Goal: Task Accomplishment & Management: Manage account settings

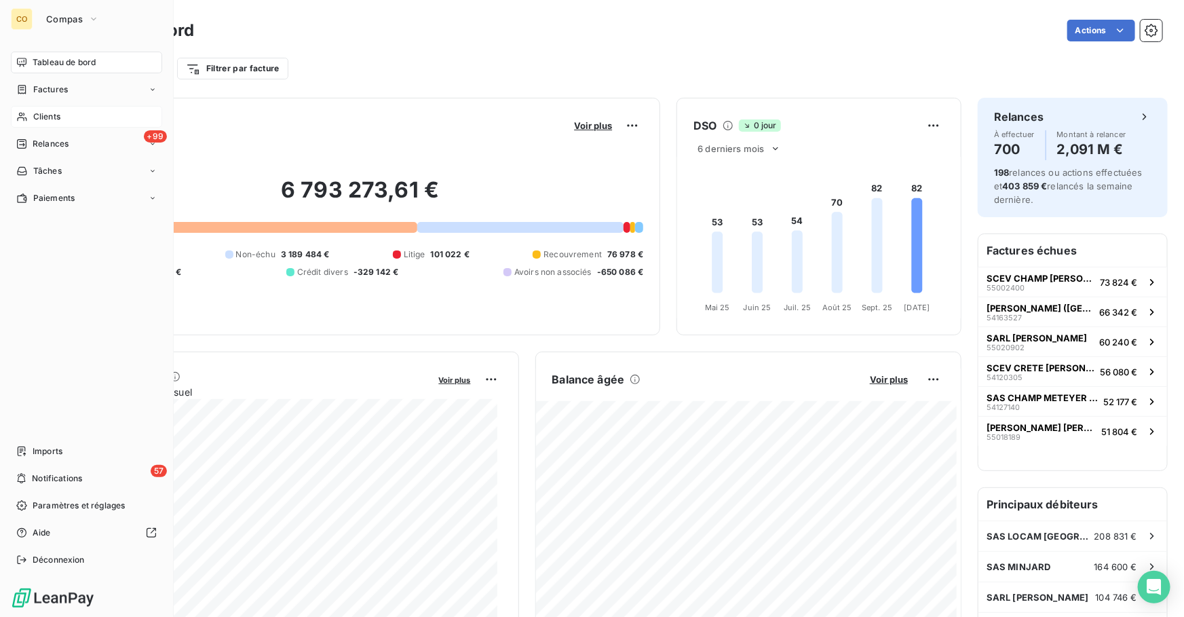
click at [50, 109] on div "Clients" at bounding box center [86, 117] width 151 height 22
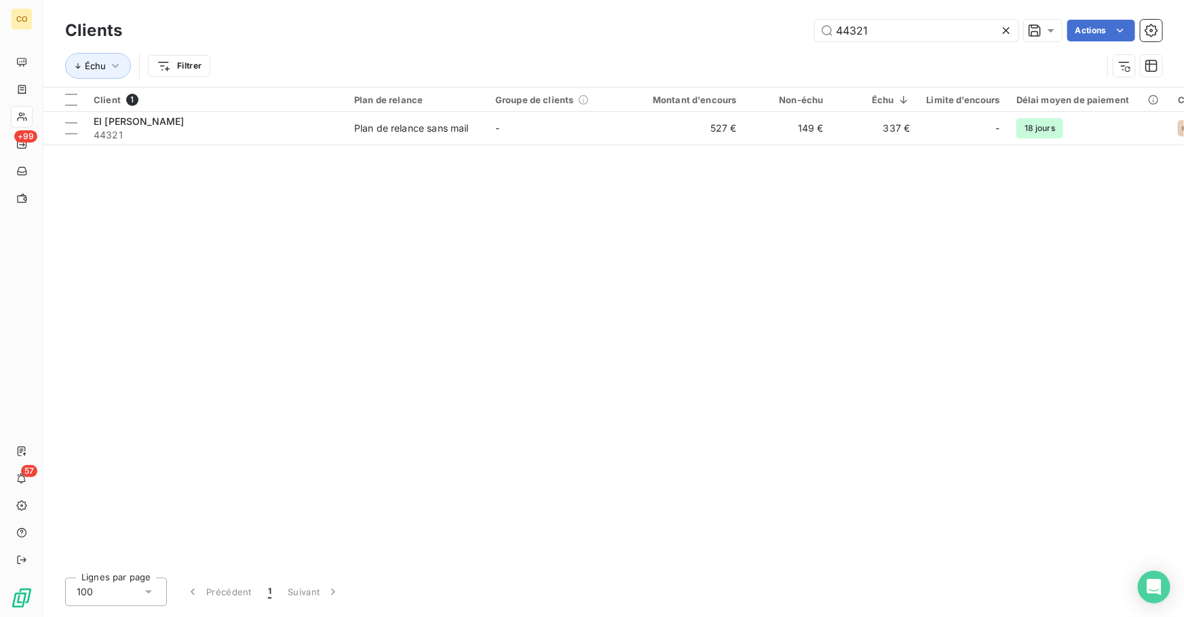
drag, startPoint x: 798, startPoint y: 22, endPoint x: 703, endPoint y: 26, distance: 94.3
click at [711, 24] on div "44321 Actions" at bounding box center [649, 31] width 1023 height 22
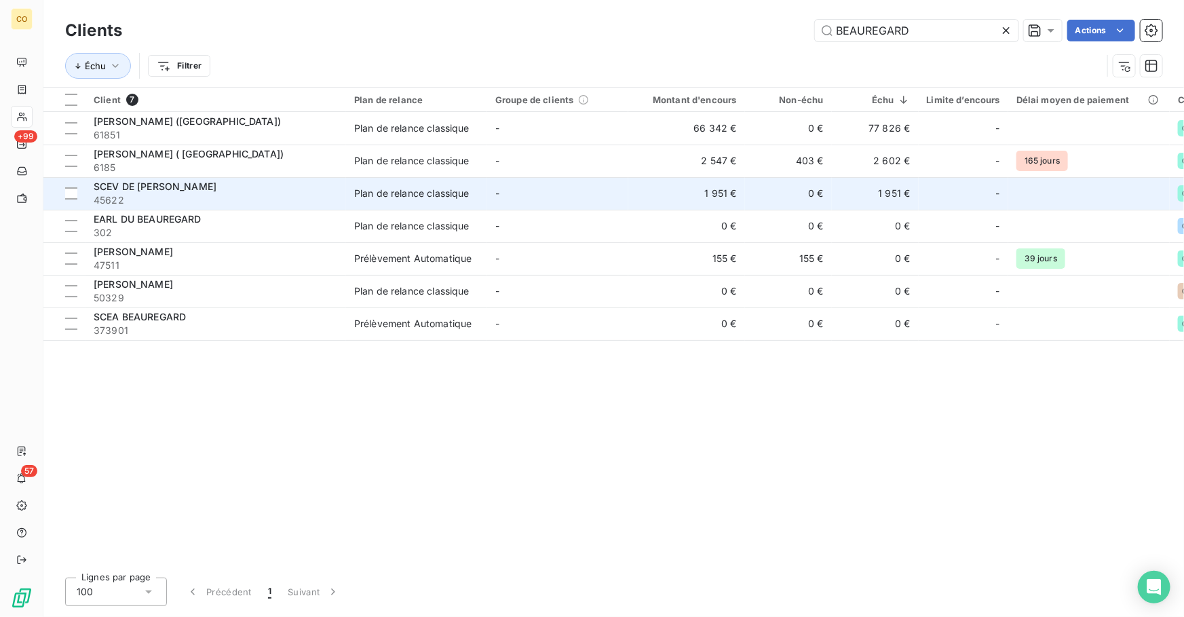
type input "BEAUREGARD"
click at [563, 197] on td "-" at bounding box center [557, 193] width 141 height 33
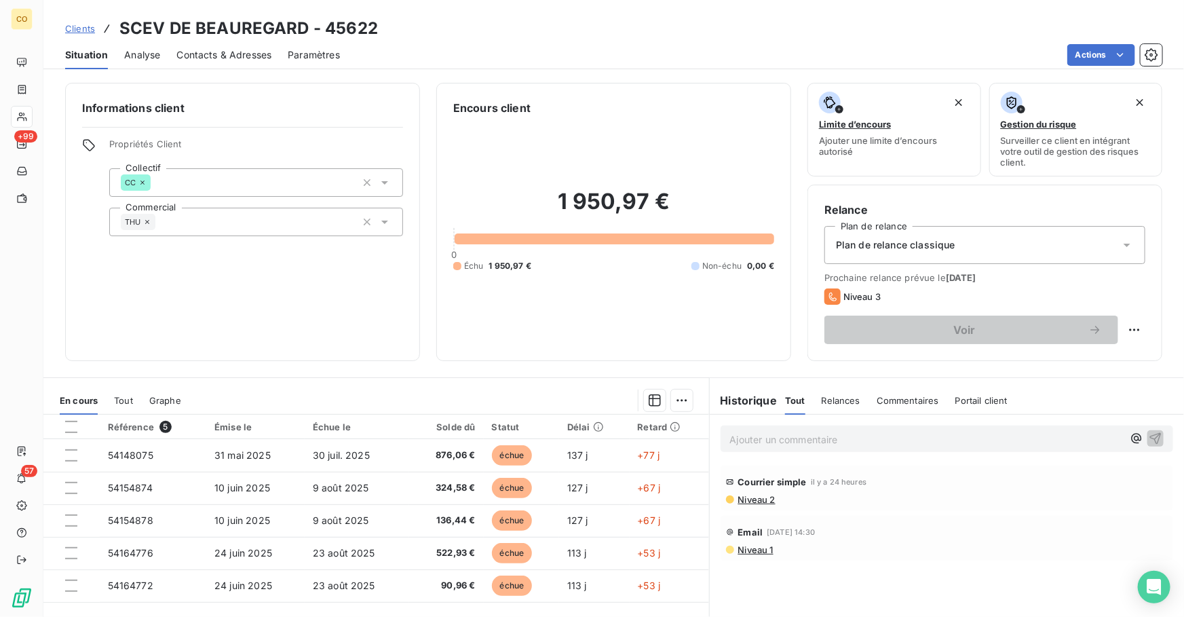
click at [78, 30] on span "Clients" at bounding box center [80, 28] width 30 height 11
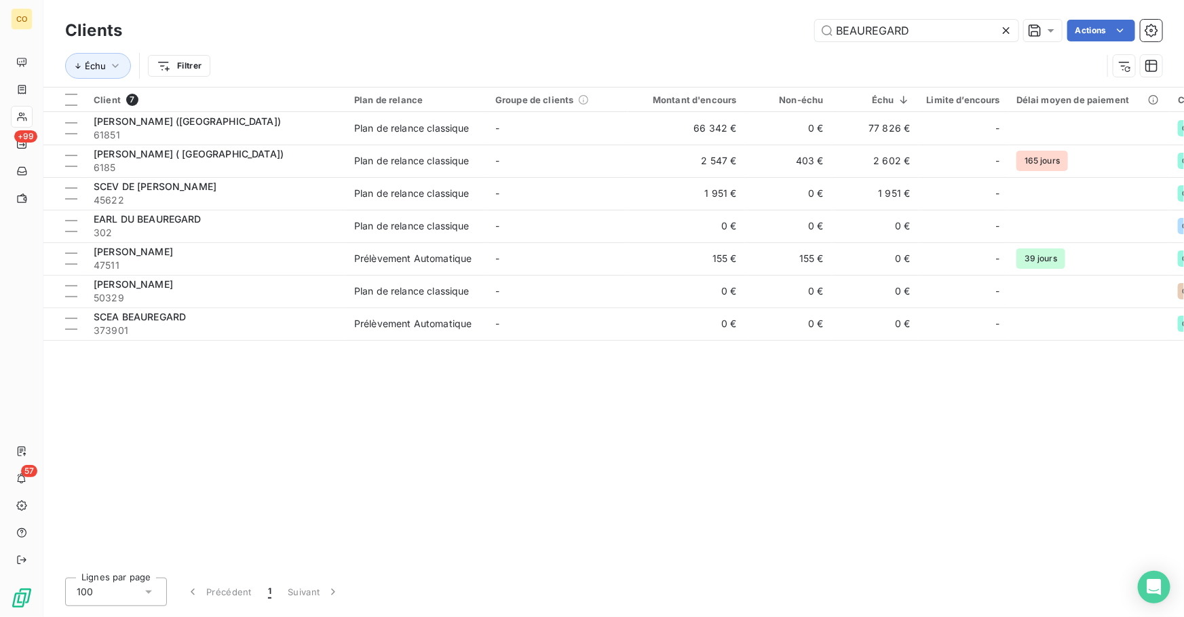
drag, startPoint x: 946, startPoint y: 32, endPoint x: 691, endPoint y: 7, distance: 256.3
click at [691, 7] on div "Clients BEAUREGARD Actions Échu Filtrer" at bounding box center [613, 43] width 1140 height 87
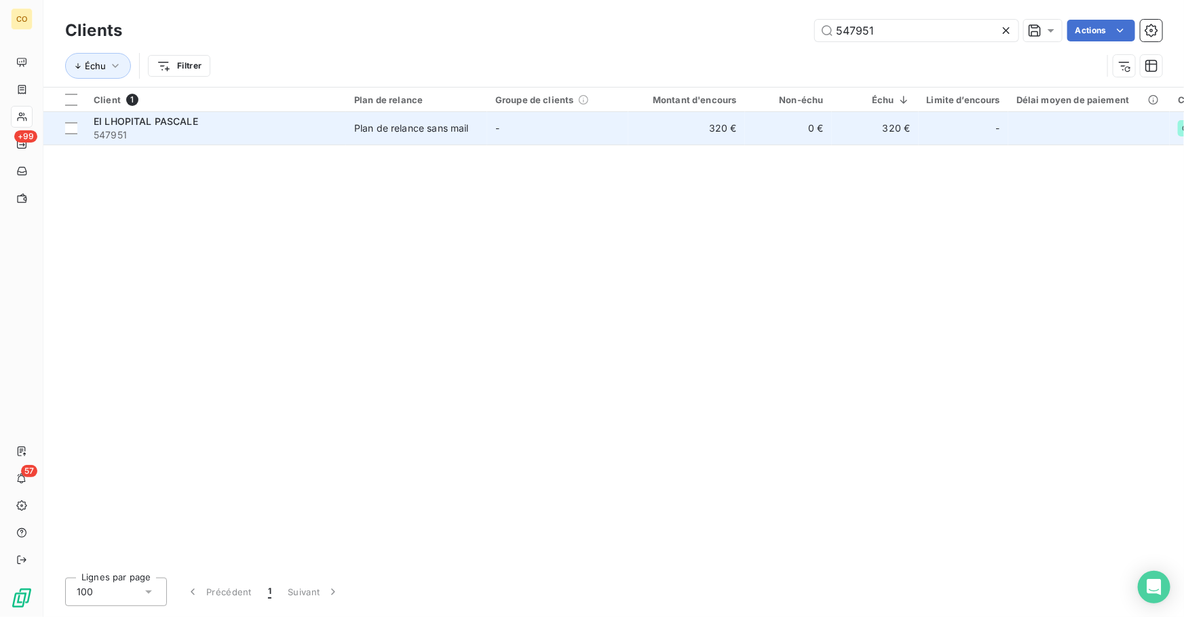
type input "547951"
click at [371, 138] on td "Plan de relance sans mail" at bounding box center [416, 128] width 141 height 33
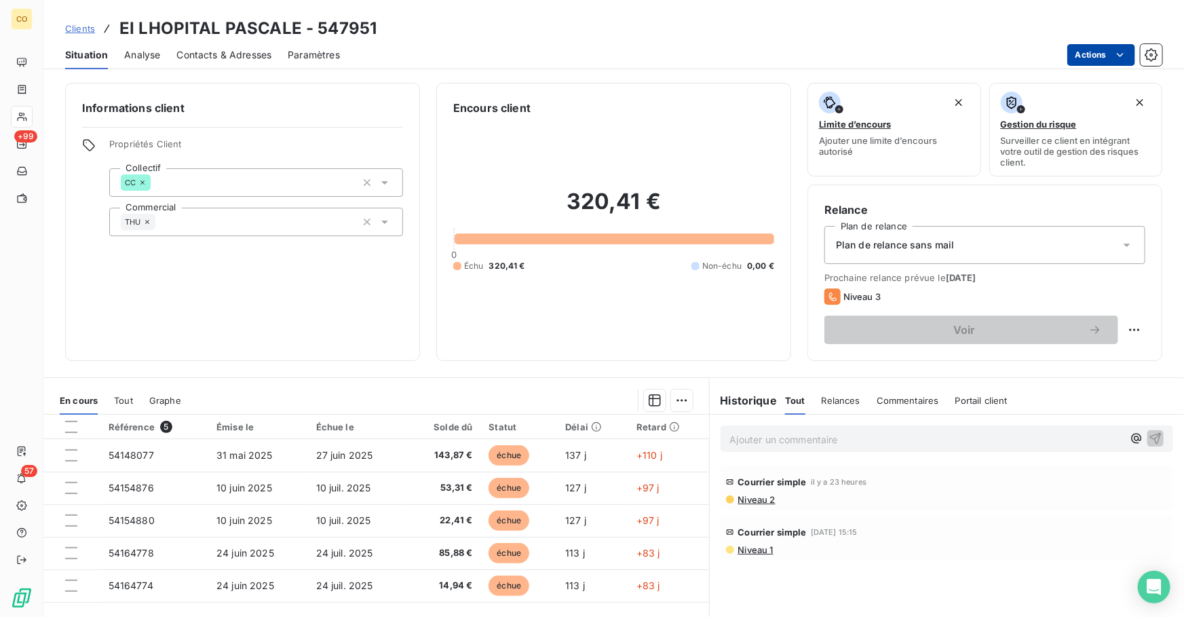
click at [1101, 53] on html "CO +99 57 Clients EI LHOPITAL PASCALE - 547951 Situation Analyse Contacts & Adr…" at bounding box center [592, 308] width 1184 height 617
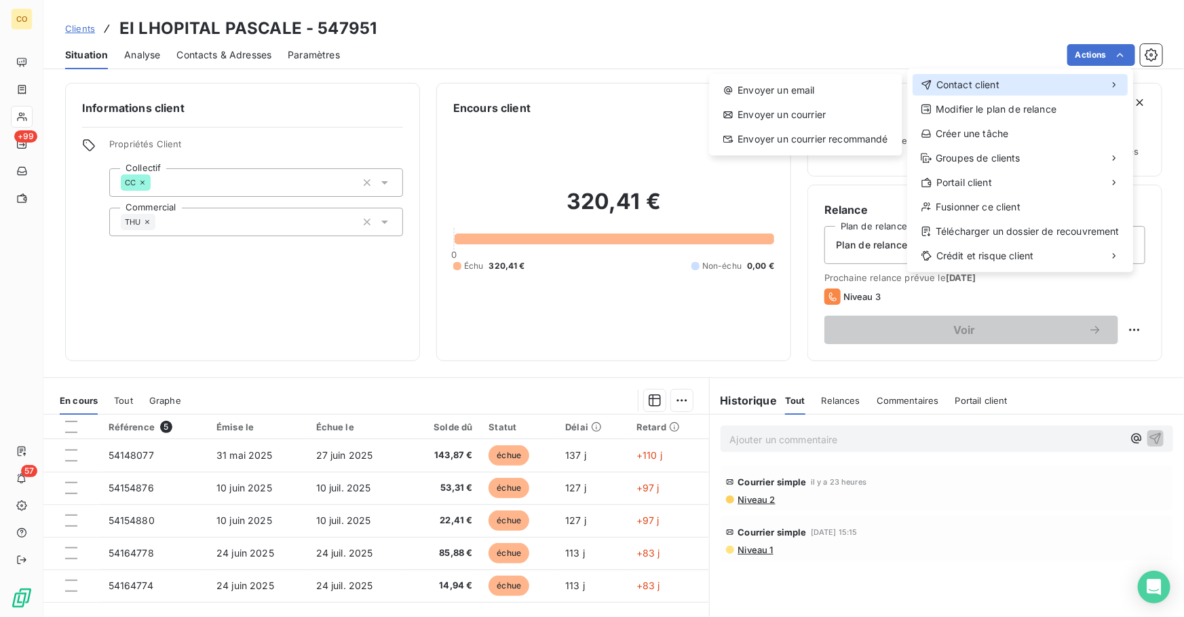
click at [1025, 83] on div "Contact client" at bounding box center [1019, 85] width 215 height 22
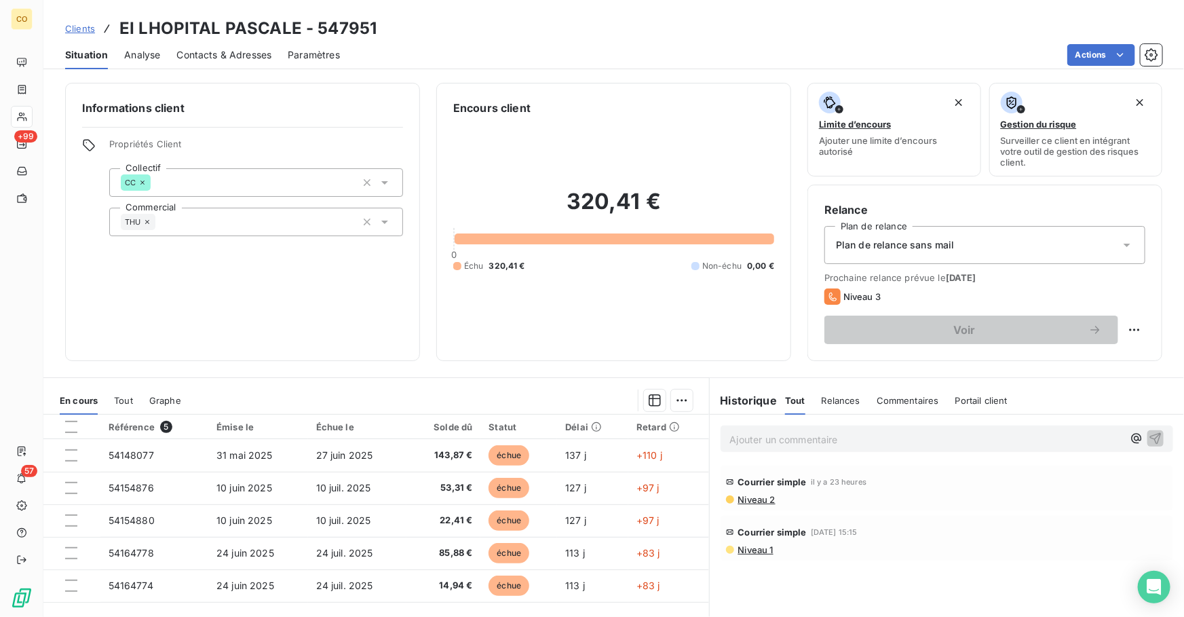
click at [1124, 327] on html "CO +99 57 Clients EI LHOPITAL PASCALE - 547951 Situation Analyse Contacts & Adr…" at bounding box center [592, 308] width 1184 height 617
click at [1021, 367] on div "Replanifier cette action" at bounding box center [1069, 359] width 121 height 22
select select "9"
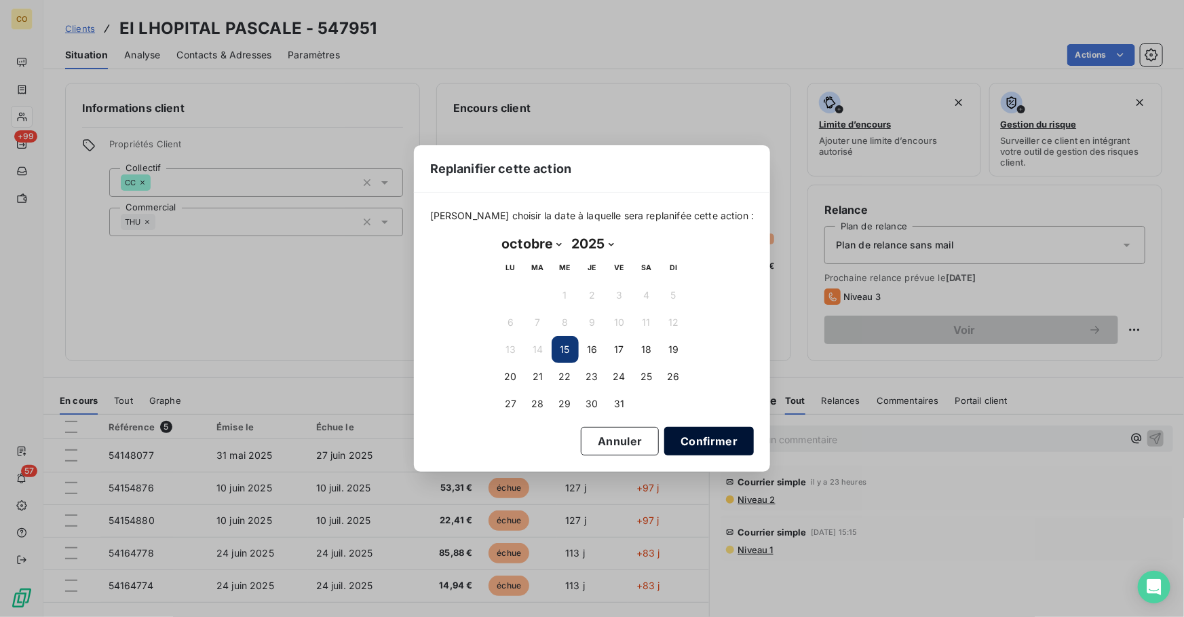
click at [703, 439] on button "Confirmer" at bounding box center [709, 441] width 90 height 28
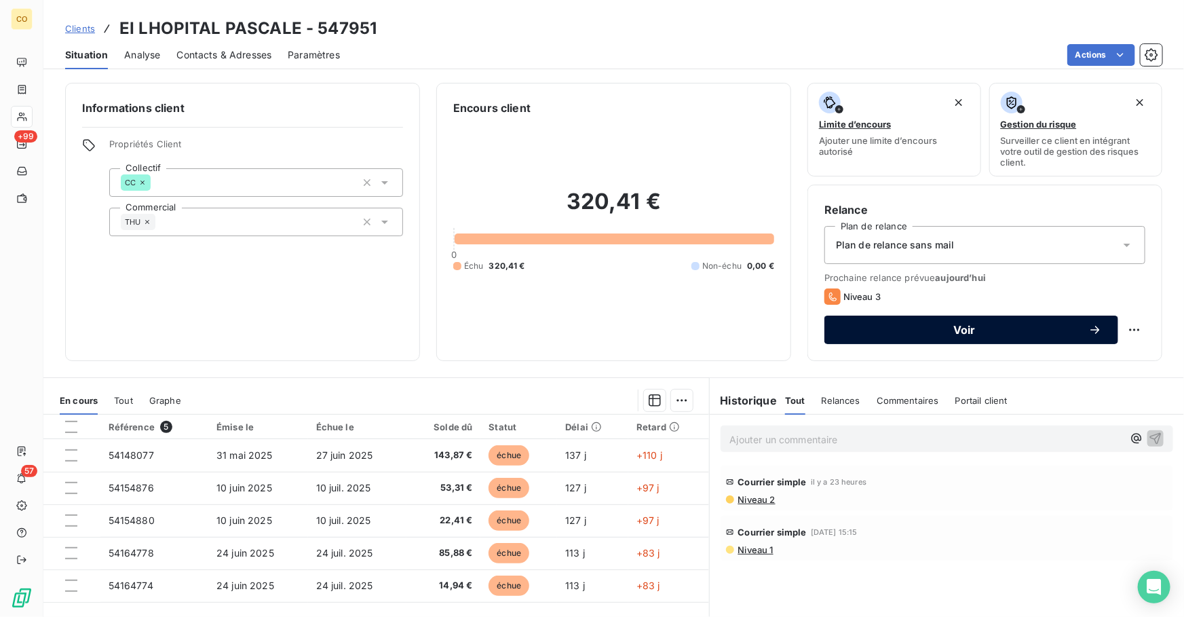
click at [865, 338] on button "Voir" at bounding box center [971, 329] width 294 height 28
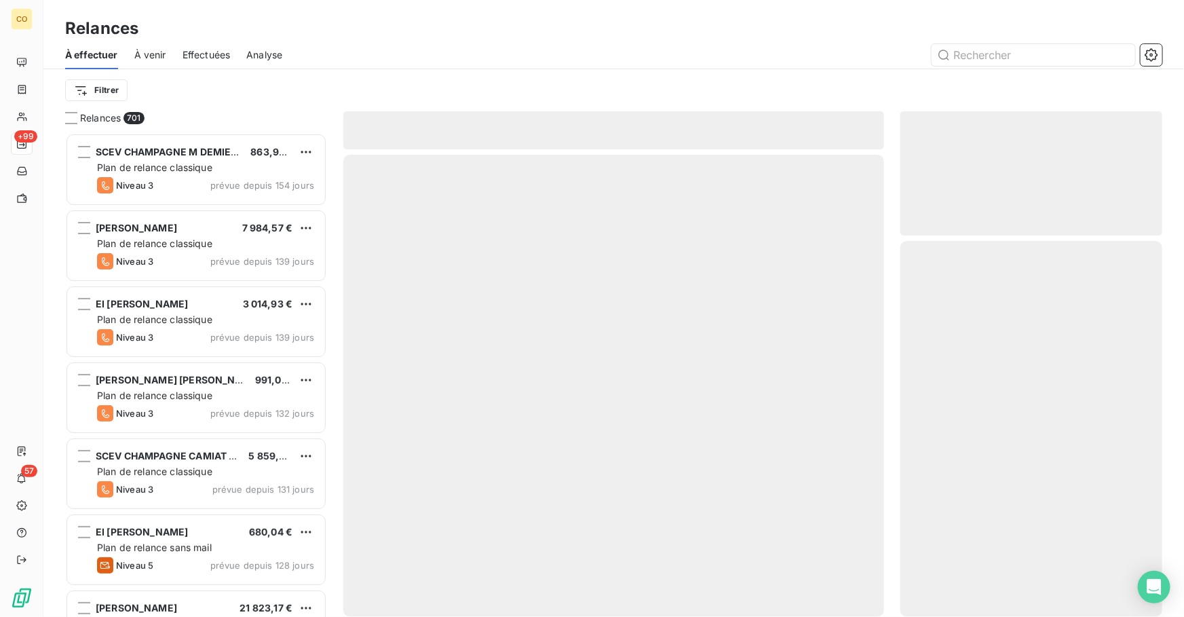
scroll to position [475, 252]
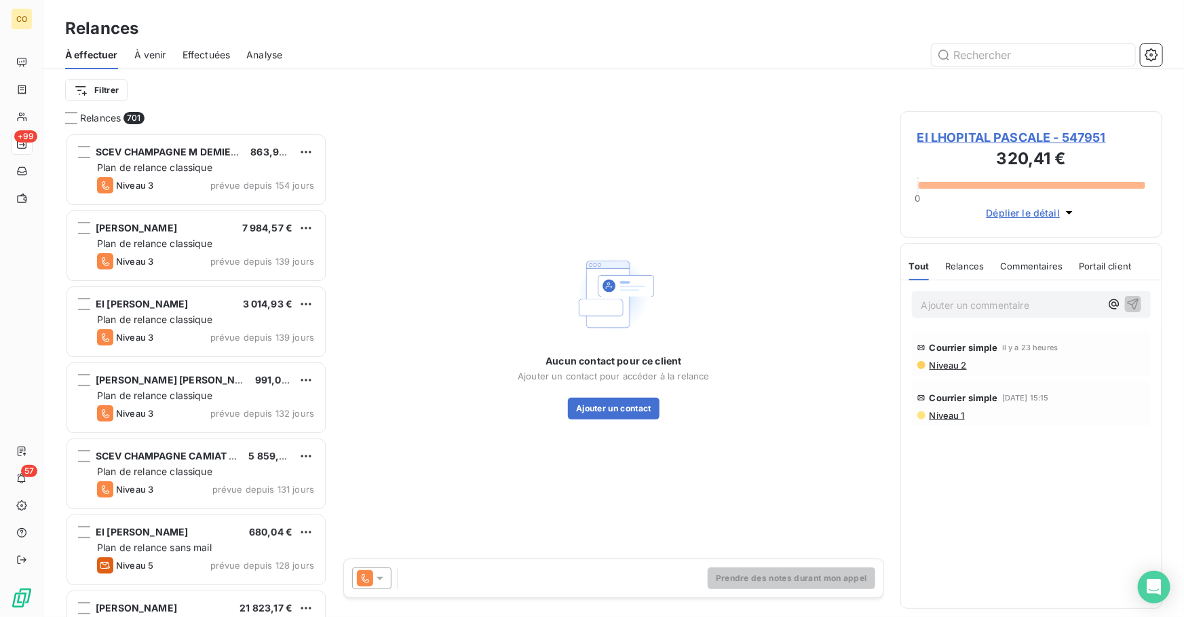
click at [372, 583] on icon at bounding box center [365, 578] width 16 height 16
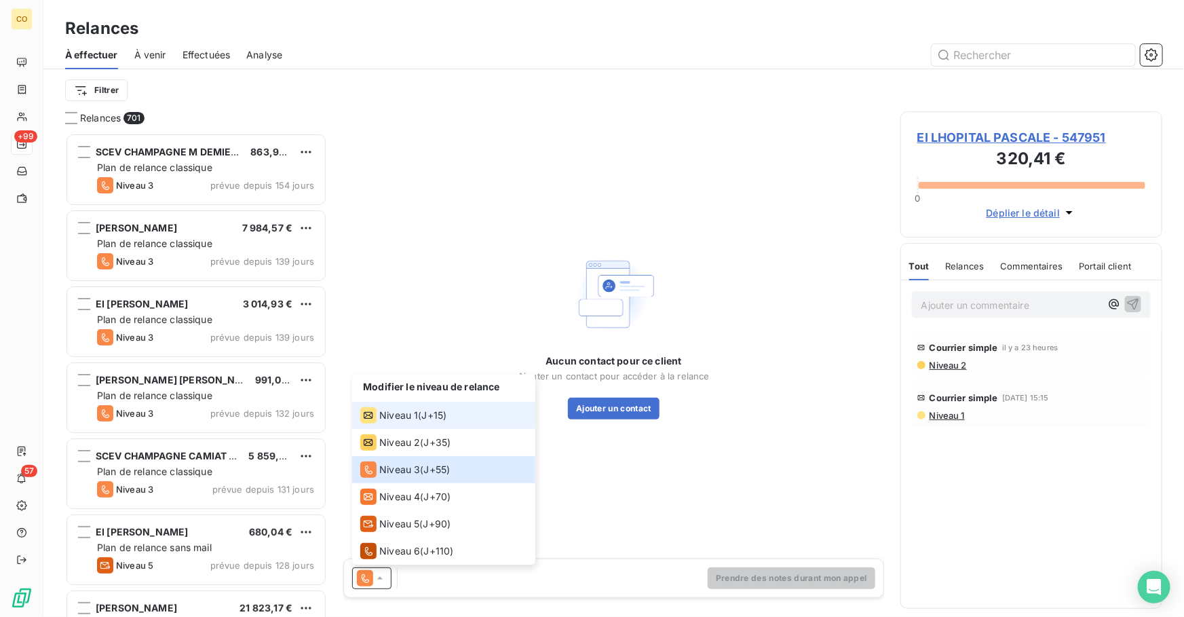
click at [423, 408] on span "J+15 )" at bounding box center [434, 415] width 25 height 14
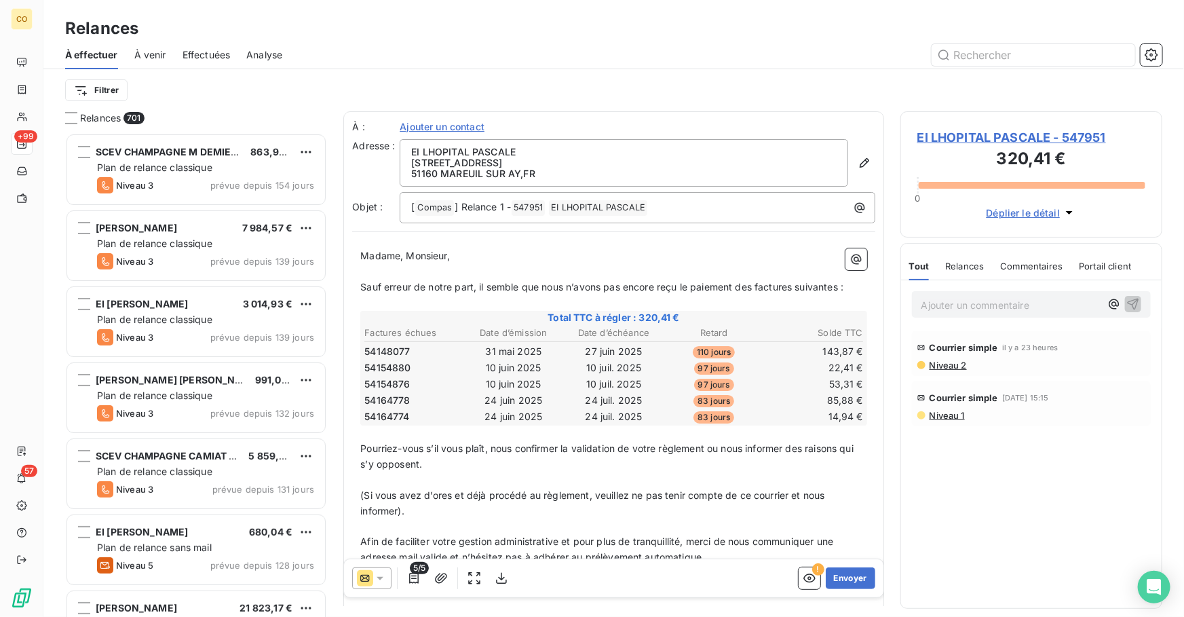
click at [1002, 137] on span "EI LHOPITAL PASCALE - 547951" at bounding box center [1031, 137] width 228 height 18
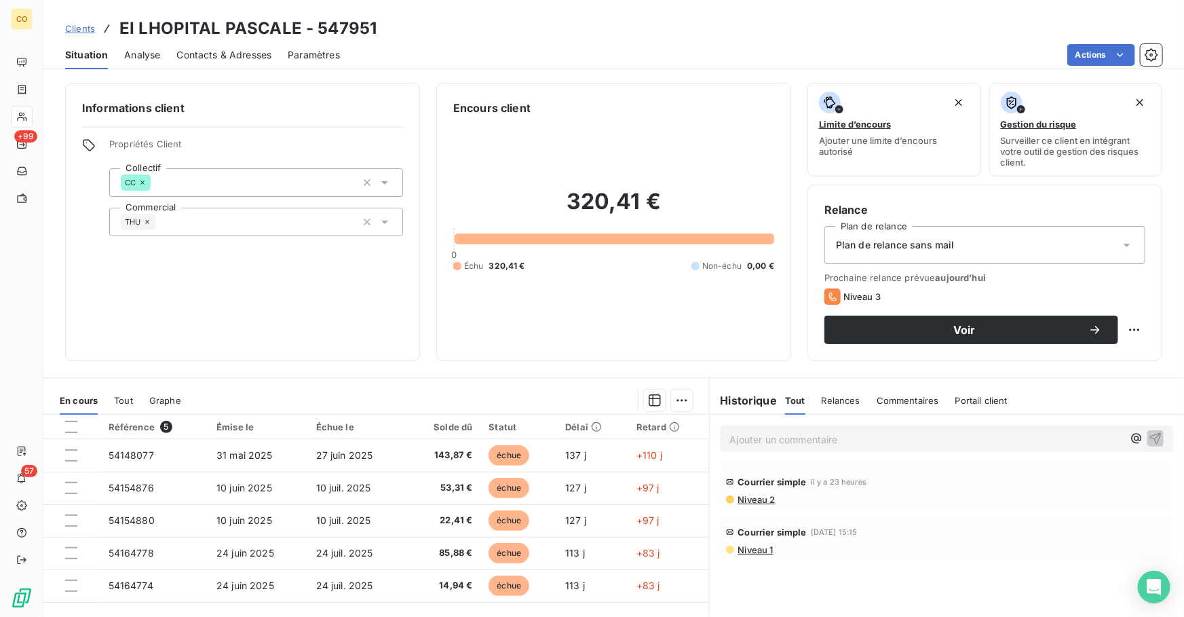
click at [243, 53] on span "Contacts & Adresses" at bounding box center [223, 55] width 95 height 14
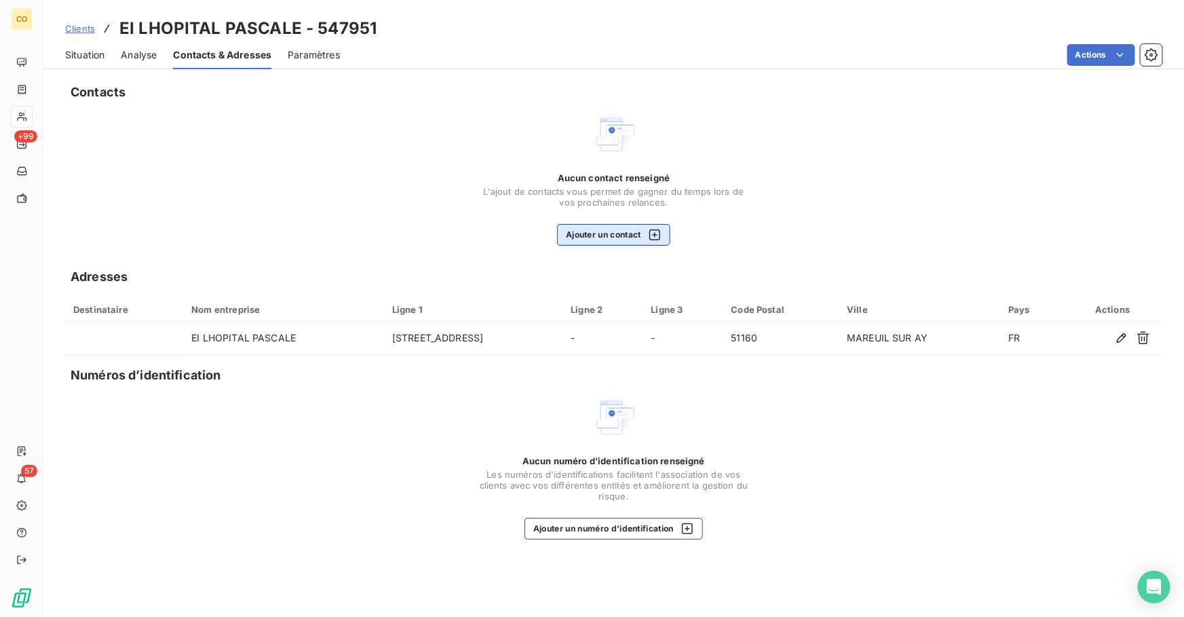
click at [614, 235] on button "Ajouter un contact" at bounding box center [613, 235] width 113 height 22
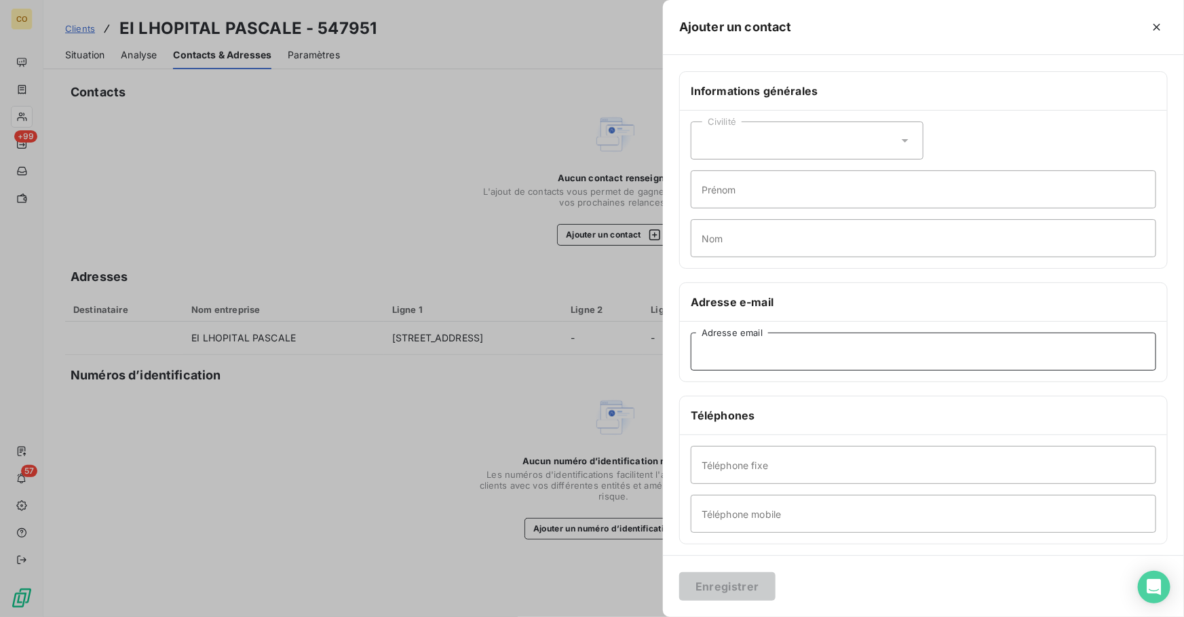
click at [780, 356] on input "Adresse email" at bounding box center [922, 351] width 465 height 38
paste input "[EMAIL_ADDRESS][DOMAIN_NAME]"
type input "[EMAIL_ADDRESS][DOMAIN_NAME]"
click at [724, 587] on button "Enregistrer" at bounding box center [727, 586] width 96 height 28
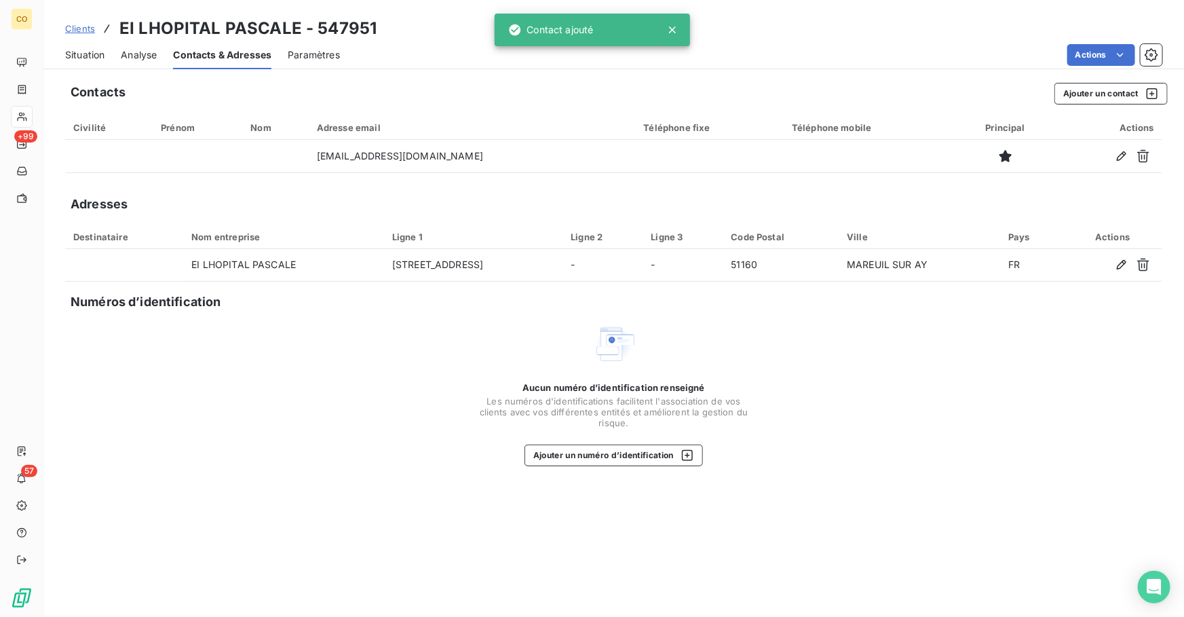
click at [73, 54] on span "Situation" at bounding box center [84, 55] width 39 height 14
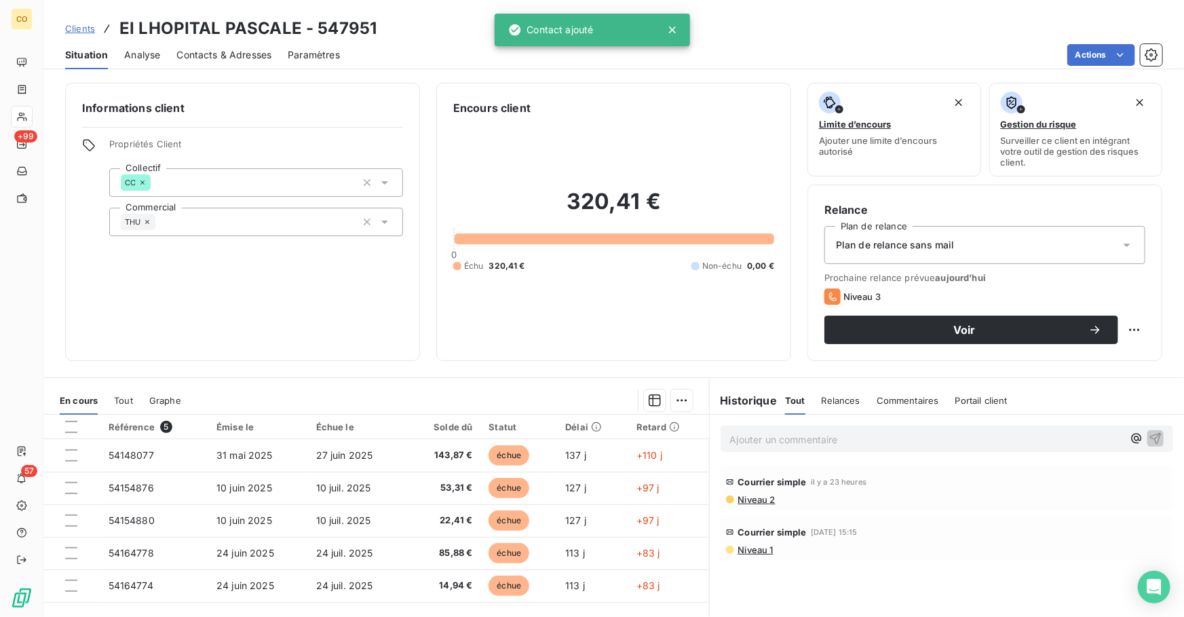
click at [965, 249] on div "Plan de relance sans mail" at bounding box center [984, 245] width 321 height 38
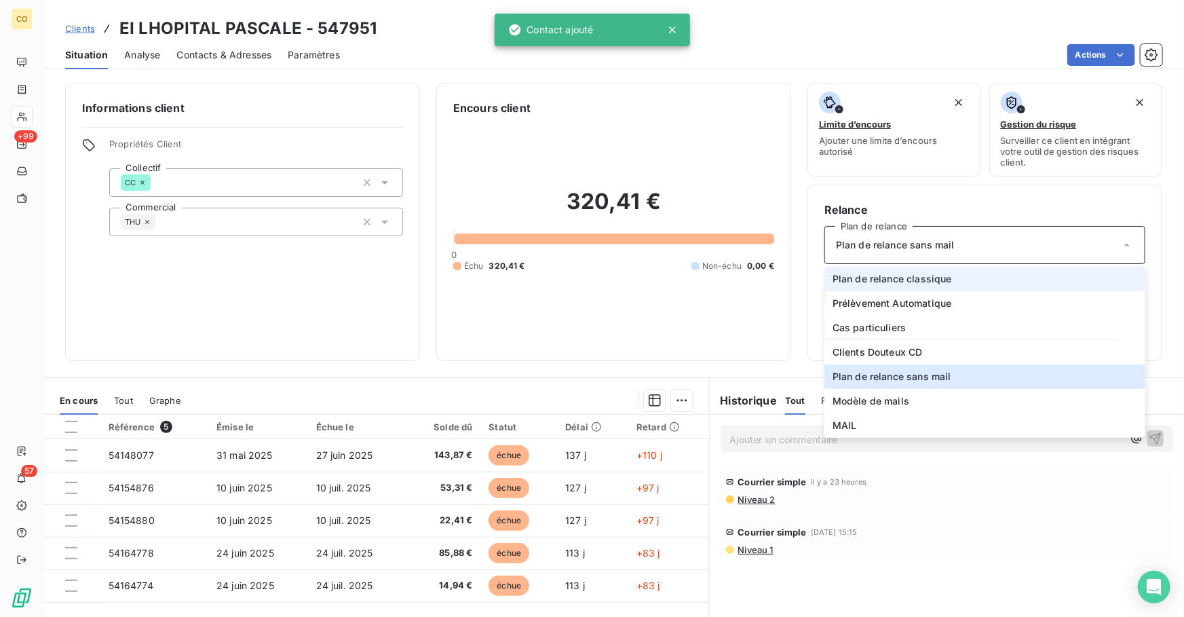
click at [956, 281] on li "Plan de relance classique" at bounding box center [984, 279] width 321 height 24
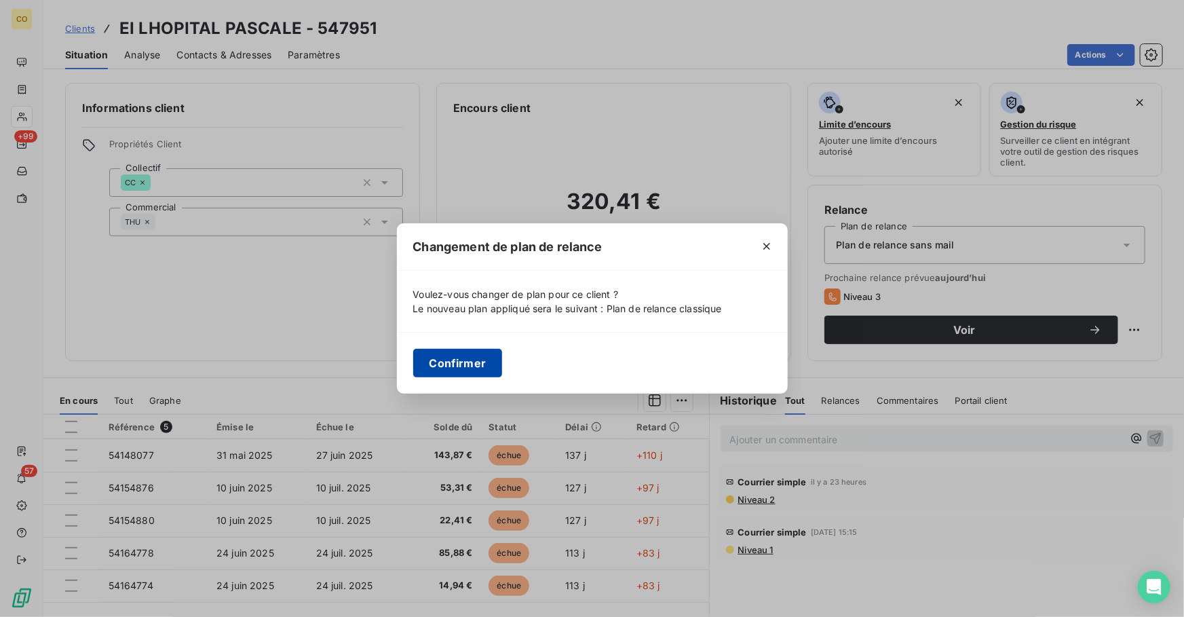
click at [459, 366] on button "Confirmer" at bounding box center [458, 363] width 90 height 28
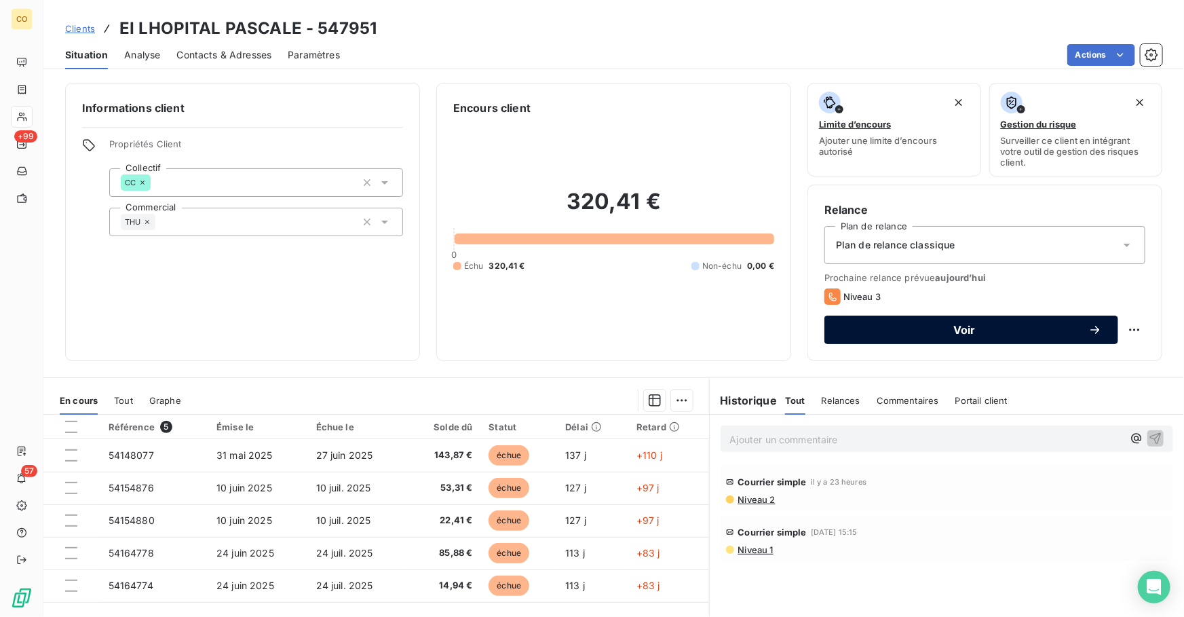
click at [929, 328] on span "Voir" at bounding box center [964, 329] width 248 height 11
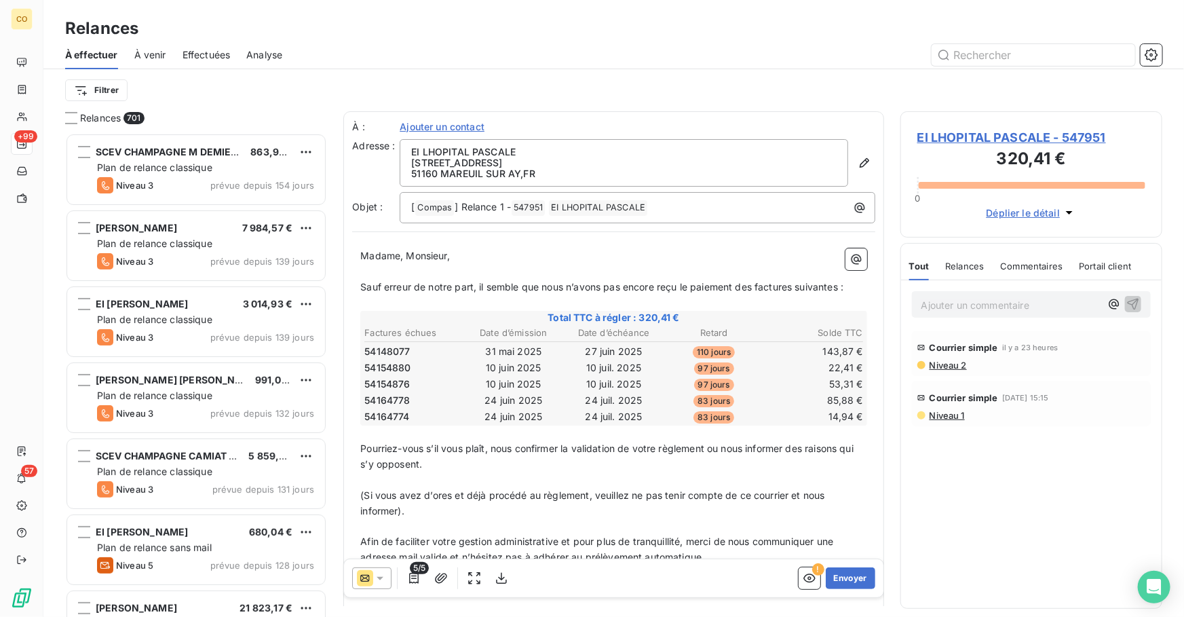
scroll to position [475, 252]
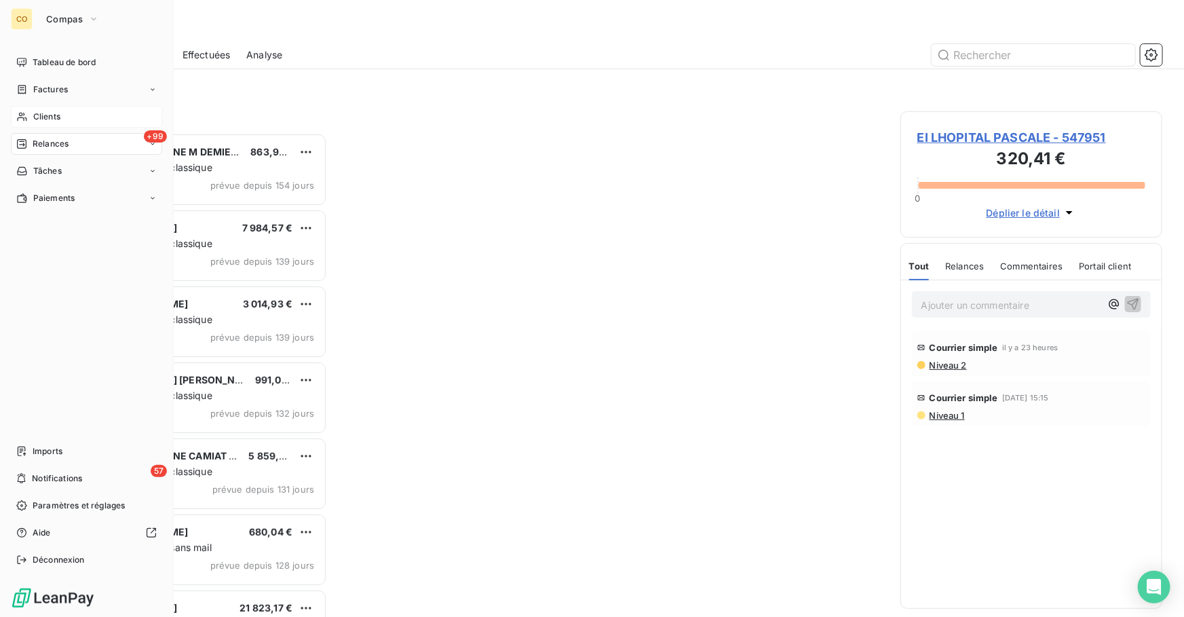
click at [55, 117] on span "Clients" at bounding box center [46, 117] width 27 height 12
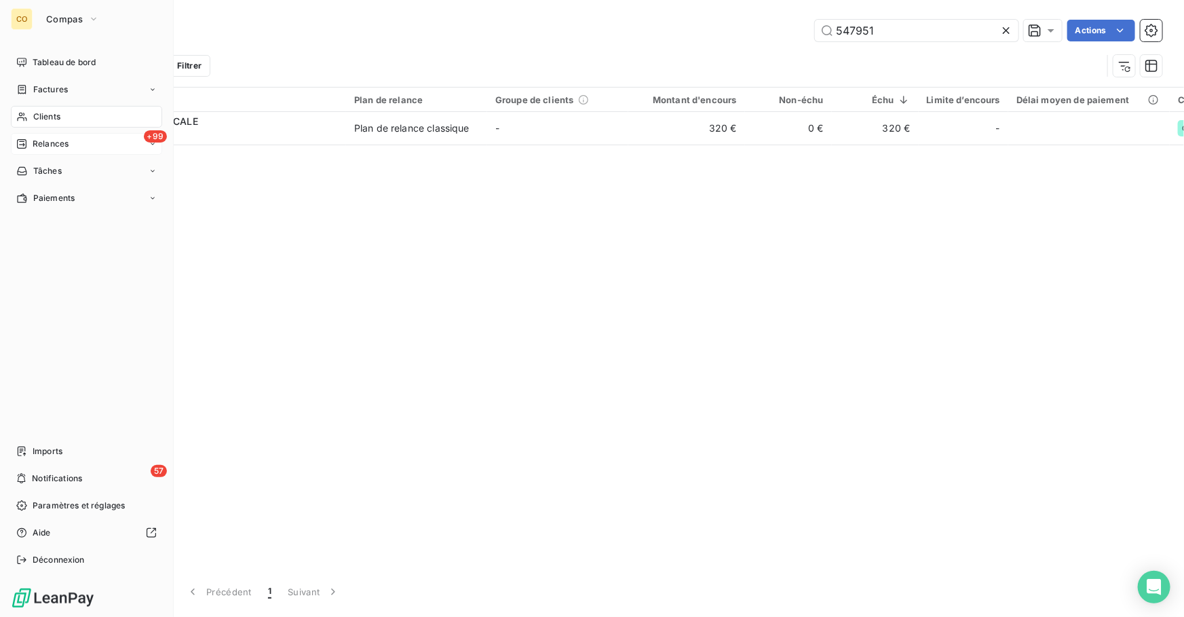
click at [60, 138] on span "Relances" at bounding box center [51, 144] width 36 height 12
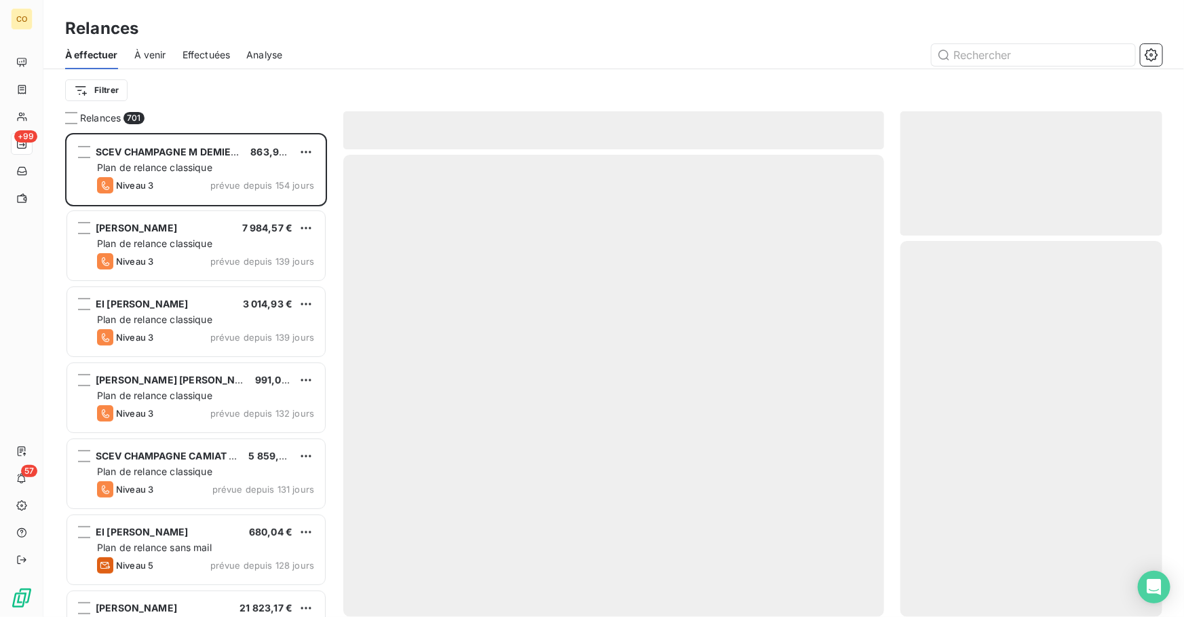
scroll to position [475, 252]
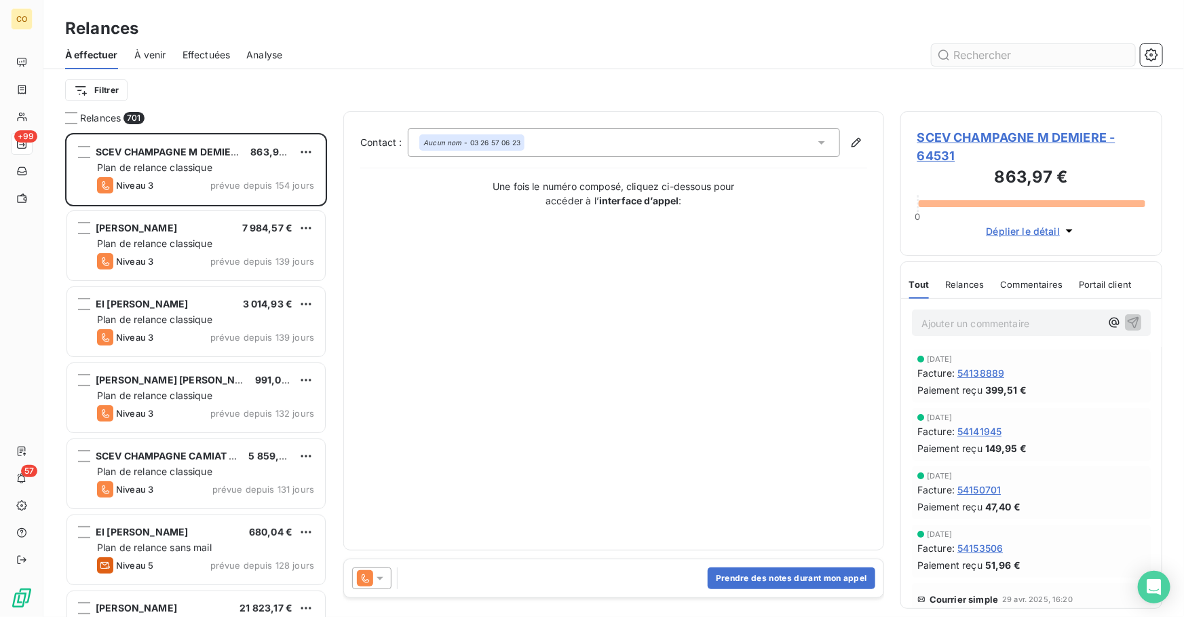
click at [1017, 50] on input "text" at bounding box center [1032, 55] width 203 height 22
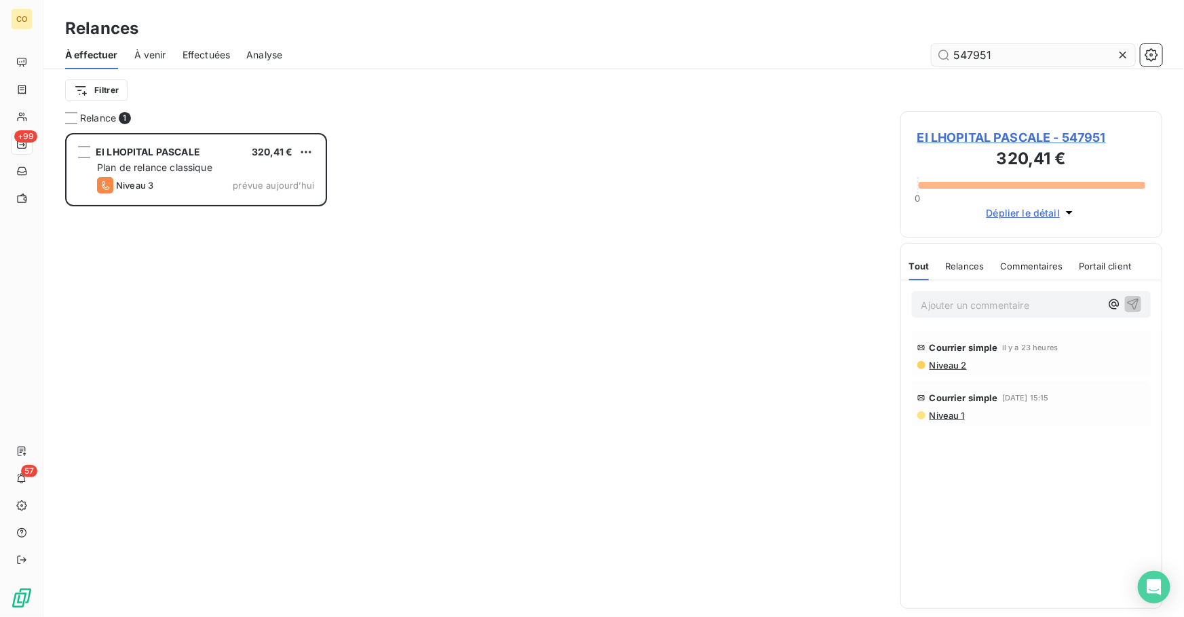
scroll to position [475, 252]
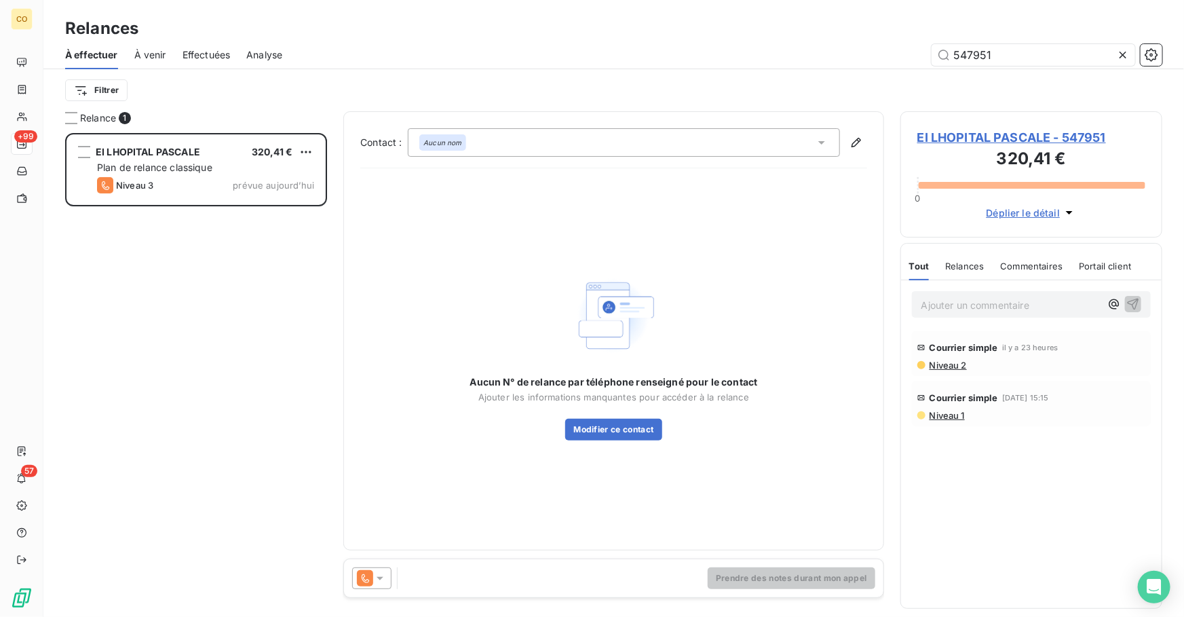
type input "547951"
click at [387, 570] on div at bounding box center [371, 578] width 39 height 22
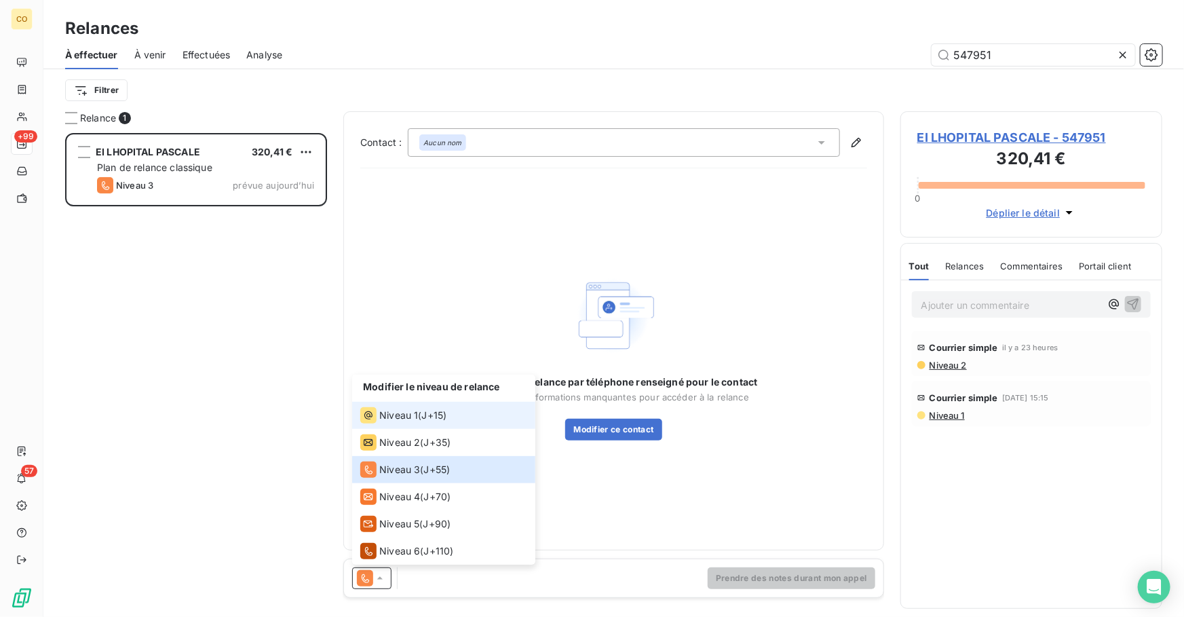
click at [404, 421] on span "Niveau 1" at bounding box center [398, 415] width 39 height 14
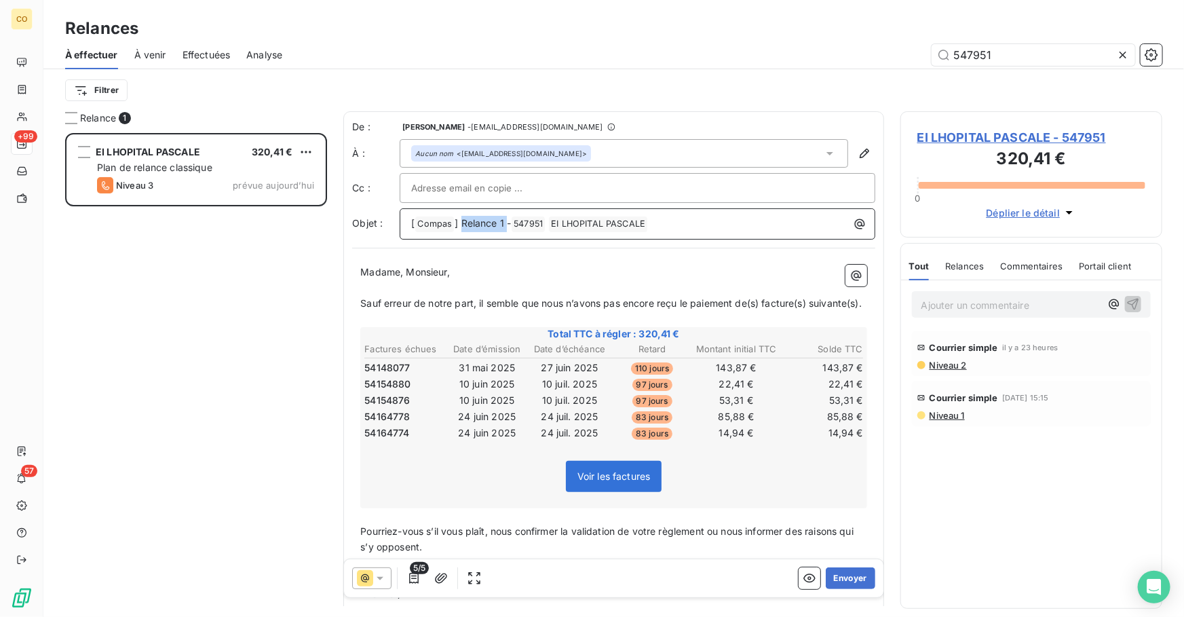
drag, startPoint x: 508, startPoint y: 220, endPoint x: 460, endPoint y: 224, distance: 48.3
click at [460, 224] on span "] Relance 1 -" at bounding box center [482, 223] width 56 height 12
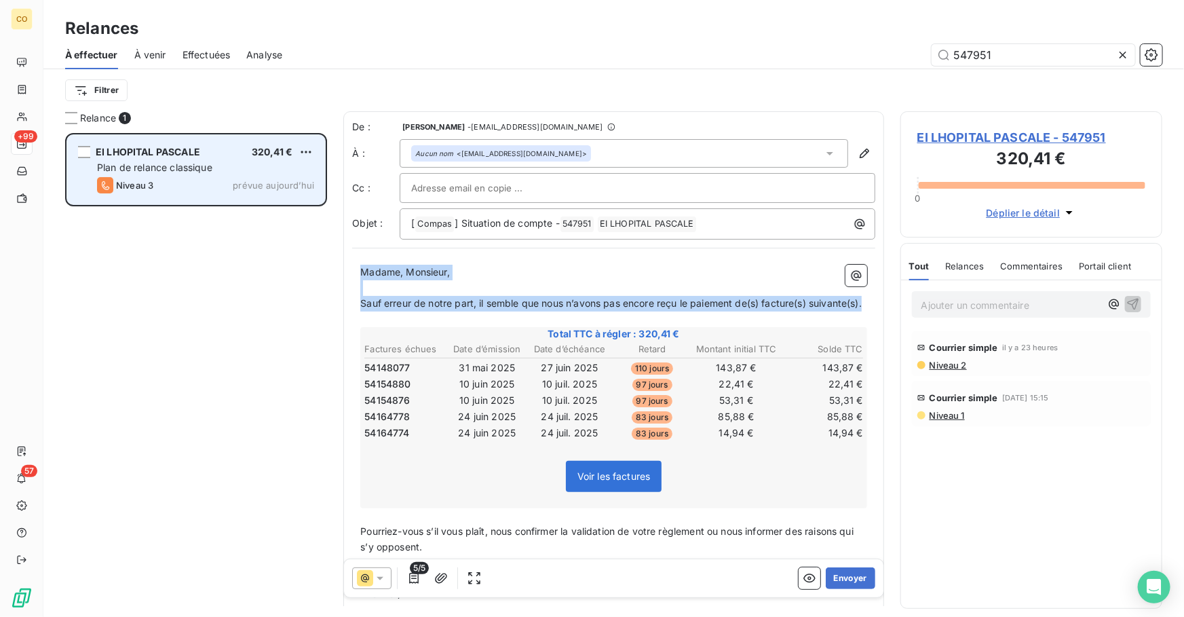
drag, startPoint x: 422, startPoint y: 316, endPoint x: 144, endPoint y: 170, distance: 314.0
click at [144, 170] on div "Relance 1 EI LHOPITAL PASCALE 320,41 € Plan de relance classique Niveau 3 prévu…" at bounding box center [613, 363] width 1140 height 505
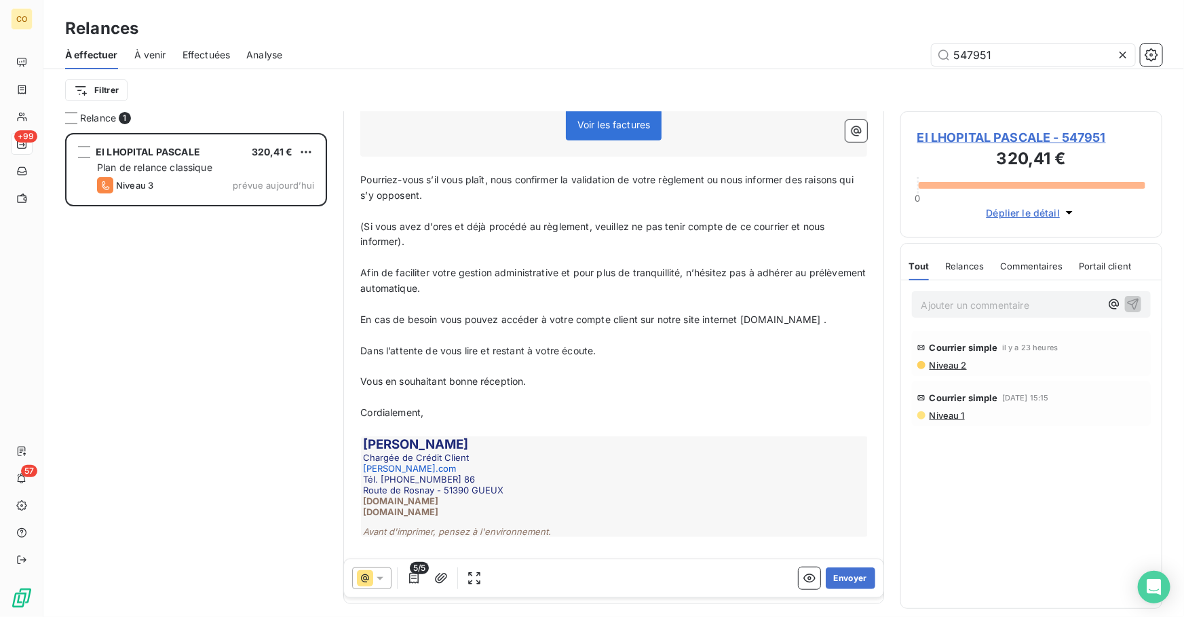
scroll to position [370, 0]
drag, startPoint x: 621, startPoint y: 351, endPoint x: 482, endPoint y: 350, distance: 139.0
click at [482, 350] on p "Dans l’attente de vous lire et restant à votre écoute." at bounding box center [613, 348] width 507 height 16
click at [524, 374] on span "Vous en souhaitant bonne [DOMAIN_NAME] restant à votre écoute." at bounding box center [513, 378] width 307 height 12
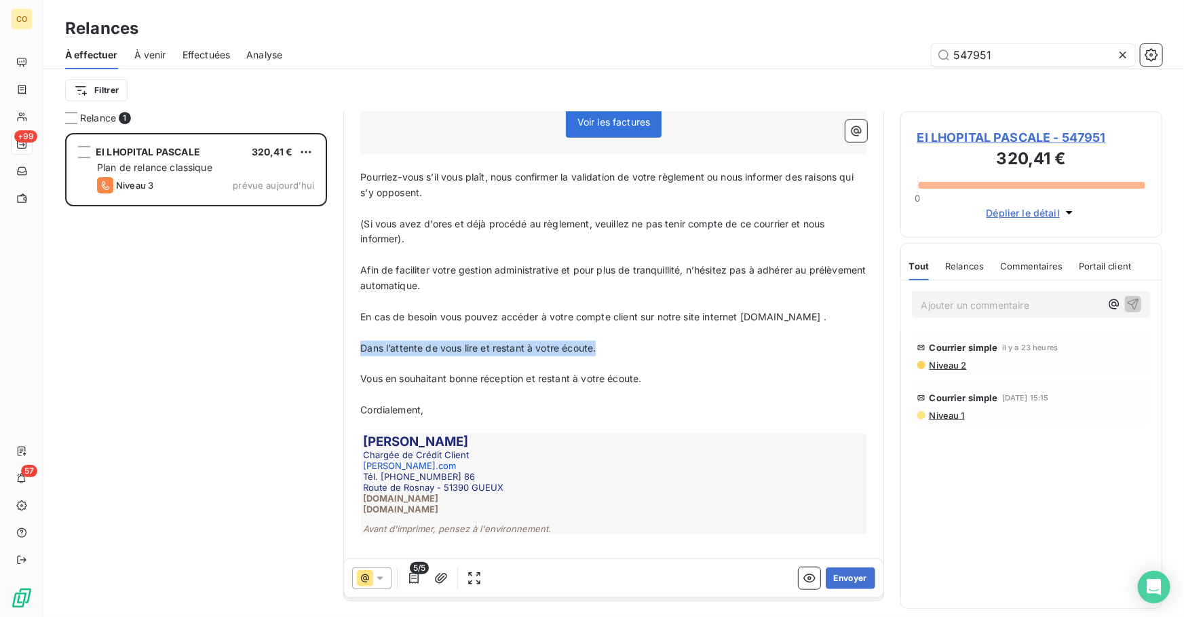
drag, startPoint x: 595, startPoint y: 347, endPoint x: 326, endPoint y: 350, distance: 268.6
click at [326, 350] on div "Relance 1 EI LHOPITAL PASCALE 320,41 € Plan de relance classique Niveau 3 prévu…" at bounding box center [613, 363] width 1140 height 505
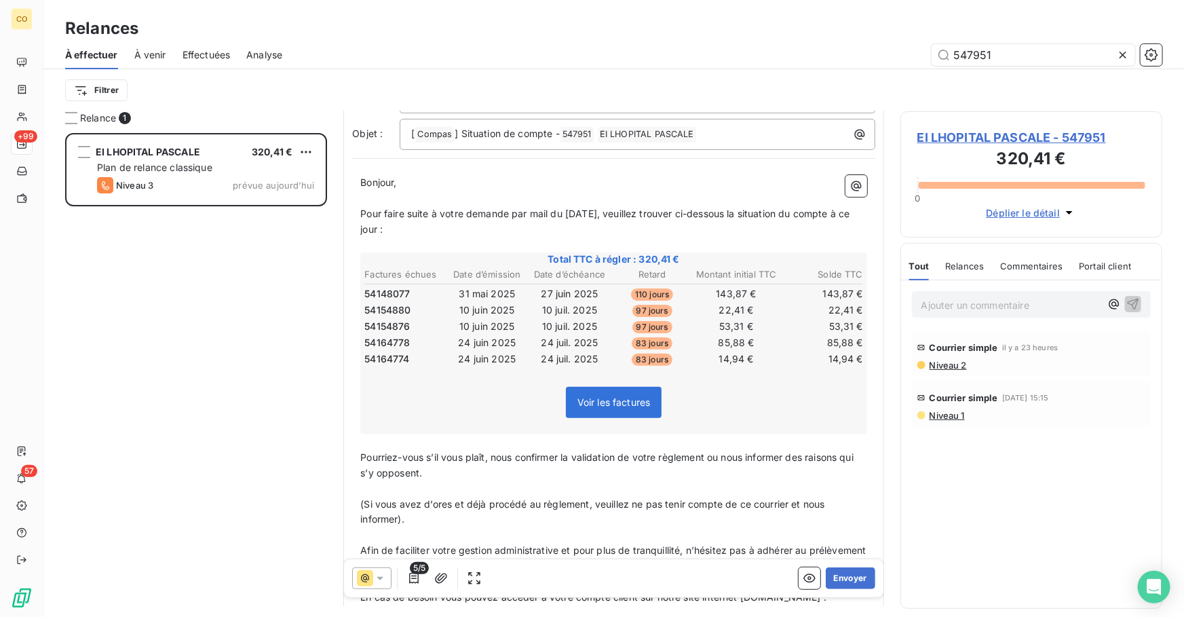
scroll to position [0, 0]
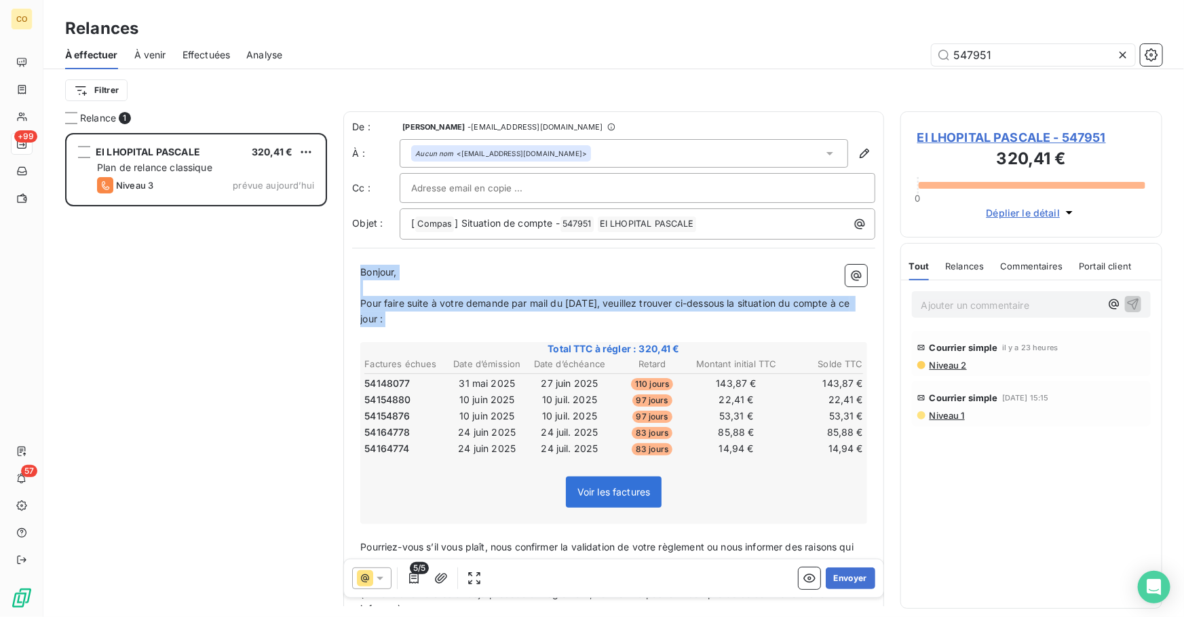
drag, startPoint x: 414, startPoint y: 326, endPoint x: 275, endPoint y: 250, distance: 159.0
click at [275, 250] on div "Relance 1 EI LHOPITAL PASCALE 320,41 € Plan de relance classique Niveau 3 prévu…" at bounding box center [613, 363] width 1140 height 505
copy div "Bonjour, ﻿ Pour faire suite à votre demande par mail du [DATE], veuillez trouve…"
click at [845, 577] on button "Envoyer" at bounding box center [850, 578] width 50 height 22
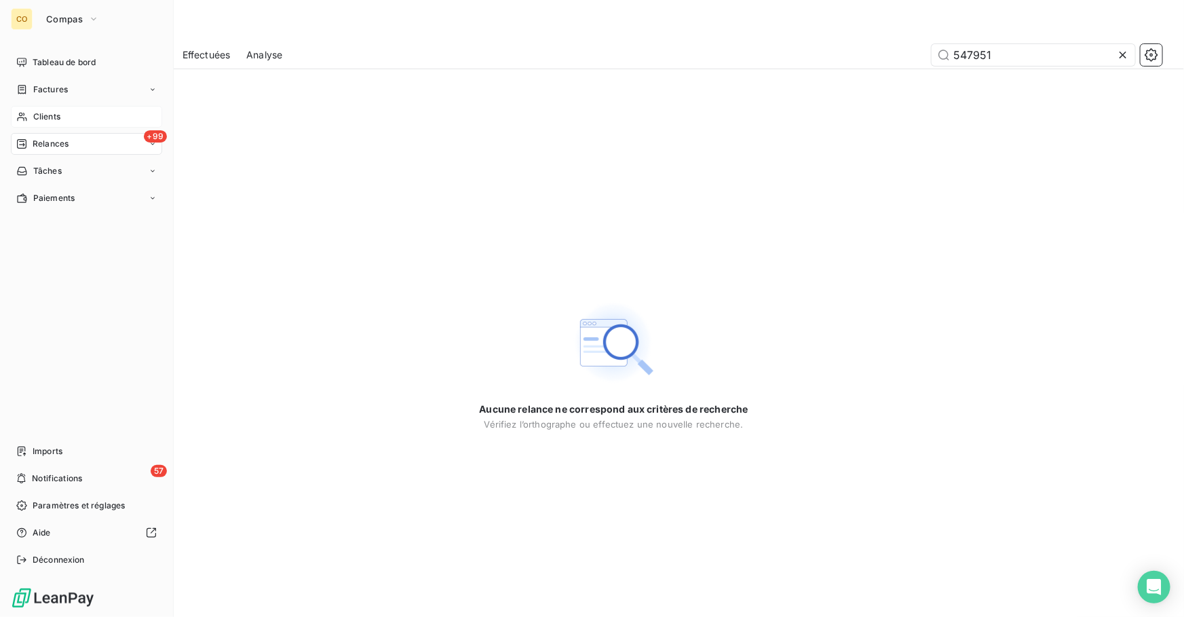
click at [28, 122] on div "Clients" at bounding box center [86, 117] width 151 height 22
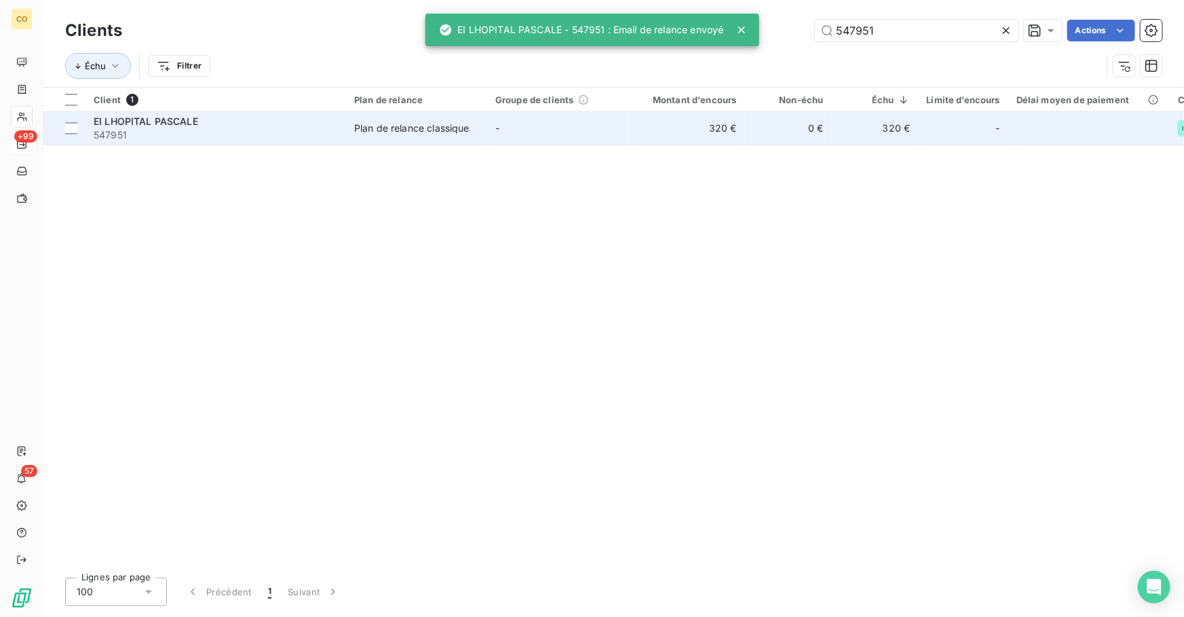
click at [294, 140] on span "547951" at bounding box center [216, 135] width 244 height 14
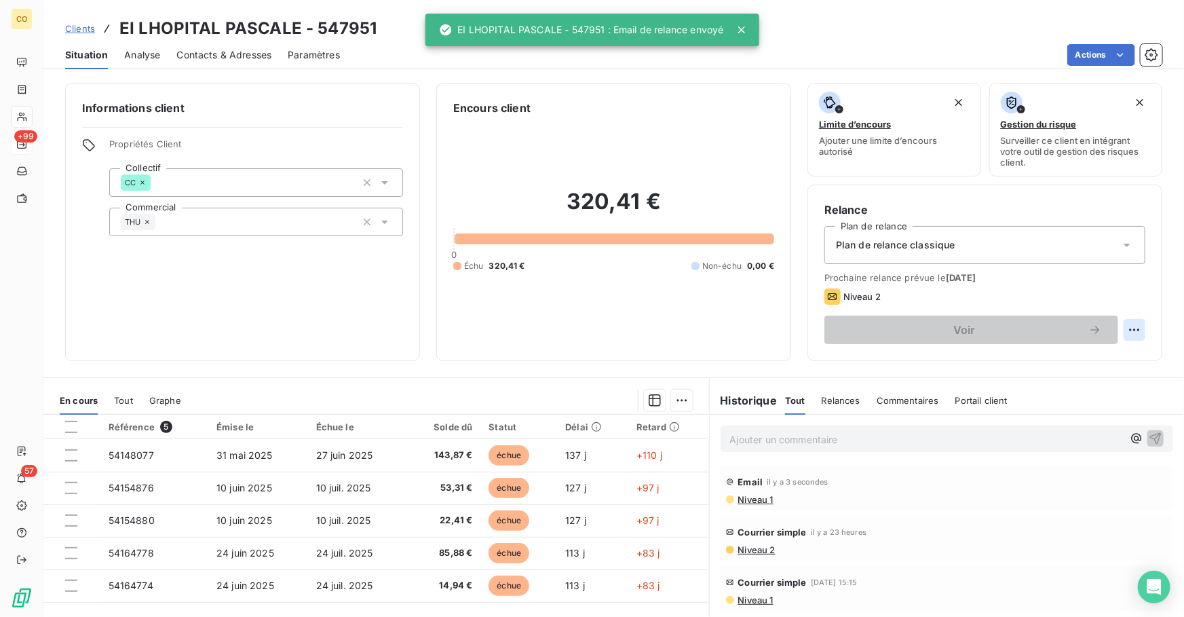
click at [1123, 336] on html "CO +99 57 Clients EI LHOPITAL PASCALE - 547951 Situation Analyse Contacts & Adr…" at bounding box center [592, 308] width 1184 height 617
click at [1092, 363] on div "Replanifier cette action" at bounding box center [1069, 359] width 121 height 22
select select "9"
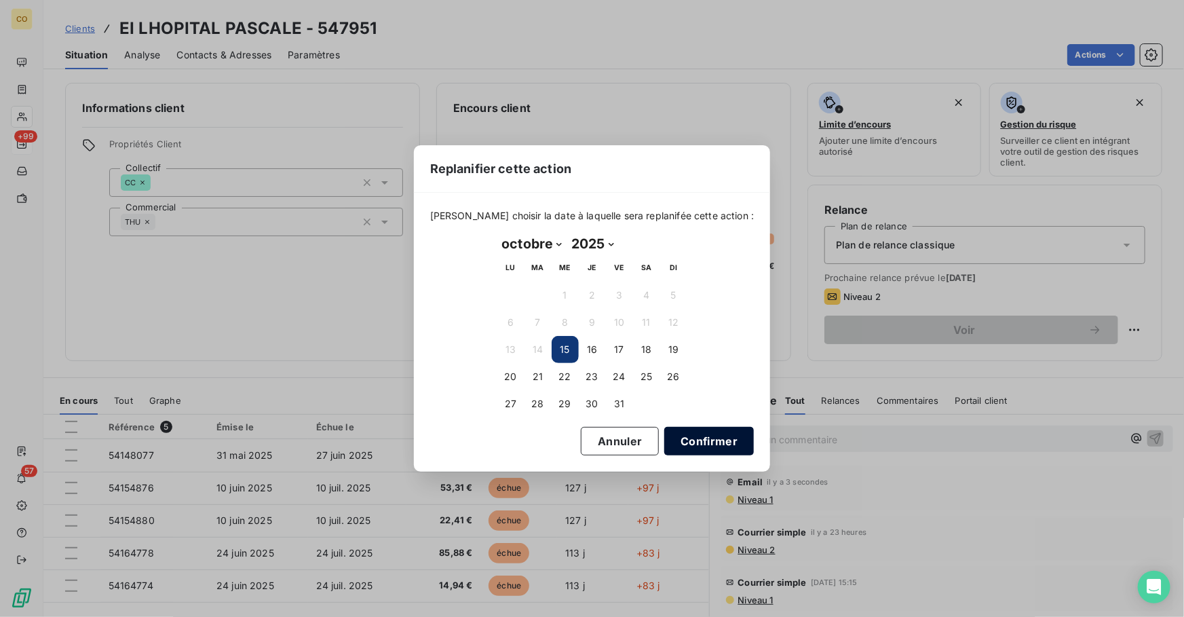
click at [705, 442] on button "Confirmer" at bounding box center [709, 441] width 90 height 28
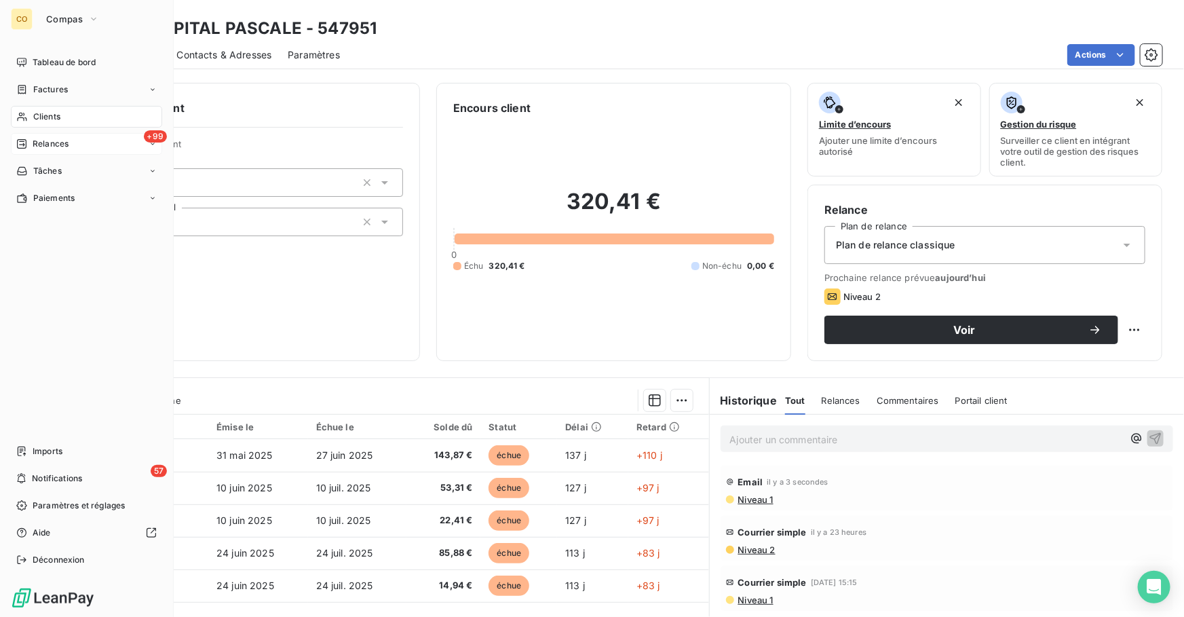
click at [43, 145] on span "Relances" at bounding box center [51, 144] width 36 height 12
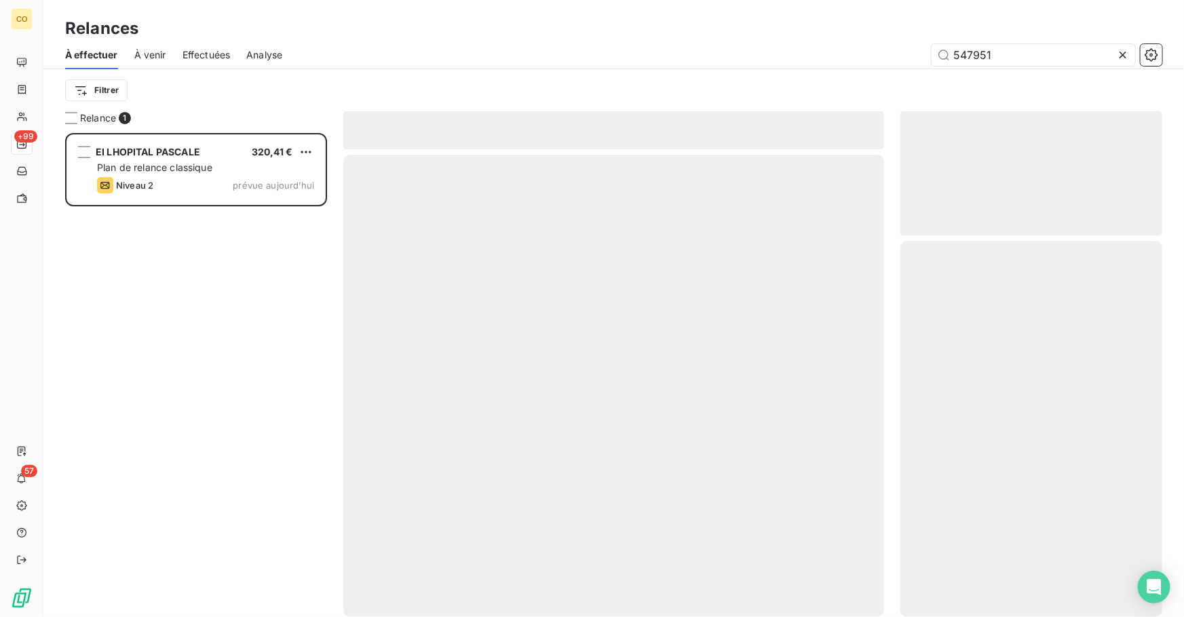
scroll to position [475, 252]
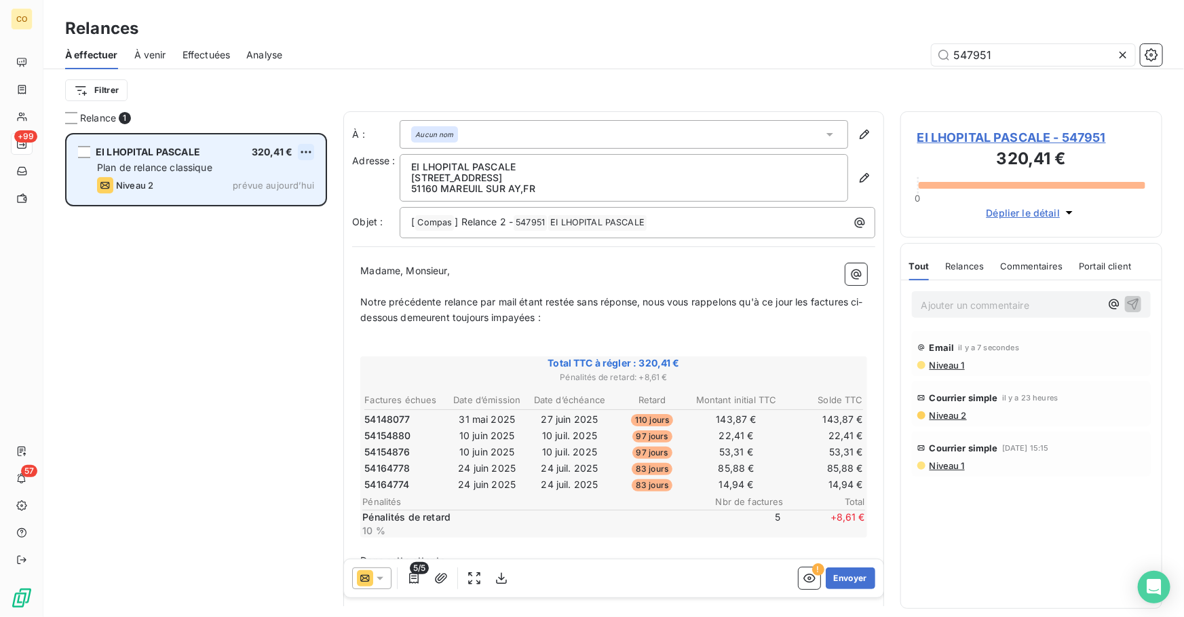
click at [307, 149] on html "CO +99 57 Relances À effectuer À venir Effectuées Analyse 547951 Filtrer Relanc…" at bounding box center [592, 308] width 1184 height 617
click at [257, 204] on div "Passer cette action" at bounding box center [247, 204] width 121 height 22
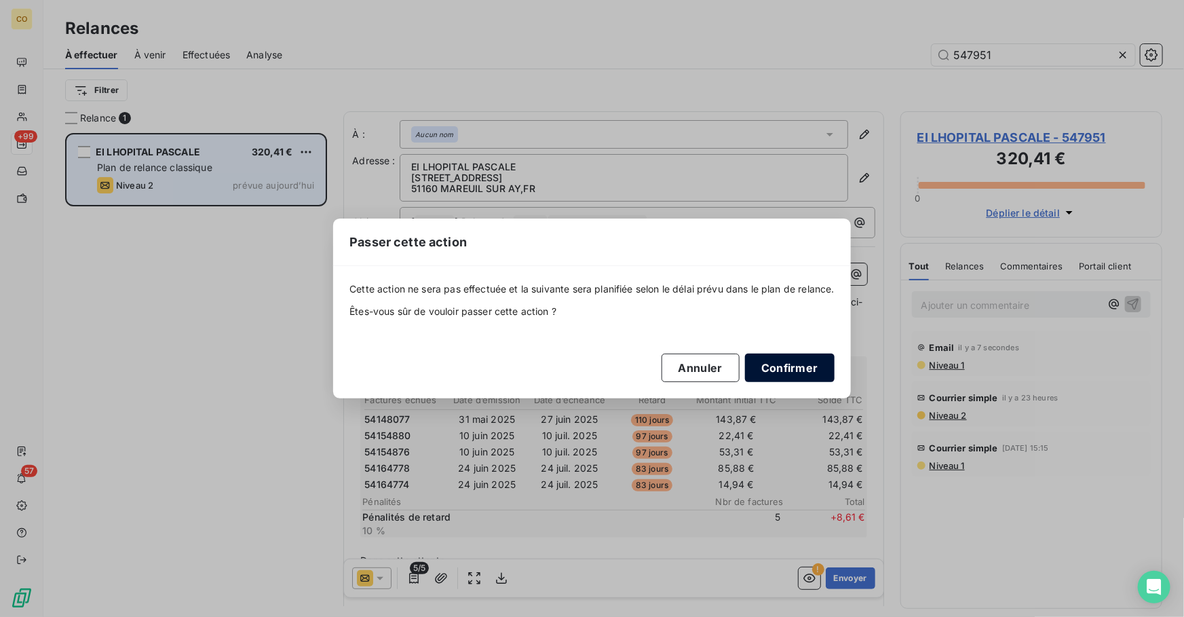
click at [809, 367] on button "Confirmer" at bounding box center [790, 367] width 90 height 28
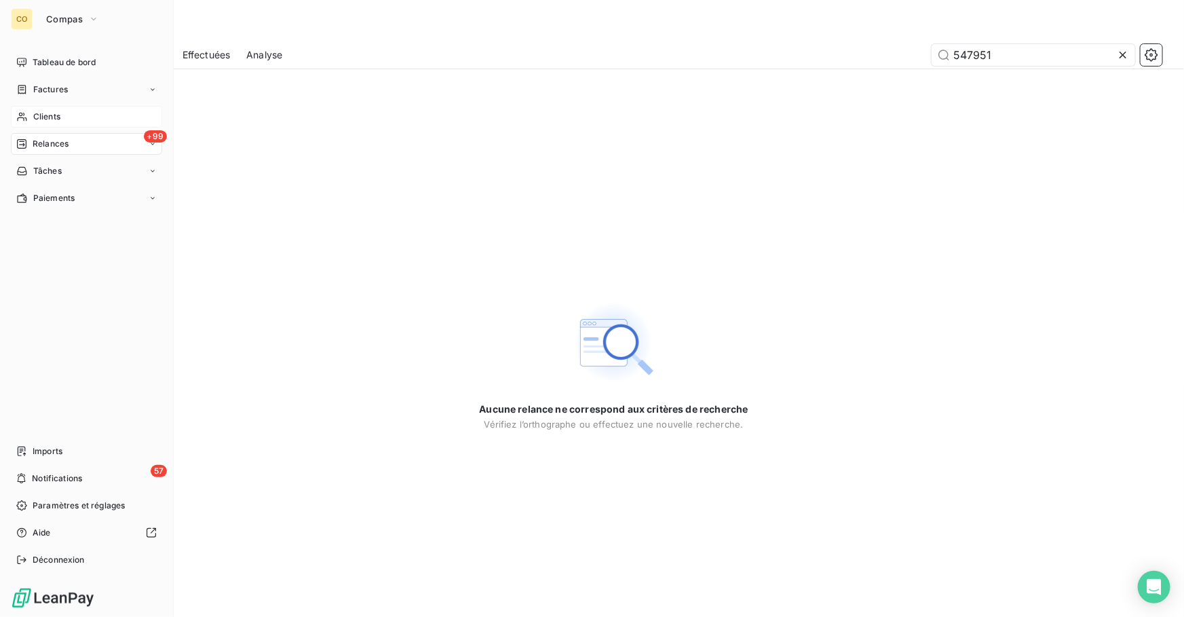
click at [68, 117] on div "Clients" at bounding box center [86, 117] width 151 height 22
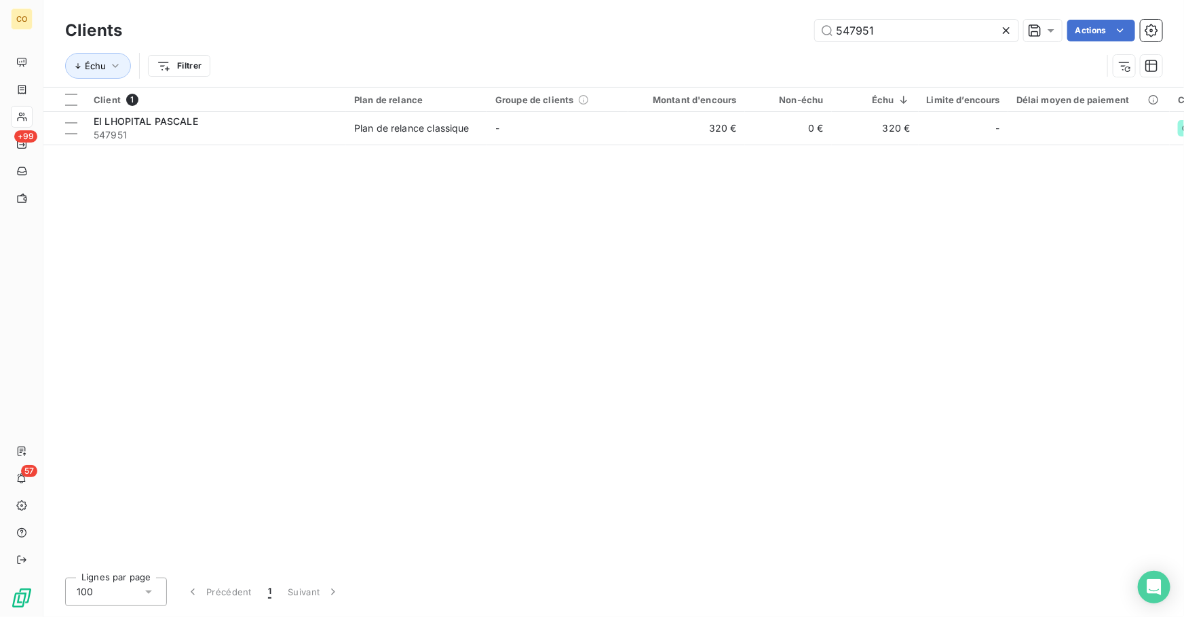
drag, startPoint x: 931, startPoint y: 20, endPoint x: 558, endPoint y: 26, distance: 373.8
click at [558, 26] on div "547951 Actions" at bounding box center [649, 31] width 1023 height 22
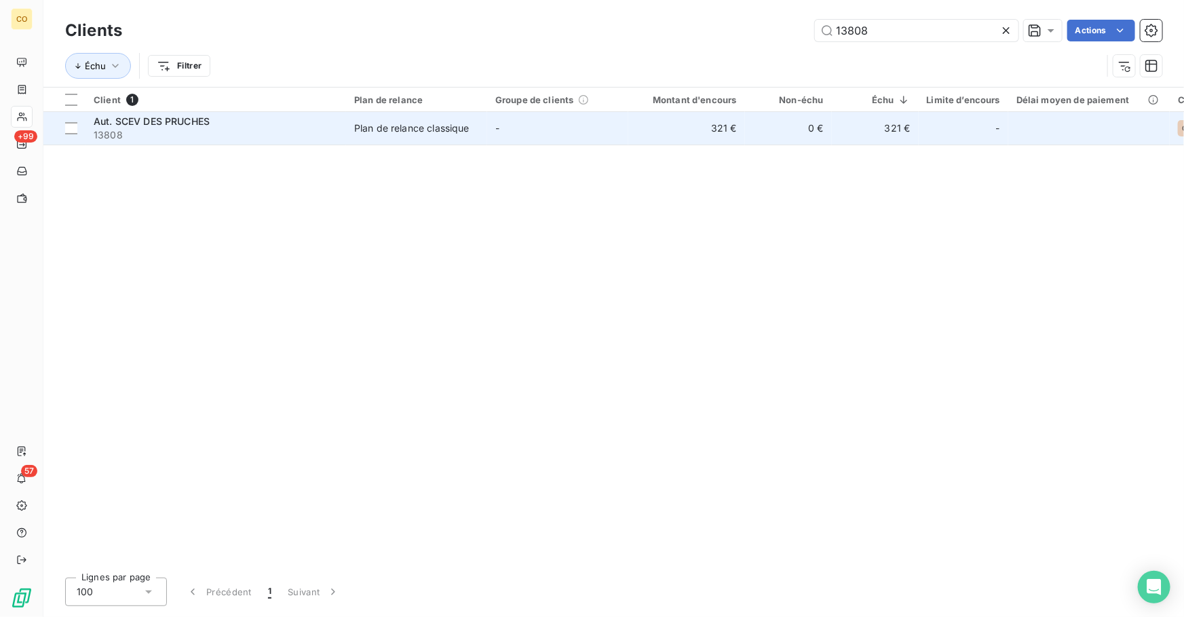
type input "13808"
click at [509, 136] on td "-" at bounding box center [557, 128] width 141 height 33
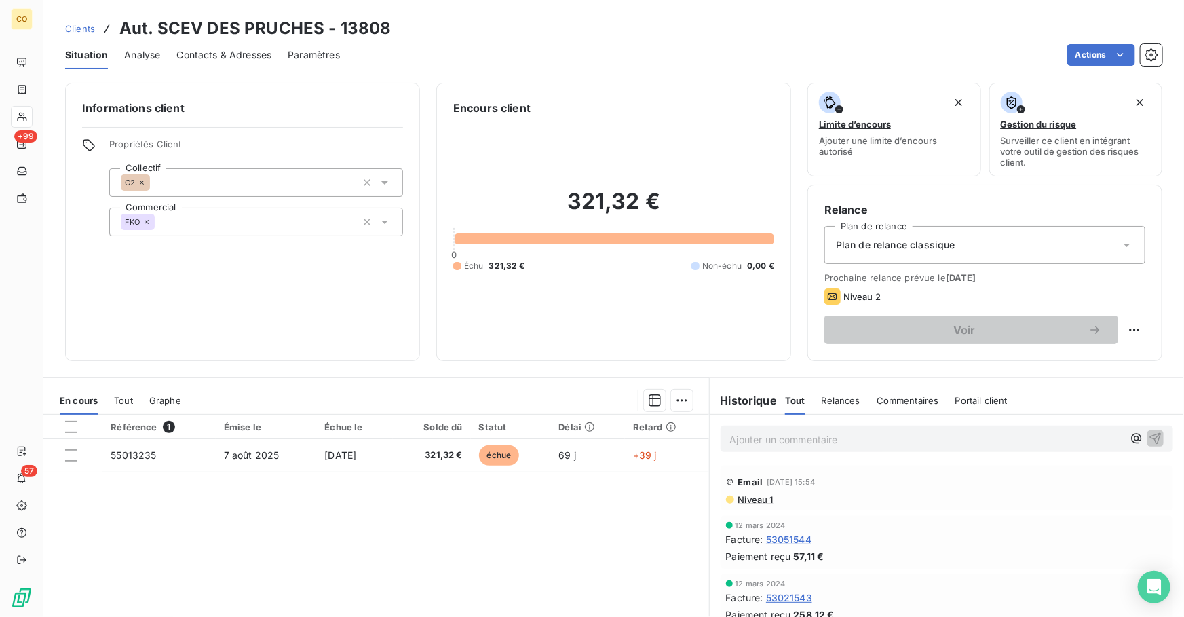
click at [754, 494] on span "Niveau 1" at bounding box center [755, 499] width 37 height 11
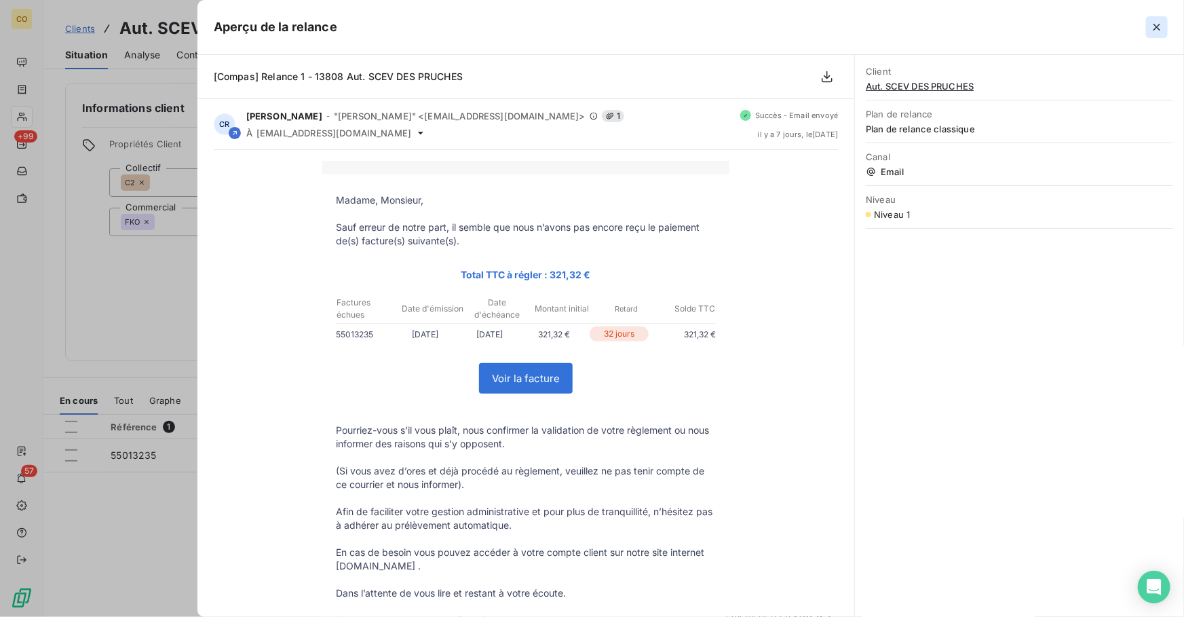
click at [1158, 29] on icon "button" at bounding box center [1157, 27] width 14 height 14
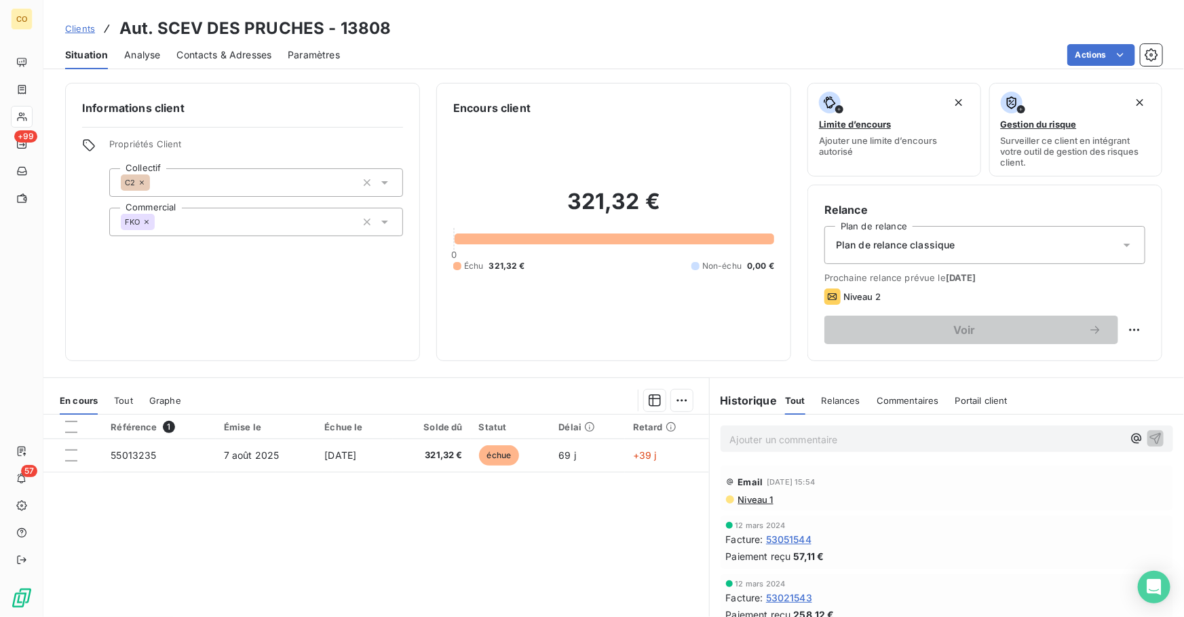
click at [222, 54] on span "Contacts & Adresses" at bounding box center [223, 55] width 95 height 14
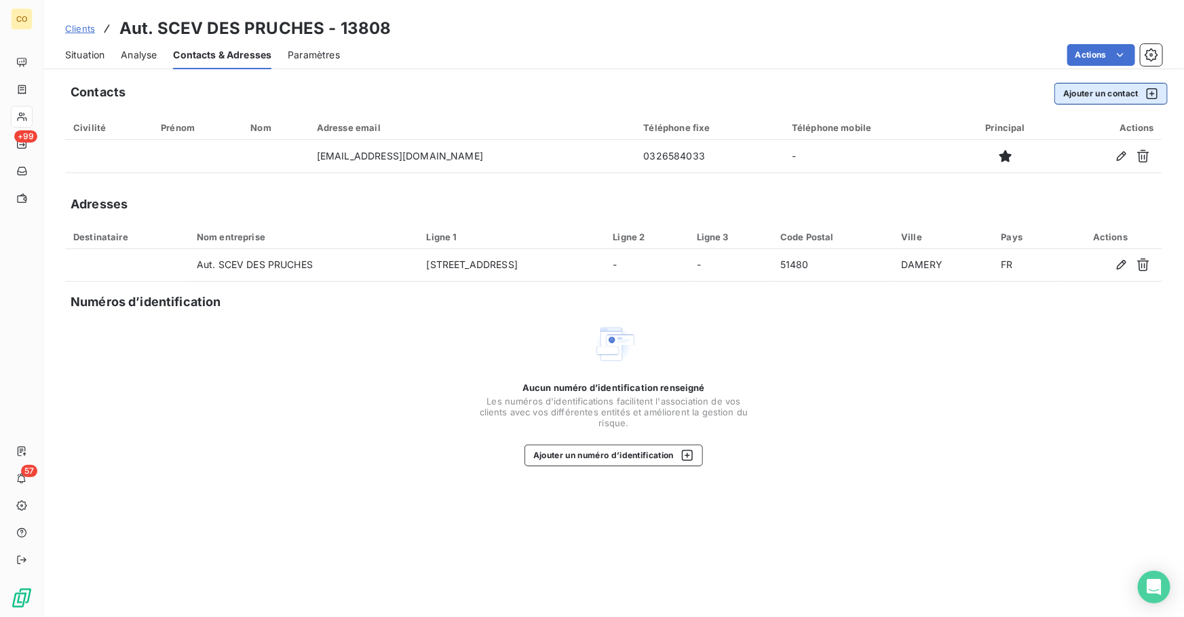
click at [1115, 95] on button "Ajouter un contact" at bounding box center [1110, 94] width 113 height 22
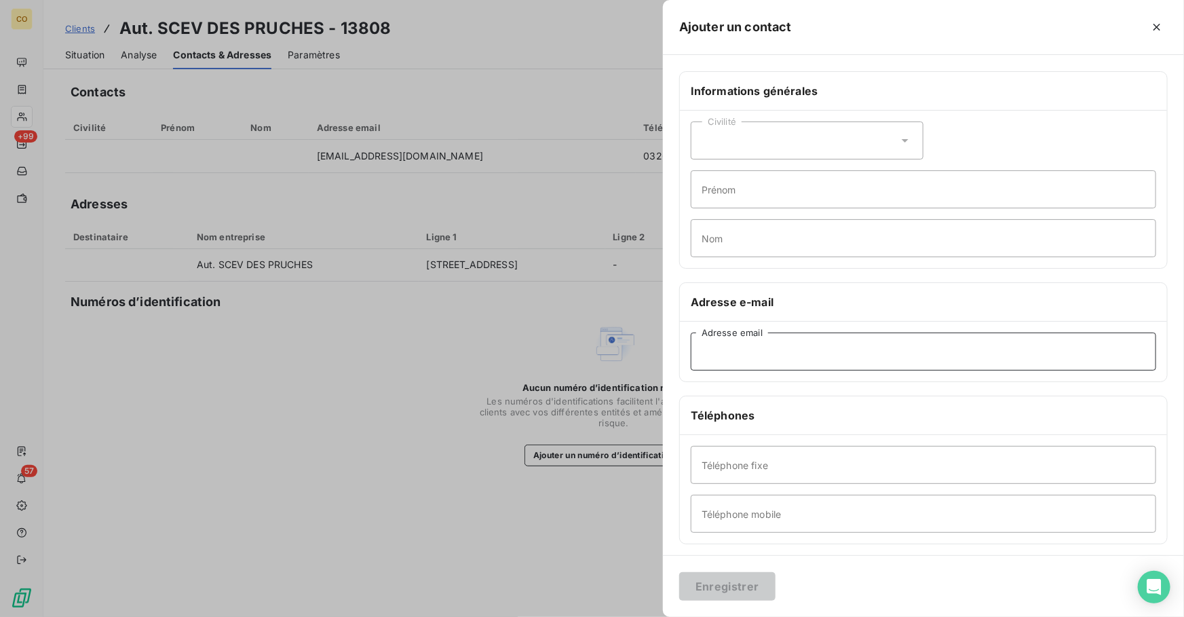
click at [766, 355] on input "Adresse email" at bounding box center [922, 351] width 465 height 38
type input "[EMAIL_ADDRESS][DOMAIN_NAME]"
click at [756, 585] on button "Enregistrer" at bounding box center [727, 586] width 96 height 28
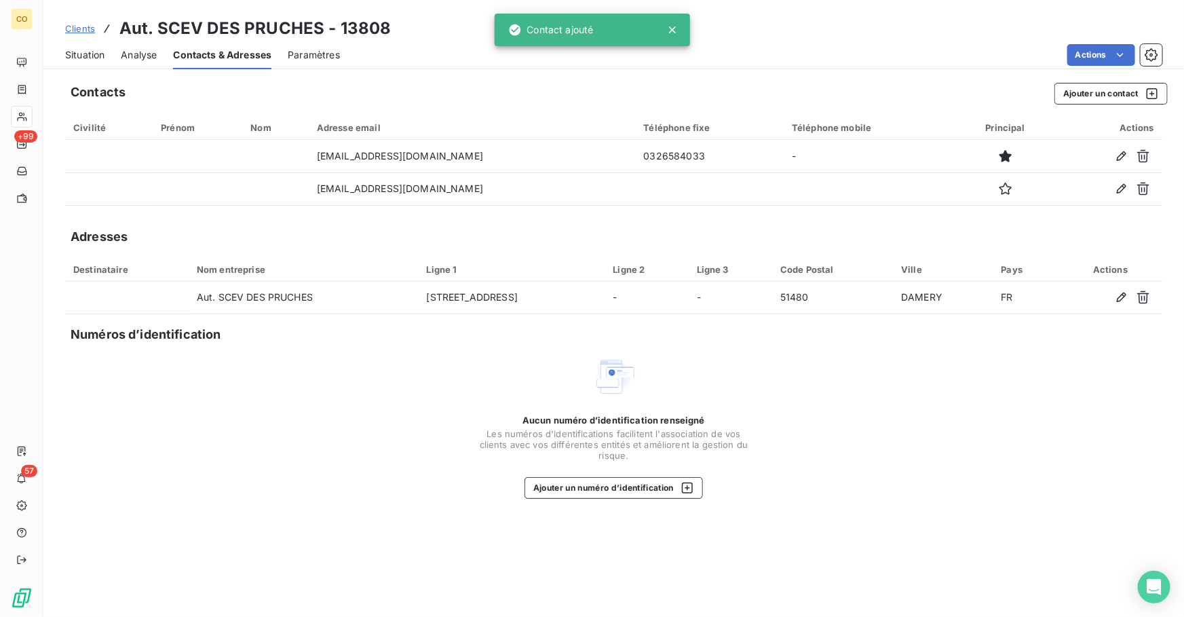
click at [90, 51] on span "Situation" at bounding box center [84, 55] width 39 height 14
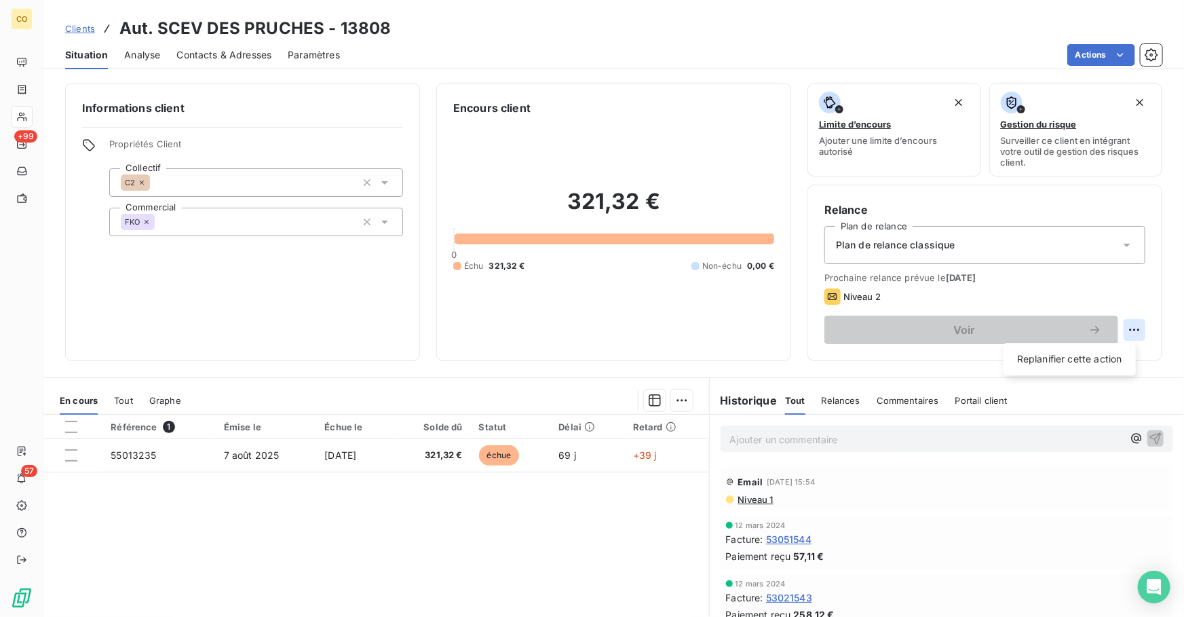
click at [1123, 336] on html "CO +99 57 Clients Aut. SCEV DES PRUCHES - 13808 Situation Analyse Contacts & Ad…" at bounding box center [592, 308] width 1184 height 617
click at [1034, 364] on div "Replanifier cette action" at bounding box center [1069, 359] width 121 height 22
select select "9"
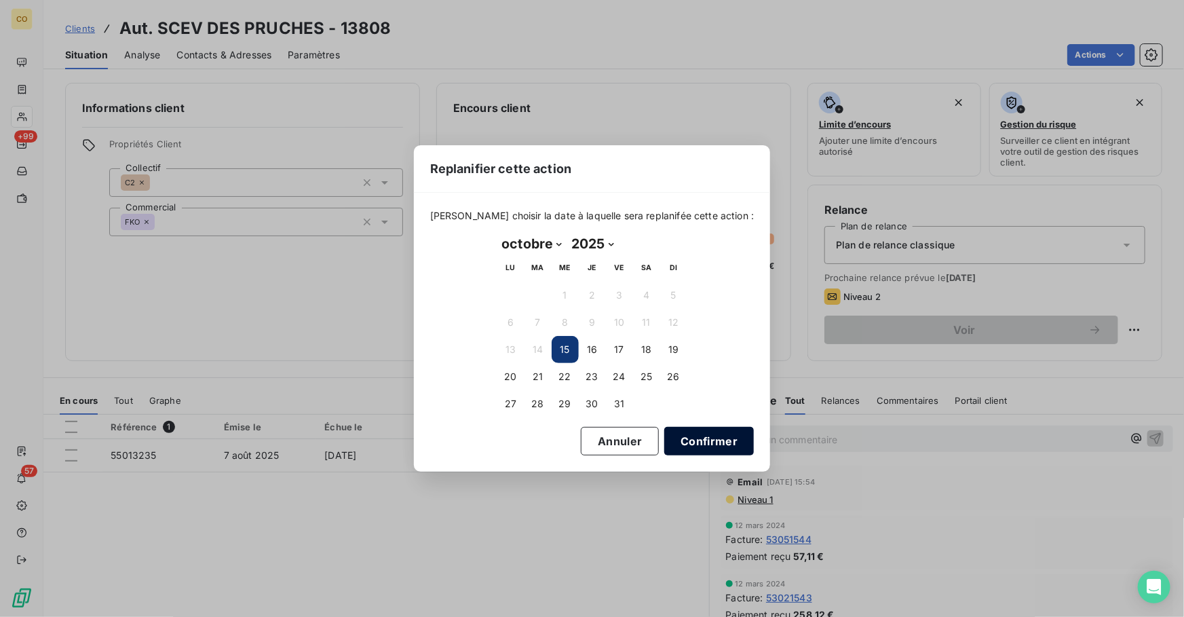
click at [680, 442] on button "Confirmer" at bounding box center [709, 441] width 90 height 28
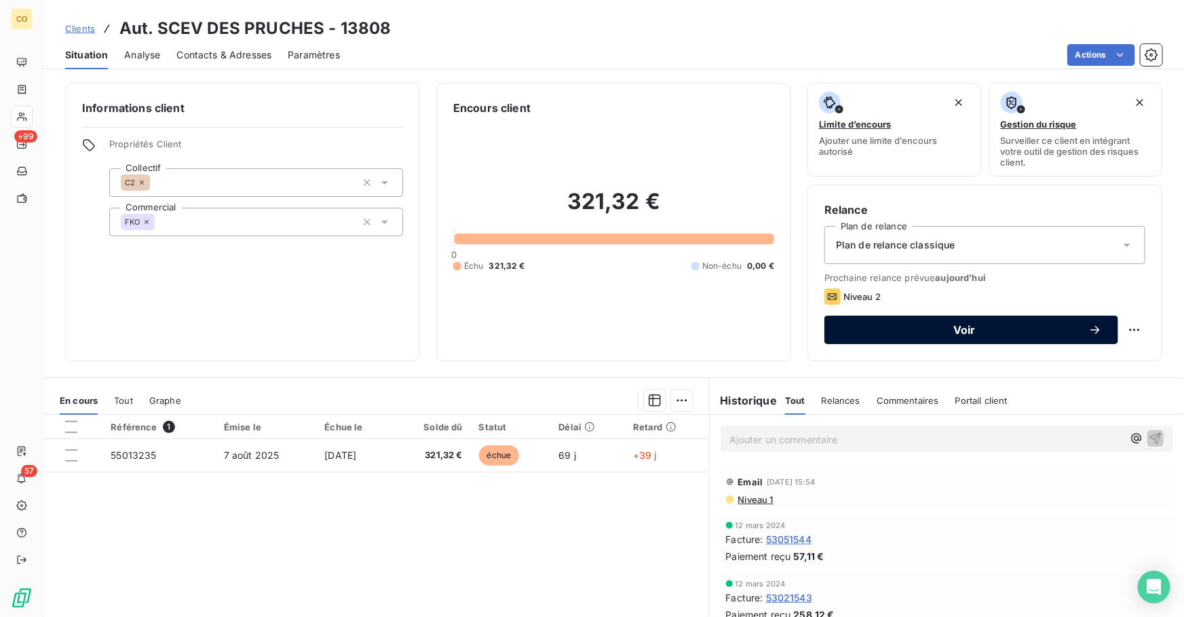
click at [872, 325] on span "Voir" at bounding box center [964, 329] width 248 height 11
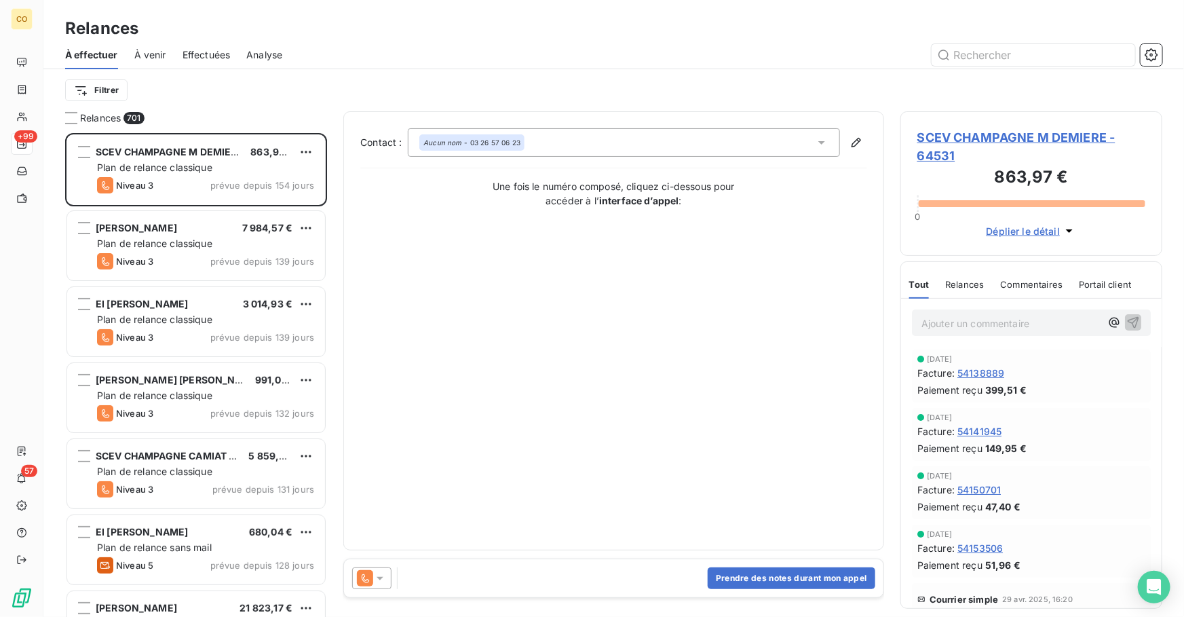
scroll to position [475, 252]
click at [998, 59] on input "text" at bounding box center [1032, 55] width 203 height 22
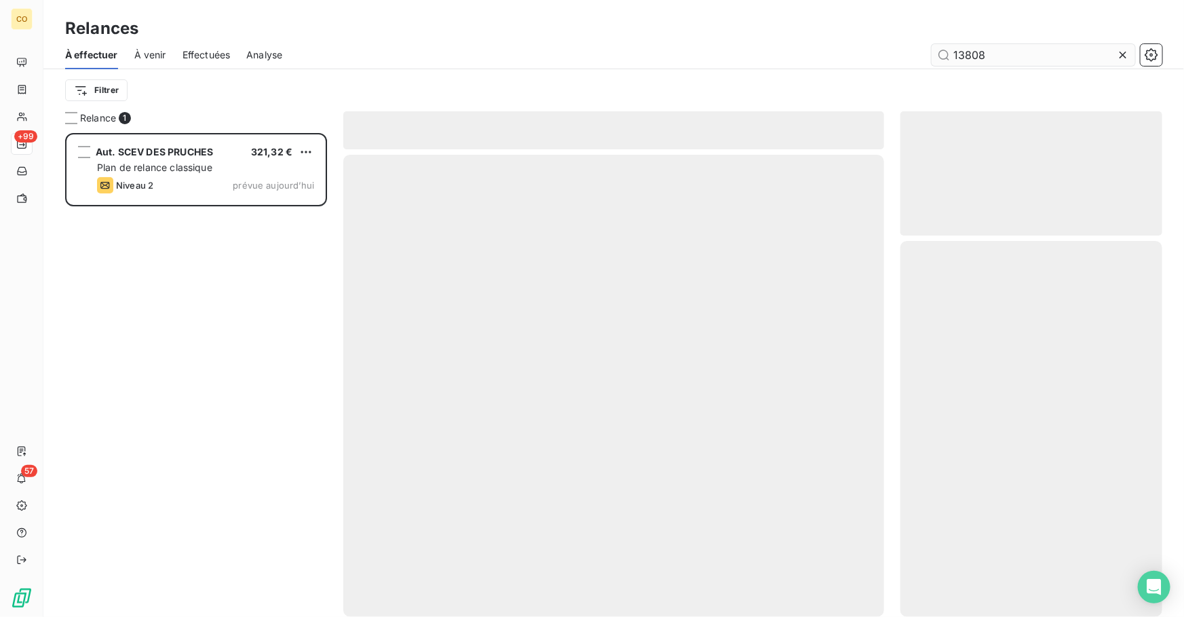
scroll to position [475, 252]
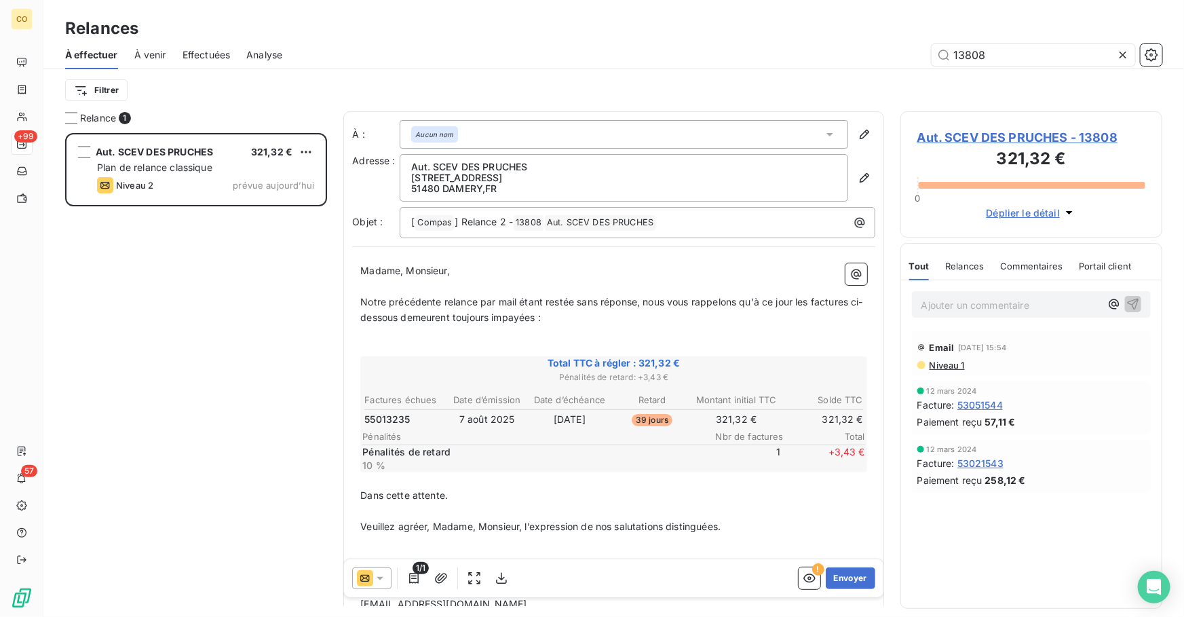
type input "13808"
click at [376, 575] on icon at bounding box center [380, 578] width 14 height 14
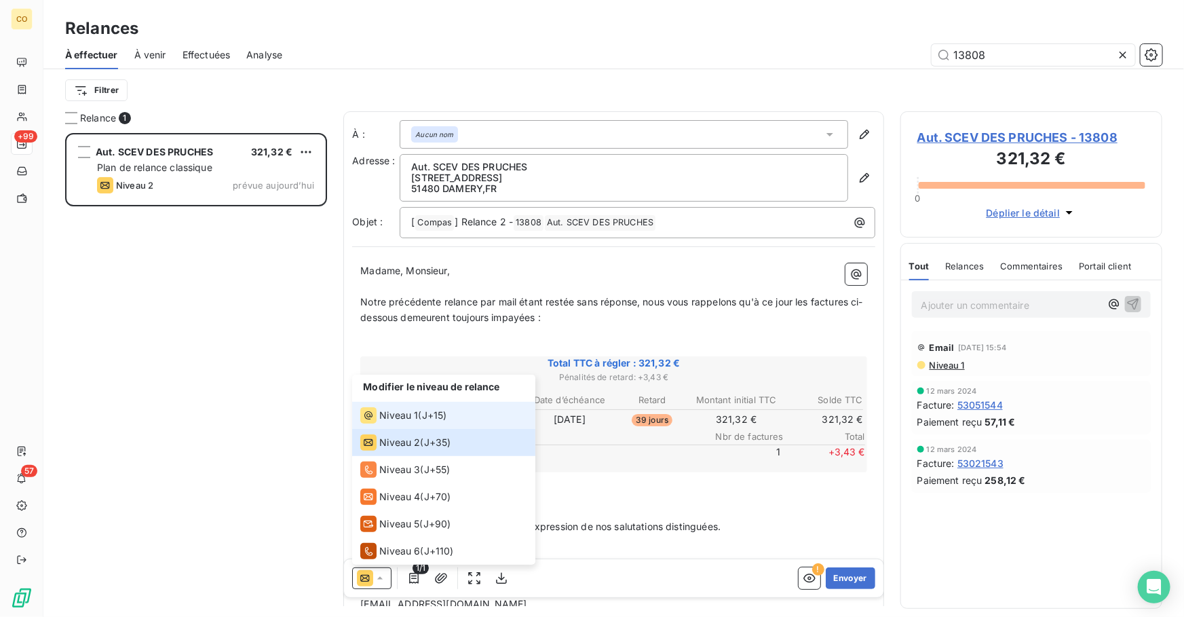
click at [396, 415] on span "Niveau 1" at bounding box center [398, 415] width 39 height 14
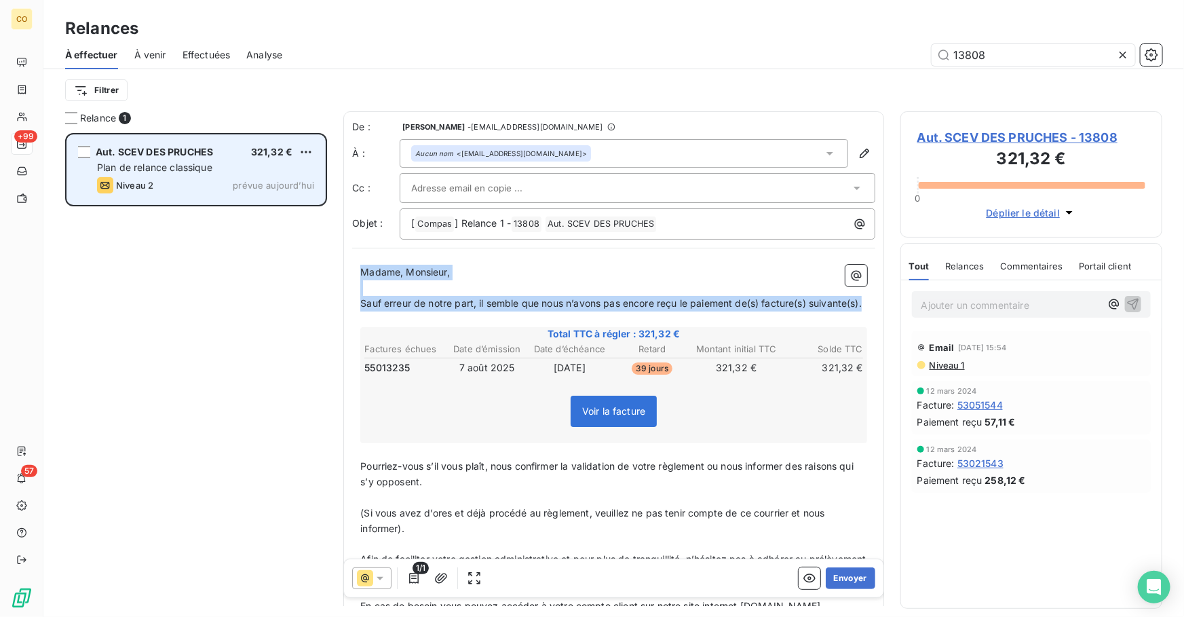
drag, startPoint x: 450, startPoint y: 325, endPoint x: 130, endPoint y: 179, distance: 351.8
click at [130, 179] on div "Relance 1 Aut. SCEV DES PRUCHES 321,32 € Plan de relance classique Niveau 2 pré…" at bounding box center [613, 363] width 1140 height 505
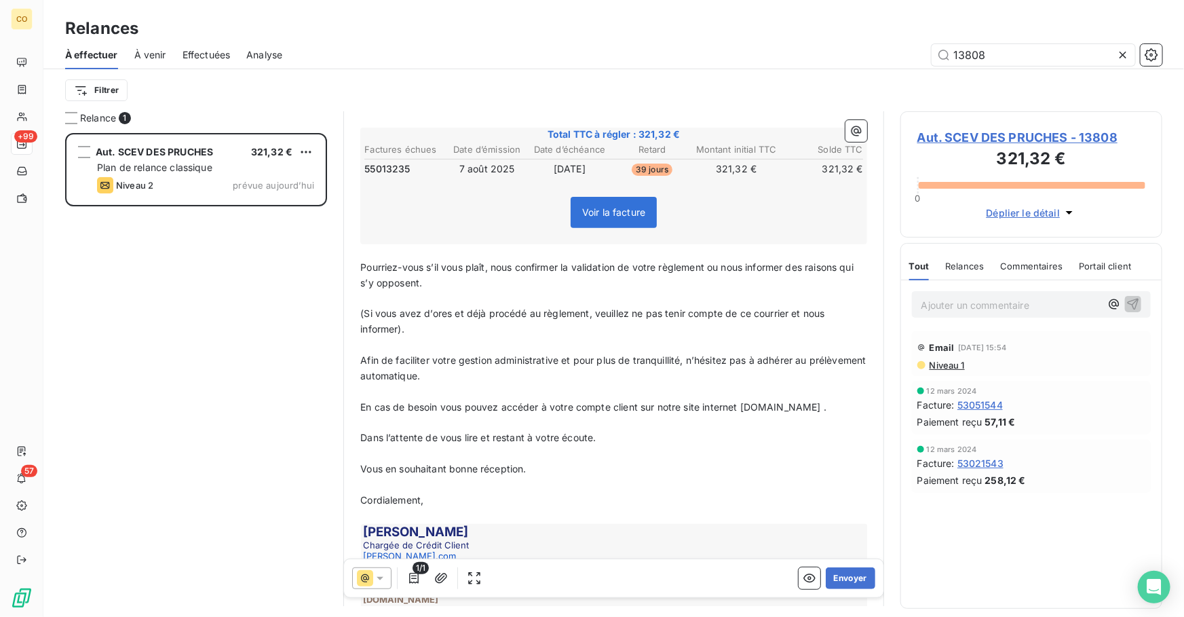
scroll to position [256, 0]
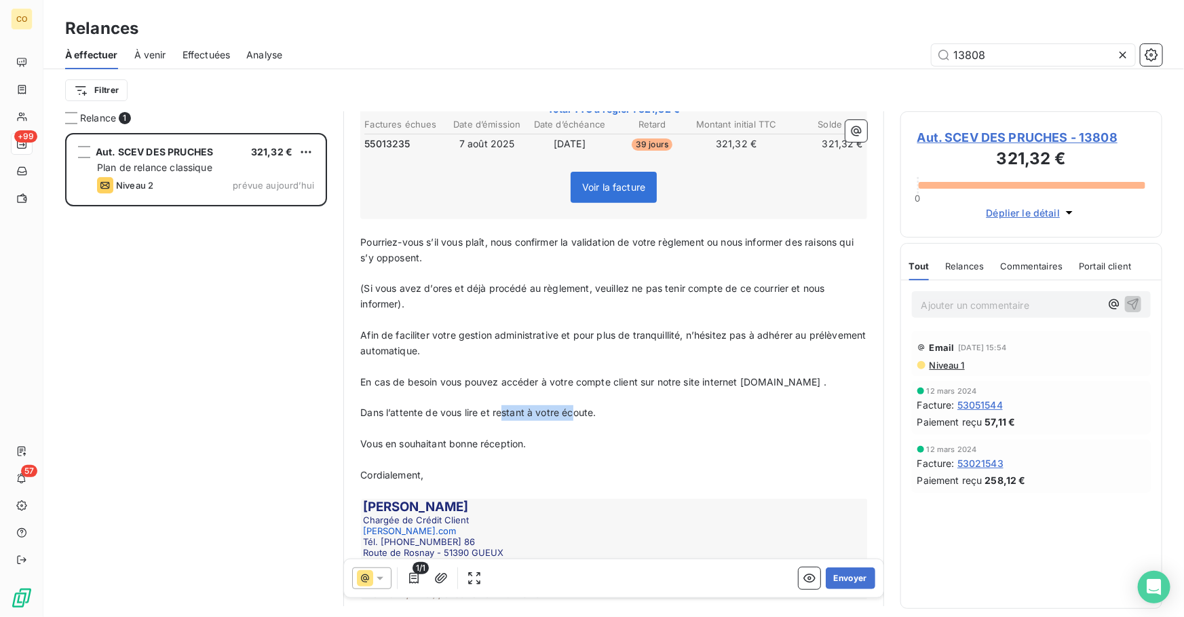
drag, startPoint x: 626, startPoint y: 407, endPoint x: 502, endPoint y: 408, distance: 124.1
click at [502, 408] on p "Dans l’attente de vous lire et restant à votre écoute." at bounding box center [613, 413] width 507 height 16
drag, startPoint x: 608, startPoint y: 408, endPoint x: 477, endPoint y: 405, distance: 130.9
click at [477, 405] on p "Dans l’attente de vous lire et restant à votre écoute." at bounding box center [613, 413] width 507 height 16
click at [523, 442] on span "Vous en souhaitant bonne réception. et restant à votre écoute." at bounding box center [502, 443] width 284 height 12
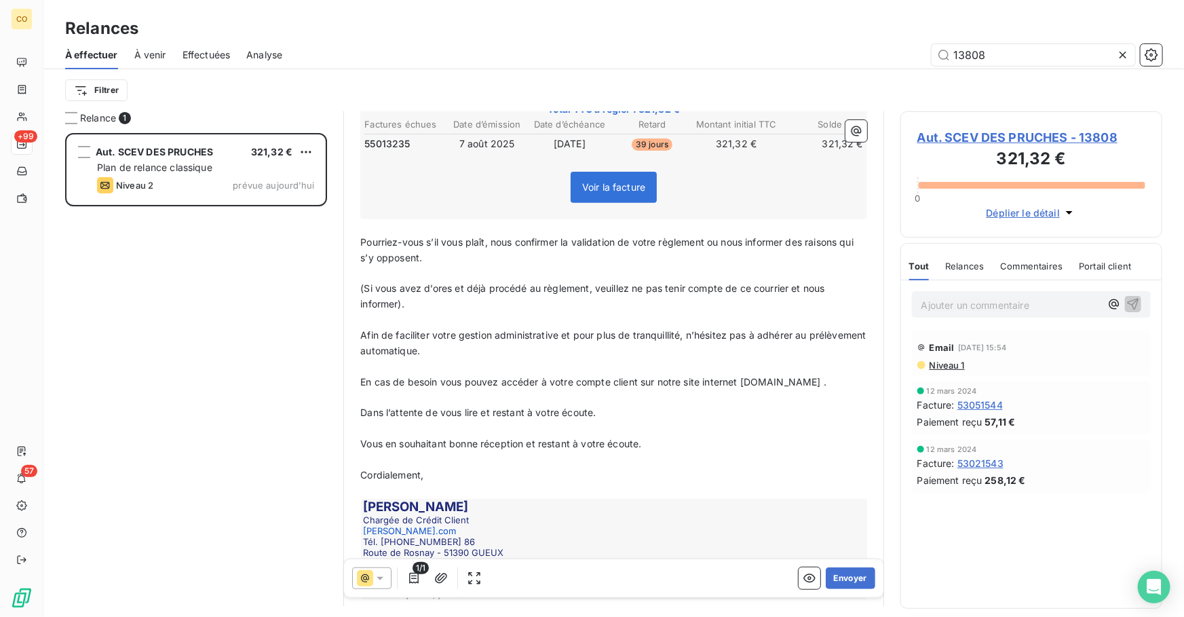
drag, startPoint x: 629, startPoint y: 412, endPoint x: 289, endPoint y: 420, distance: 340.6
click at [289, 420] on div "Relance 1 Aut. SCEV DES PRUCHES 321,32 € Plan de relance classique Niveau 2 pré…" at bounding box center [613, 363] width 1140 height 505
drag, startPoint x: 674, startPoint y: 413, endPoint x: 362, endPoint y: 408, distance: 312.0
click at [362, 408] on p "Dans l’attente de vous lire et restant à votre écoute." at bounding box center [613, 413] width 507 height 16
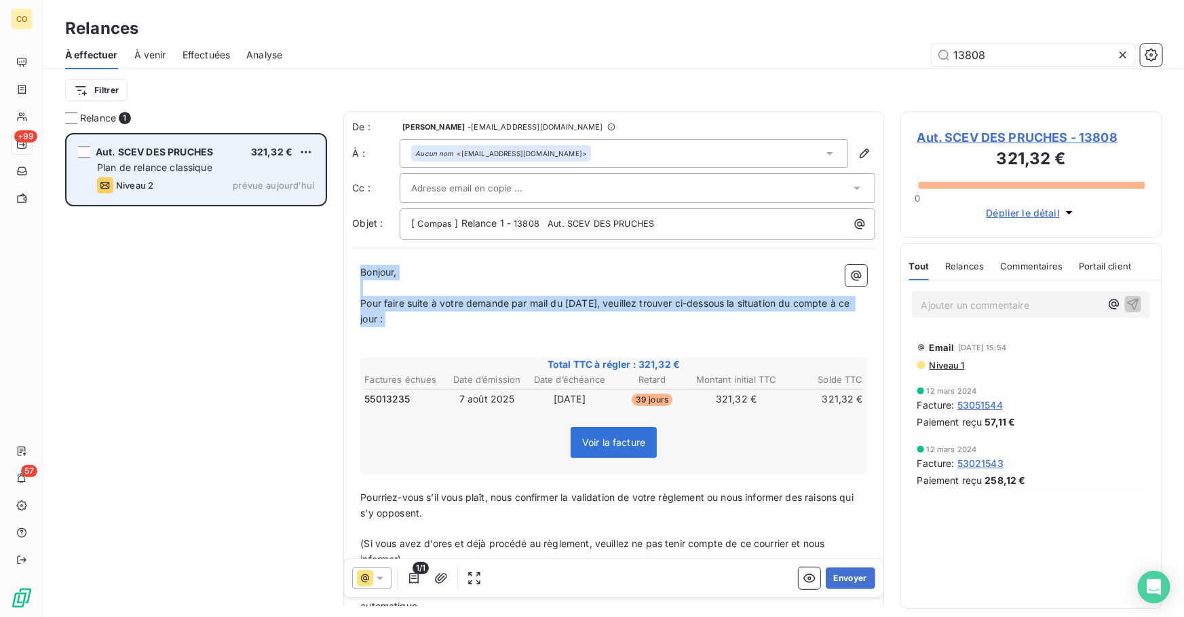
drag, startPoint x: 427, startPoint y: 329, endPoint x: 125, endPoint y: 163, distance: 344.2
click at [125, 163] on div "Relance 1 Aut. SCEV DES PRUCHES 321,32 € Plan de relance classique Niveau 2 pré…" at bounding box center [613, 363] width 1140 height 505
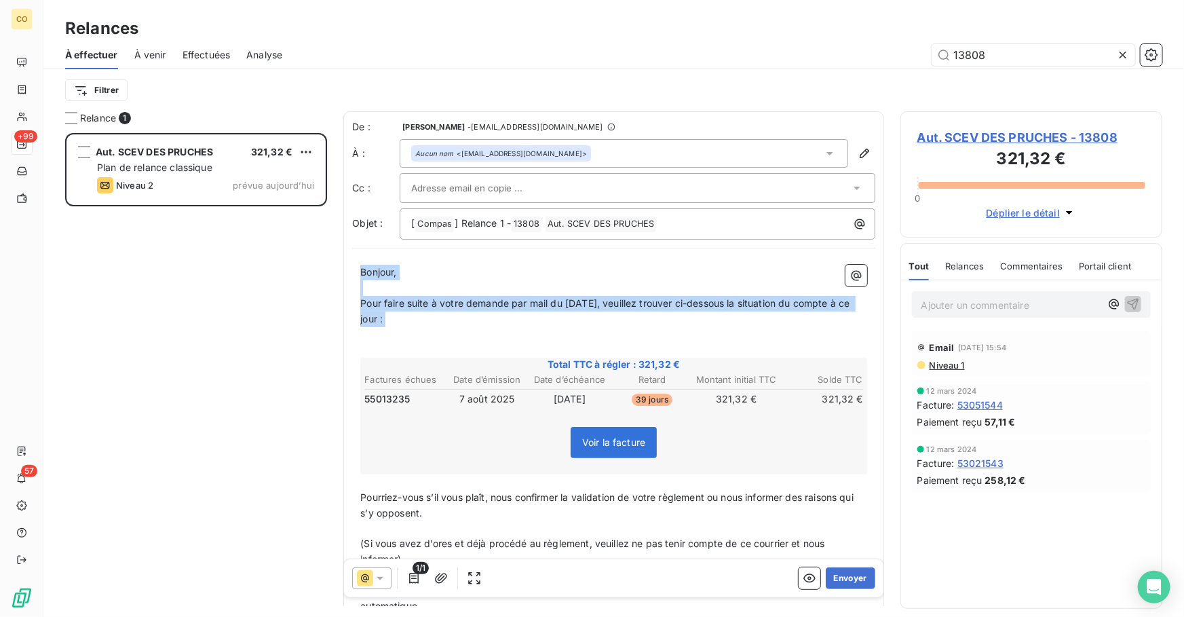
copy div "Bonjour, ﻿ Pour faire suite à votre demande par mail du [DATE], veuillez trouve…"
click at [851, 578] on button "Envoyer" at bounding box center [850, 578] width 50 height 22
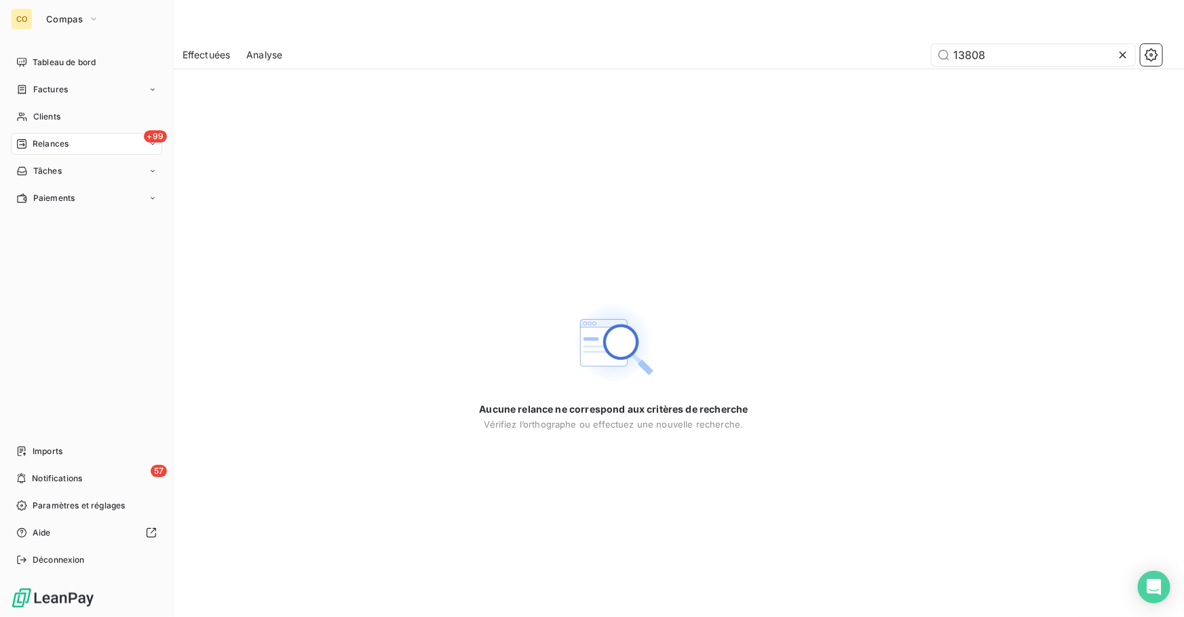
click at [57, 148] on span "Relances" at bounding box center [51, 144] width 36 height 12
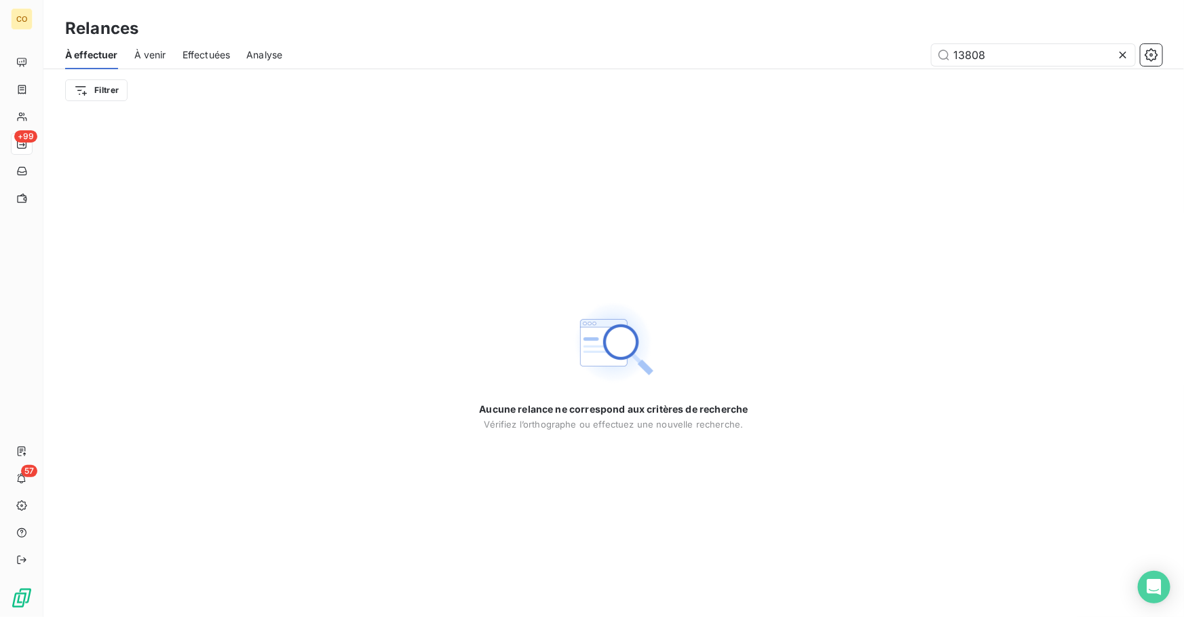
click at [203, 55] on span "Effectuées" at bounding box center [206, 55] width 48 height 14
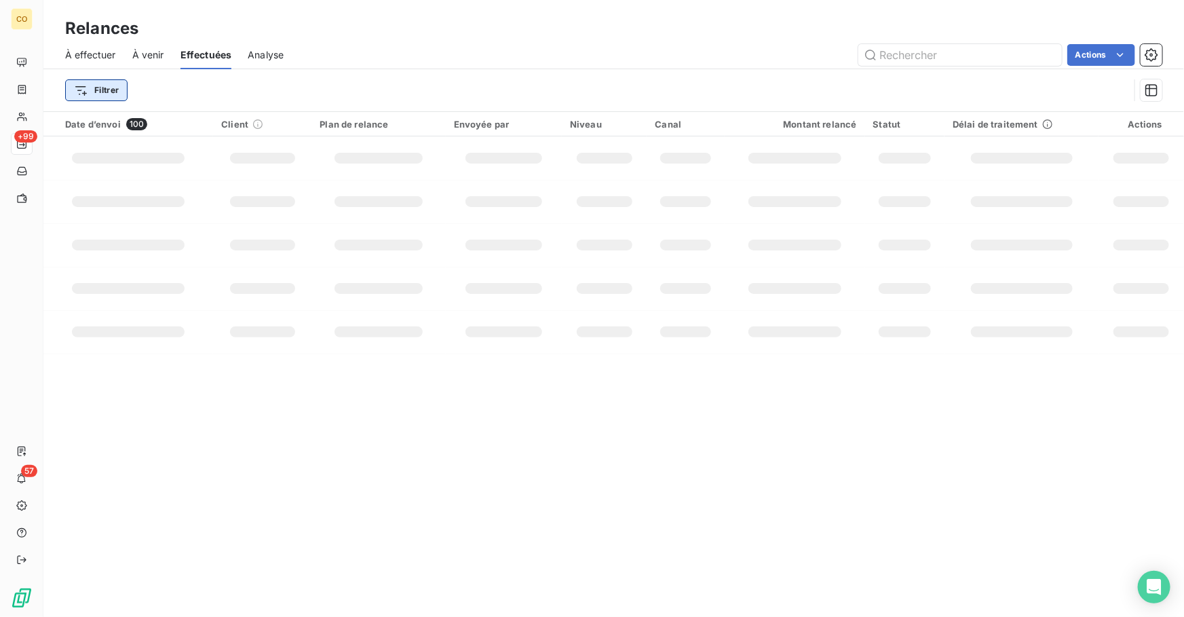
click at [106, 95] on html "CO +99 57 Relances À effectuer À venir Effectuées Analyse Actions Filtrer Date …" at bounding box center [592, 308] width 1184 height 617
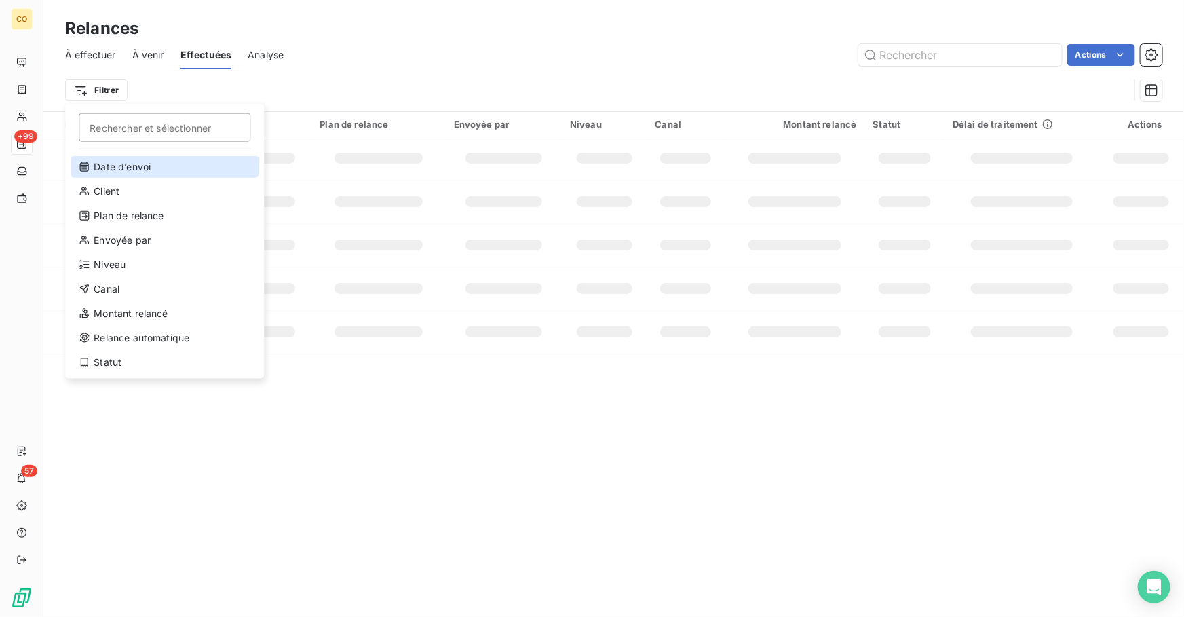
click at [151, 167] on div "Date d’envoi" at bounding box center [165, 167] width 188 height 22
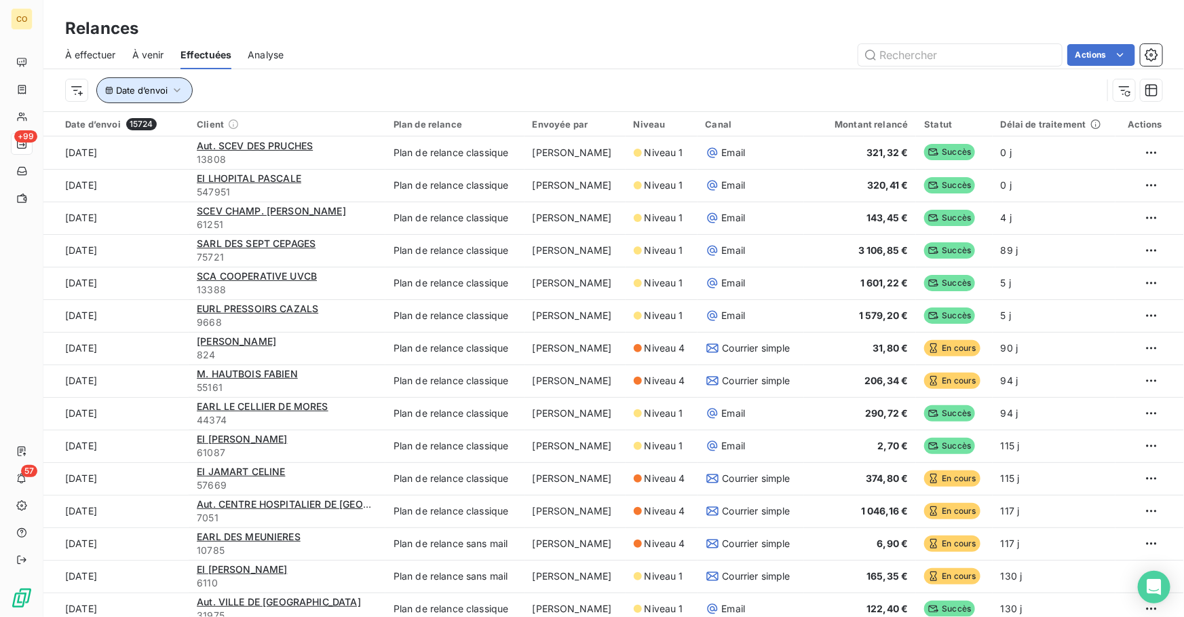
click at [170, 94] on icon "button" at bounding box center [177, 90] width 14 height 14
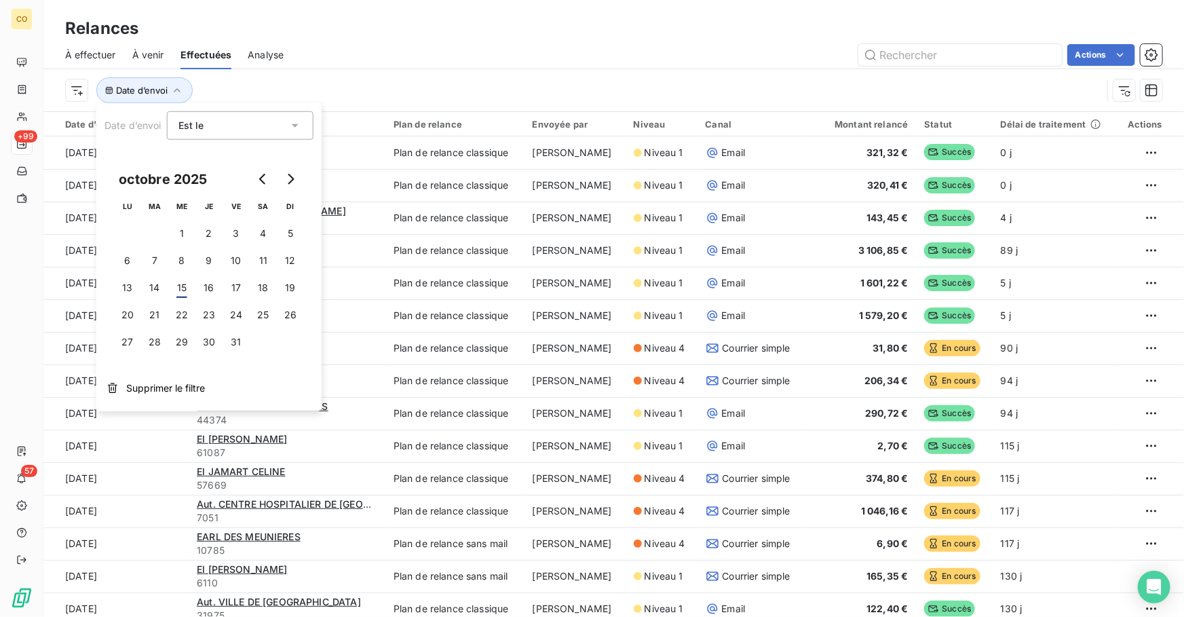
click at [197, 130] on span "Est le" at bounding box center [191, 125] width 26 height 12
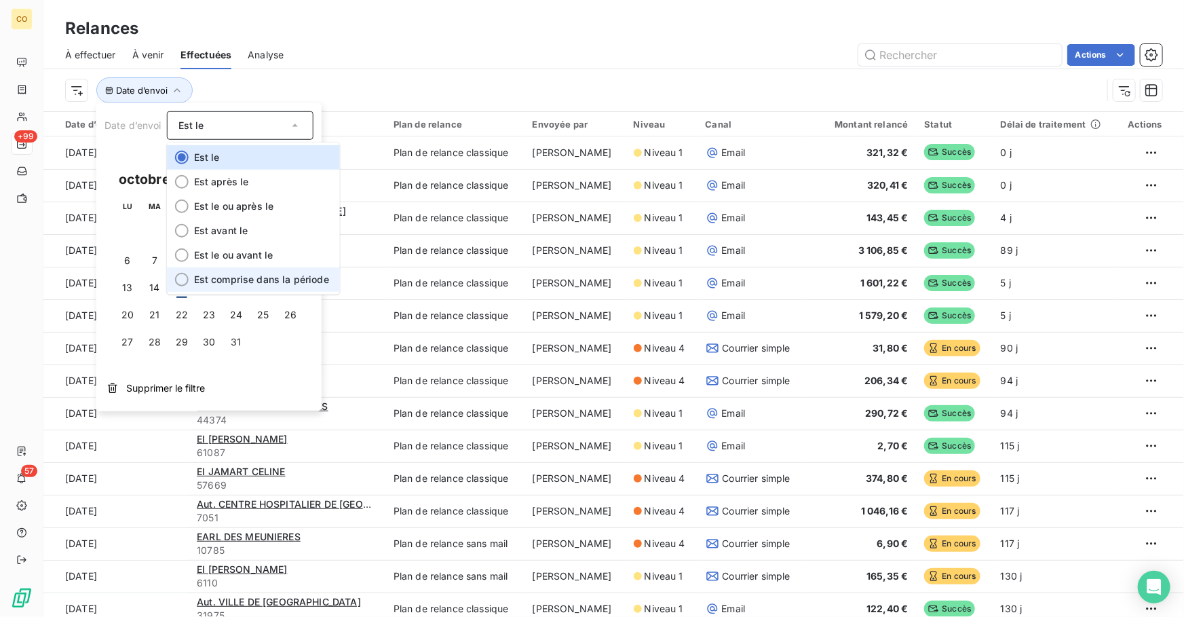
click at [258, 277] on span "Est comprise dans la période" at bounding box center [261, 279] width 135 height 12
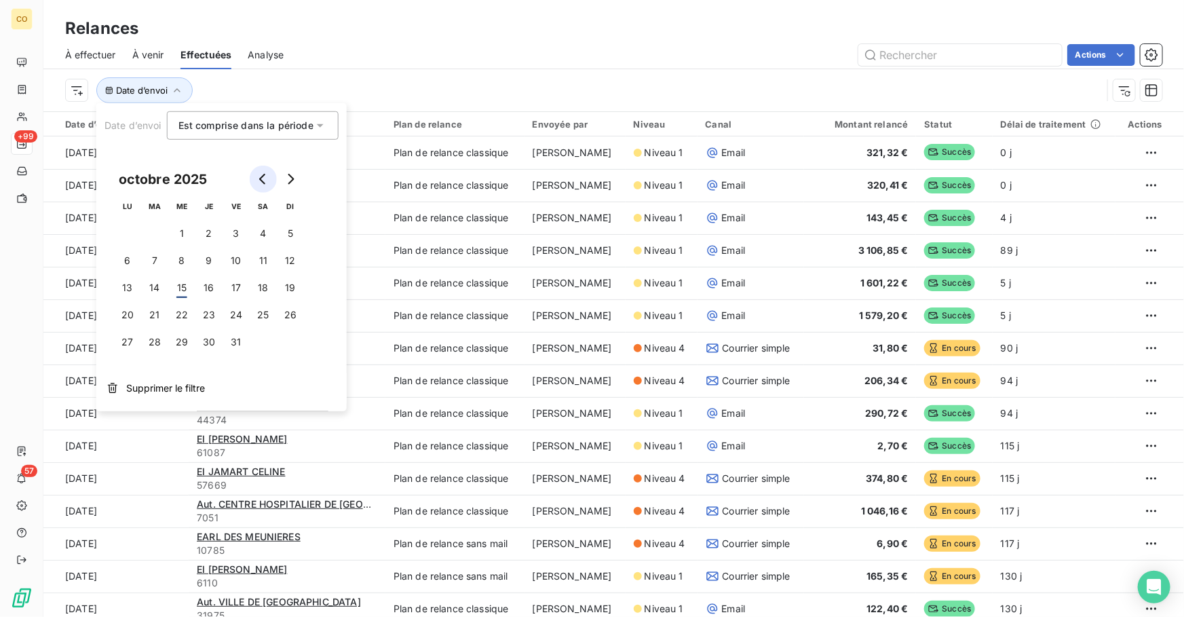
click at [267, 184] on button "Go to previous month" at bounding box center [263, 178] width 27 height 27
click at [134, 232] on button "1" at bounding box center [127, 233] width 27 height 27
click at [163, 345] on button "30" at bounding box center [154, 341] width 27 height 27
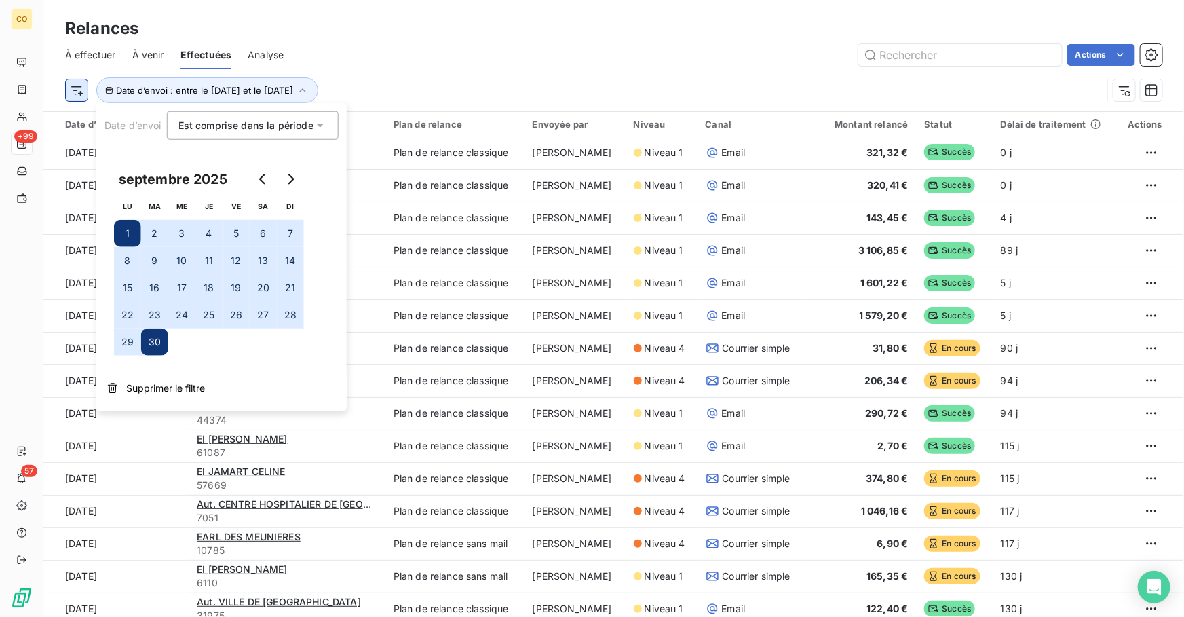
click at [75, 89] on html "CO +99 57 Relances À effectuer À venir Effectuées Analyse Actions Date d’envoi …" at bounding box center [592, 308] width 1184 height 617
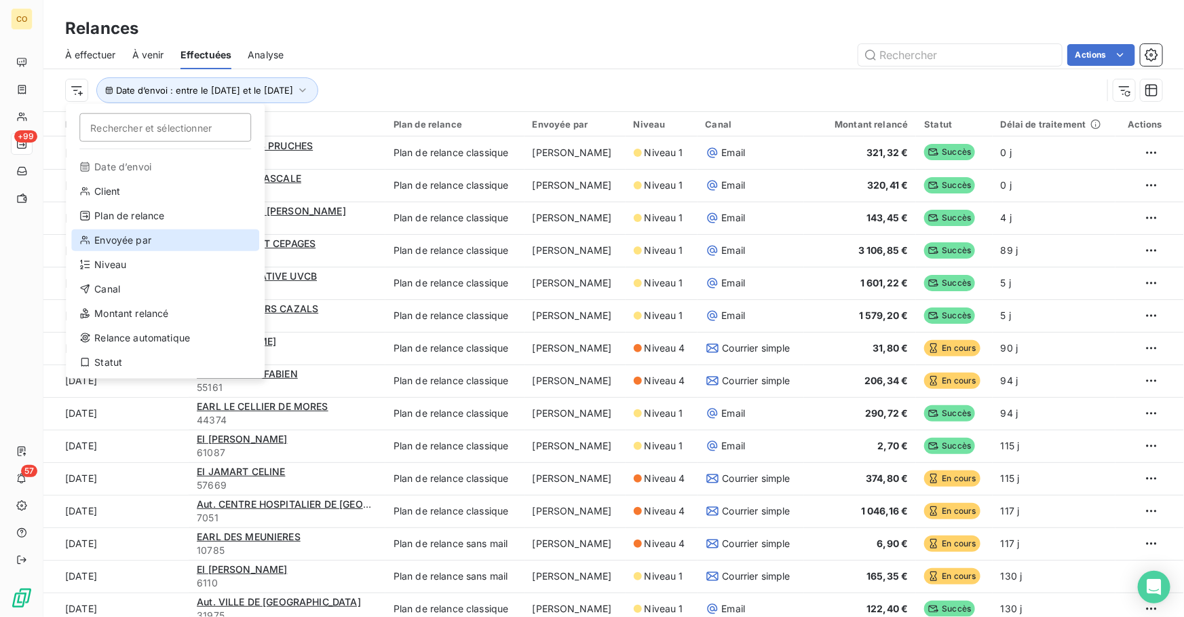
click at [149, 239] on div "Envoyée par" at bounding box center [165, 240] width 188 height 22
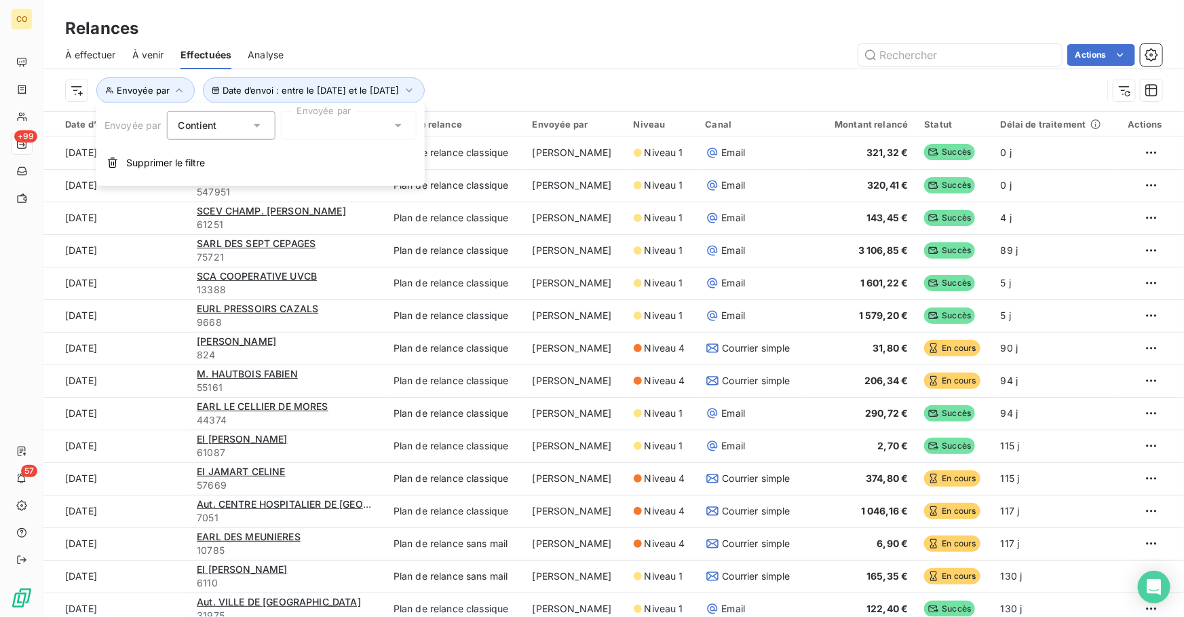
click at [321, 123] on div at bounding box center [348, 125] width 136 height 28
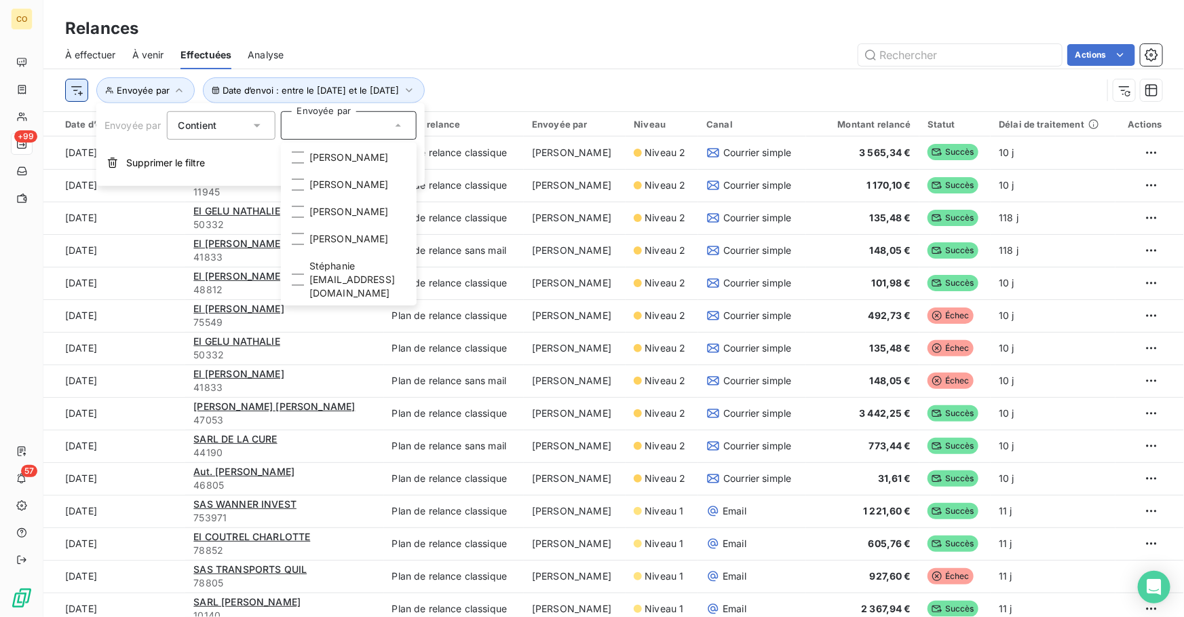
click at [78, 95] on html "CO +99 57 Relances À effectuer À venir Effectuées Analyse Actions Date d’envoi …" at bounding box center [592, 308] width 1184 height 617
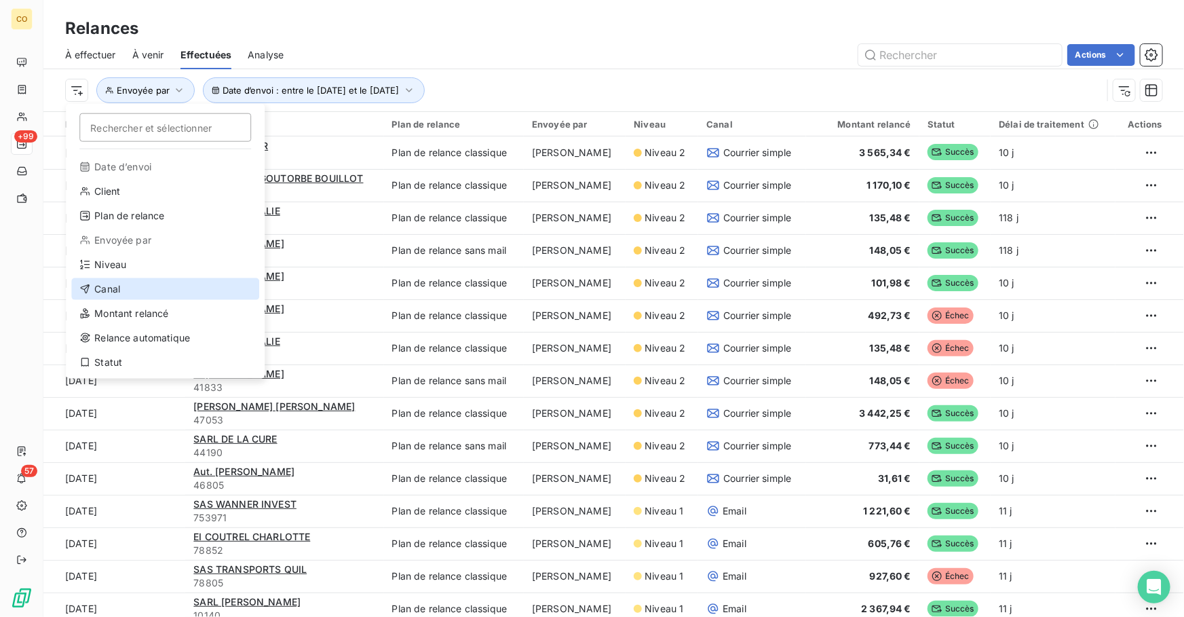
click at [133, 288] on div "Canal" at bounding box center [165, 289] width 188 height 22
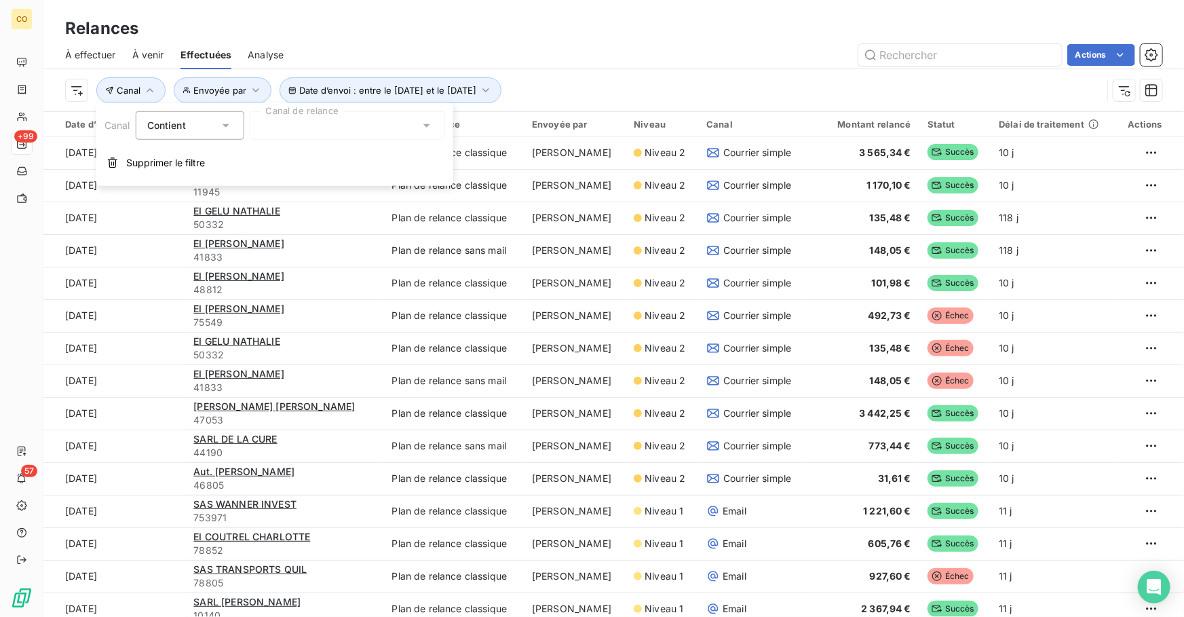
click at [318, 123] on div at bounding box center [347, 125] width 195 height 28
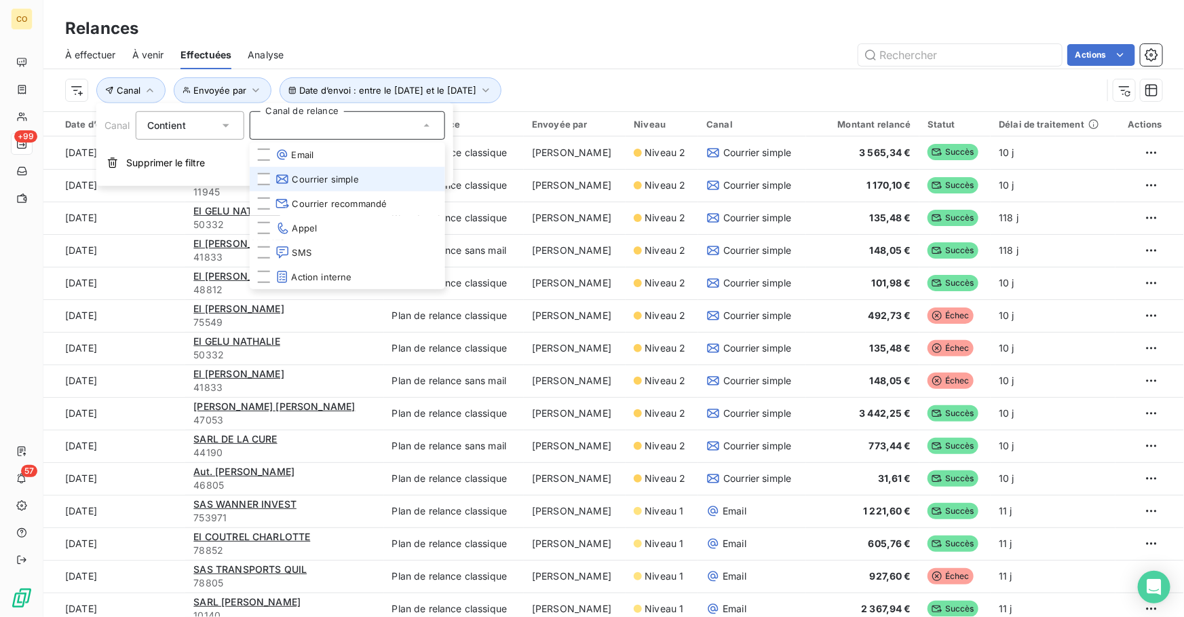
click at [318, 182] on span "Courrier simple" at bounding box center [316, 179] width 83 height 14
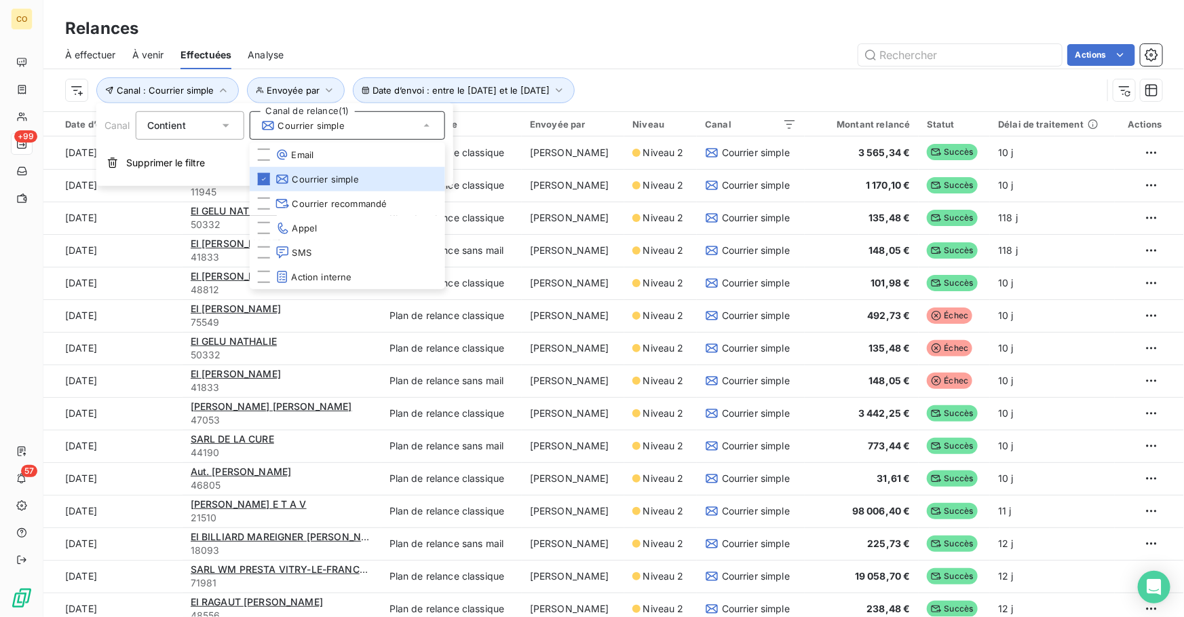
click at [552, 33] on div "Relances" at bounding box center [613, 28] width 1140 height 24
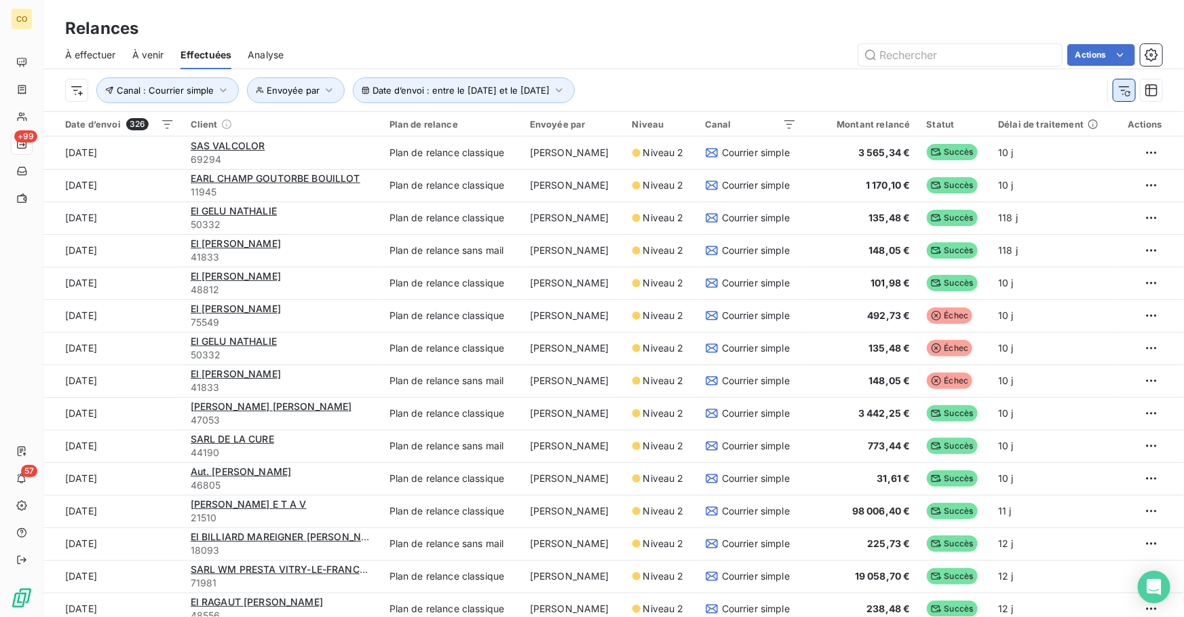
click at [1121, 95] on icon "button" at bounding box center [1124, 90] width 14 height 14
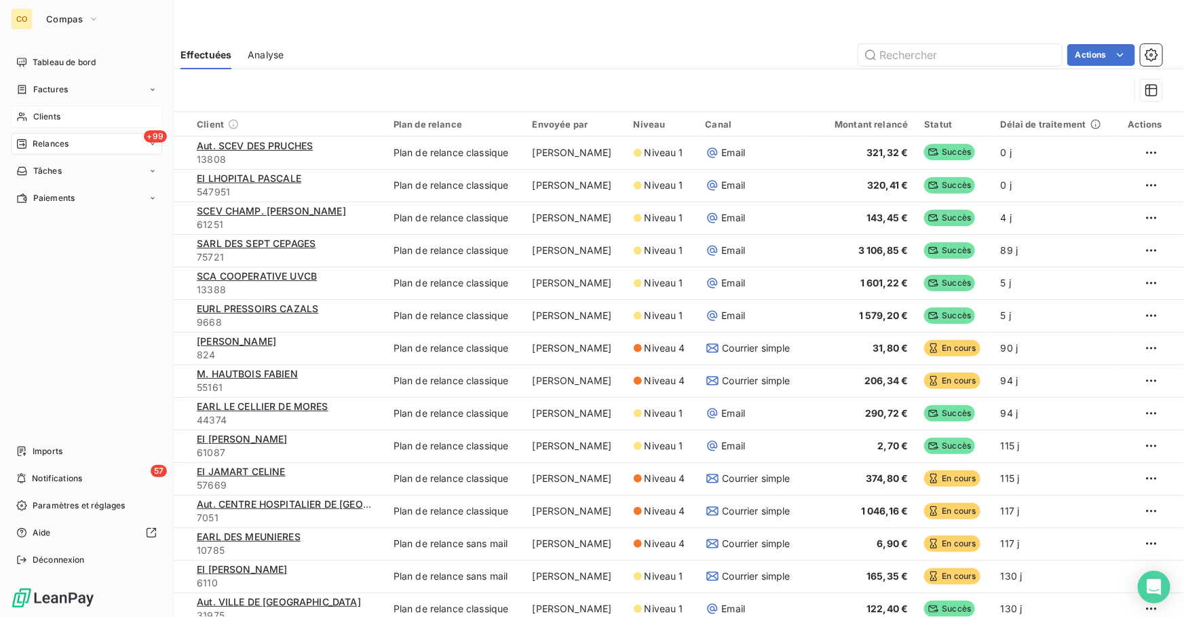
click at [52, 115] on span "Clients" at bounding box center [46, 117] width 27 height 12
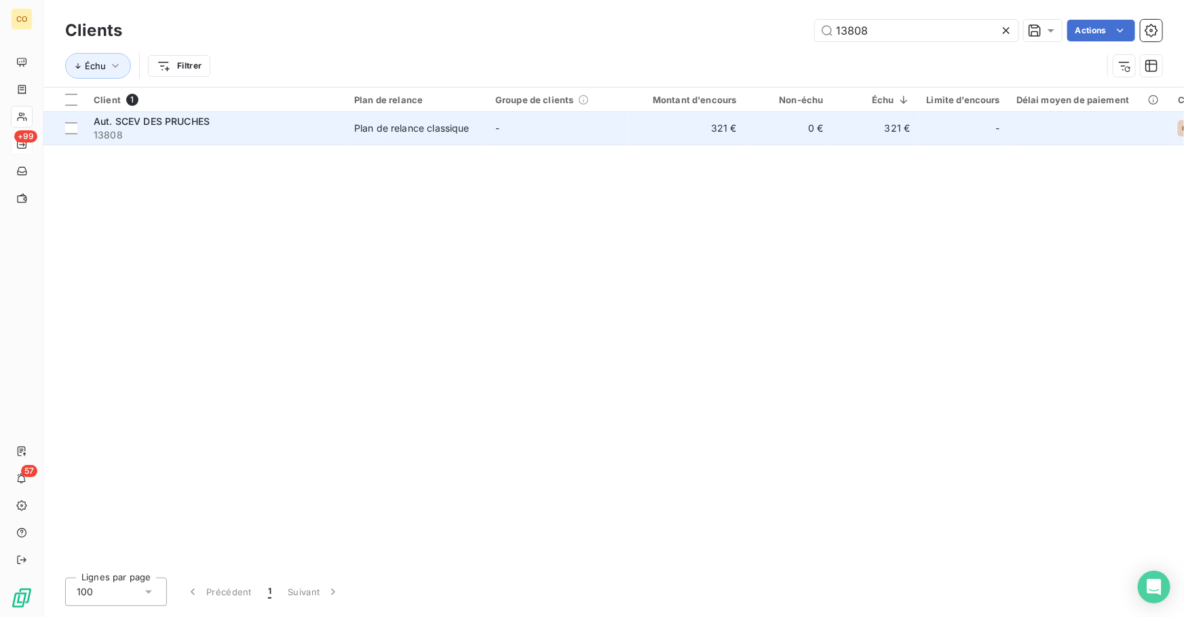
click at [657, 134] on td "321 €" at bounding box center [686, 128] width 117 height 33
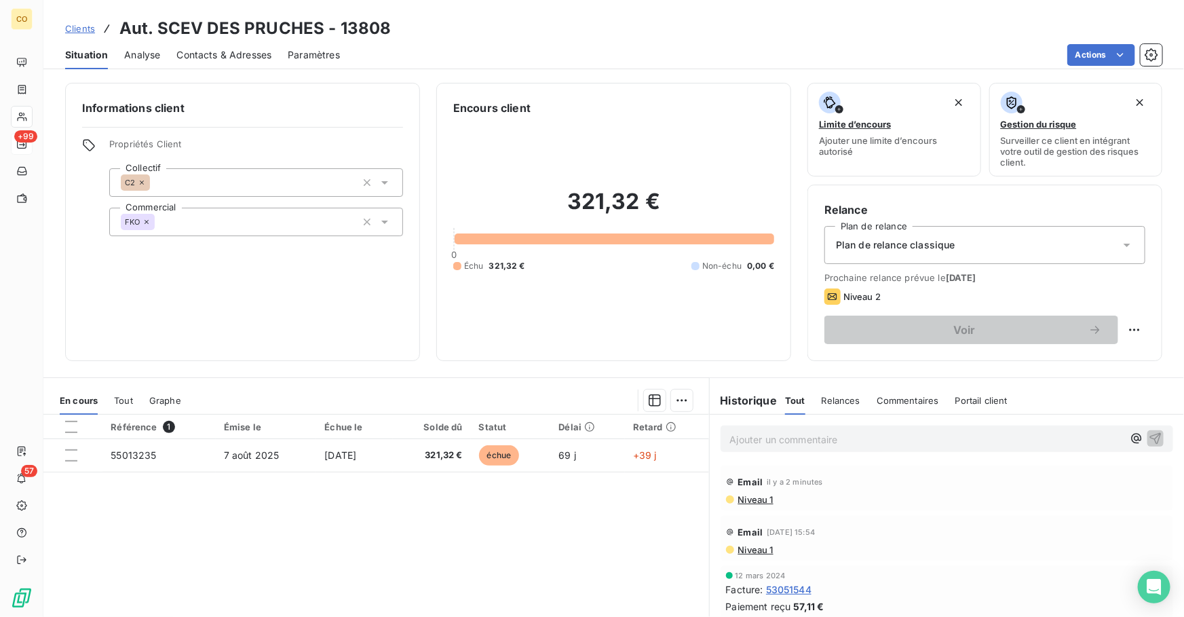
click at [83, 26] on span "Clients" at bounding box center [80, 28] width 30 height 11
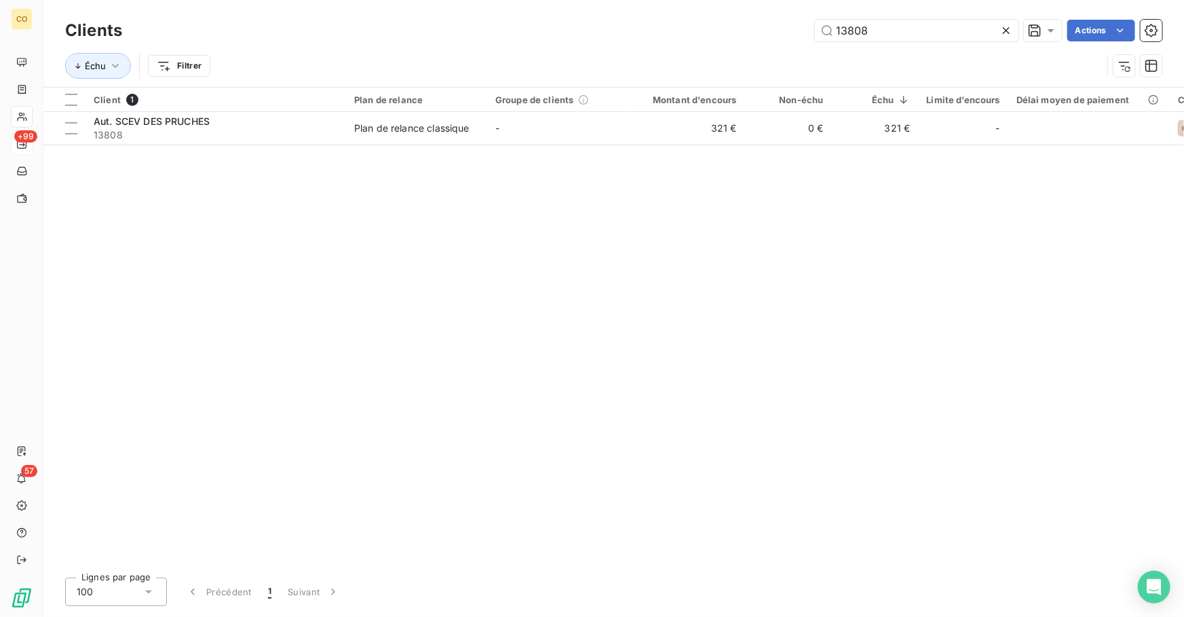
drag, startPoint x: 943, startPoint y: 37, endPoint x: 571, endPoint y: 43, distance: 371.7
click at [584, 42] on div "Clients 13808 Actions" at bounding box center [613, 30] width 1097 height 28
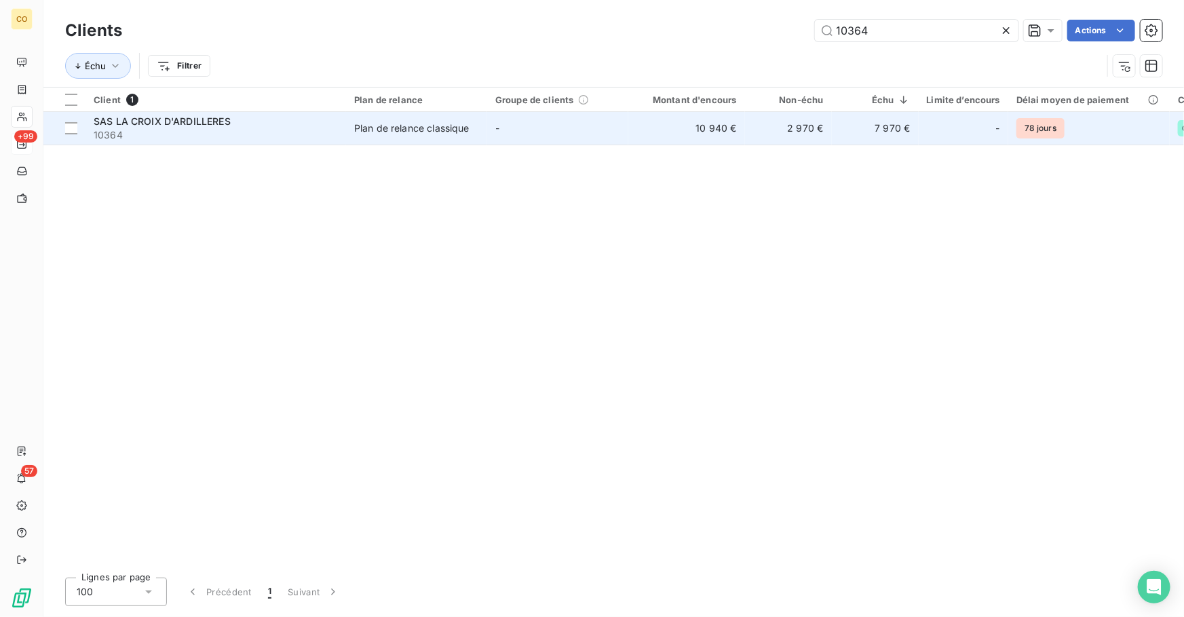
type input "10364"
click at [200, 123] on span "SAS LA CROIX D'ARDILLERES" at bounding box center [162, 121] width 137 height 12
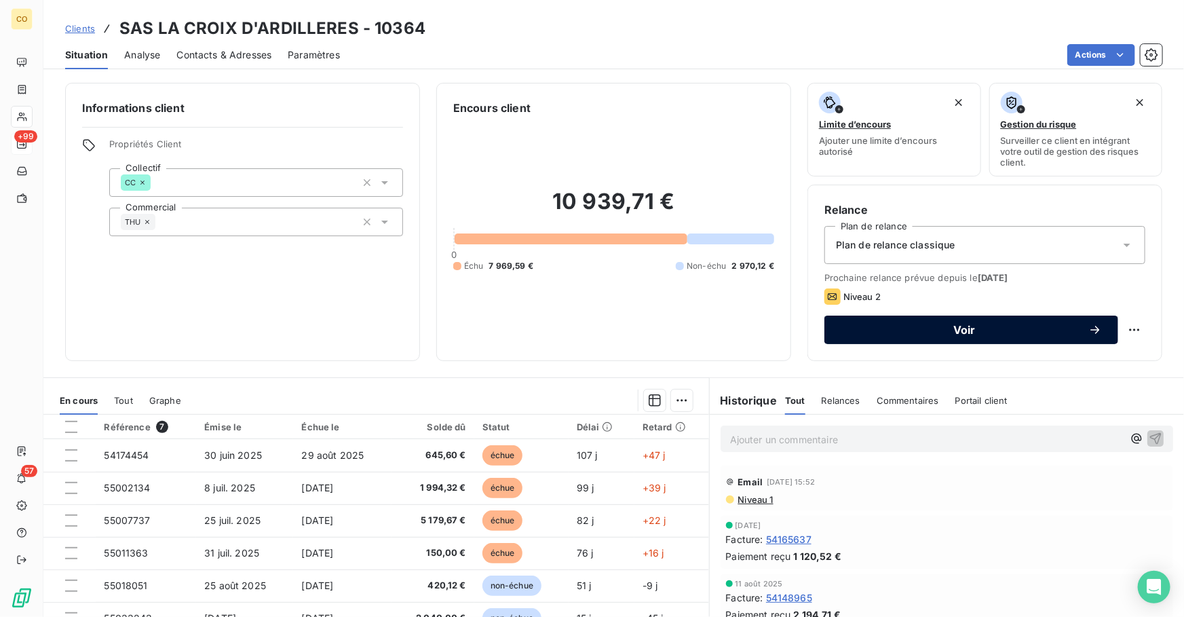
click at [875, 337] on button "Voir" at bounding box center [971, 329] width 294 height 28
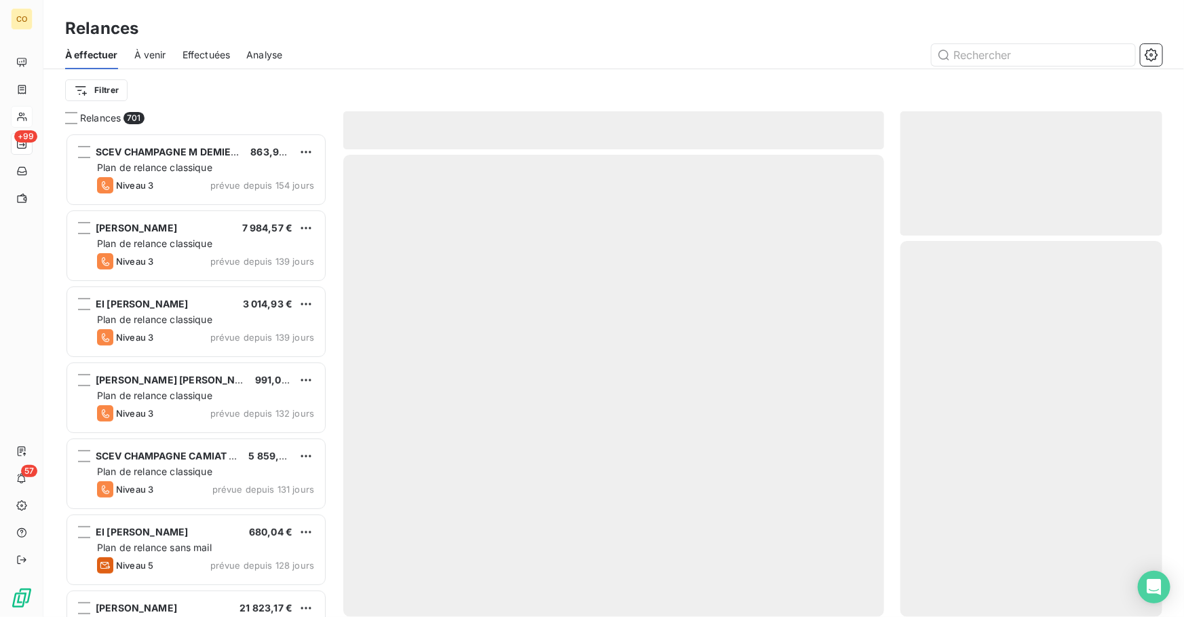
scroll to position [475, 252]
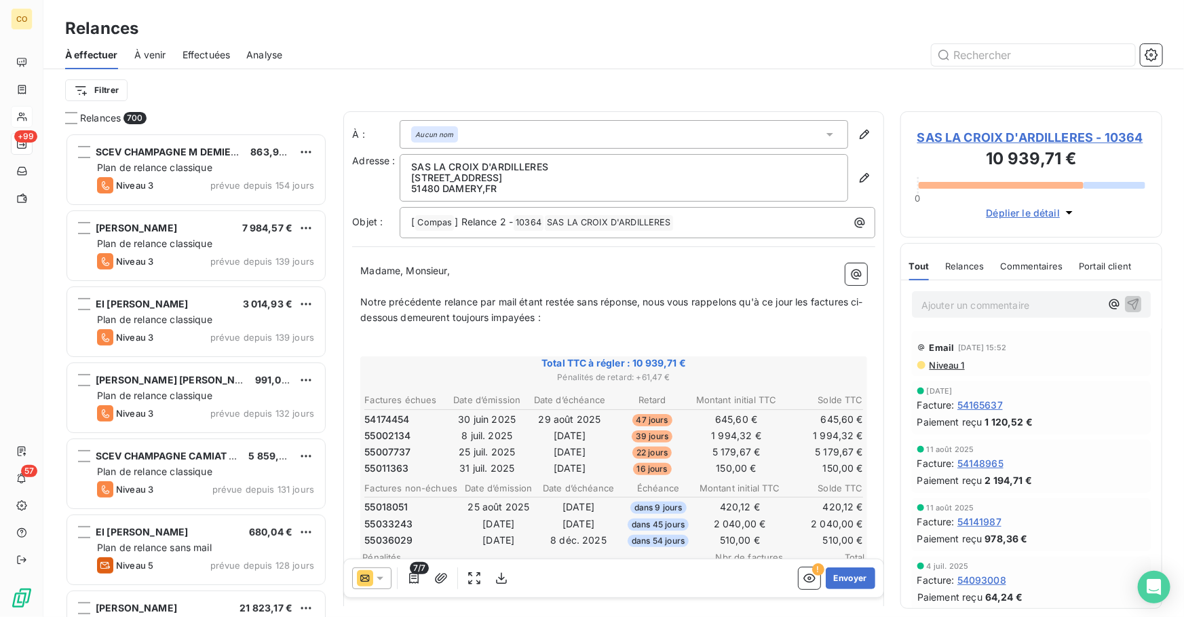
click at [378, 576] on icon at bounding box center [380, 578] width 14 height 14
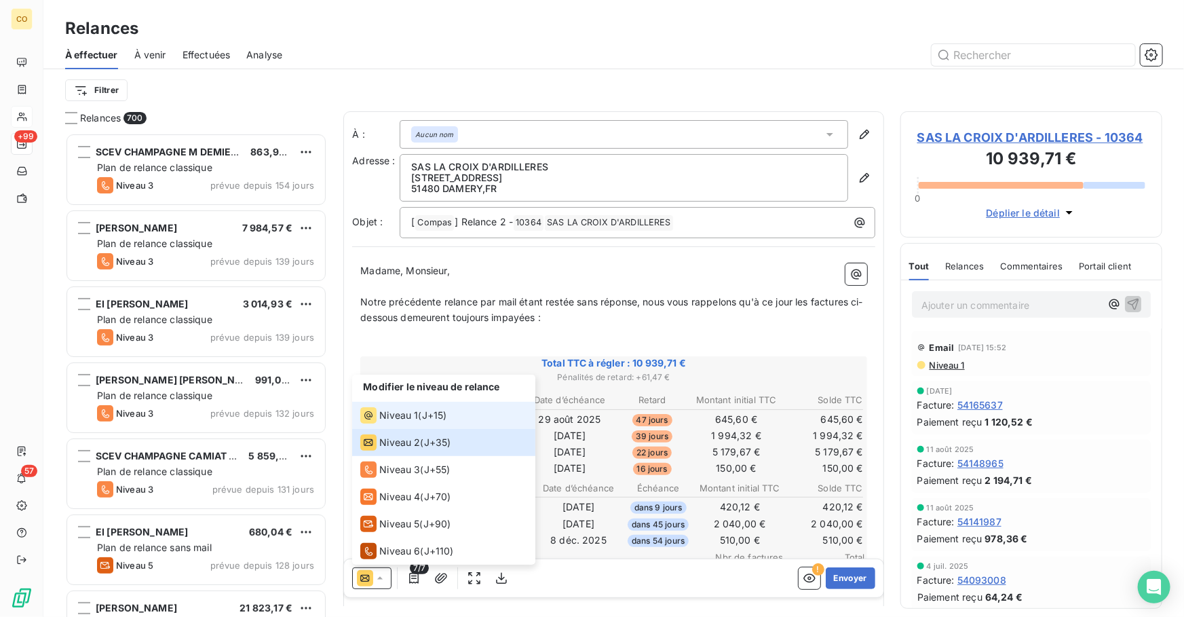
click at [410, 408] on span "Niveau 1" at bounding box center [398, 415] width 39 height 14
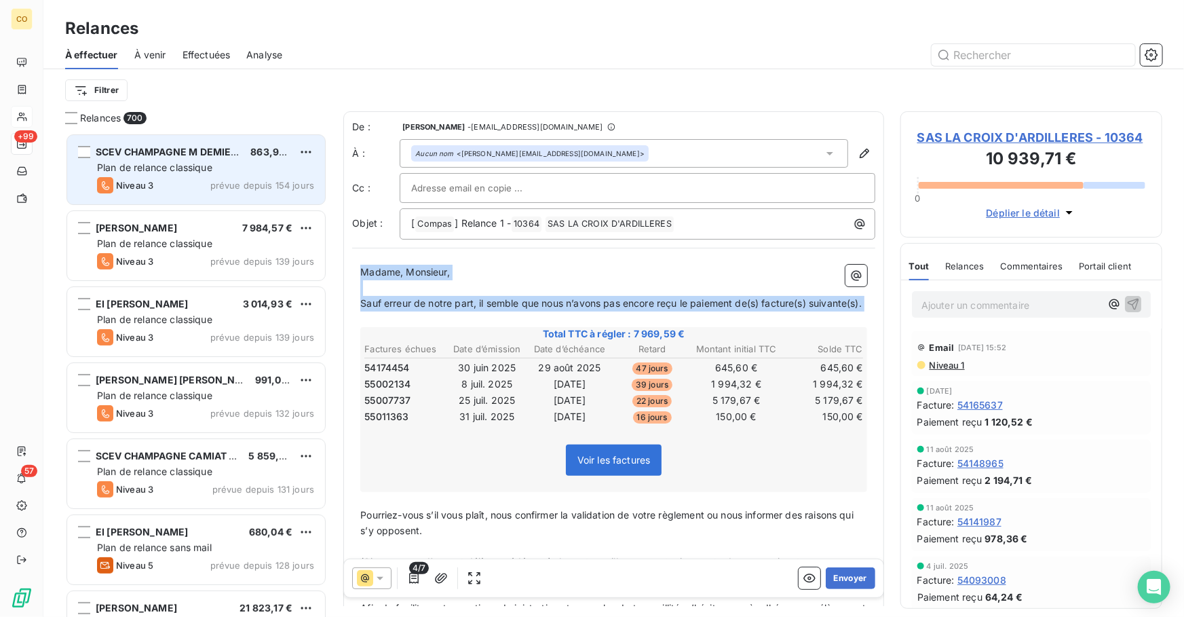
drag, startPoint x: 449, startPoint y: 327, endPoint x: 170, endPoint y: 170, distance: 320.1
click at [170, 170] on div "Relances 700 SCEV CHAMPAGNE M DEMIERE 863,97 € Plan de relance classique Niveau…" at bounding box center [613, 363] width 1140 height 505
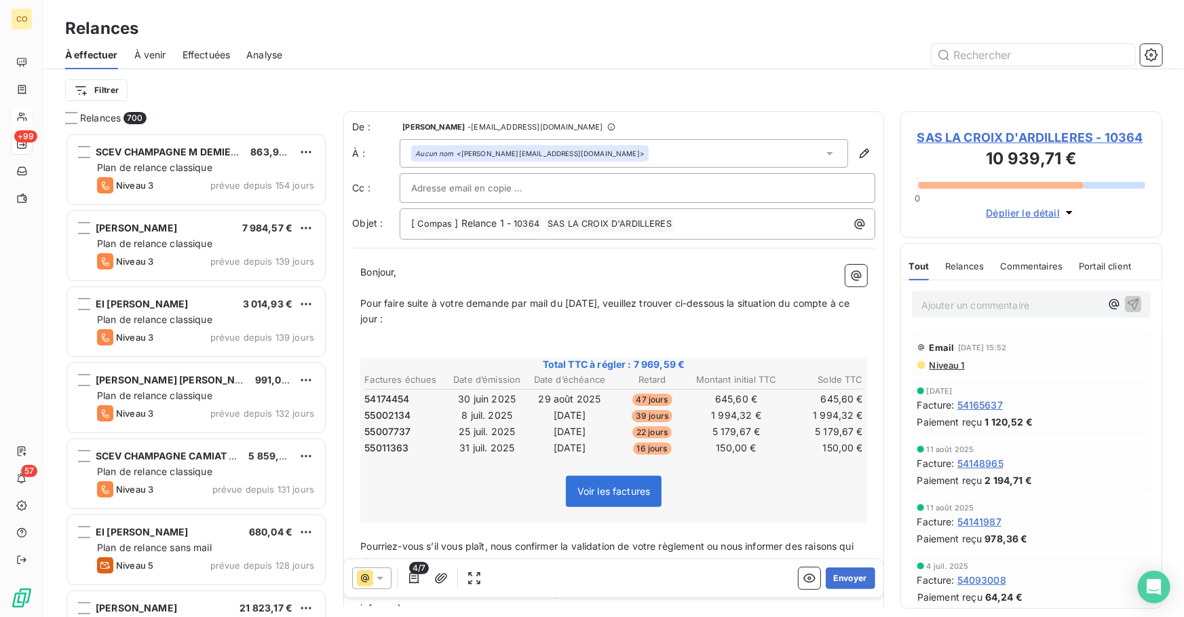
click at [823, 151] on icon at bounding box center [830, 154] width 14 height 14
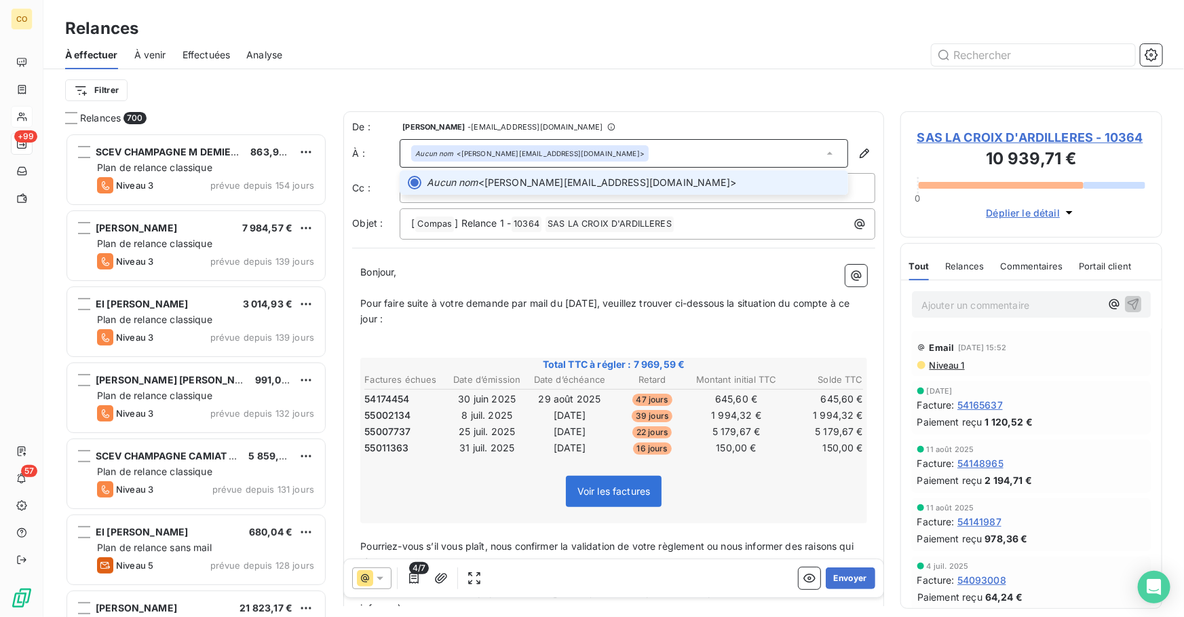
click at [969, 134] on span "SAS LA CROIX D'ARDILLERES - 10364" at bounding box center [1031, 137] width 228 height 18
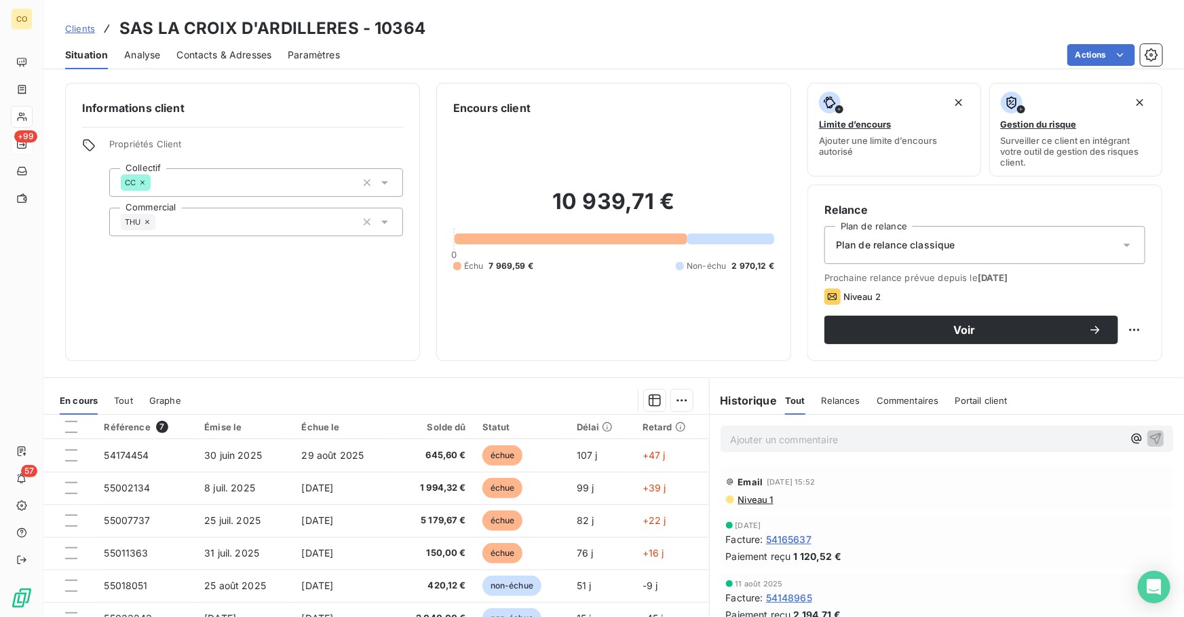
click at [231, 50] on span "Contacts & Adresses" at bounding box center [223, 55] width 95 height 14
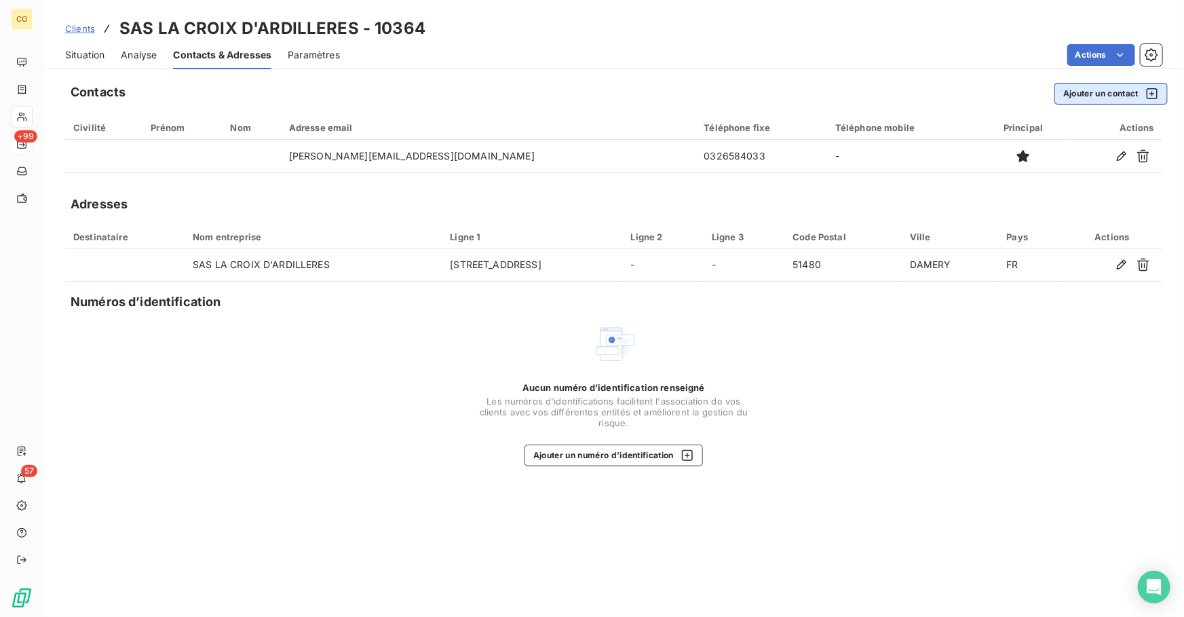
click at [1099, 100] on button "Ajouter un contact" at bounding box center [1110, 94] width 113 height 22
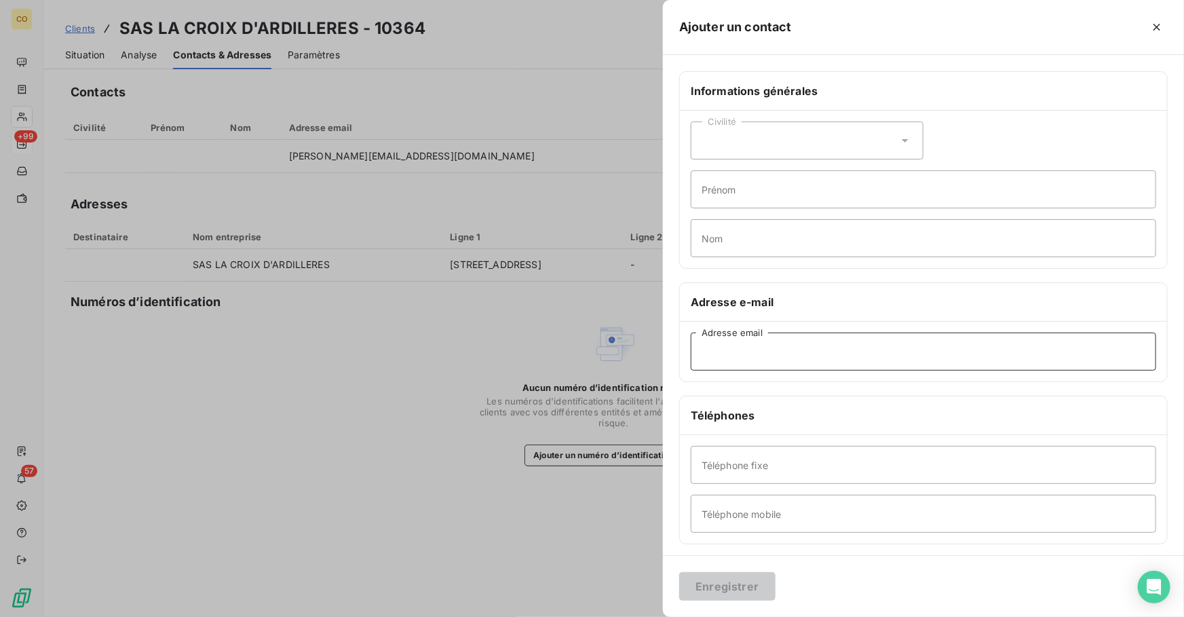
click at [797, 355] on input "Adresse email" at bounding box center [922, 351] width 465 height 38
type input "[EMAIL_ADDRESS][DOMAIN_NAME]"
click at [716, 587] on button "Enregistrer" at bounding box center [727, 586] width 96 height 28
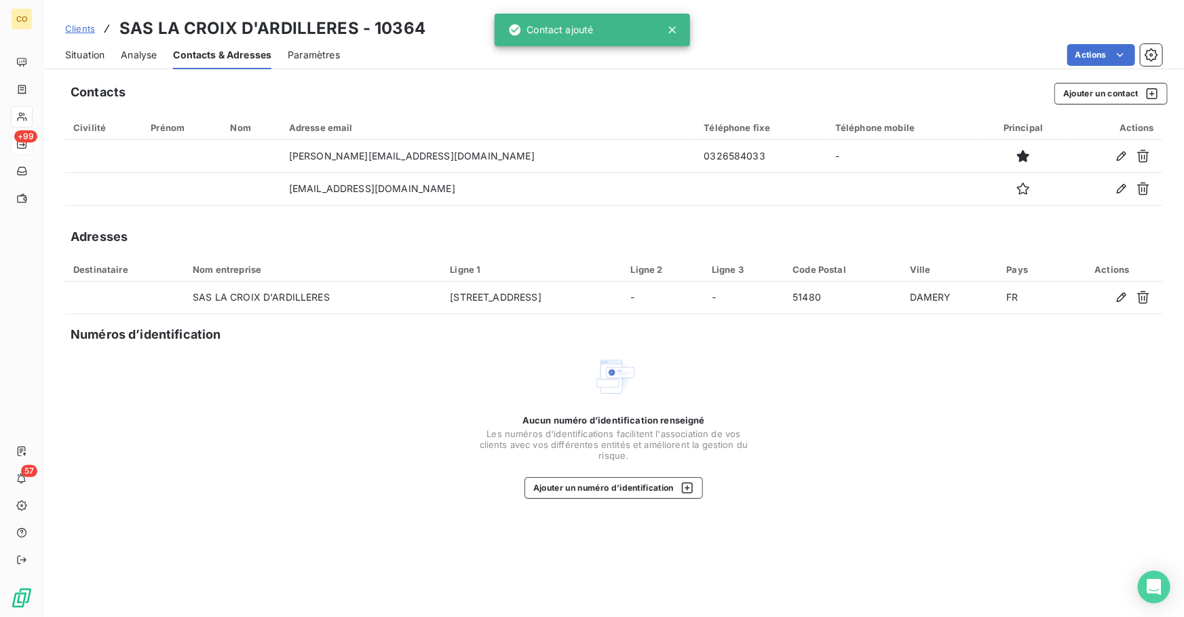
click at [83, 56] on span "Situation" at bounding box center [84, 55] width 39 height 14
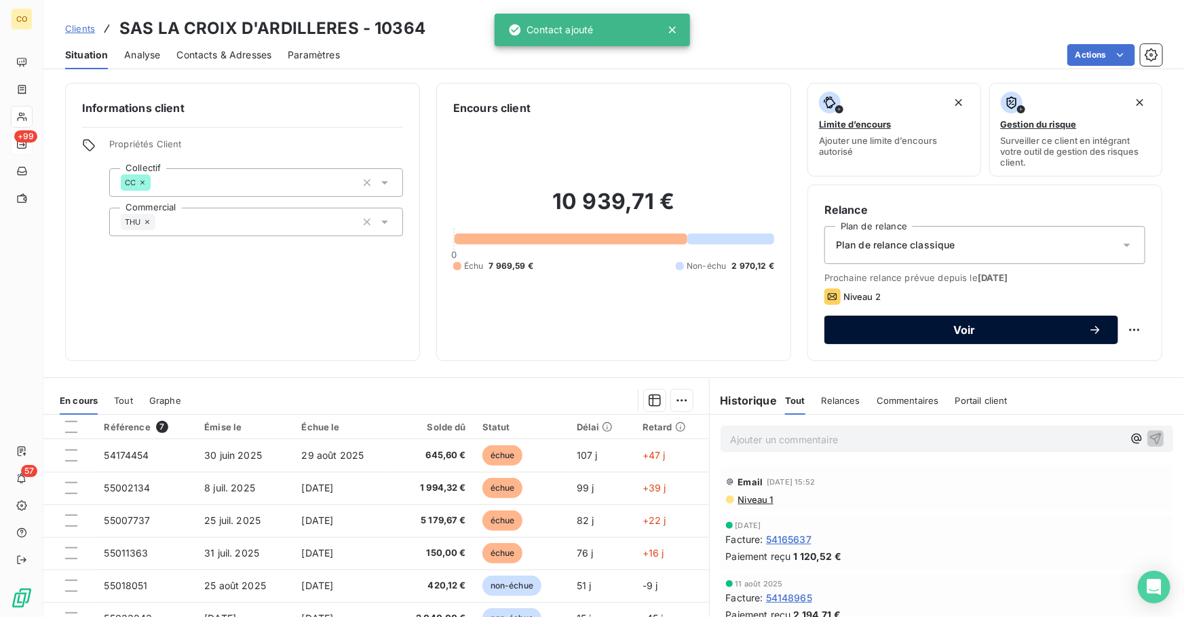
click at [922, 325] on span "Voir" at bounding box center [964, 329] width 248 height 11
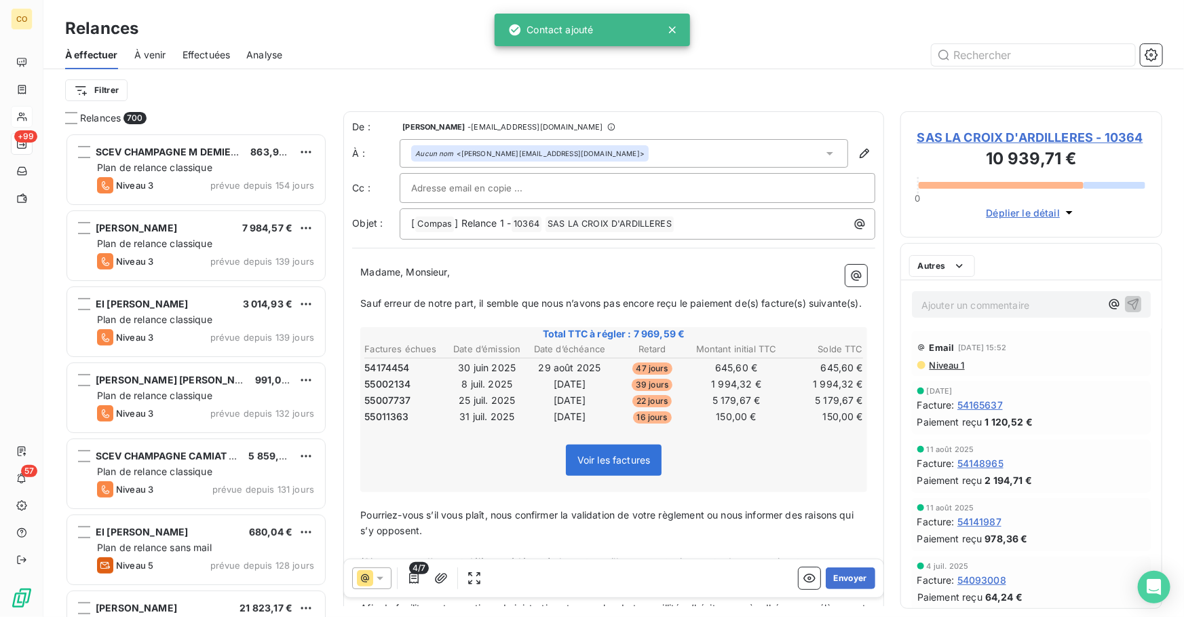
scroll to position [475, 252]
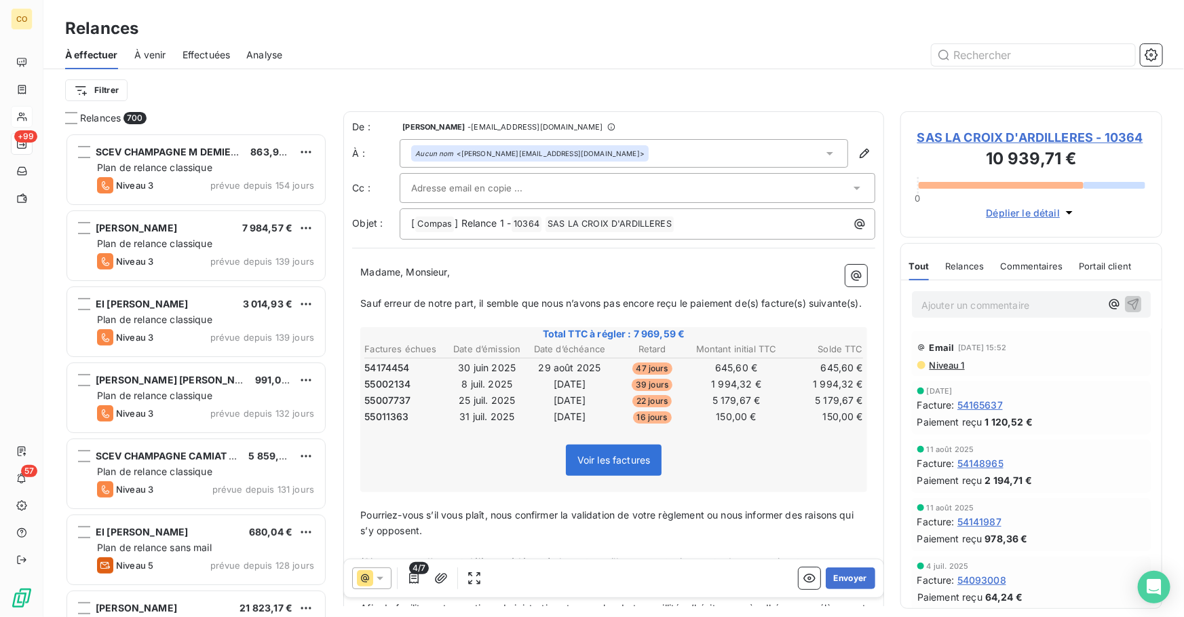
click at [372, 576] on icon at bounding box center [365, 578] width 16 height 16
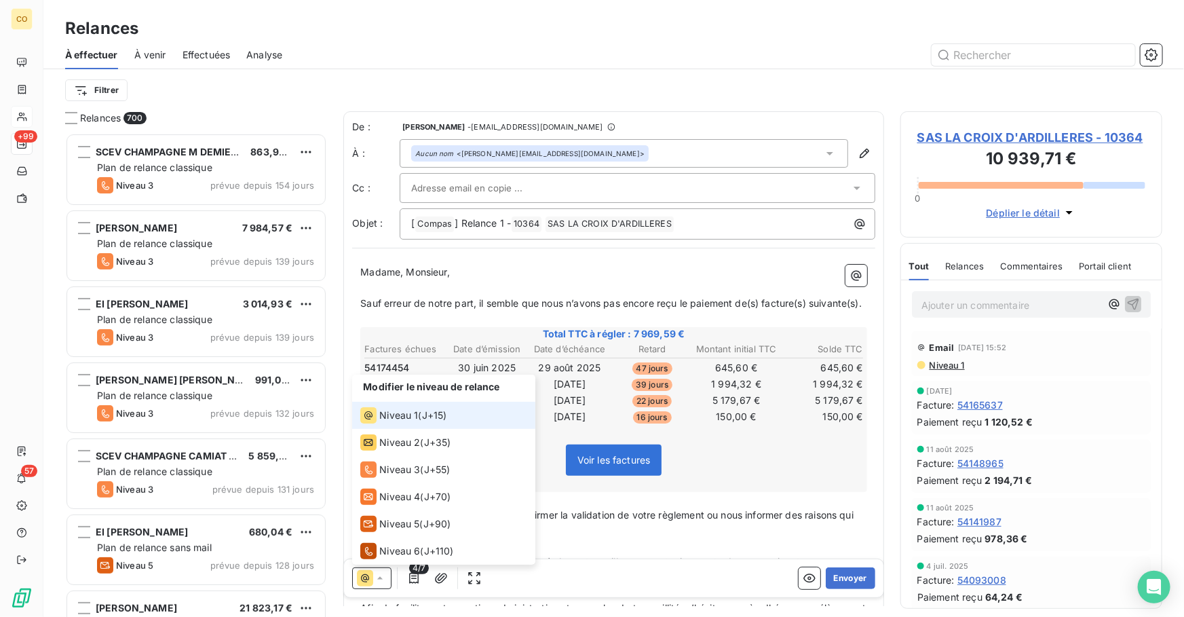
click at [407, 416] on span "Niveau 1" at bounding box center [398, 415] width 39 height 14
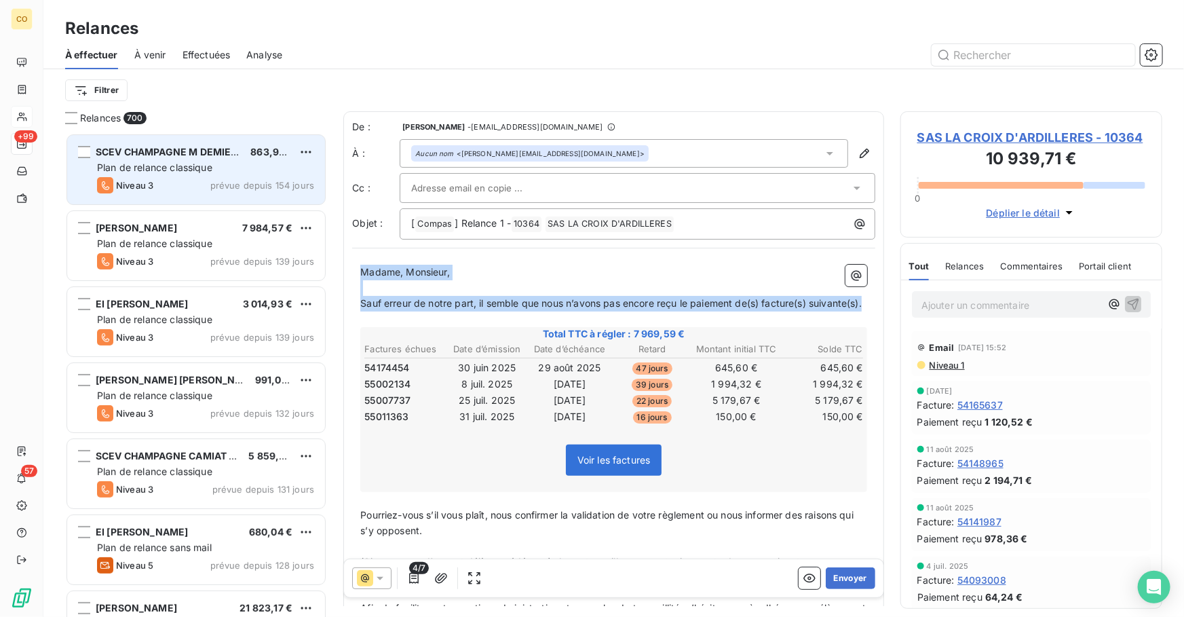
drag, startPoint x: 315, startPoint y: 282, endPoint x: 130, endPoint y: 172, distance: 215.7
click at [130, 172] on div "Relances 700 SCEV CHAMPAGNE M DEMIERE 863,97 € Plan de relance classique Niveau…" at bounding box center [613, 363] width 1140 height 505
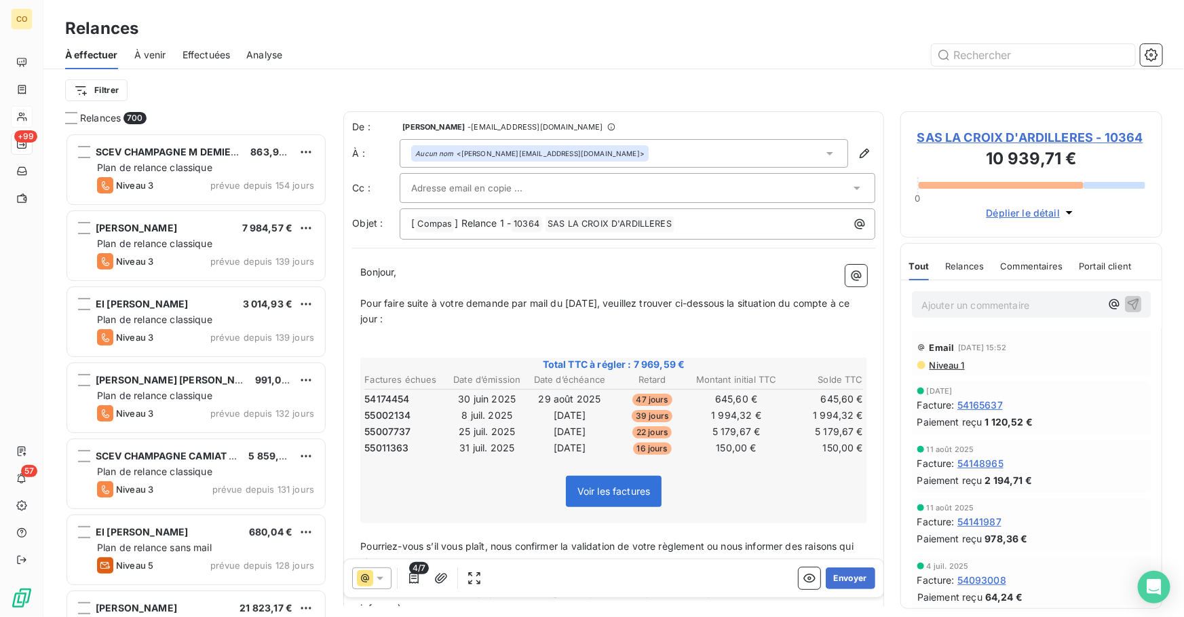
click at [595, 151] on div "Aucun nom <[PERSON_NAME][EMAIL_ADDRESS][DOMAIN_NAME]>" at bounding box center [623, 153] width 448 height 28
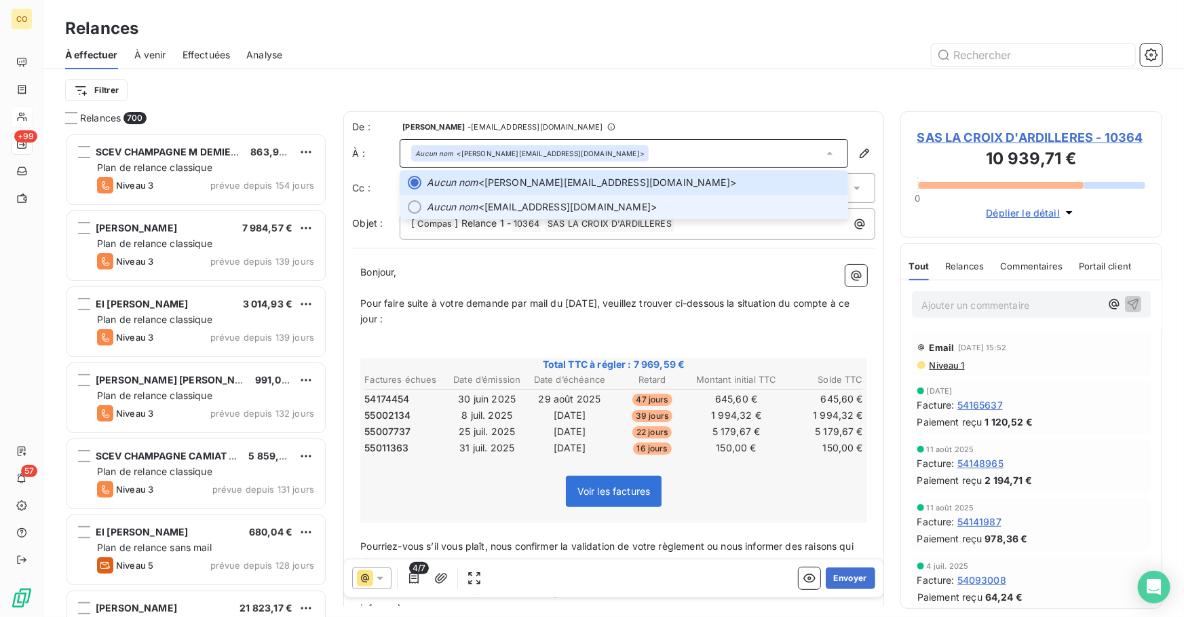
click at [570, 203] on span "Aucun nom <[EMAIL_ADDRESS][DOMAIN_NAME]>" at bounding box center [633, 207] width 413 height 14
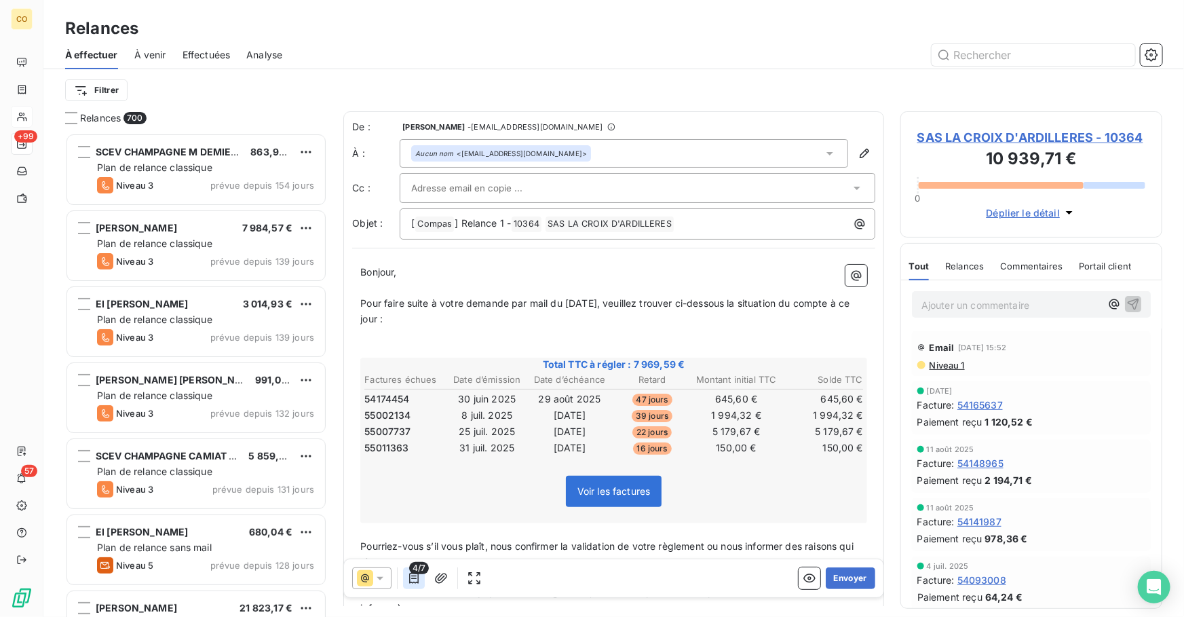
click at [413, 579] on icon "button" at bounding box center [414, 578] width 14 height 14
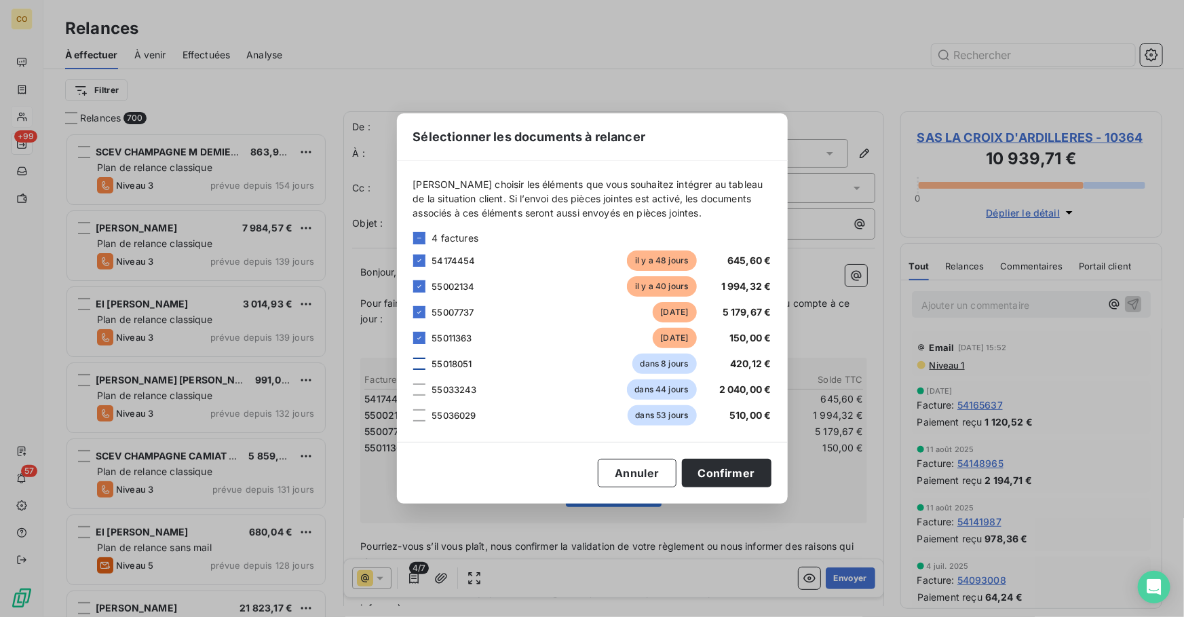
click at [421, 364] on div at bounding box center [419, 363] width 12 height 12
click at [425, 391] on div at bounding box center [419, 389] width 12 height 12
click at [423, 411] on div at bounding box center [419, 415] width 12 height 12
click at [736, 471] on button "Confirmer" at bounding box center [727, 473] width 90 height 28
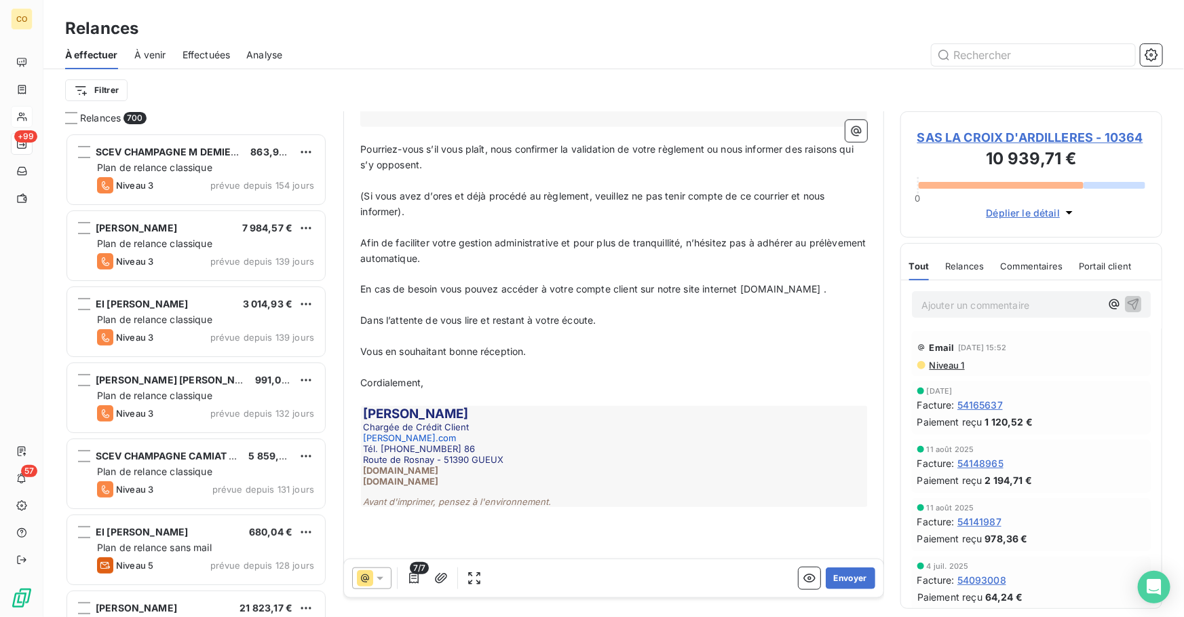
scroll to position [487, 0]
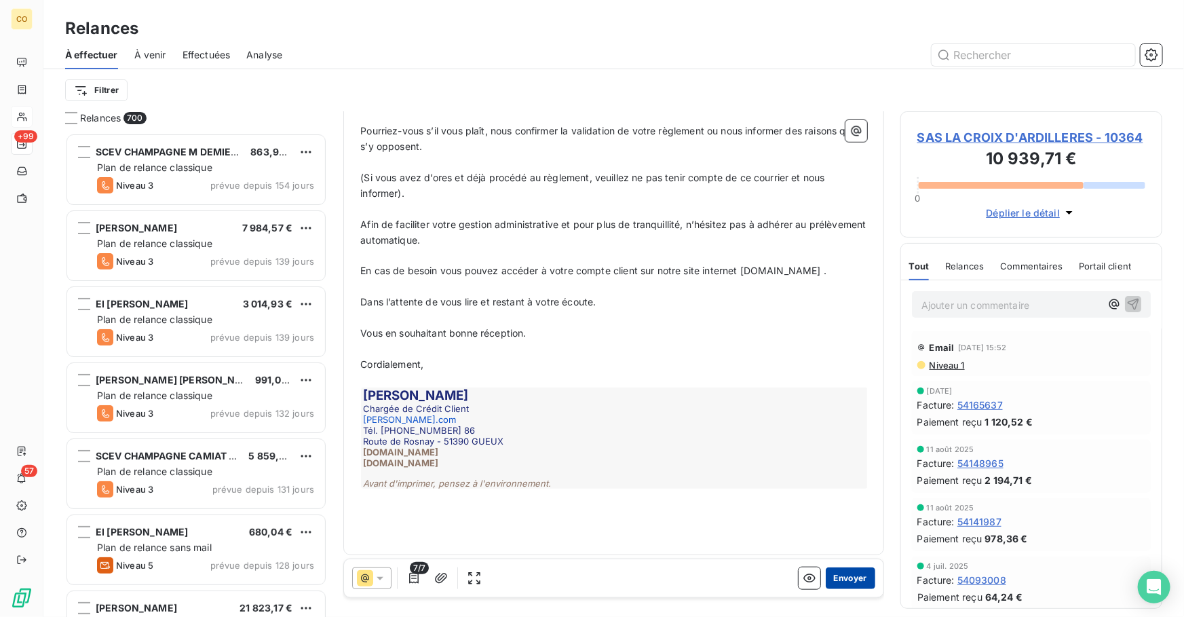
click at [841, 581] on button "Envoyer" at bounding box center [850, 578] width 50 height 22
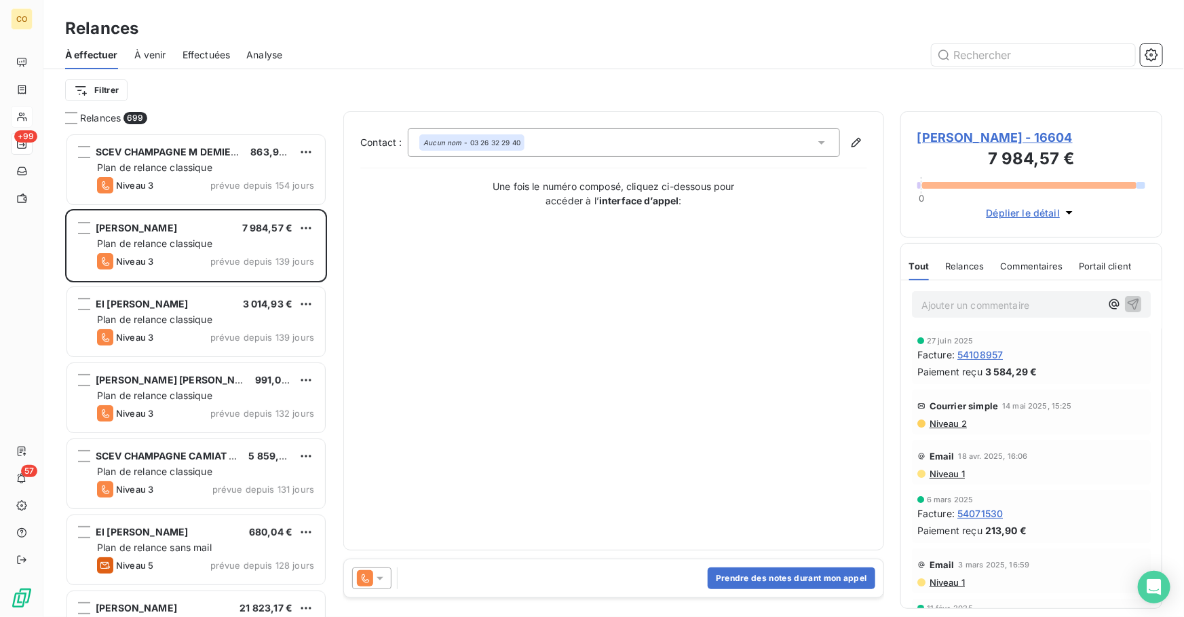
click at [567, 60] on div at bounding box center [729, 55] width 863 height 22
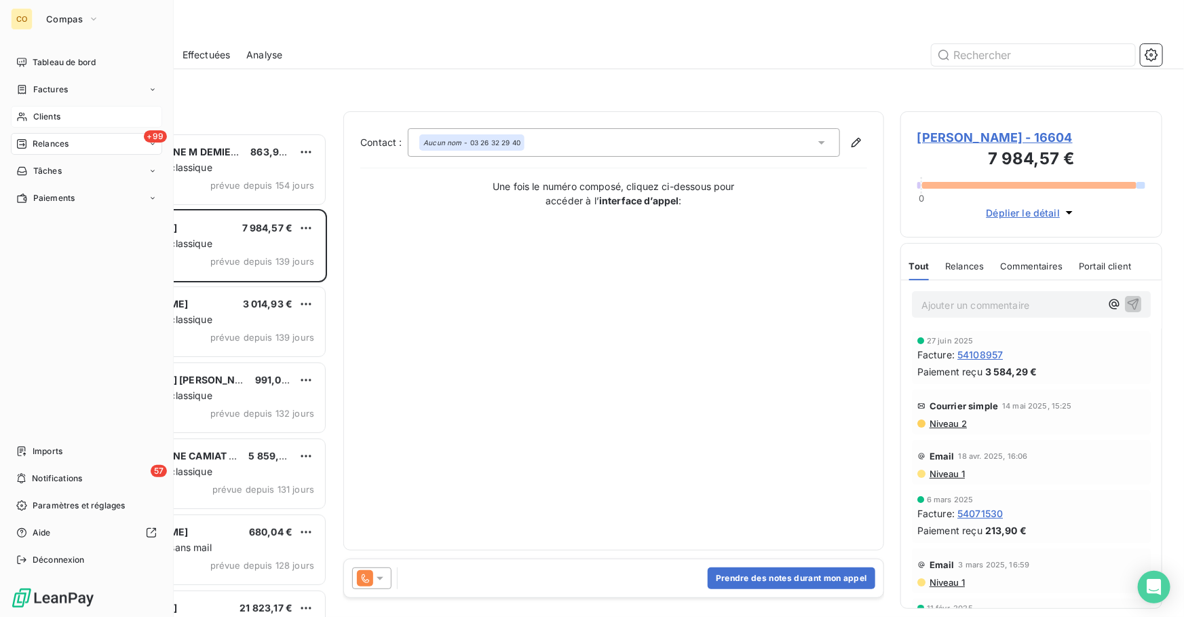
click at [69, 117] on div "Clients" at bounding box center [86, 117] width 151 height 22
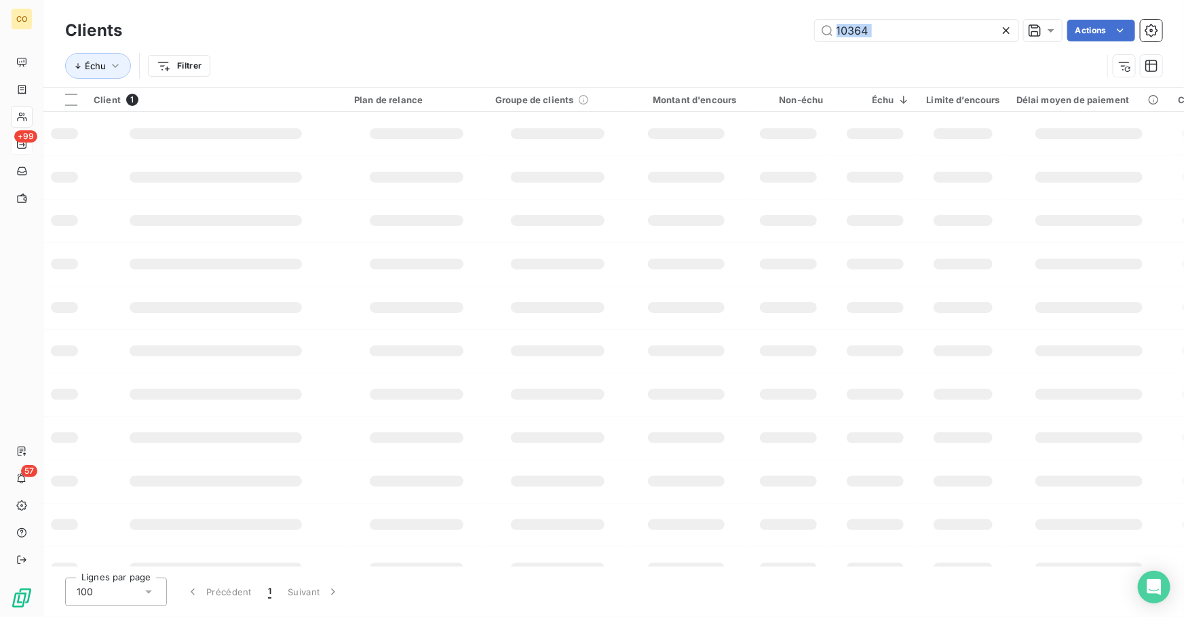
drag, startPoint x: 924, startPoint y: 44, endPoint x: 760, endPoint y: 24, distance: 165.3
click at [760, 24] on div "Clients 10364 Actions Échu Filtrer" at bounding box center [613, 51] width 1097 height 71
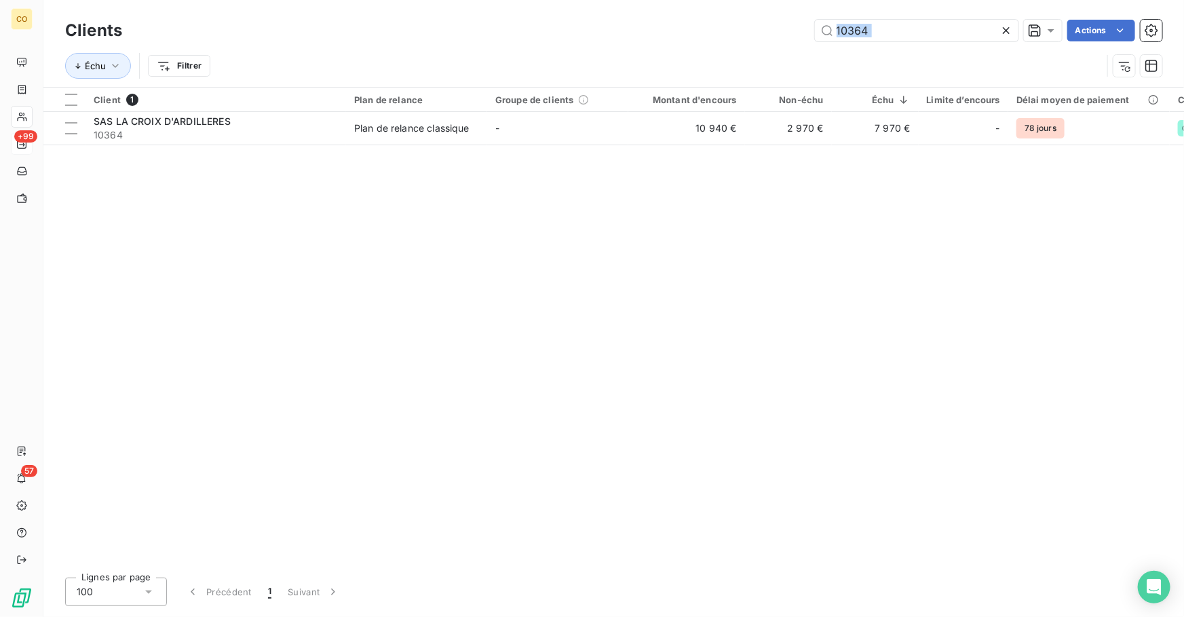
drag, startPoint x: 760, startPoint y: 24, endPoint x: 541, endPoint y: 353, distance: 394.7
click at [541, 353] on div "Client 1 Plan de relance Groupe de clients Montant d'encours Non-échu Échu Limi…" at bounding box center [613, 326] width 1140 height 479
click at [909, 41] on input "10364" at bounding box center [916, 31] width 203 height 22
drag, startPoint x: 911, startPoint y: 33, endPoint x: 657, endPoint y: 3, distance: 255.5
click at [657, 3] on div "Clients 10364 Actions Échu Filtrer" at bounding box center [613, 43] width 1140 height 87
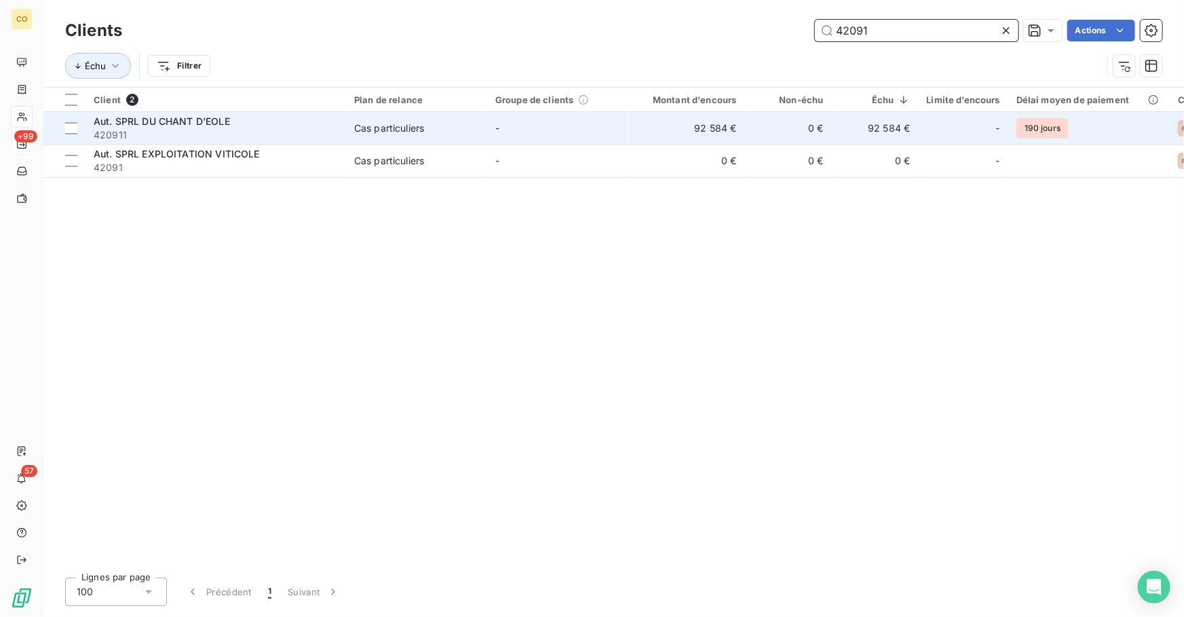
type input "42091"
click at [509, 126] on td "-" at bounding box center [557, 128] width 141 height 33
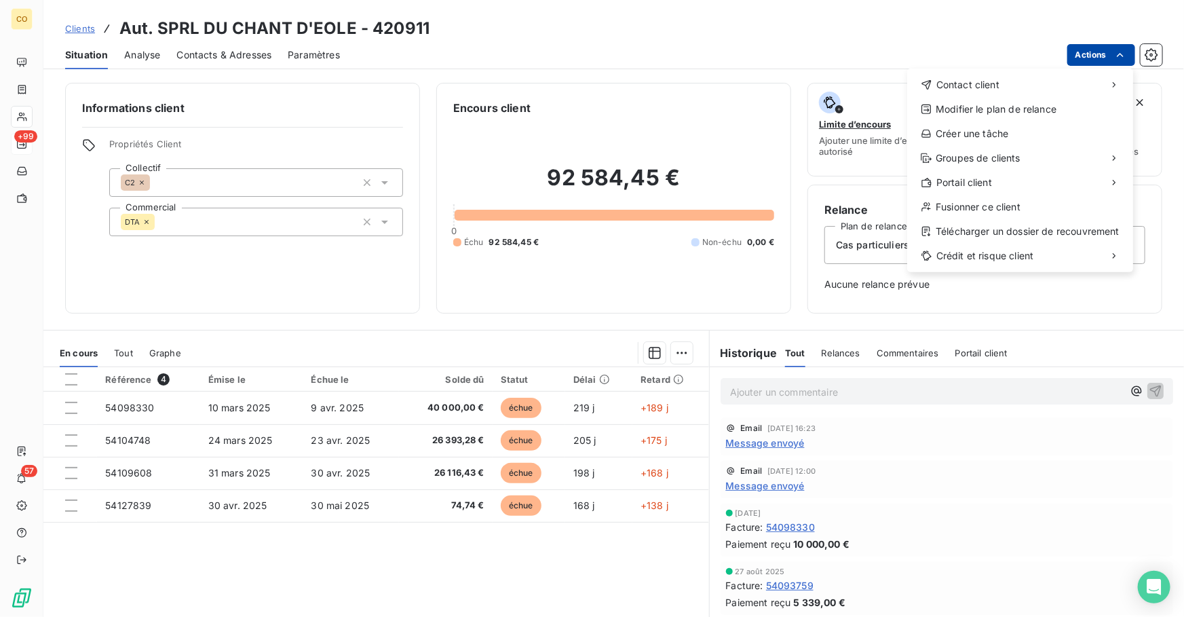
click at [1083, 56] on html "CO +99 57 Clients Aut. SPRL DU CHANT D'EOLE - 420911 Situation Analyse Contacts…" at bounding box center [592, 308] width 1184 height 617
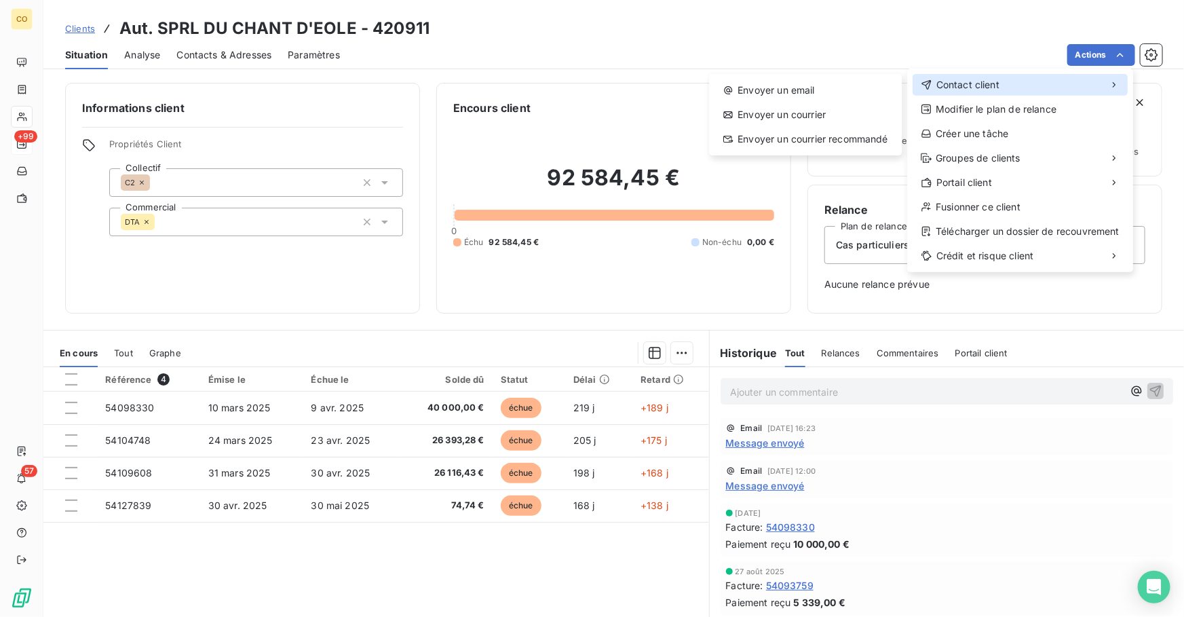
click at [1009, 88] on div "Contact client" at bounding box center [1019, 85] width 215 height 22
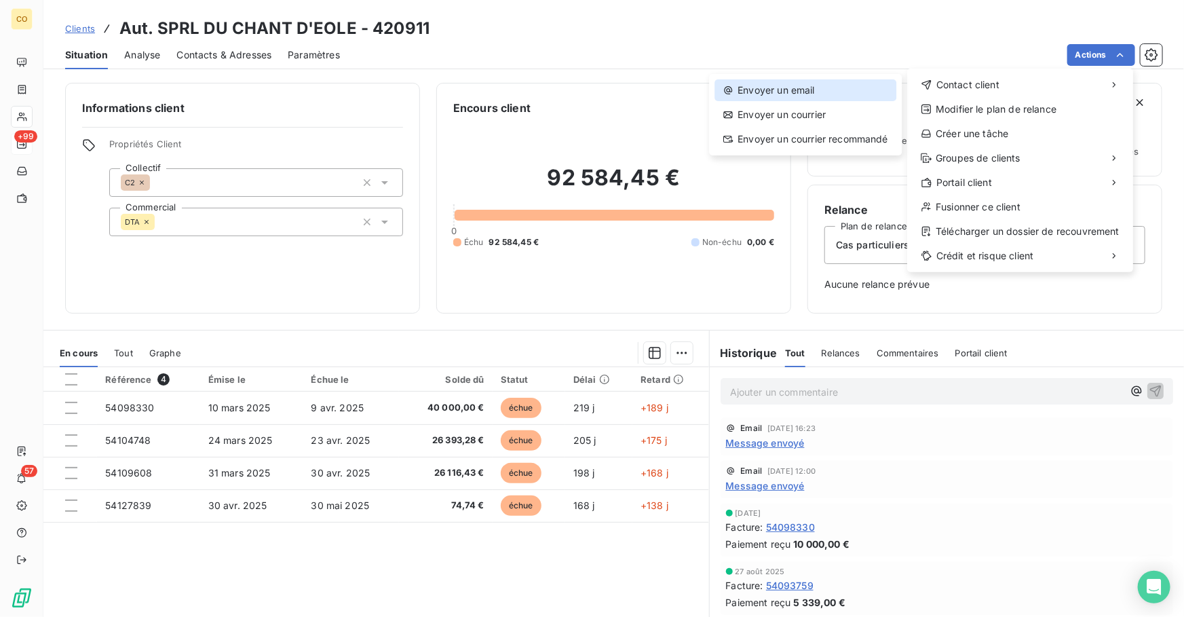
click at [784, 94] on div "Envoyer un email" at bounding box center [805, 90] width 182 height 22
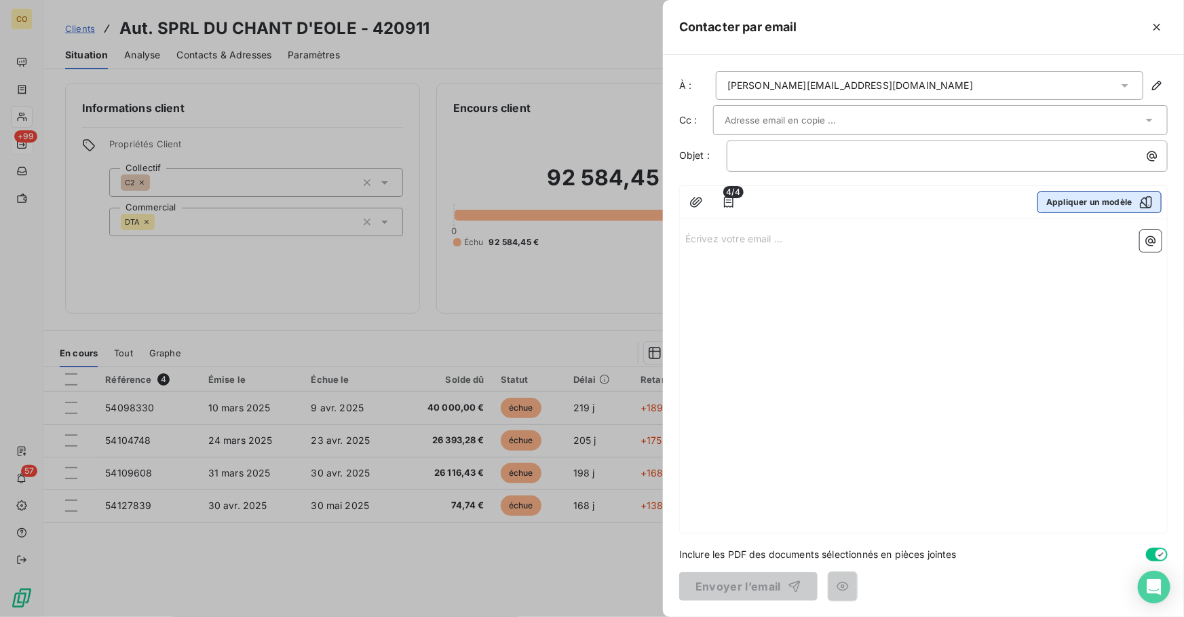
click at [1100, 201] on button "Appliquer un modèle" at bounding box center [1099, 202] width 124 height 22
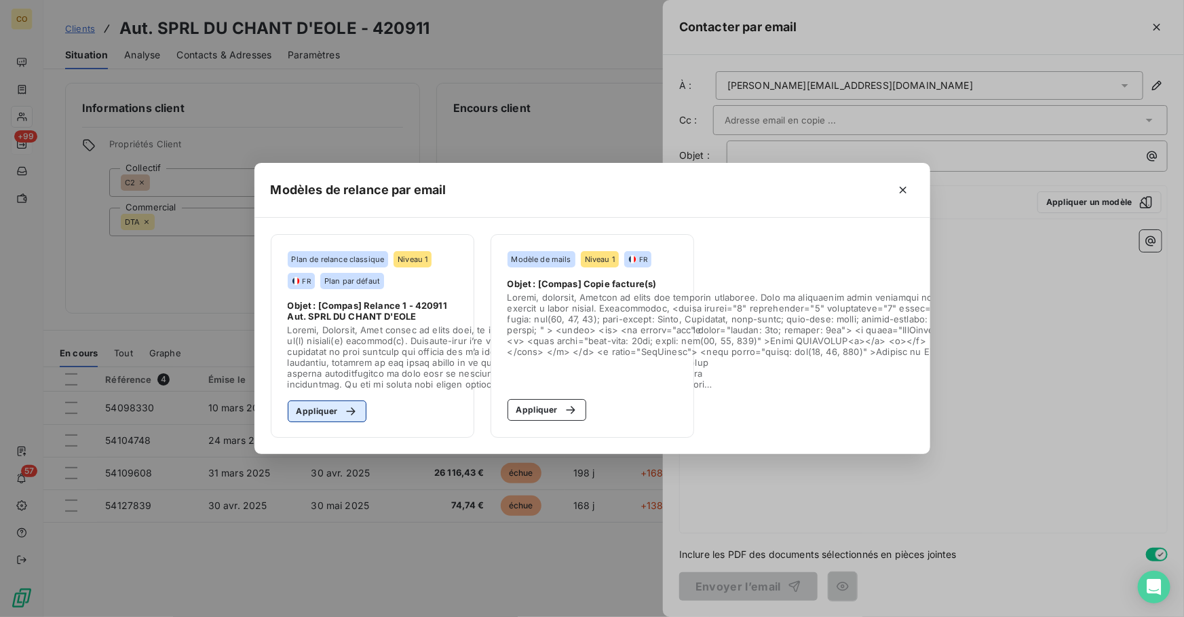
click at [324, 407] on button "Appliquer" at bounding box center [327, 411] width 79 height 22
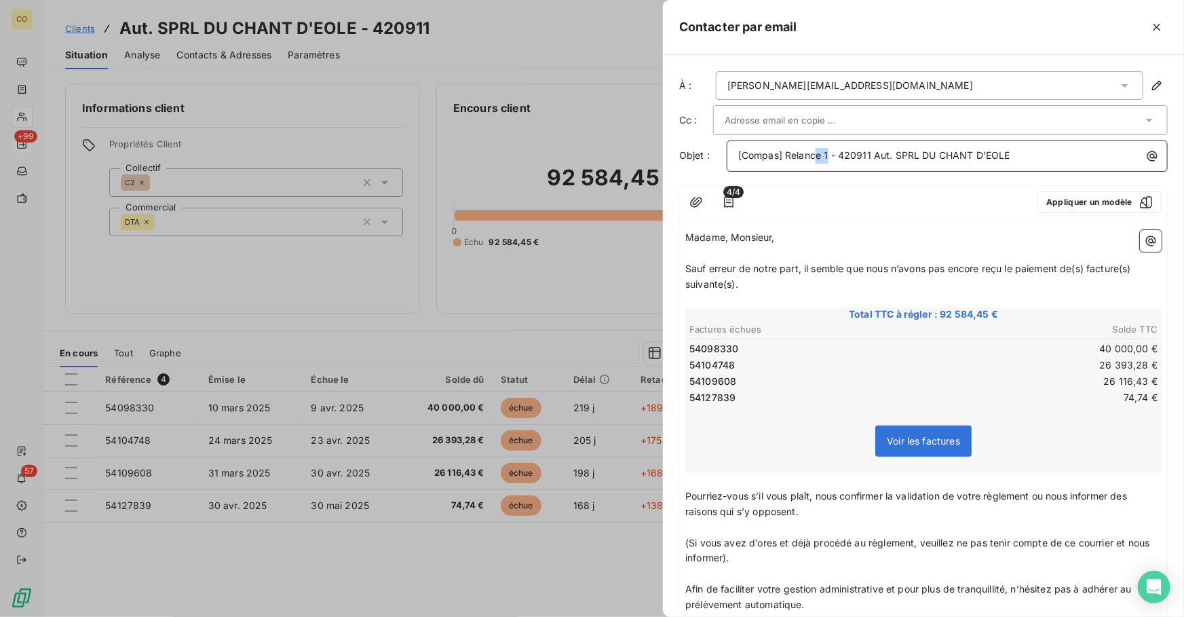
drag, startPoint x: 829, startPoint y: 153, endPoint x: 817, endPoint y: 153, distance: 11.5
click at [817, 153] on span "[Compas] Relance 1 - 420911 Aut. SPRL DU CHANT D'EOLE" at bounding box center [874, 155] width 272 height 12
click at [743, 286] on p "Sauf erreur de notre part, il semble que nous n’avons pas encore reçu le paieme…" at bounding box center [923, 276] width 476 height 31
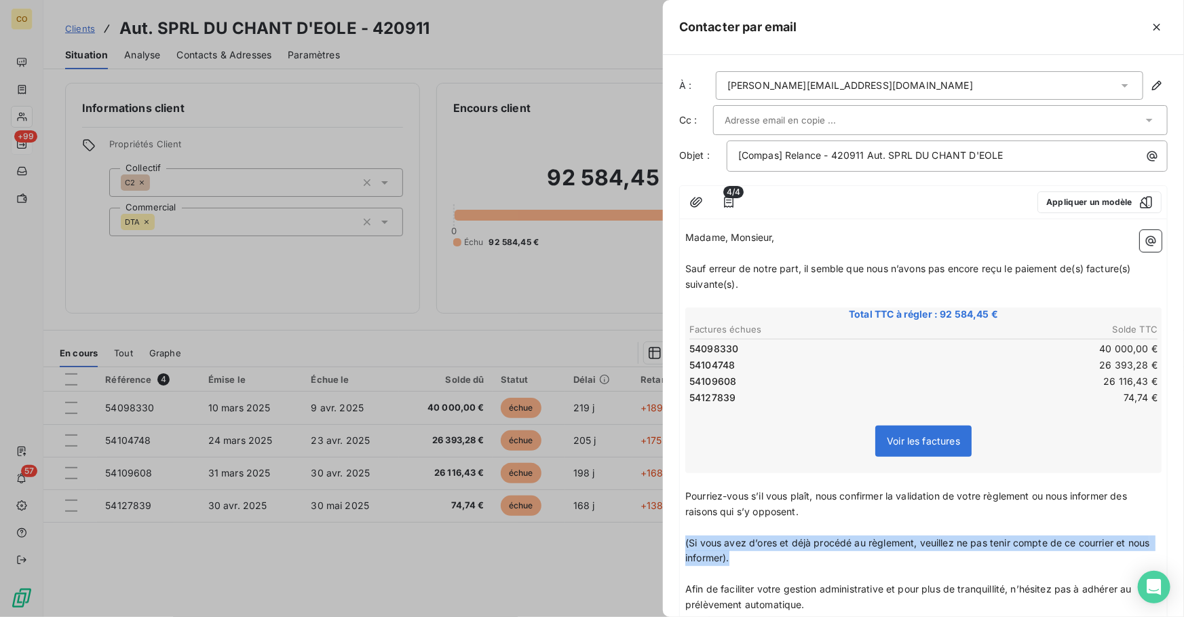
drag, startPoint x: 764, startPoint y: 560, endPoint x: 680, endPoint y: 534, distance: 88.6
click at [680, 534] on div "Madame, Monsieur, ﻿ Sauf erreur de notre part, il semble que nous n’avons pas e…" at bounding box center [923, 567] width 487 height 684
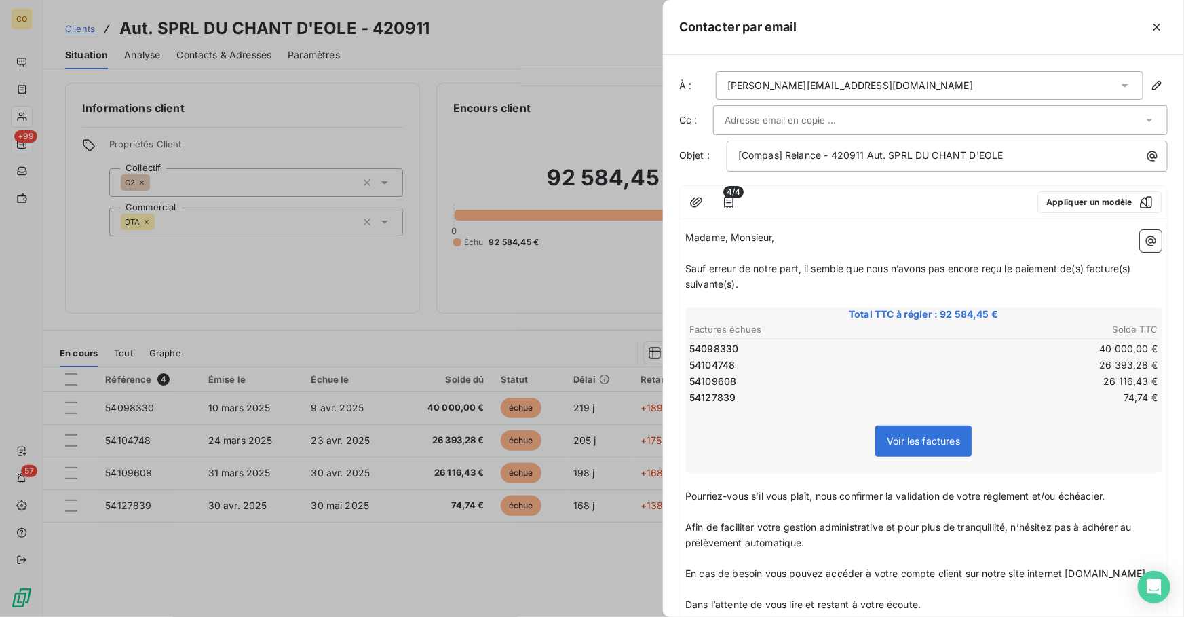
click at [1085, 492] on span "Pourriez-vous s’il vous plaît, nous confirmer la validation de votre règlement …" at bounding box center [894, 496] width 419 height 12
click at [826, 115] on input "text" at bounding box center [797, 120] width 146 height 20
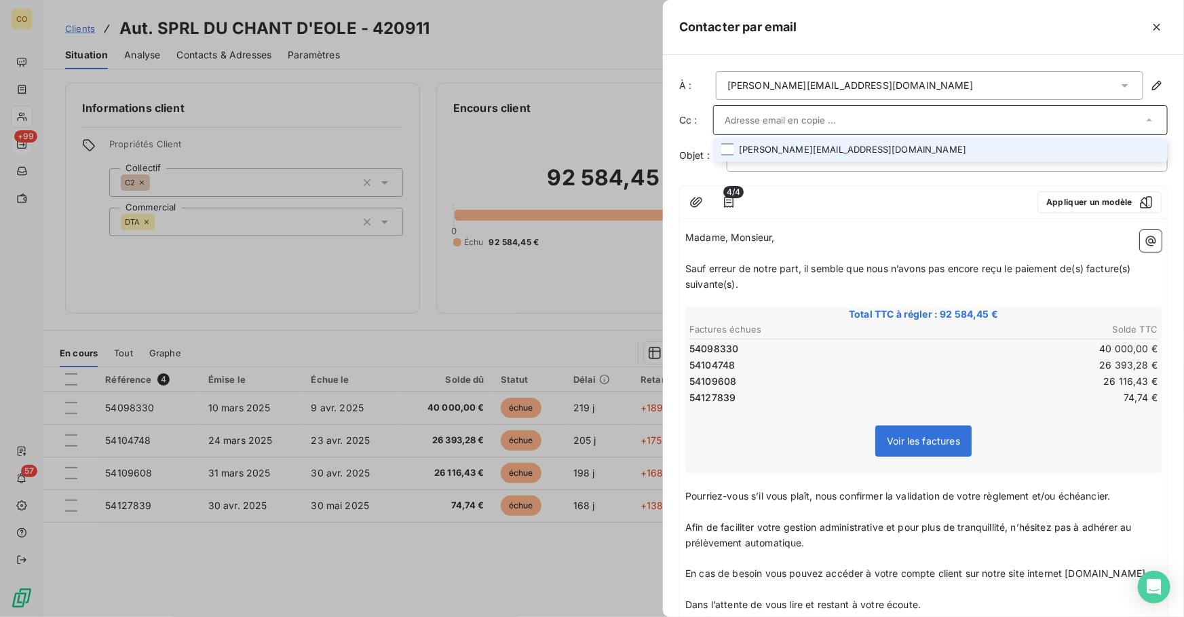
click at [822, 147] on li "[PERSON_NAME][EMAIL_ADDRESS][DOMAIN_NAME]" at bounding box center [940, 150] width 454 height 24
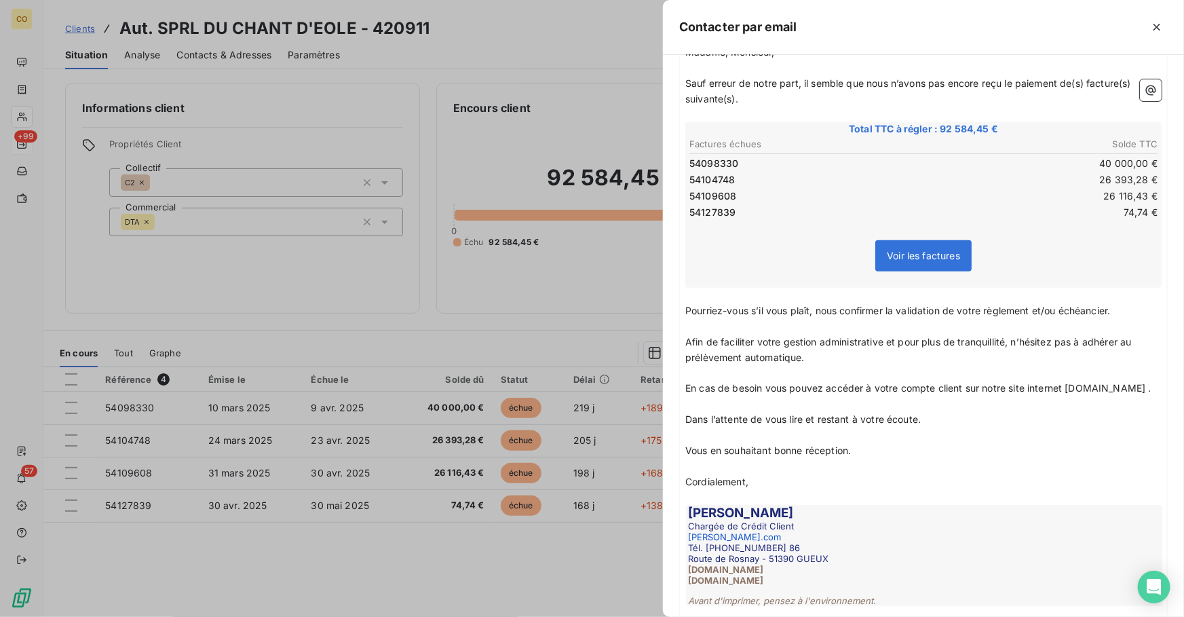
scroll to position [311, 0]
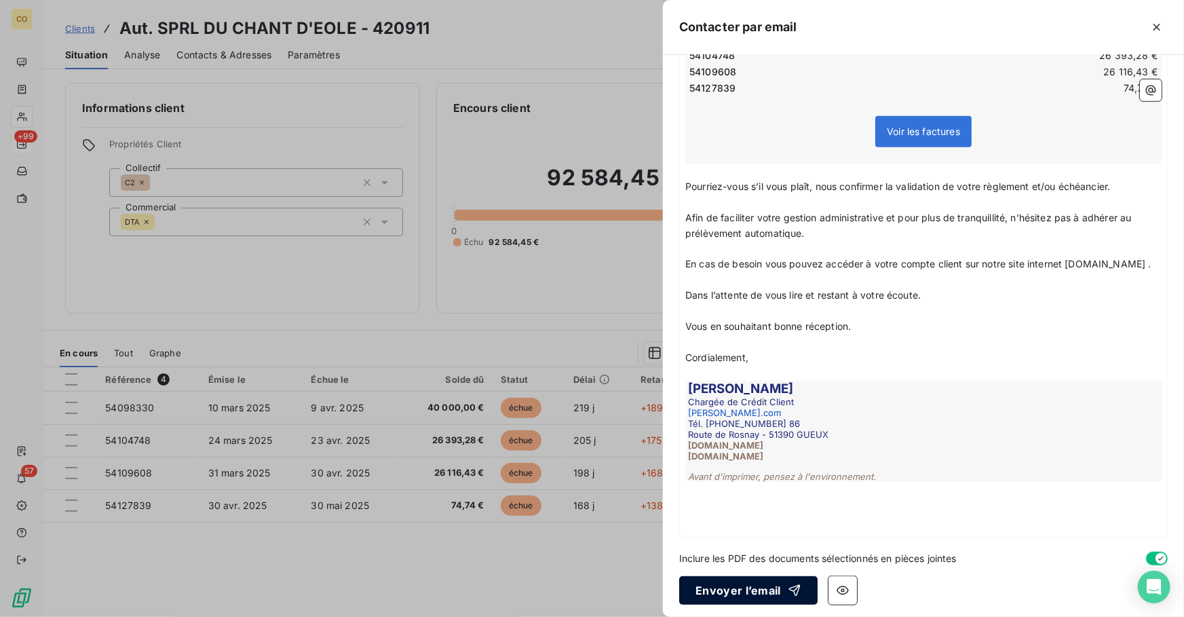
click at [718, 579] on button "Envoyer l’email" at bounding box center [748, 590] width 138 height 28
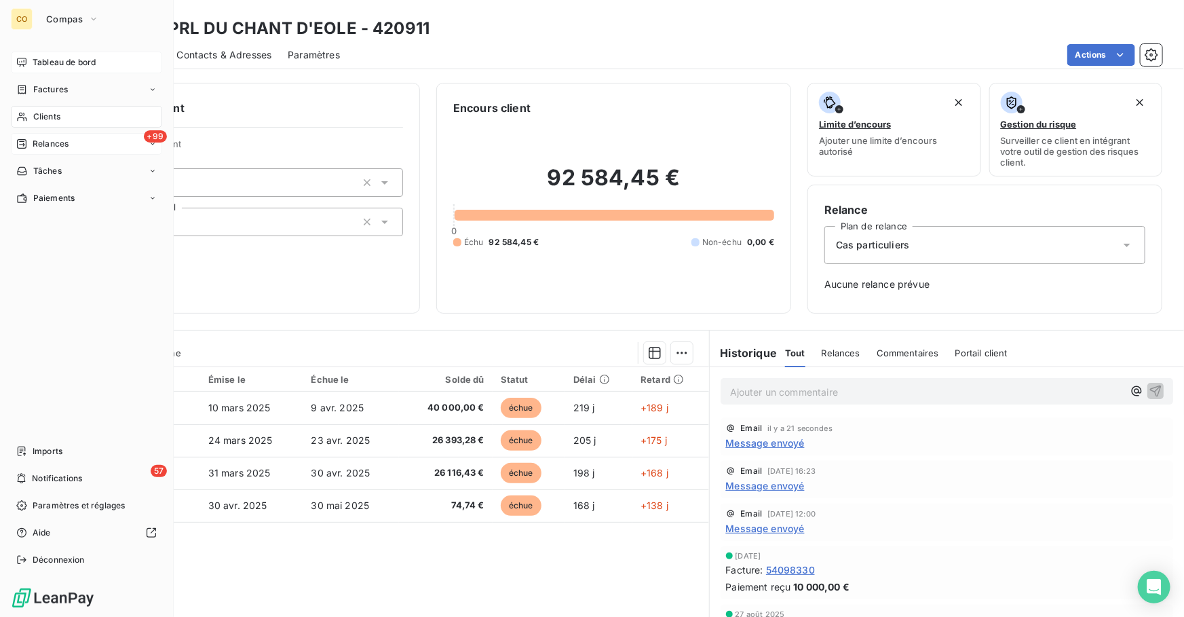
click at [88, 64] on span "Tableau de bord" at bounding box center [64, 62] width 63 height 12
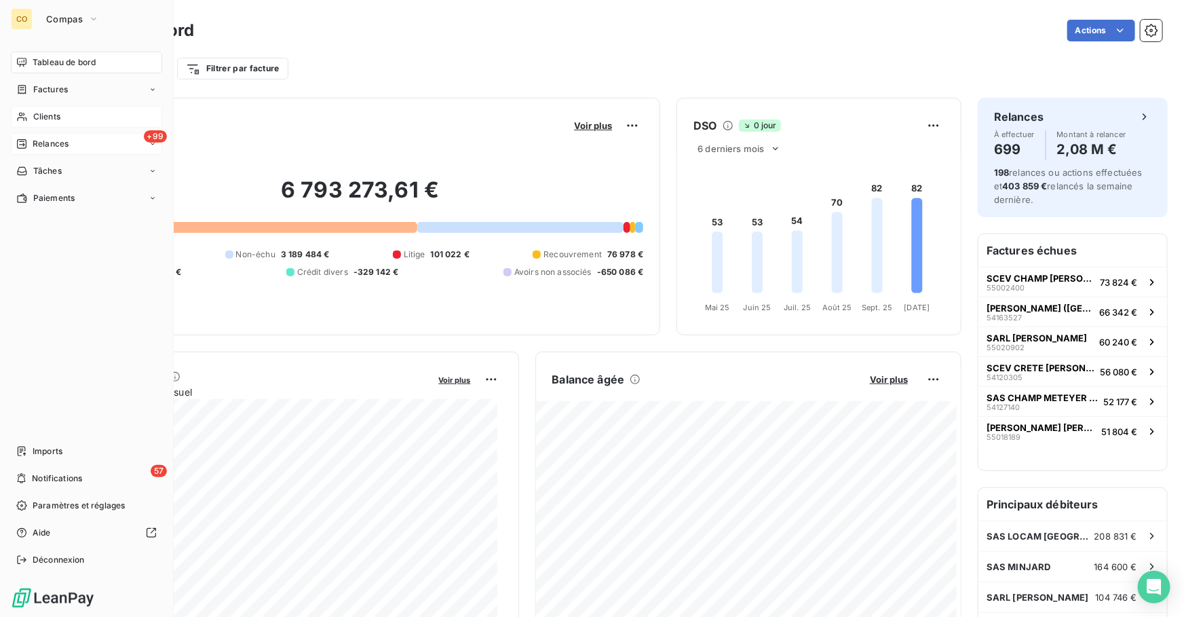
click at [40, 121] on span "Clients" at bounding box center [46, 117] width 27 height 12
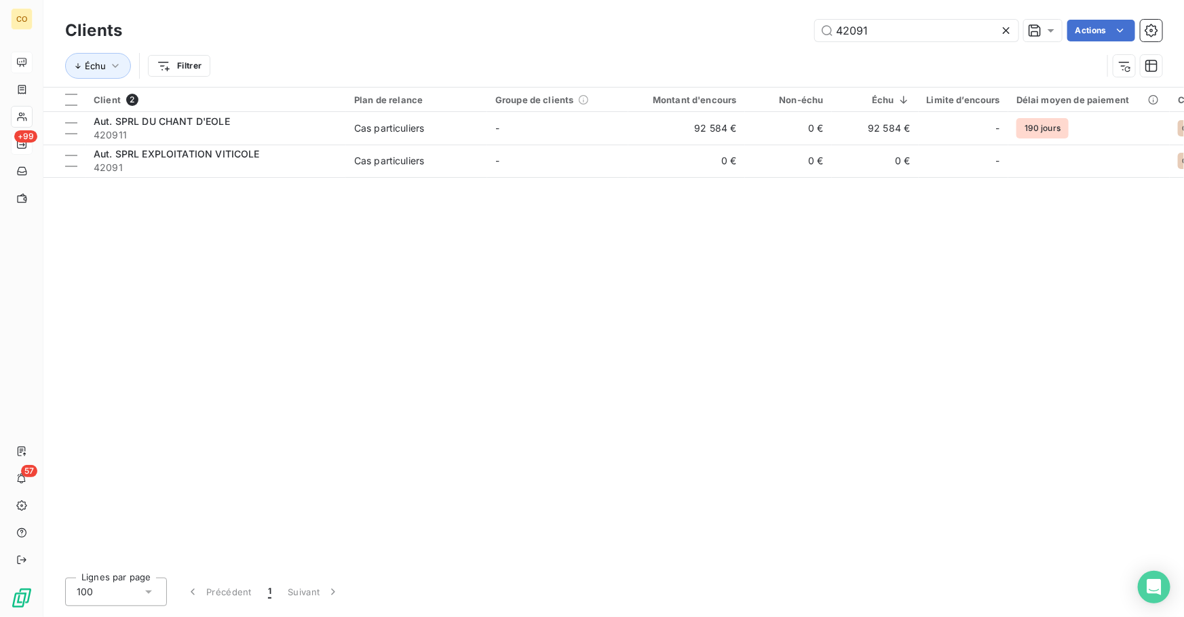
drag, startPoint x: 889, startPoint y: 27, endPoint x: 647, endPoint y: 12, distance: 241.9
click at [673, 14] on div "Clients 42091 Actions Échu Filtrer" at bounding box center [613, 43] width 1140 height 87
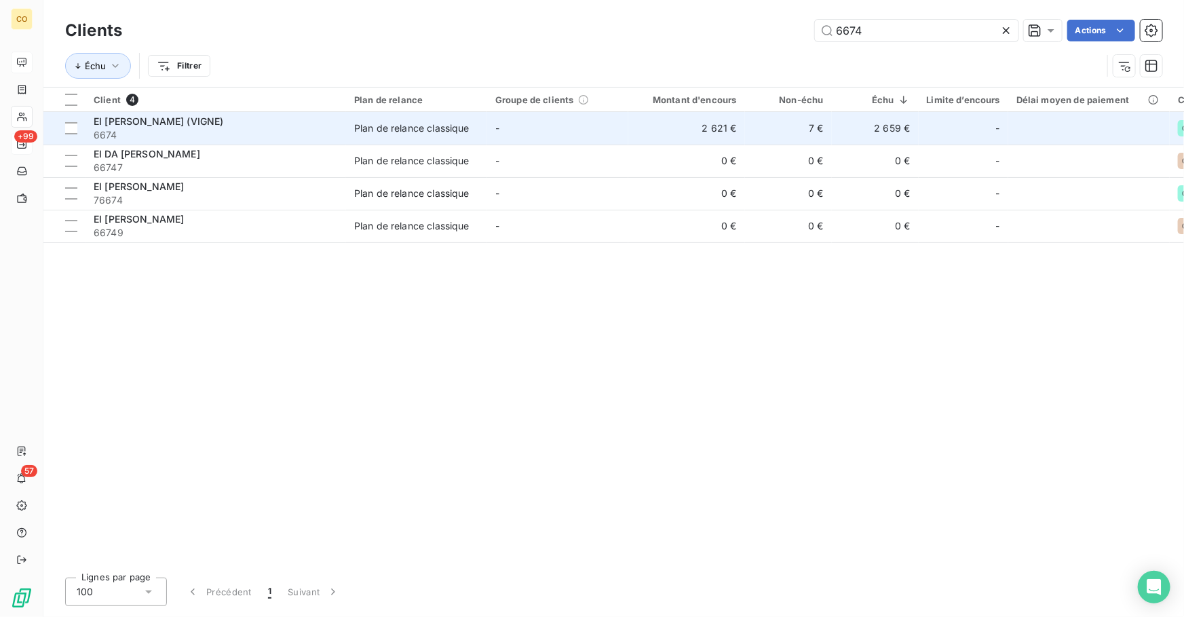
type input "6674"
click at [193, 115] on span "EI [PERSON_NAME] (VIGNE)" at bounding box center [159, 121] width 130 height 12
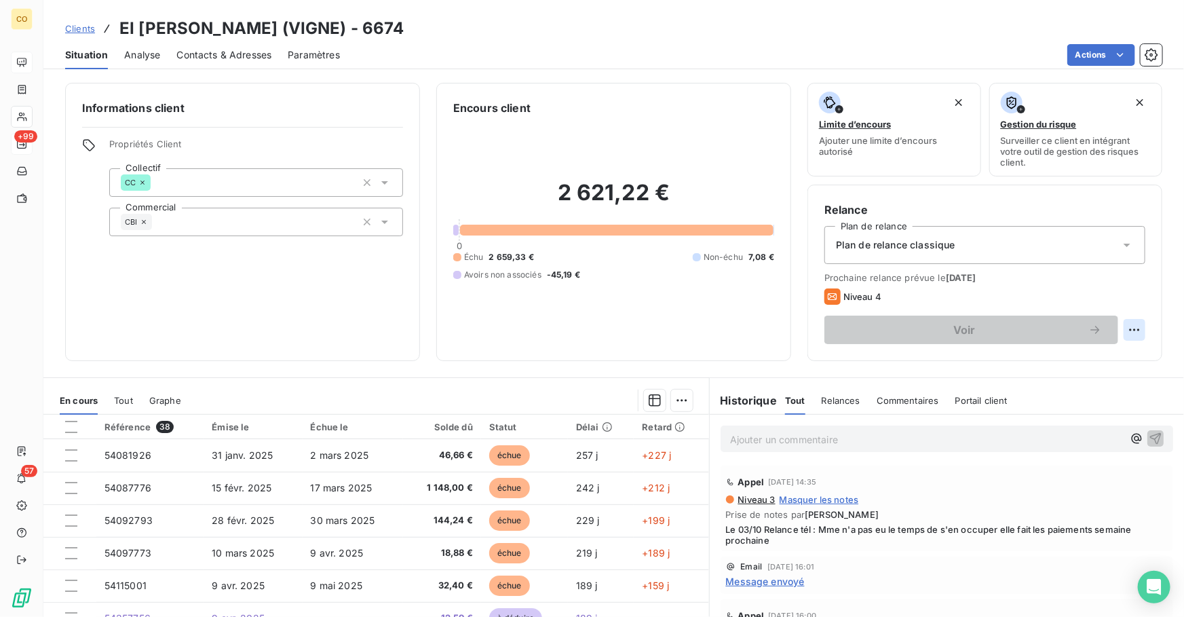
click at [1127, 335] on html "CO +99 57 Clients EI [PERSON_NAME] (VIGNE) - 6674 Situation Analyse Contacts & …" at bounding box center [592, 308] width 1184 height 617
click at [1047, 357] on div "Replanifier cette action" at bounding box center [1069, 359] width 121 height 22
select select "9"
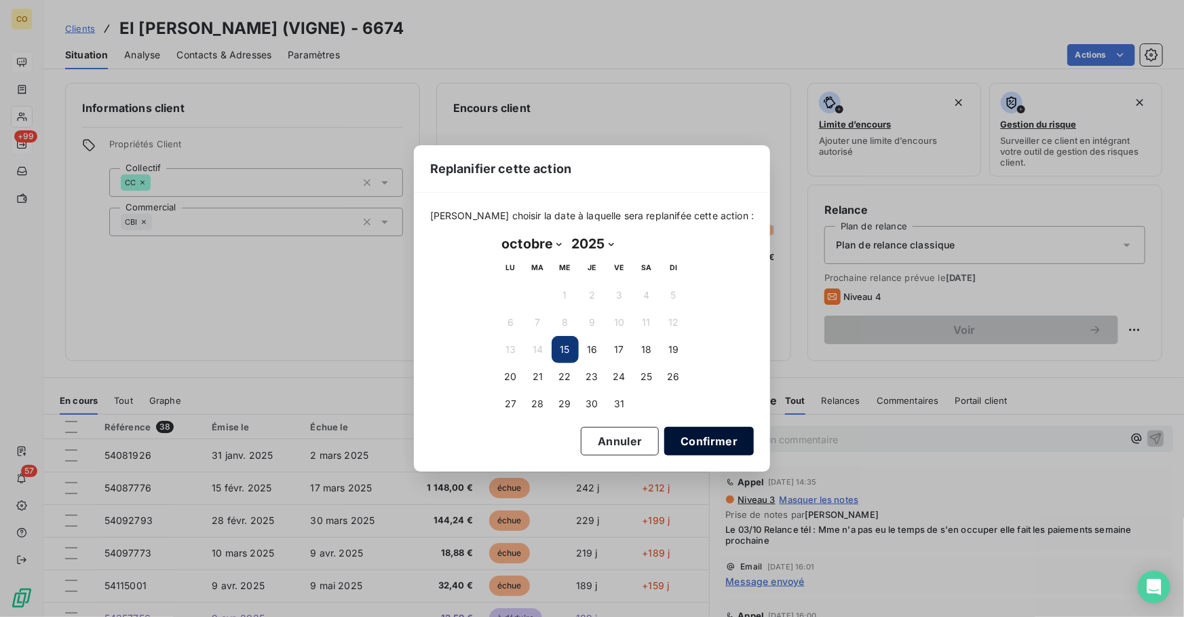
click at [684, 442] on button "Confirmer" at bounding box center [709, 441] width 90 height 28
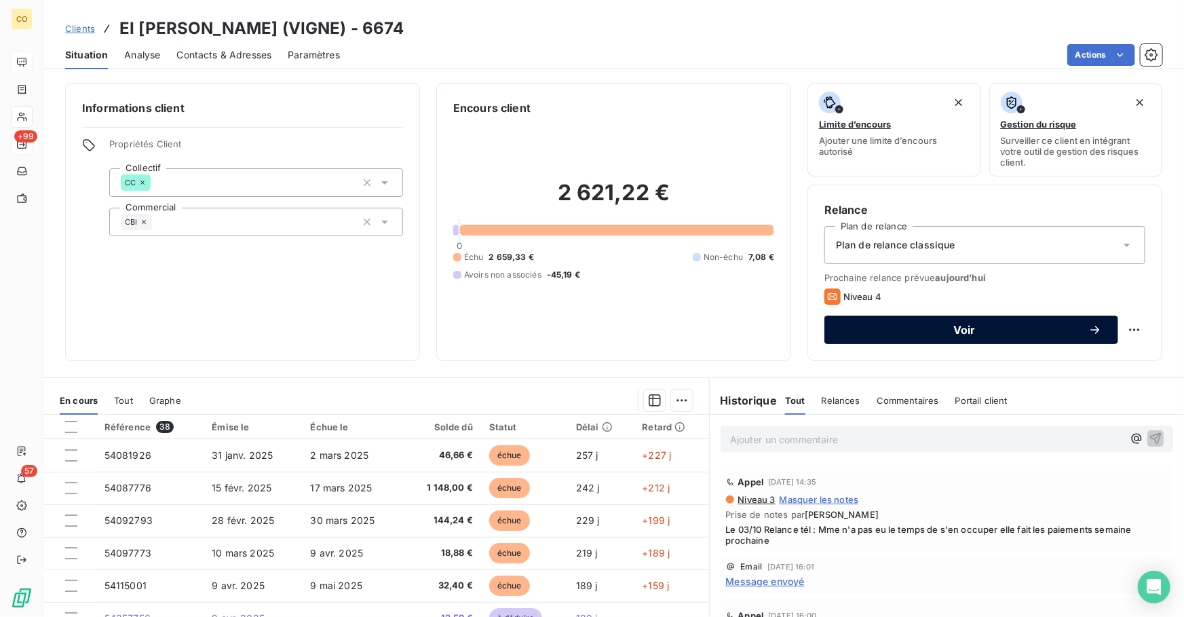
click at [938, 328] on span "Voir" at bounding box center [964, 329] width 248 height 11
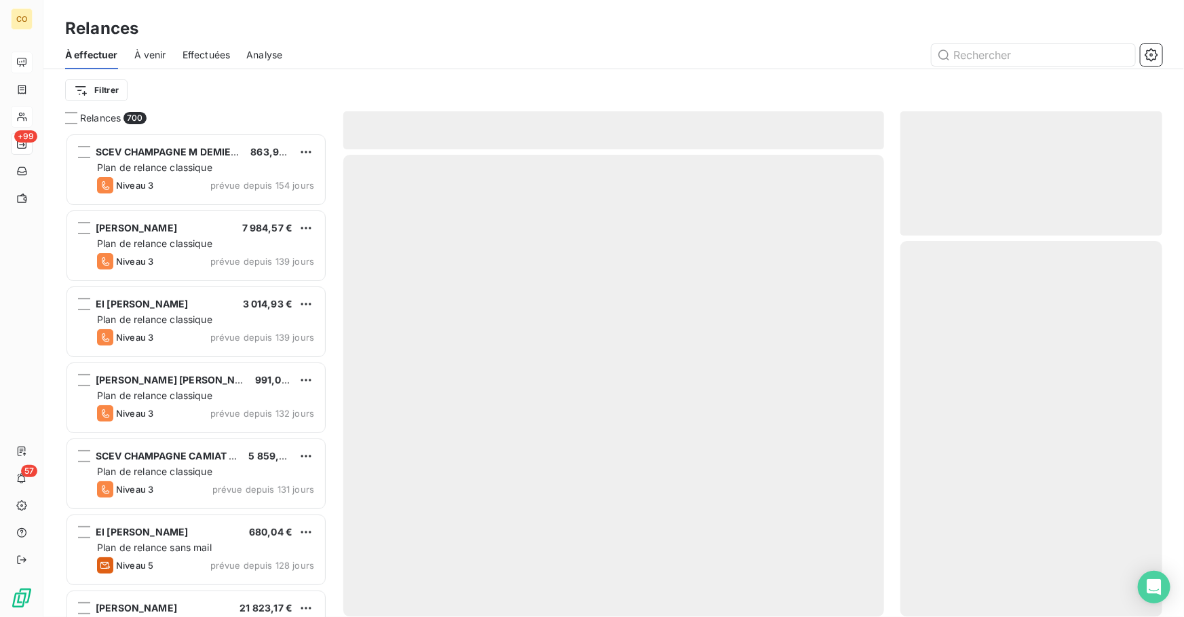
scroll to position [475, 252]
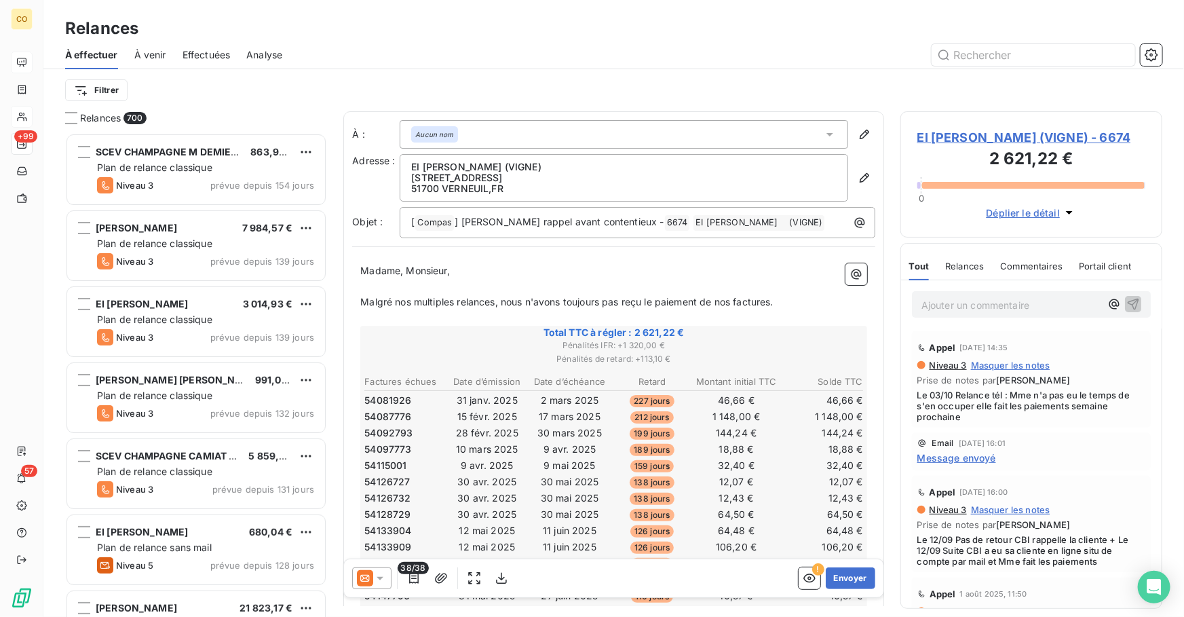
click at [364, 574] on icon at bounding box center [364, 577] width 9 height 7
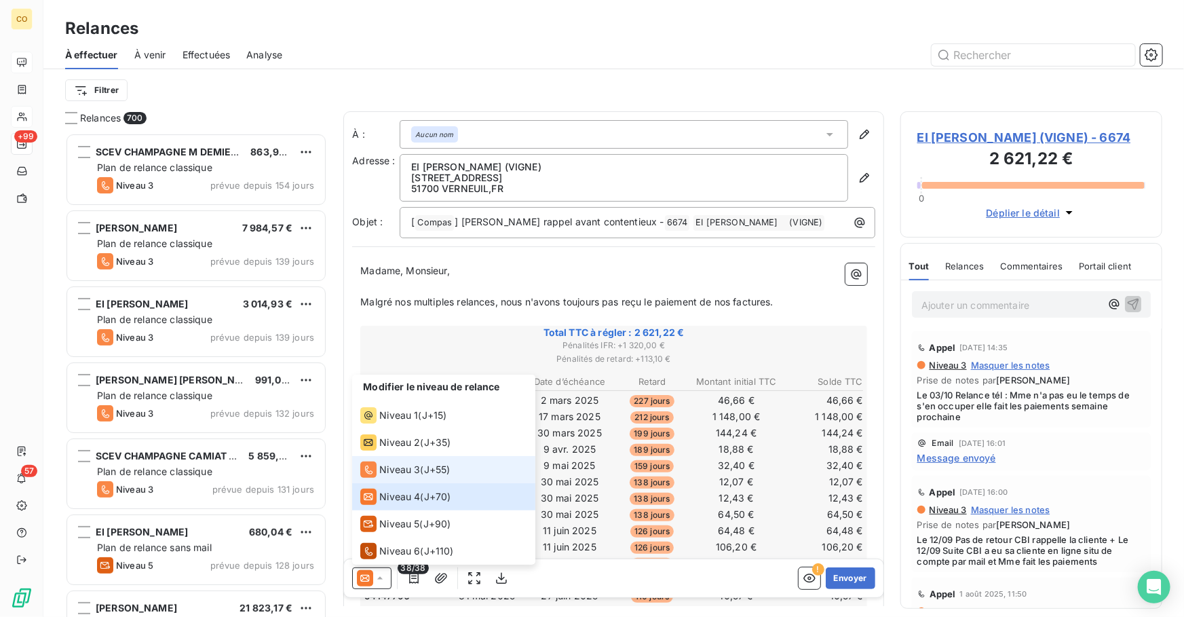
click at [389, 465] on span "Niveau 3" at bounding box center [399, 470] width 41 height 14
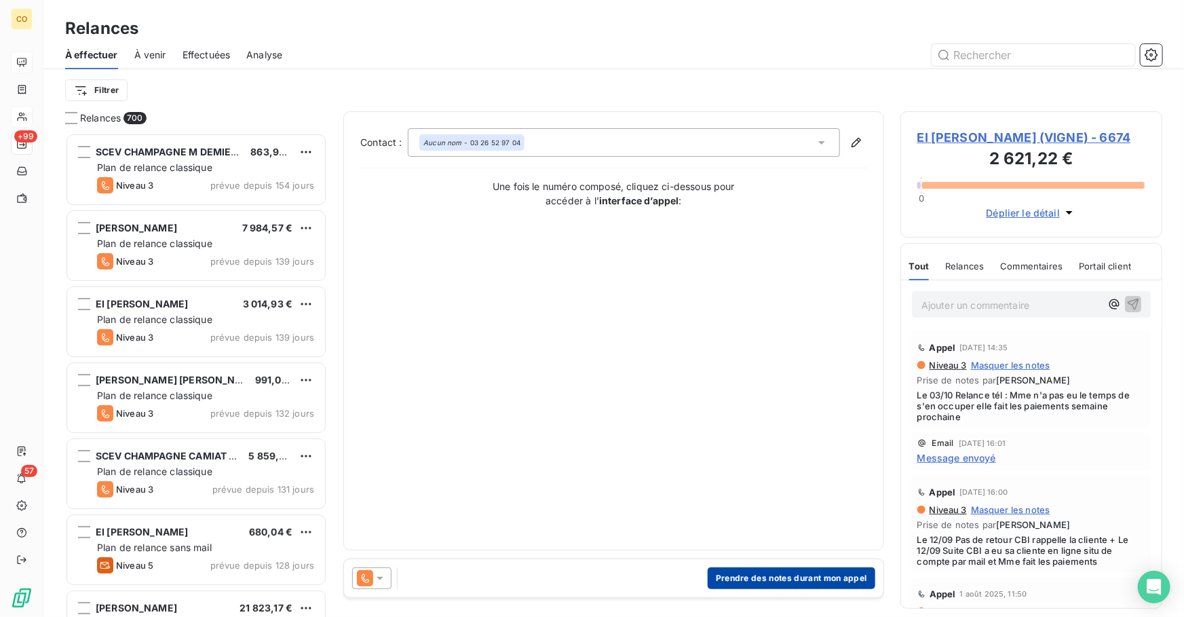
click at [816, 583] on button "Prendre des notes durant mon appel" at bounding box center [791, 578] width 168 height 22
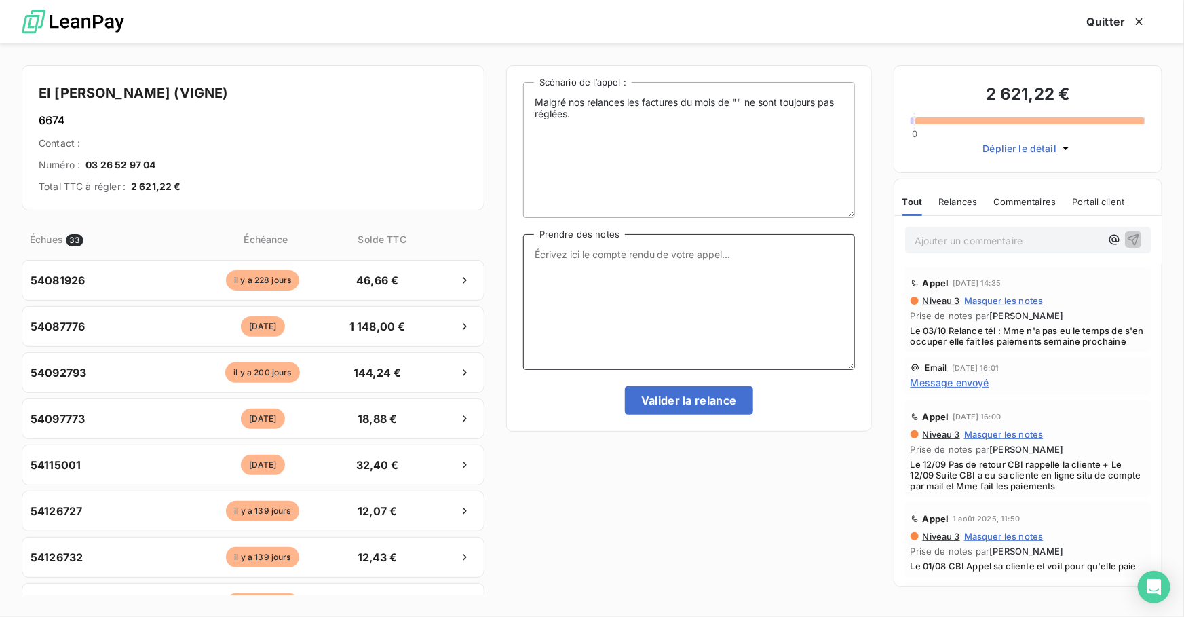
click at [599, 298] on textarea "Prendre des notes" at bounding box center [689, 302] width 332 height 136
paste textarea "Le 15/10 : Relance tél : Message"
type textarea "Le 15/10 : Relance tél : Message"
click at [712, 398] on button "Valider la relance" at bounding box center [689, 400] width 128 height 28
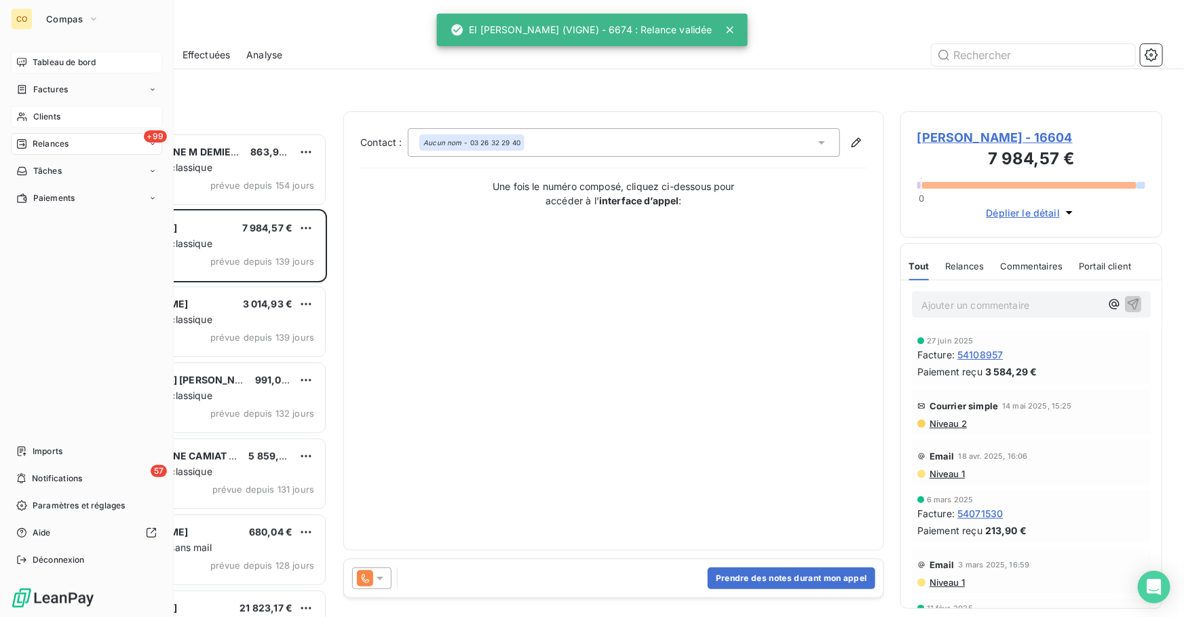
click at [57, 117] on span "Clients" at bounding box center [46, 117] width 27 height 12
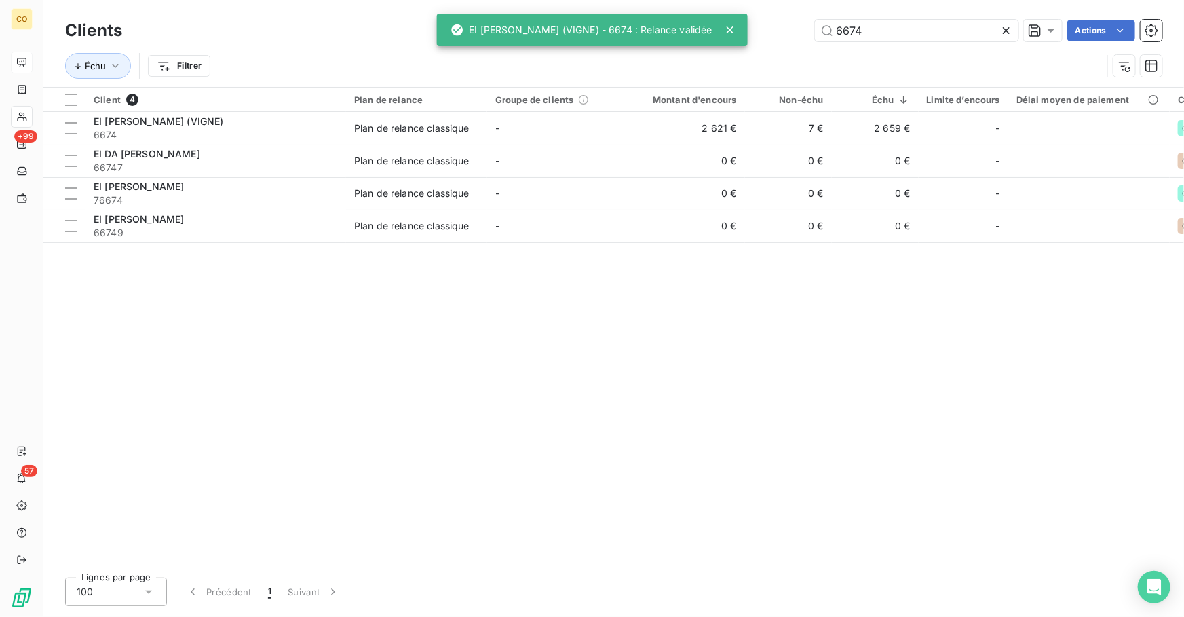
drag, startPoint x: 897, startPoint y: 32, endPoint x: 683, endPoint y: 28, distance: 214.4
click at [683, 28] on div "CO +99 57 Clients 6674 Actions Échu Filtrer Client 4 Plan de relance Groupe de …" at bounding box center [592, 308] width 1184 height 617
type input "6"
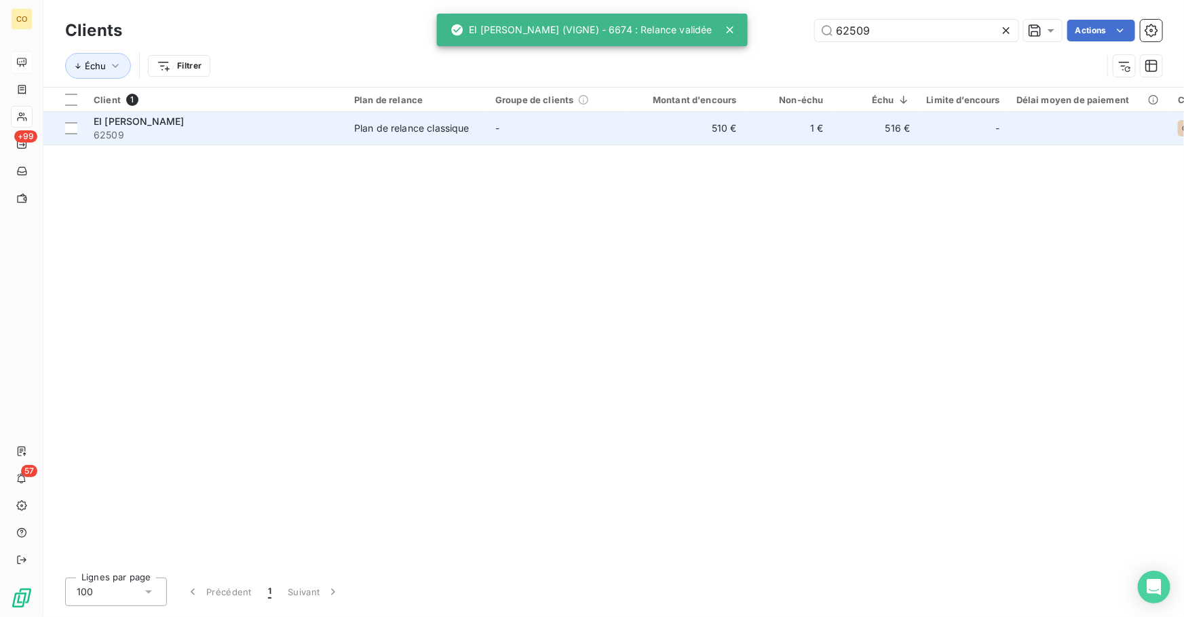
type input "62509"
click at [295, 125] on div "EI [PERSON_NAME]" at bounding box center [216, 122] width 244 height 14
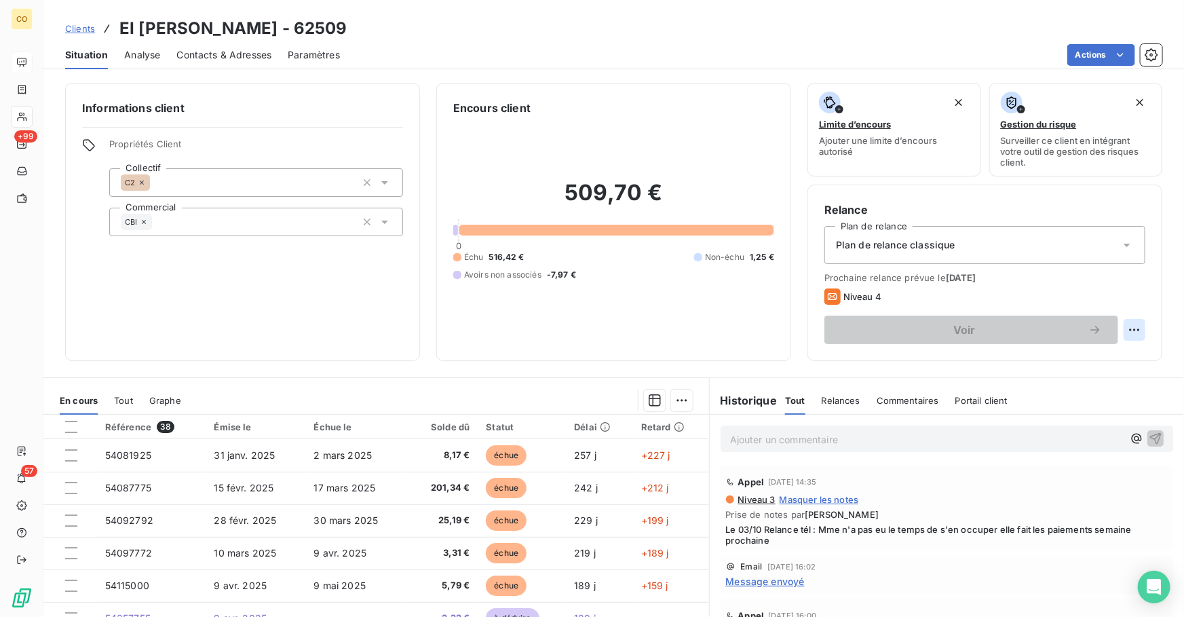
click at [1127, 329] on html "CO +99 57 Clients EI [PERSON_NAME] - 62509 Situation Analyse Contacts & Adresse…" at bounding box center [592, 308] width 1184 height 617
click at [1073, 359] on div "Replanifier cette action" at bounding box center [1069, 359] width 121 height 22
select select "9"
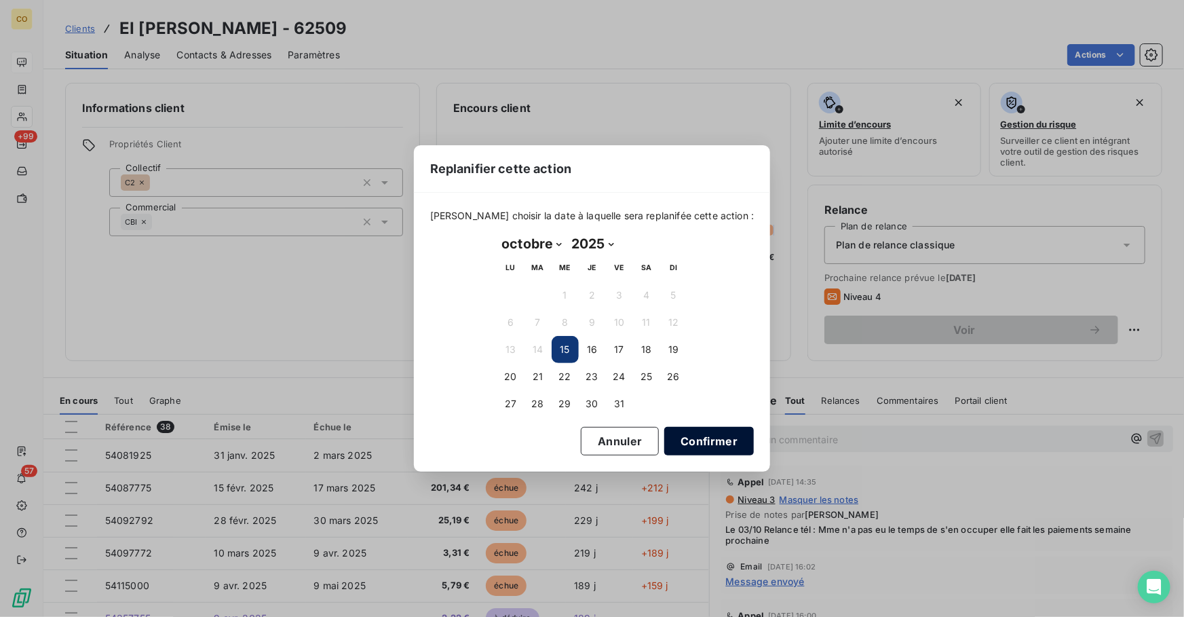
click at [673, 440] on button "Confirmer" at bounding box center [709, 441] width 90 height 28
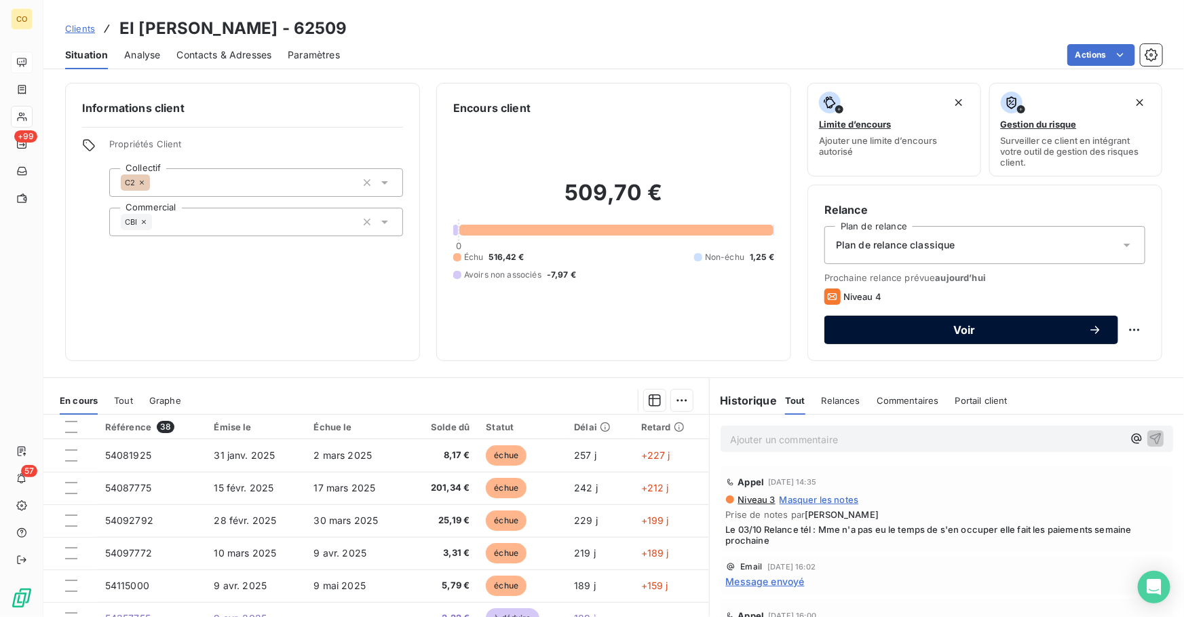
click at [955, 326] on span "Voir" at bounding box center [964, 329] width 248 height 11
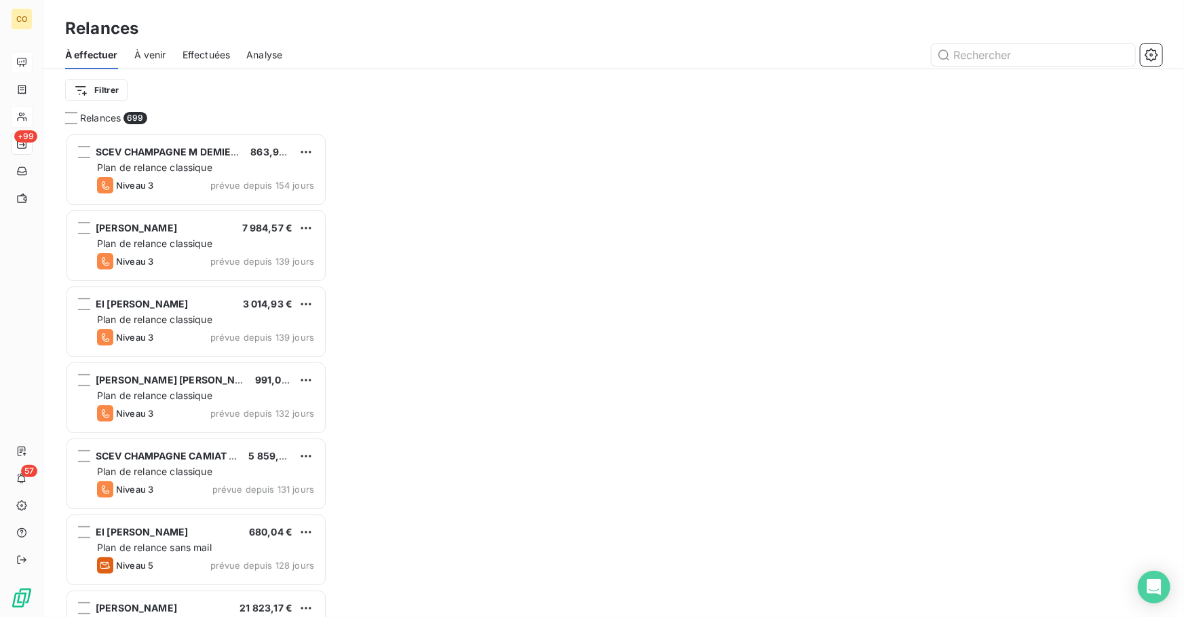
scroll to position [475, 252]
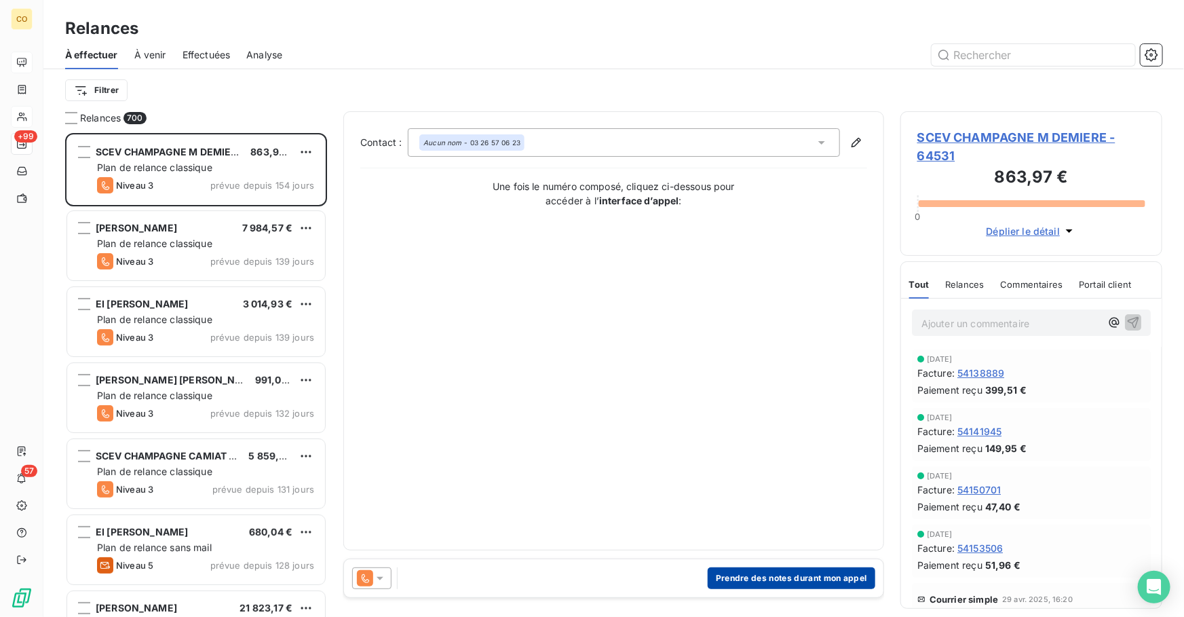
click at [806, 575] on button "Prendre des notes durant mon appel" at bounding box center [791, 578] width 168 height 22
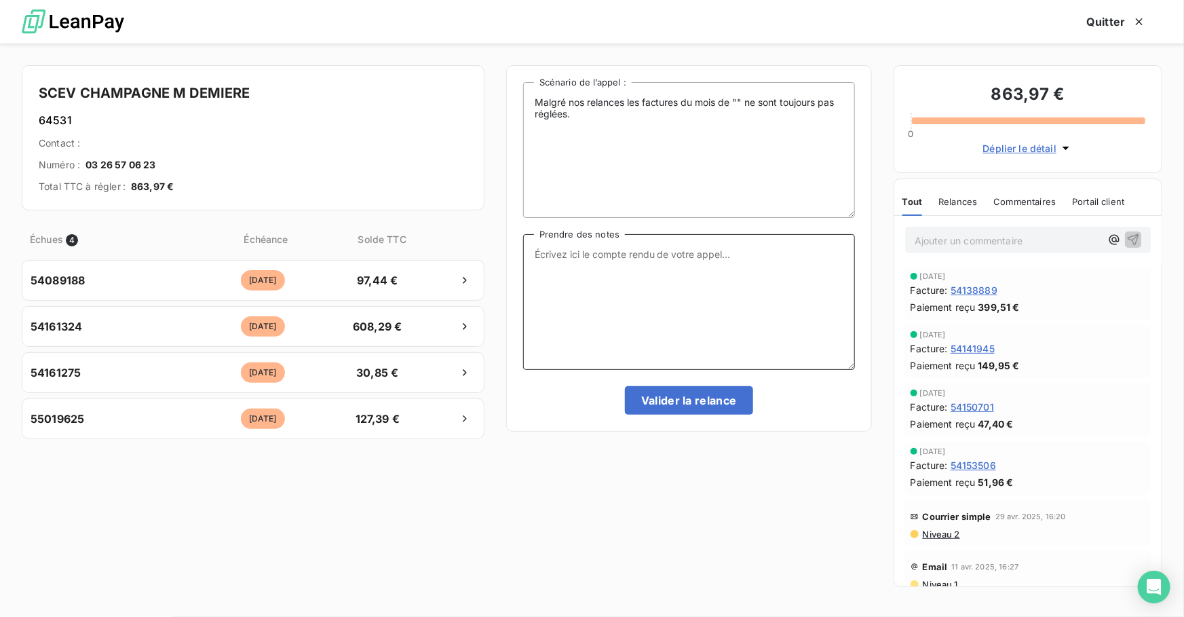
click at [637, 323] on textarea "Prendre des notes" at bounding box center [689, 302] width 332 height 136
paste textarea "Le 15/10 : Relance tél : Message"
type textarea "Le 15/10 : Relance tél : Message"
click at [705, 391] on button "Valider la relance" at bounding box center [689, 400] width 128 height 28
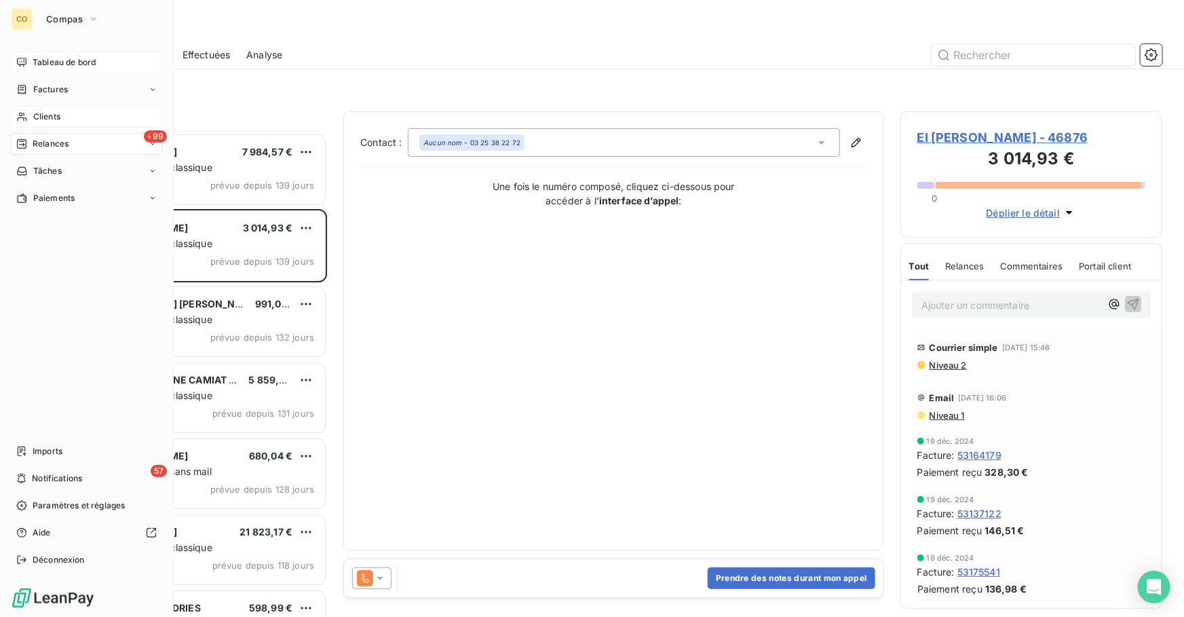
click at [37, 116] on span "Clients" at bounding box center [46, 117] width 27 height 12
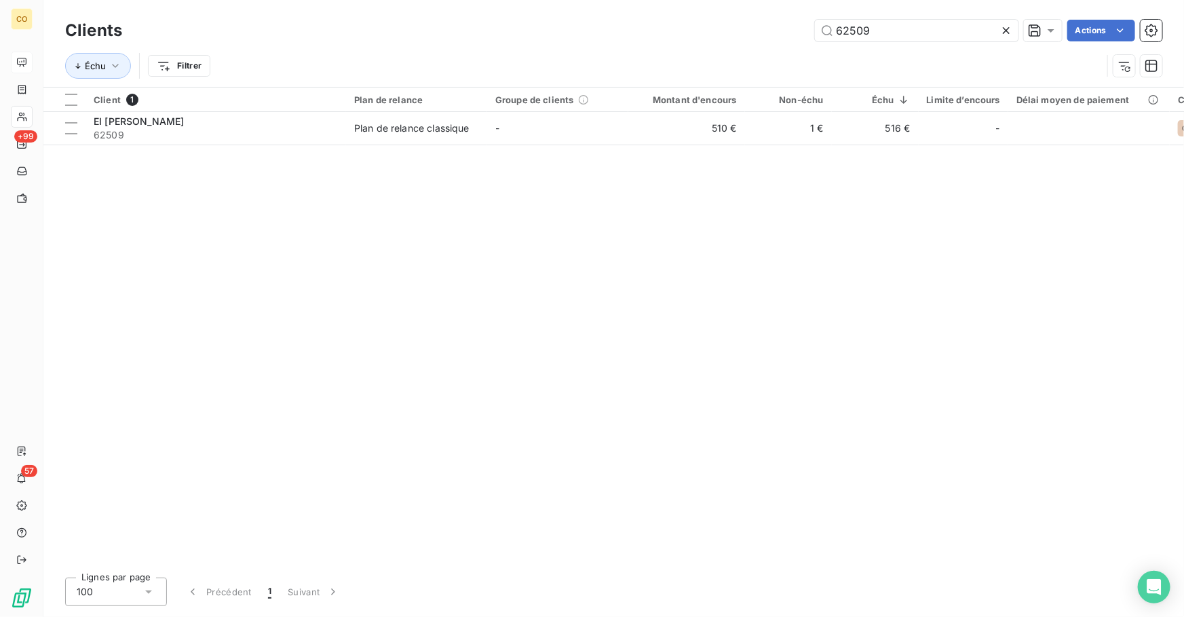
drag, startPoint x: 890, startPoint y: 33, endPoint x: 703, endPoint y: 24, distance: 186.7
click at [704, 24] on div "62509 Actions" at bounding box center [649, 31] width 1023 height 22
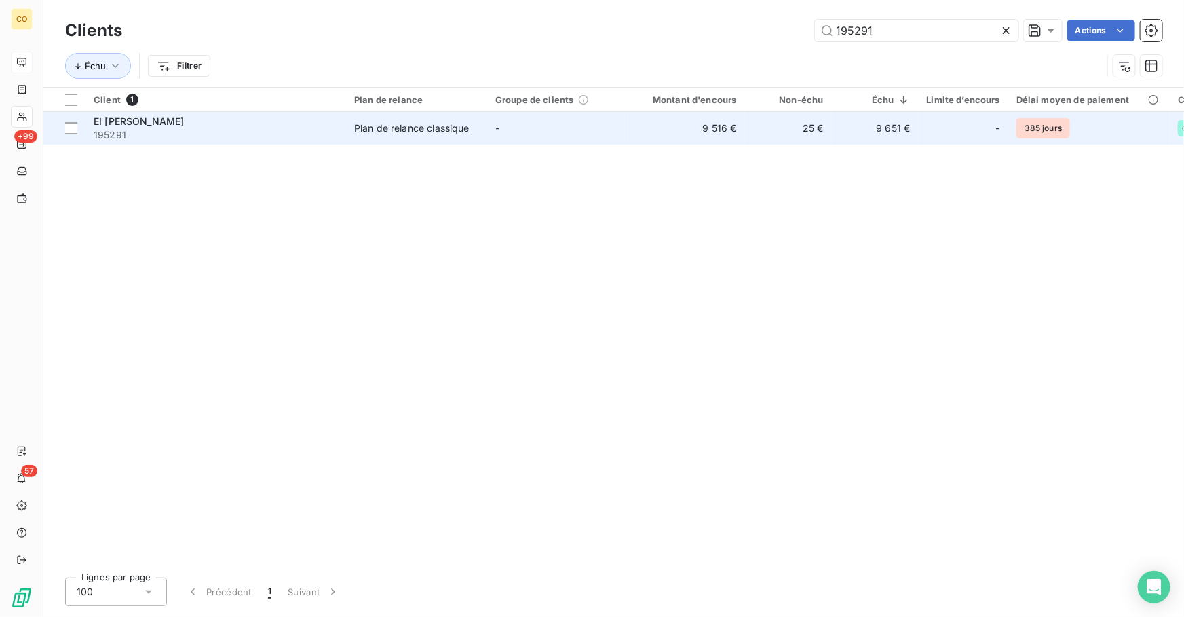
type input "195291"
click at [635, 129] on td "9 516 €" at bounding box center [686, 128] width 117 height 33
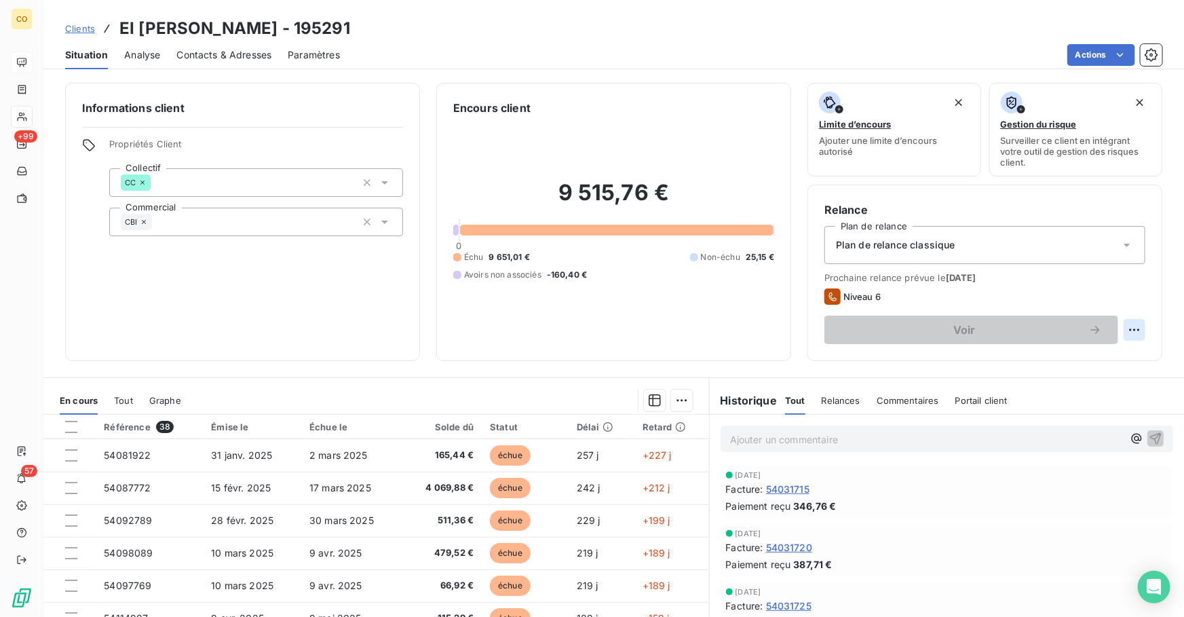
click at [1122, 332] on html "CO +99 57 Clients EI [PERSON_NAME] - 195291 Situation Analyse Contacts & Adress…" at bounding box center [592, 308] width 1184 height 617
click at [1033, 359] on div "Replanifier cette action" at bounding box center [1069, 359] width 121 height 22
select select "9"
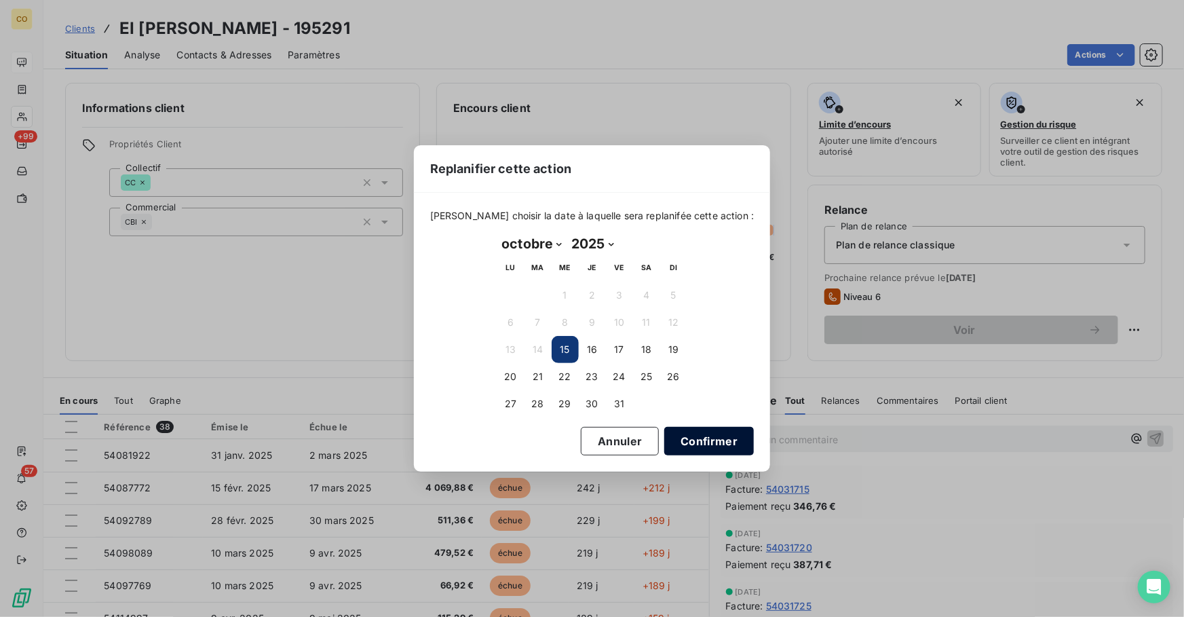
click at [684, 446] on button "Confirmer" at bounding box center [709, 441] width 90 height 28
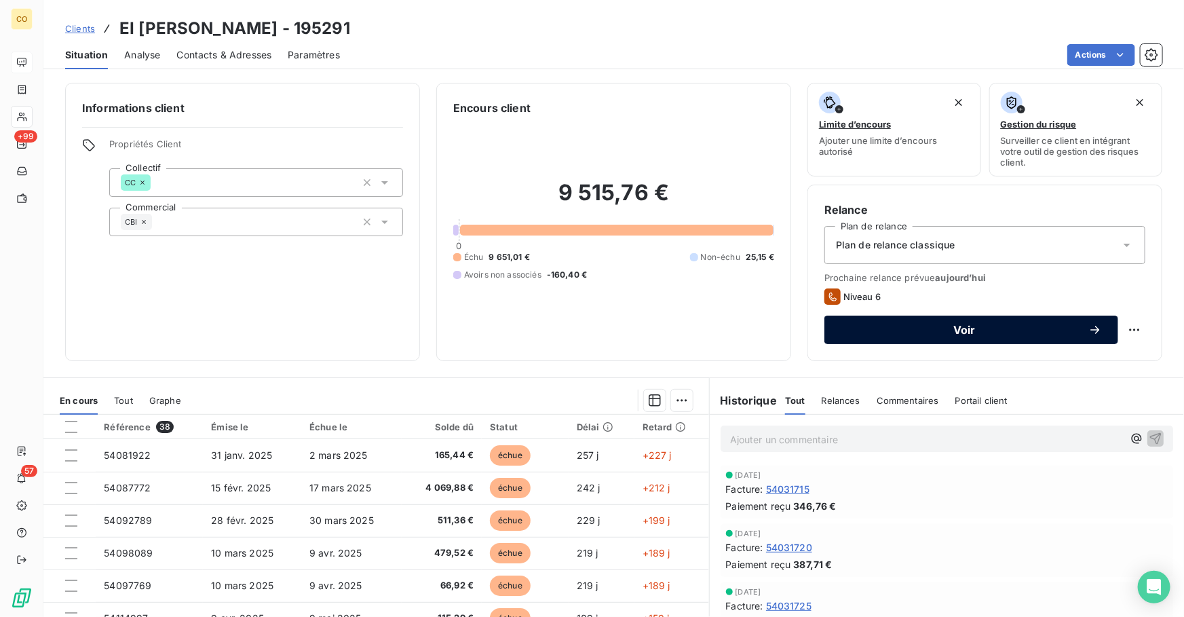
click at [929, 329] on span "Voir" at bounding box center [964, 329] width 248 height 11
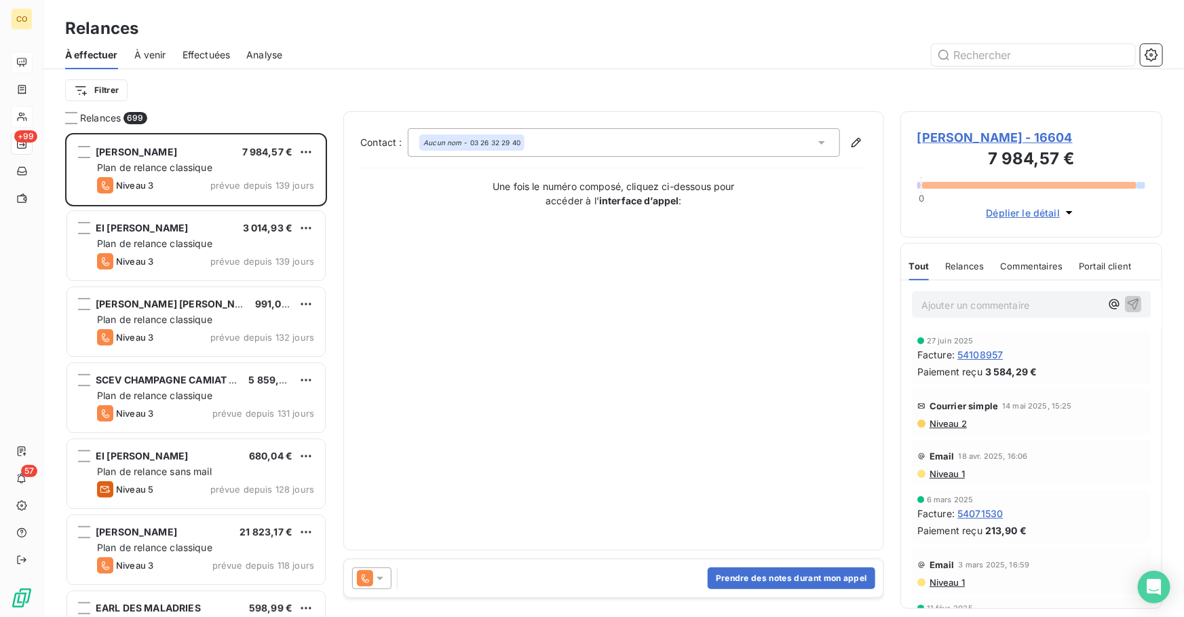
scroll to position [475, 252]
click at [744, 573] on button "Prendre des notes durant mon appel" at bounding box center [791, 578] width 168 height 22
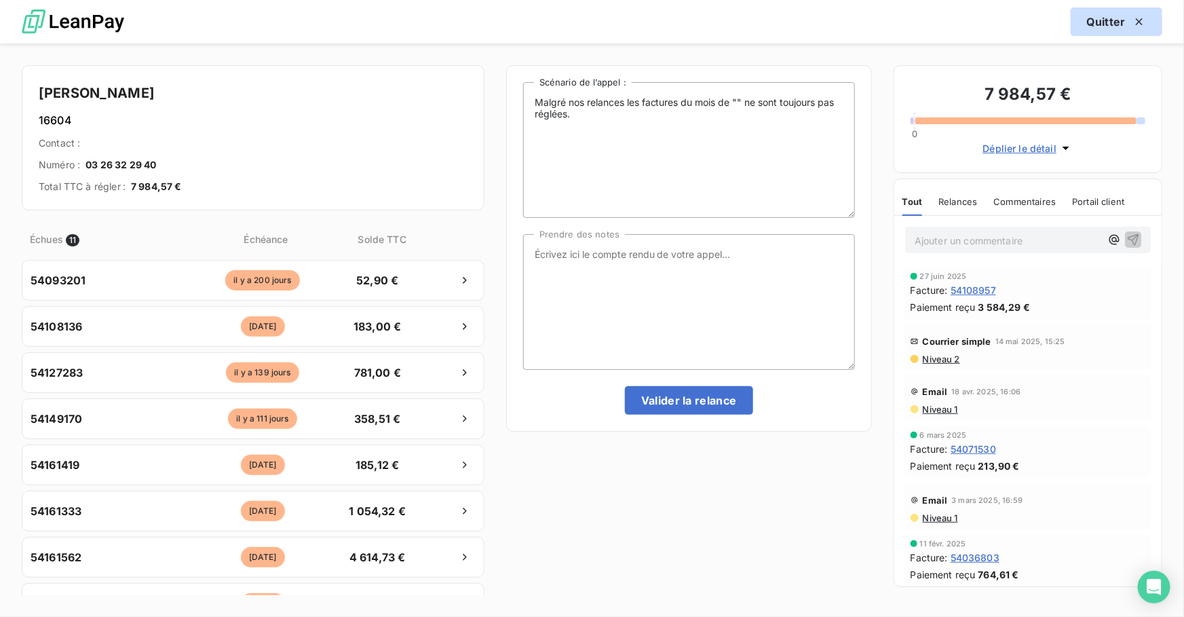
click at [1130, 23] on div "button" at bounding box center [1135, 22] width 20 height 14
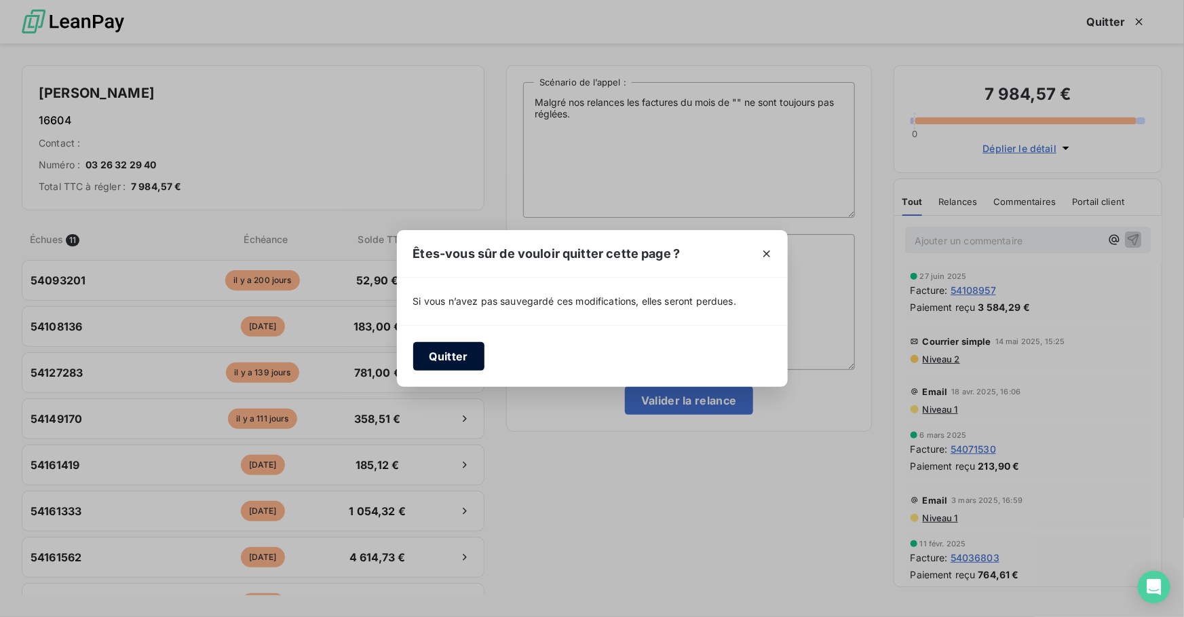
click at [455, 357] on button "Quitter" at bounding box center [448, 356] width 71 height 28
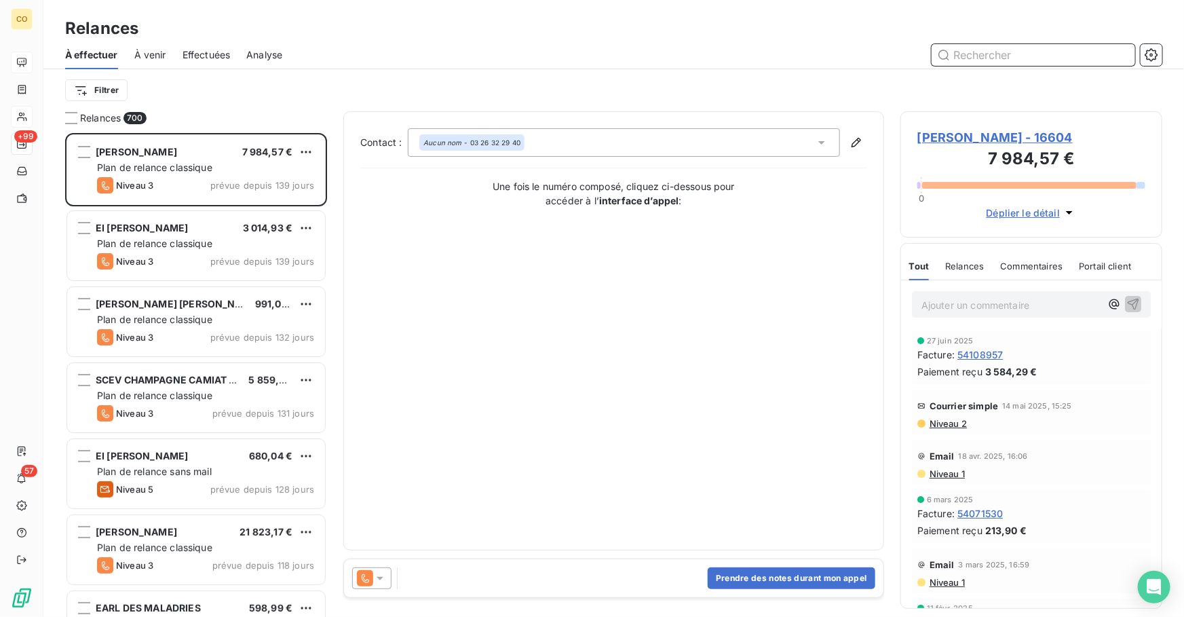
click at [1009, 48] on input "text" at bounding box center [1032, 55] width 203 height 22
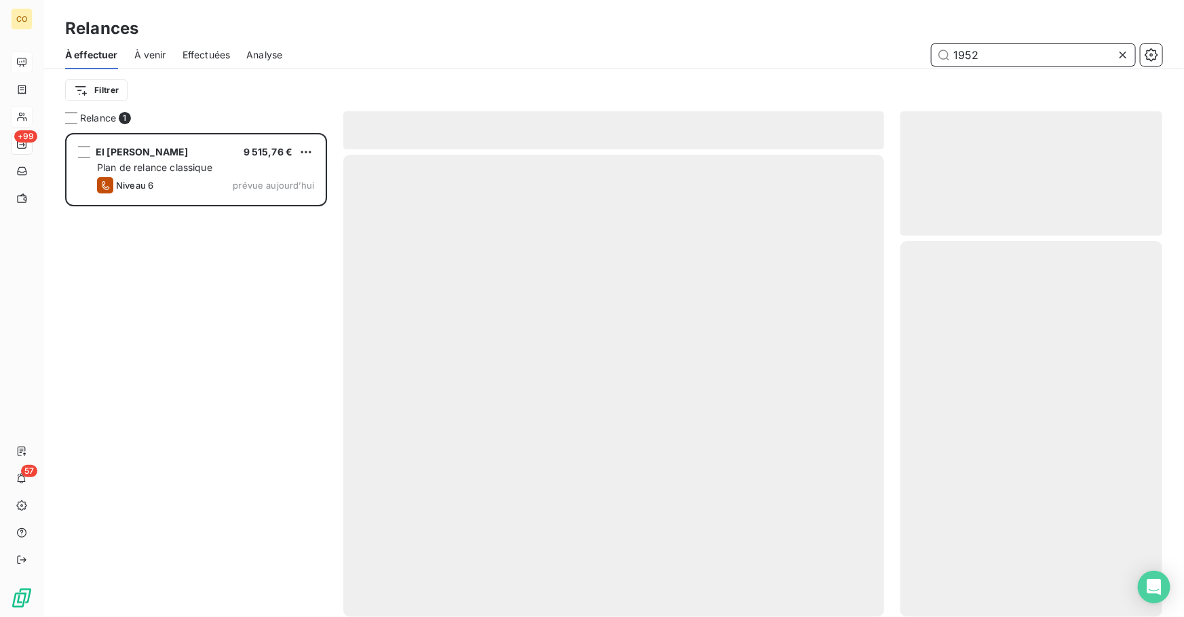
scroll to position [475, 252]
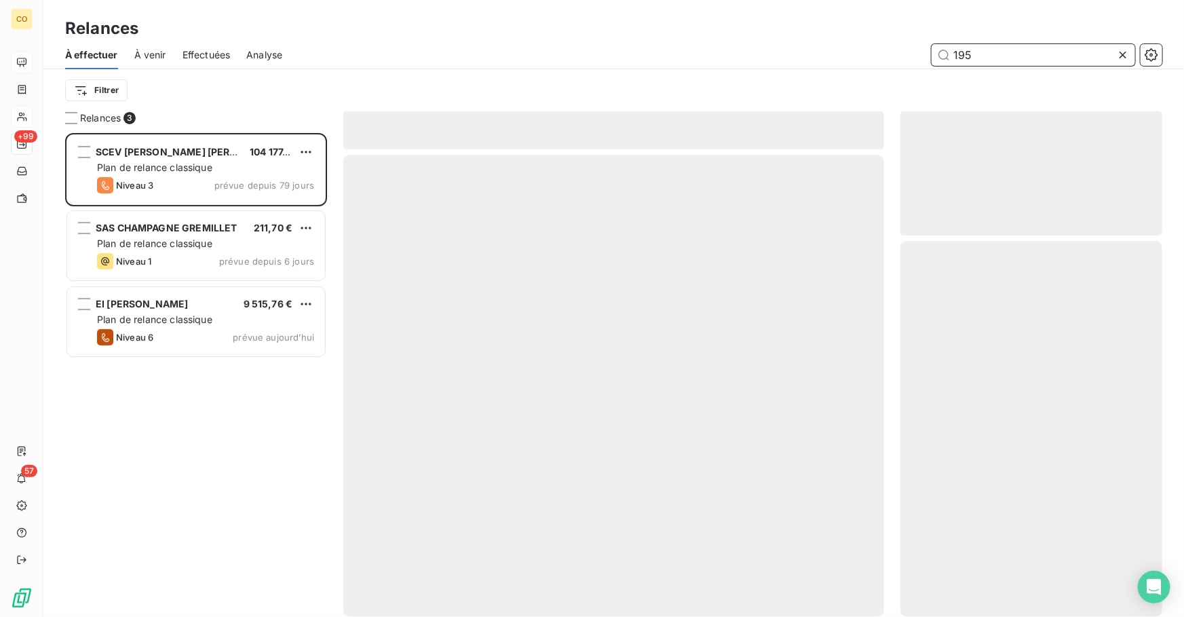
scroll to position [475, 252]
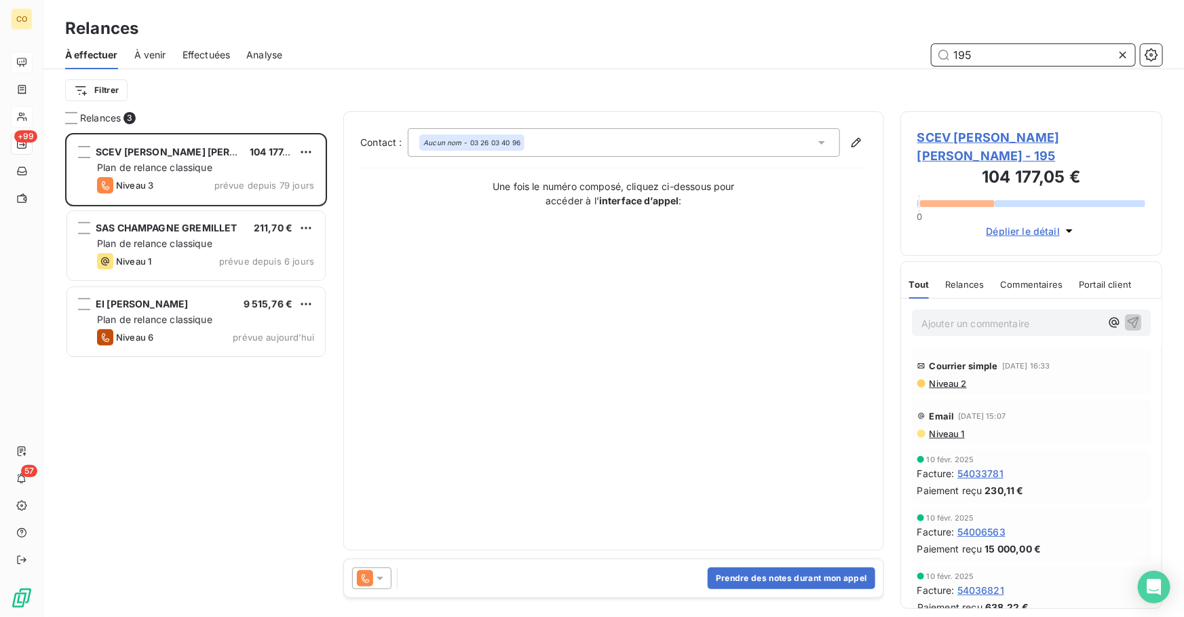
scroll to position [475, 252]
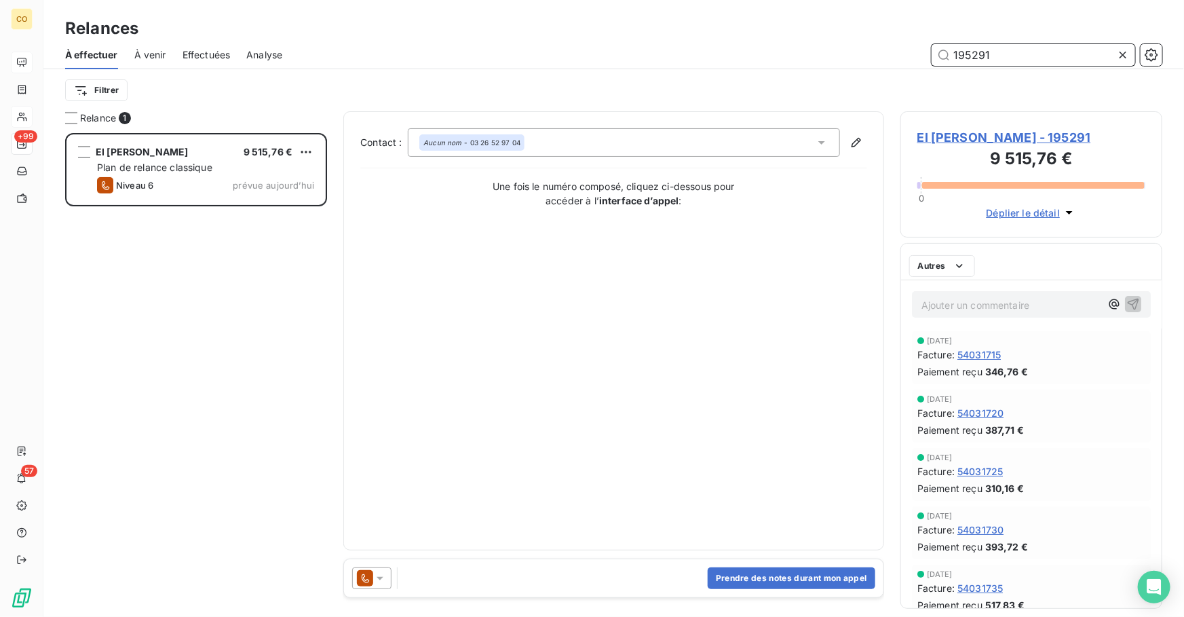
scroll to position [475, 252]
type input "195291"
click at [815, 583] on button "Prendre des notes durant mon appel" at bounding box center [791, 578] width 168 height 22
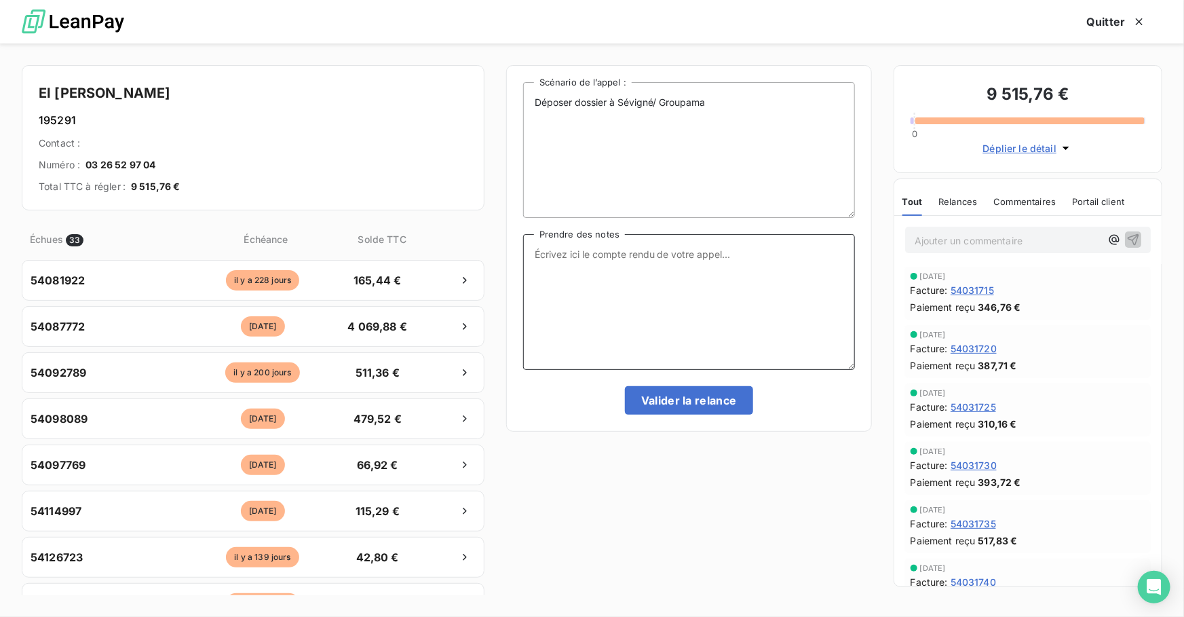
click at [649, 338] on textarea "Prendre des notes" at bounding box center [689, 302] width 332 height 136
paste textarea "Le 15/10 : Relance tél : Message"
type textarea "Le 15/10 : Relance tél : Message"
click at [682, 390] on button "Valider la relance" at bounding box center [689, 400] width 128 height 28
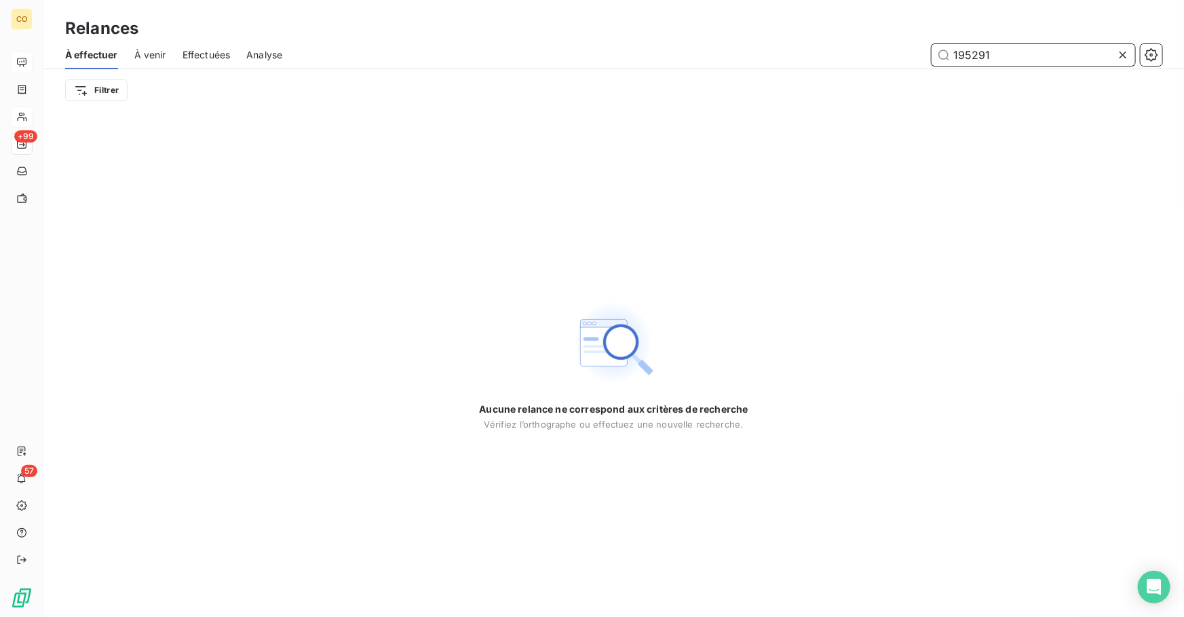
click at [210, 64] on div "Effectuées" at bounding box center [206, 55] width 48 height 28
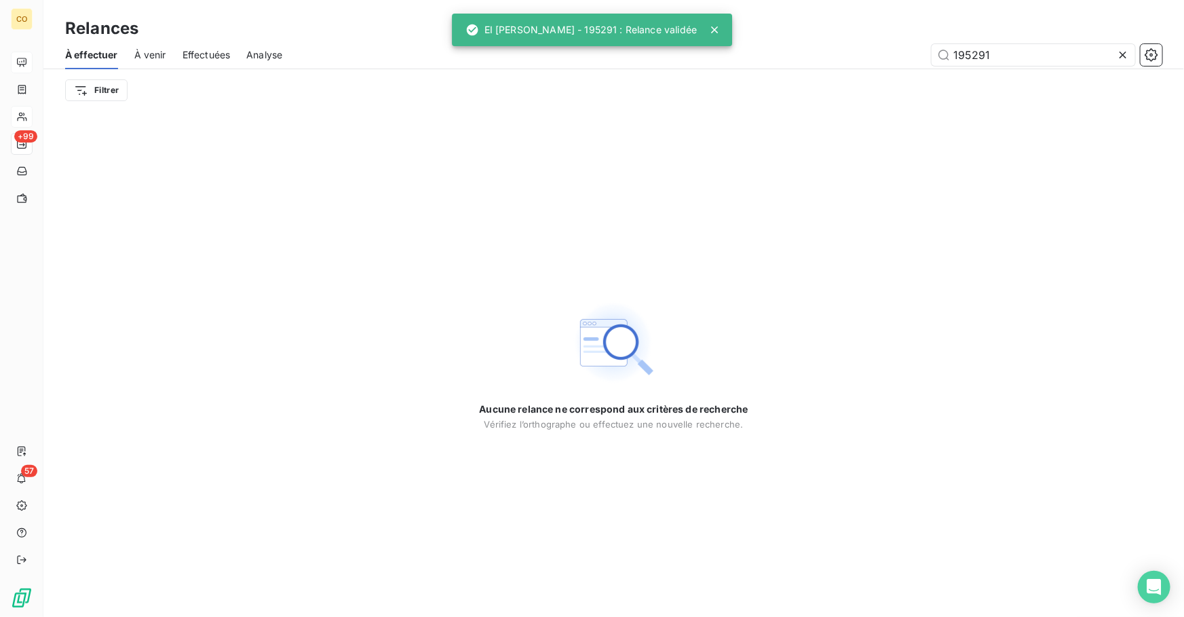
click at [210, 58] on span "Effectuées" at bounding box center [206, 55] width 48 height 14
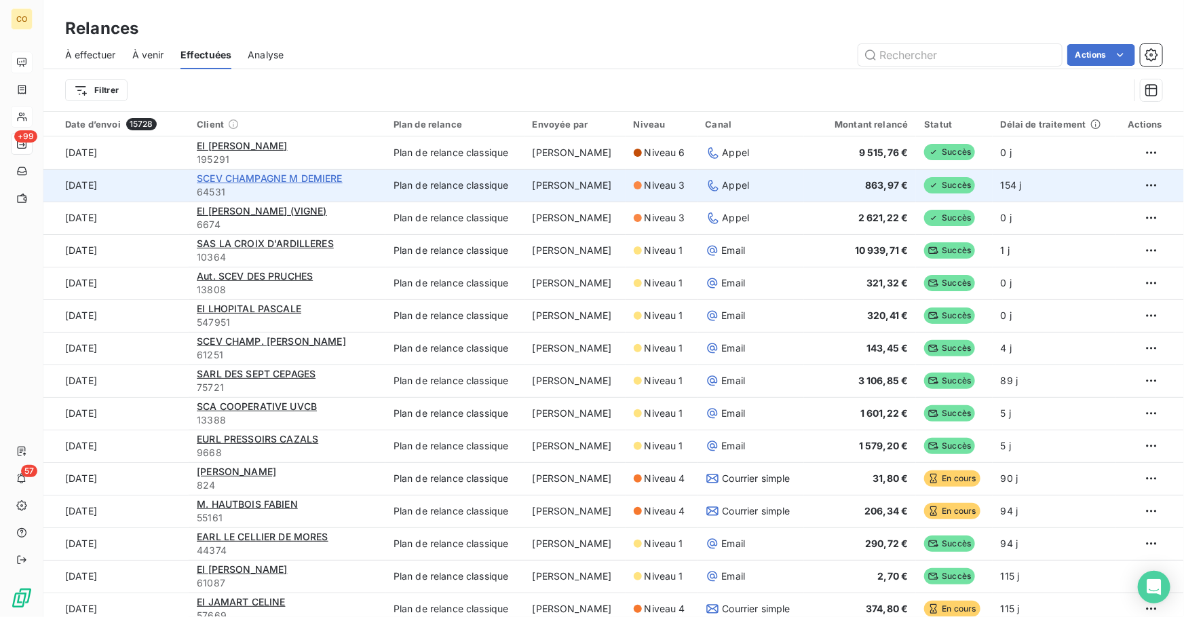
click at [278, 176] on span "SCEV CHAMPAGNE M DEMIERE" at bounding box center [270, 178] width 146 height 12
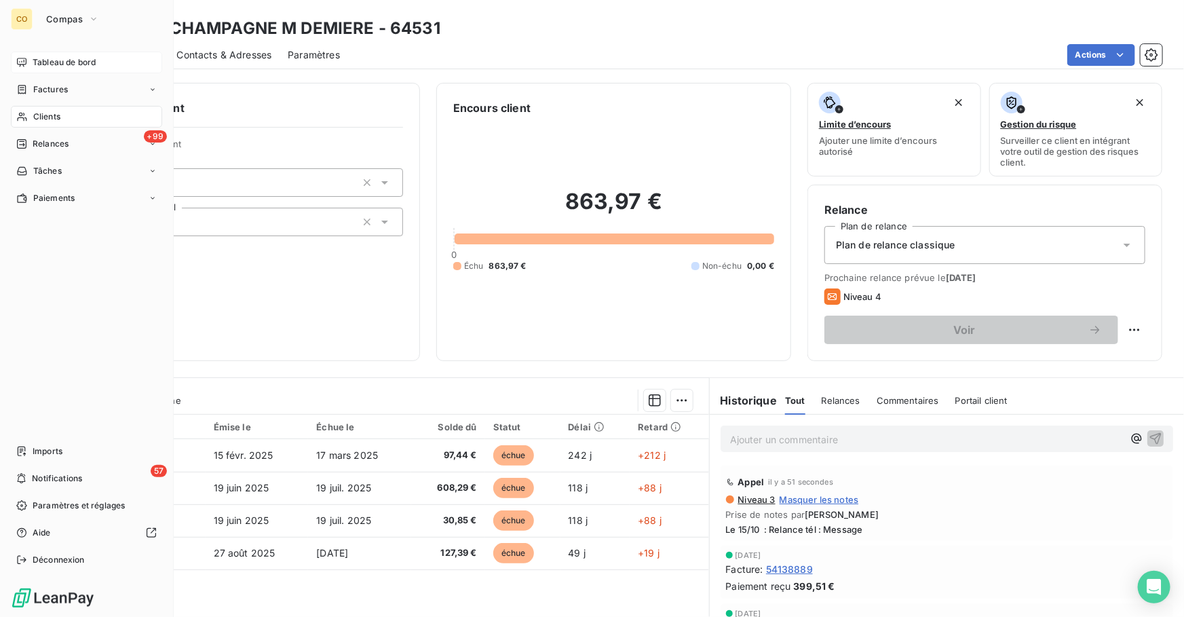
click at [55, 143] on span "Relances" at bounding box center [51, 144] width 36 height 12
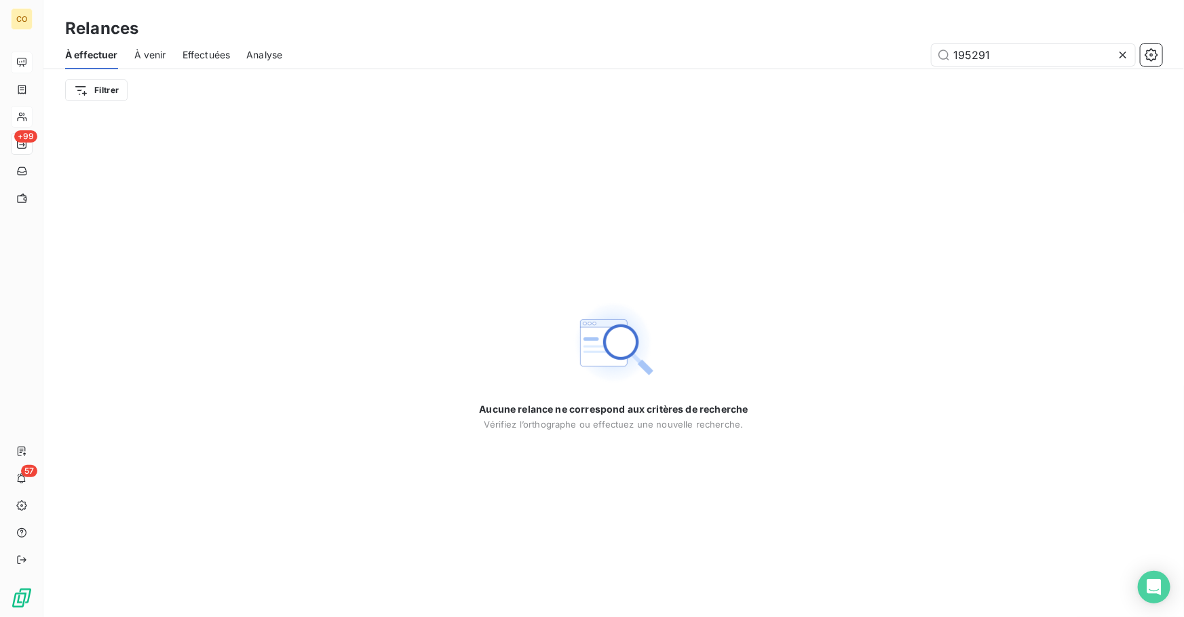
click at [224, 47] on div "Effectuées" at bounding box center [206, 55] width 48 height 28
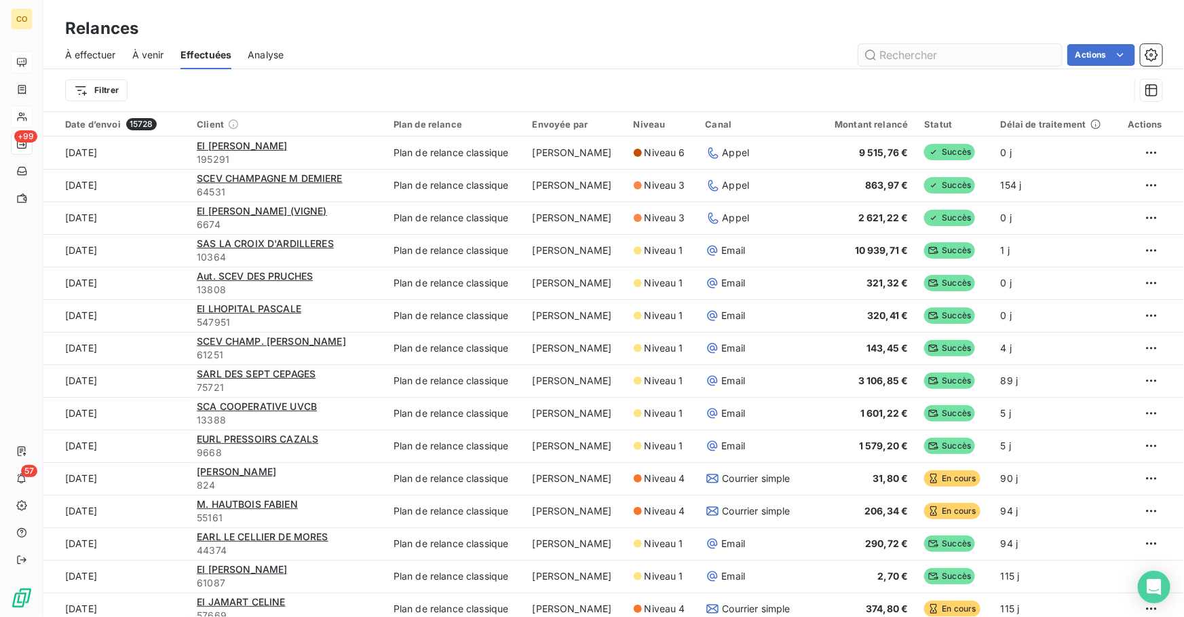
click at [919, 56] on input "text" at bounding box center [959, 55] width 203 height 22
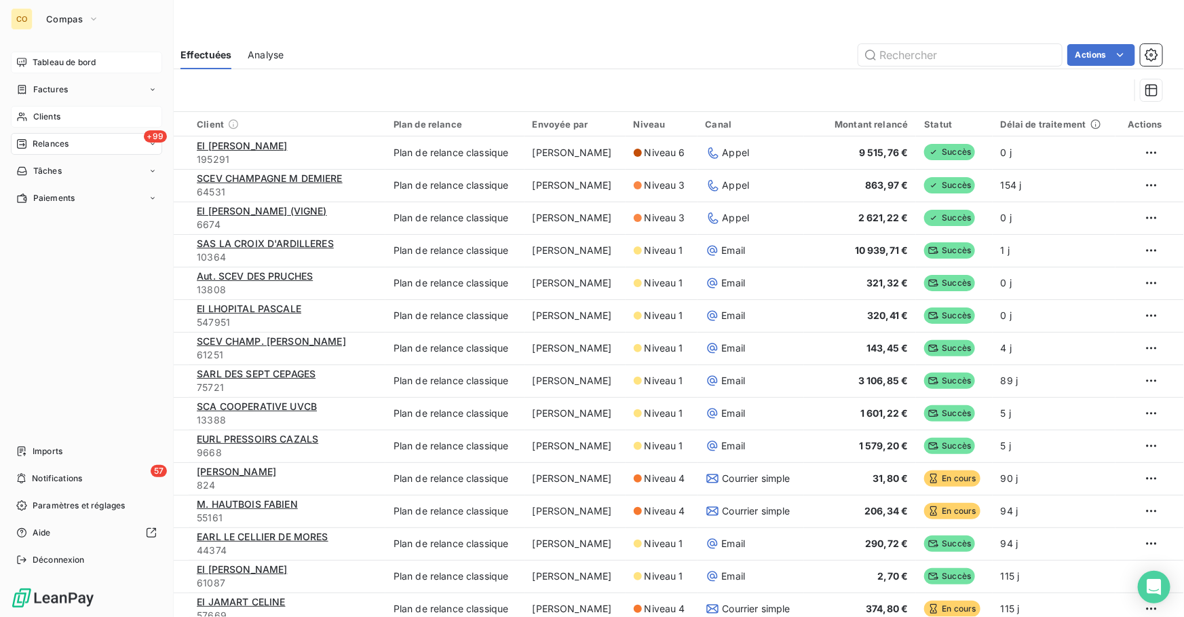
click at [41, 113] on span "Clients" at bounding box center [46, 117] width 27 height 12
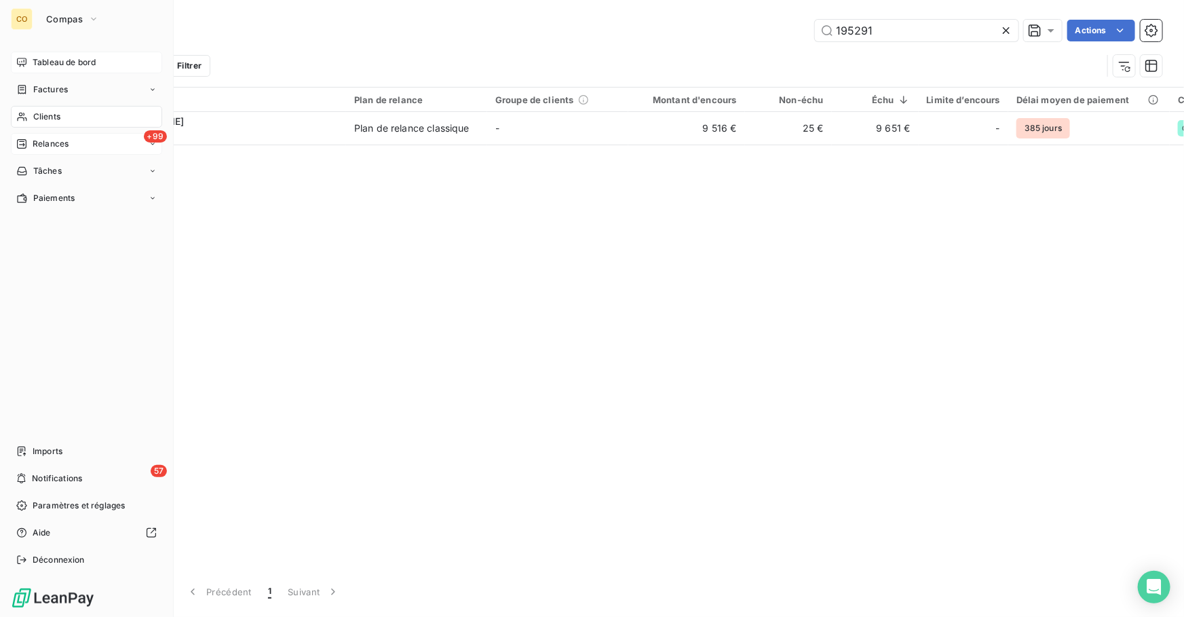
click at [41, 136] on div "+99 Relances" at bounding box center [86, 144] width 151 height 22
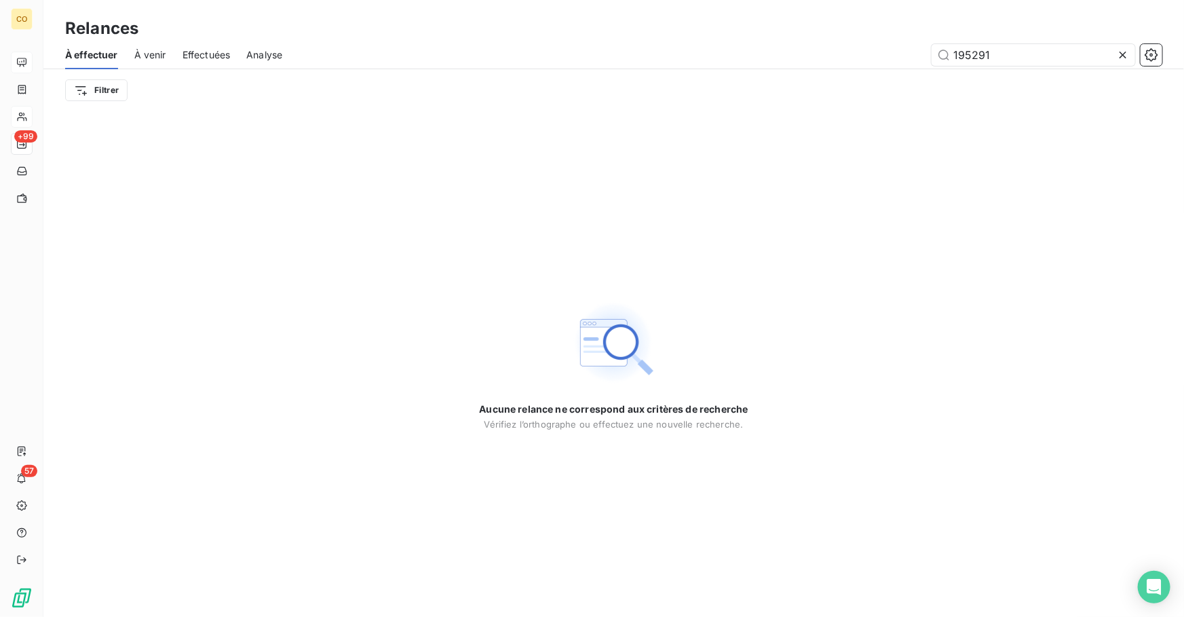
click at [1125, 56] on icon at bounding box center [1122, 55] width 7 height 7
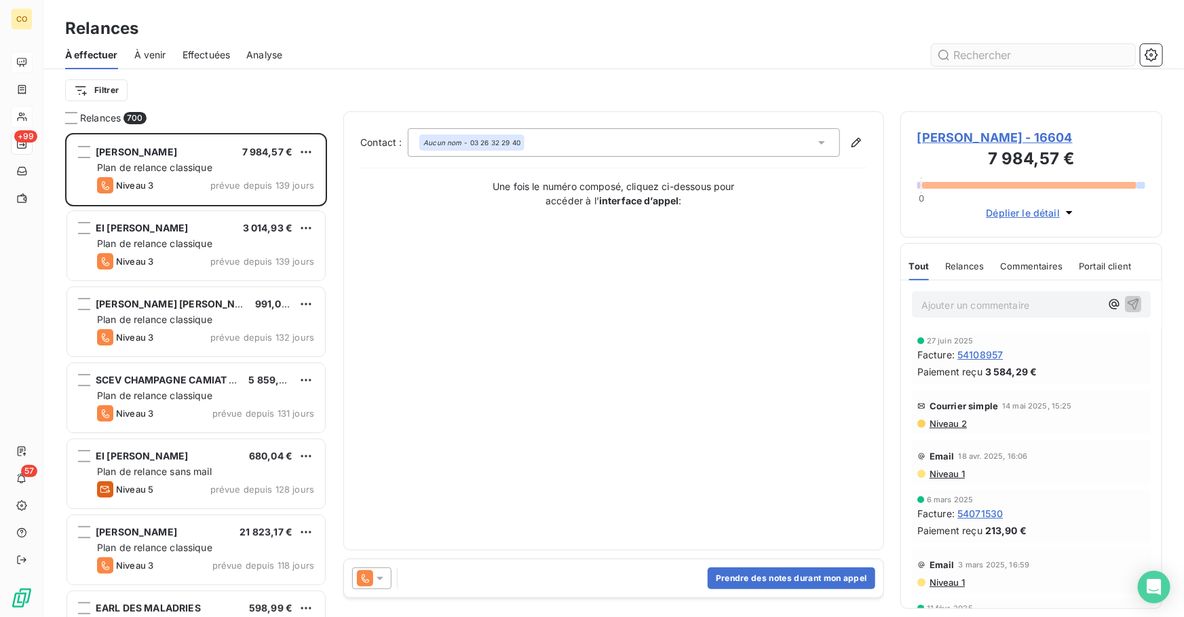
scroll to position [475, 252]
click at [1051, 58] on input "text" at bounding box center [1032, 55] width 203 height 22
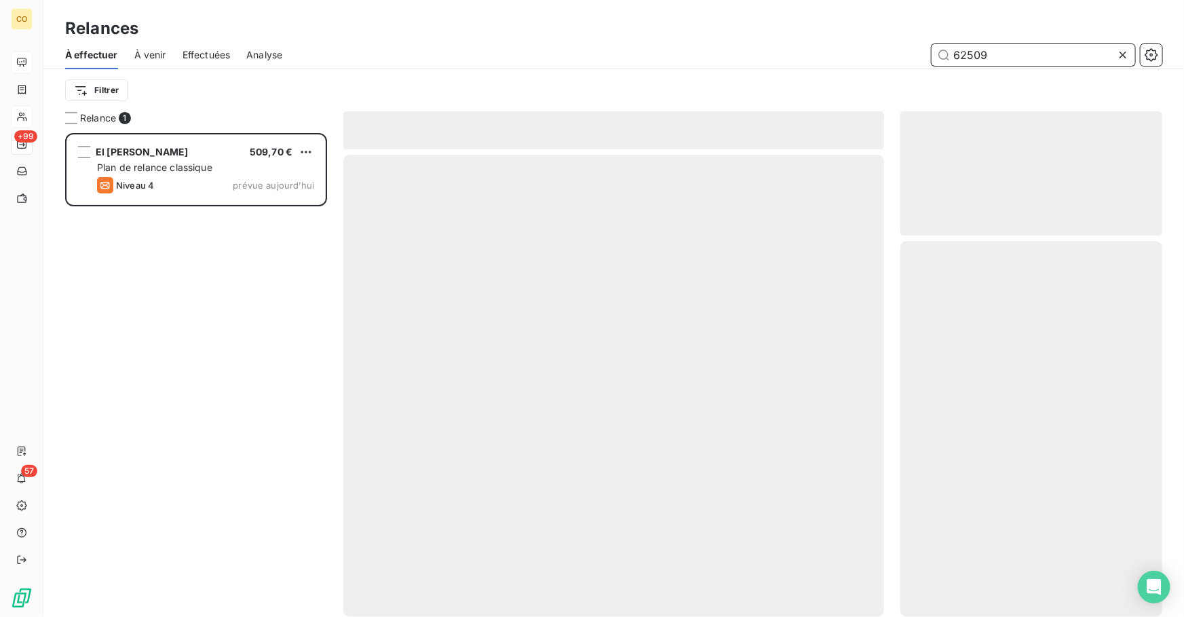
scroll to position [475, 252]
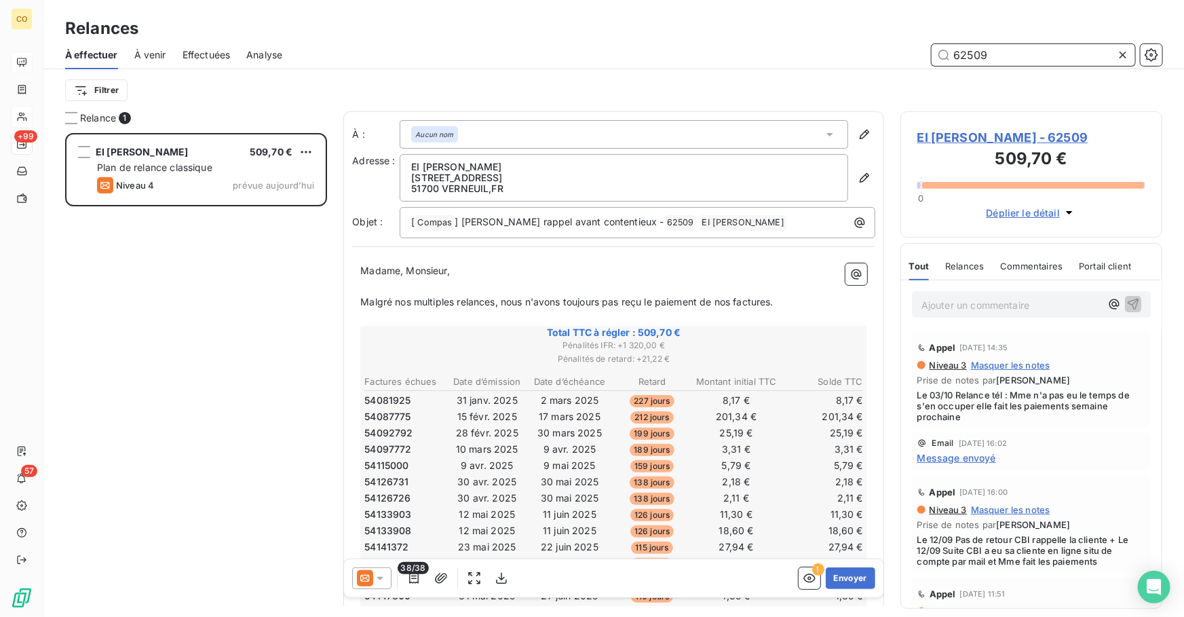
type input "62509"
click at [376, 579] on icon at bounding box center [380, 578] width 14 height 14
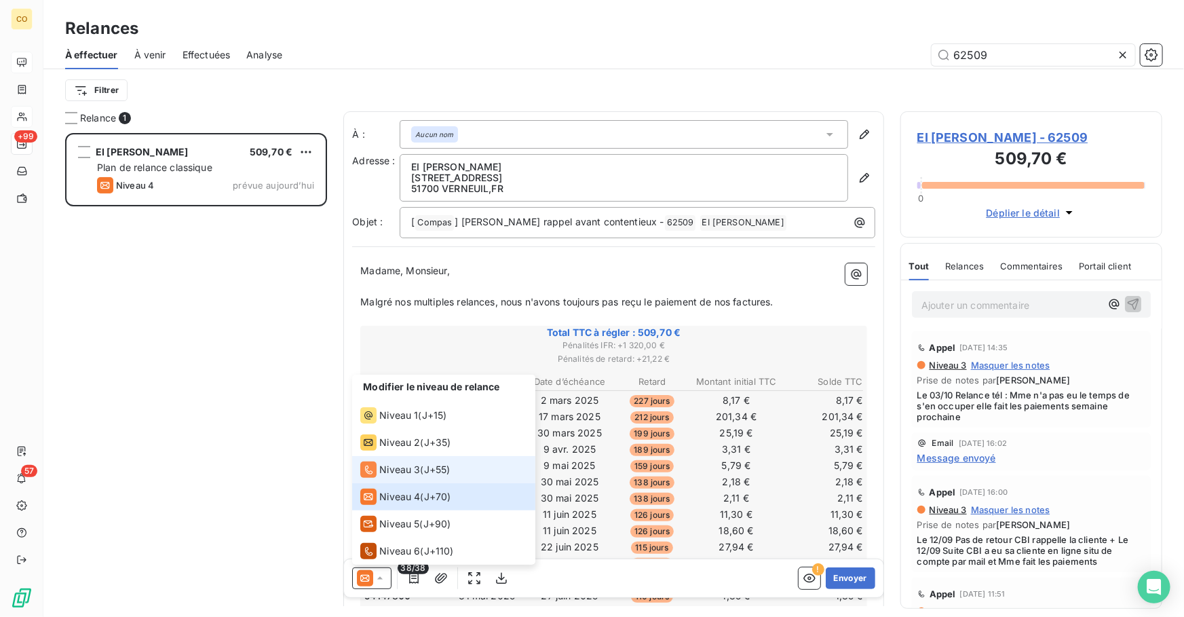
click at [393, 465] on span "Niveau 3" at bounding box center [399, 470] width 41 height 14
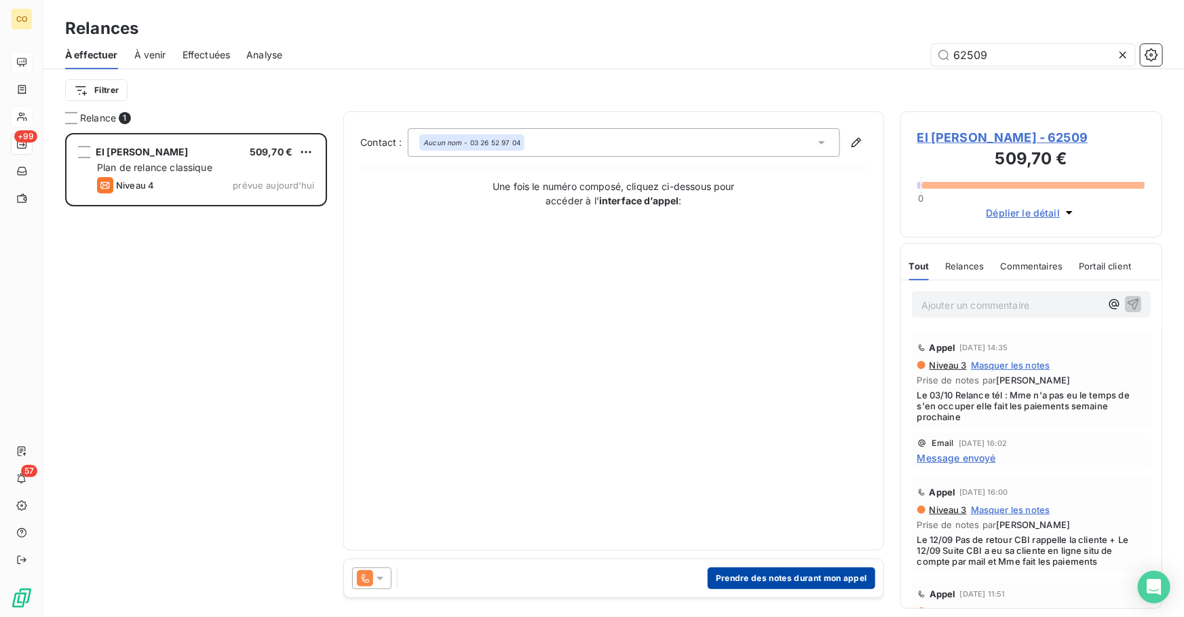
click at [816, 579] on button "Prendre des notes durant mon appel" at bounding box center [791, 578] width 168 height 22
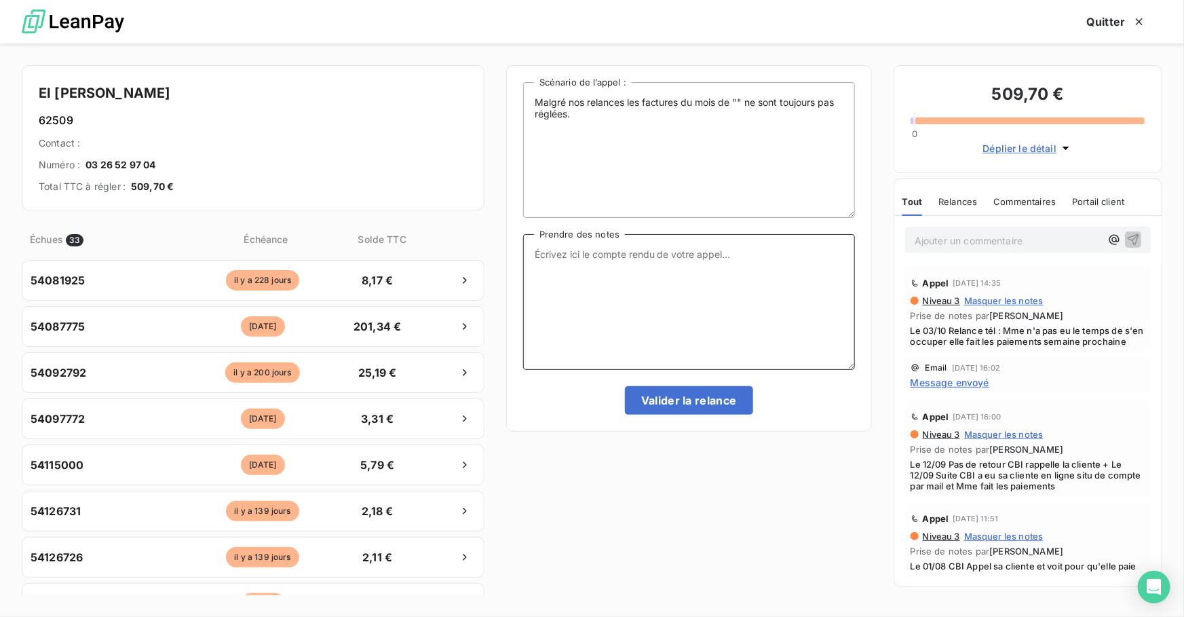
click at [663, 320] on textarea "Prendre des notes" at bounding box center [689, 302] width 332 height 136
paste textarea "Le 15/10 : Relance tél : Message"
type textarea "Le 15/10 : Relance tél : Message"
click at [707, 400] on button "Valider la relance" at bounding box center [689, 400] width 128 height 28
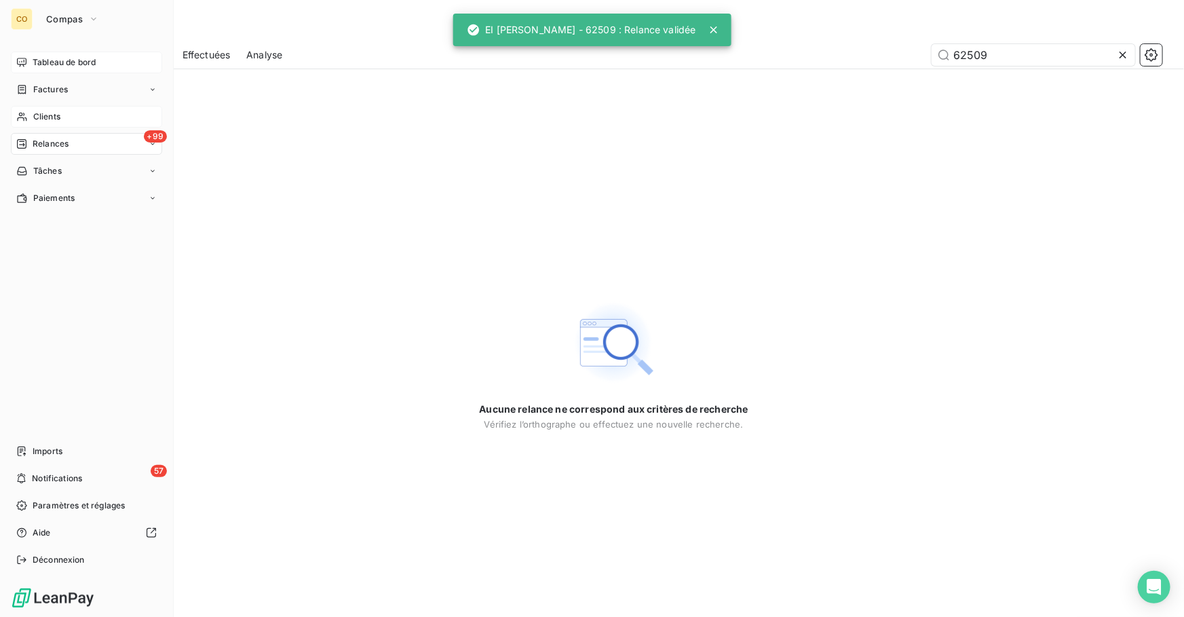
click at [23, 116] on icon at bounding box center [22, 116] width 12 height 11
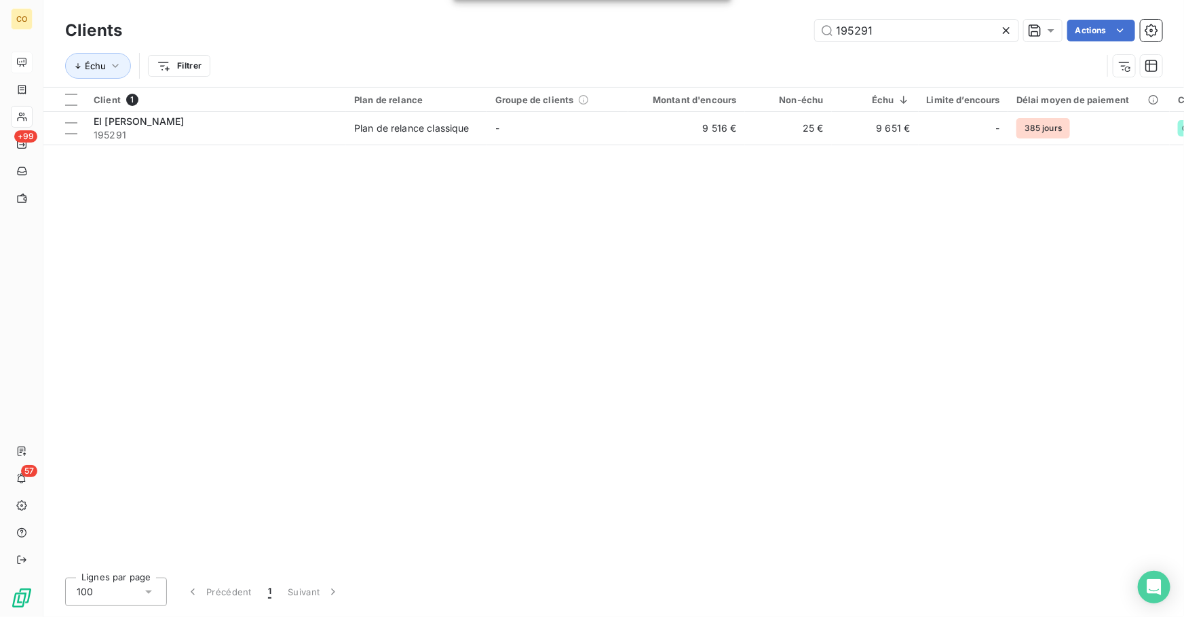
drag, startPoint x: 655, startPoint y: 3, endPoint x: 598, endPoint y: -4, distance: 57.5
click at [598, 0] on html "CO +99 57 Clients 195291 Actions Échu Filtrer Client 1 Plan de relance Groupe d…" at bounding box center [592, 308] width 1184 height 617
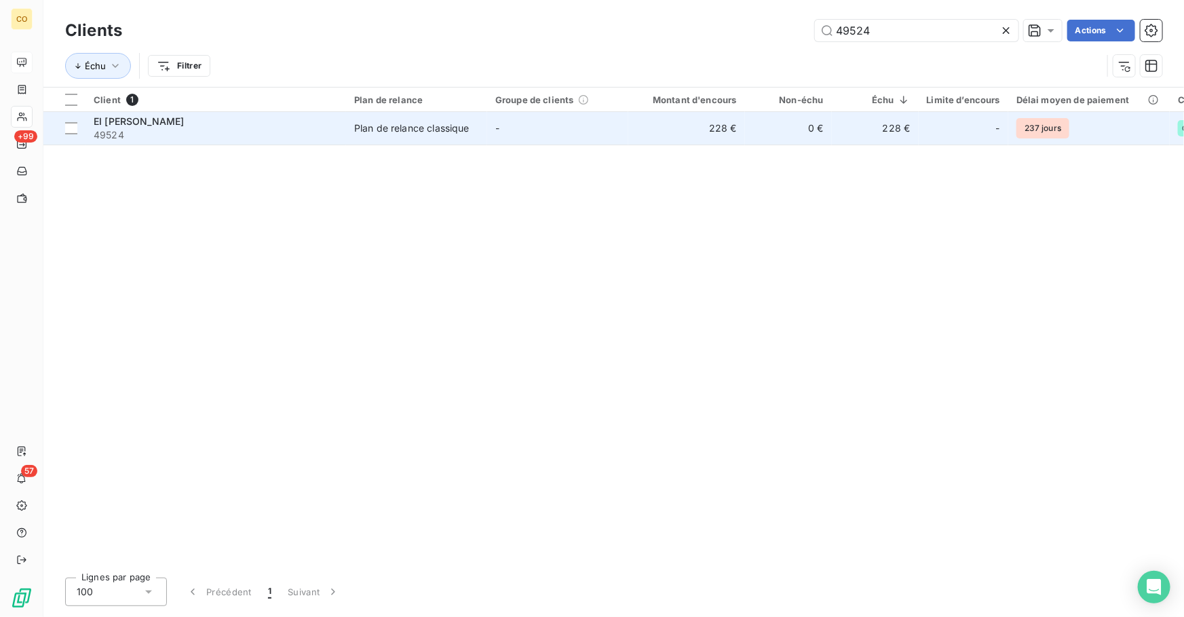
type input "49524"
click at [435, 119] on td "Plan de relance classique" at bounding box center [416, 128] width 141 height 33
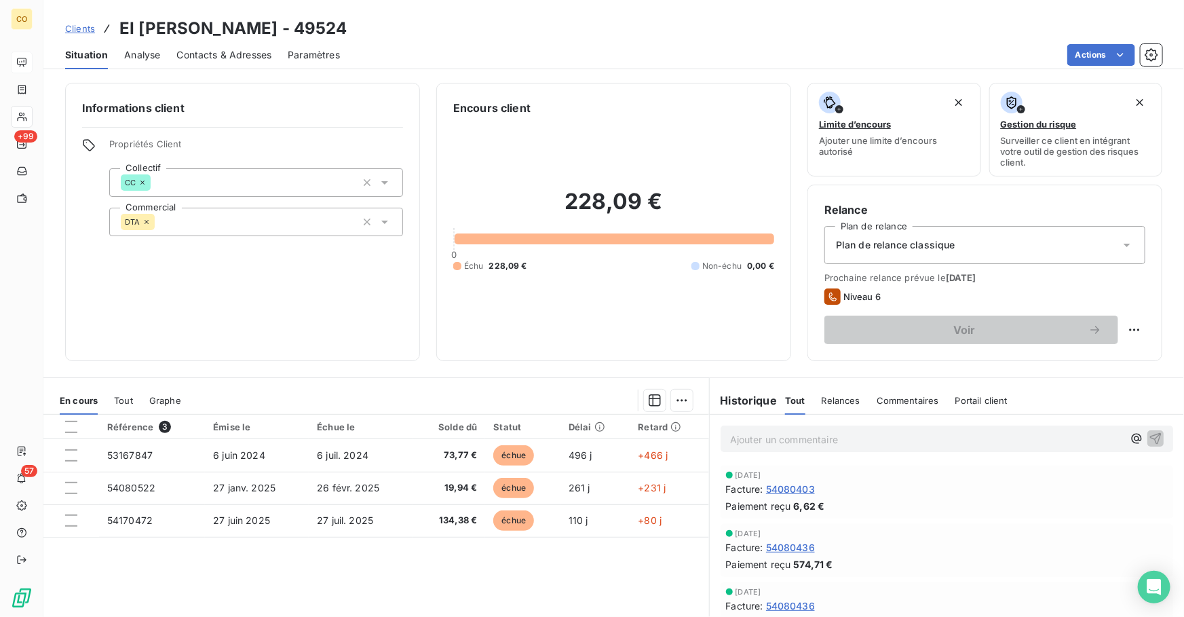
click at [384, 56] on div "Actions" at bounding box center [759, 55] width 806 height 22
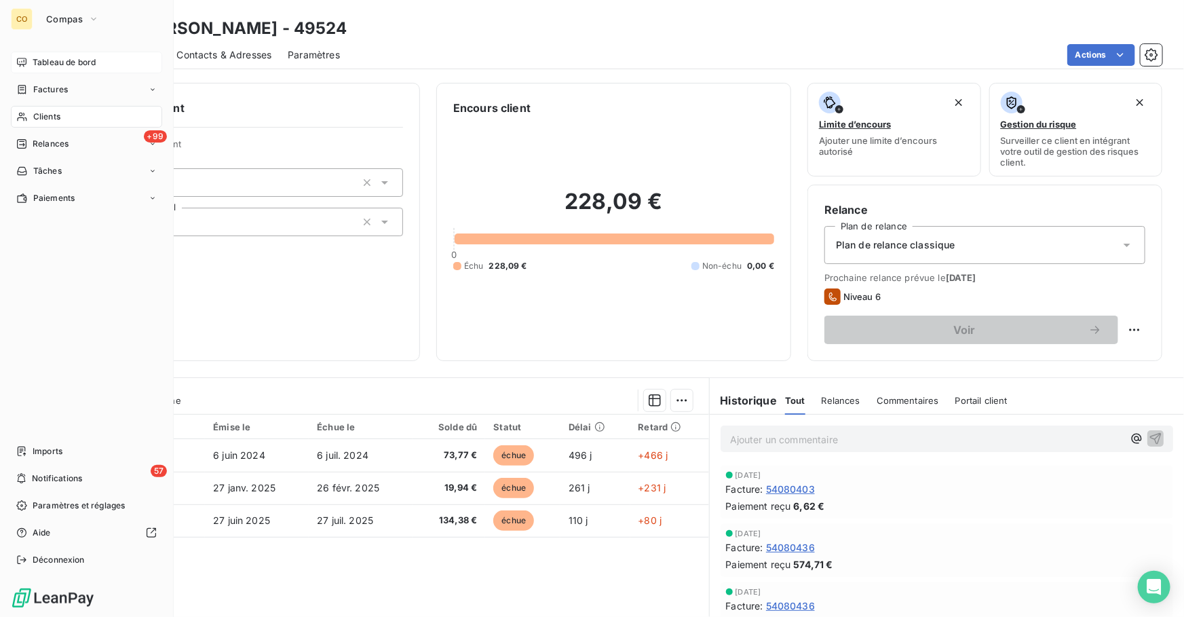
click at [64, 145] on span "Relances" at bounding box center [51, 144] width 36 height 12
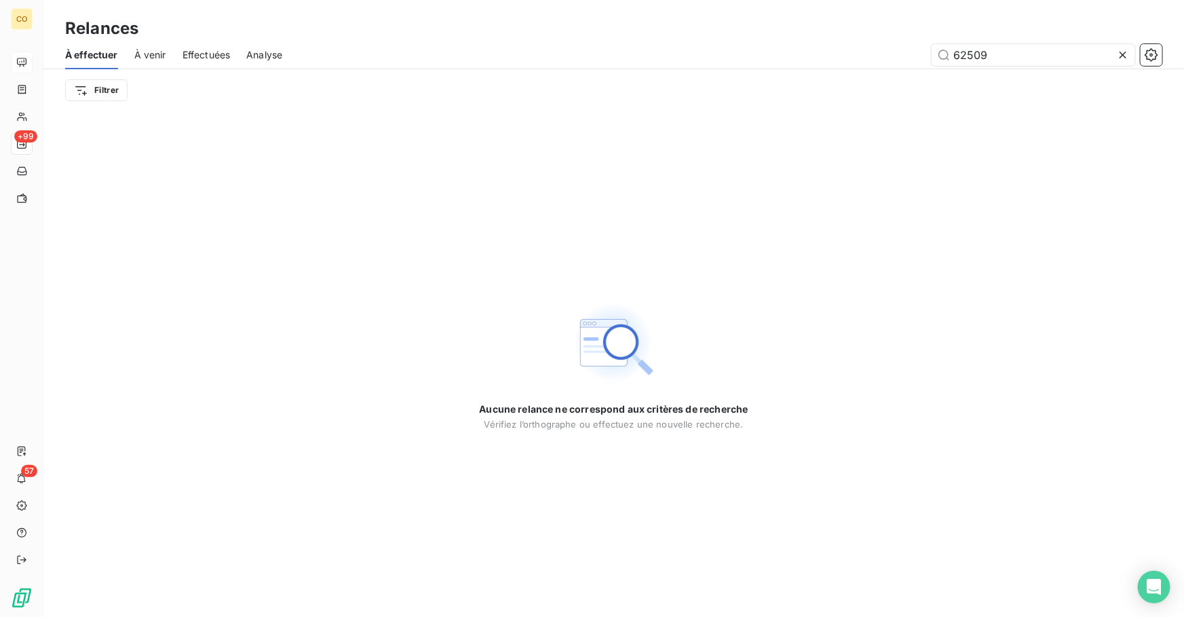
click at [210, 56] on span "Effectuées" at bounding box center [206, 55] width 48 height 14
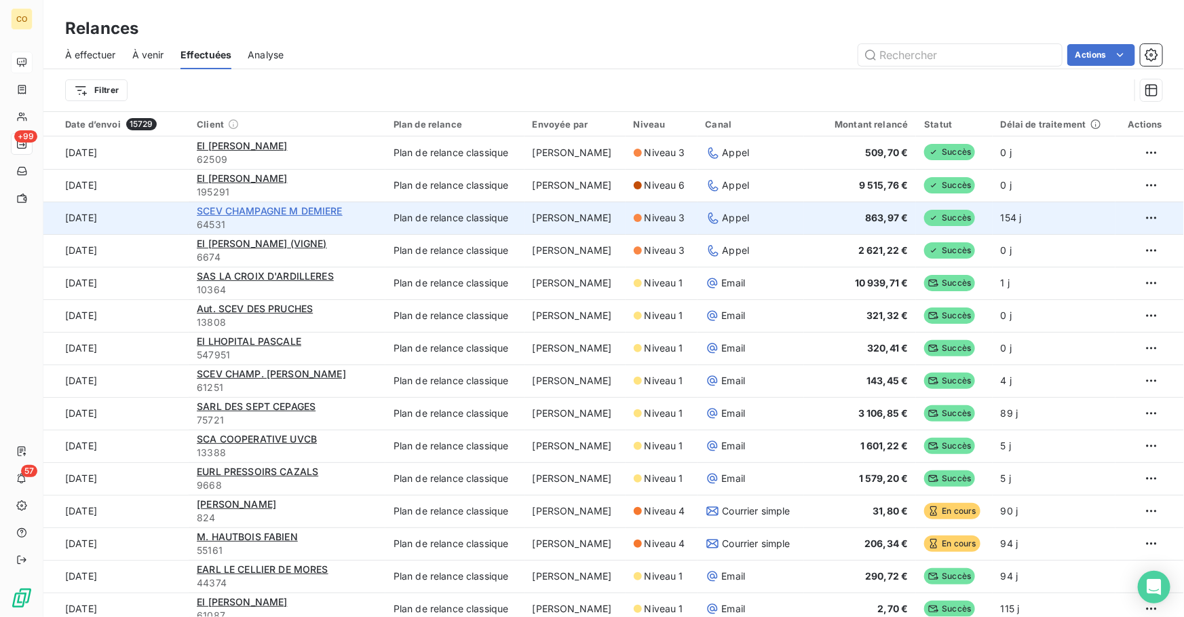
click at [303, 214] on span "SCEV CHAMPAGNE M DEMIERE" at bounding box center [270, 211] width 146 height 12
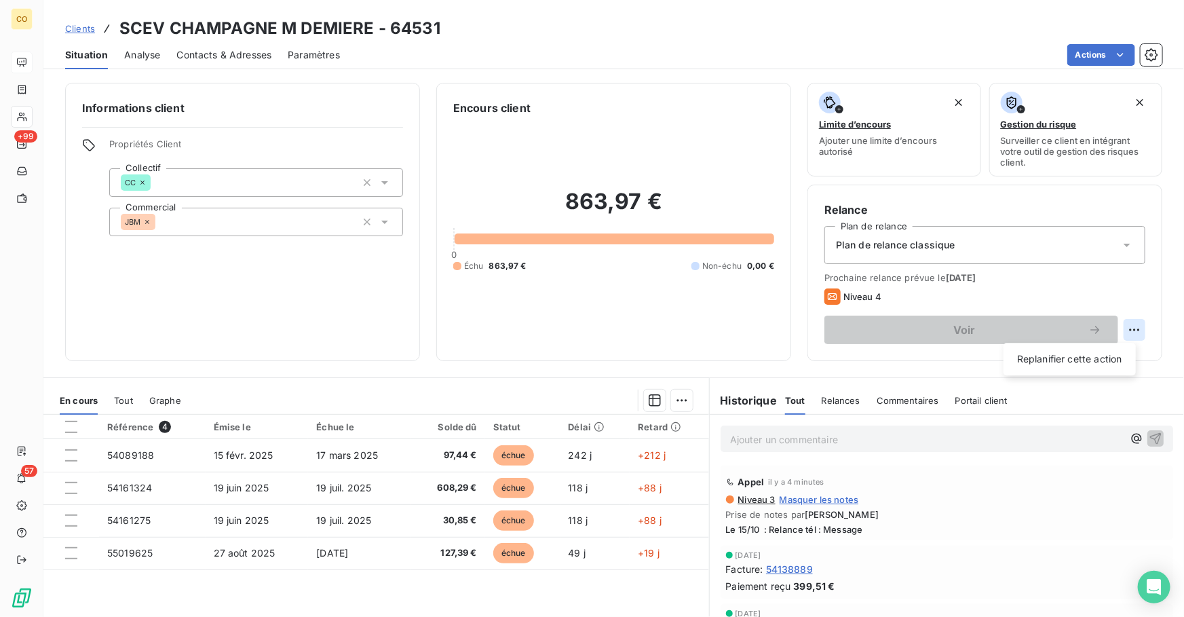
click at [1130, 332] on html "CO +99 57 Clients SCEV CHAMPAGNE M DEMIERE - 64531 Situation Analyse Contacts &…" at bounding box center [592, 308] width 1184 height 617
click at [1078, 364] on div "Replanifier cette action" at bounding box center [1069, 359] width 121 height 22
select select "9"
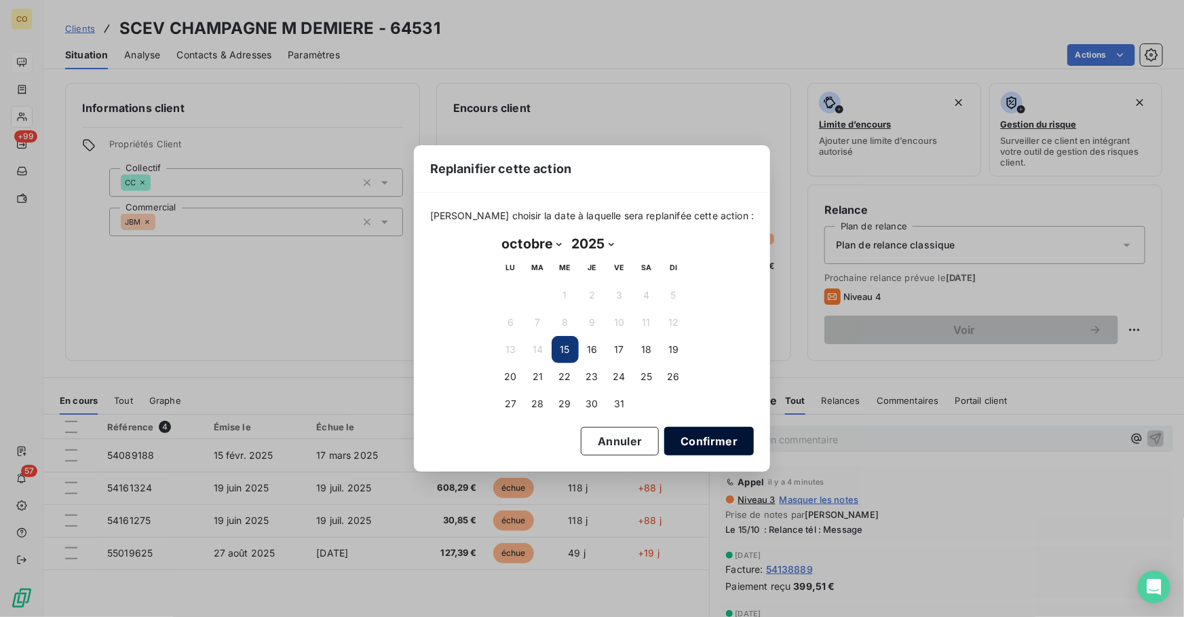
click at [711, 431] on button "Confirmer" at bounding box center [709, 441] width 90 height 28
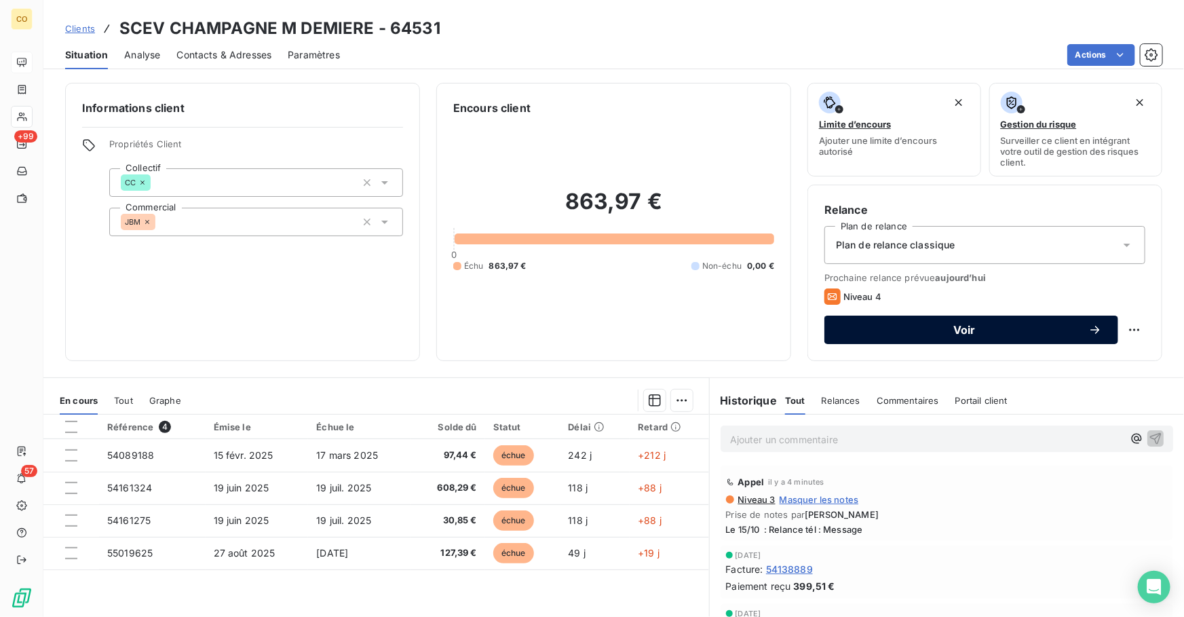
click at [941, 331] on span "Voir" at bounding box center [964, 329] width 248 height 11
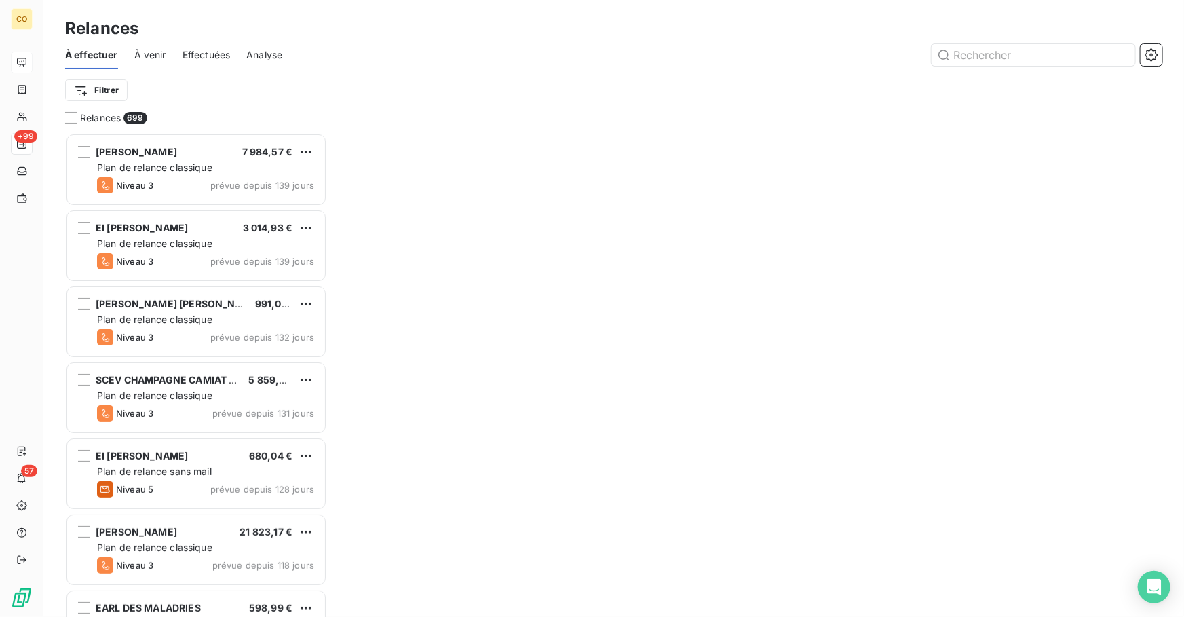
scroll to position [475, 252]
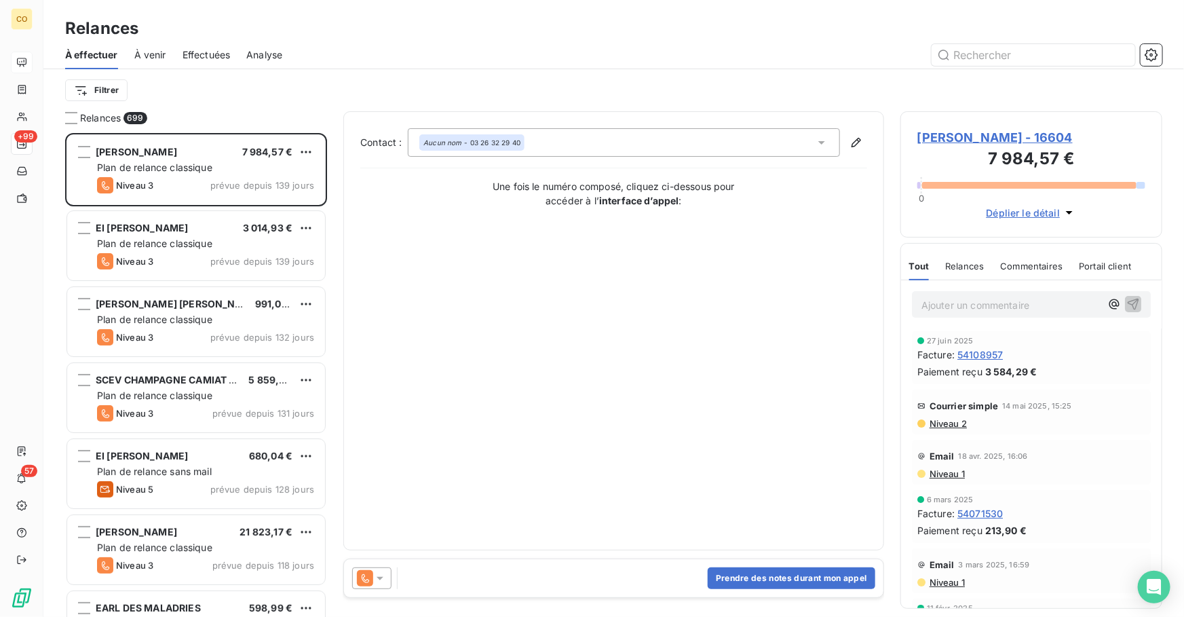
click at [369, 577] on icon at bounding box center [365, 578] width 16 height 16
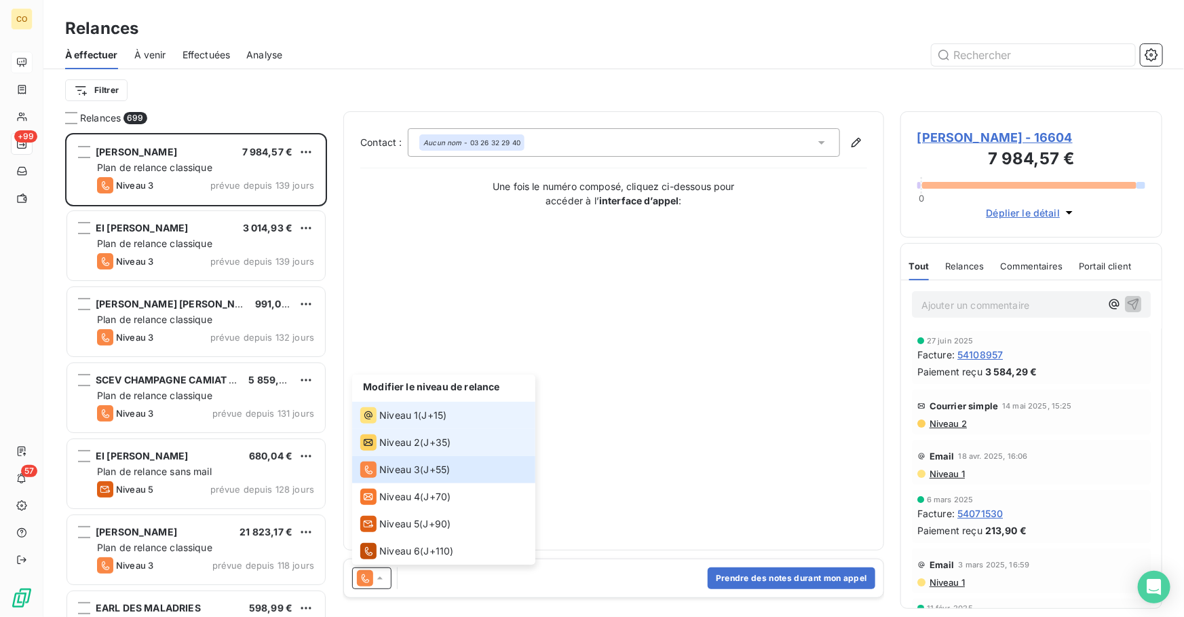
click at [402, 415] on span "Niveau 1" at bounding box center [398, 415] width 39 height 14
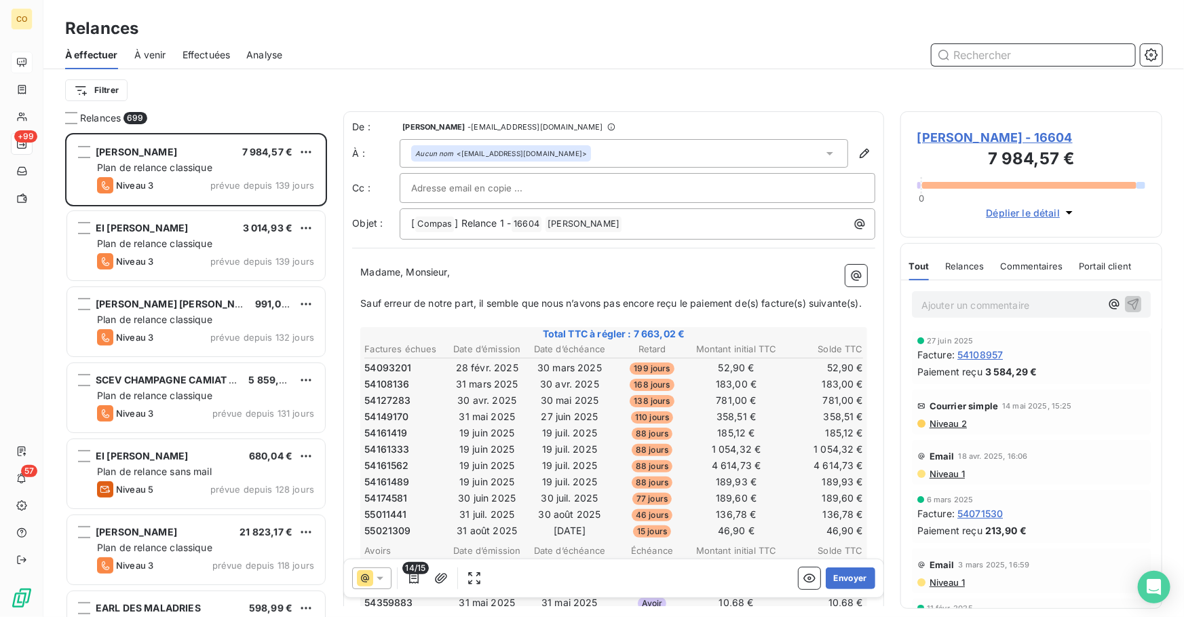
click at [987, 58] on input "text" at bounding box center [1032, 55] width 203 height 22
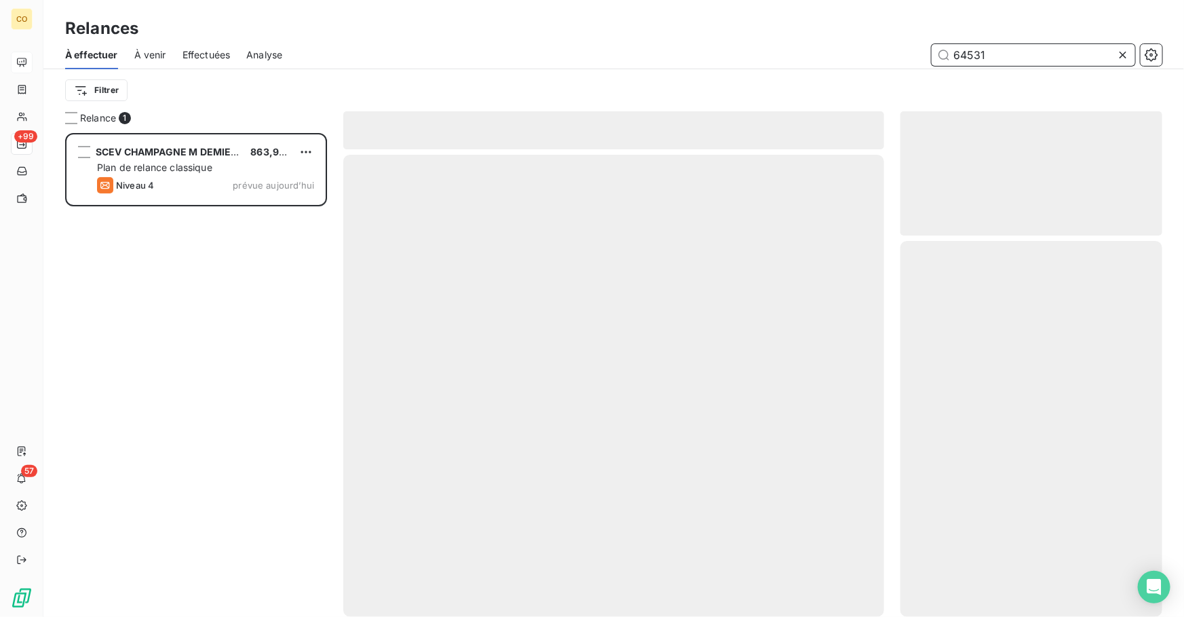
scroll to position [475, 252]
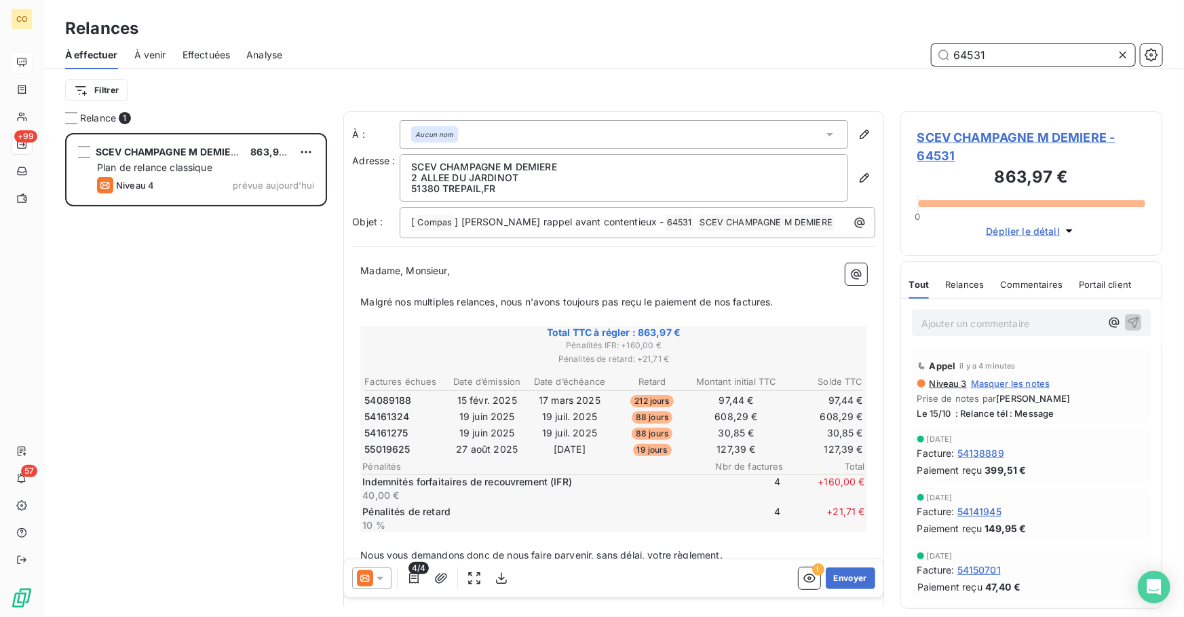
type input "64531"
click at [373, 587] on div at bounding box center [371, 578] width 39 height 22
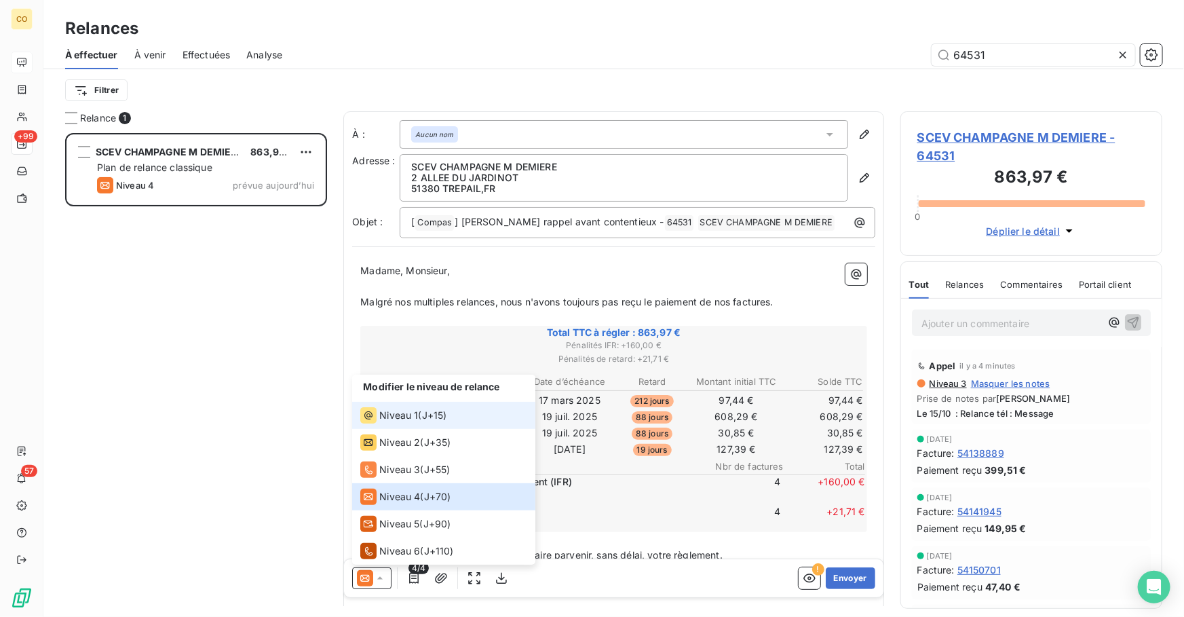
click at [398, 414] on span "Niveau 1" at bounding box center [398, 415] width 39 height 14
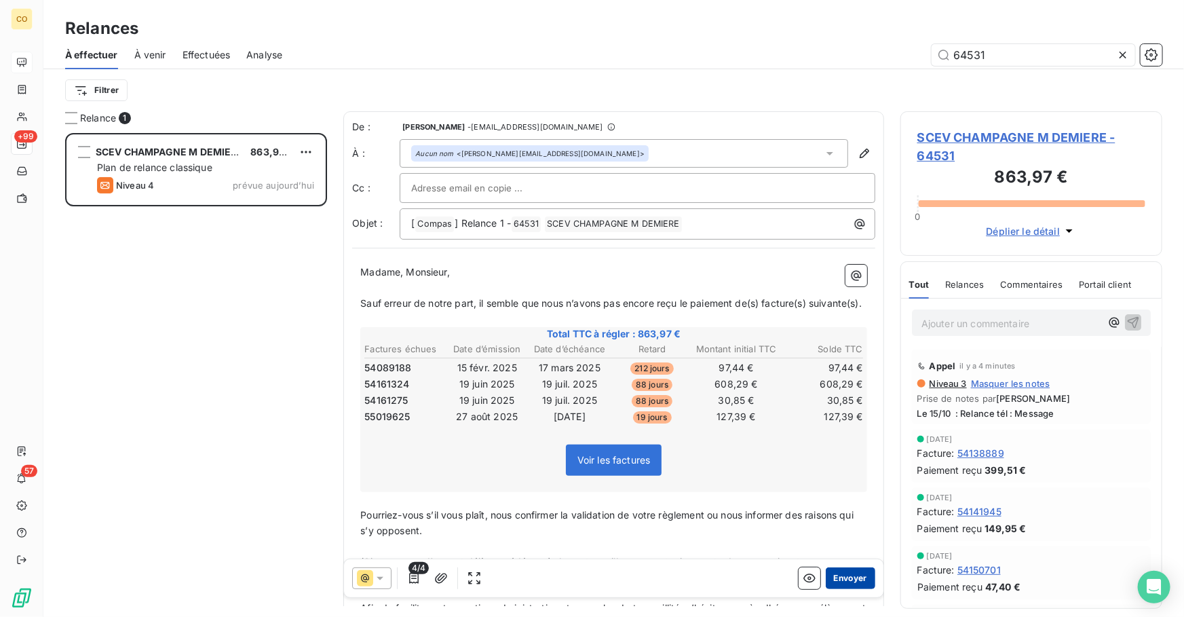
click at [846, 577] on button "Envoyer" at bounding box center [850, 578] width 50 height 22
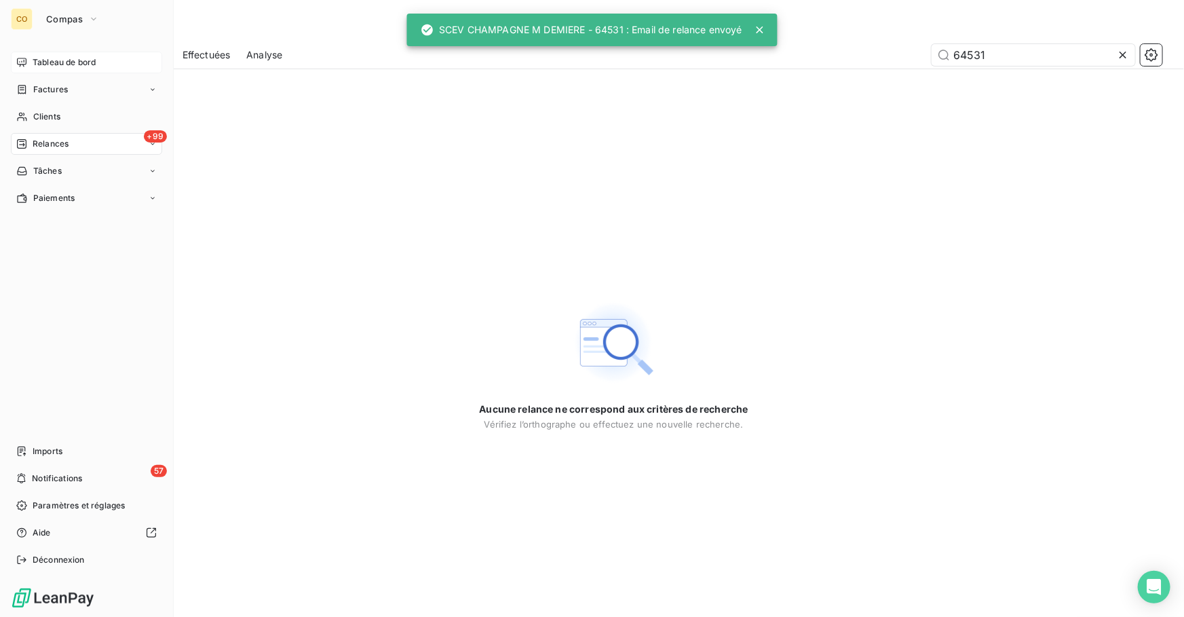
click at [58, 136] on div "+99 Relances" at bounding box center [86, 144] width 151 height 22
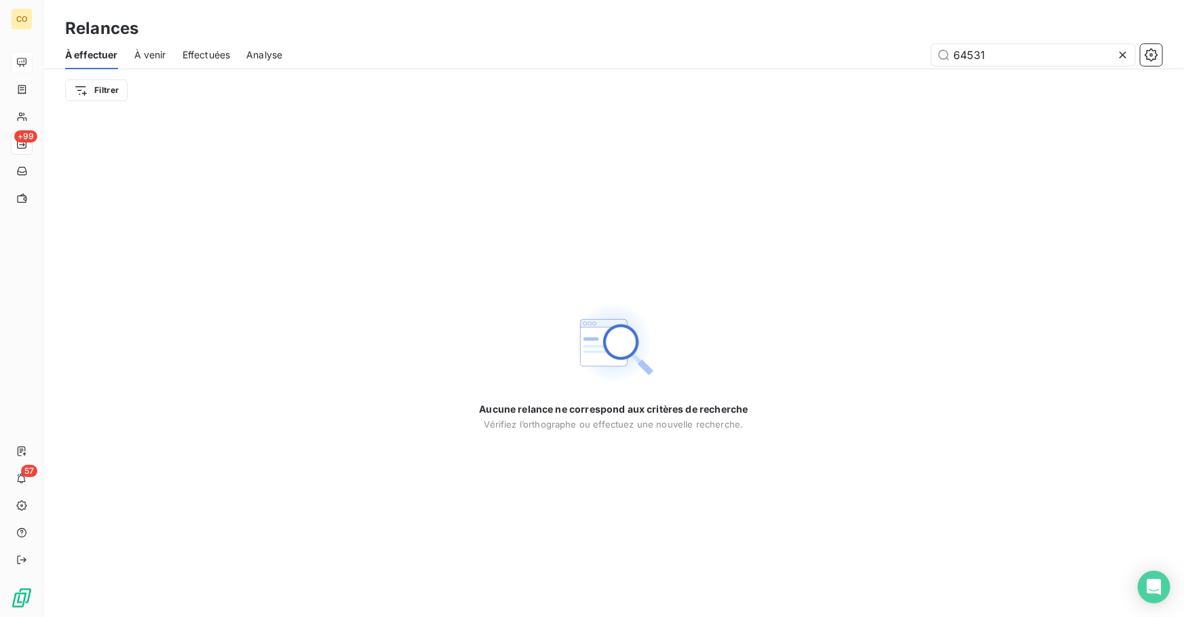
click at [1125, 58] on icon at bounding box center [1123, 55] width 14 height 14
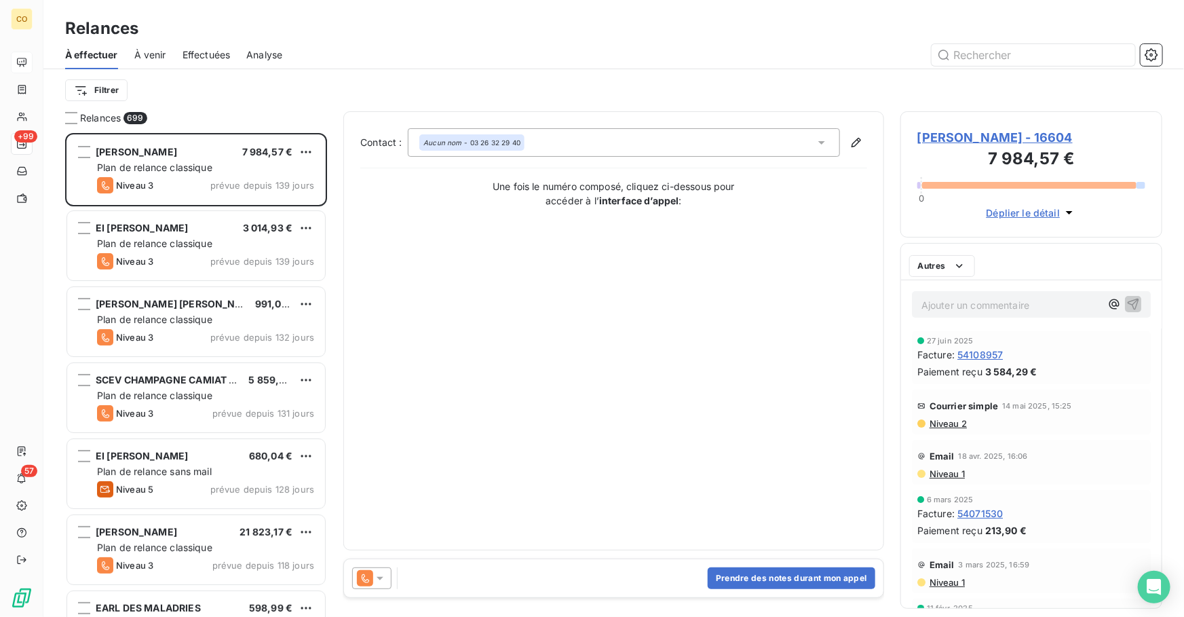
scroll to position [475, 252]
click at [90, 95] on html "CO +99 57 Relances À effectuer À venir Effectuées Analyse Filtrer Relances 698 …" at bounding box center [592, 308] width 1184 height 617
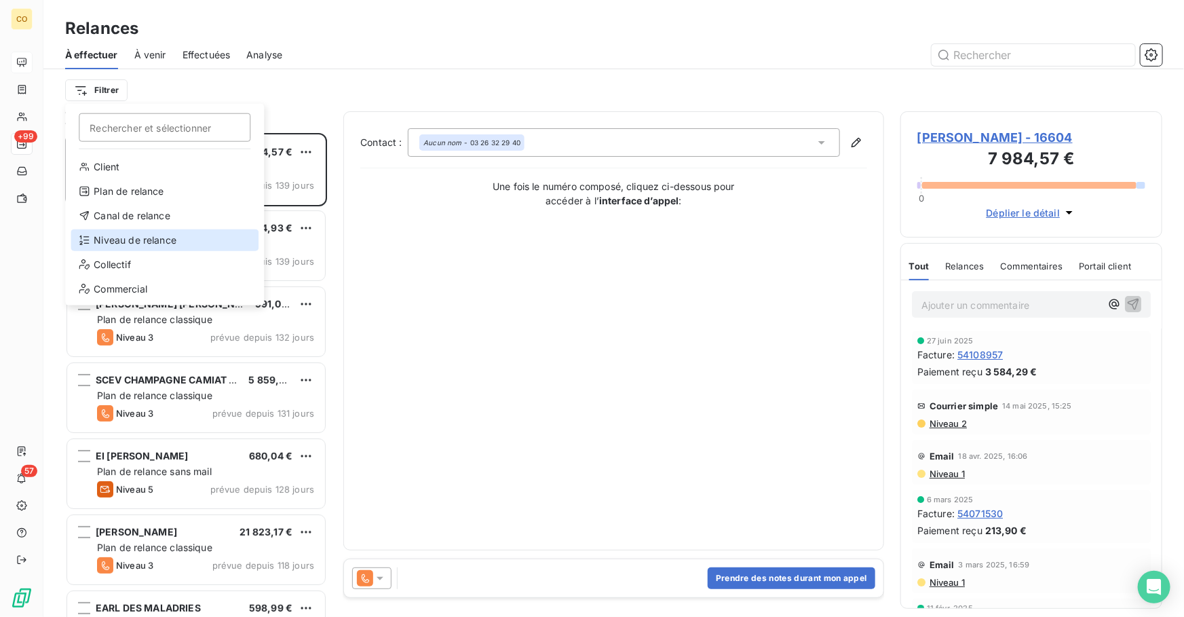
click at [119, 244] on div "Niveau de relance" at bounding box center [165, 240] width 188 height 22
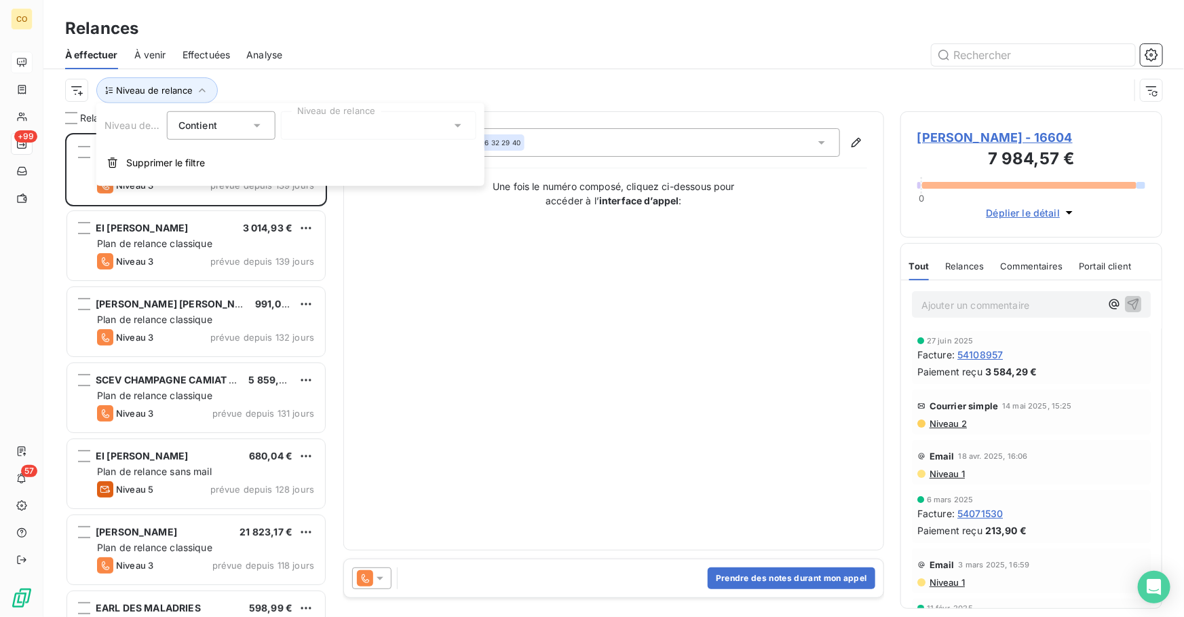
click at [332, 123] on div at bounding box center [378, 125] width 195 height 28
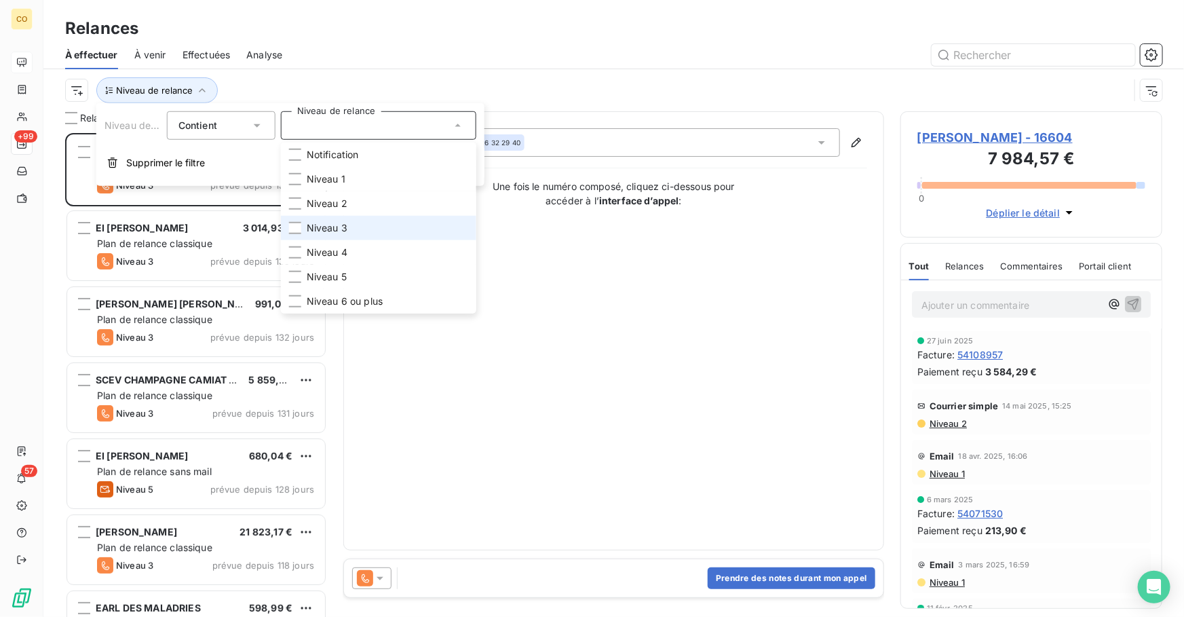
click at [343, 232] on span "Niveau 3" at bounding box center [327, 228] width 41 height 14
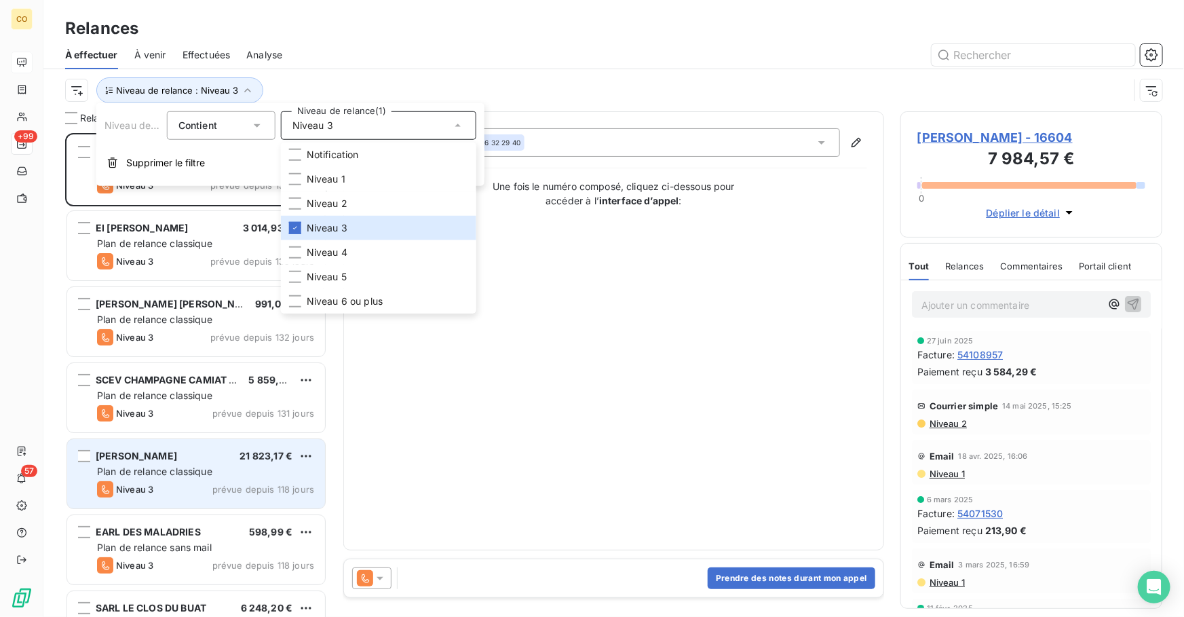
click at [159, 499] on div "[PERSON_NAME] PAUL 21 823,17 € Plan de relance classique Niveau 3 prévue depuis…" at bounding box center [196, 473] width 258 height 69
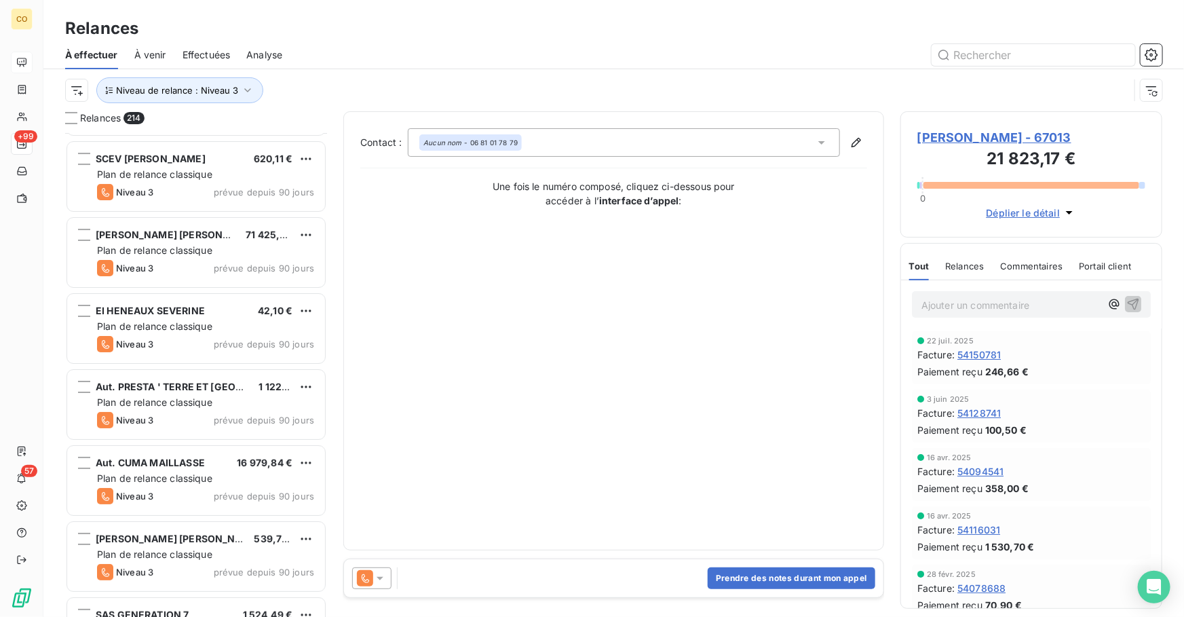
scroll to position [2535, 0]
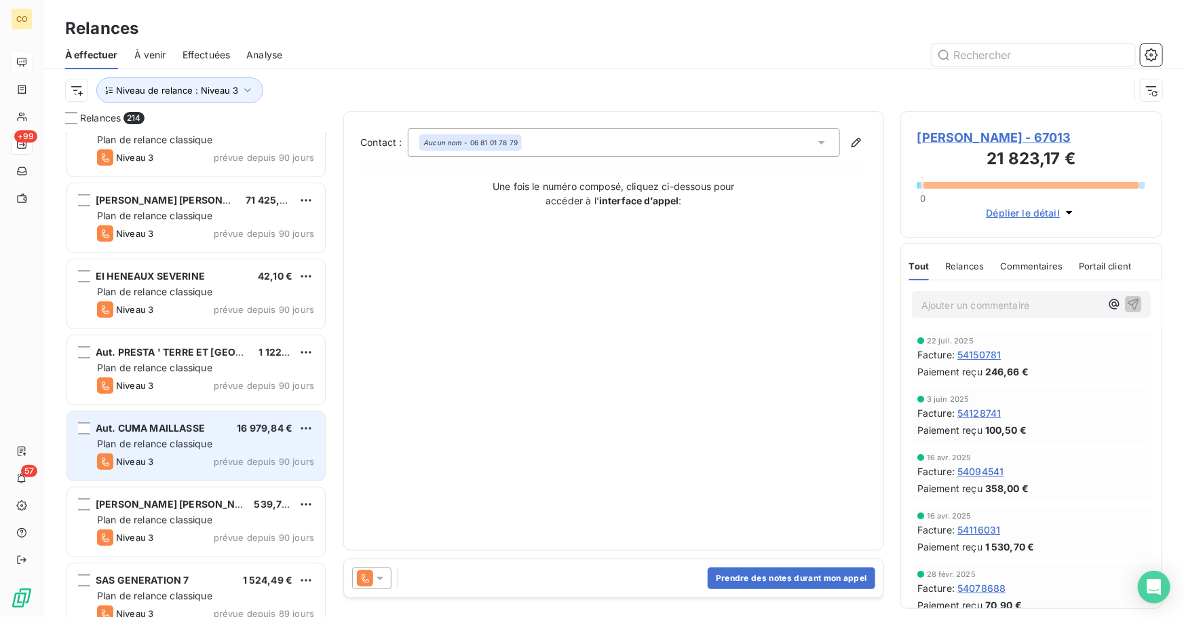
click at [174, 429] on span "Aut. CUMA MAILLASSE" at bounding box center [150, 428] width 109 height 12
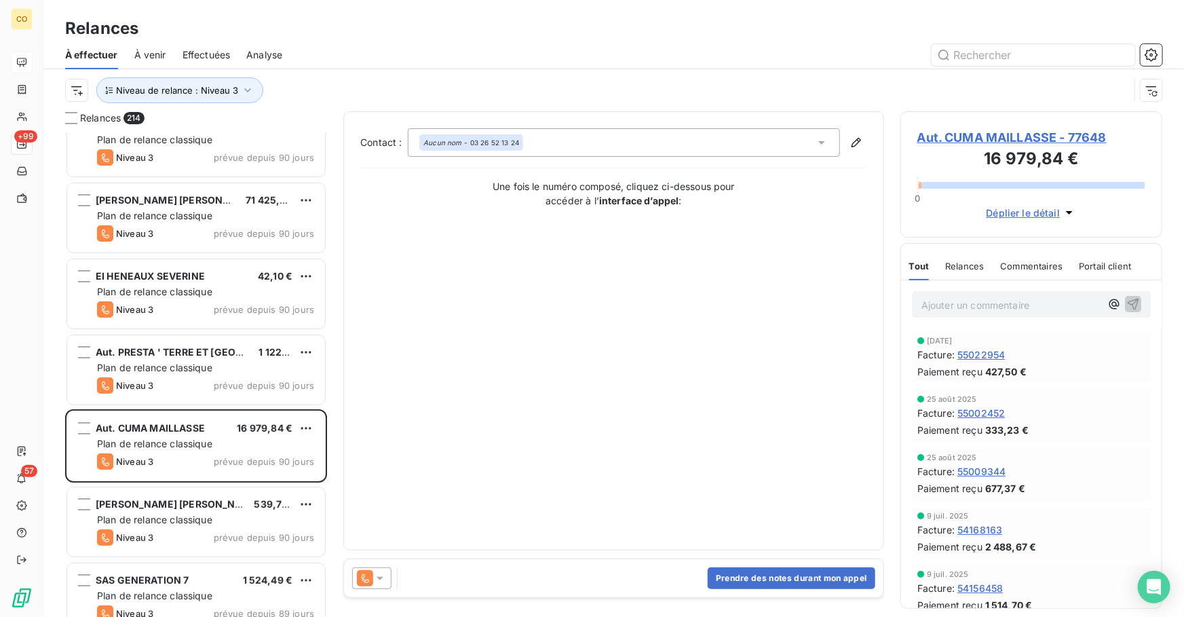
click at [369, 579] on icon at bounding box center [365, 578] width 16 height 16
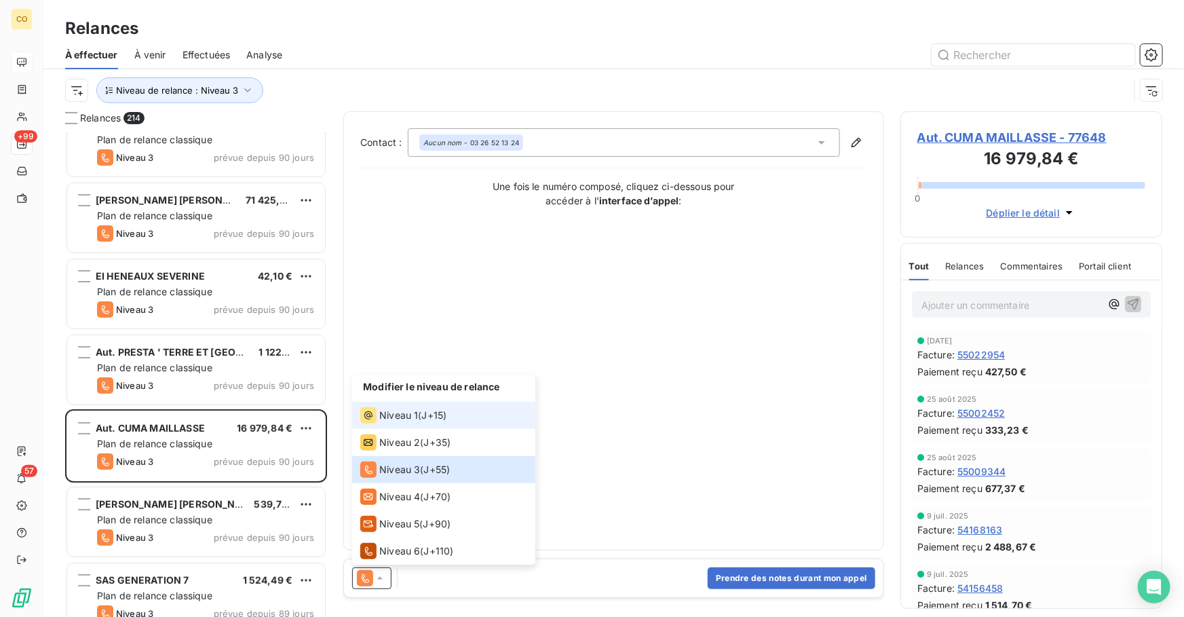
click at [406, 420] on span "Niveau 1" at bounding box center [398, 415] width 39 height 14
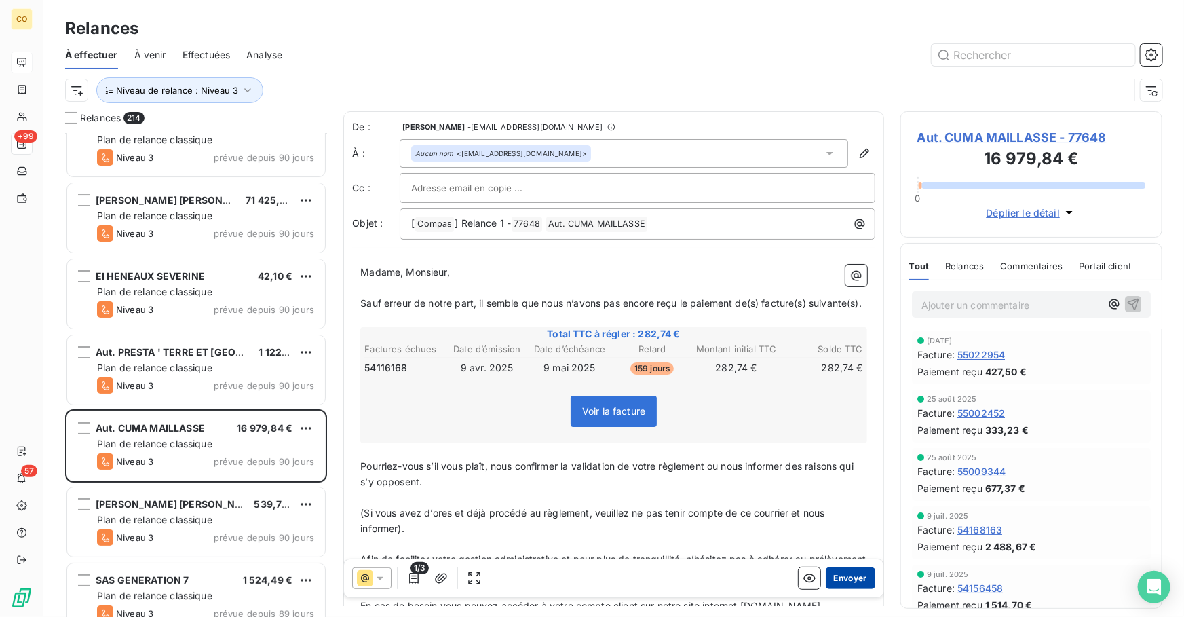
click at [840, 580] on button "Envoyer" at bounding box center [850, 578] width 50 height 22
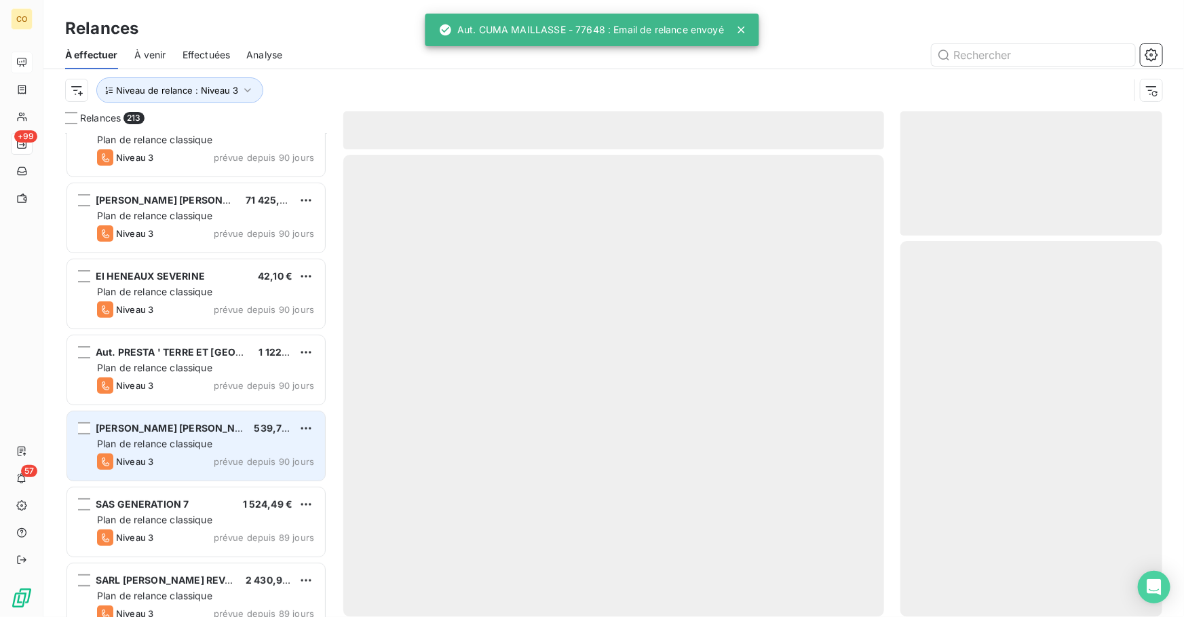
click at [200, 454] on div "Niveau 3 prévue depuis 90 jours" at bounding box center [205, 461] width 217 height 16
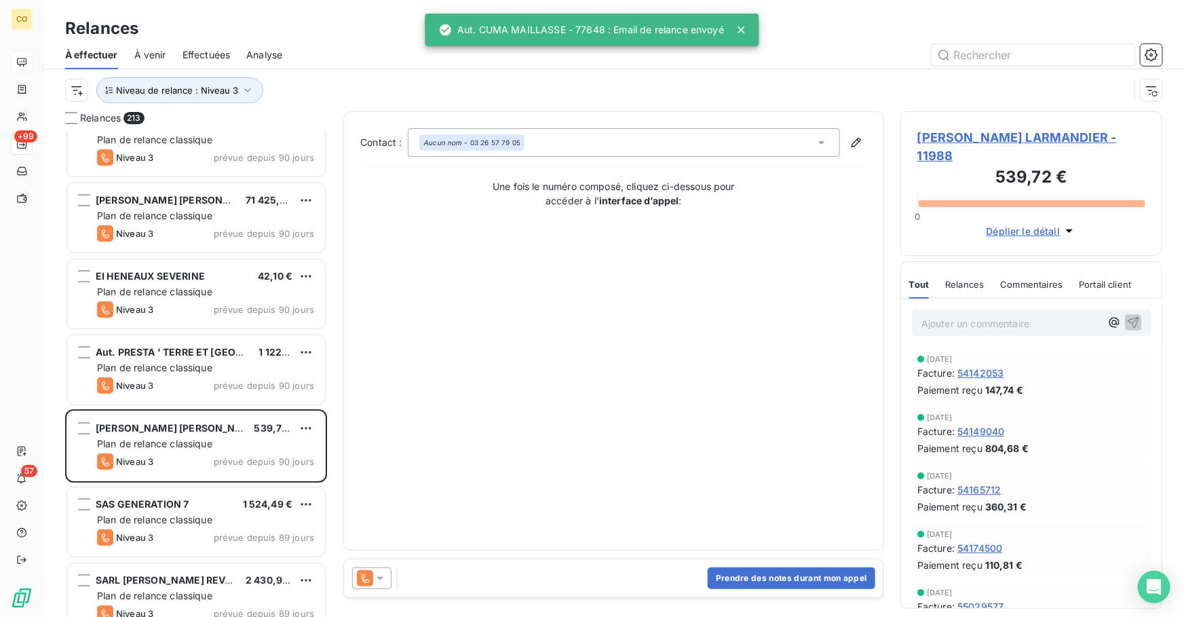
click at [370, 583] on icon at bounding box center [365, 578] width 16 height 16
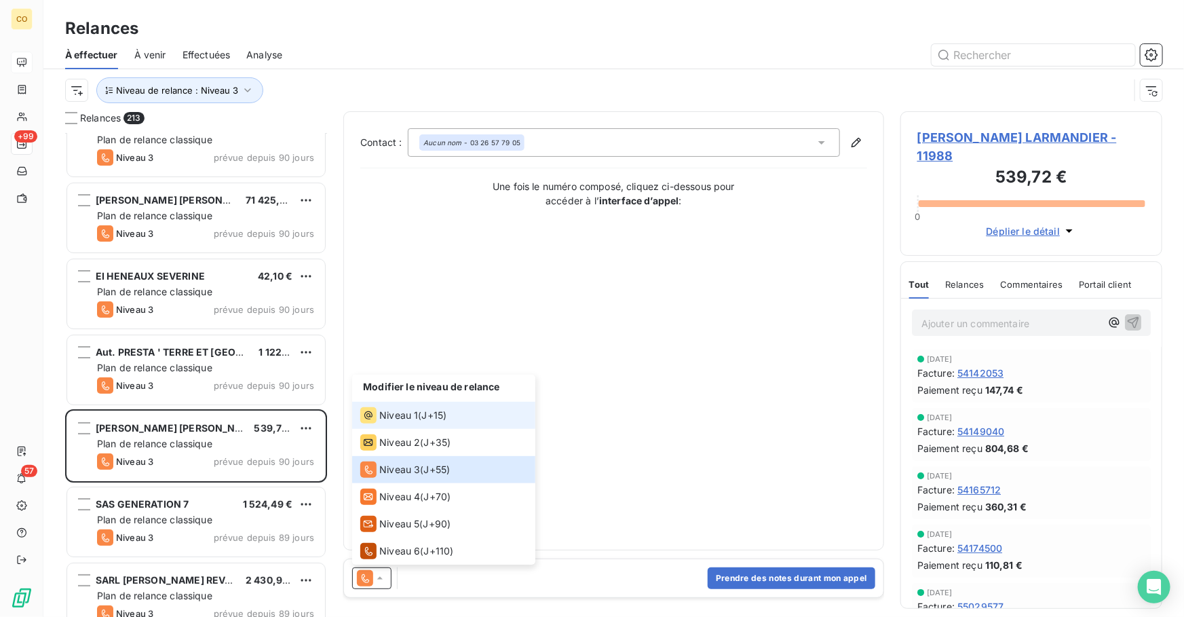
click at [415, 418] on span "Niveau 1" at bounding box center [398, 415] width 39 height 14
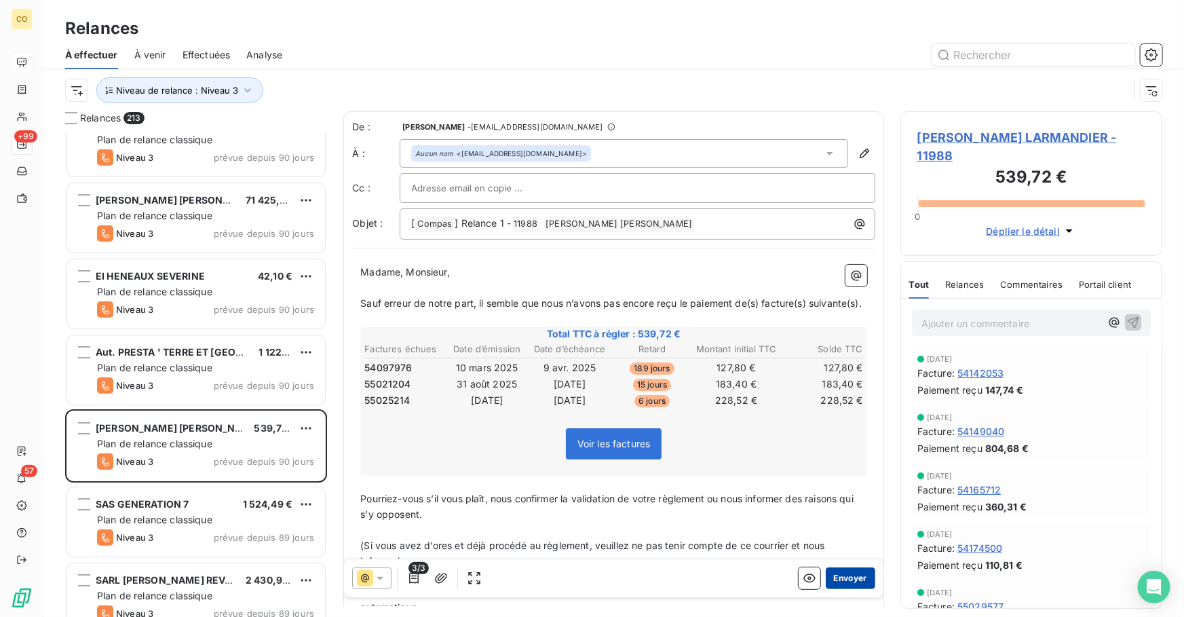
click at [851, 577] on button "Envoyer" at bounding box center [850, 578] width 50 height 22
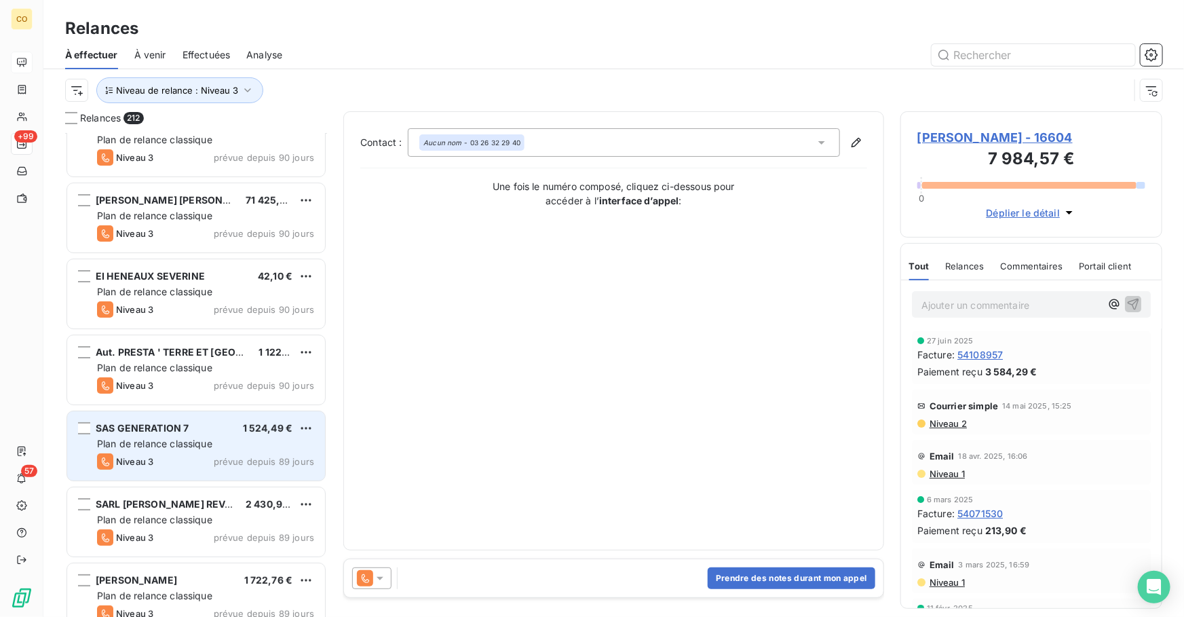
click at [162, 438] on span "Plan de relance classique" at bounding box center [154, 443] width 115 height 12
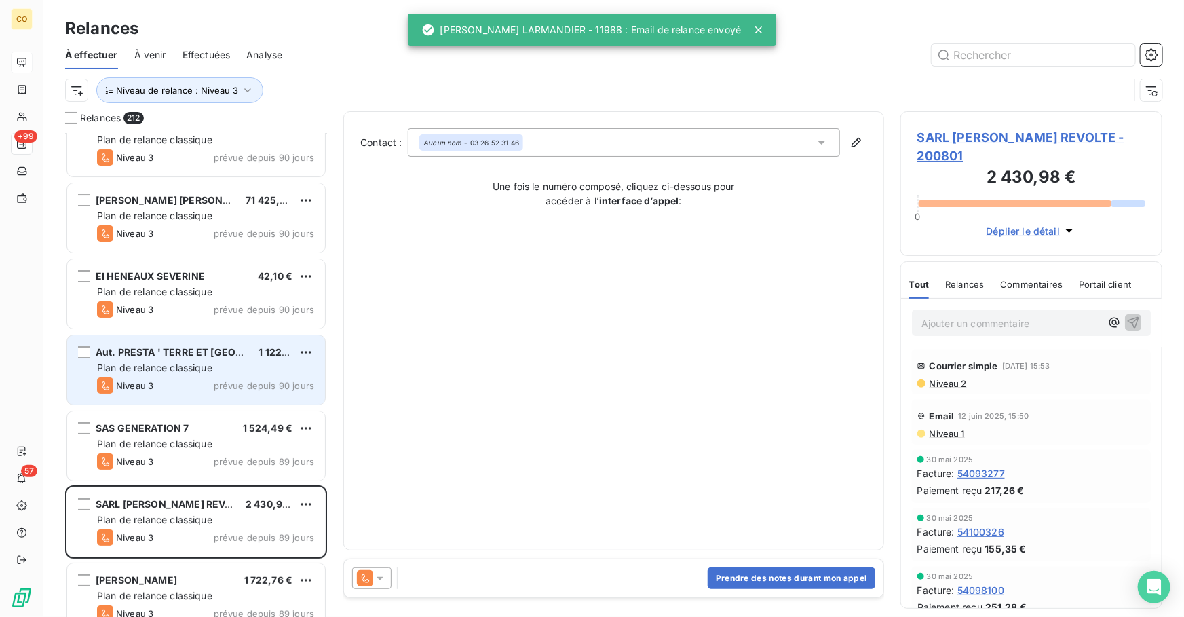
click at [190, 368] on span "Plan de relance classique" at bounding box center [154, 368] width 115 height 12
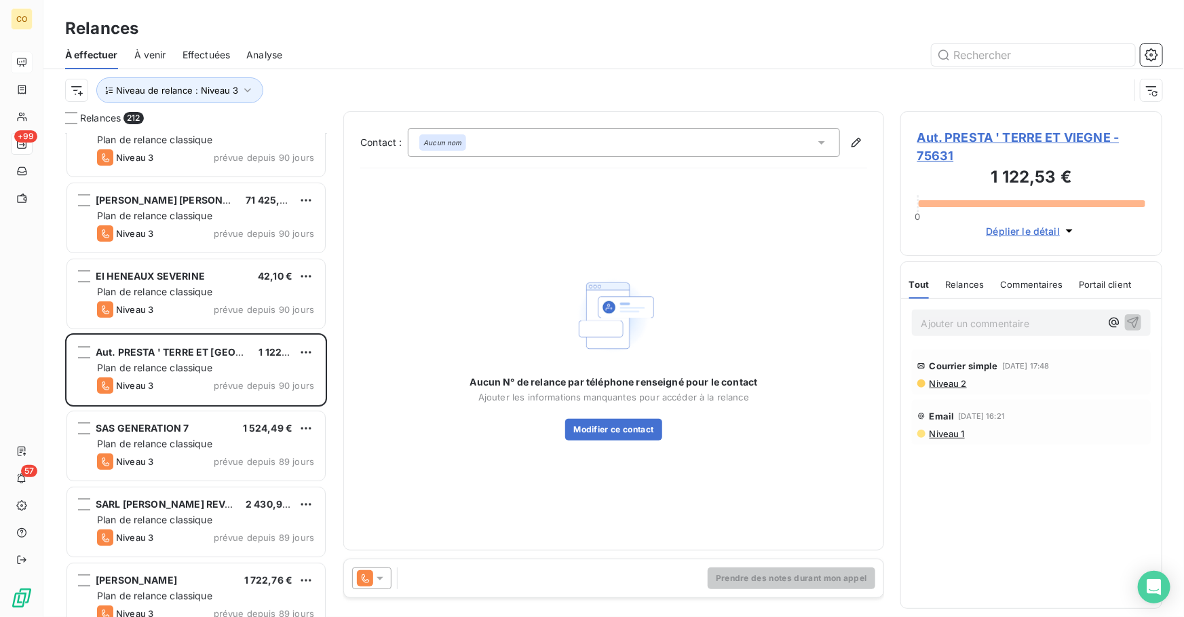
click at [1009, 134] on span "Aut. PRESTA ' TERRE ET VIEGNE - 75631" at bounding box center [1031, 146] width 228 height 37
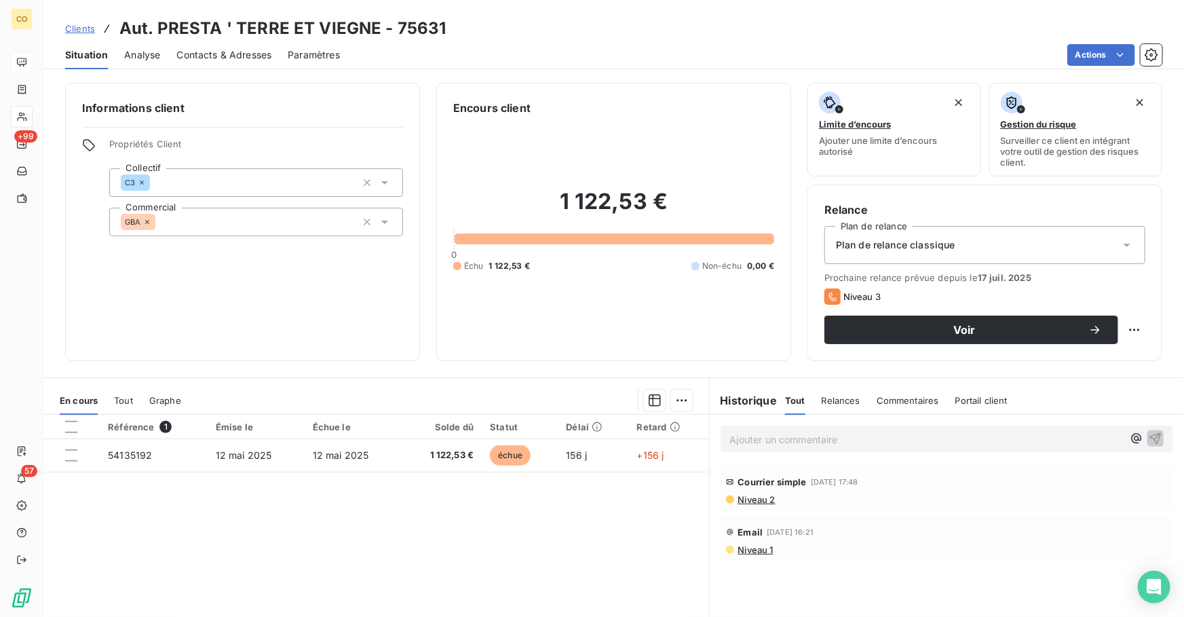
click at [208, 55] on span "Contacts & Adresses" at bounding box center [223, 55] width 95 height 14
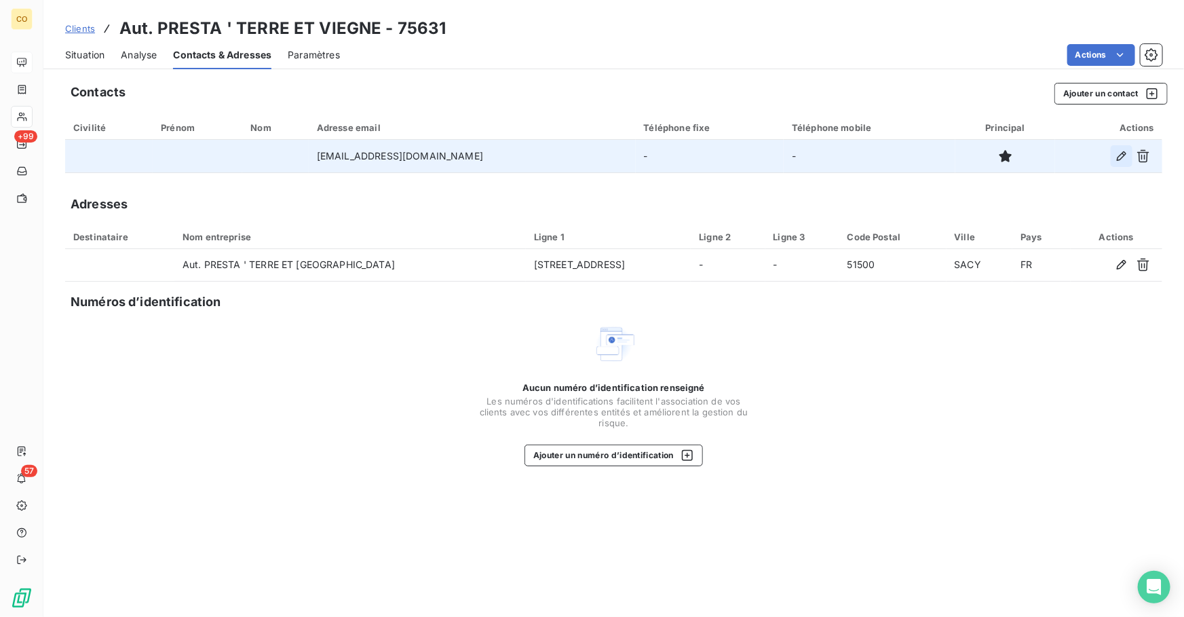
click at [1119, 155] on icon "button" at bounding box center [1120, 155] width 9 height 9
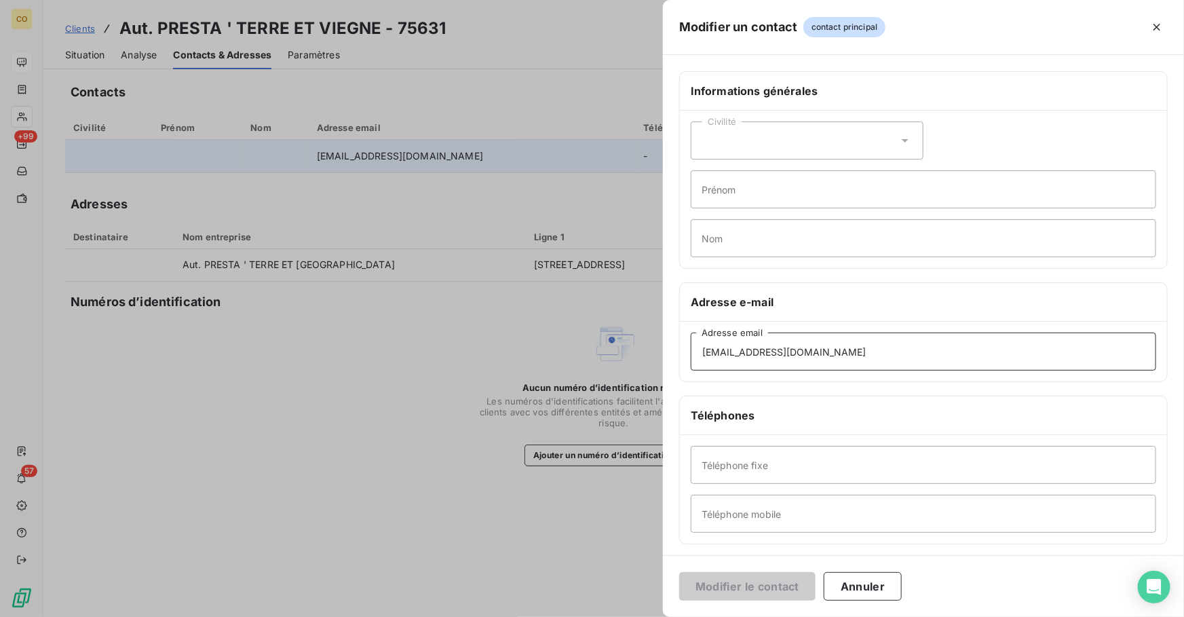
drag, startPoint x: 874, startPoint y: 356, endPoint x: 378, endPoint y: 324, distance: 496.2
click at [378, 616] on div "Modifier un contact contact principal Informations générales Civilité Prénom No…" at bounding box center [592, 617] width 1184 height 0
paste input "[PERSON_NAME].rigaut"
type input "[PERSON_NAME][EMAIL_ADDRESS][DOMAIN_NAME]"
click at [739, 587] on button "Modifier le contact" at bounding box center [747, 586] width 136 height 28
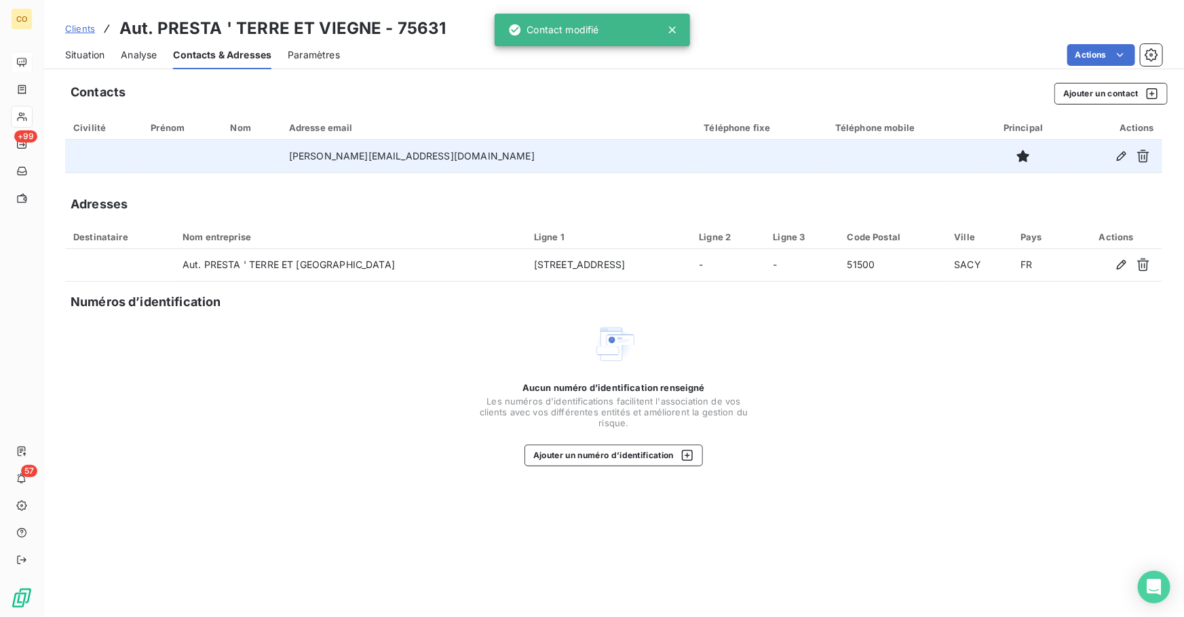
click at [92, 52] on span "Situation" at bounding box center [84, 55] width 39 height 14
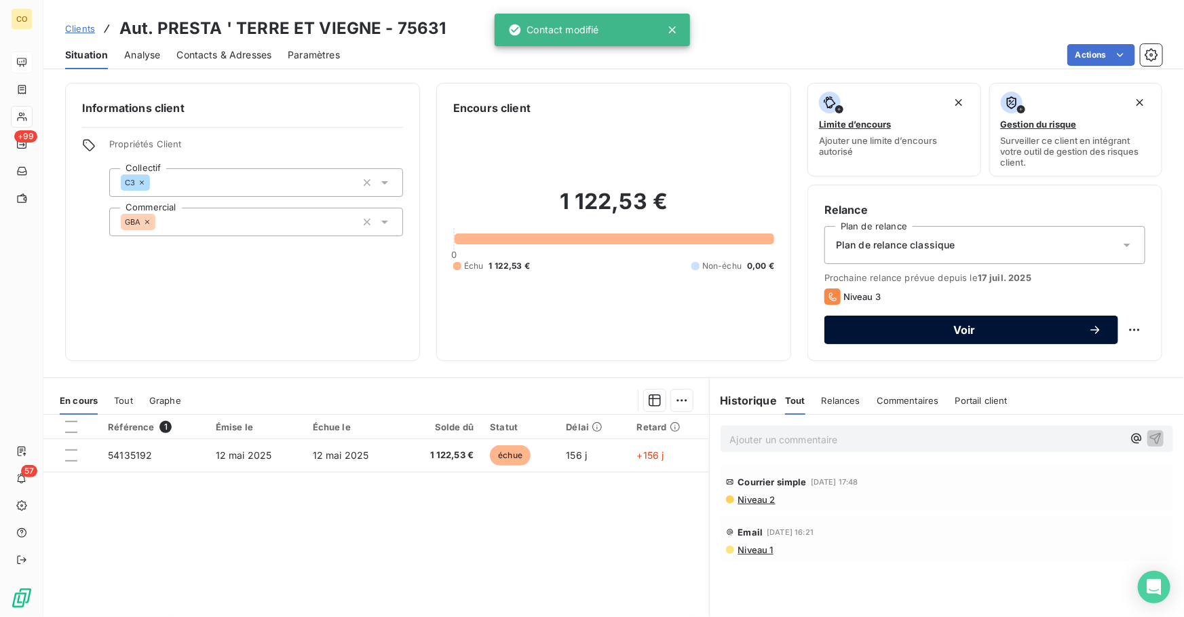
click at [861, 329] on span "Voir" at bounding box center [964, 329] width 248 height 11
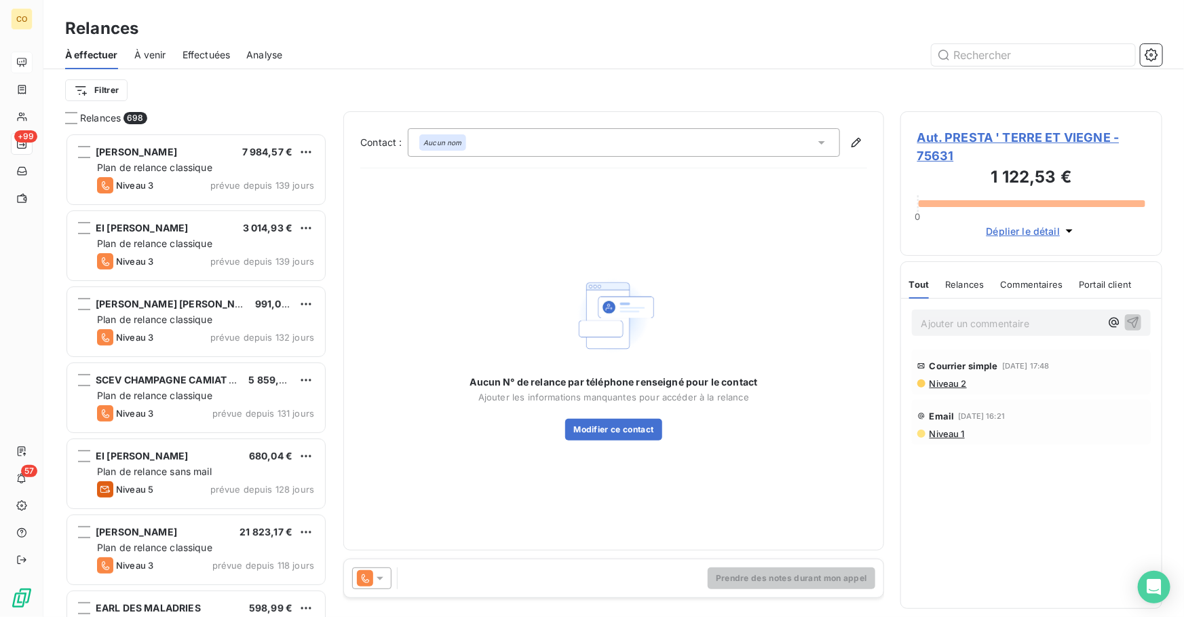
scroll to position [475, 252]
click at [367, 579] on icon at bounding box center [365, 578] width 7 height 9
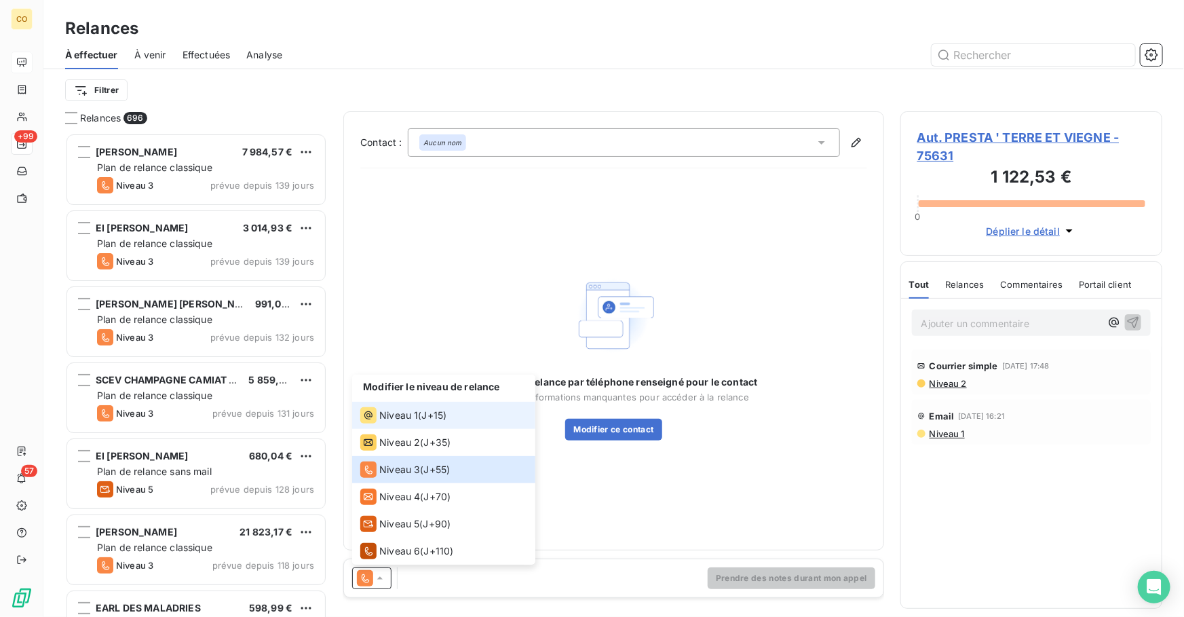
click at [424, 412] on span "J+15 )" at bounding box center [434, 415] width 25 height 14
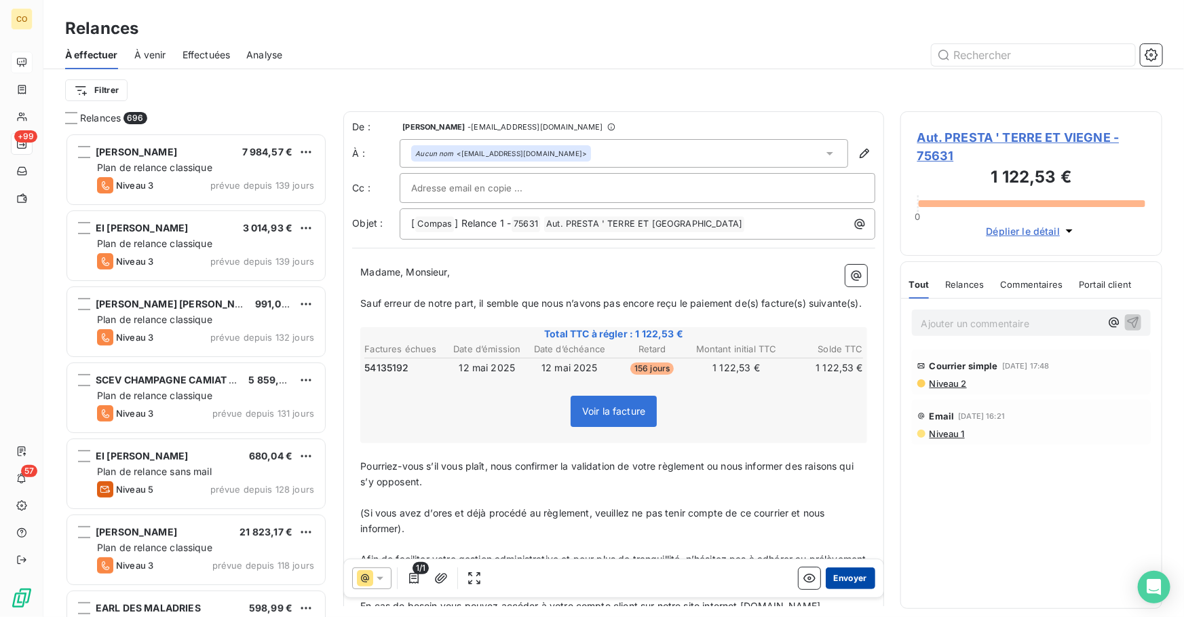
click at [850, 578] on button "Envoyer" at bounding box center [850, 578] width 50 height 22
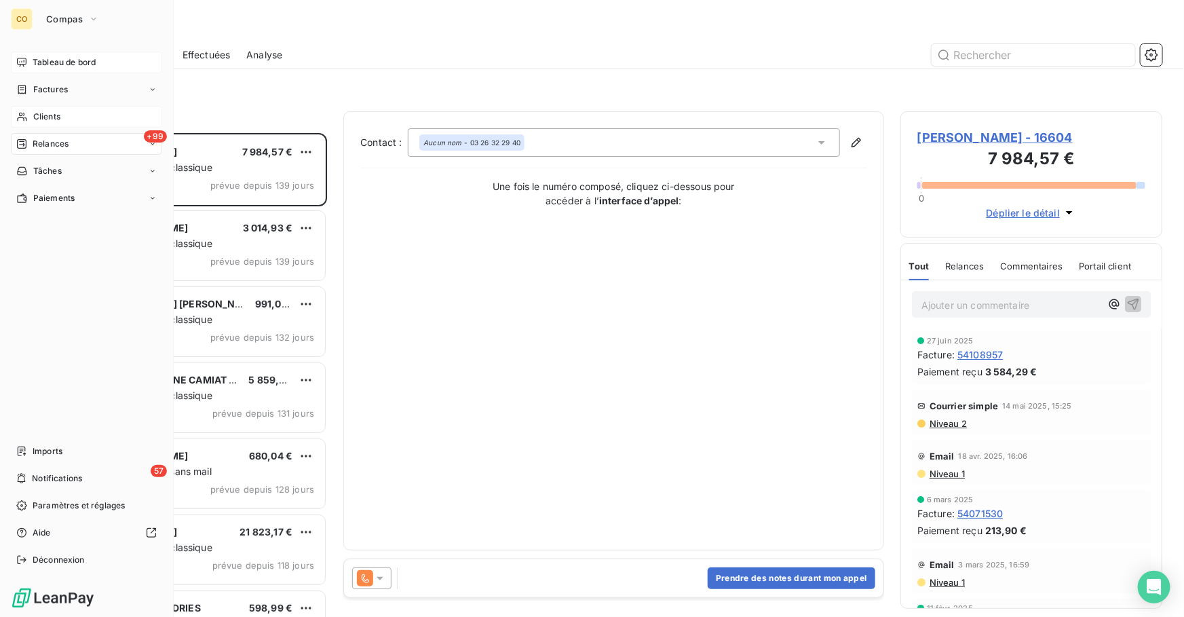
click at [43, 116] on span "Clients" at bounding box center [46, 117] width 27 height 12
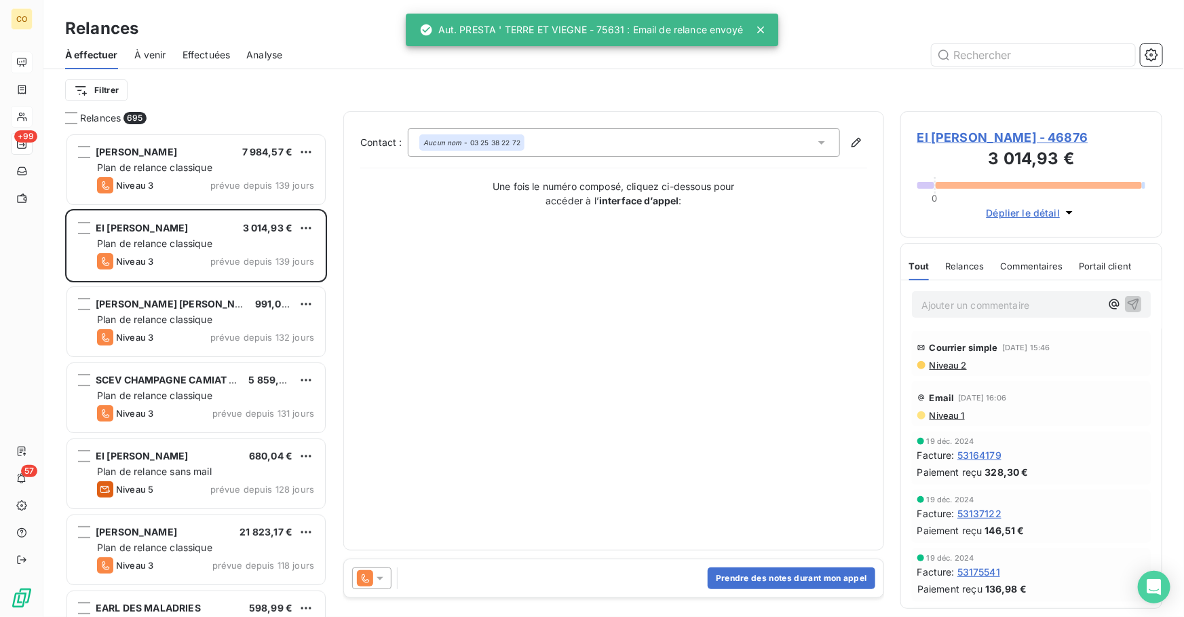
scroll to position [475, 252]
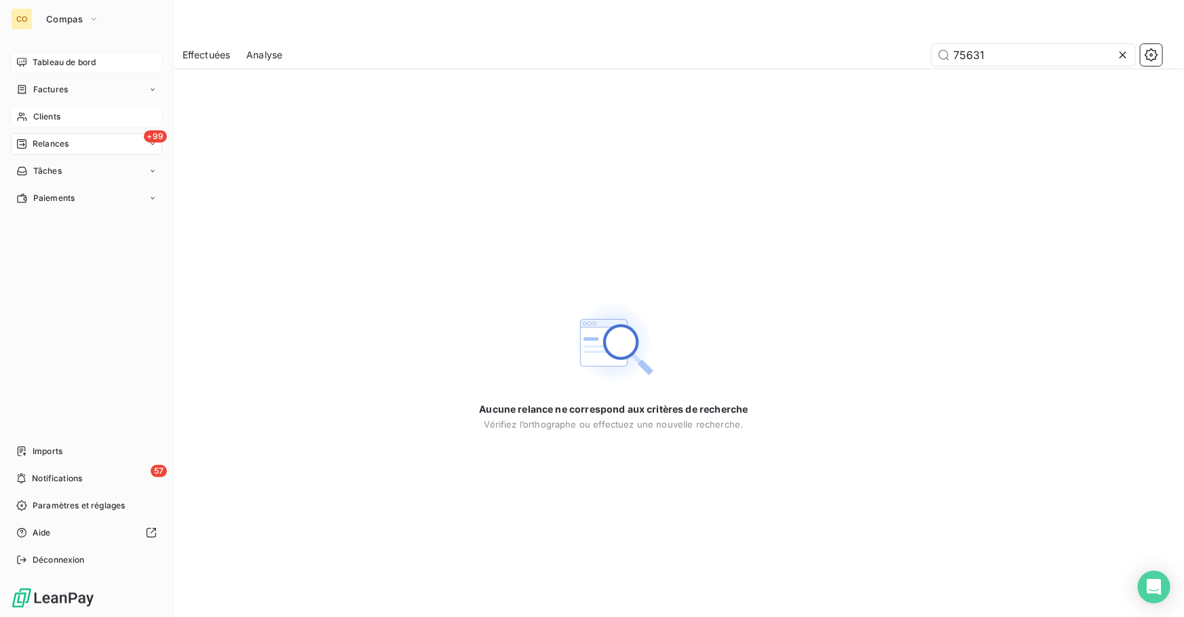
type input "75631"
click at [34, 115] on span "Clients" at bounding box center [46, 117] width 27 height 12
click at [22, 115] on icon at bounding box center [22, 116] width 12 height 11
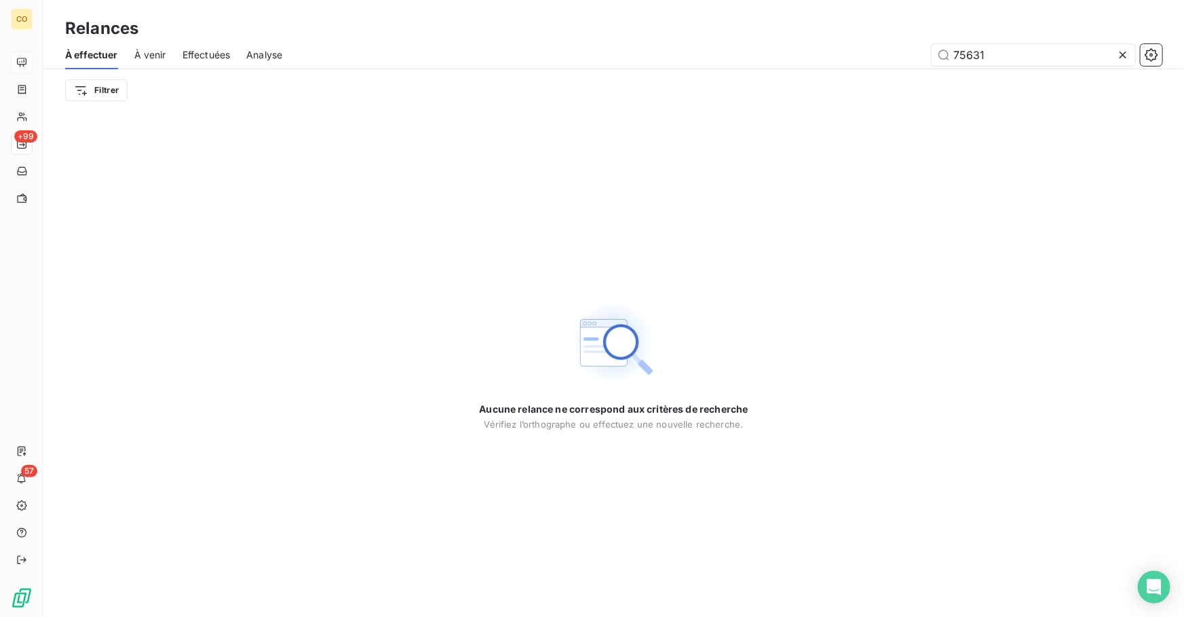
click at [1128, 54] on icon at bounding box center [1123, 55] width 14 height 14
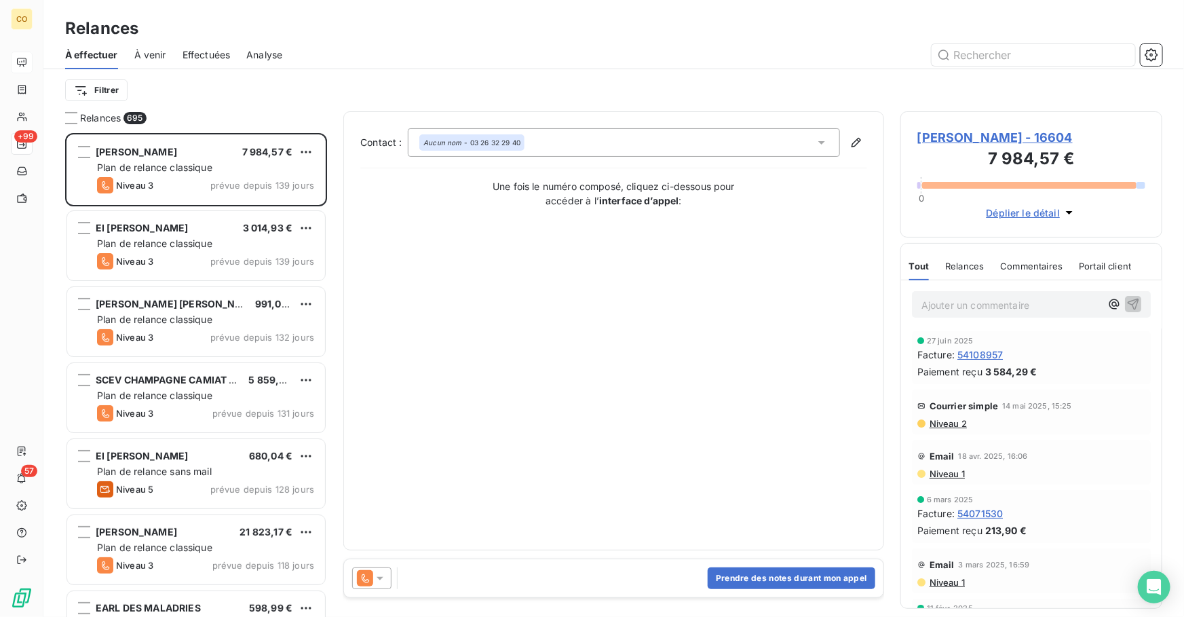
scroll to position [475, 252]
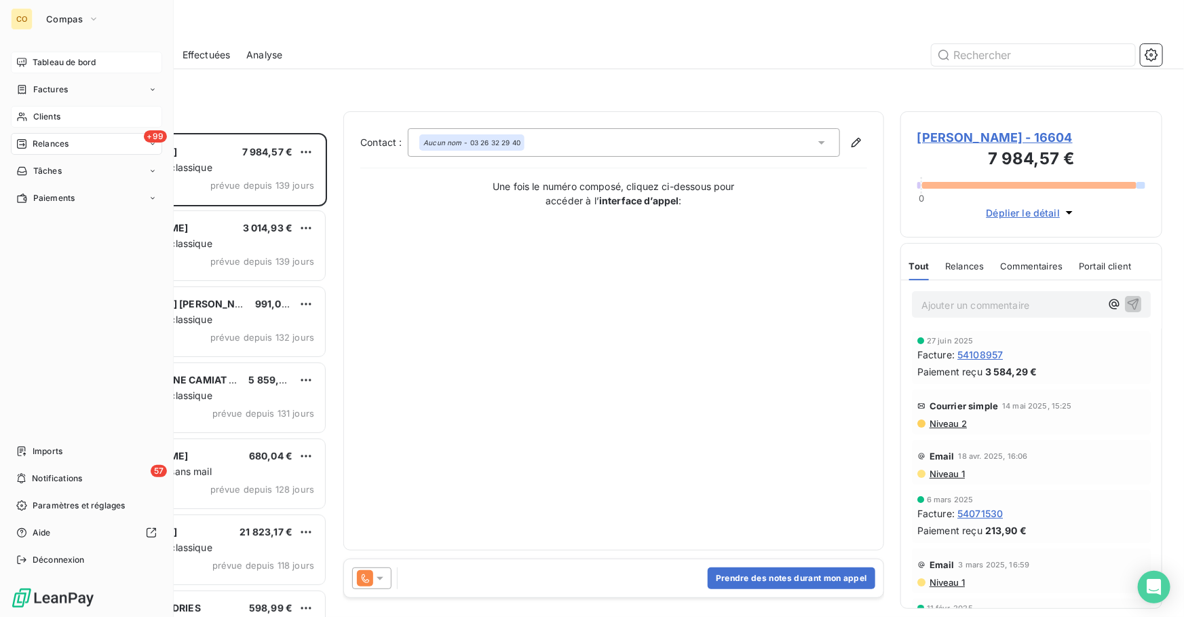
click at [20, 114] on icon at bounding box center [22, 116] width 12 height 11
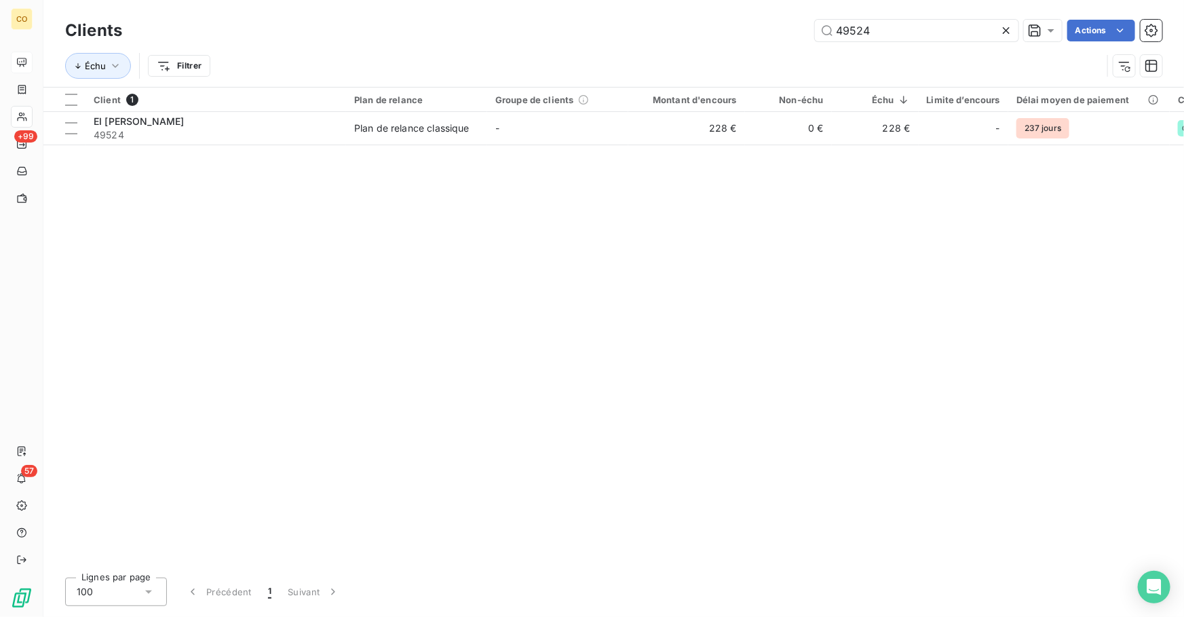
click at [1011, 32] on icon at bounding box center [1006, 31] width 14 height 14
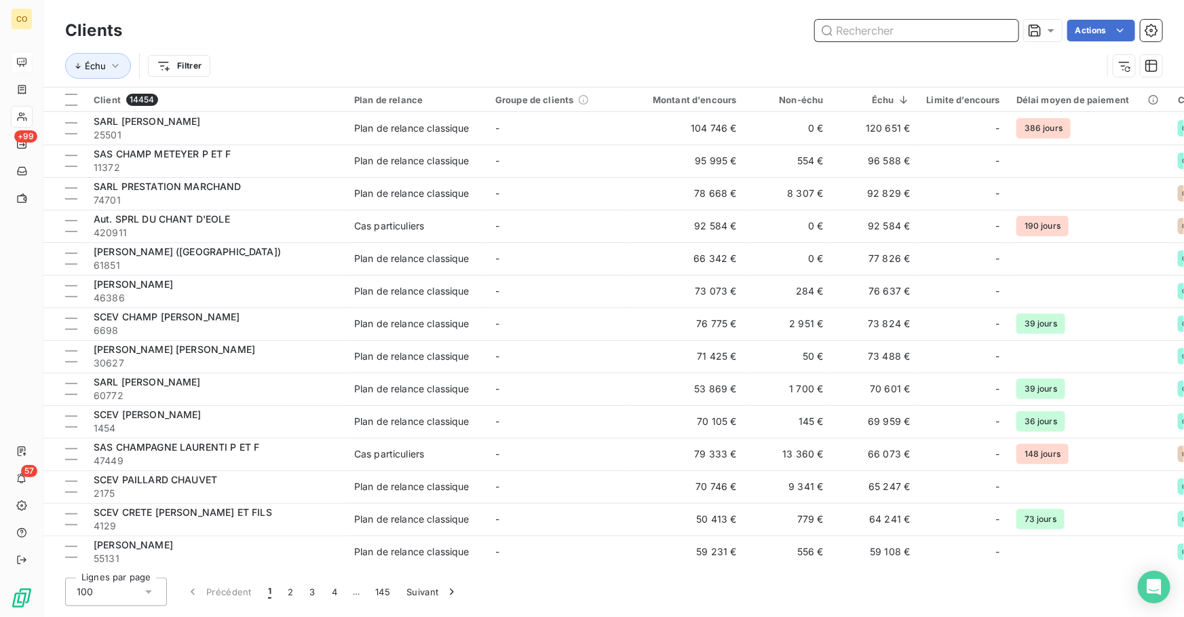
click at [987, 31] on input "text" at bounding box center [916, 31] width 203 height 22
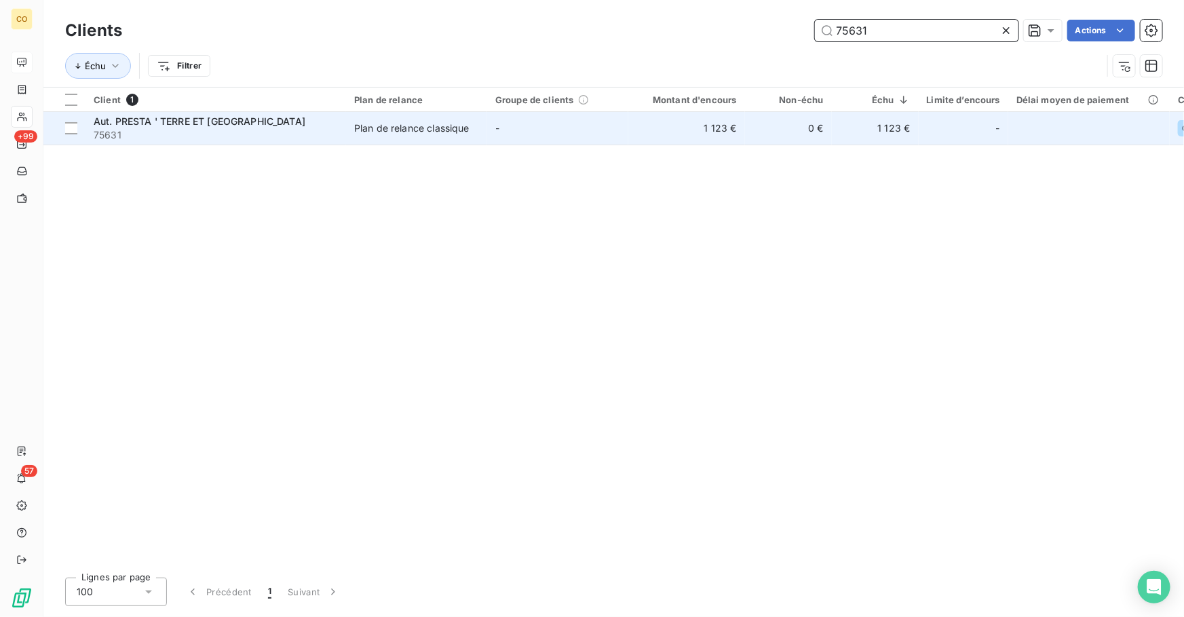
type input "75631"
click at [366, 121] on div "Plan de relance classique" at bounding box center [411, 128] width 115 height 14
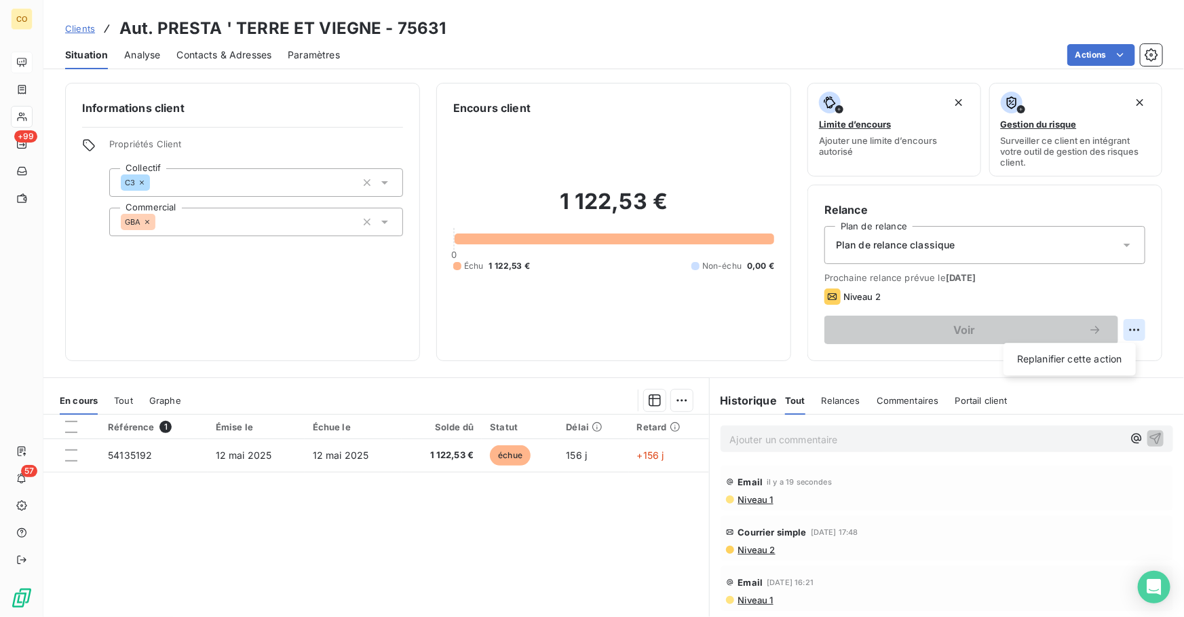
click at [1126, 329] on html "CO +99 57 Clients Aut. PRESTA ' TERRE ET VIEGNE - 75631 Situation Analyse Conta…" at bounding box center [592, 308] width 1184 height 617
click at [1026, 359] on div "Replanifier cette action" at bounding box center [1069, 359] width 121 height 22
select select "9"
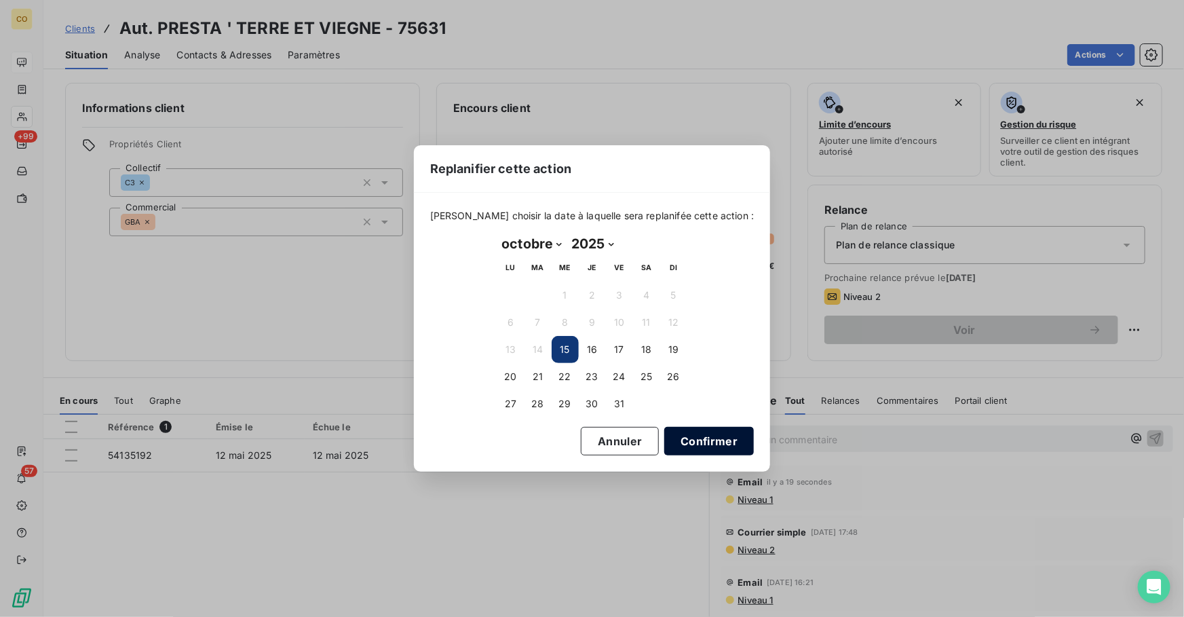
click at [687, 430] on button "Confirmer" at bounding box center [709, 441] width 90 height 28
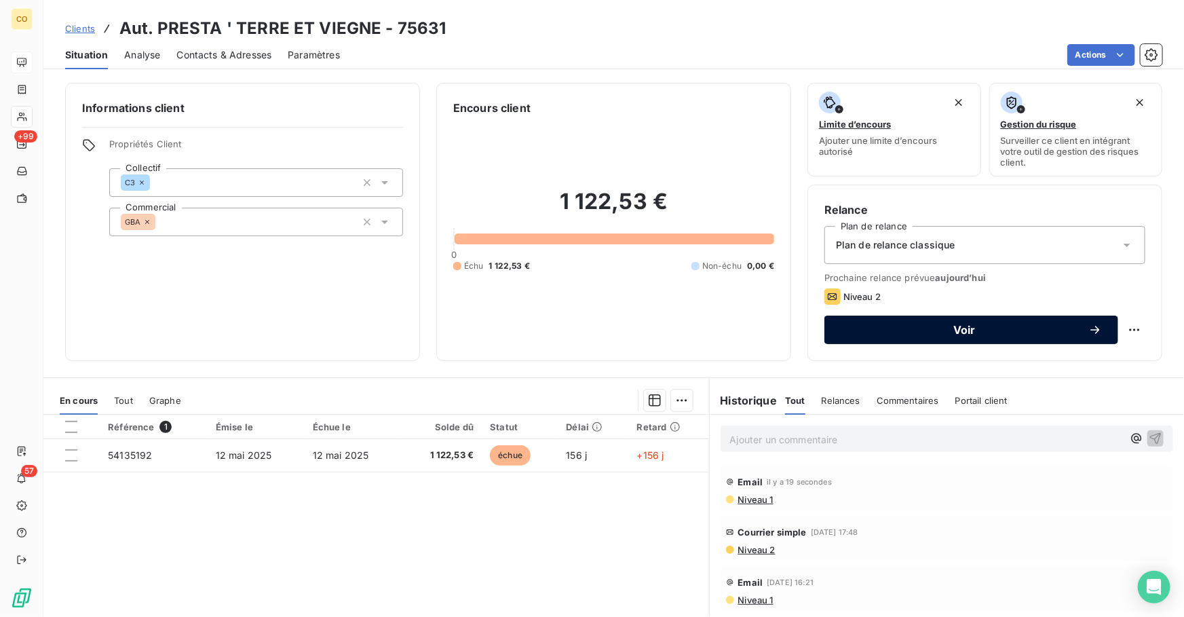
click at [868, 332] on span "Voir" at bounding box center [964, 329] width 248 height 11
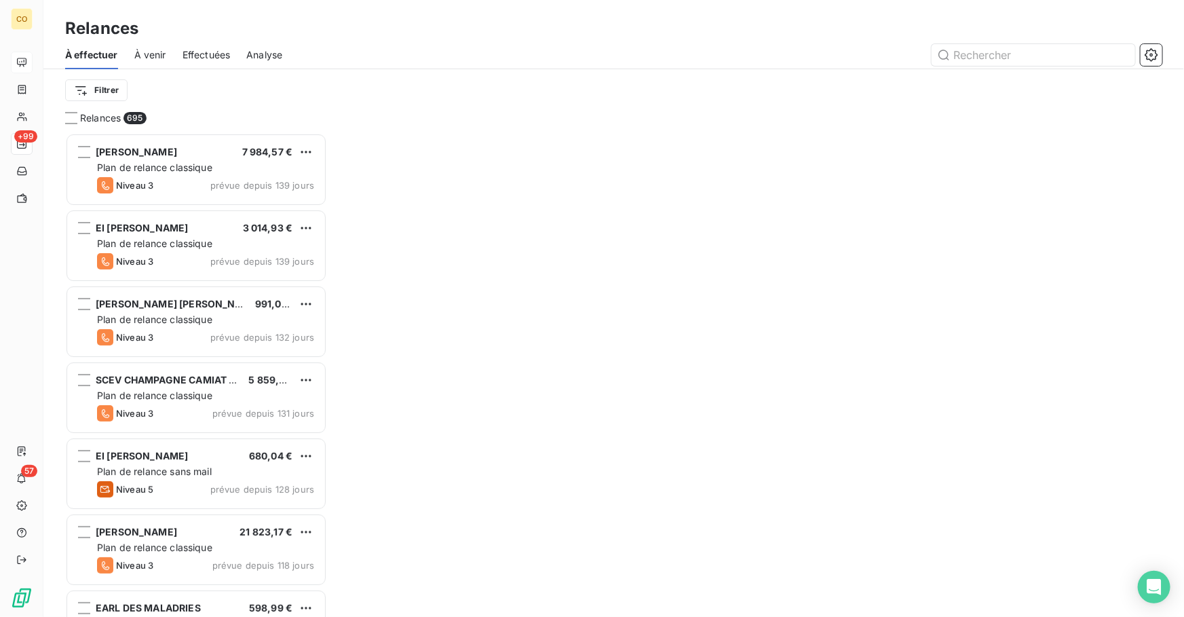
scroll to position [475, 252]
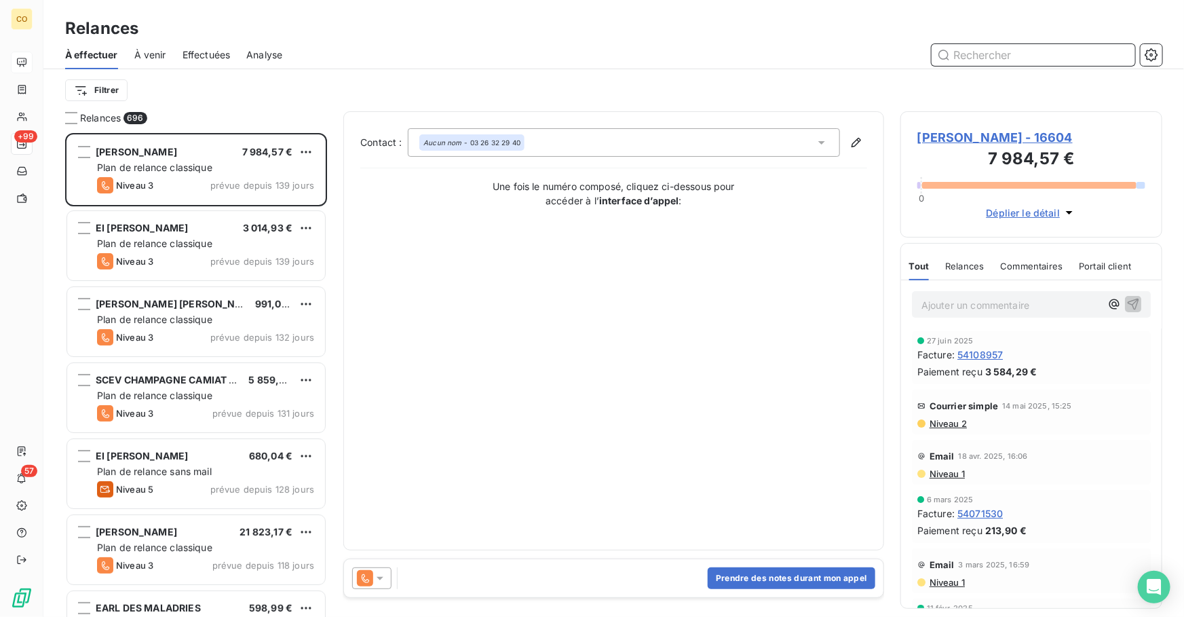
click at [978, 54] on input "text" at bounding box center [1032, 55] width 203 height 22
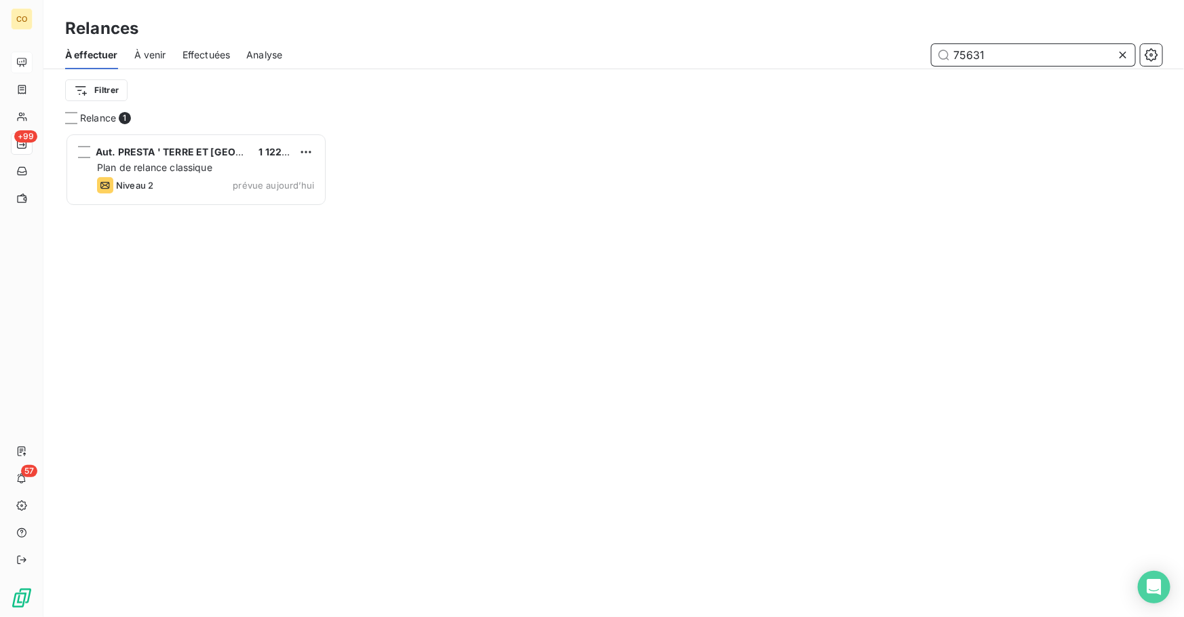
scroll to position [9, 9]
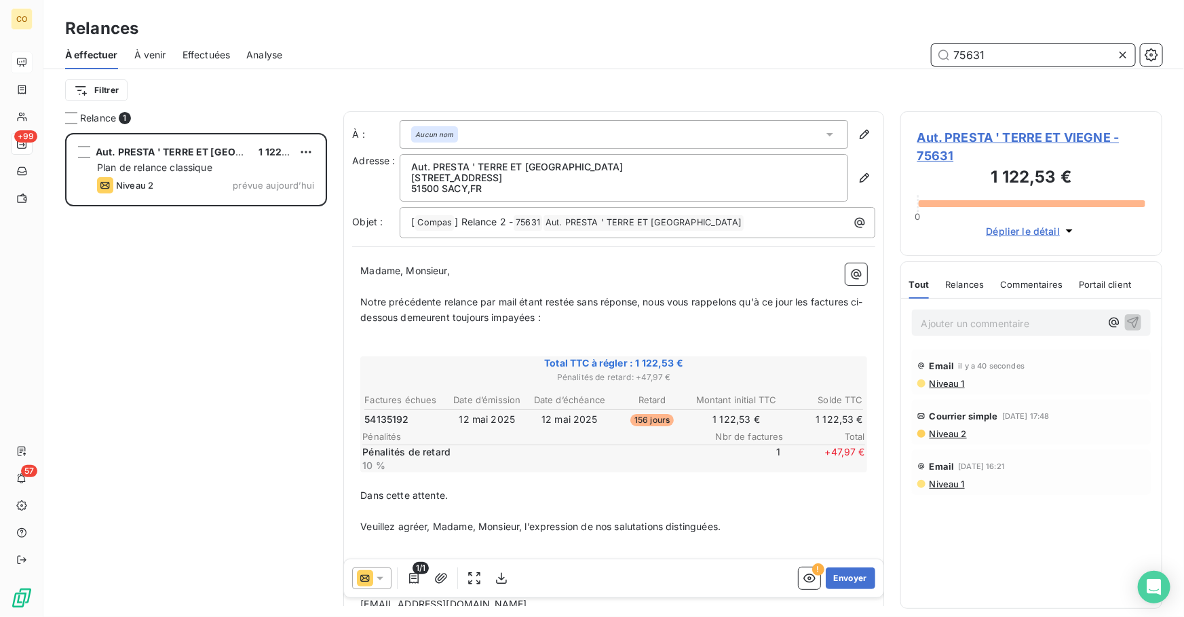
type input "75631"
click at [952, 383] on span "Niveau 1" at bounding box center [946, 383] width 37 height 11
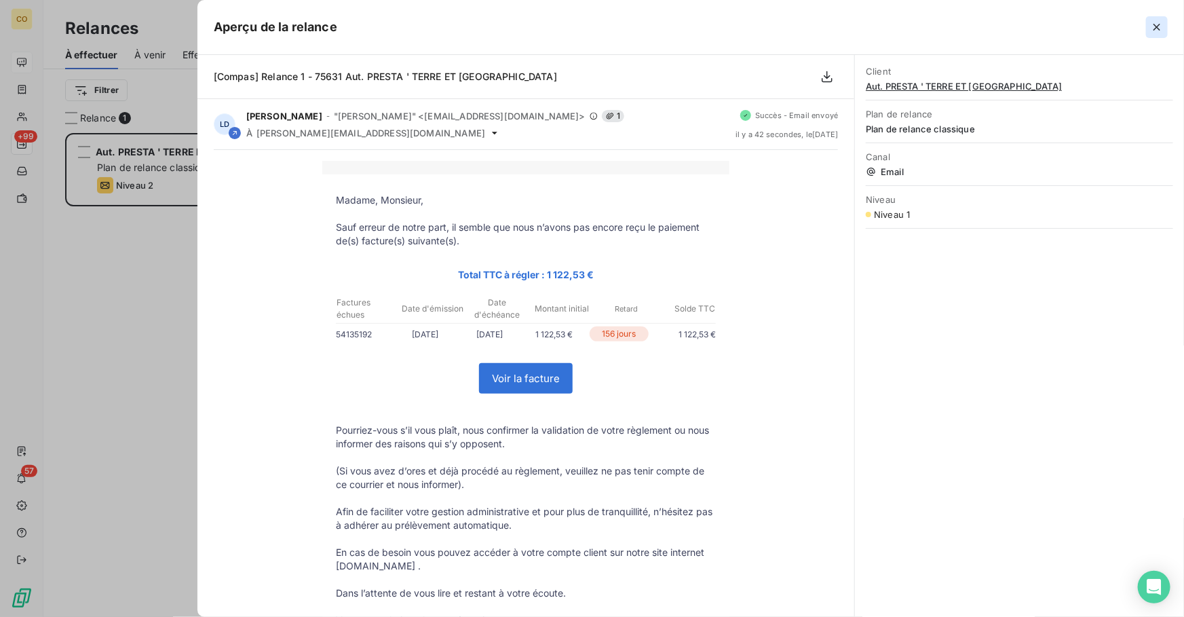
click at [1163, 32] on icon "button" at bounding box center [1157, 27] width 14 height 14
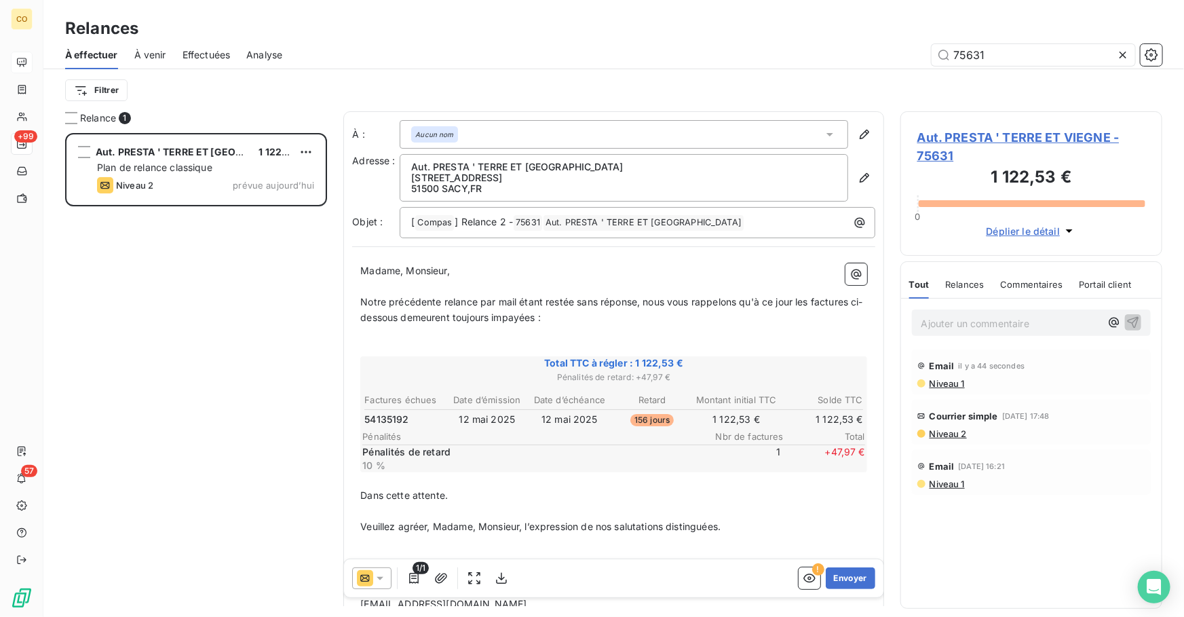
click at [380, 583] on icon at bounding box center [380, 578] width 14 height 14
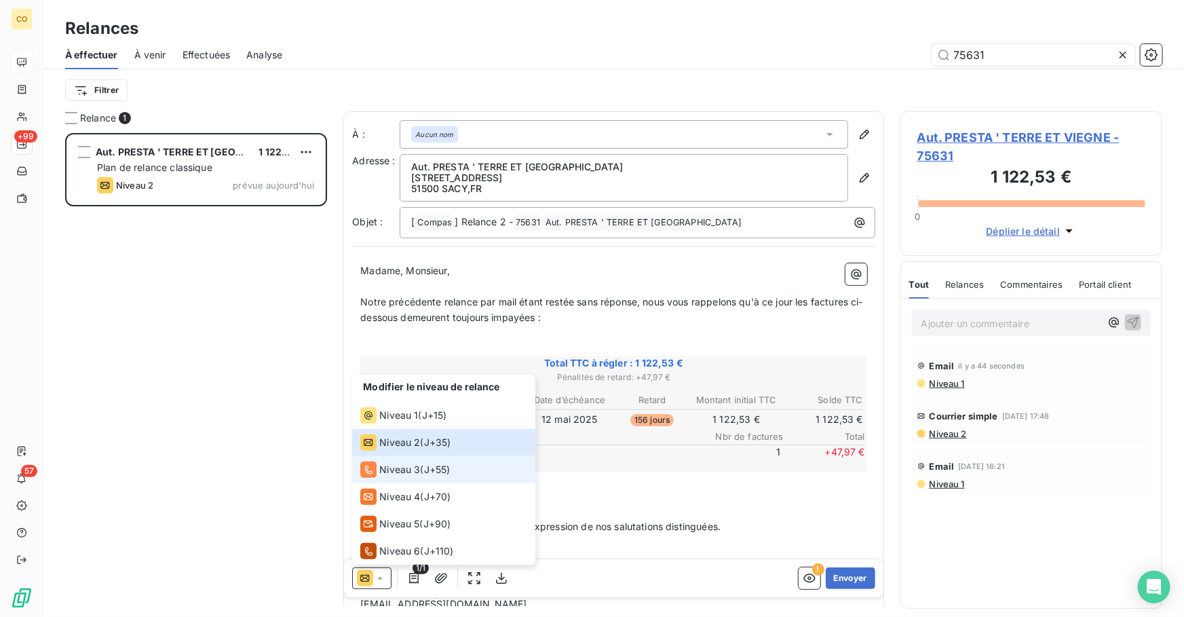
click at [412, 463] on span "Niveau 3" at bounding box center [399, 470] width 41 height 14
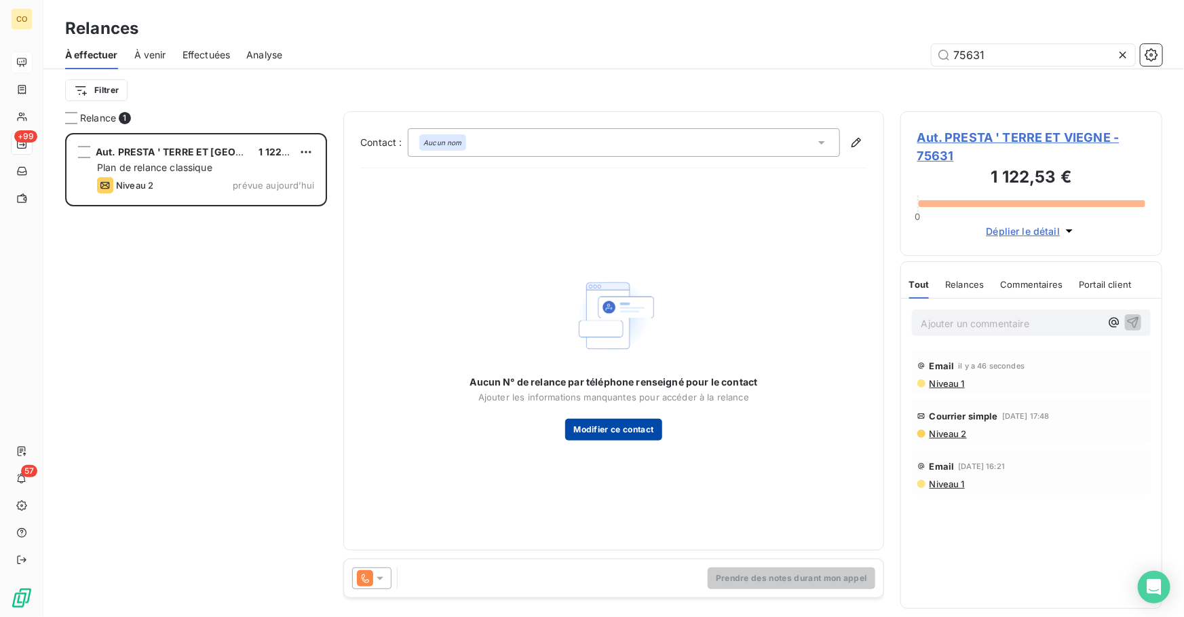
click at [630, 428] on button "Modifier ce contact" at bounding box center [613, 429] width 96 height 22
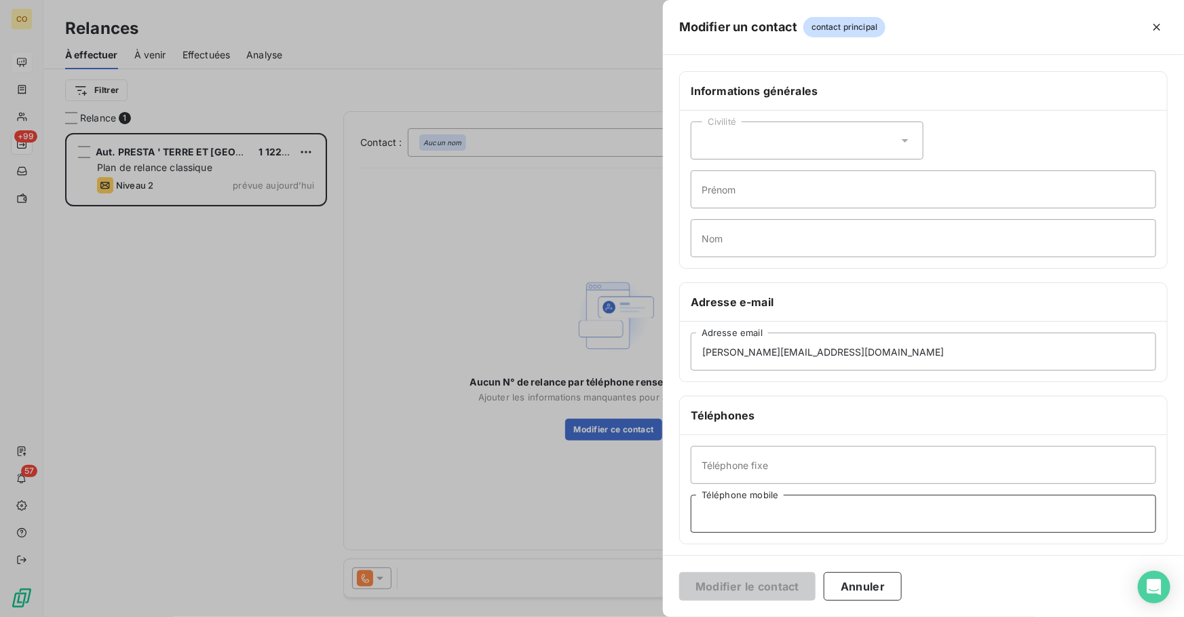
click at [752, 503] on input "Téléphone mobile" at bounding box center [922, 513] width 465 height 38
type input "0686599261"
click at [745, 593] on button "Modifier le contact" at bounding box center [747, 586] width 136 height 28
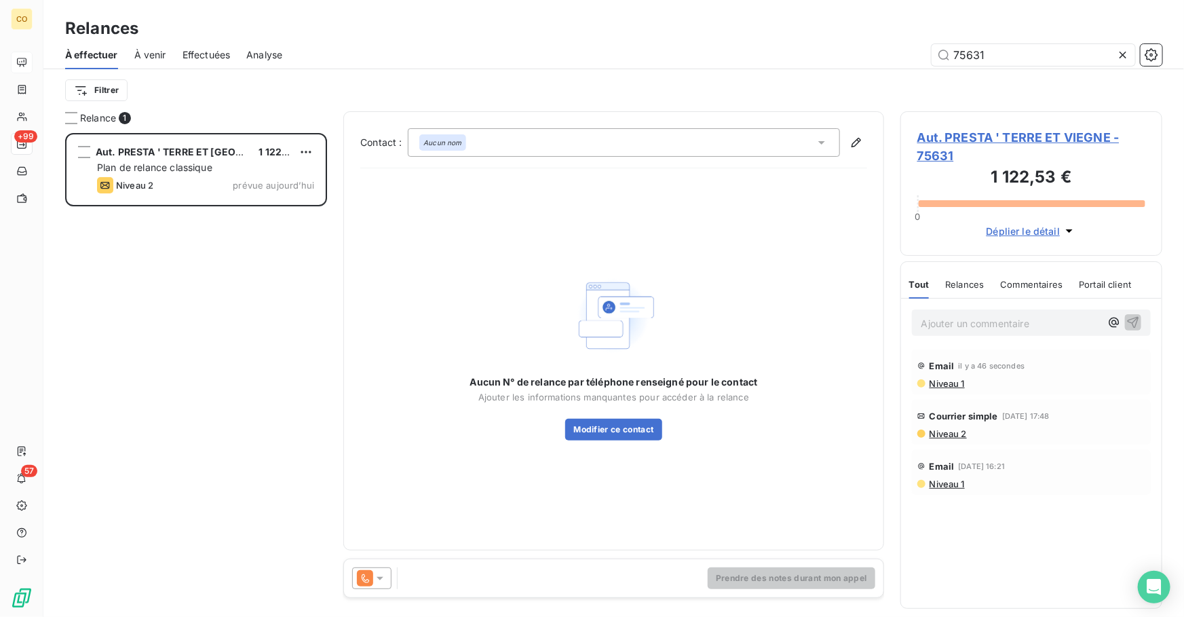
click at [967, 136] on span "Aut. PRESTA ' TERRE ET VIEGNE - 75631" at bounding box center [1031, 146] width 228 height 37
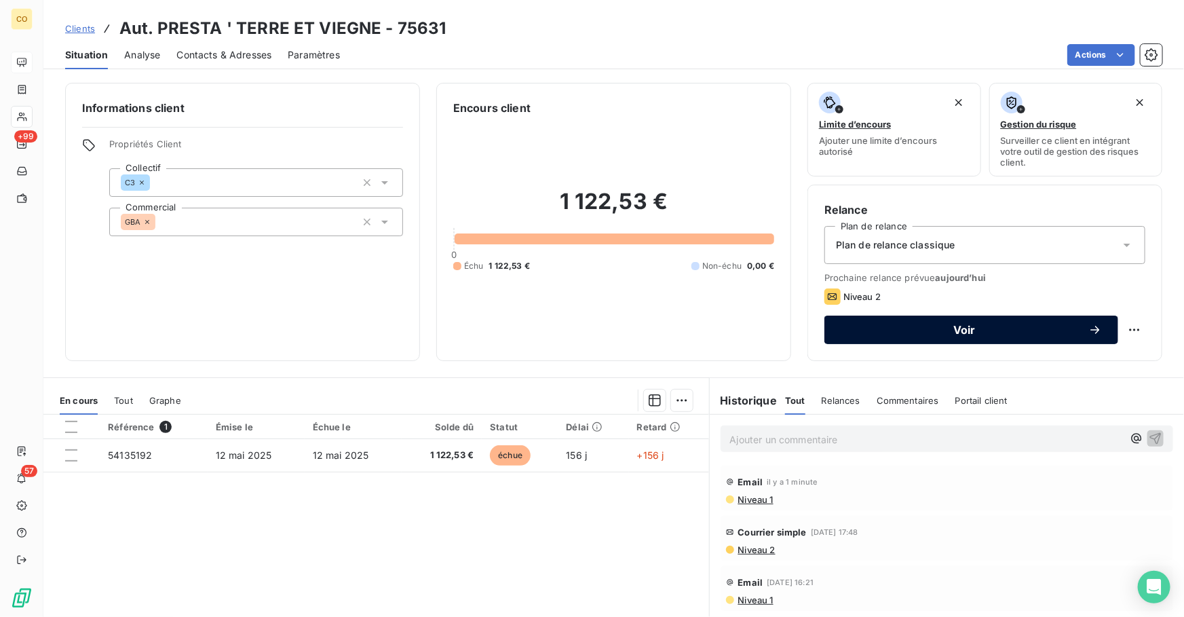
click at [908, 325] on span "Voir" at bounding box center [964, 329] width 248 height 11
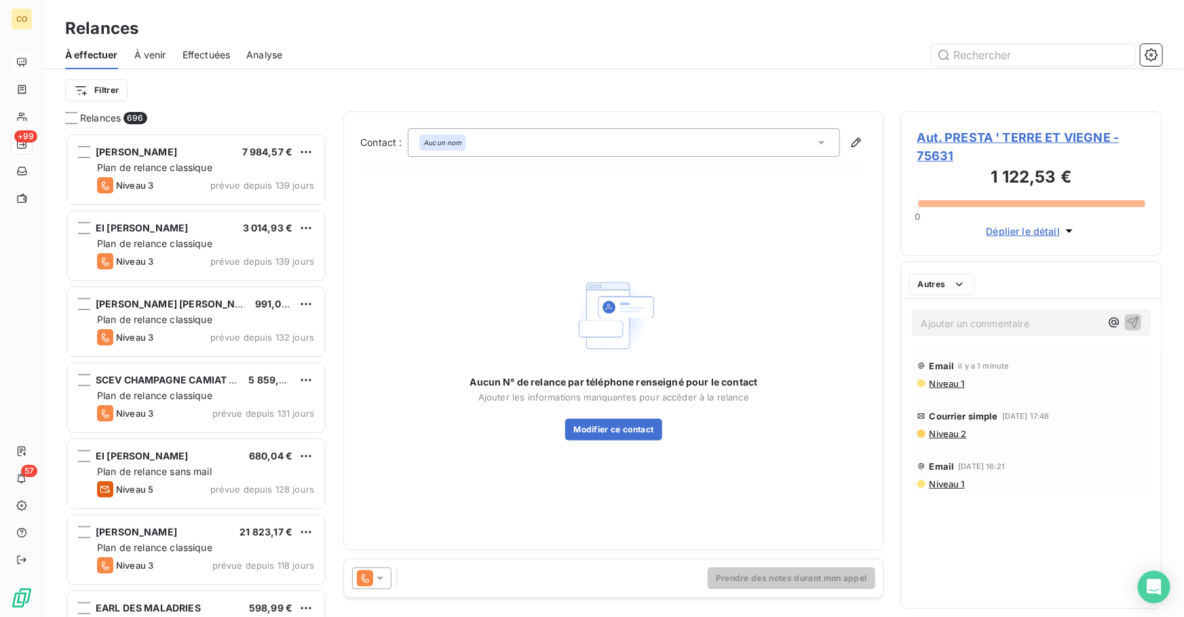
scroll to position [475, 252]
click at [373, 575] on icon at bounding box center [380, 578] width 14 height 14
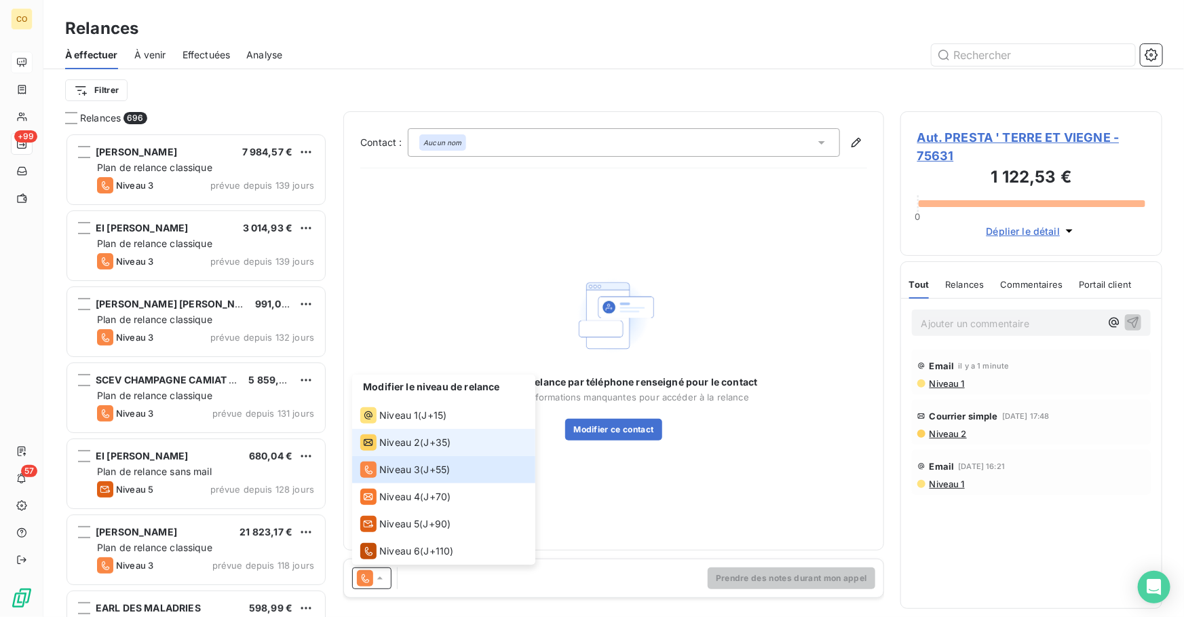
click at [407, 440] on span "Niveau 2" at bounding box center [399, 442] width 41 height 14
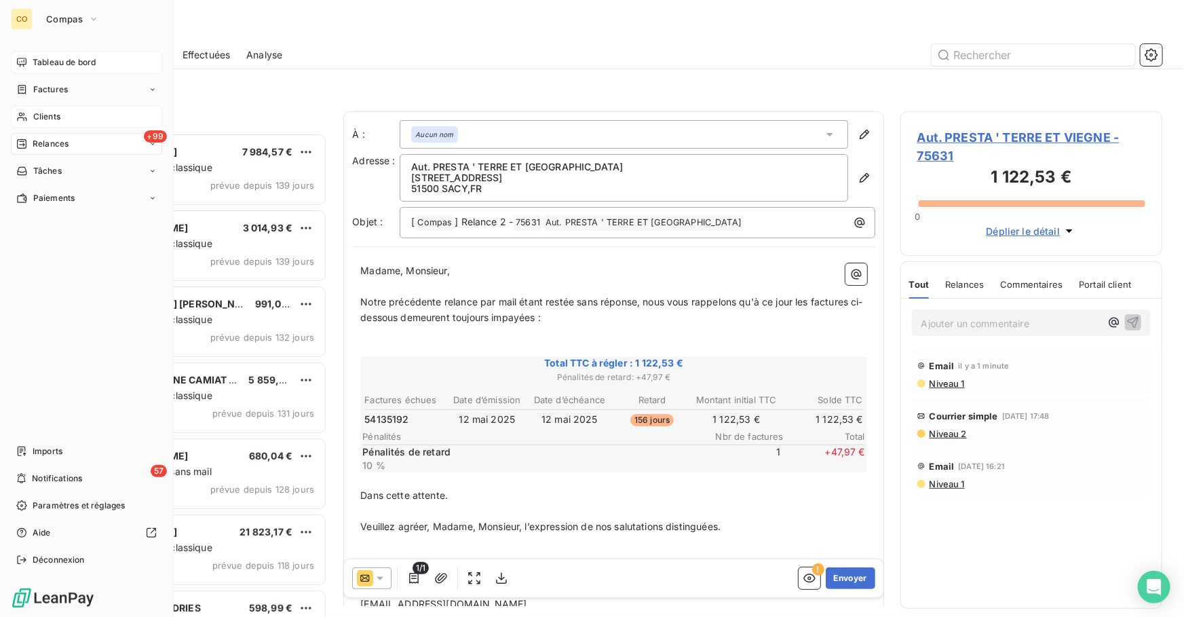
drag, startPoint x: 47, startPoint y: 114, endPoint x: 66, endPoint y: 109, distance: 18.9
click at [47, 115] on span "Clients" at bounding box center [46, 117] width 27 height 12
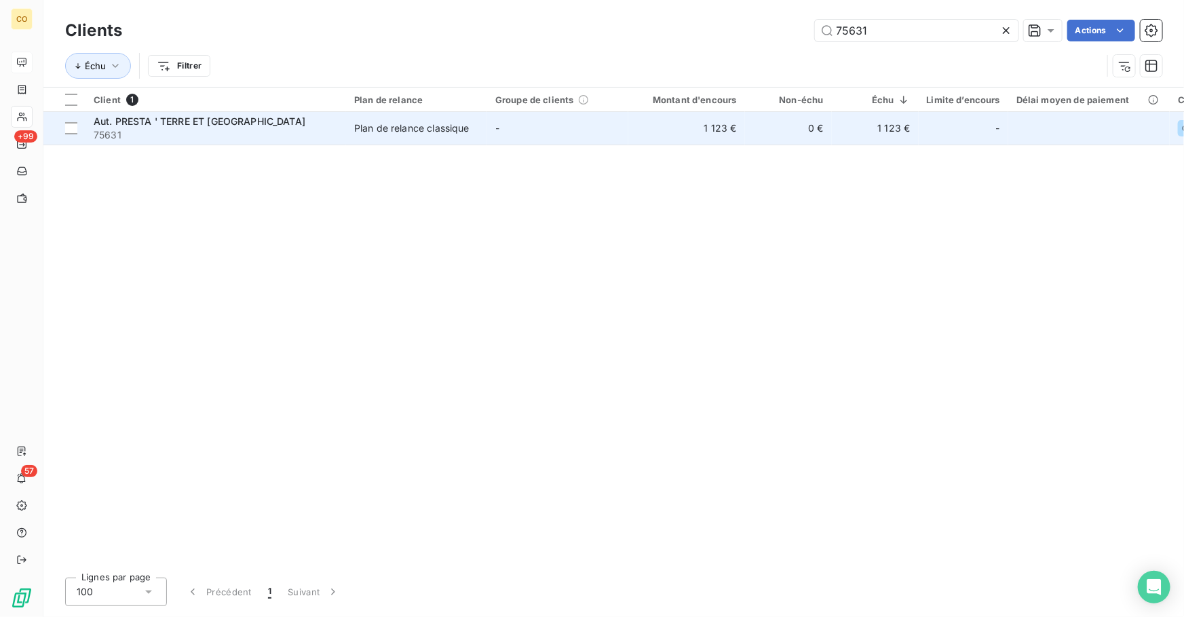
click at [284, 134] on span "75631" at bounding box center [216, 135] width 244 height 14
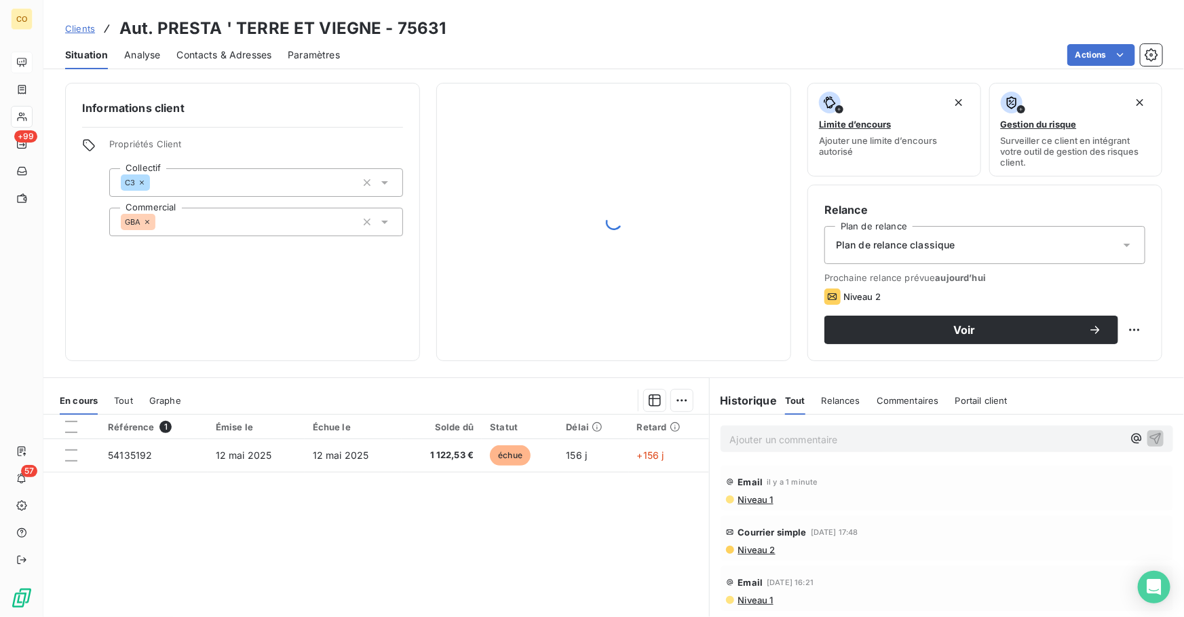
click at [241, 55] on span "Contacts & Adresses" at bounding box center [223, 55] width 95 height 14
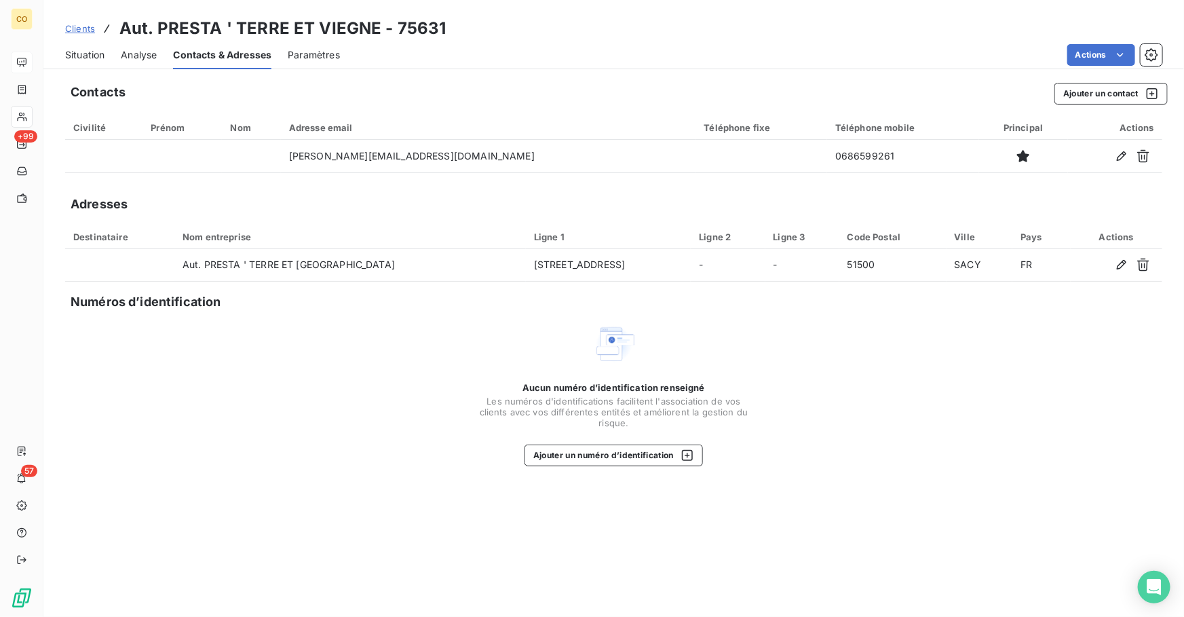
click at [85, 52] on span "Situation" at bounding box center [84, 55] width 39 height 14
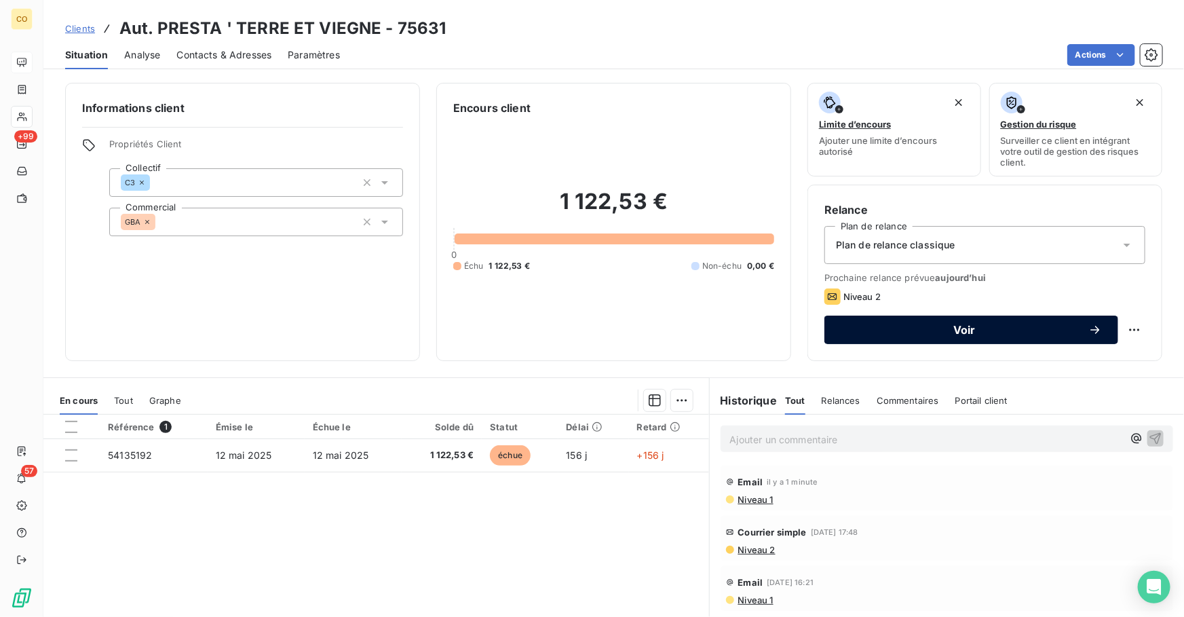
click at [878, 336] on div "Voir" at bounding box center [970, 330] width 261 height 14
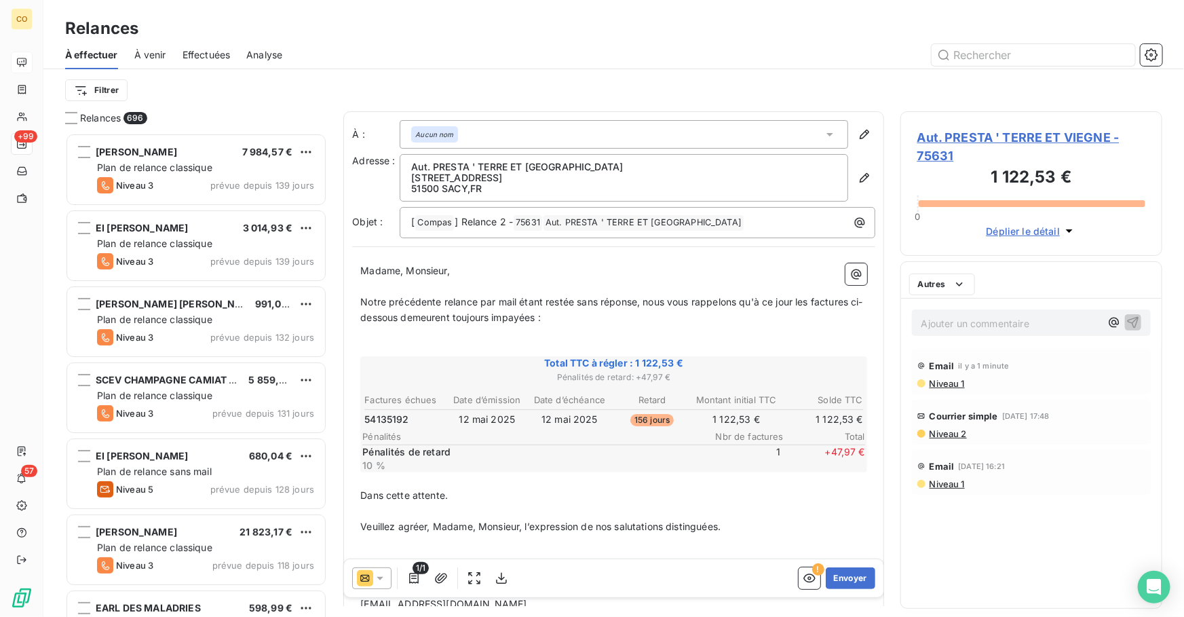
scroll to position [475, 252]
click at [381, 582] on icon at bounding box center [380, 578] width 14 height 14
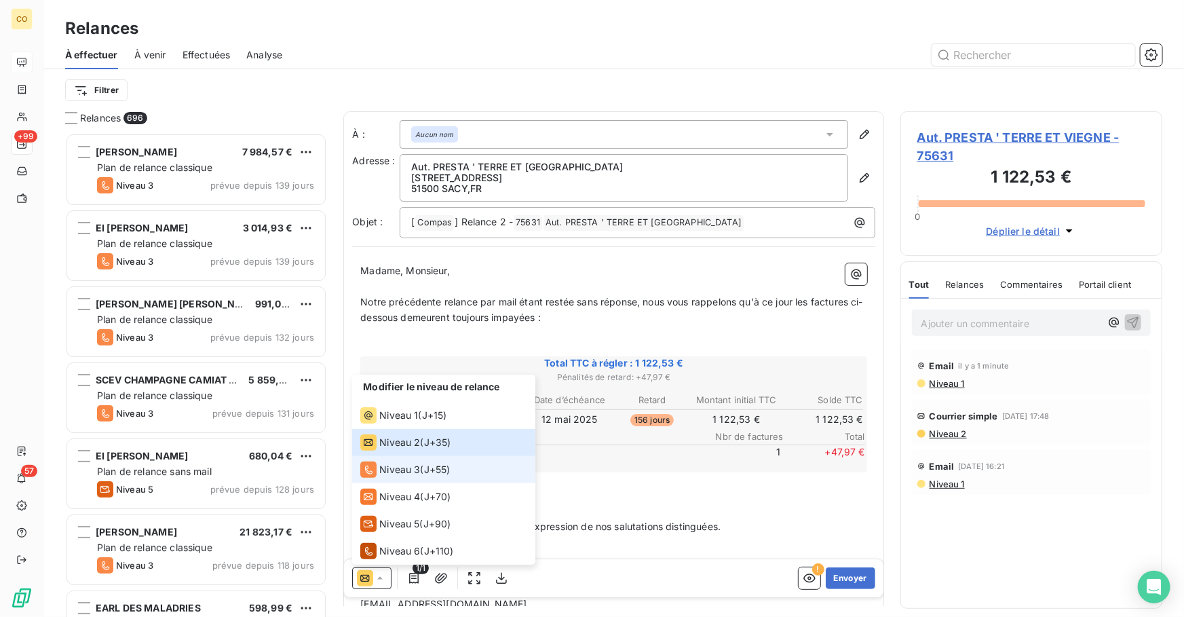
click at [389, 469] on span "Niveau 3" at bounding box center [399, 470] width 41 height 14
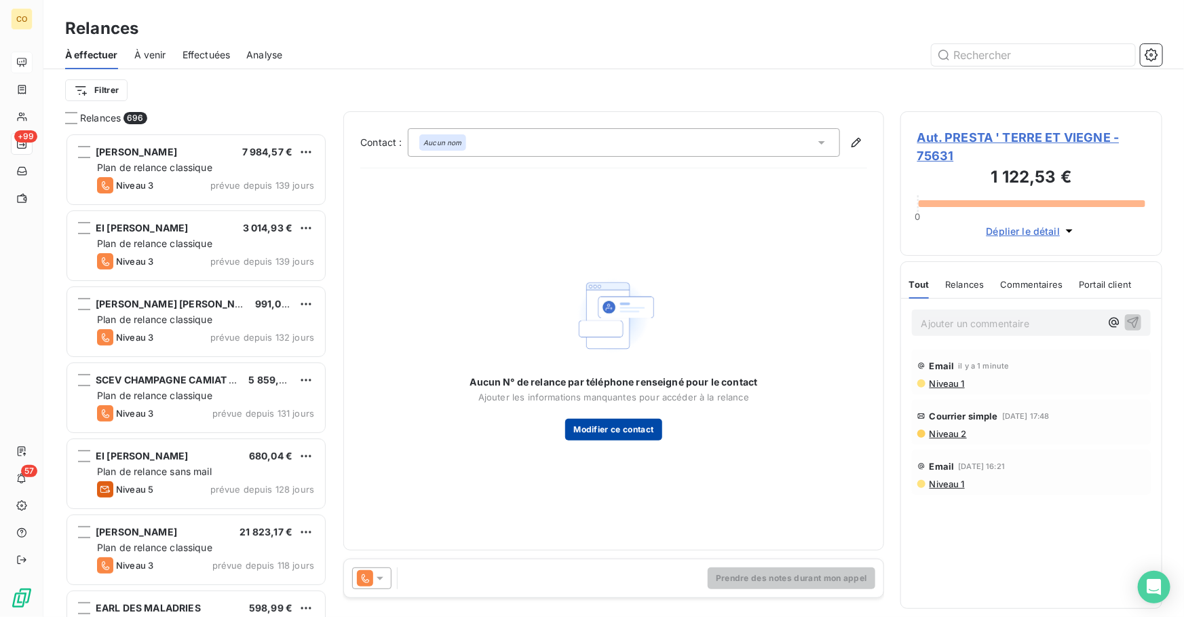
click at [636, 433] on button "Modifier ce contact" at bounding box center [613, 429] width 96 height 22
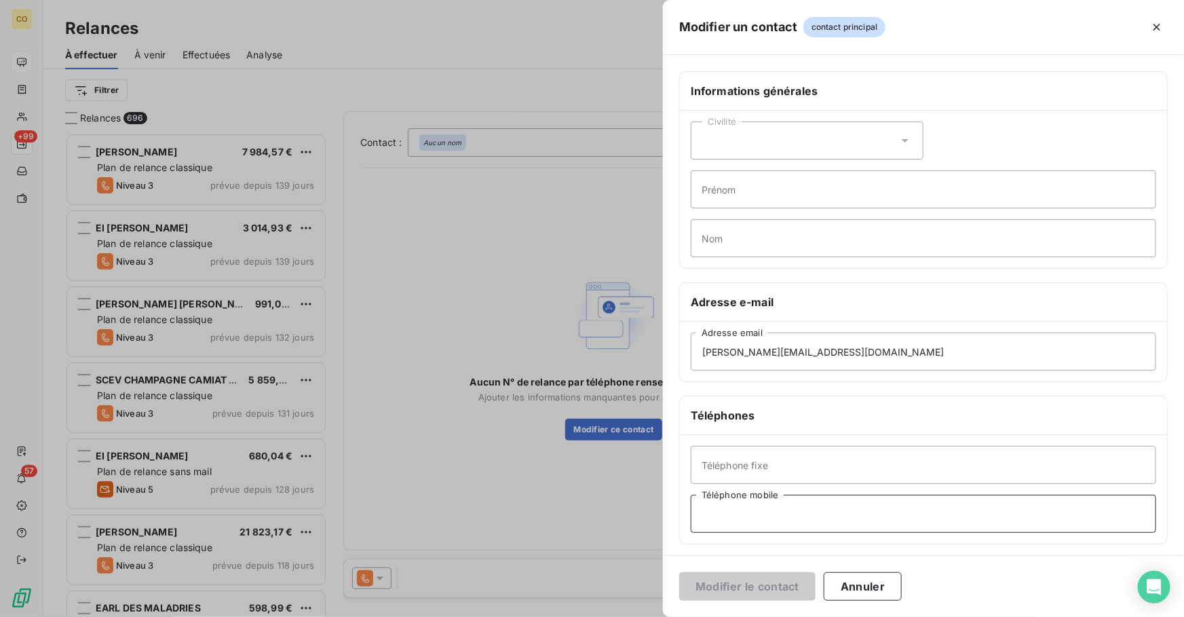
click at [802, 509] on input "Téléphone mobile" at bounding box center [922, 513] width 465 height 38
type input "0686599261"
click at [756, 585] on button "Modifier le contact" at bounding box center [747, 586] width 136 height 28
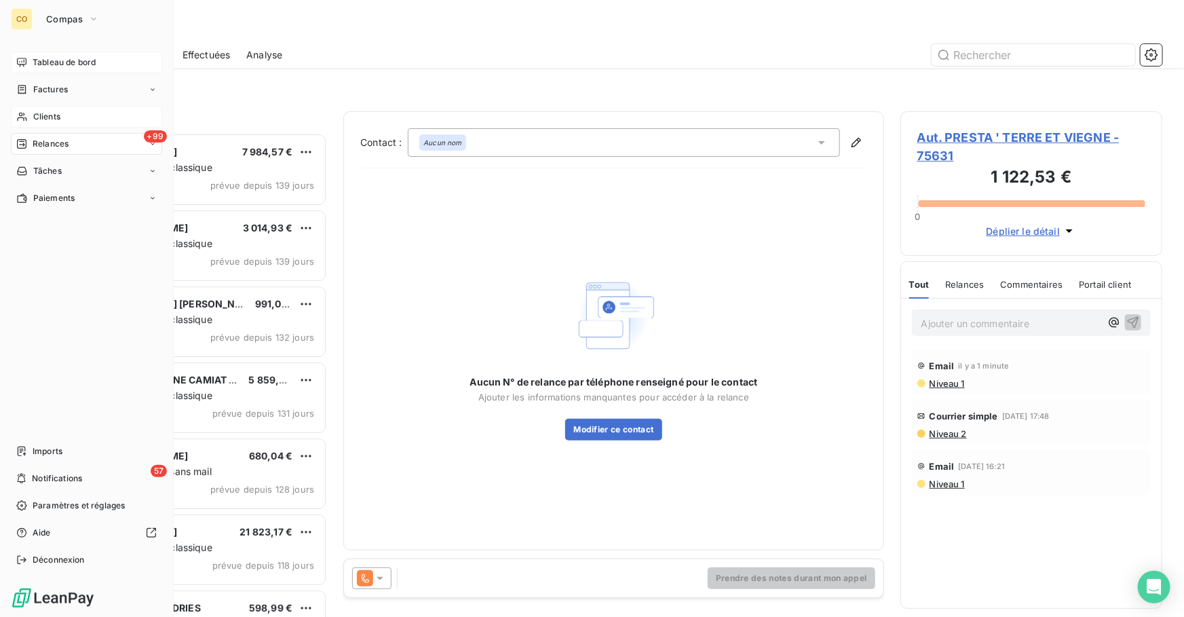
click at [33, 111] on span "Clients" at bounding box center [46, 117] width 27 height 12
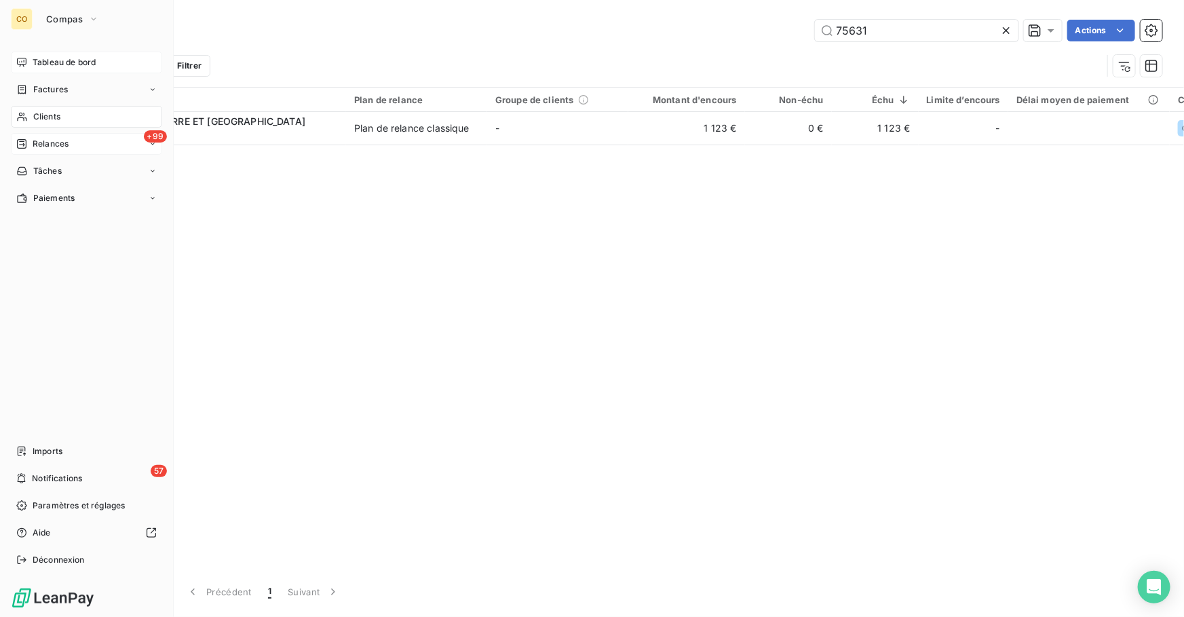
click at [53, 149] on div "+99 Relances" at bounding box center [86, 144] width 151 height 22
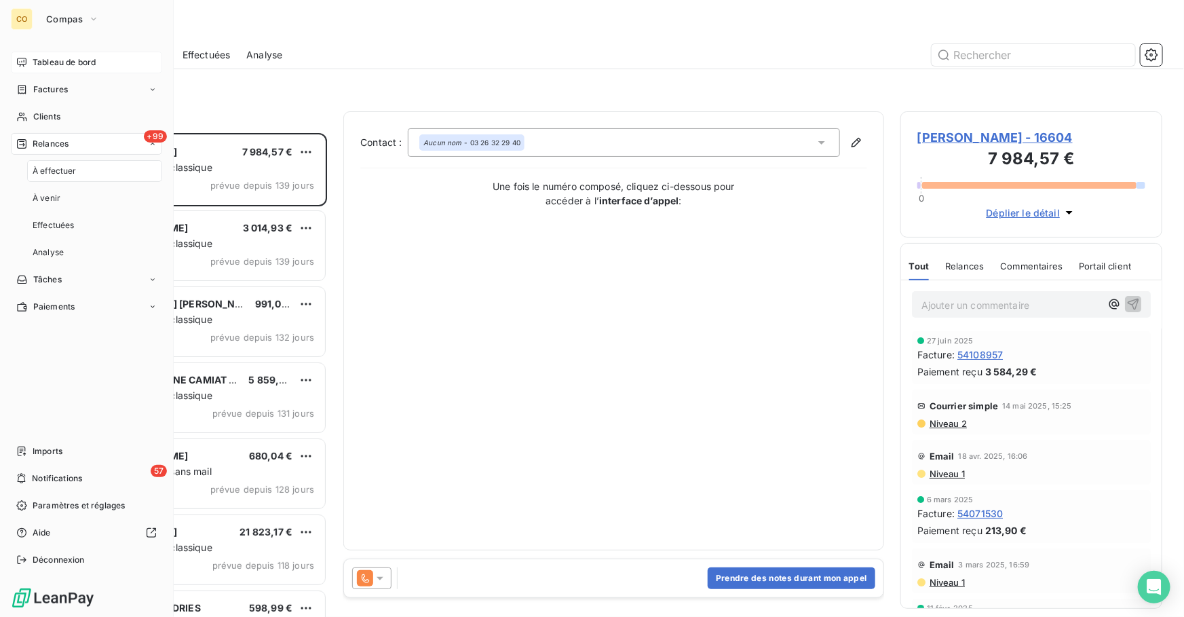
scroll to position [475, 252]
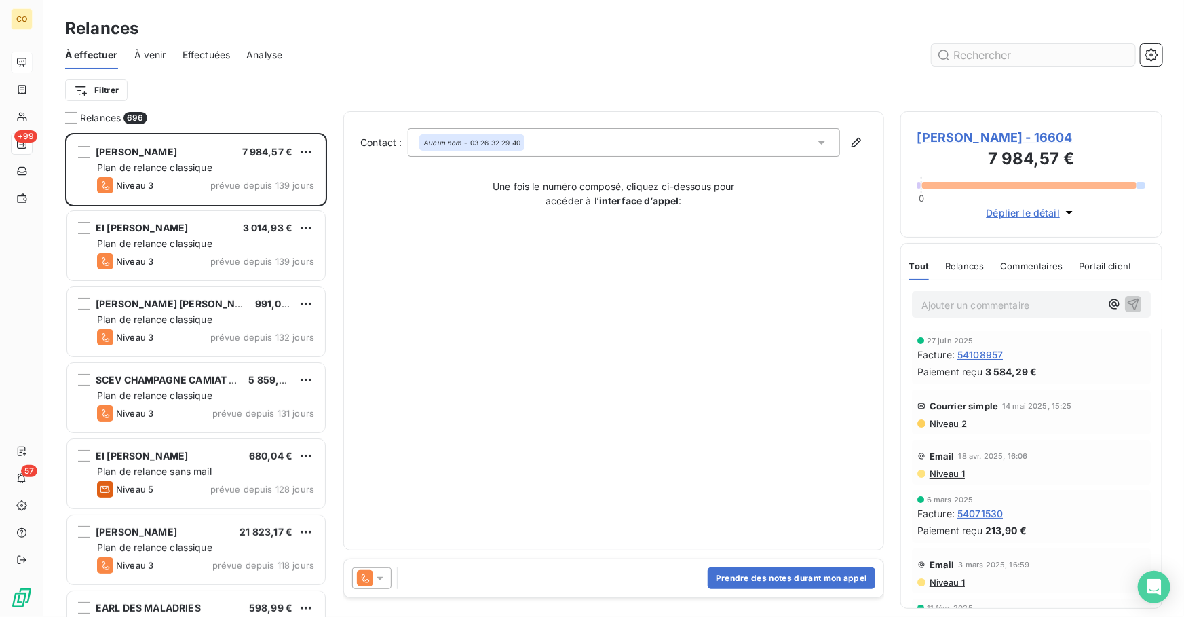
click at [1015, 56] on input "text" at bounding box center [1032, 55] width 203 height 22
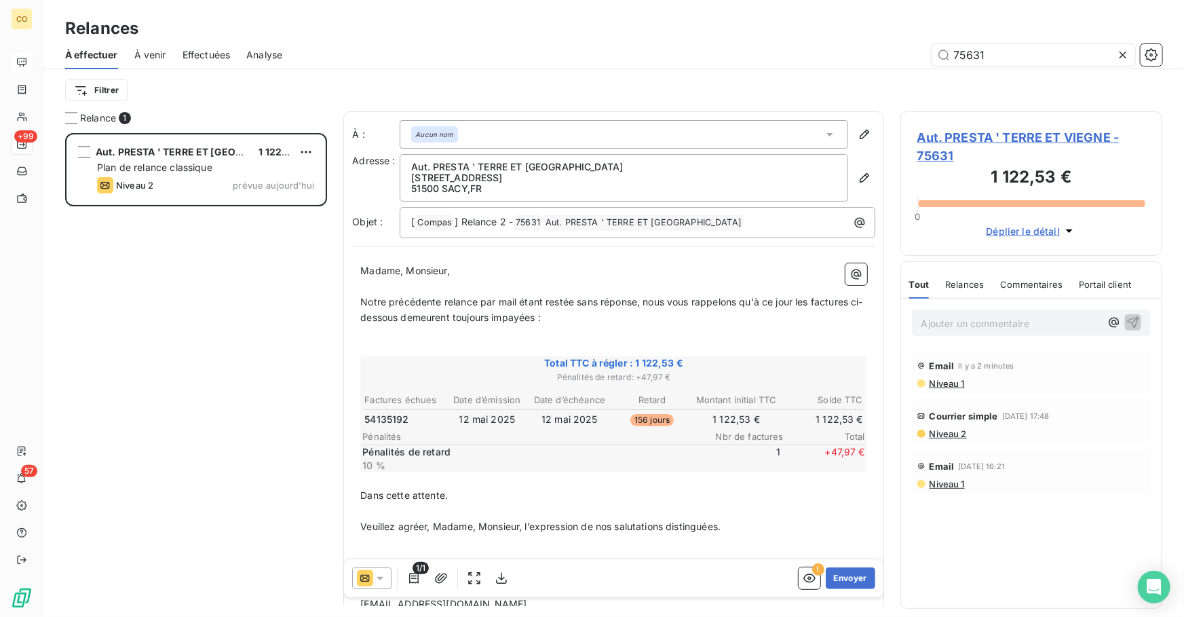
type input "75631"
click at [380, 587] on div at bounding box center [371, 578] width 39 height 22
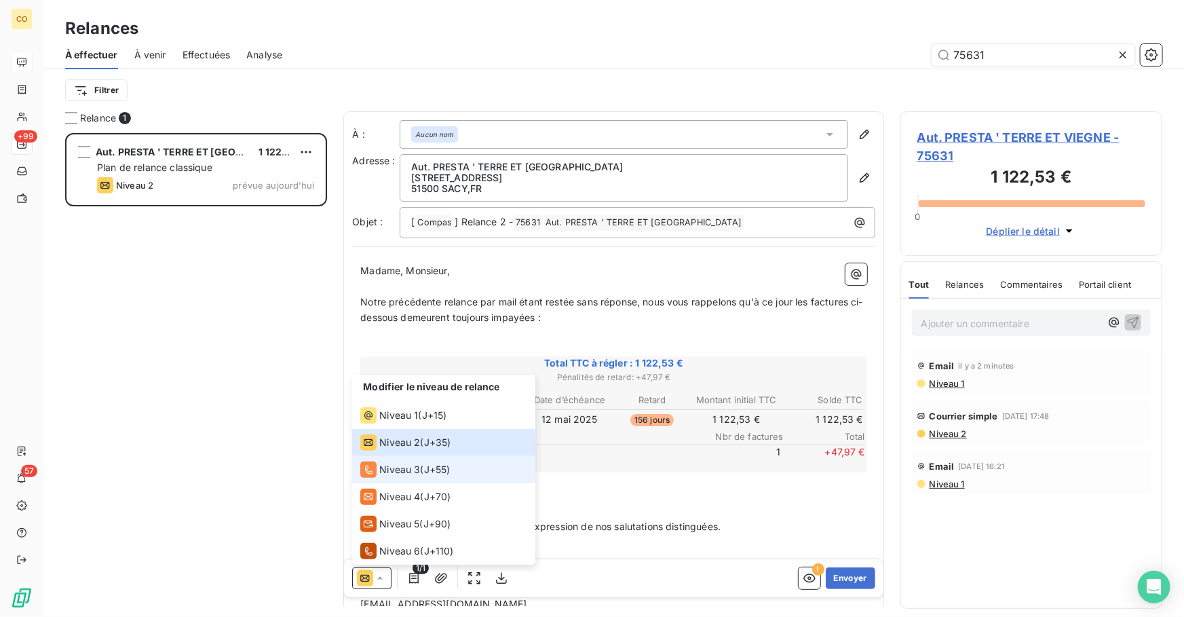
click at [405, 461] on div "Niveau 3" at bounding box center [390, 469] width 60 height 16
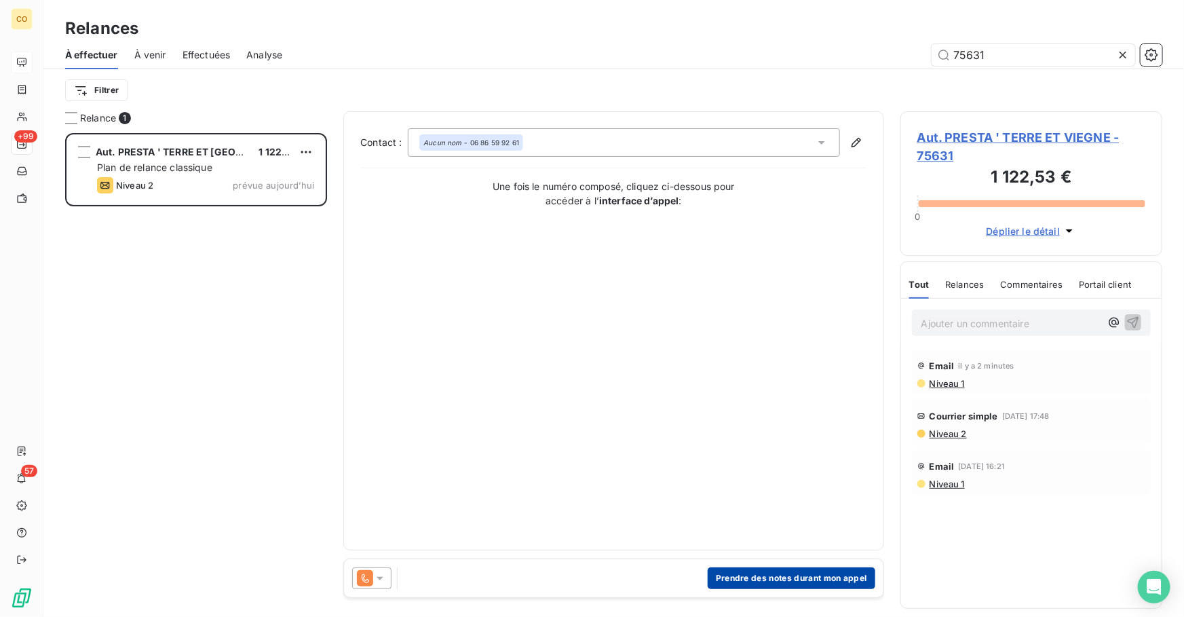
click at [825, 583] on button "Prendre des notes durant mon appel" at bounding box center [791, 578] width 168 height 22
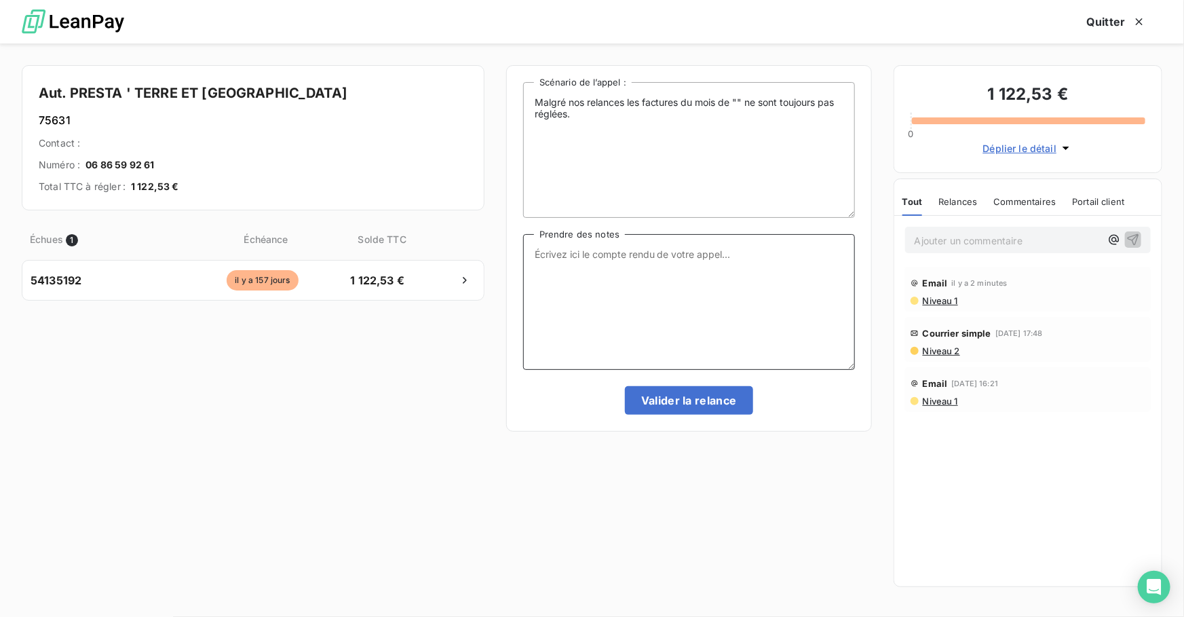
click at [702, 318] on textarea "Prendre des notes" at bounding box center [689, 302] width 332 height 136
paste textarea "Le 15/10 Relance Tél : MAJ MAIL + dupli par mail et fait le paiement"
type textarea "Le 15/10 Relance Tél : MAJ MAIL + dupli par mail et fait le paiement"
click at [743, 402] on button "Valider la relance" at bounding box center [689, 400] width 128 height 28
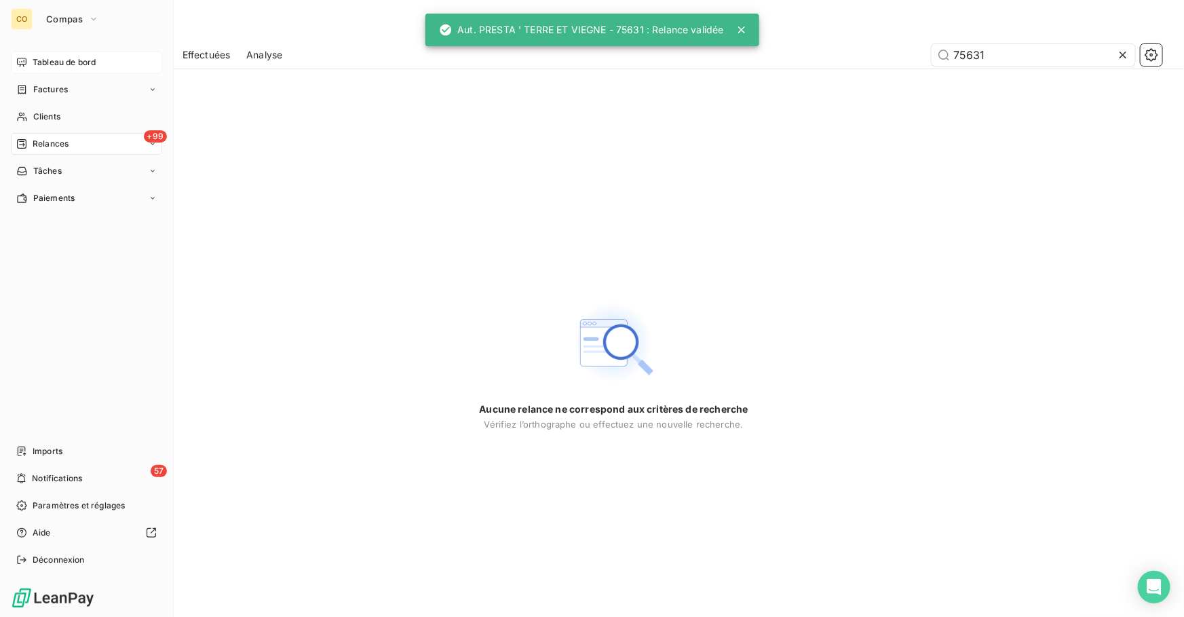
click at [55, 145] on span "Relances" at bounding box center [51, 144] width 36 height 12
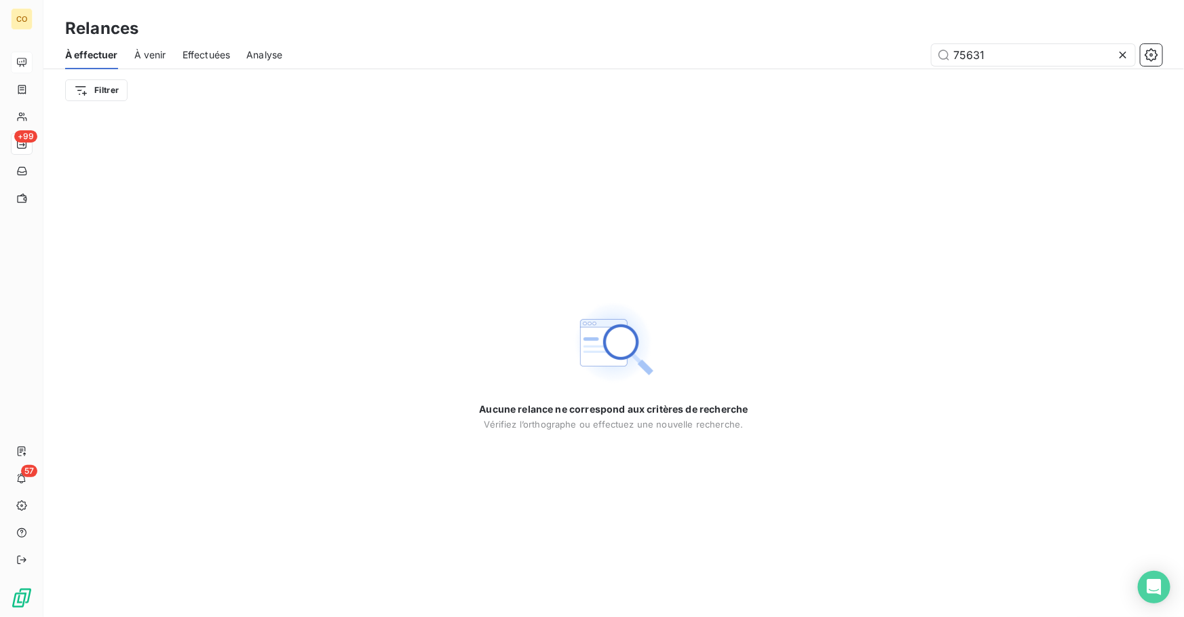
click at [1125, 56] on icon at bounding box center [1122, 55] width 7 height 7
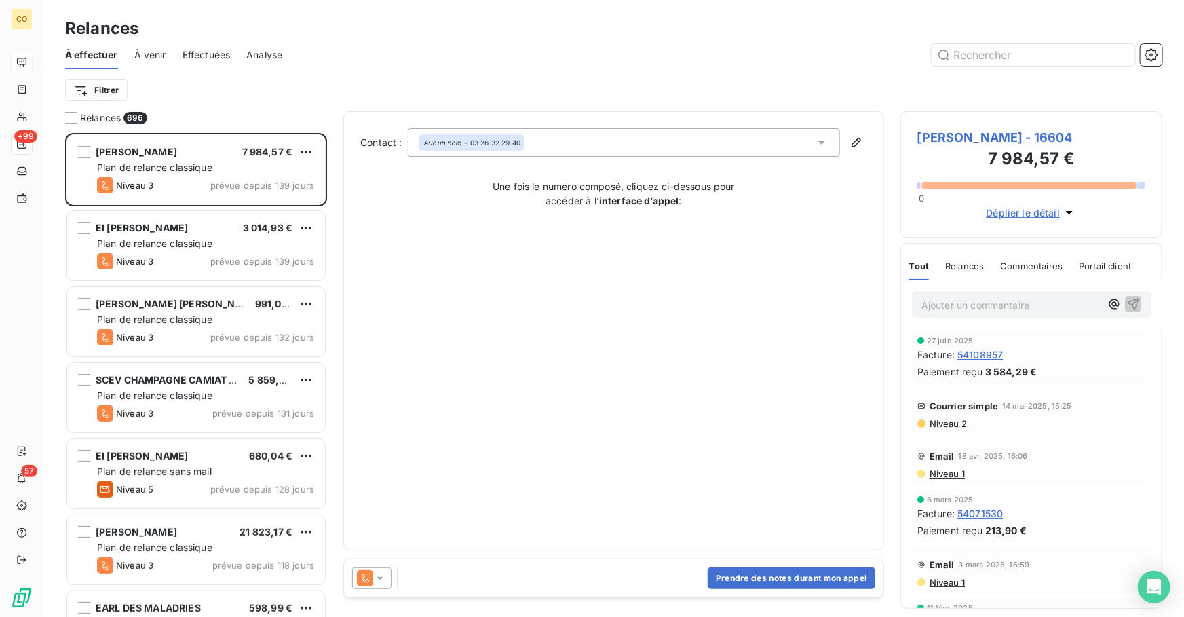
scroll to position [475, 252]
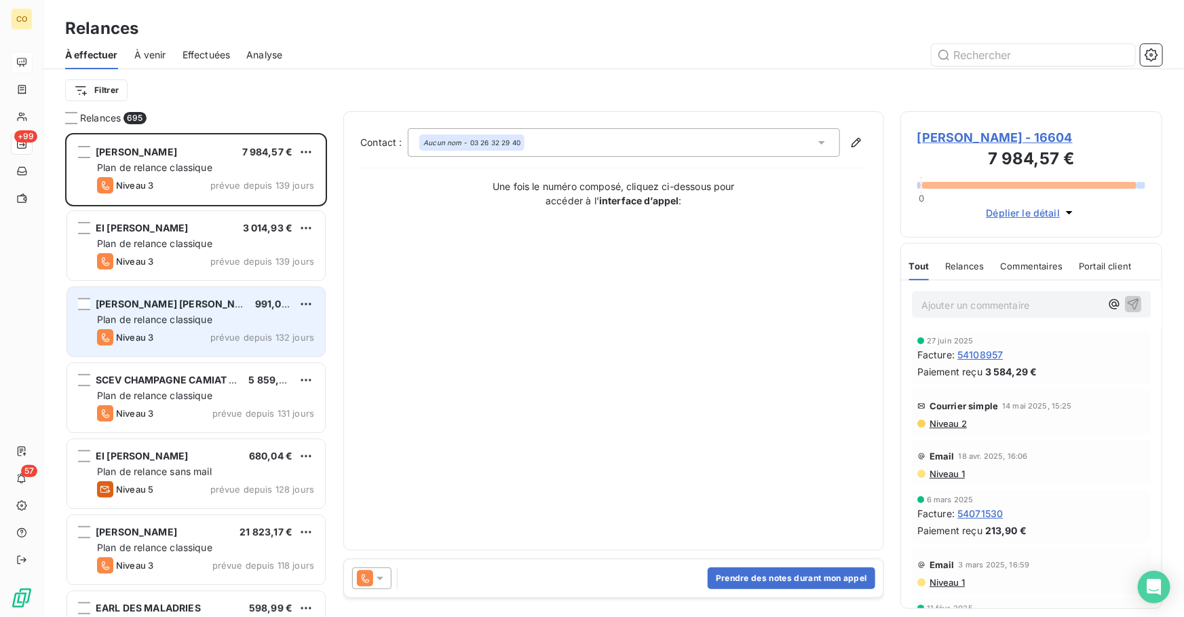
click at [173, 307] on span "[PERSON_NAME] [PERSON_NAME]" at bounding box center [178, 304] width 165 height 12
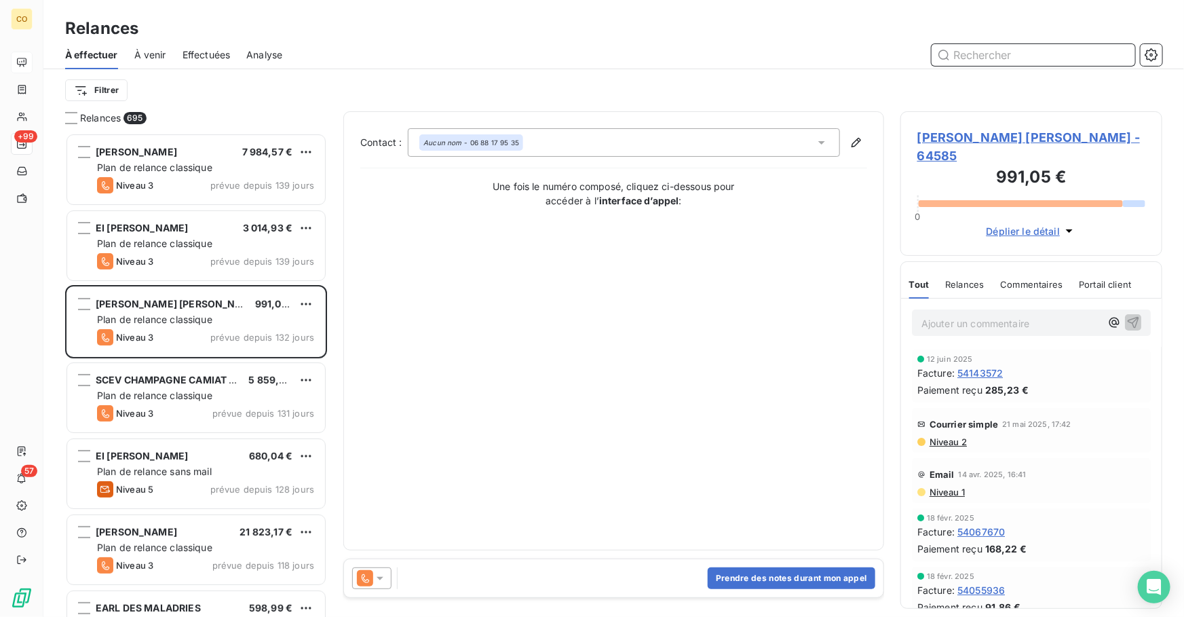
click at [959, 59] on input "text" at bounding box center [1032, 55] width 203 height 22
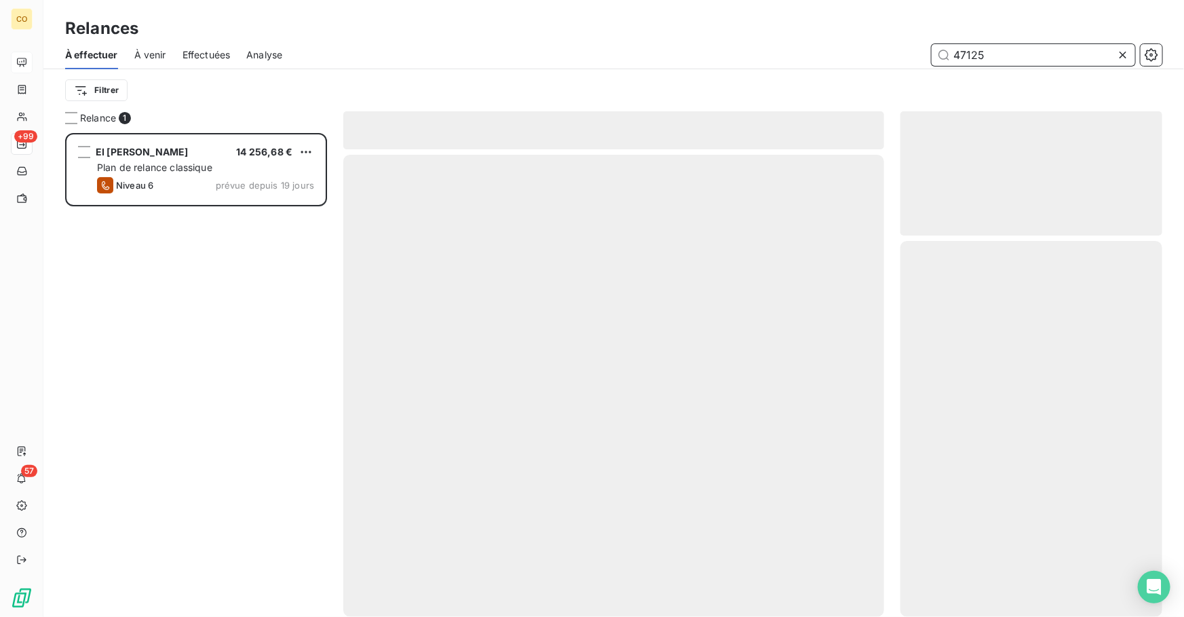
scroll to position [475, 252]
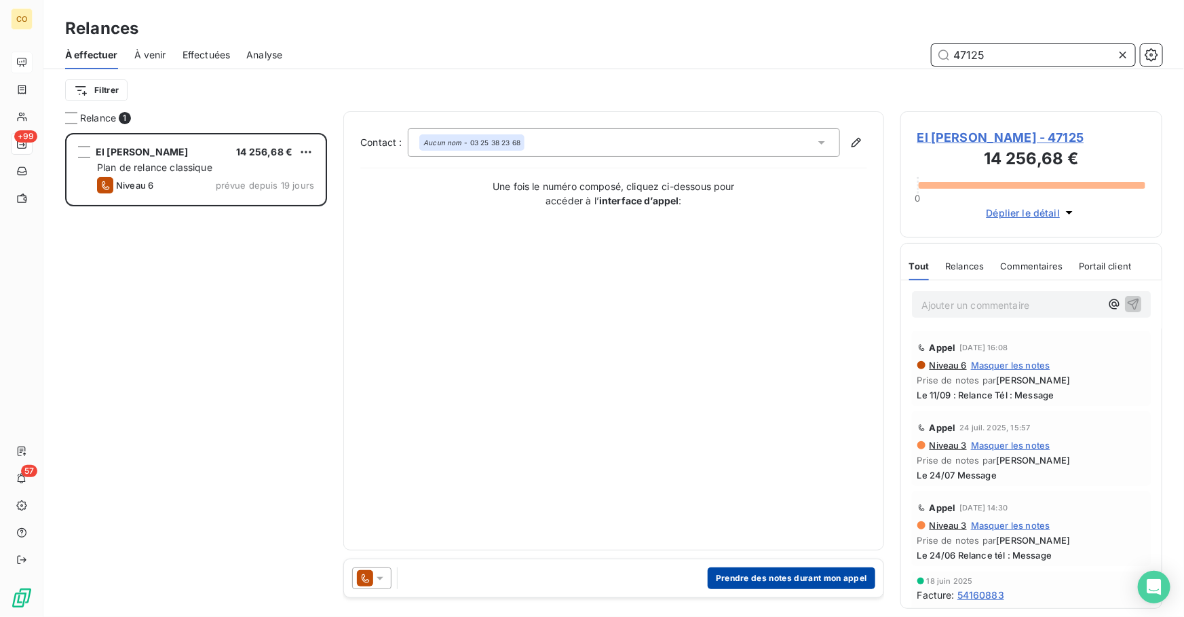
type input "47125"
click at [773, 579] on button "Prendre des notes durant mon appel" at bounding box center [791, 578] width 168 height 22
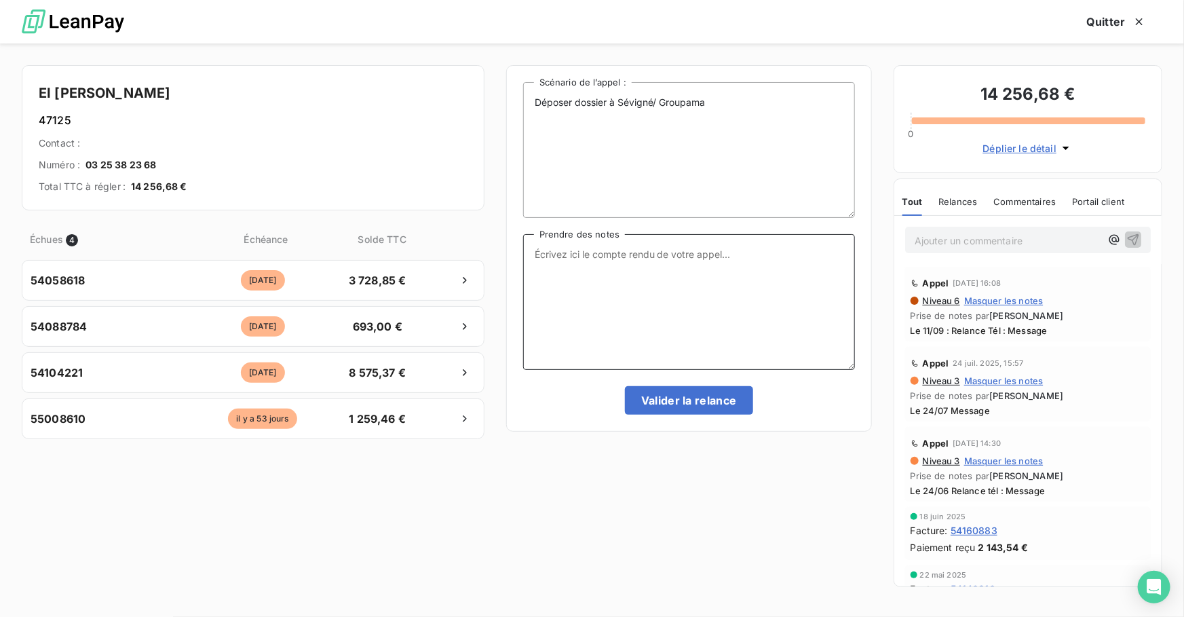
click at [666, 300] on textarea "Prendre des notes" at bounding box center [689, 302] width 332 height 136
paste textarea "Le 15/10 : Relance tél : Message"
type textarea "Le 15/10 : Relance tél : Message"
click at [687, 396] on button "Valider la relance" at bounding box center [689, 400] width 128 height 28
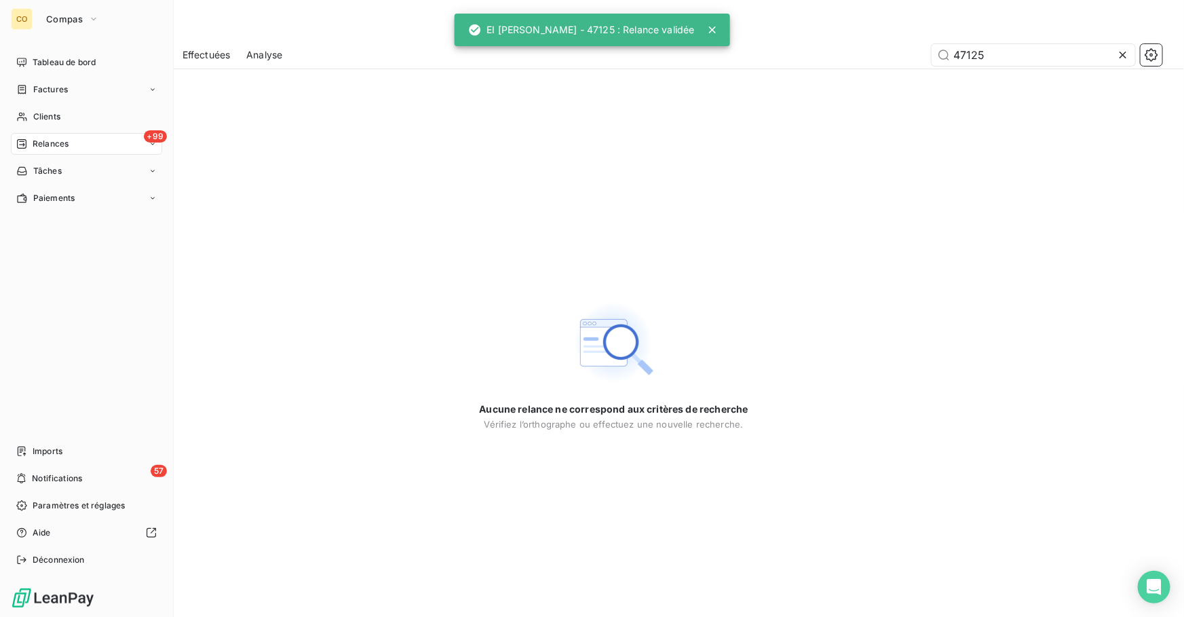
drag, startPoint x: 37, startPoint y: 64, endPoint x: 45, endPoint y: 75, distance: 14.0
click at [37, 64] on span "Tableau de bord" at bounding box center [64, 62] width 63 height 12
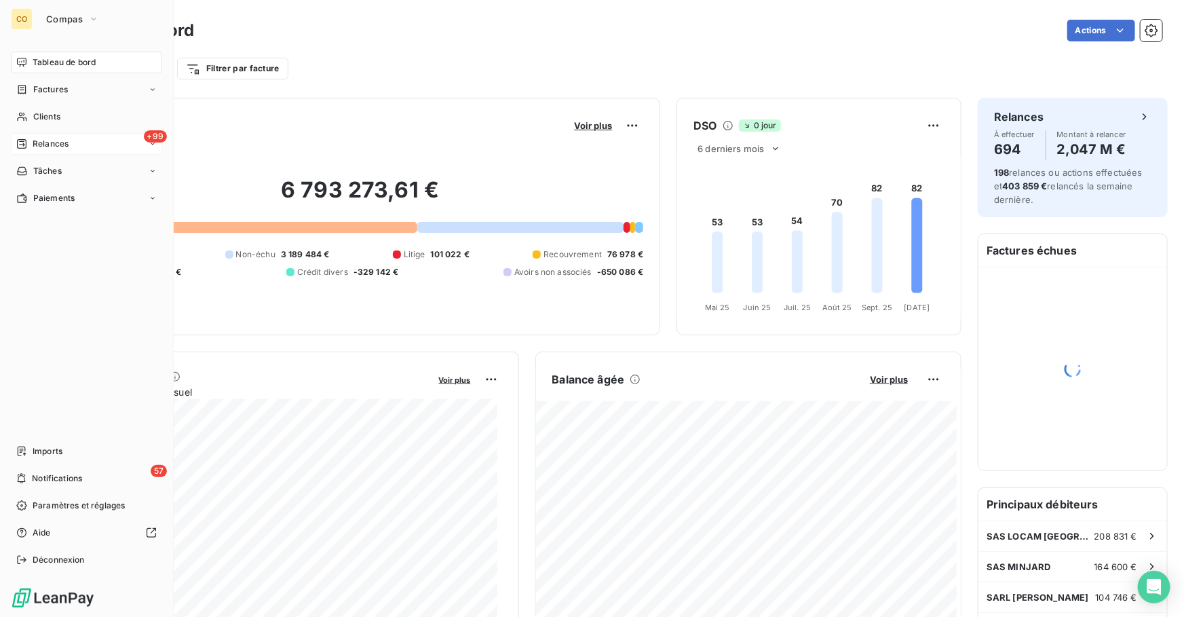
click at [72, 141] on div "+99 Relances" at bounding box center [86, 144] width 151 height 22
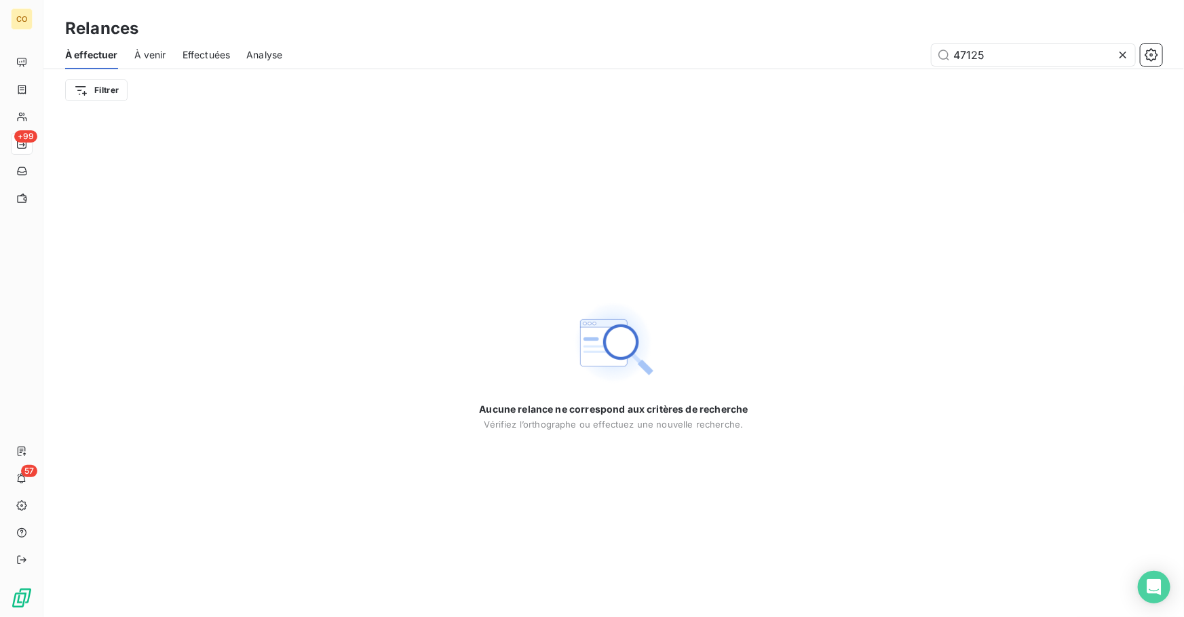
click at [1122, 53] on icon at bounding box center [1123, 55] width 14 height 14
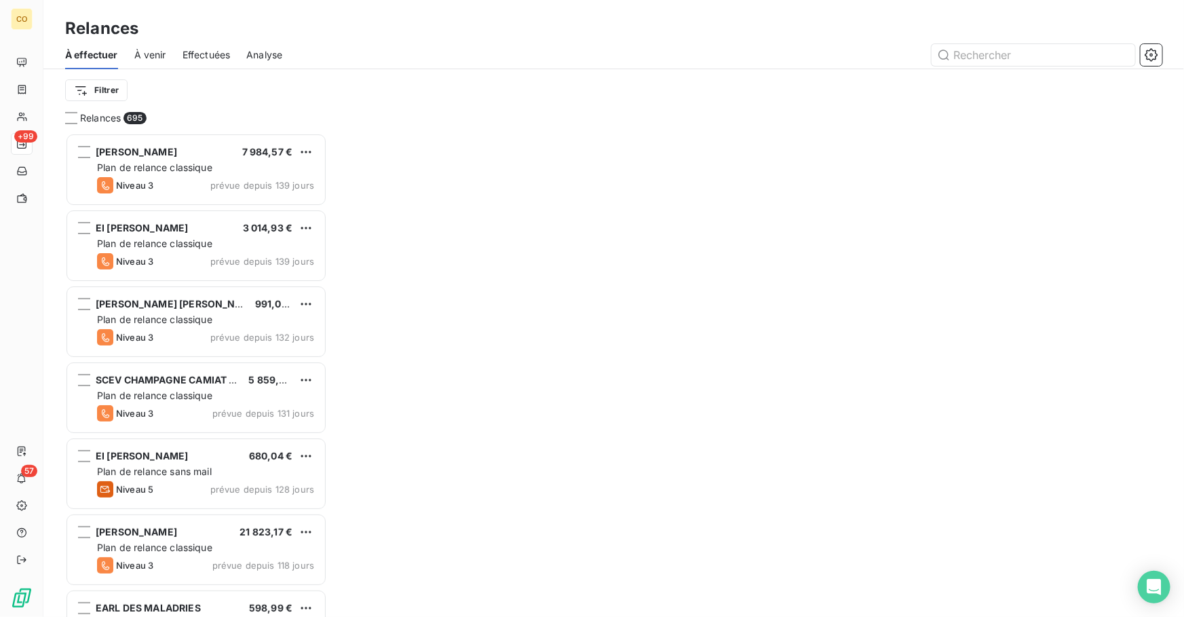
scroll to position [475, 252]
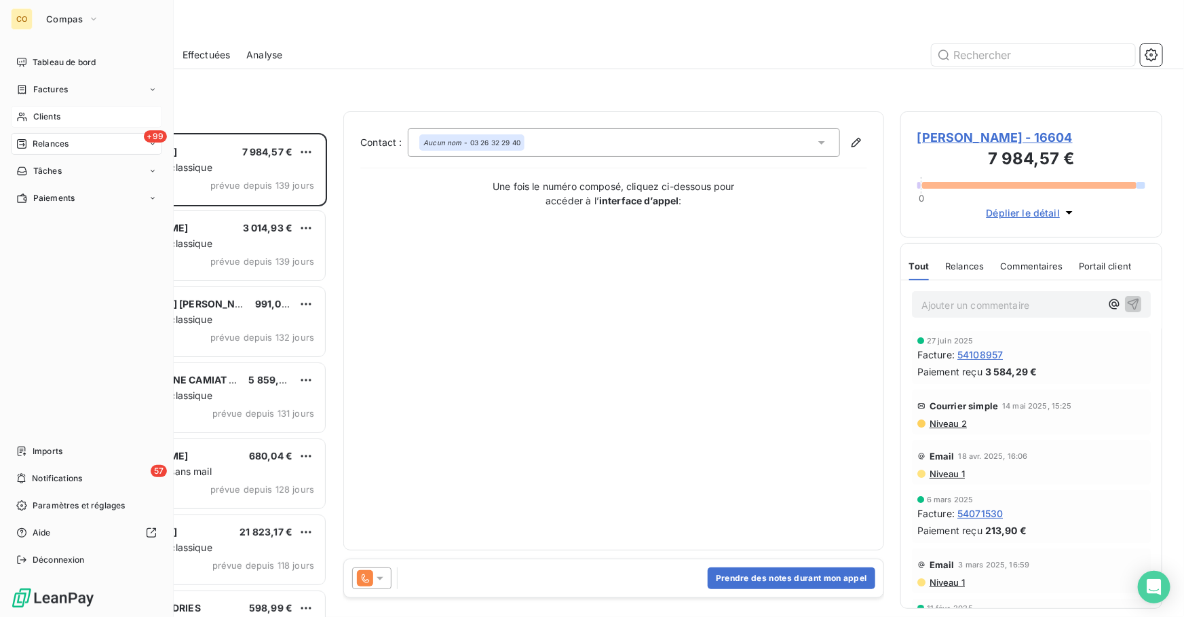
click at [44, 118] on span "Clients" at bounding box center [46, 117] width 27 height 12
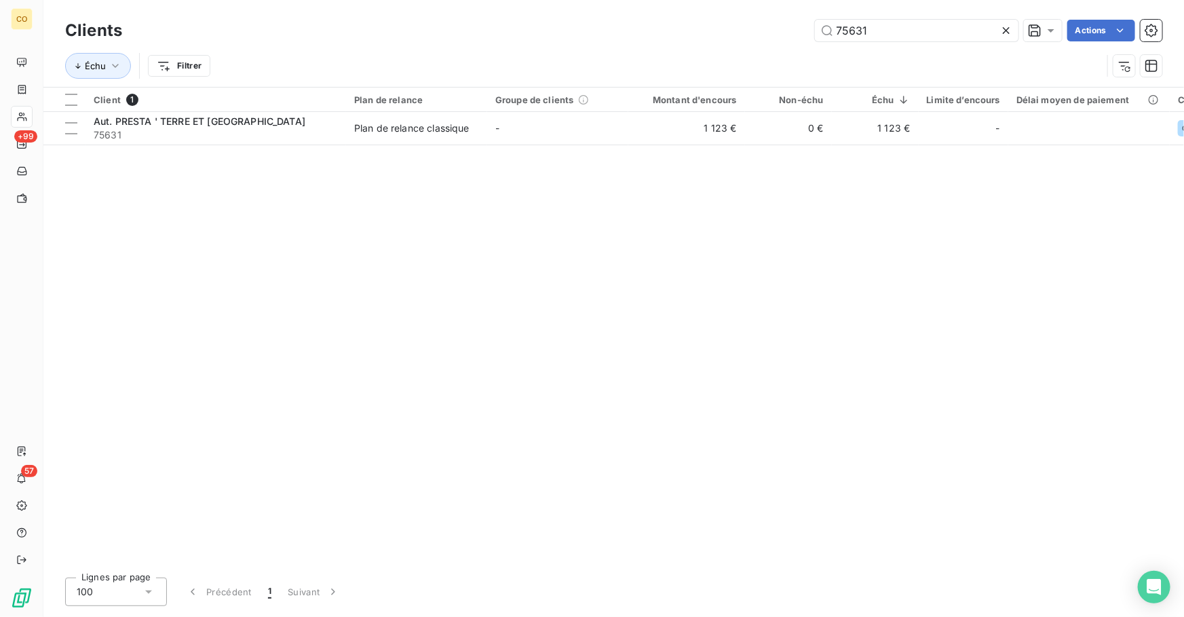
drag, startPoint x: 875, startPoint y: 34, endPoint x: 714, endPoint y: 10, distance: 162.5
click at [714, 10] on div "Clients 75631 Actions Échu Filtrer" at bounding box center [613, 43] width 1140 height 87
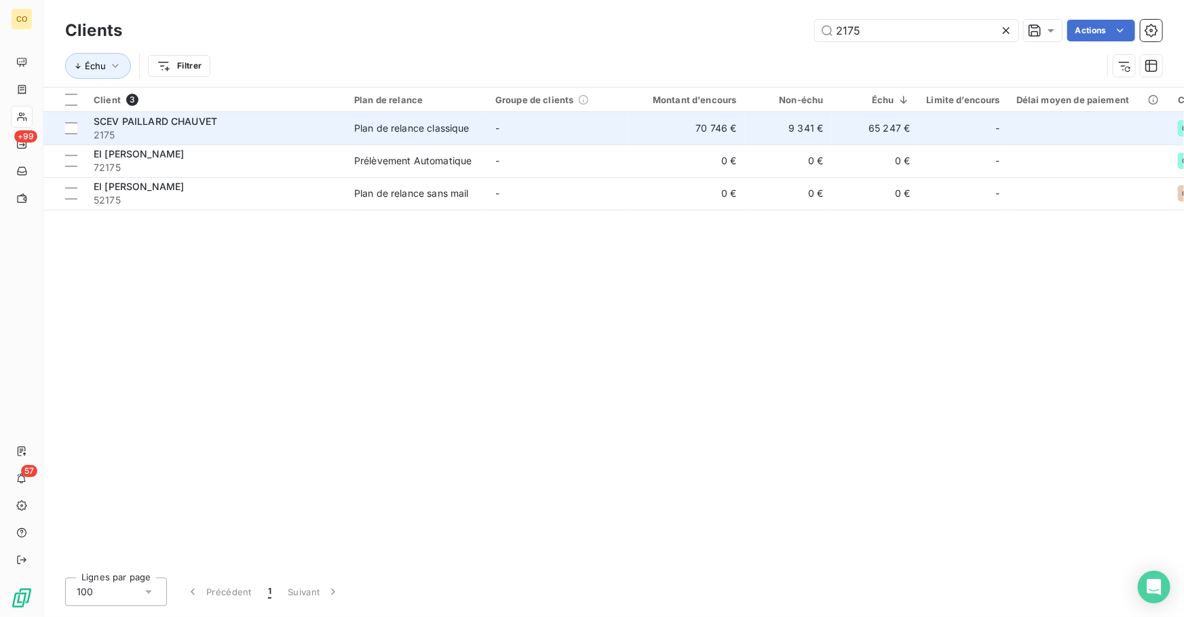
type input "2175"
click at [298, 126] on div "SCEV PAILLARD CHAUVET" at bounding box center [216, 122] width 244 height 14
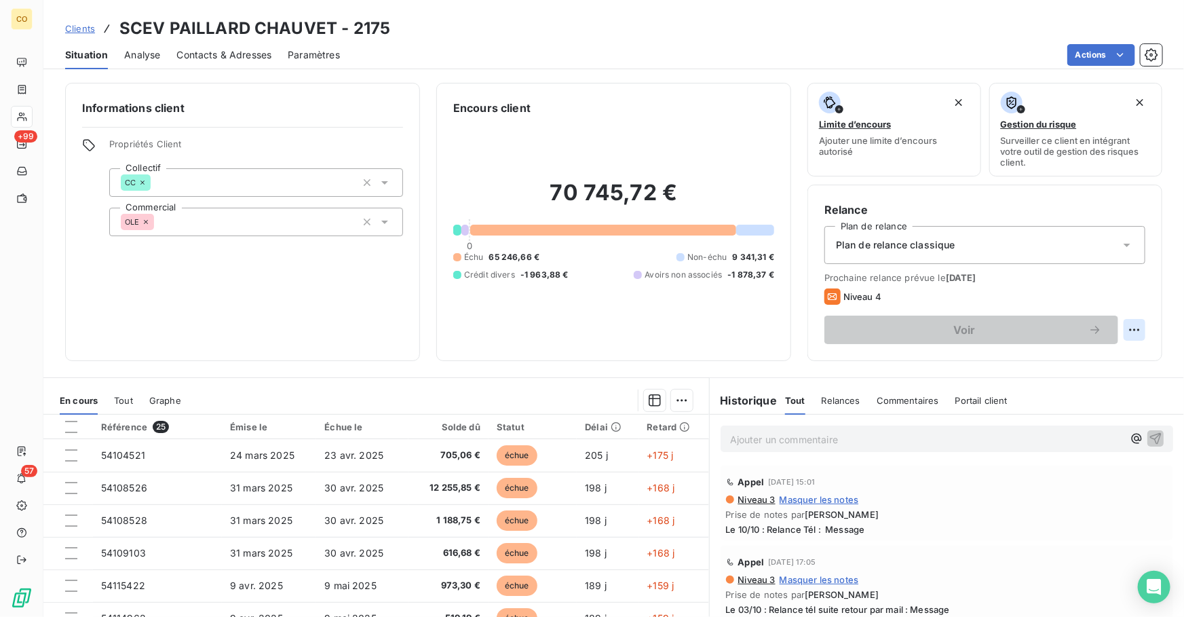
click at [1120, 331] on html "CO +99 57 Clients SCEV PAILLARD CHAUVET - 2175 Situation Analyse Contacts & Adr…" at bounding box center [592, 308] width 1184 height 617
click at [1037, 367] on div "Replanifier cette action" at bounding box center [1069, 359] width 121 height 22
select select "9"
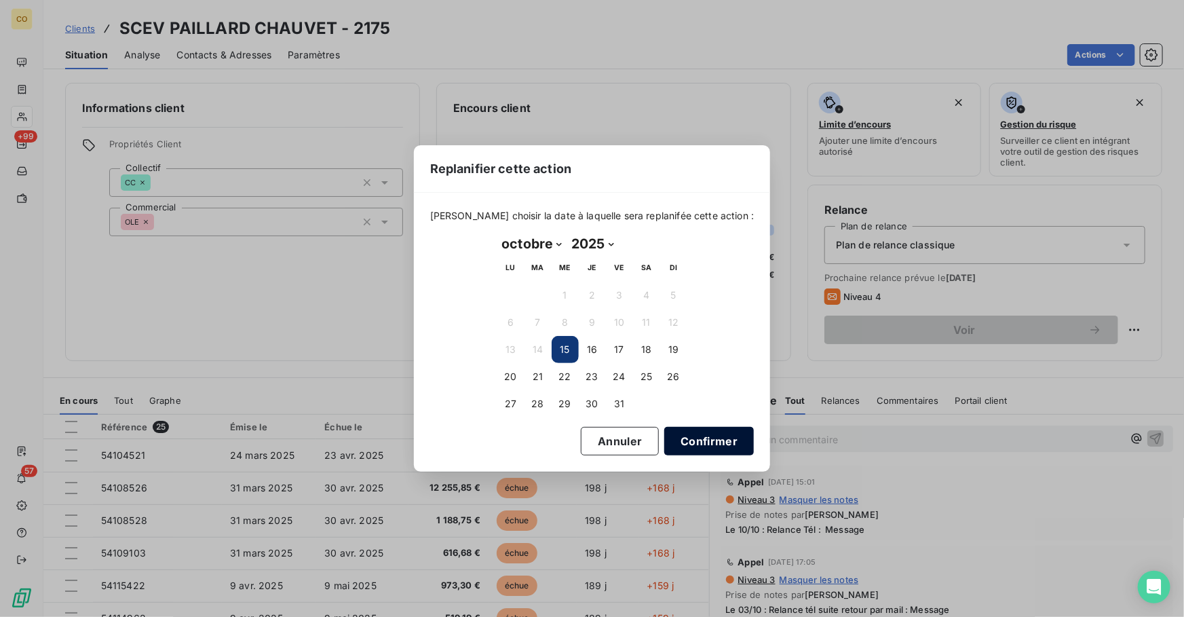
click at [664, 440] on button "Confirmer" at bounding box center [709, 441] width 90 height 28
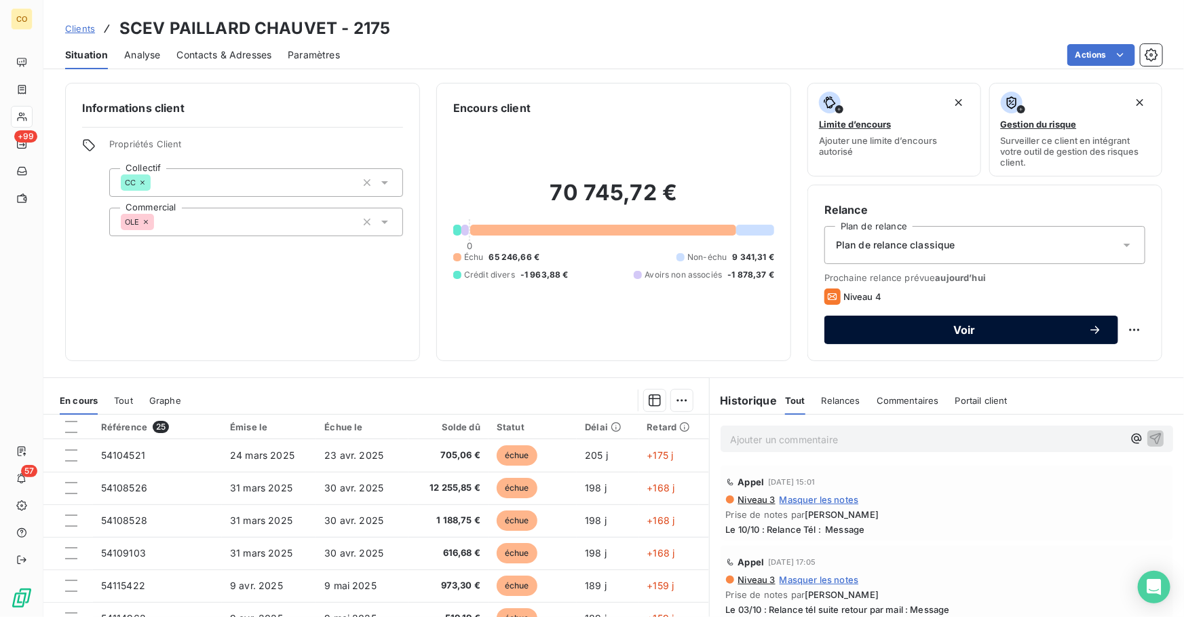
click at [909, 320] on button "Voir" at bounding box center [971, 329] width 294 height 28
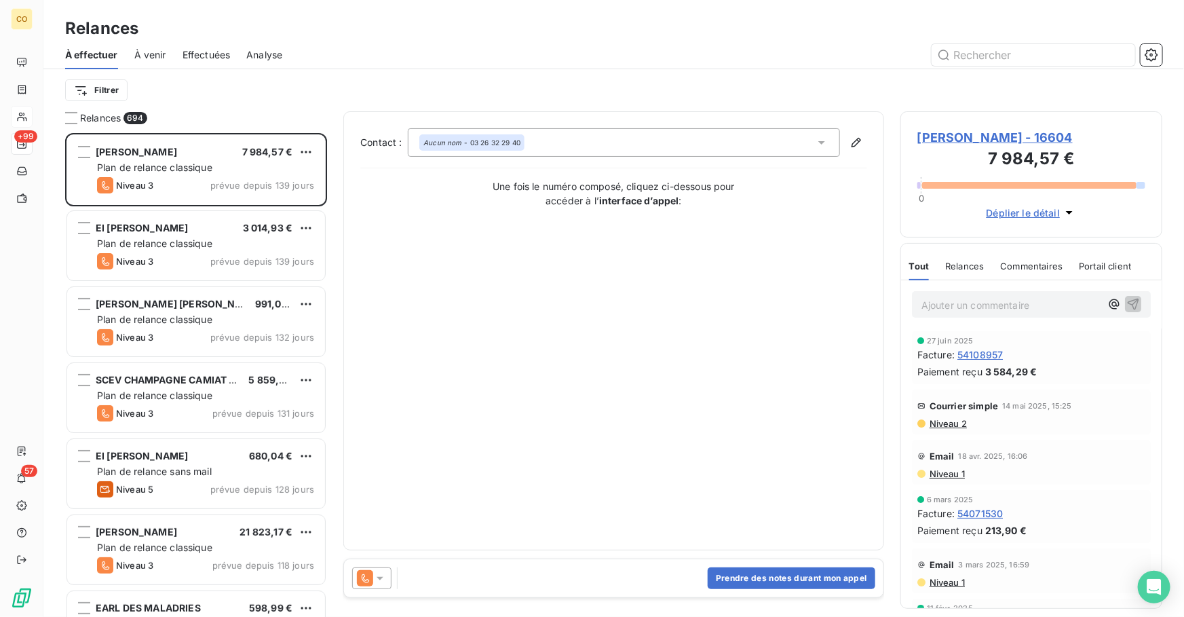
scroll to position [475, 252]
click at [364, 578] on icon at bounding box center [365, 578] width 7 height 9
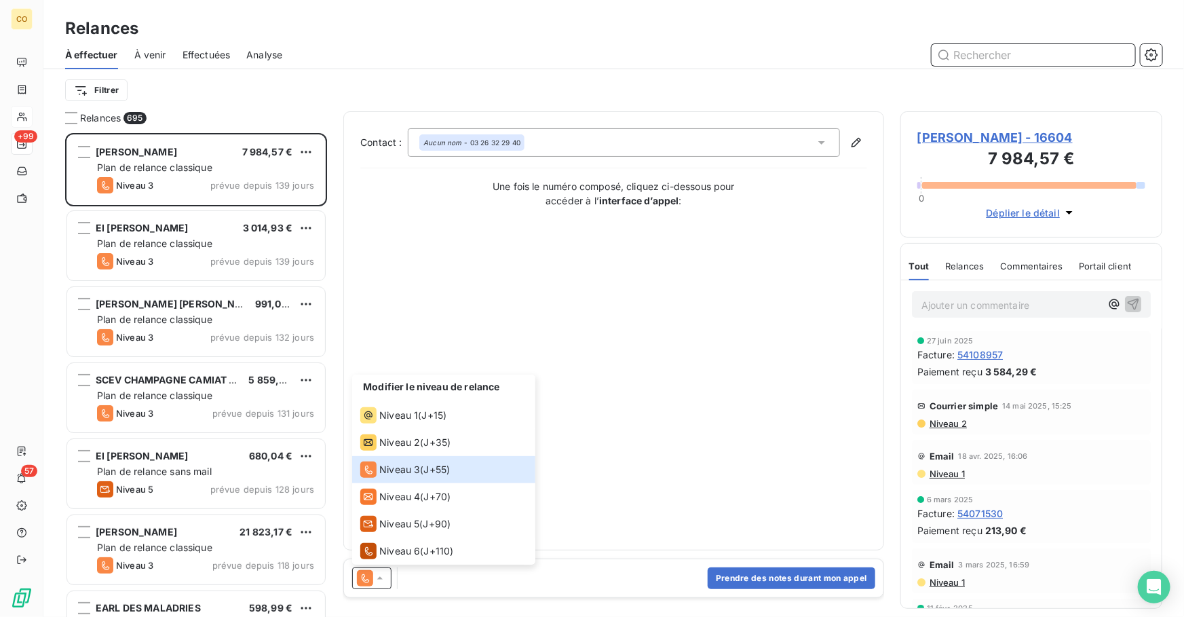
click at [999, 54] on input "text" at bounding box center [1032, 55] width 203 height 22
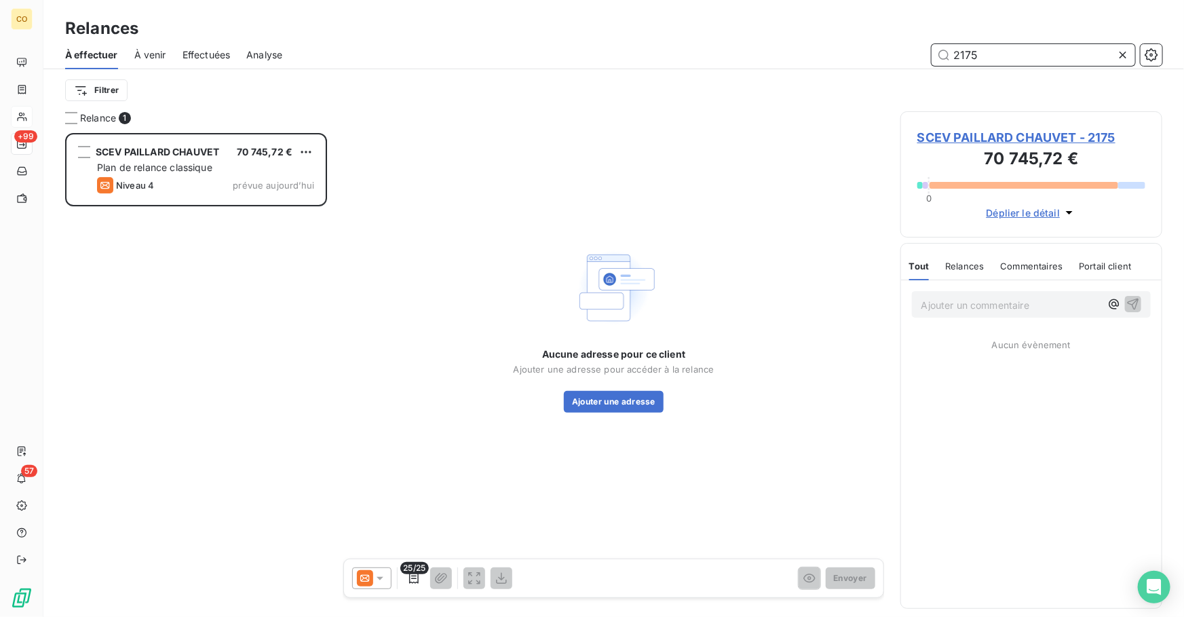
scroll to position [475, 252]
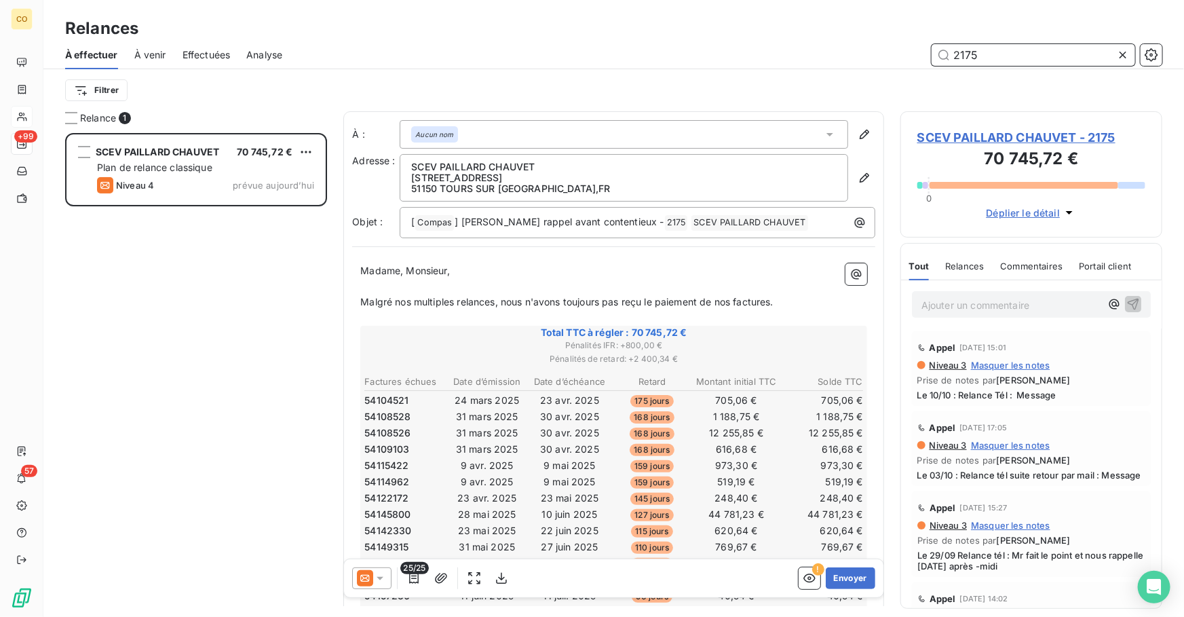
type input "2175"
click at [366, 579] on icon at bounding box center [365, 578] width 16 height 16
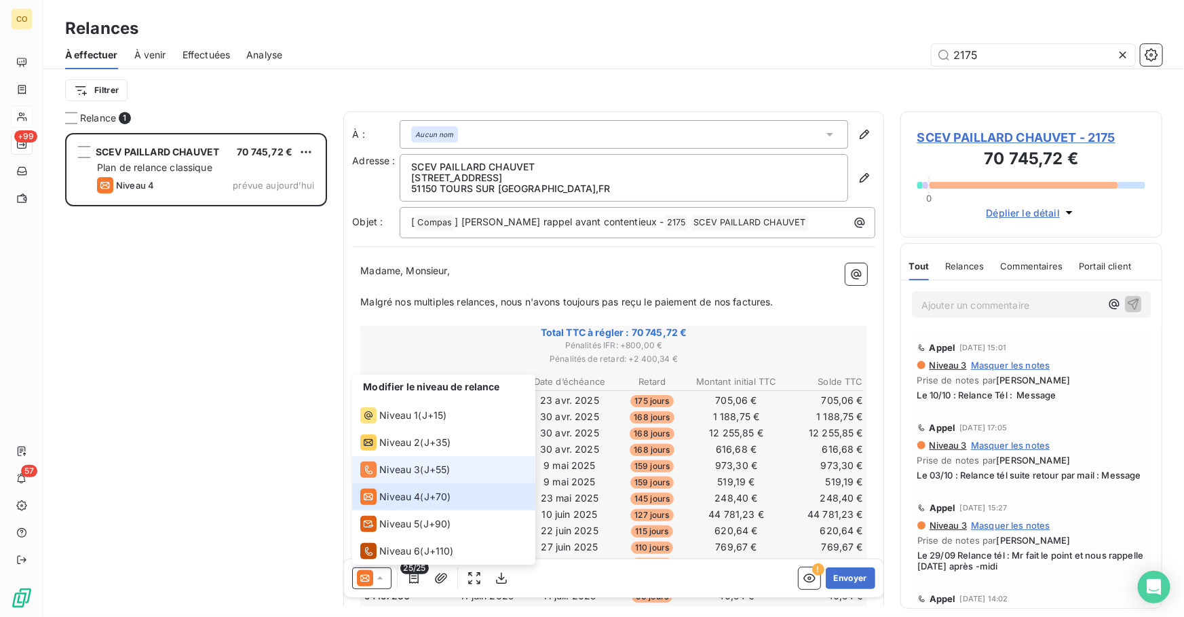
click at [387, 465] on span "Niveau 3" at bounding box center [399, 470] width 41 height 14
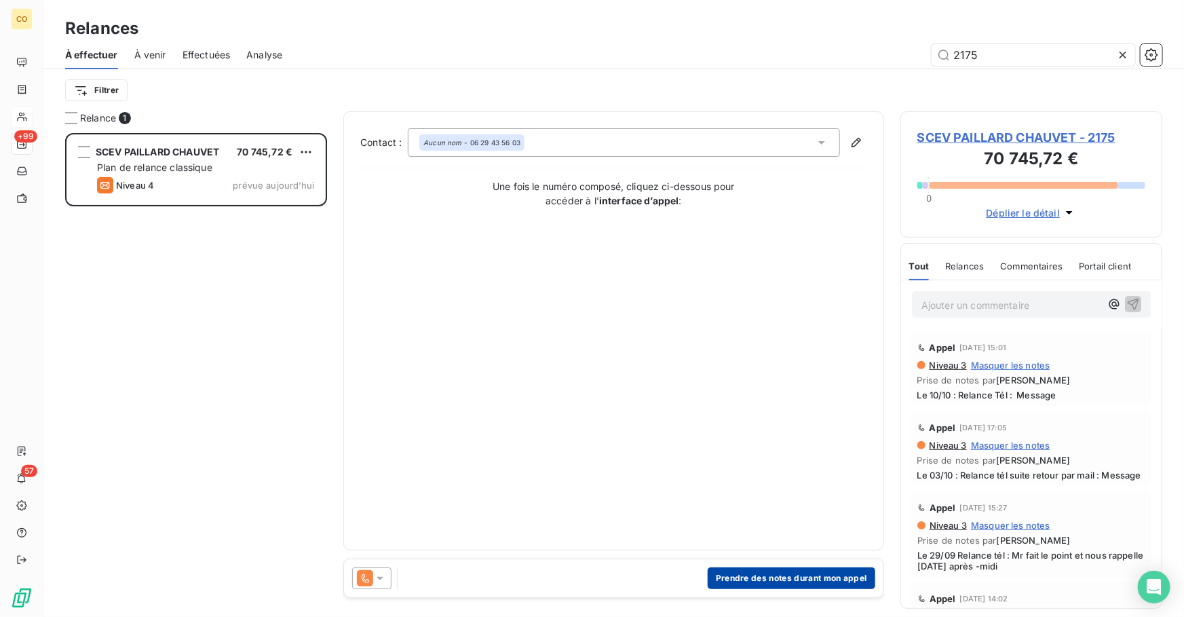
click at [825, 581] on button "Prendre des notes durant mon appel" at bounding box center [791, 578] width 168 height 22
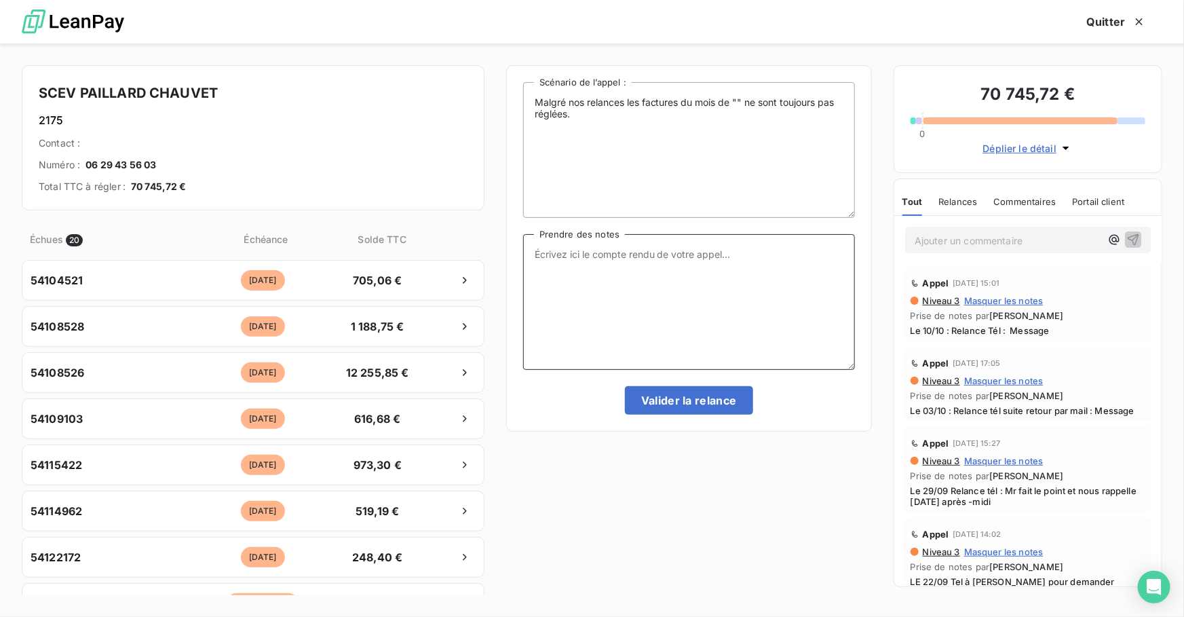
click at [660, 303] on textarea "Prendre des notes" at bounding box center [689, 302] width 332 height 136
click at [654, 281] on textarea "Prendre des notes" at bounding box center [689, 302] width 332 height 136
paste textarea "L"
drag, startPoint x: 721, startPoint y: 277, endPoint x: 115, endPoint y: 200, distance: 610.5
click at [115, 200] on div "SCEV PAILLARD CHAUVET 2175 Contact : Numéro : [PHONE_NUMBER] Total TTC à régler…" at bounding box center [592, 329] width 1184 height 573
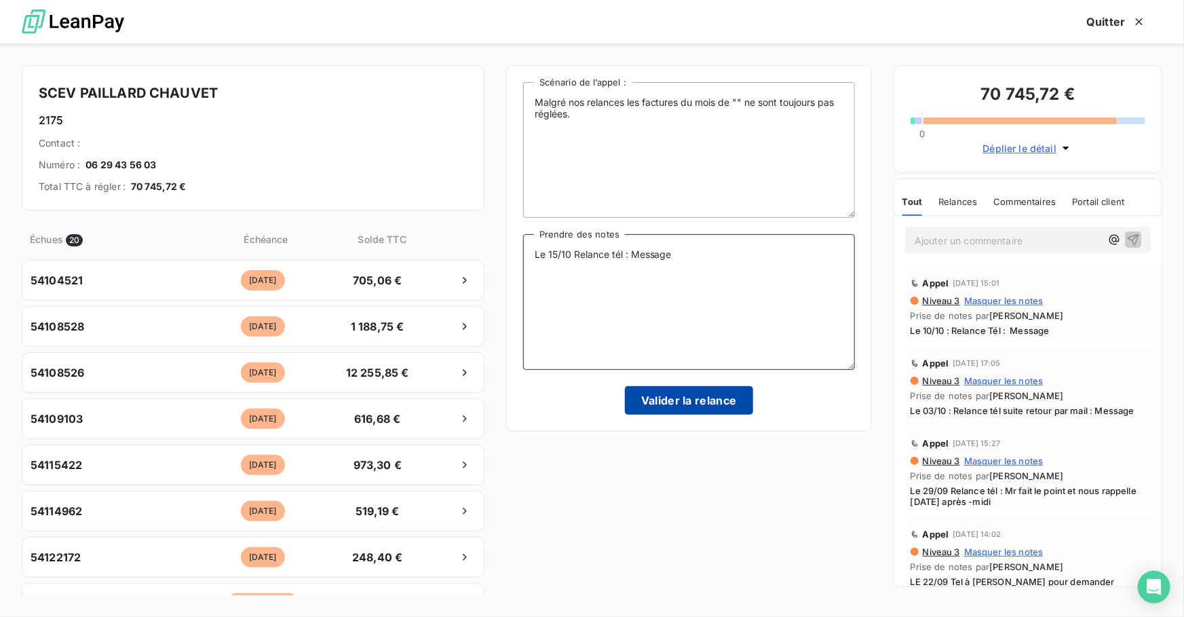
type textarea "Le 15/10 Relance tél : Message"
click at [655, 406] on button "Valider la relance" at bounding box center [689, 400] width 128 height 28
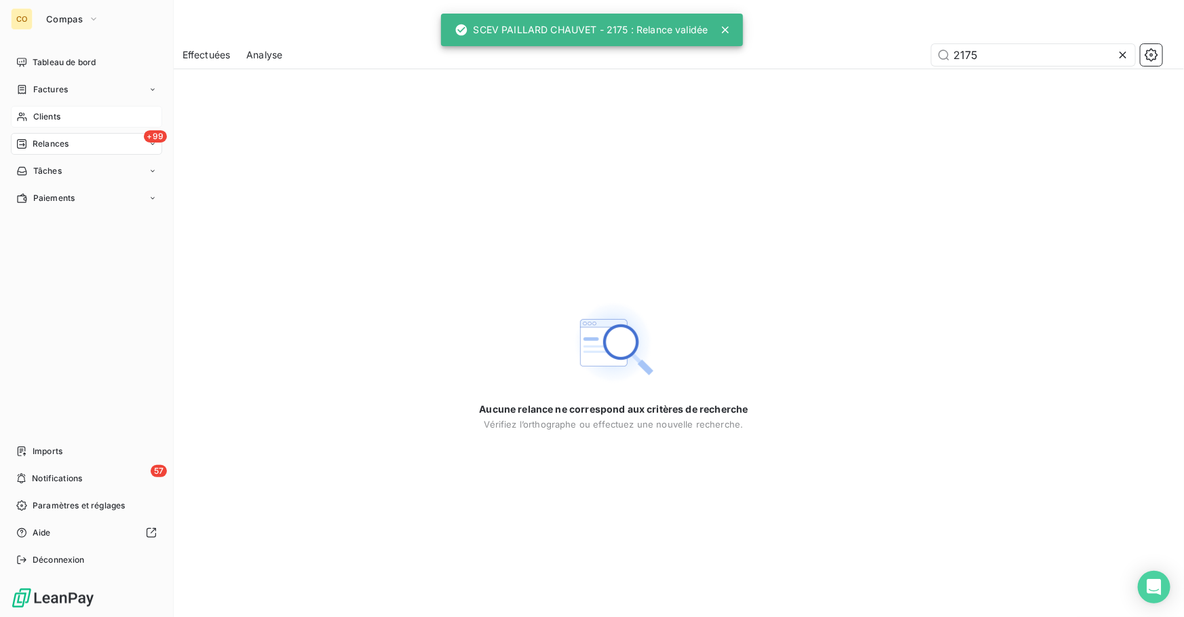
click at [33, 114] on span "Clients" at bounding box center [46, 117] width 27 height 12
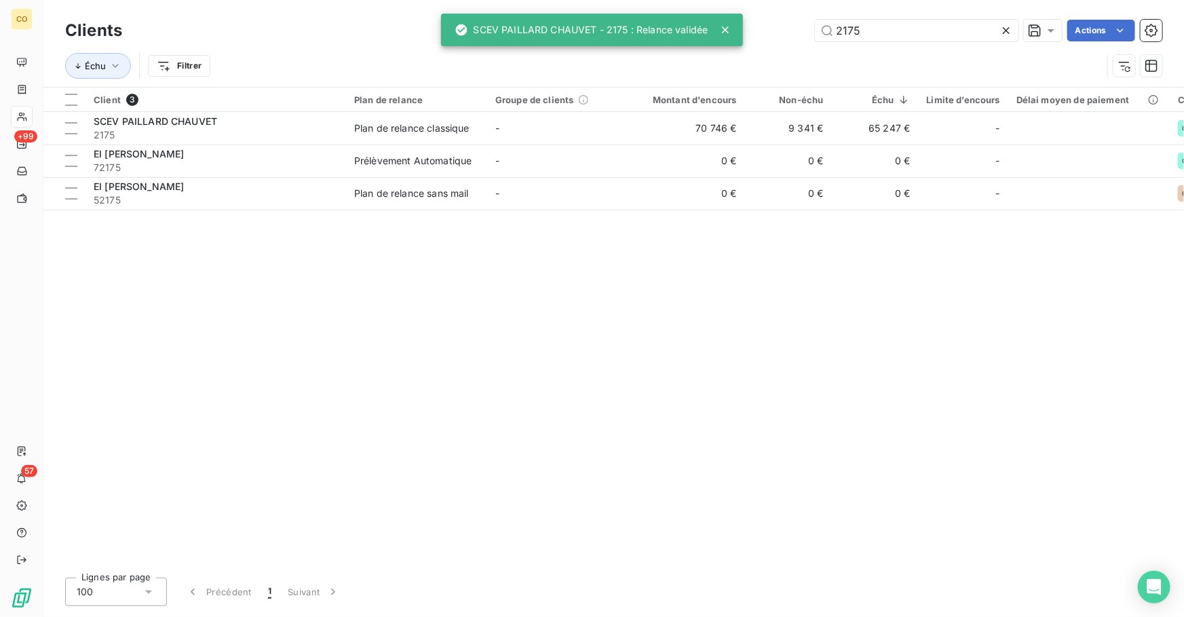
drag, startPoint x: 884, startPoint y: 30, endPoint x: 625, endPoint y: 27, distance: 258.4
click at [634, 26] on div "CO +99 57 Clients 2175 Actions Échu Filtrer Client 3 Plan de relance Groupe de …" at bounding box center [592, 308] width 1184 height 617
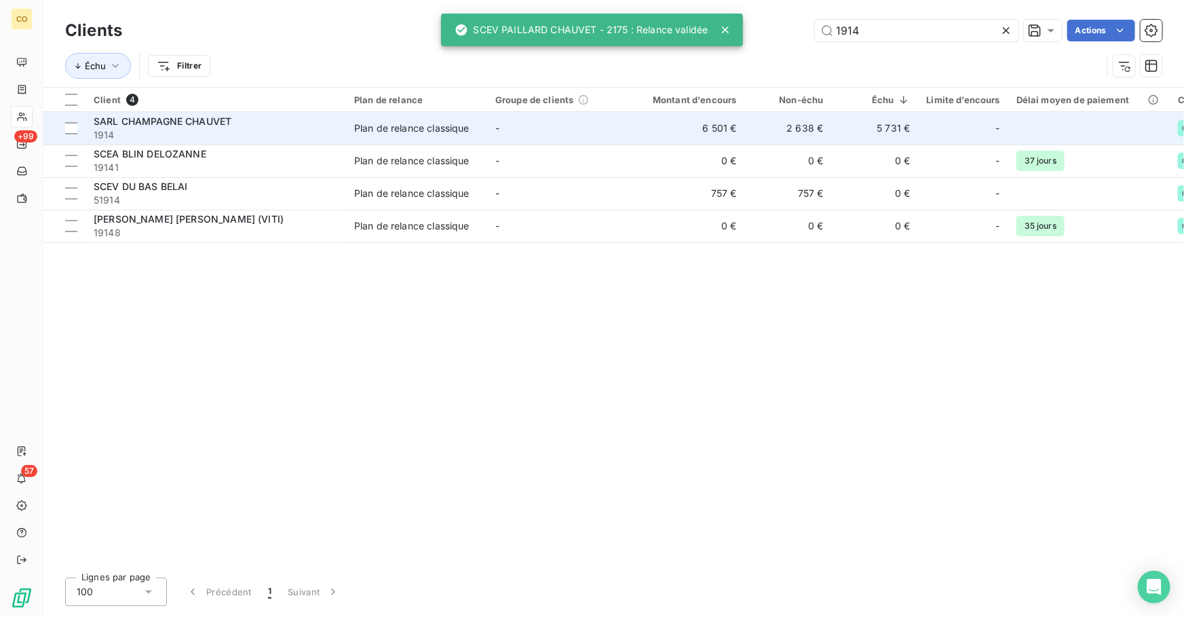
type input "1914"
click at [220, 134] on span "1914" at bounding box center [216, 135] width 244 height 14
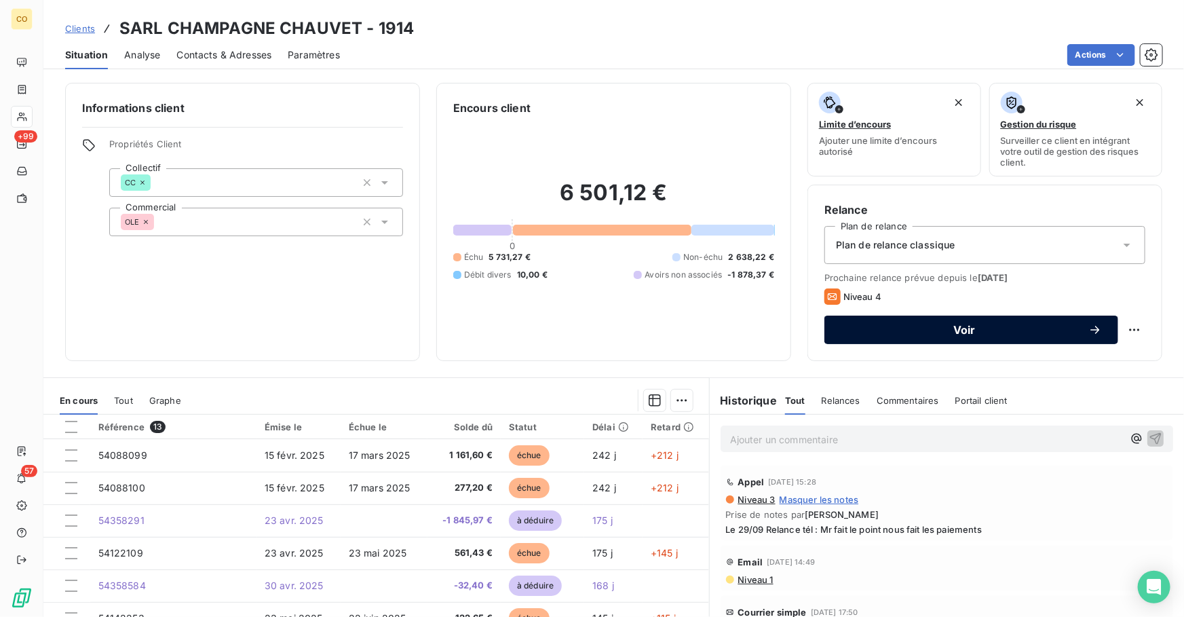
click at [881, 328] on span "Voir" at bounding box center [964, 329] width 248 height 11
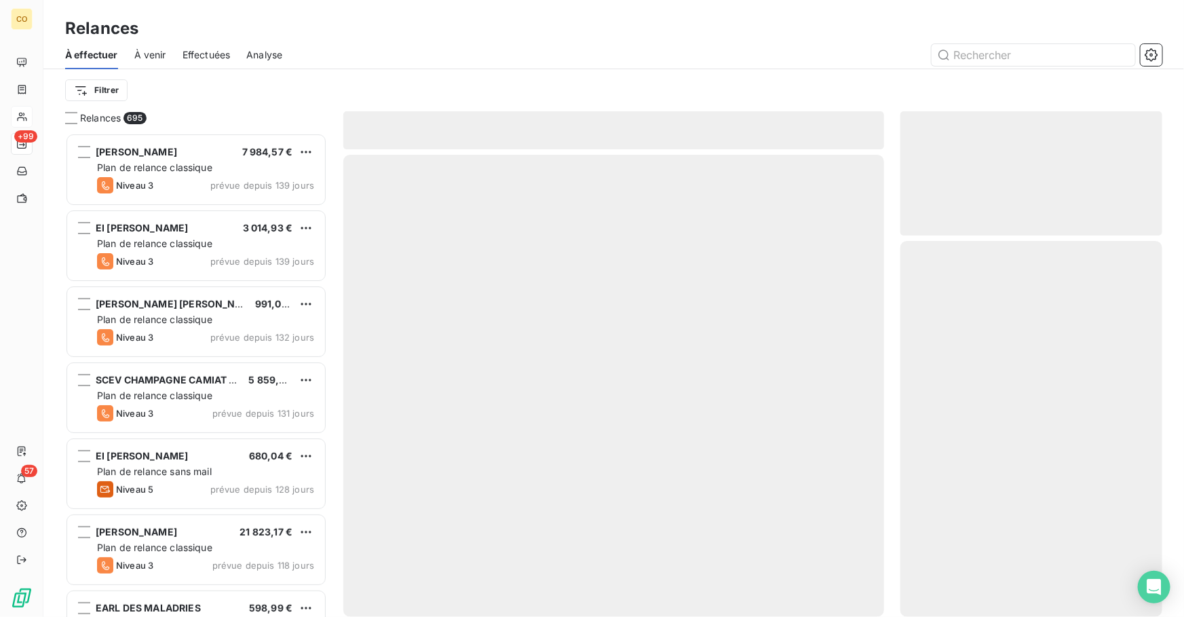
scroll to position [475, 252]
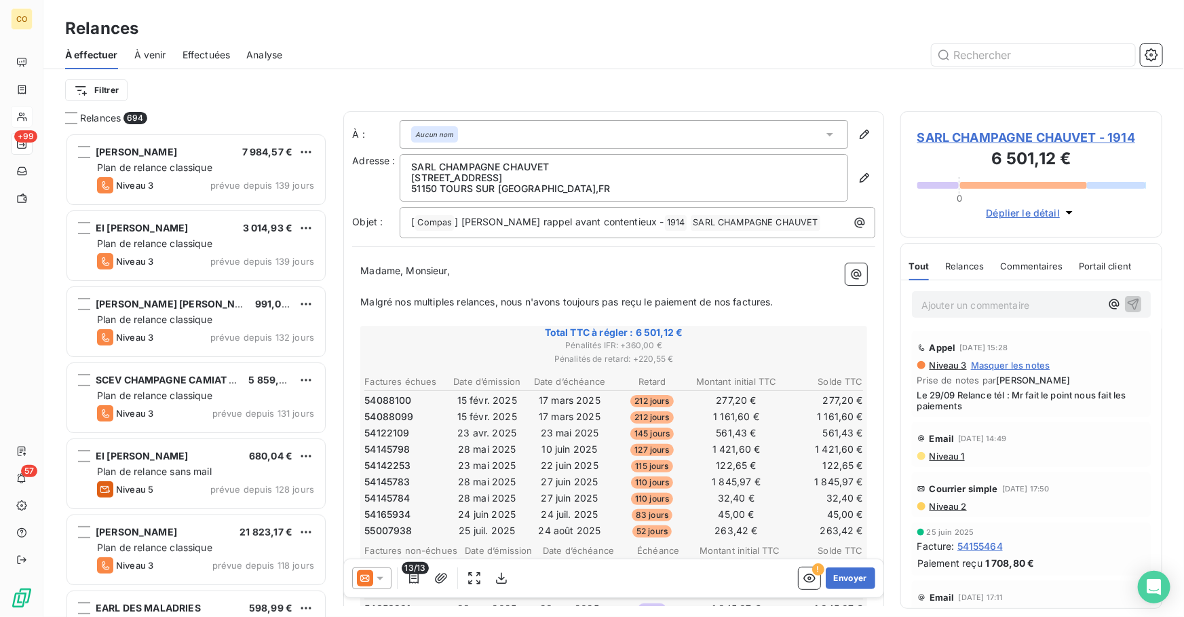
click at [386, 583] on icon at bounding box center [380, 578] width 14 height 14
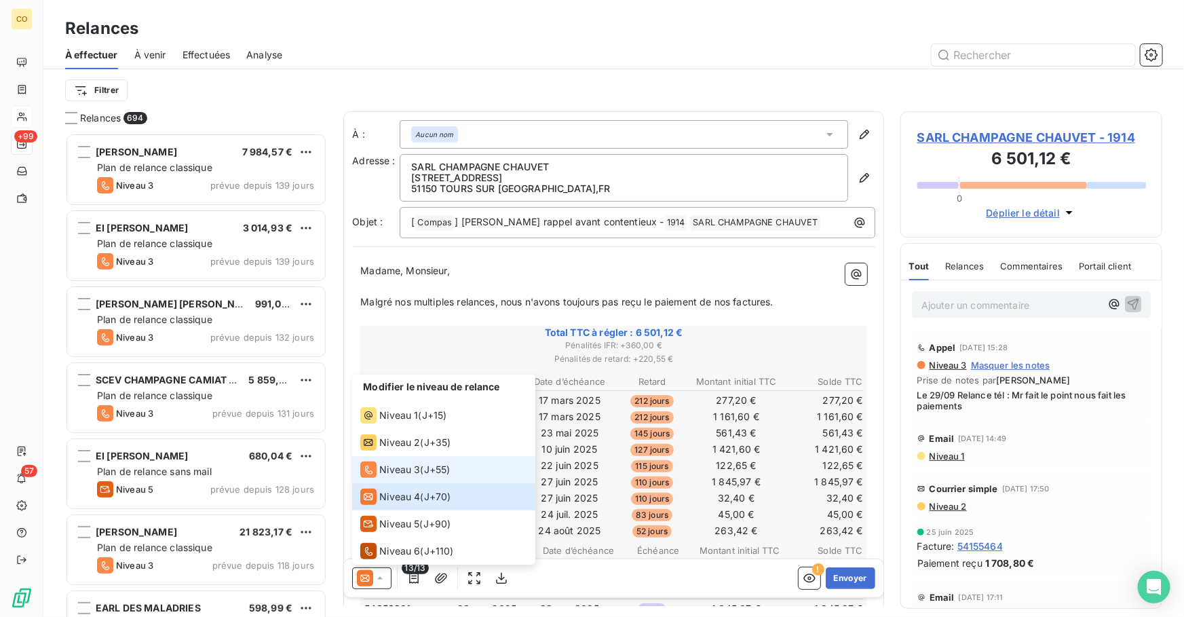
click at [394, 463] on span "Niveau 3" at bounding box center [399, 470] width 41 height 14
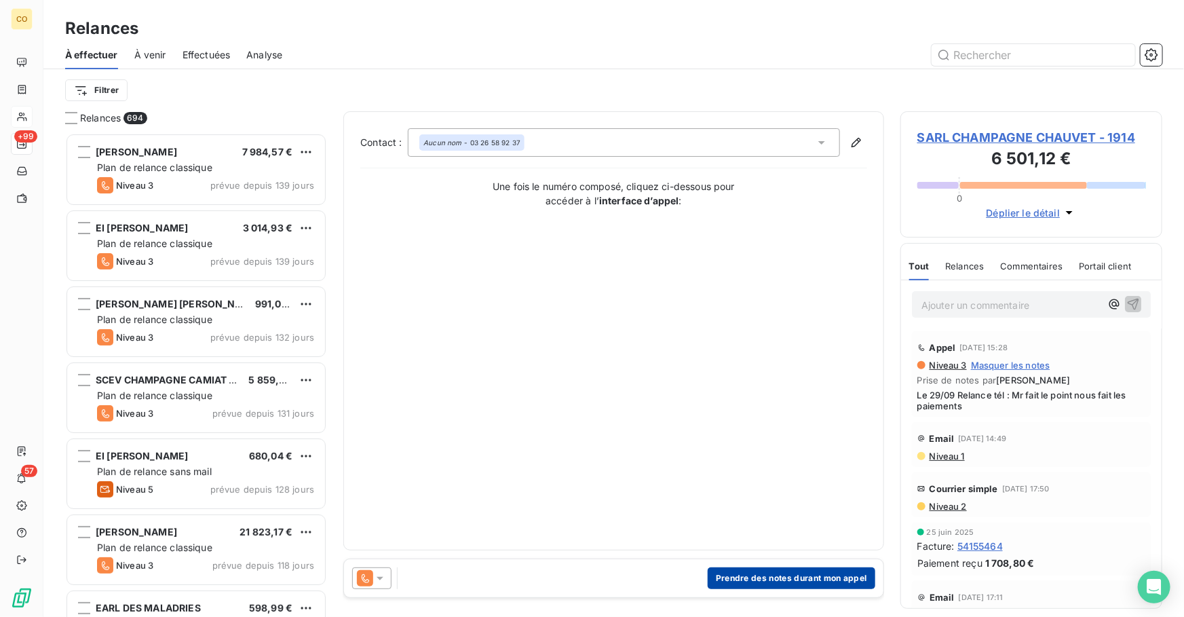
click at [789, 574] on button "Prendre des notes durant mon appel" at bounding box center [791, 578] width 168 height 22
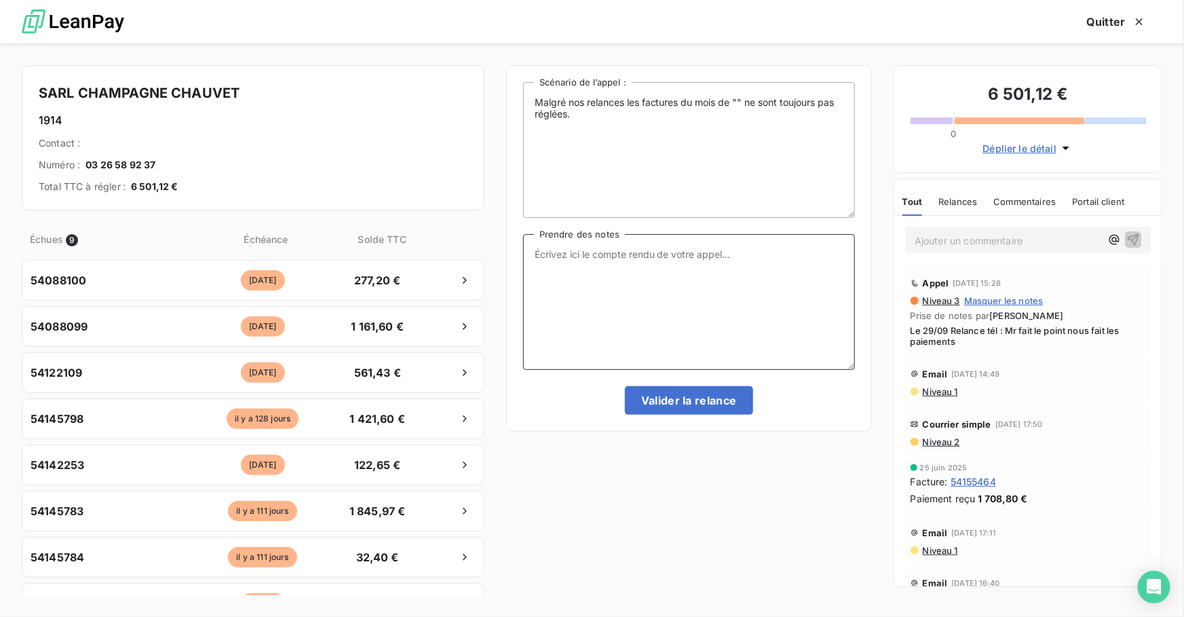
click at [631, 277] on textarea "Prendre des notes" at bounding box center [689, 302] width 332 height 136
paste textarea "Le 15/10 Relance tél : Message"
type textarea "Le 15/10 Relance tél : Message"
click at [686, 402] on button "Valider la relance" at bounding box center [689, 400] width 128 height 28
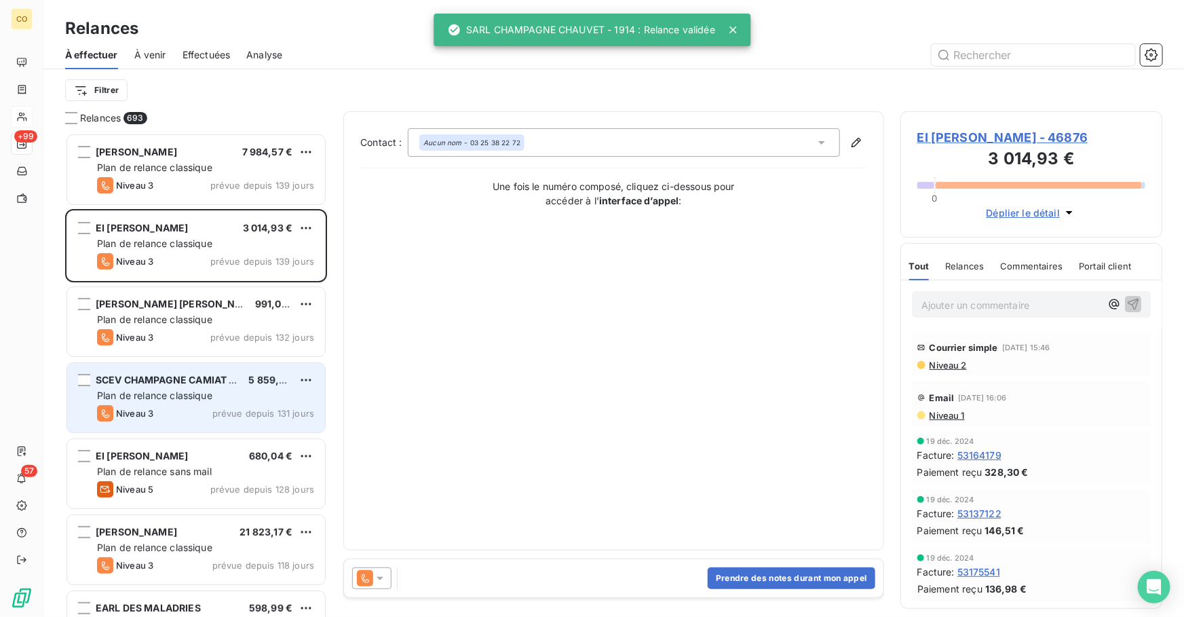
drag, startPoint x: 165, startPoint y: 418, endPoint x: 155, endPoint y: 417, distance: 10.3
click at [165, 418] on div "Niveau 3 prévue depuis 131 jours" at bounding box center [205, 413] width 217 height 16
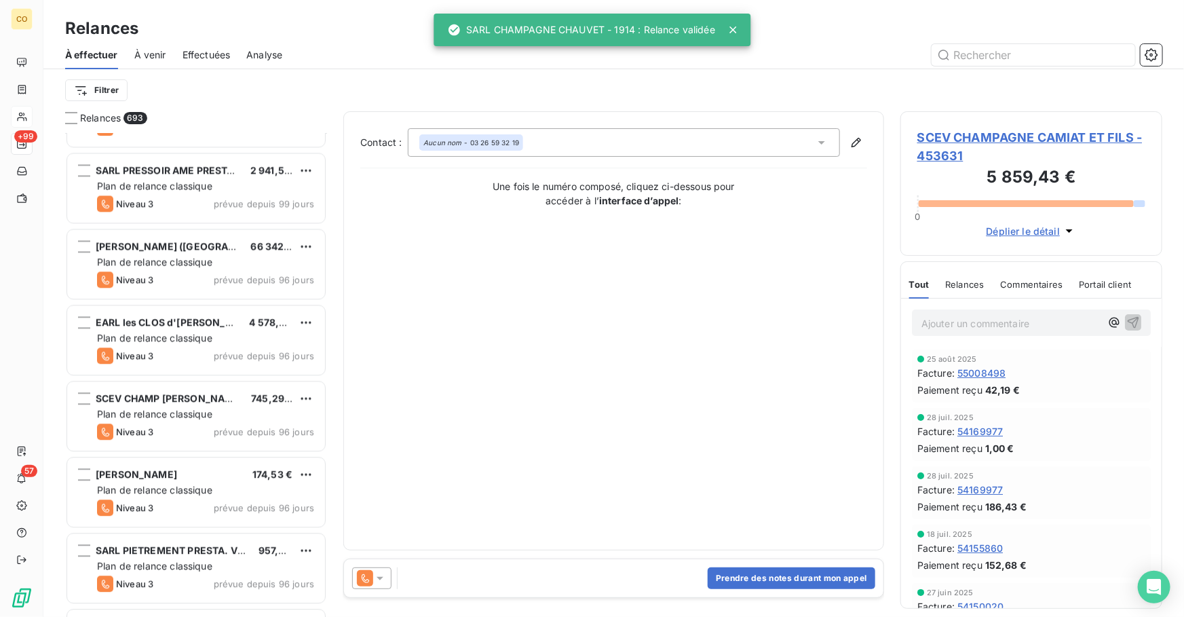
scroll to position [1690, 0]
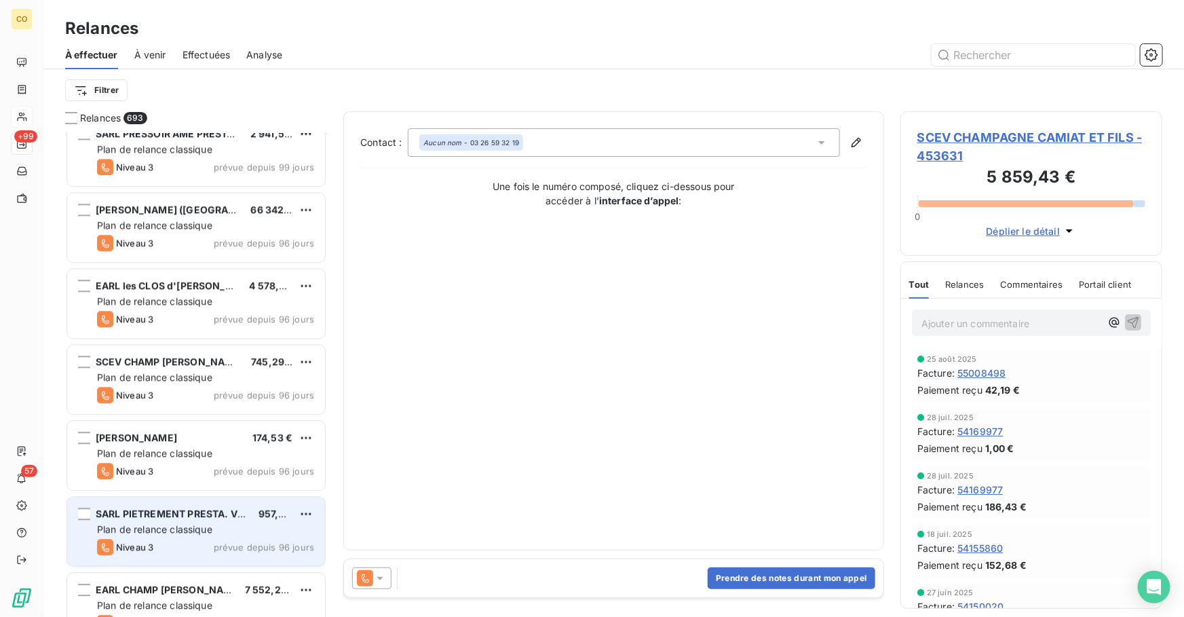
click at [165, 539] on div "Niveau 3 prévue depuis 96 jours" at bounding box center [205, 547] width 217 height 16
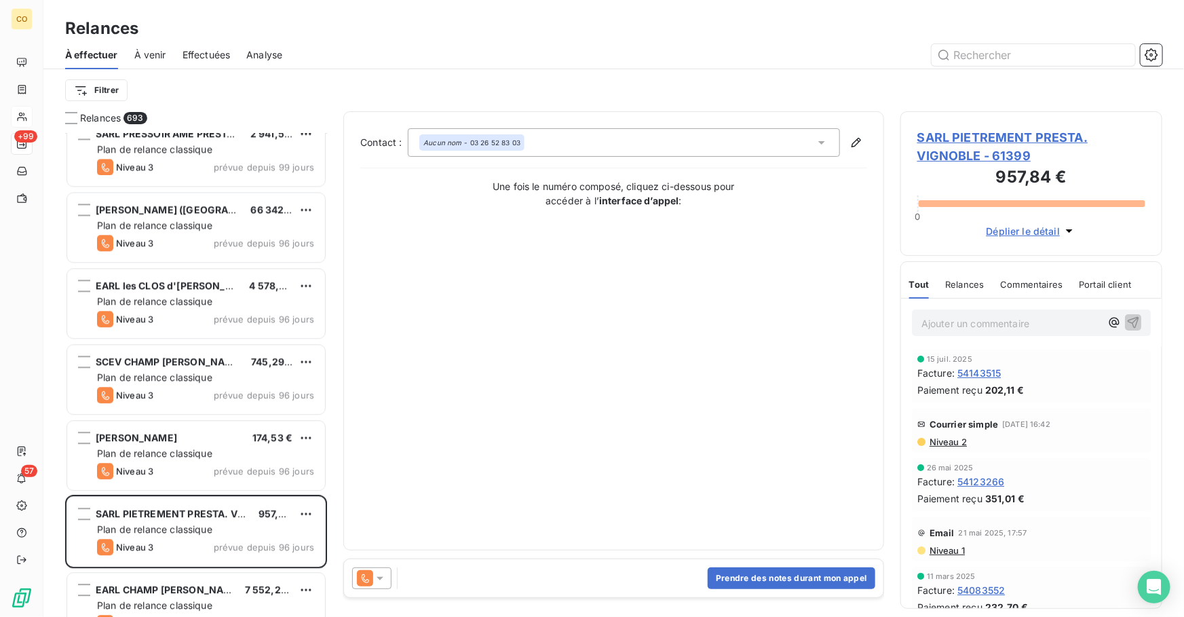
click at [362, 577] on icon at bounding box center [365, 578] width 16 height 16
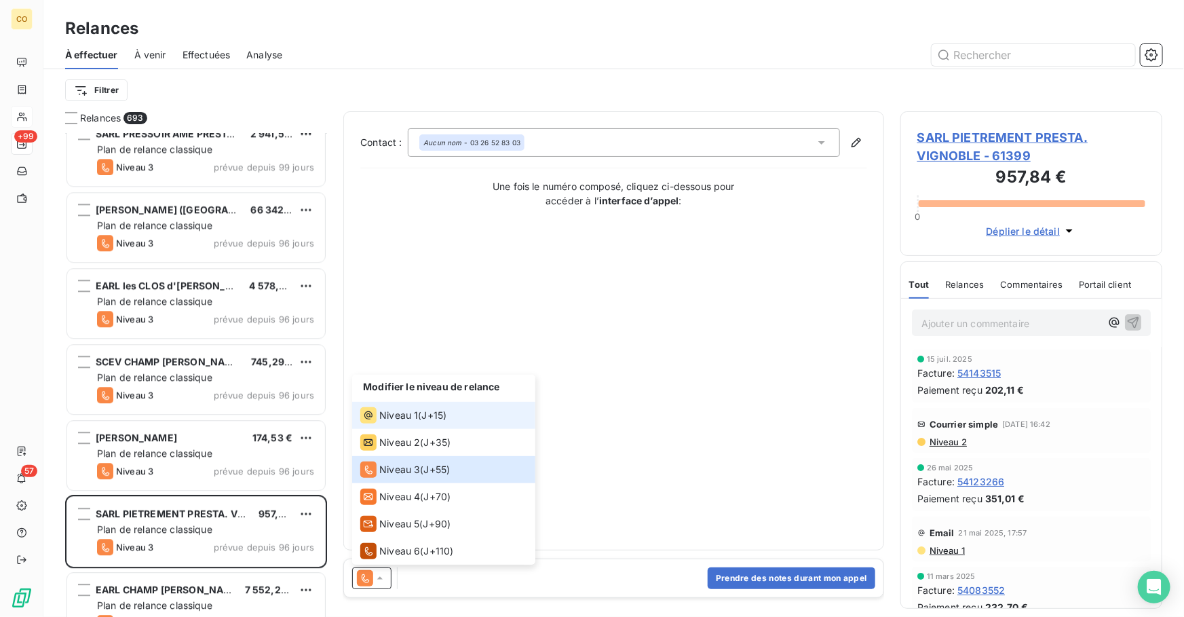
click at [403, 427] on li "Niveau 1 ( J+15 )" at bounding box center [443, 415] width 183 height 27
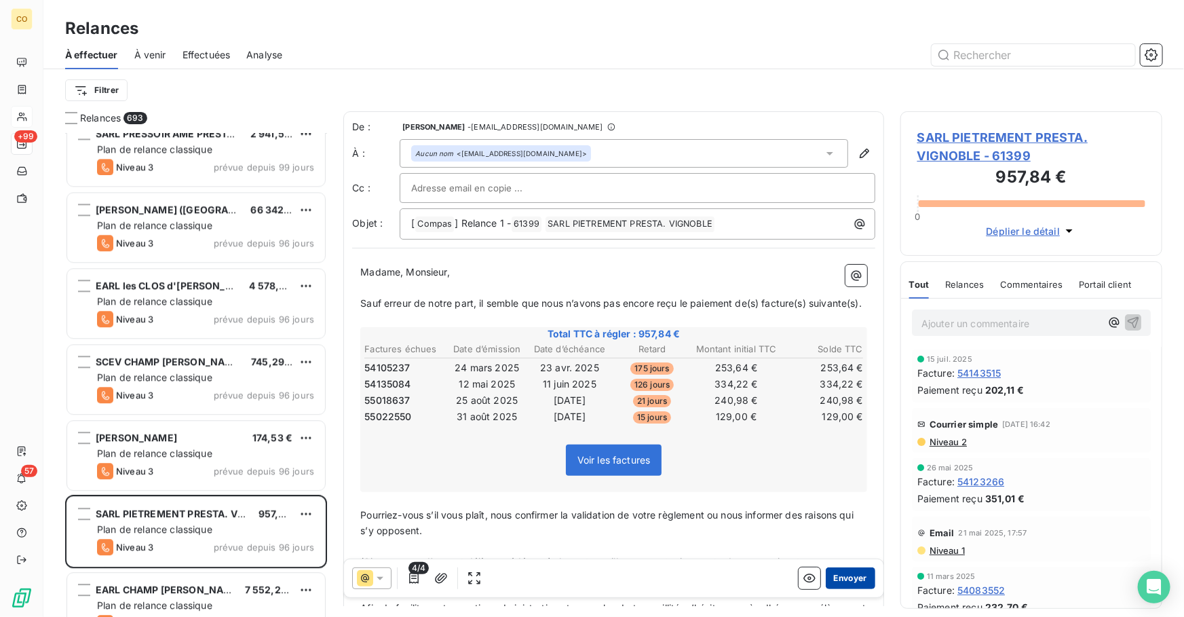
click at [844, 577] on button "Envoyer" at bounding box center [850, 578] width 50 height 22
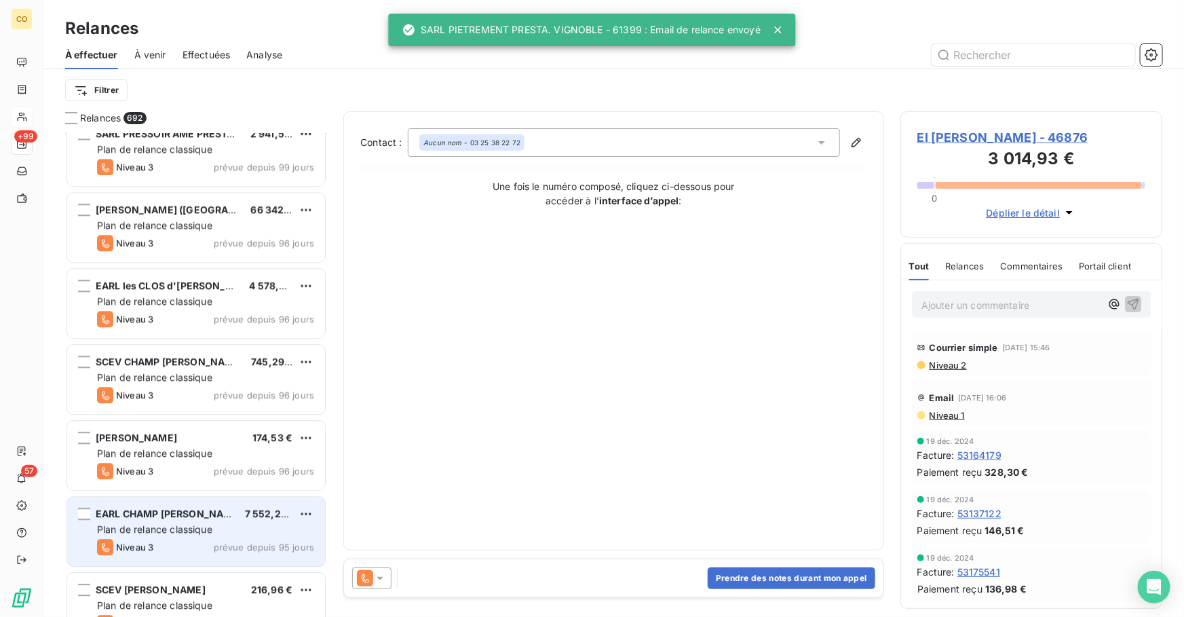
click at [212, 523] on span "Plan de relance classique" at bounding box center [154, 529] width 115 height 12
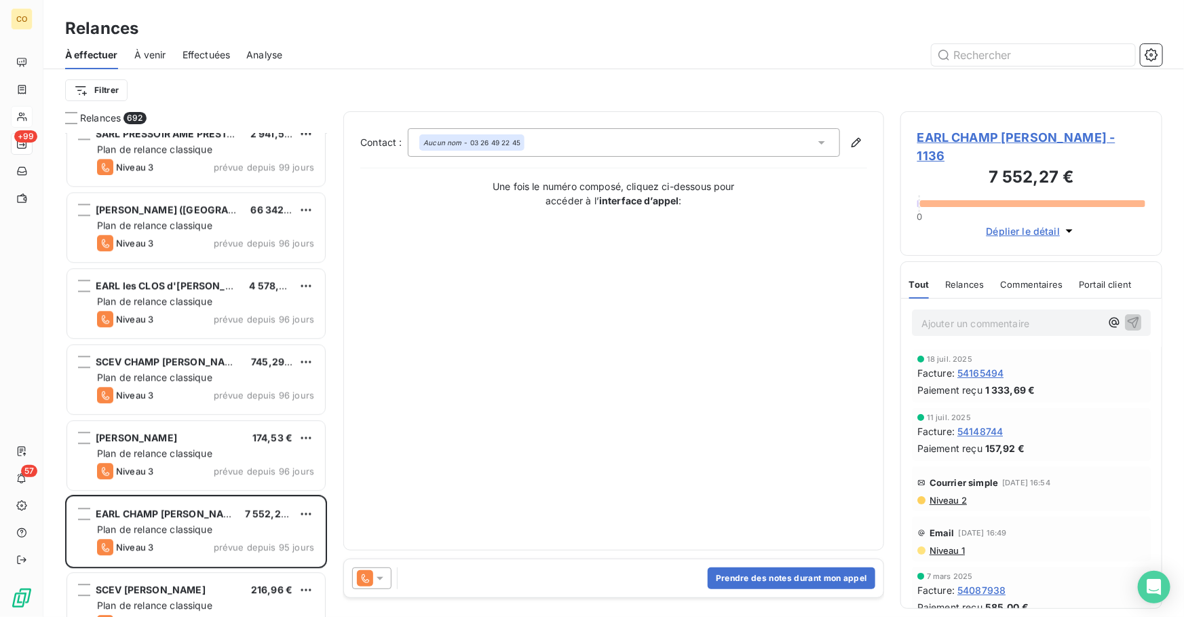
click at [372, 581] on icon at bounding box center [365, 578] width 16 height 16
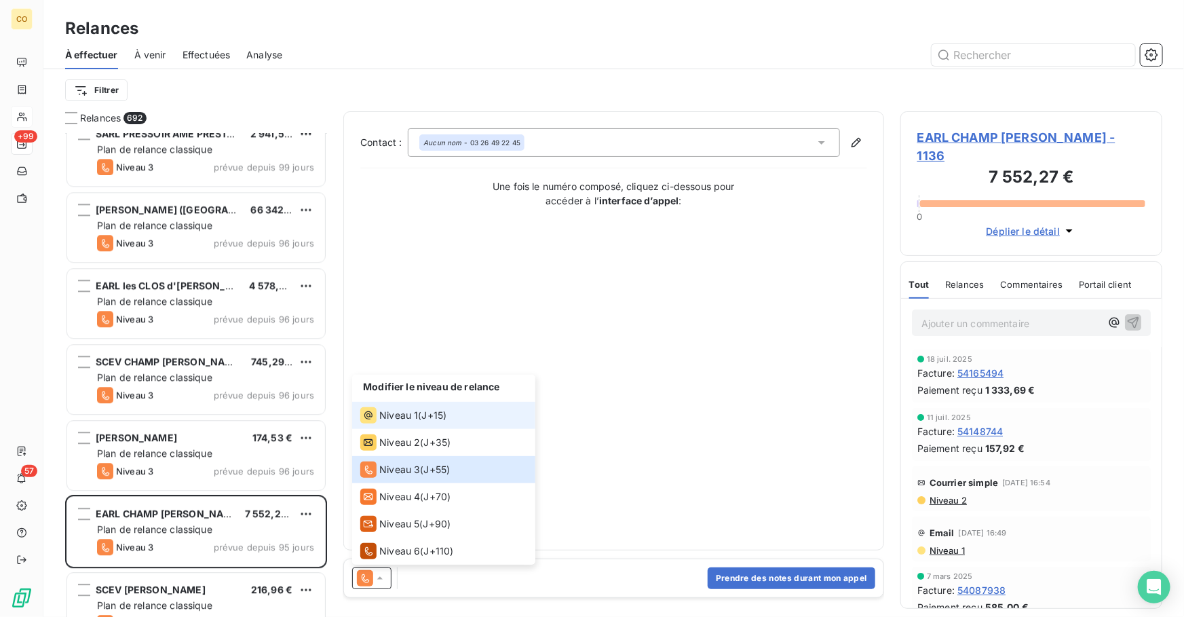
click at [420, 414] on div "Niveau 1 ( J+15 )" at bounding box center [403, 415] width 86 height 16
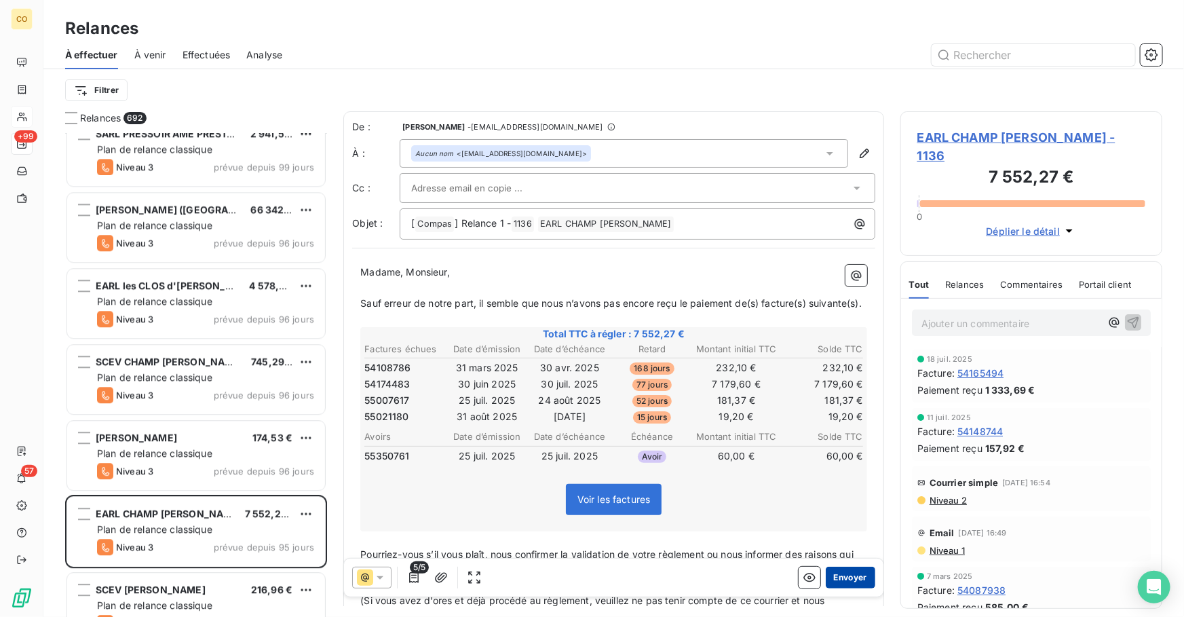
click at [846, 581] on button "Envoyer" at bounding box center [850, 578] width 50 height 22
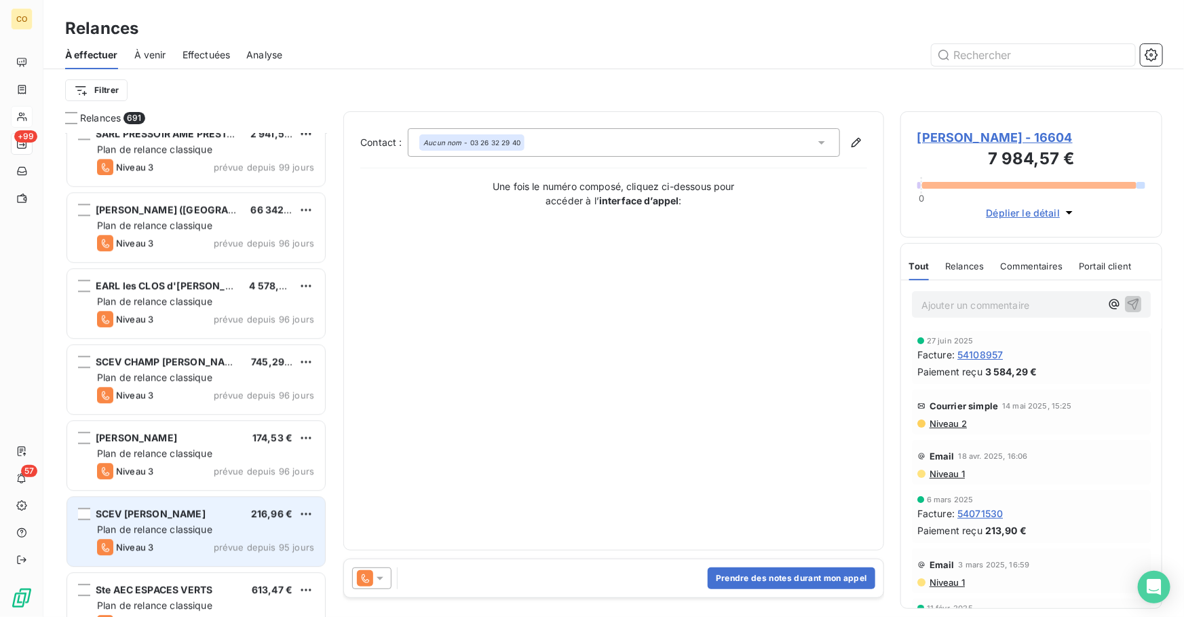
click at [176, 532] on span "Plan de relance classique" at bounding box center [154, 529] width 115 height 12
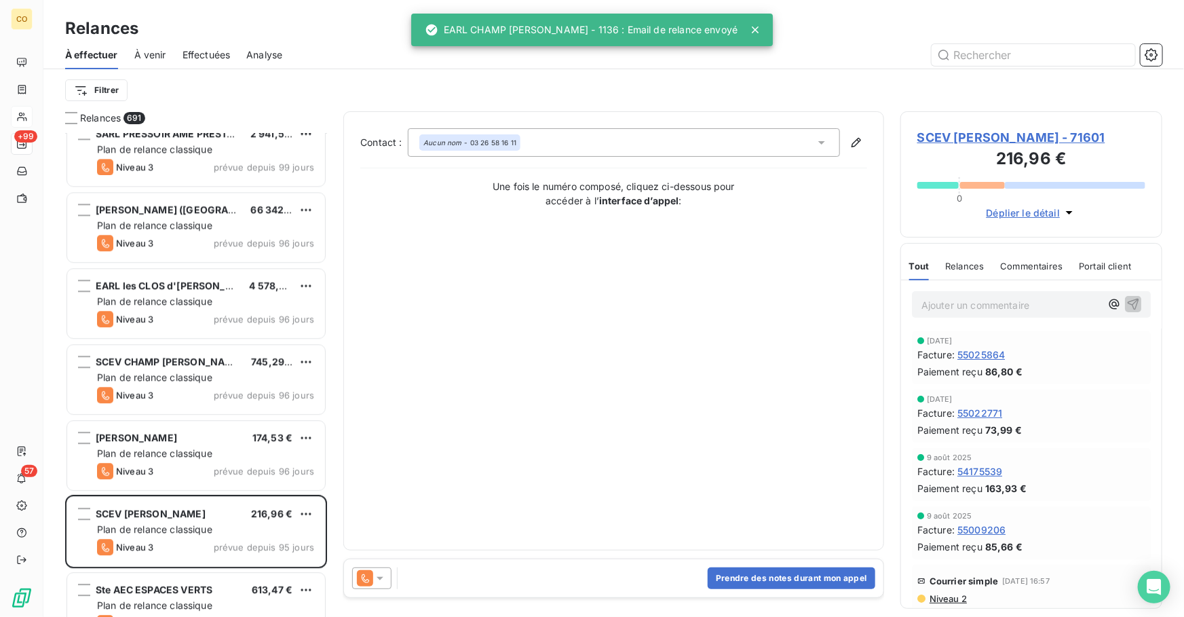
click at [366, 585] on icon at bounding box center [365, 578] width 16 height 16
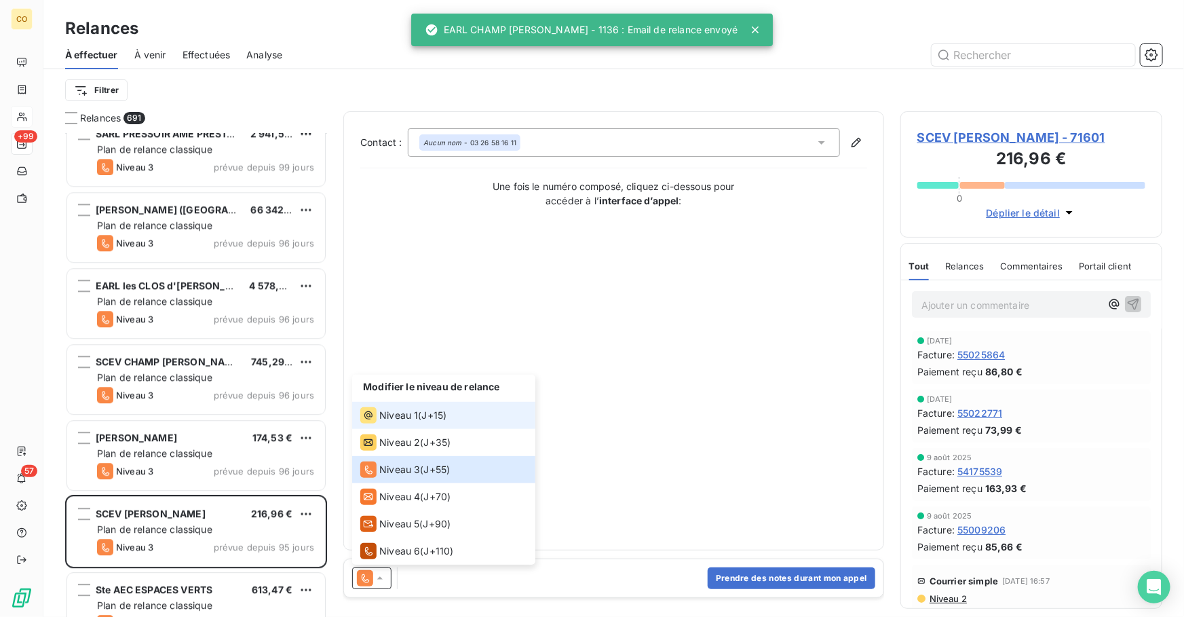
click at [429, 406] on li "Niveau 1 ( J+15 )" at bounding box center [443, 415] width 183 height 27
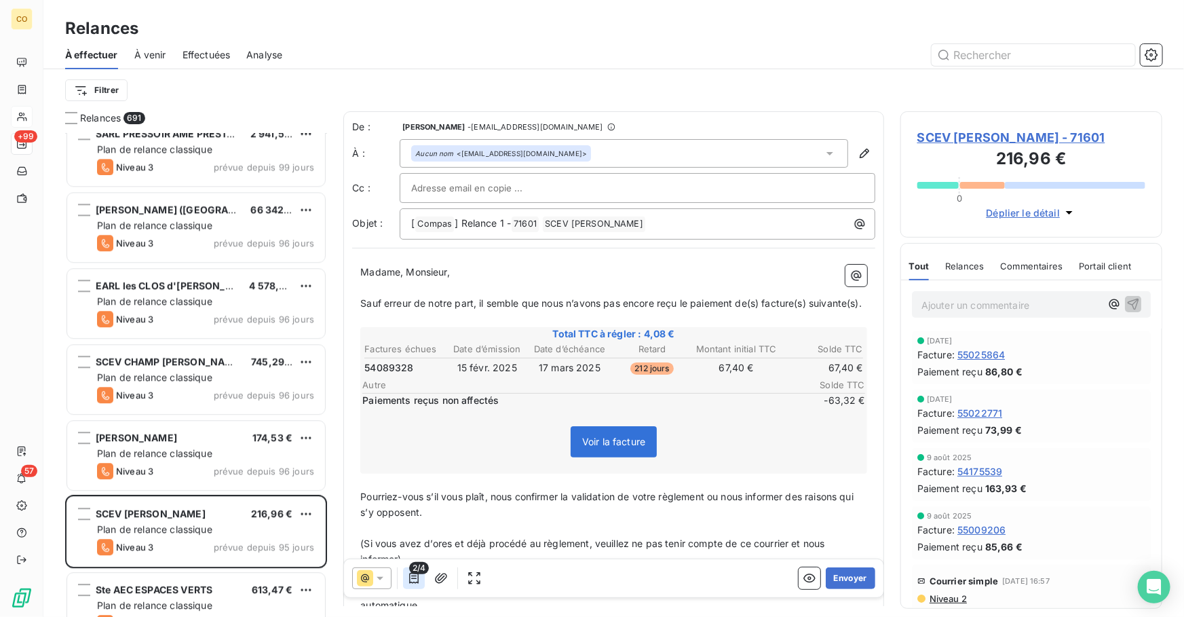
click at [421, 581] on icon "button" at bounding box center [414, 578] width 14 height 14
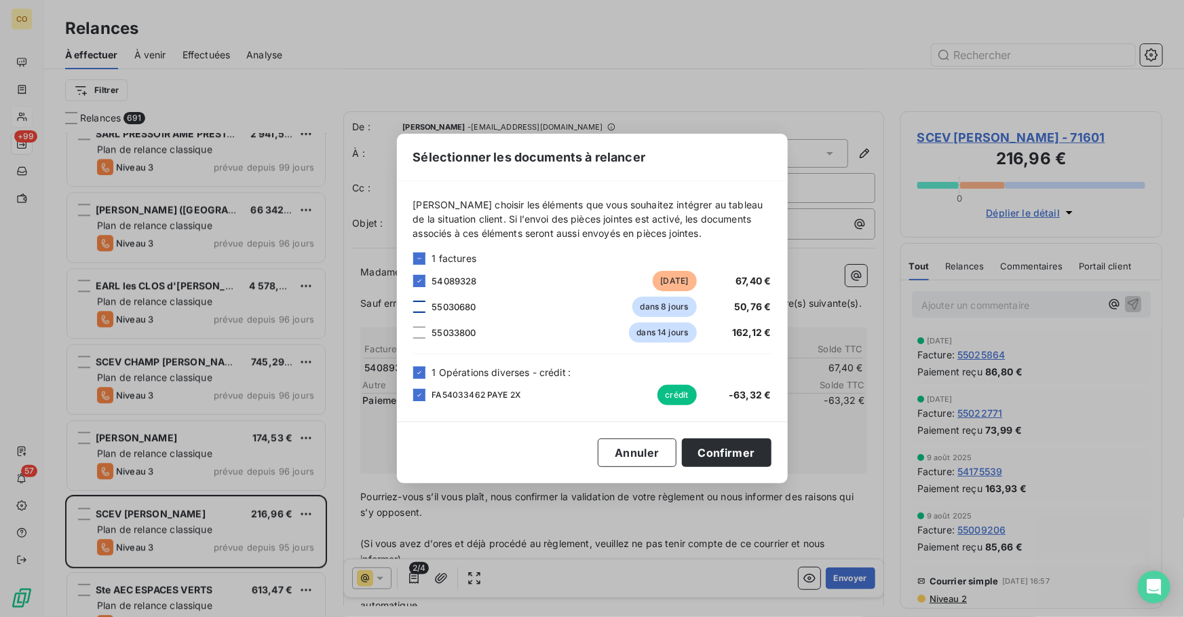
click at [421, 305] on div at bounding box center [419, 306] width 12 height 12
click at [421, 332] on div at bounding box center [419, 332] width 12 height 12
click at [743, 450] on button "Confirmer" at bounding box center [727, 452] width 90 height 28
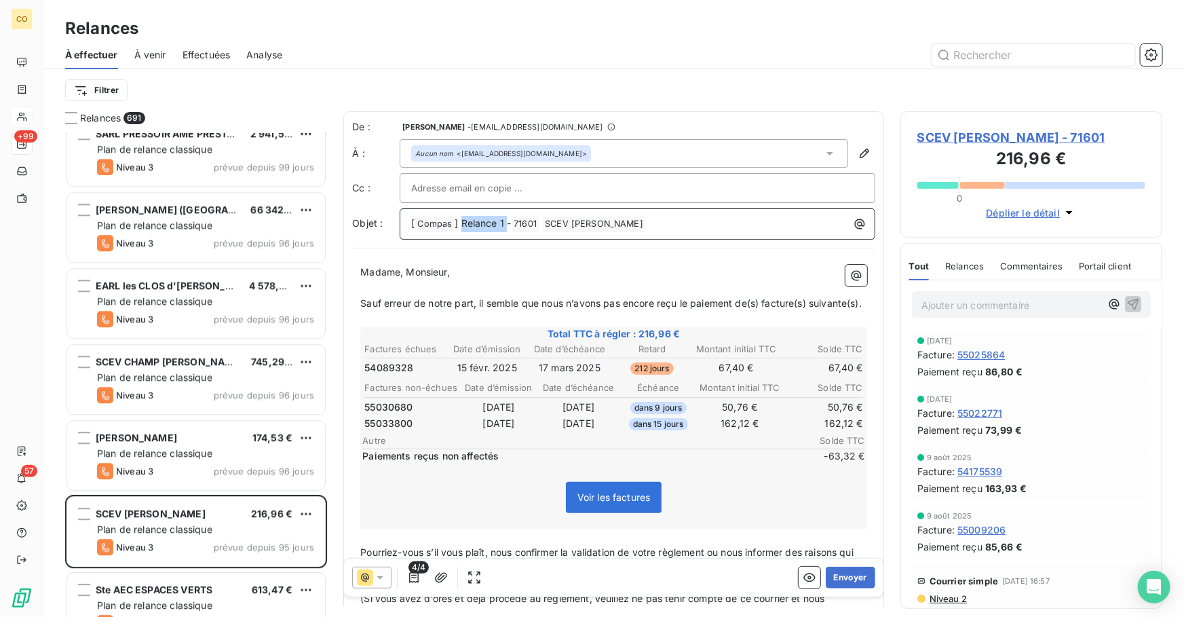
drag, startPoint x: 505, startPoint y: 222, endPoint x: 461, endPoint y: 227, distance: 44.4
click at [461, 227] on span "] Relance 1 -" at bounding box center [482, 223] width 56 height 12
drag, startPoint x: 874, startPoint y: 309, endPoint x: 880, endPoint y: 341, distance: 32.5
click at [880, 341] on div "De : [PERSON_NAME] - [EMAIL_ADDRESS][DOMAIN_NAME] À : Aucun nom <[EMAIL_ADDRESS…" at bounding box center [613, 358] width 541 height 494
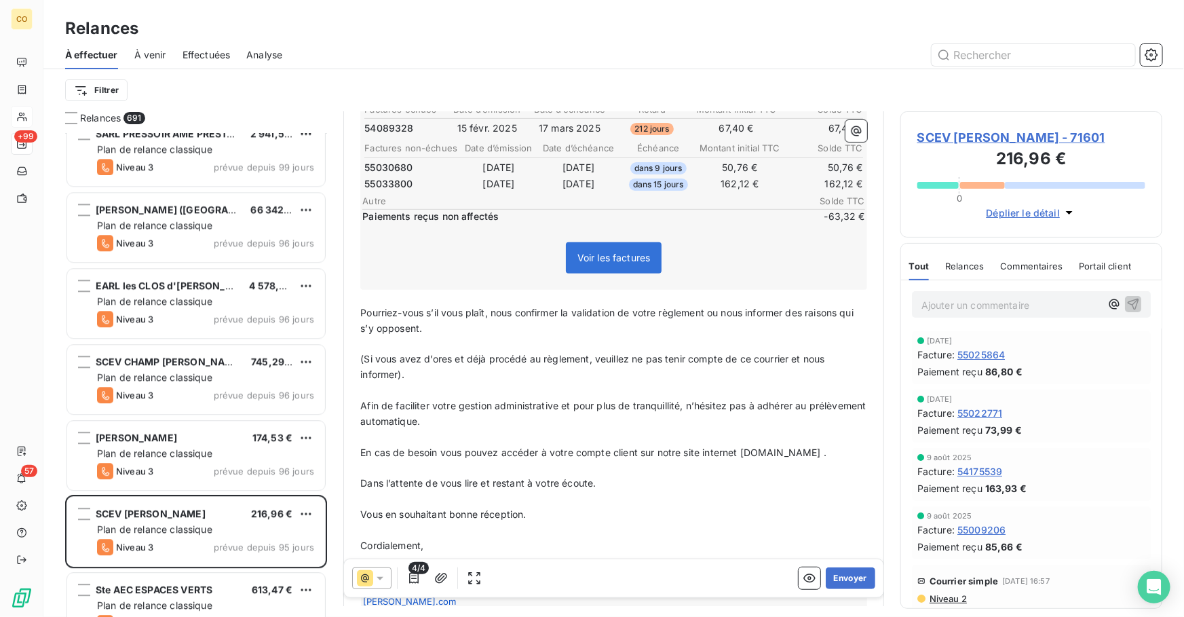
scroll to position [261, 0]
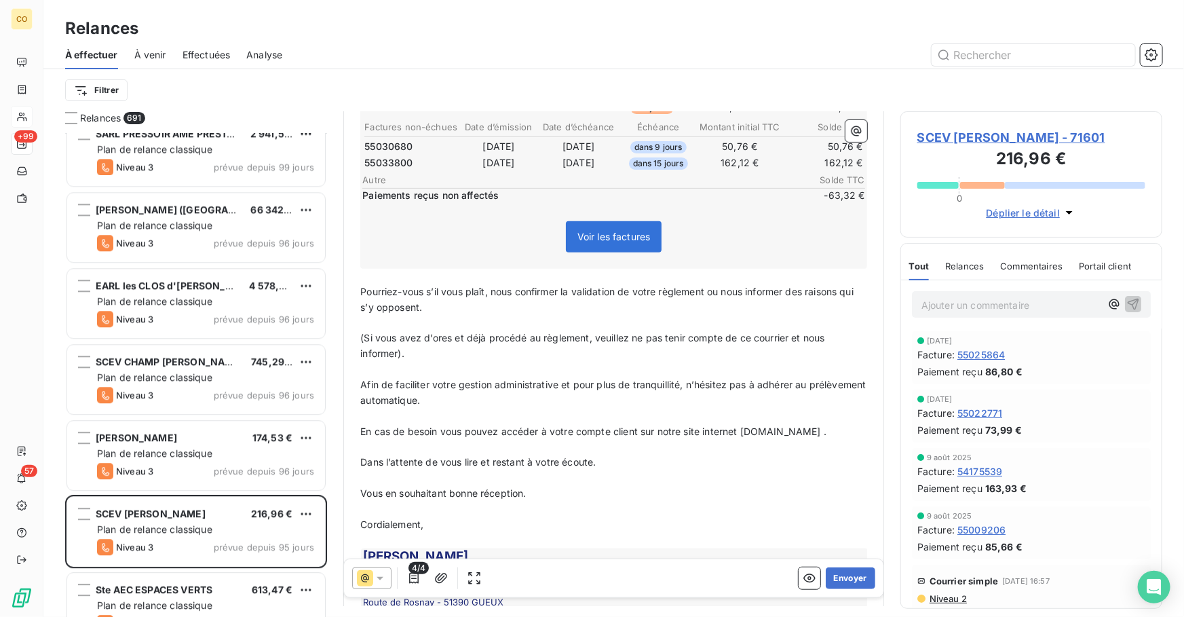
click at [402, 284] on p "﻿" at bounding box center [613, 277] width 507 height 16
click at [552, 281] on span "NB : "Paiements reçus non affectés" = FA54033462 PAYE 2X" at bounding box center [500, 276] width 281 height 12
click at [648, 281] on span "NB : "Paiements reçus non affectés" = FActure 54033462 PAYE 2X" at bounding box center [513, 276] width 307 height 12
click at [484, 391] on p "Afin de faciliter votre gestion administrative et pour plus de tranquillité, n’…" at bounding box center [613, 392] width 507 height 31
click at [720, 284] on p "NB : "Paiements reçus non affectés" = Facture 54033462 PAYEE 2 fois le" at bounding box center [613, 277] width 507 height 16
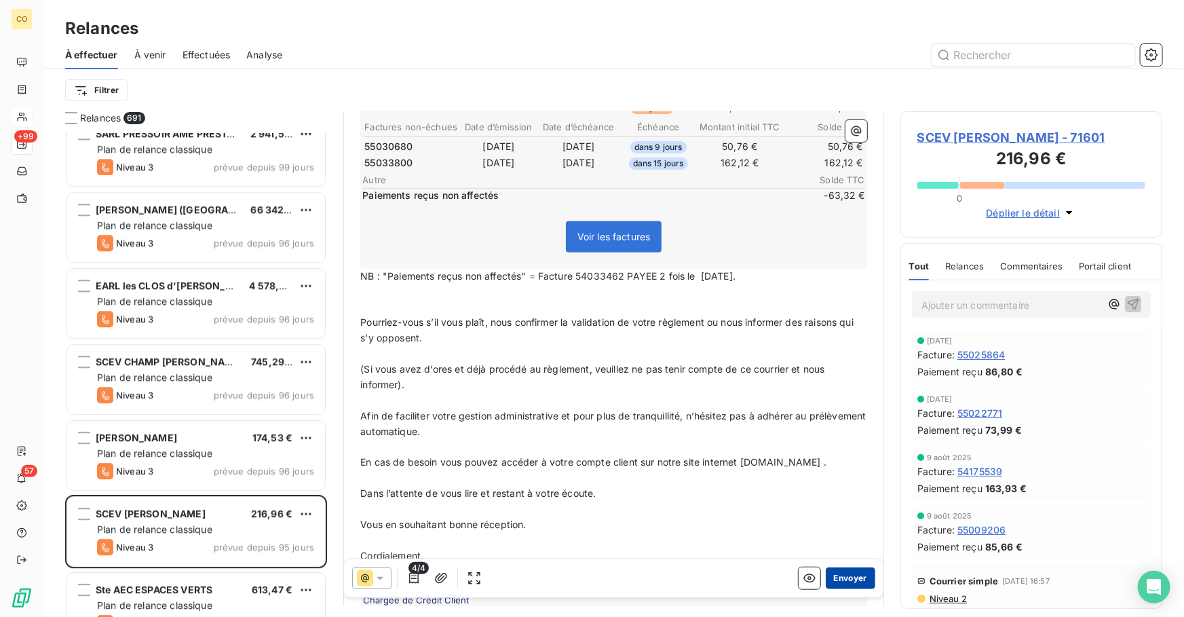
click at [838, 577] on button "Envoyer" at bounding box center [850, 578] width 50 height 22
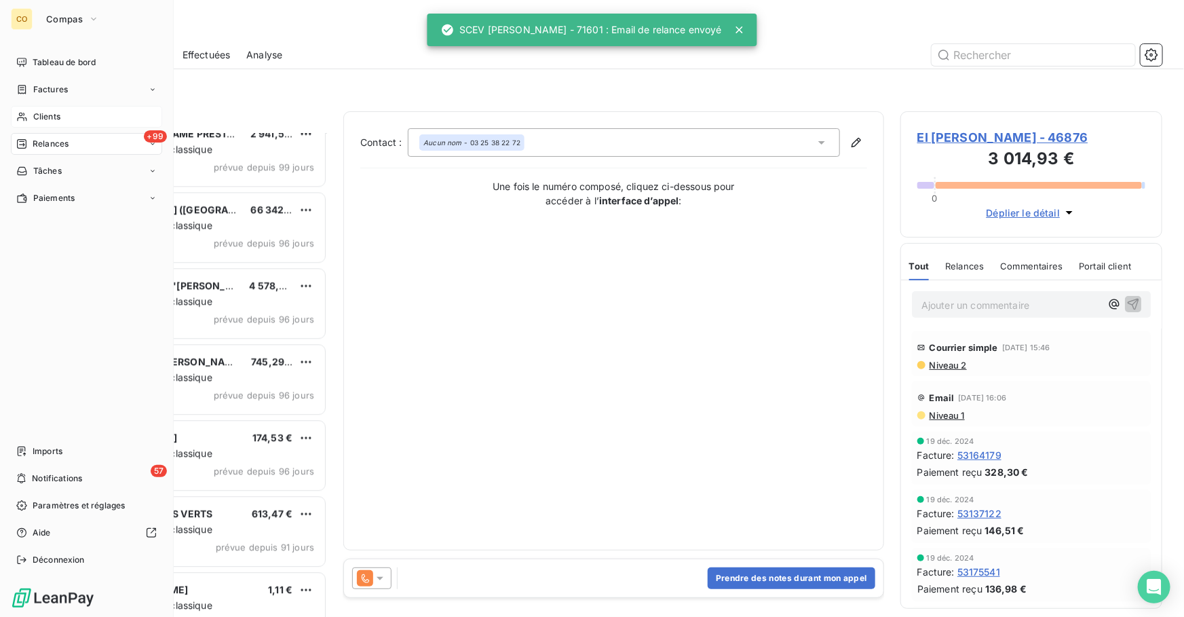
click at [63, 117] on div "Clients" at bounding box center [86, 117] width 151 height 22
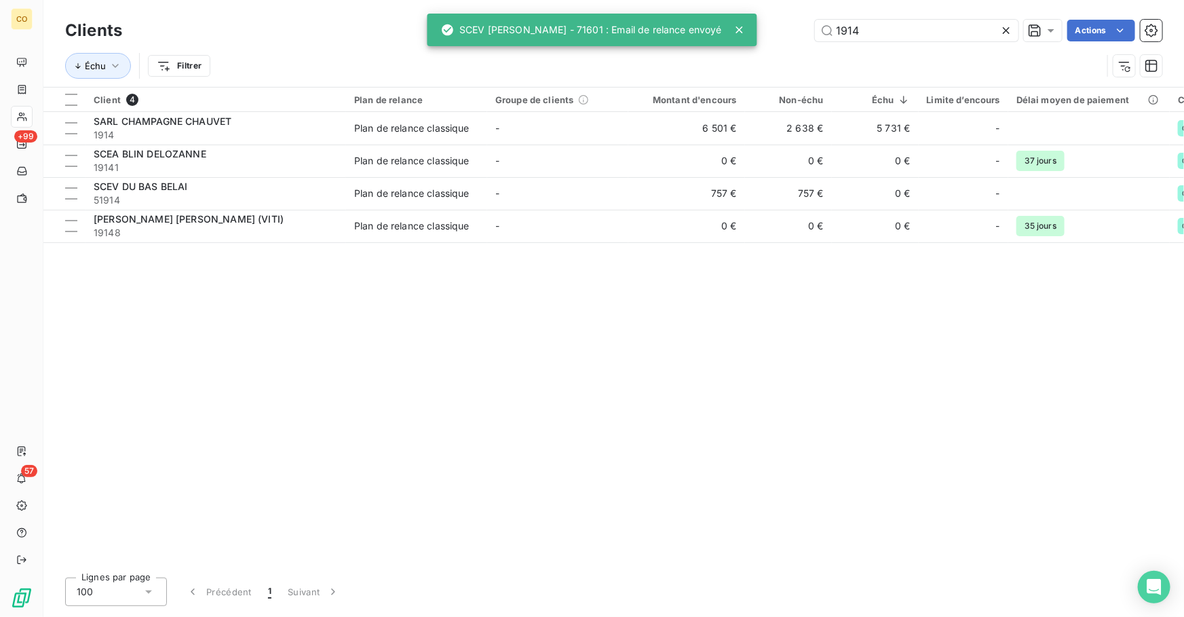
drag, startPoint x: 917, startPoint y: 31, endPoint x: 749, endPoint y: 32, distance: 167.5
click at [798, 27] on div "1914 Actions" at bounding box center [649, 31] width 1023 height 22
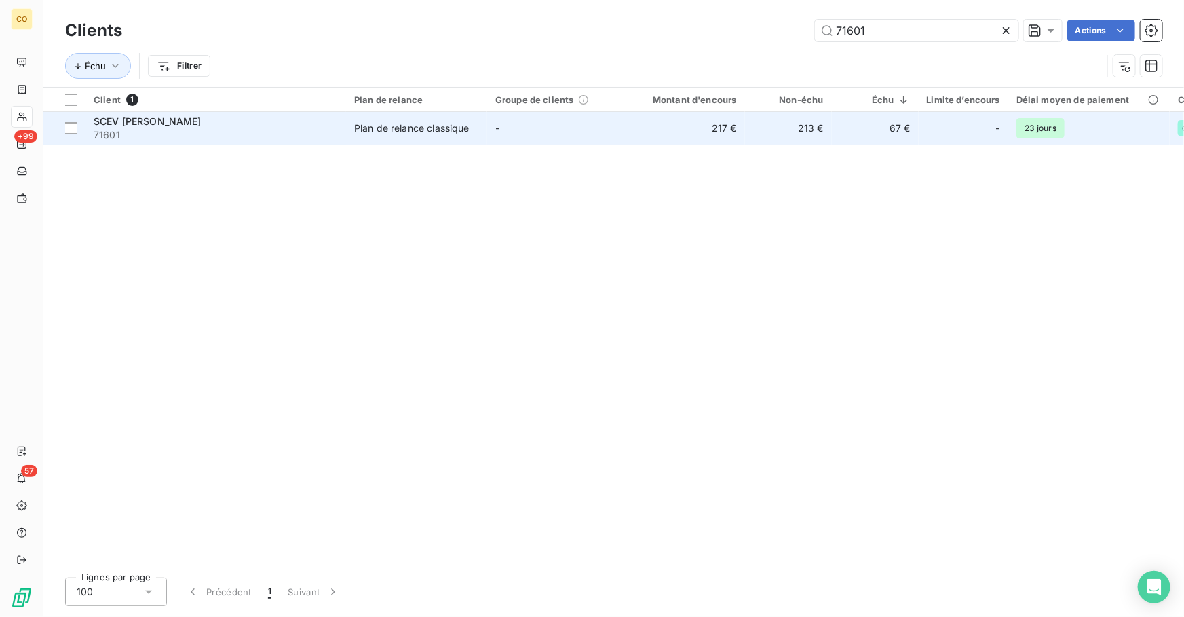
type input "71601"
click at [473, 136] on td "Plan de relance classique" at bounding box center [416, 128] width 141 height 33
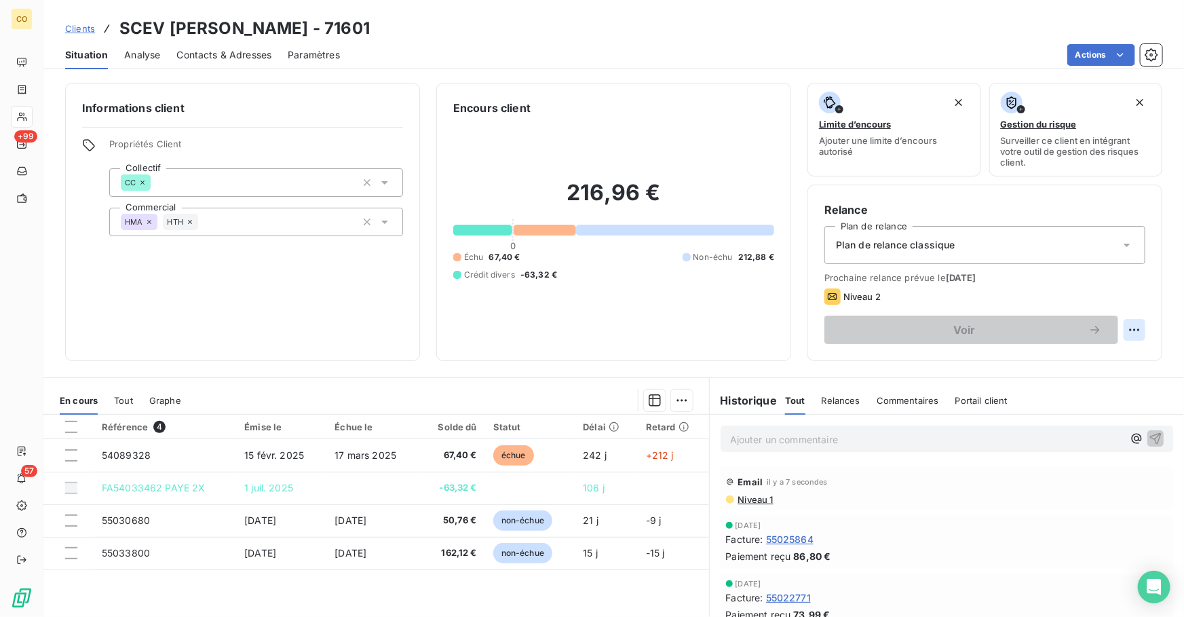
click at [1117, 336] on html "CO +99 57 Clients SCEV [PERSON_NAME] - 71601 Situation Analyse Contacts & Adres…" at bounding box center [592, 308] width 1184 height 617
click at [1088, 360] on div "Replanifier cette action" at bounding box center [1069, 359] width 121 height 22
select select "9"
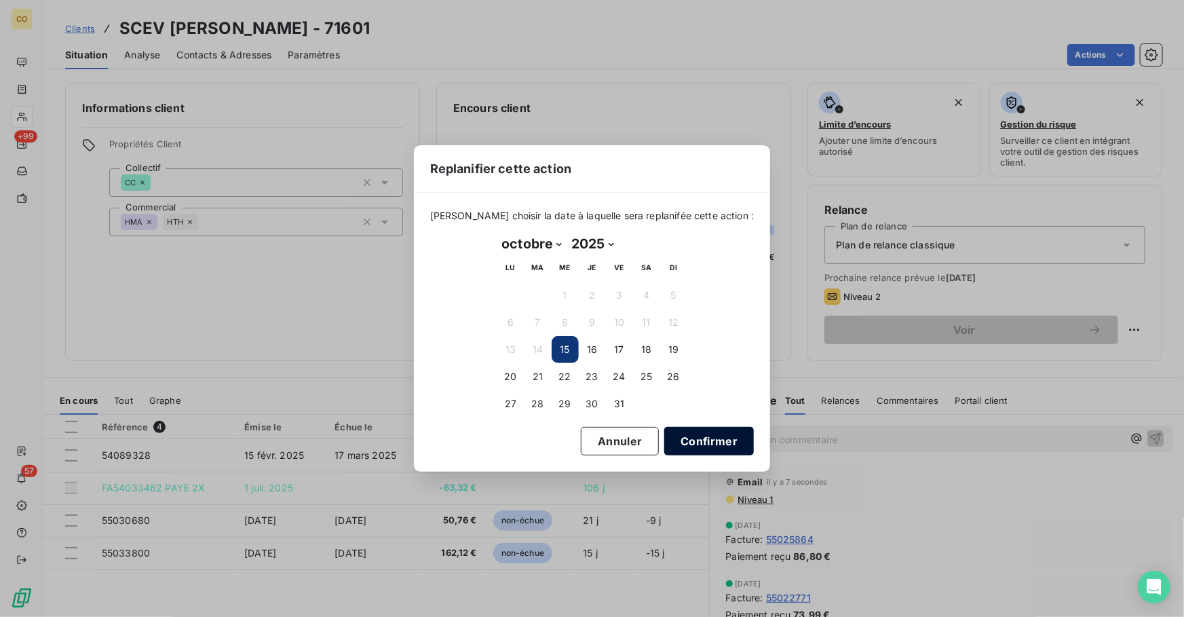
click at [692, 442] on button "Confirmer" at bounding box center [709, 441] width 90 height 28
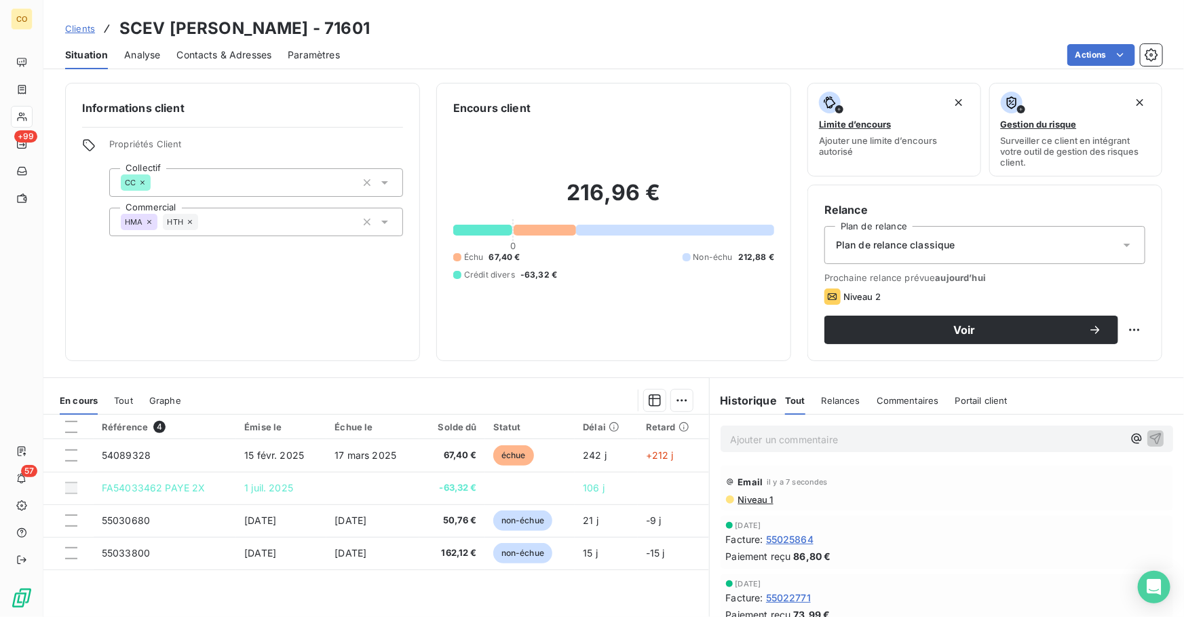
click at [907, 345] on div "Relance Plan de relance Plan de relance classique Prochaine relance prévue [DAT…" at bounding box center [984, 272] width 355 height 176
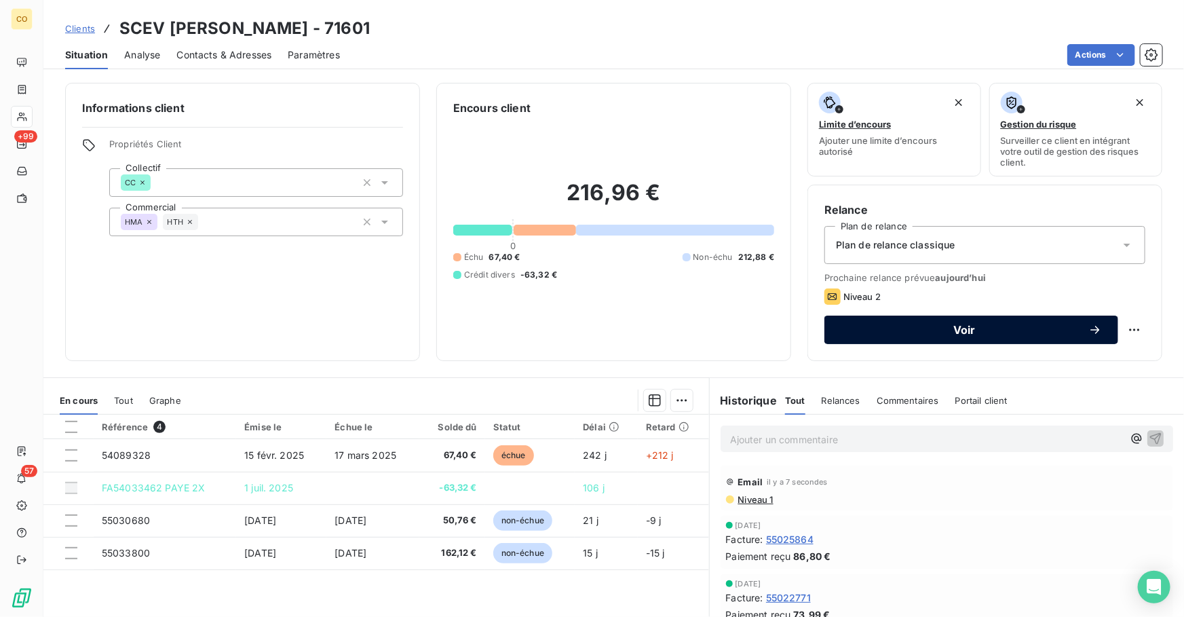
click at [910, 336] on button "Voir" at bounding box center [971, 329] width 294 height 28
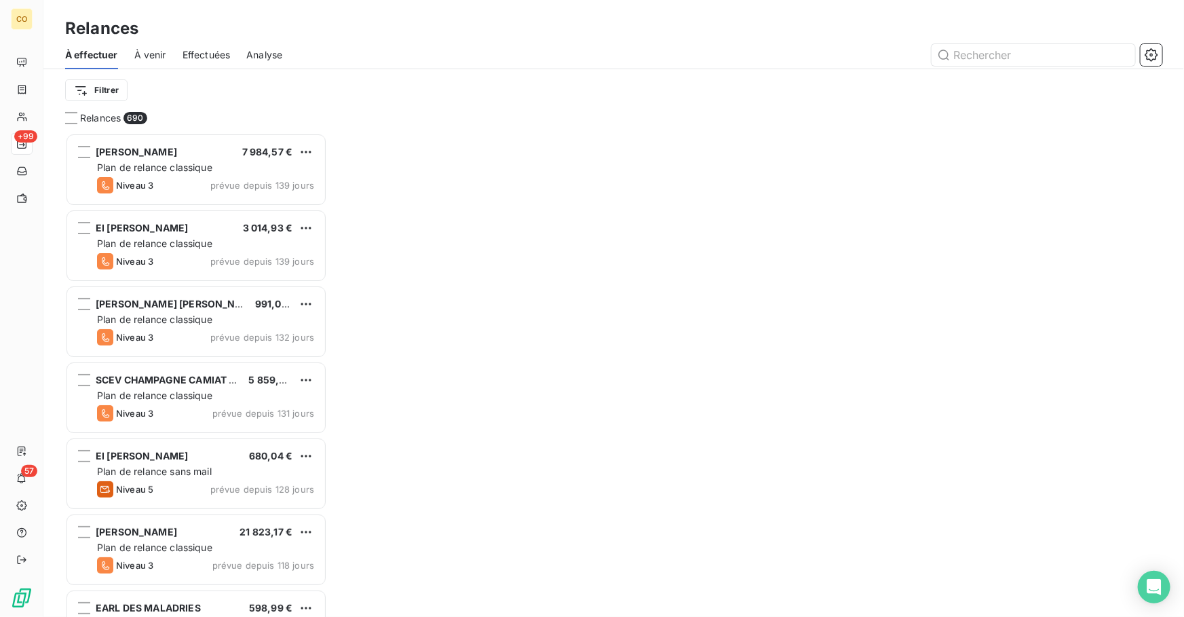
scroll to position [475, 252]
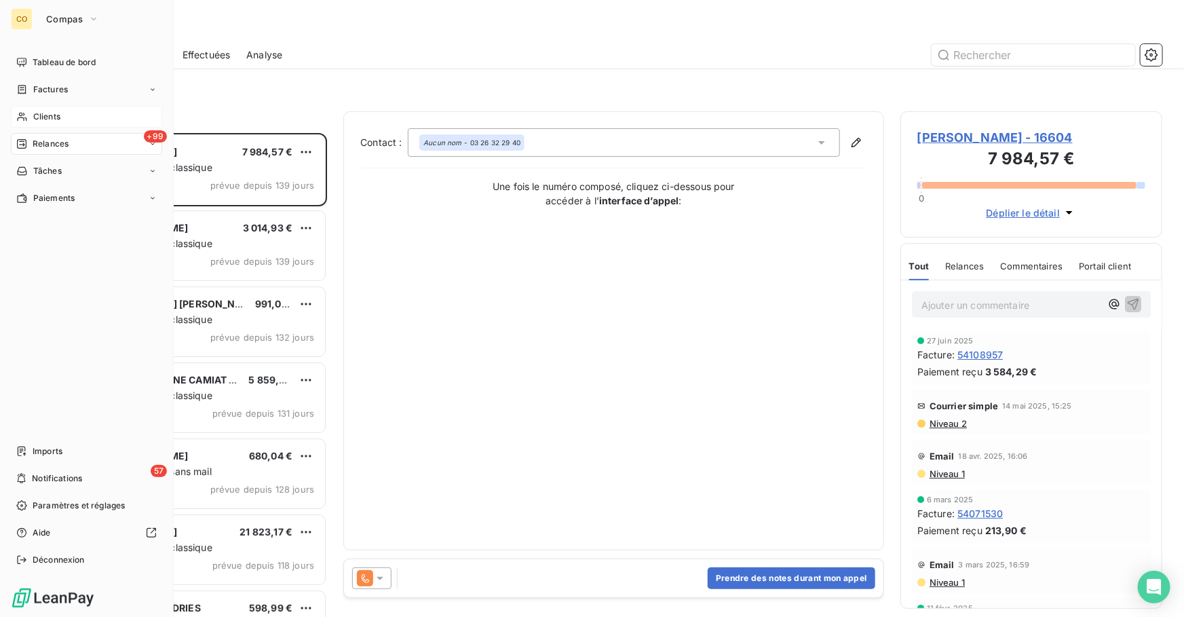
click at [81, 120] on div "Clients" at bounding box center [86, 117] width 151 height 22
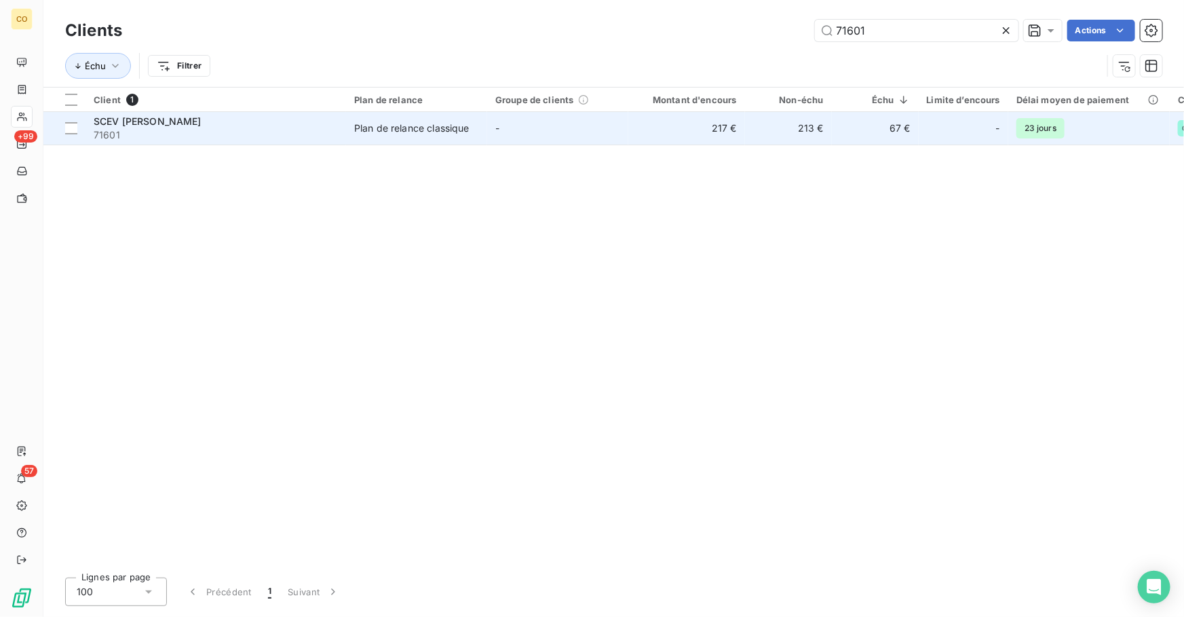
click at [730, 126] on td "217 €" at bounding box center [686, 128] width 117 height 33
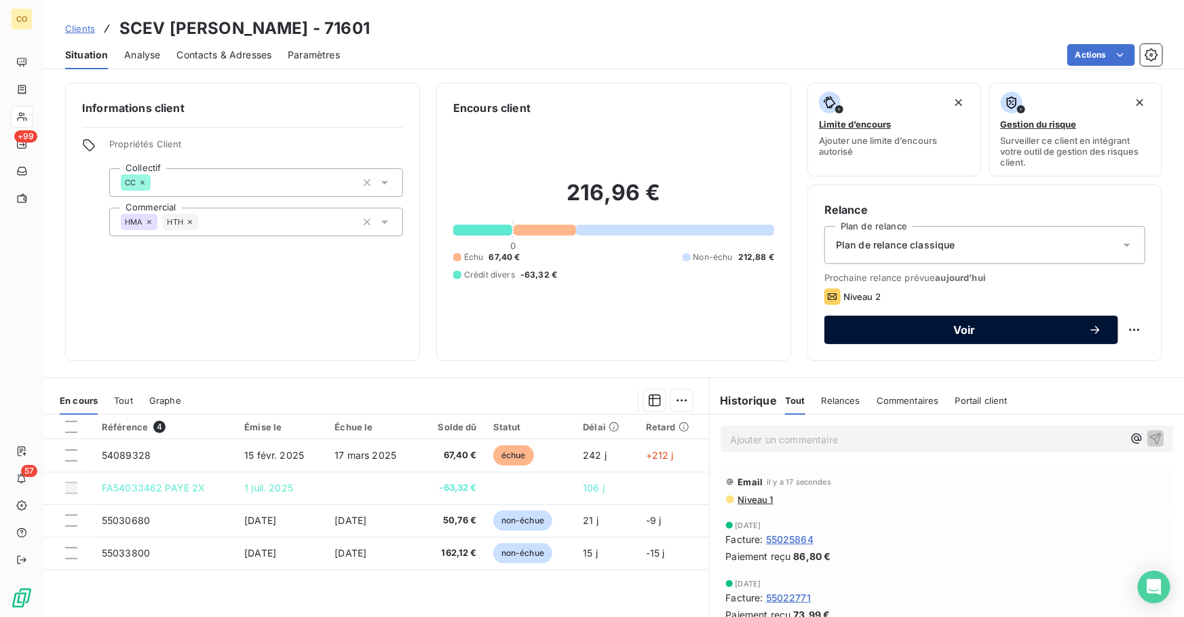
click at [851, 331] on span "Voir" at bounding box center [964, 329] width 248 height 11
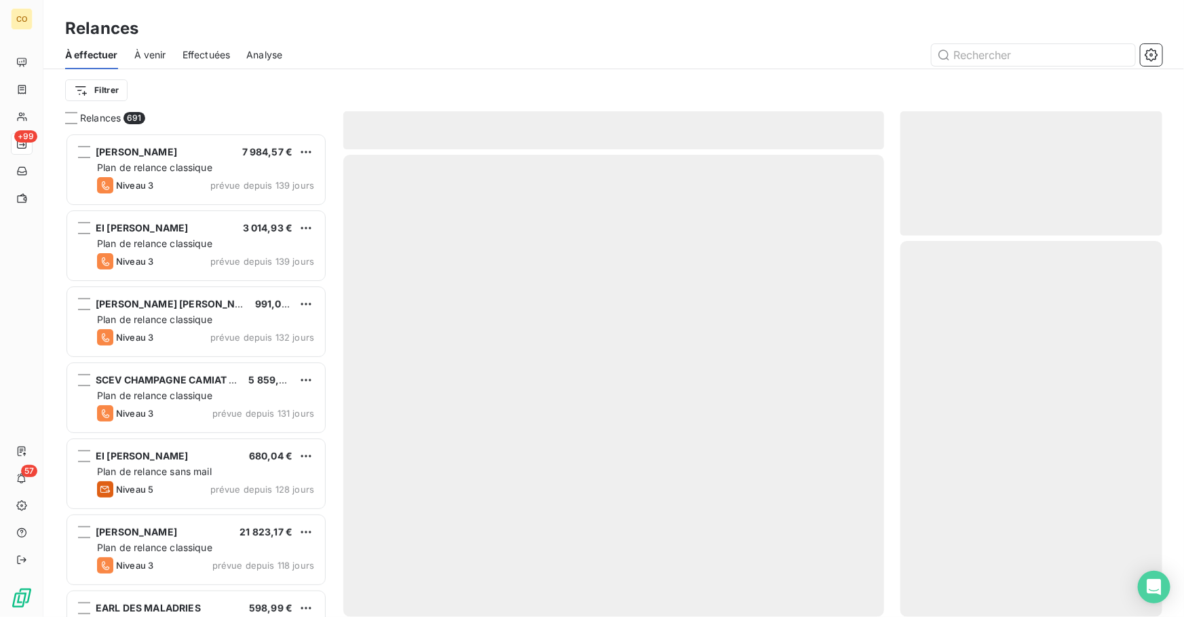
scroll to position [475, 252]
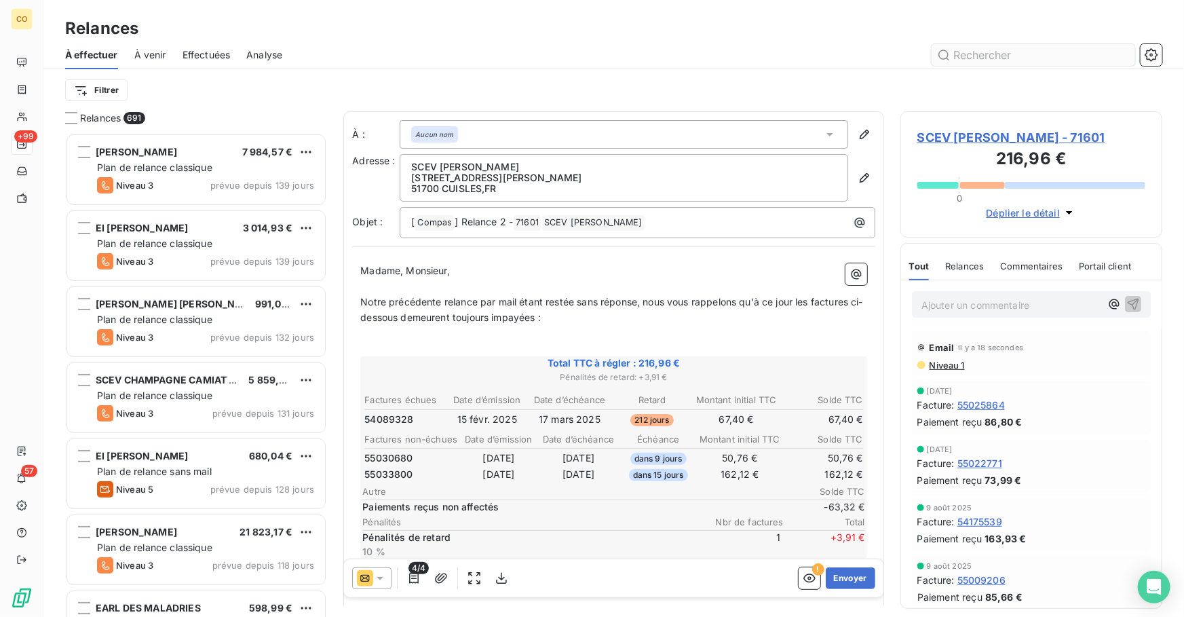
click at [1036, 58] on input "text" at bounding box center [1032, 55] width 203 height 22
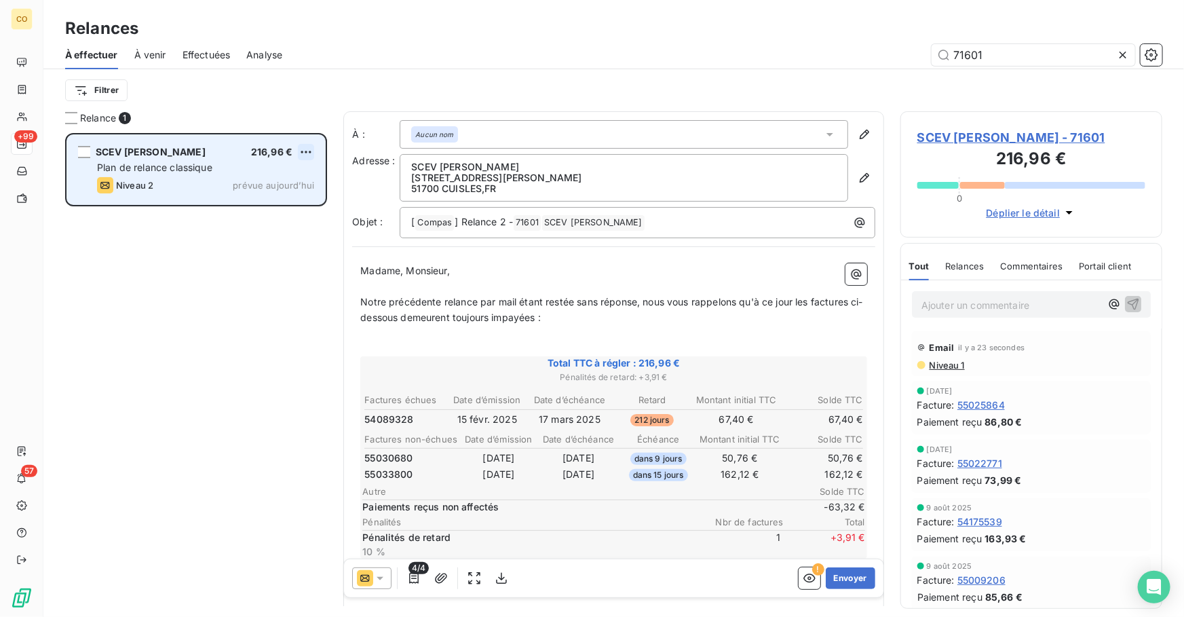
type input "71601"
click at [313, 148] on html "CO +99 57 Relances À effectuer À venir Effectuées Analyse 71601 Filtrer Relance…" at bounding box center [592, 308] width 1184 height 617
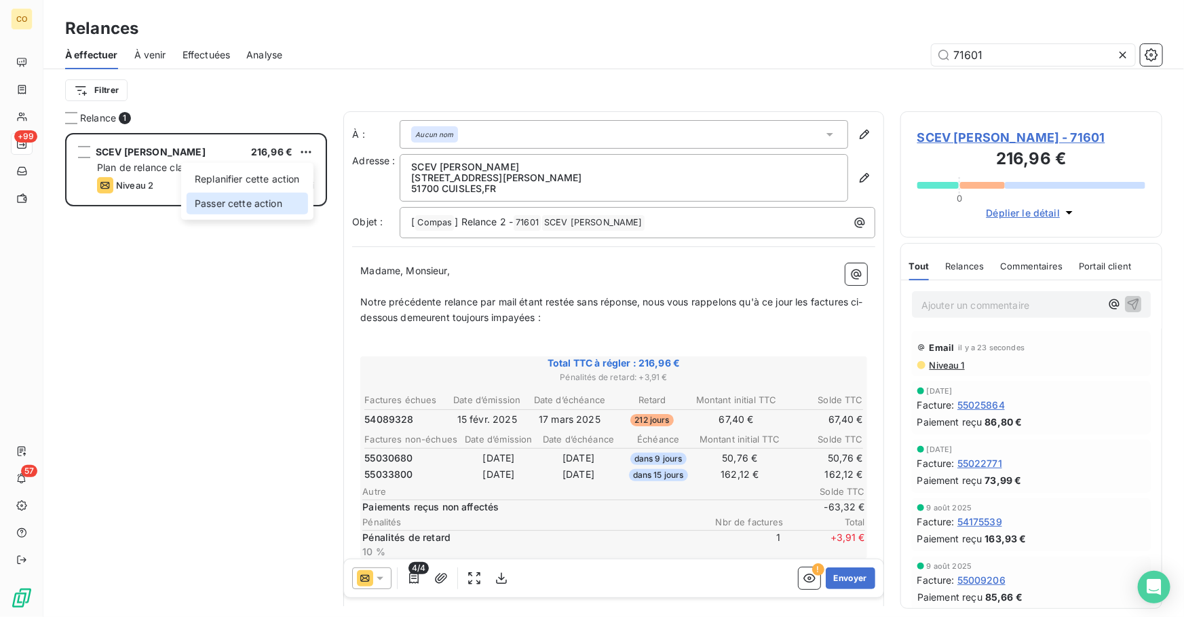
click at [279, 212] on div "Passer cette action" at bounding box center [247, 204] width 121 height 22
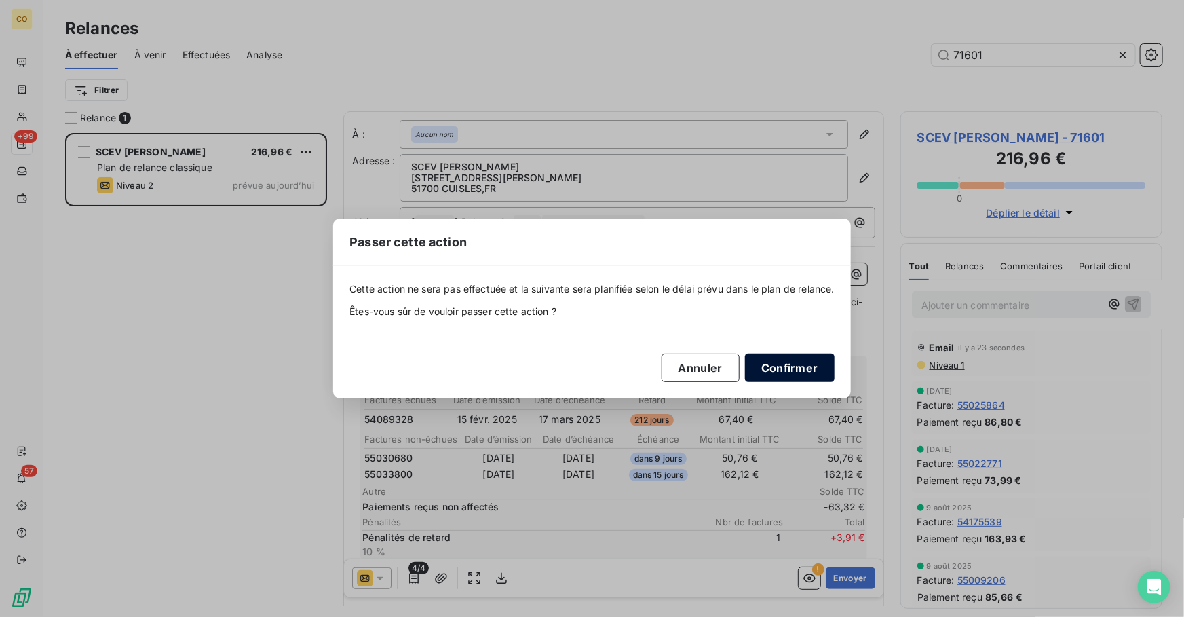
click at [818, 366] on button "Confirmer" at bounding box center [790, 367] width 90 height 28
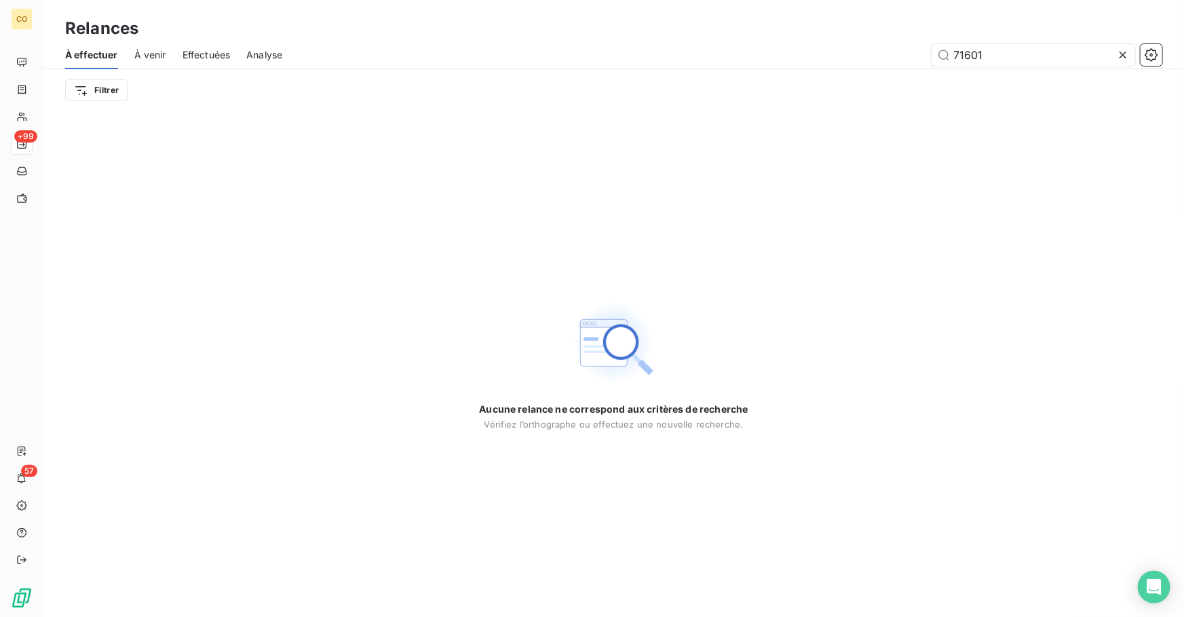
click at [1125, 55] on icon at bounding box center [1123, 55] width 14 height 14
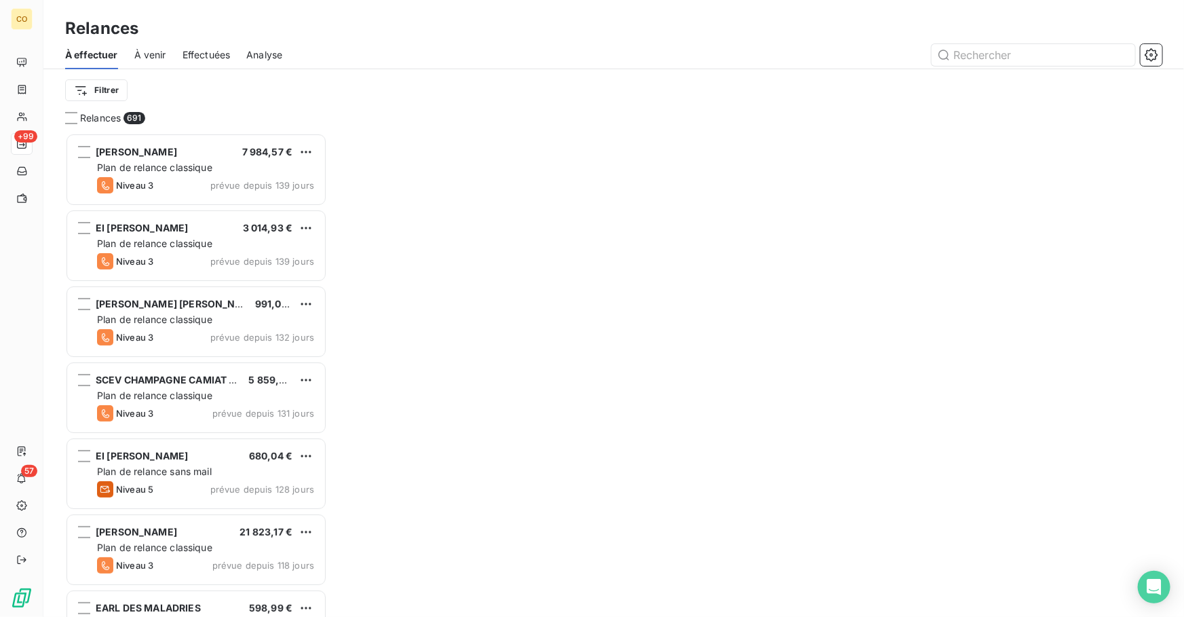
scroll to position [475, 252]
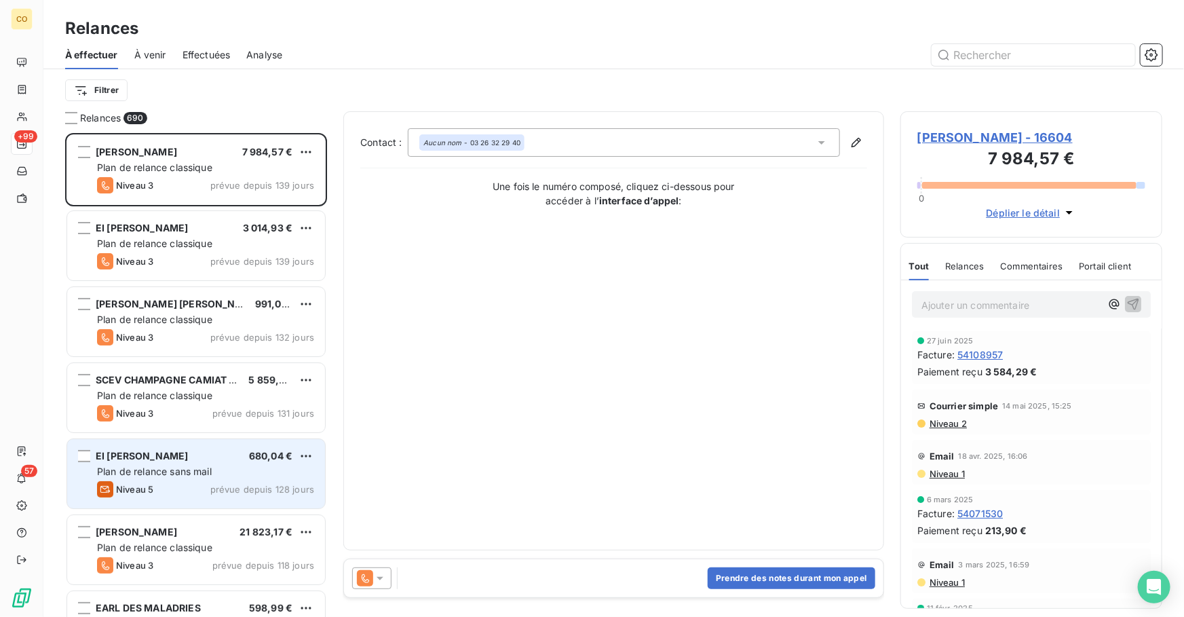
click at [168, 465] on span "Plan de relance sans mail" at bounding box center [154, 471] width 115 height 12
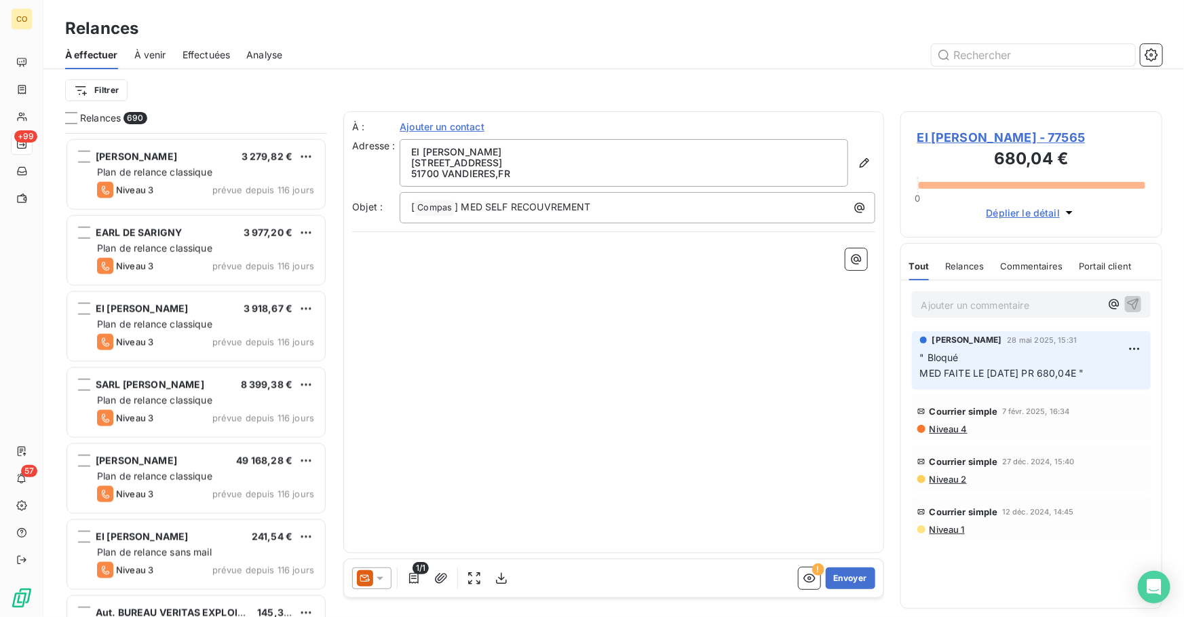
scroll to position [846, 0]
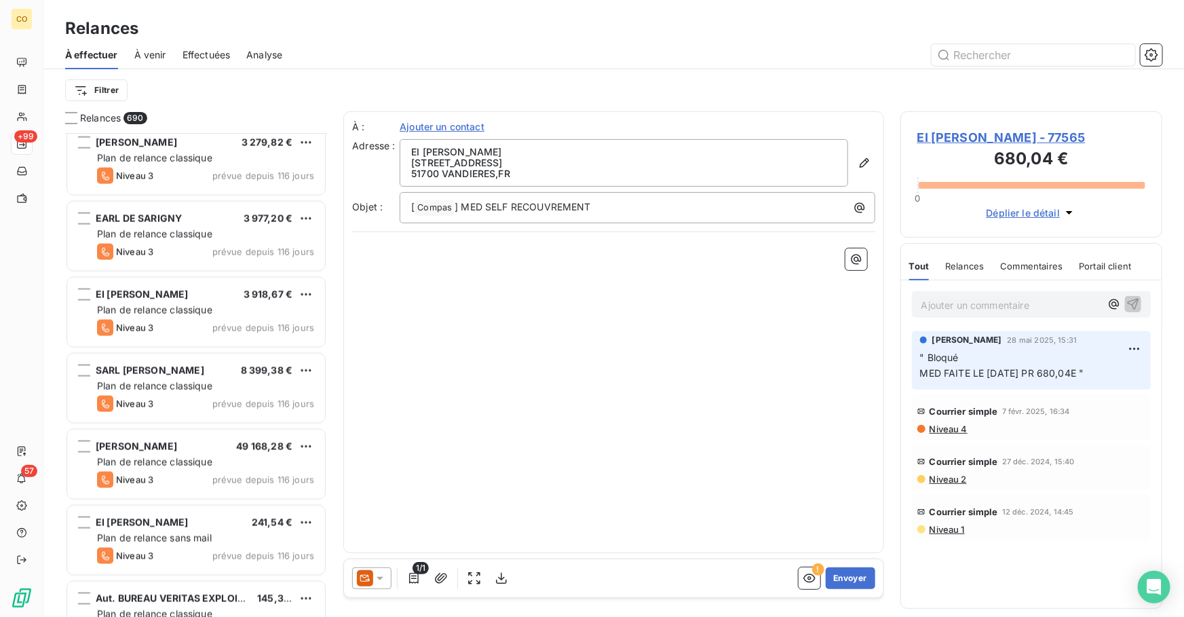
click at [209, 55] on span "Effectuées" at bounding box center [206, 55] width 48 height 14
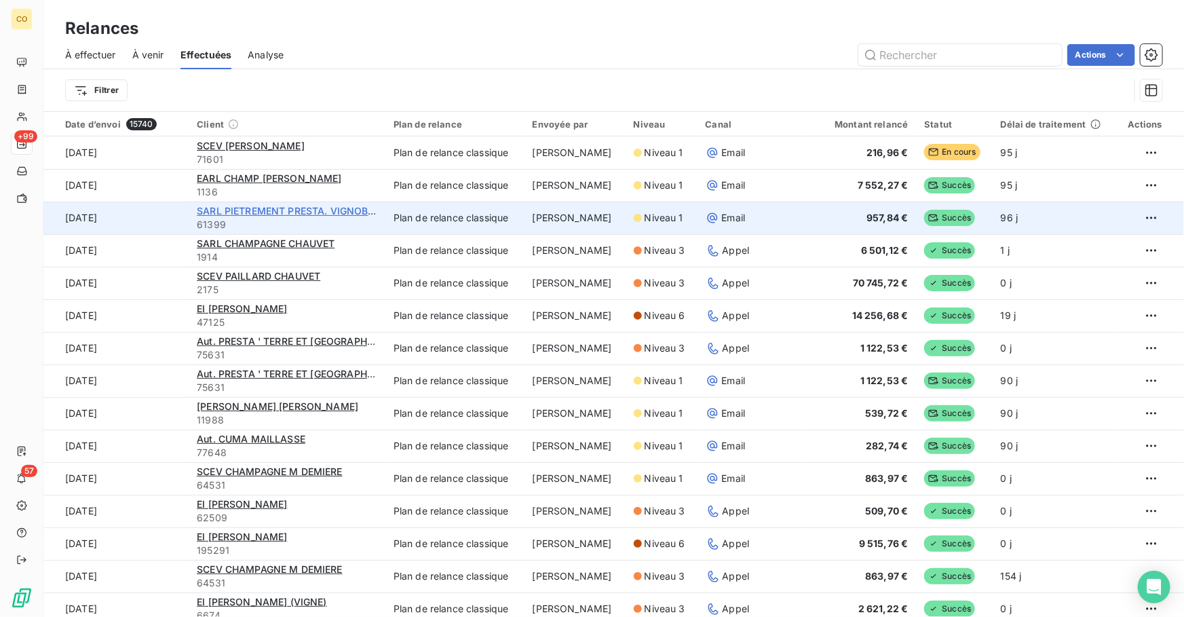
click at [275, 214] on span "SARL PIETREMENT PRESTA. VIGNOBLE" at bounding box center [288, 211] width 182 height 12
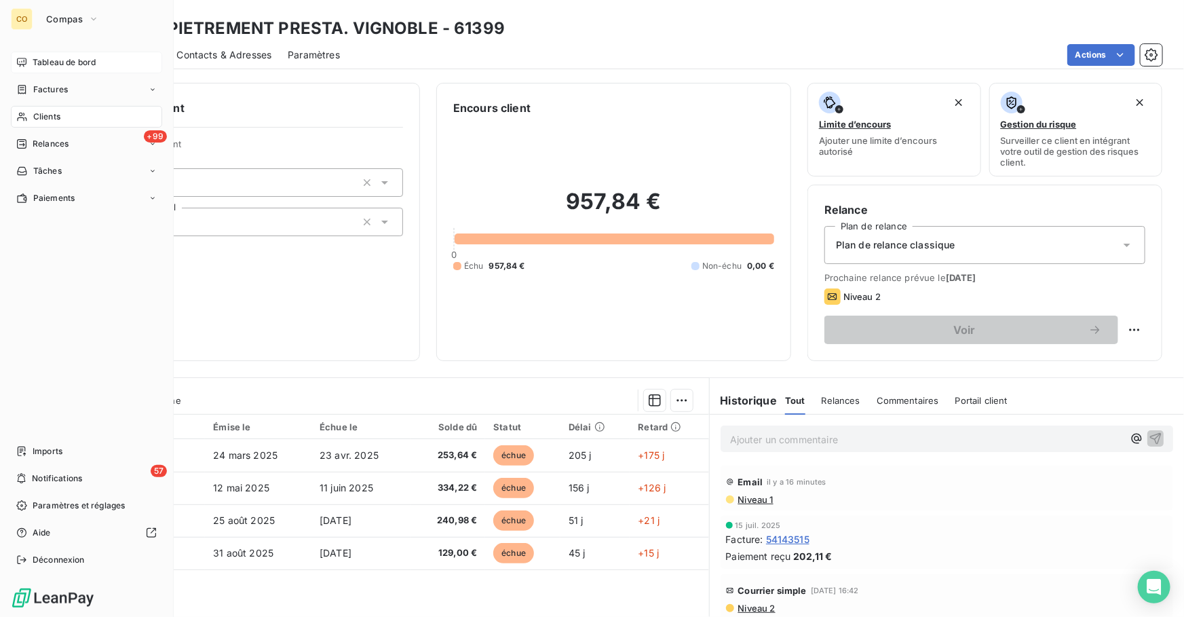
click at [39, 62] on span "Tableau de bord" at bounding box center [64, 62] width 63 height 12
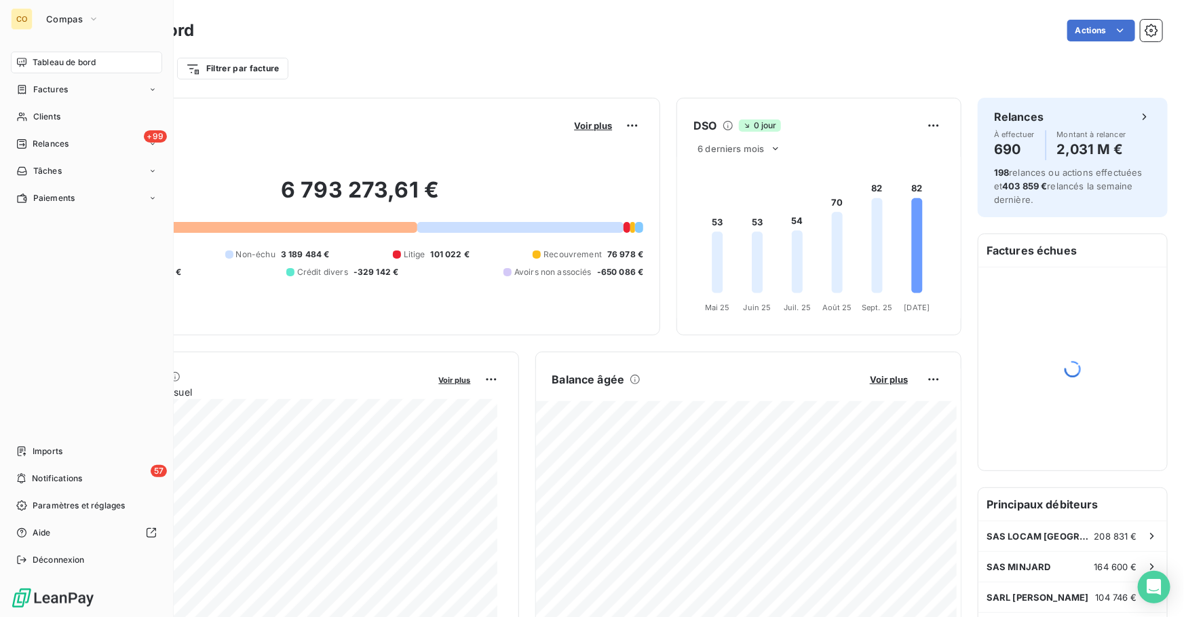
click at [53, 146] on span "Relances" at bounding box center [51, 144] width 36 height 12
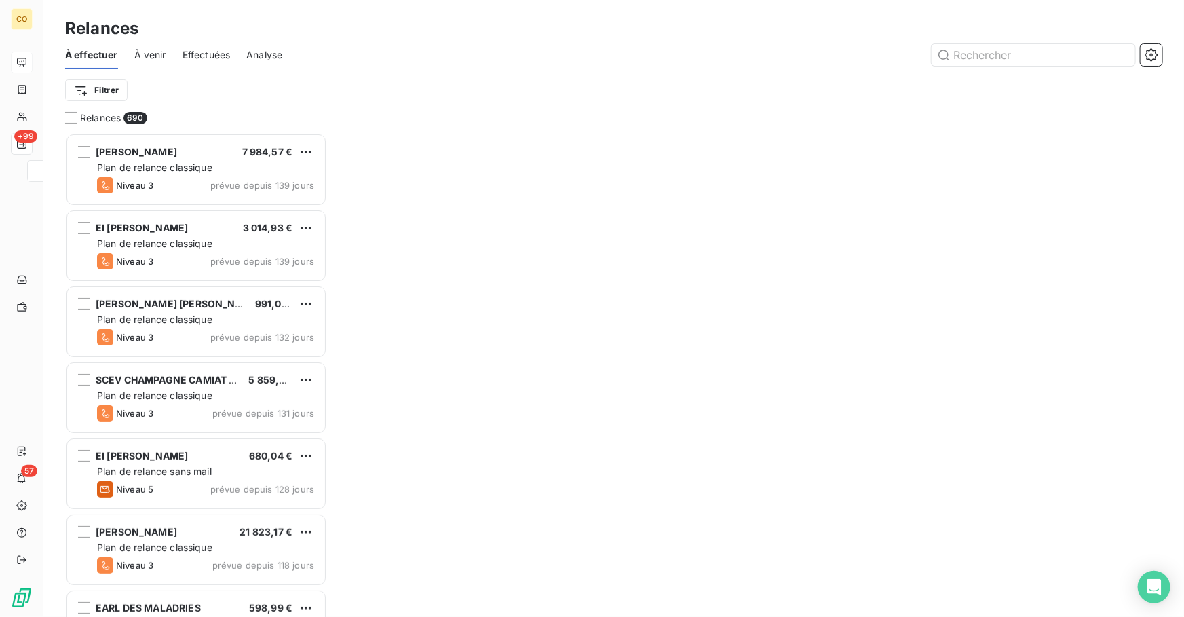
scroll to position [475, 252]
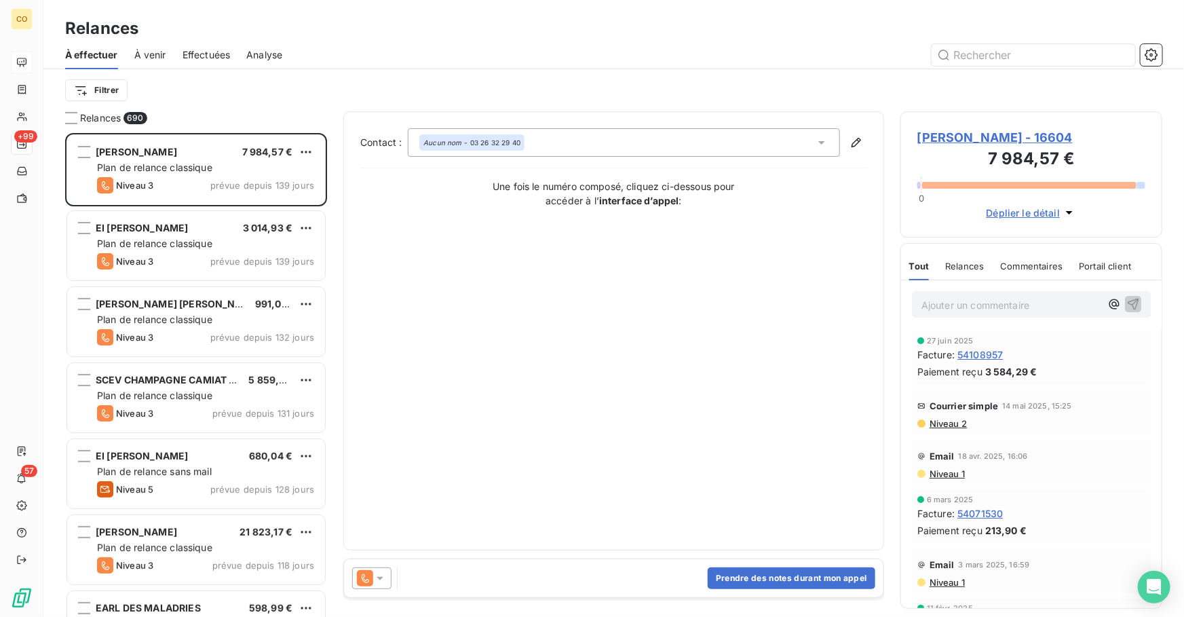
click at [195, 60] on span "Effectuées" at bounding box center [206, 55] width 48 height 14
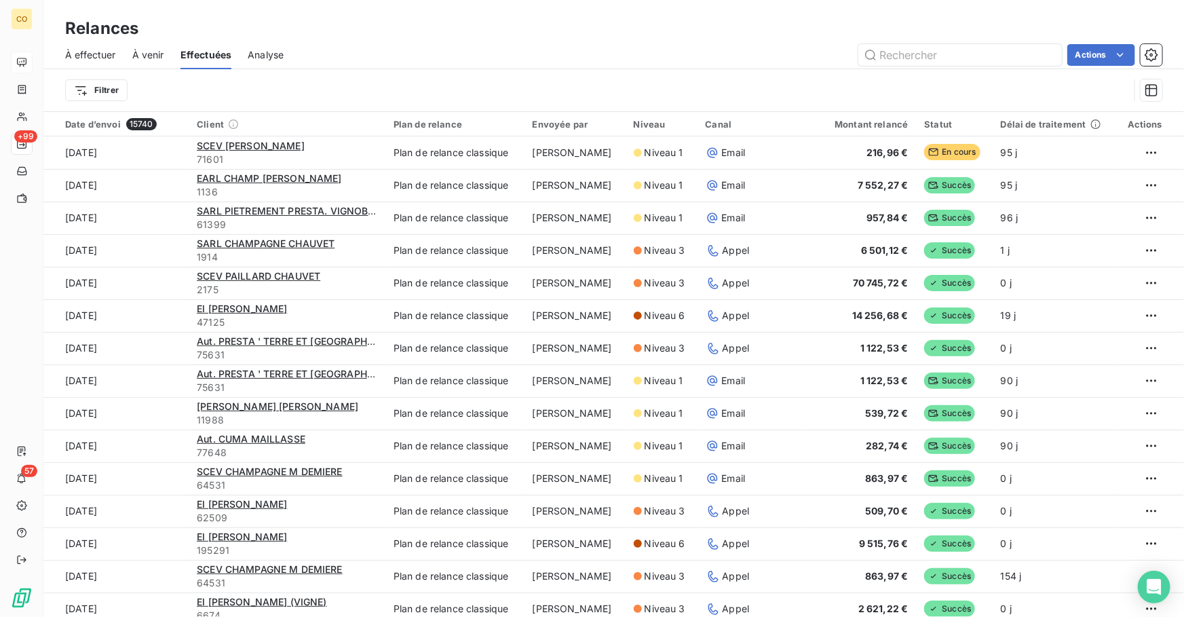
click at [96, 54] on span "À effectuer" at bounding box center [90, 55] width 51 height 14
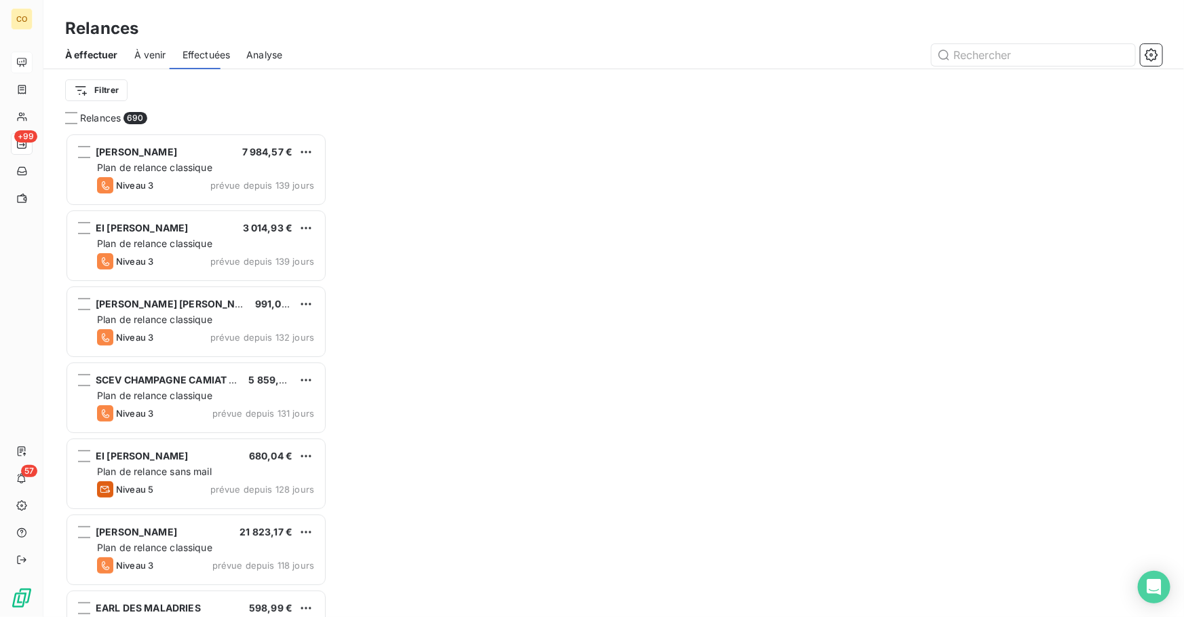
scroll to position [475, 252]
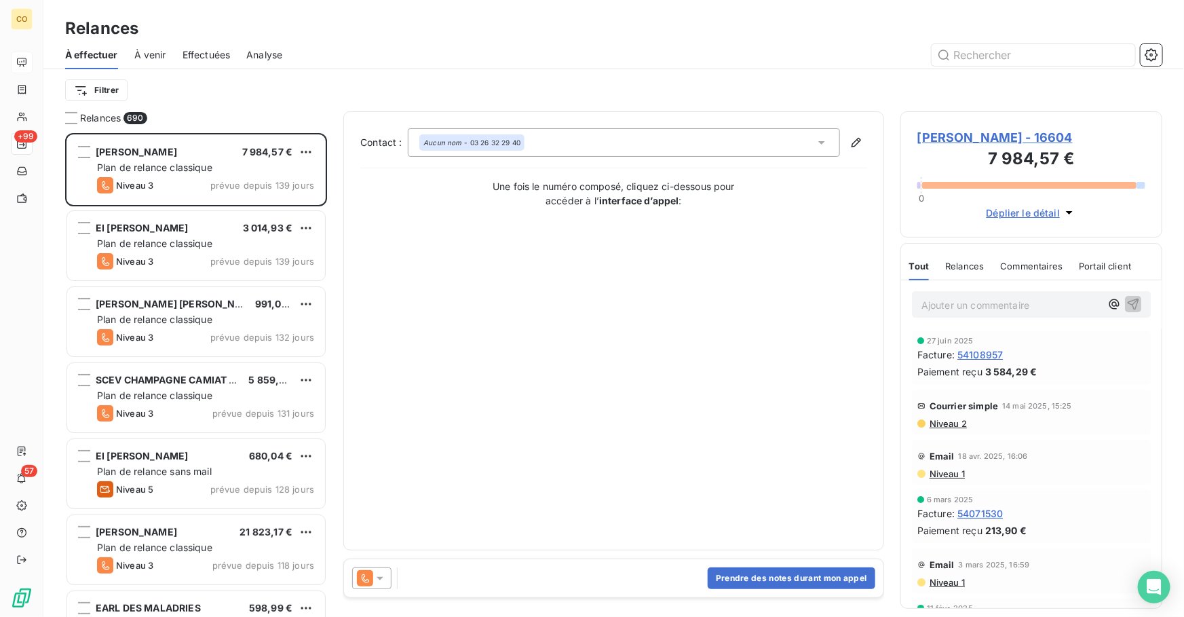
click at [175, 361] on div "SCEV CHAMPAGNE CAMIAT ET FILS 5 859,43 € Plan de relance classique Niveau 3 pré…" at bounding box center [196, 399] width 262 height 76
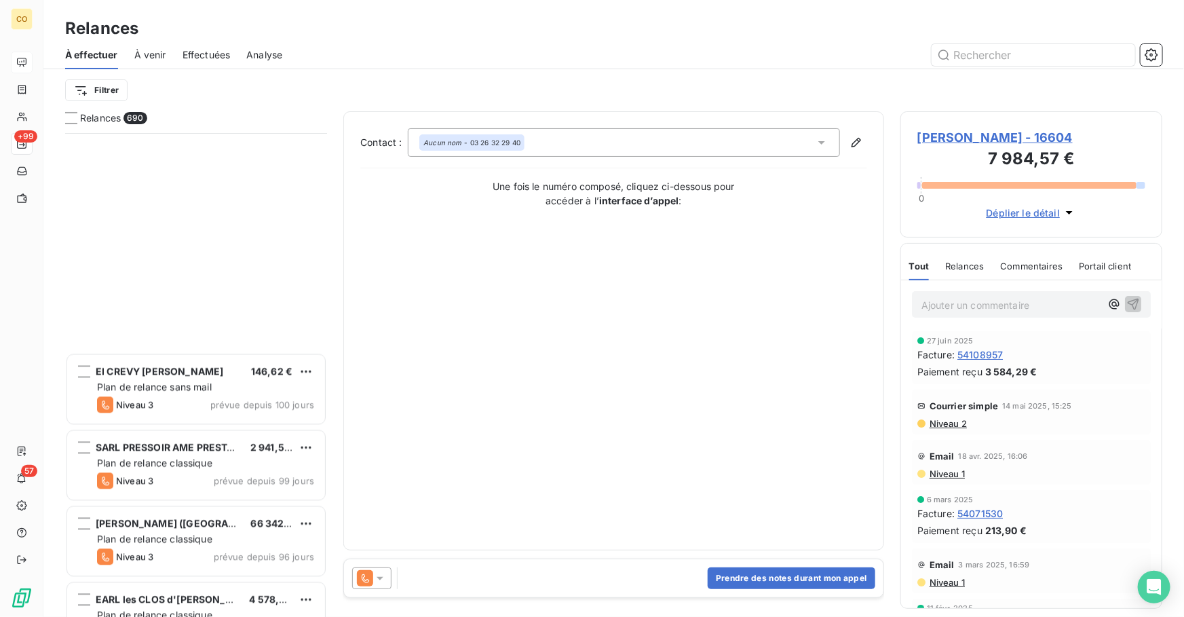
scroll to position [2113, 0]
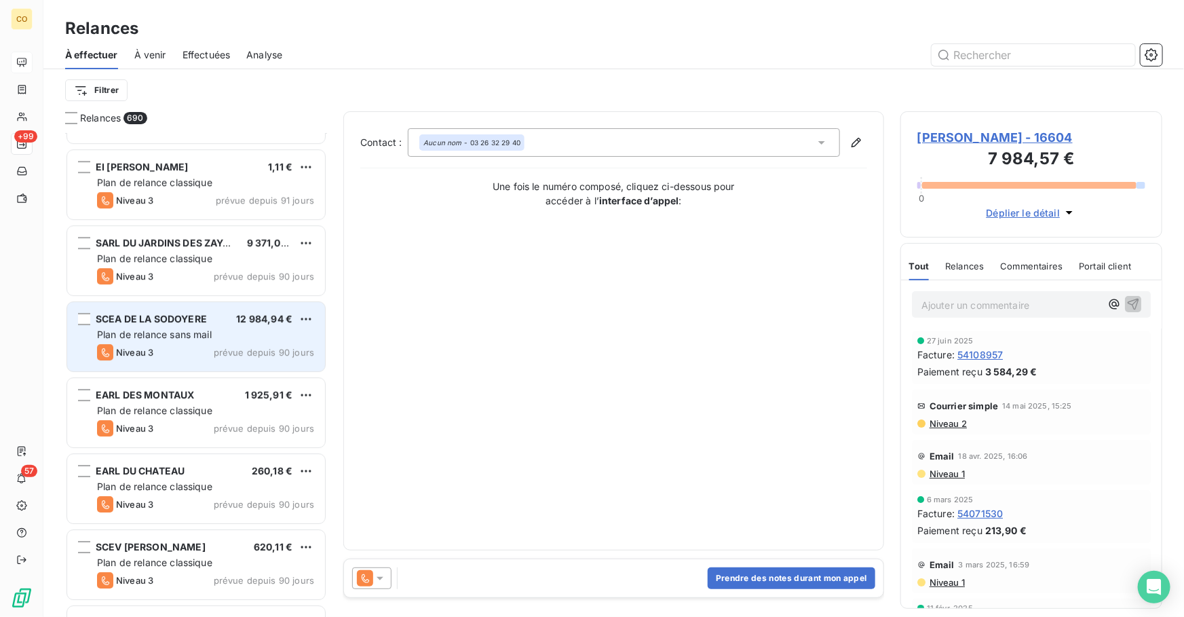
click at [185, 354] on div "Niveau 3 prévue depuis 90 jours" at bounding box center [205, 352] width 217 height 16
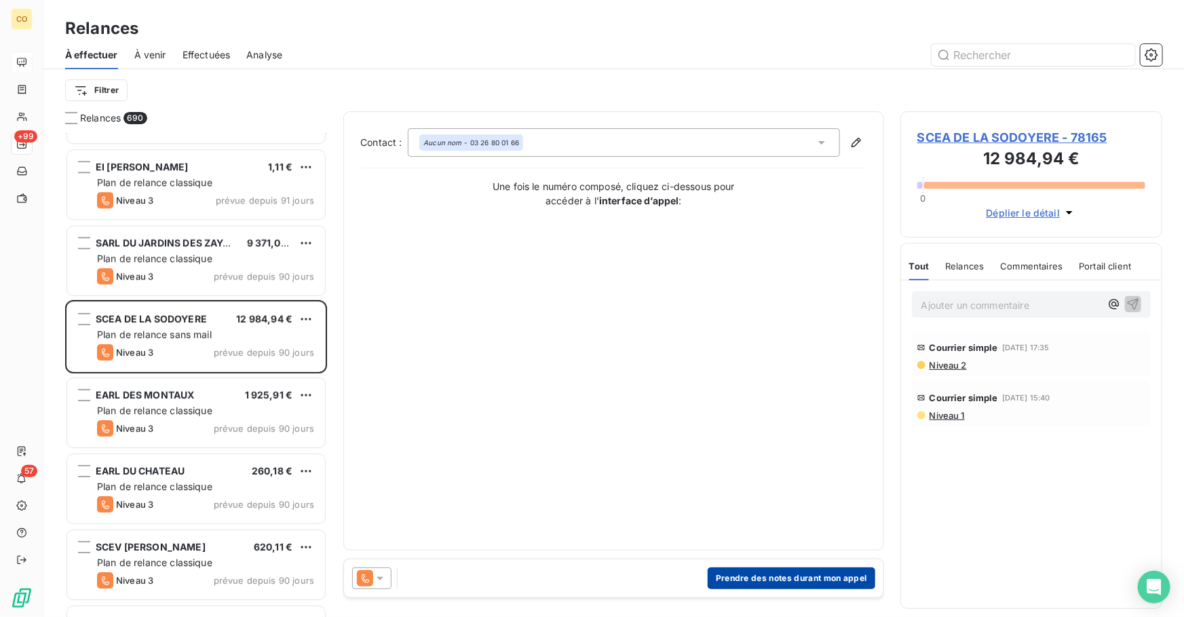
click at [772, 585] on button "Prendre des notes durant mon appel" at bounding box center [791, 578] width 168 height 22
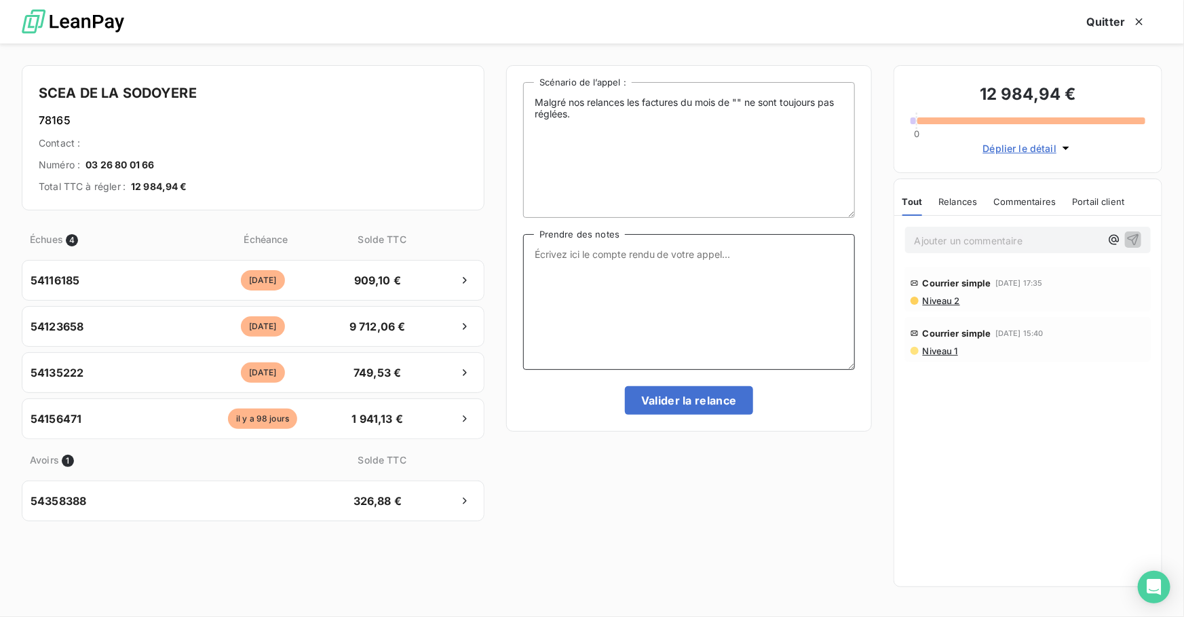
click at [641, 347] on textarea "Prendre des notes" at bounding box center [689, 302] width 332 height 136
paste textarea "Le 15/10 : Relance tél : Message + DRAC LEANPAY par courrier"
type textarea "Le 15/10 : Relance tél : Message + DRAC LEANPAY par courrier"
click at [686, 395] on button "Valider la relance" at bounding box center [689, 400] width 128 height 28
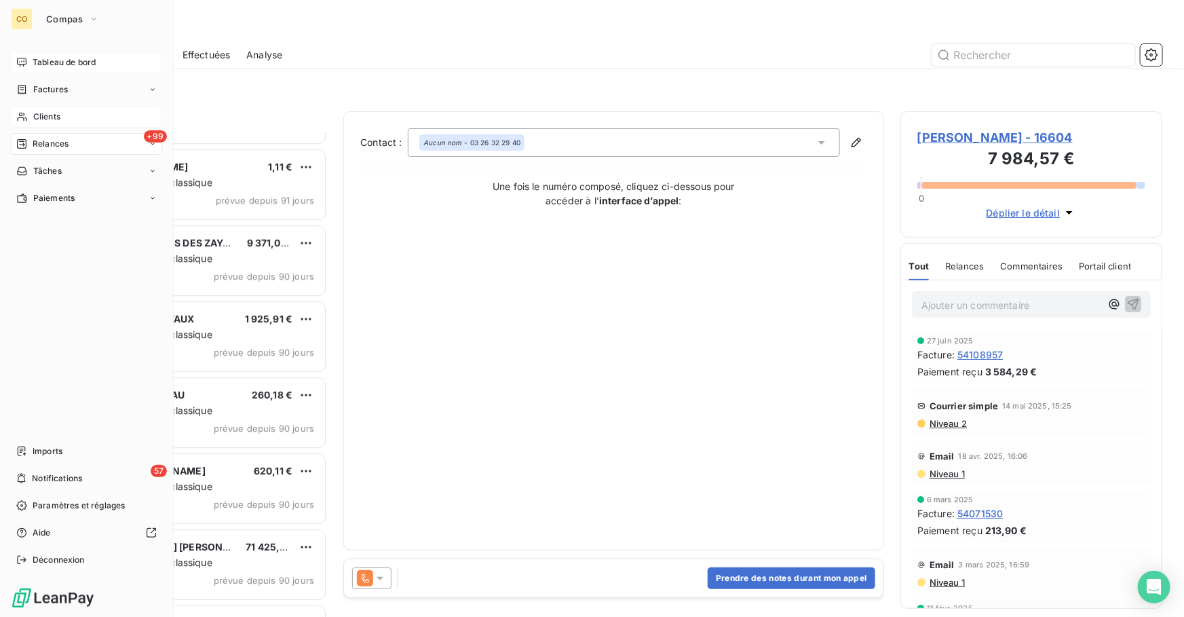
click at [61, 122] on div "Clients" at bounding box center [86, 117] width 151 height 22
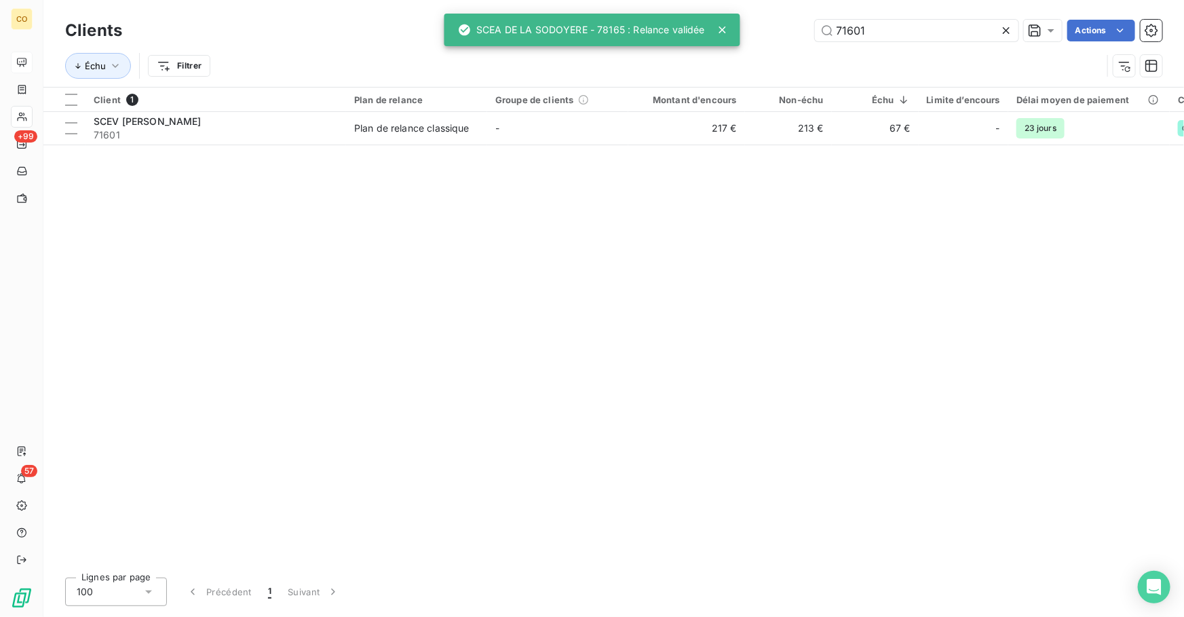
drag, startPoint x: 880, startPoint y: 29, endPoint x: 593, endPoint y: -9, distance: 290.1
click at [593, 0] on html "CO +99 57 Clients 71601 Actions Échu Filtrer Client 1 Plan de relance Groupe de…" at bounding box center [592, 308] width 1184 height 617
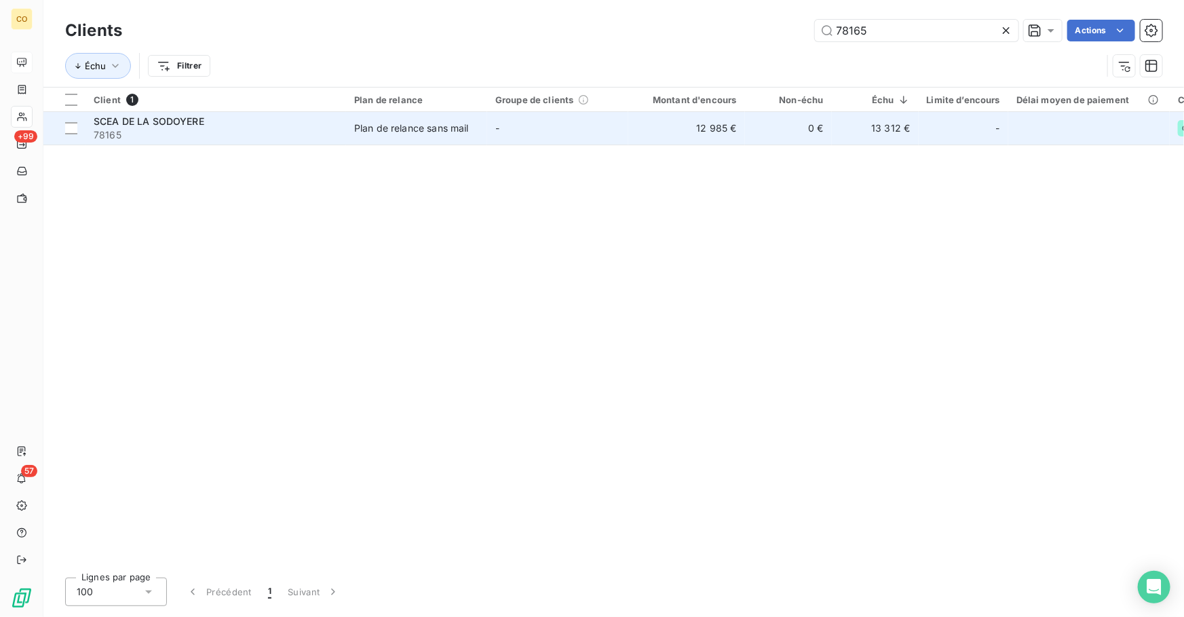
type input "78165"
click at [271, 122] on div "SCEA DE LA SODOYERE" at bounding box center [216, 122] width 244 height 14
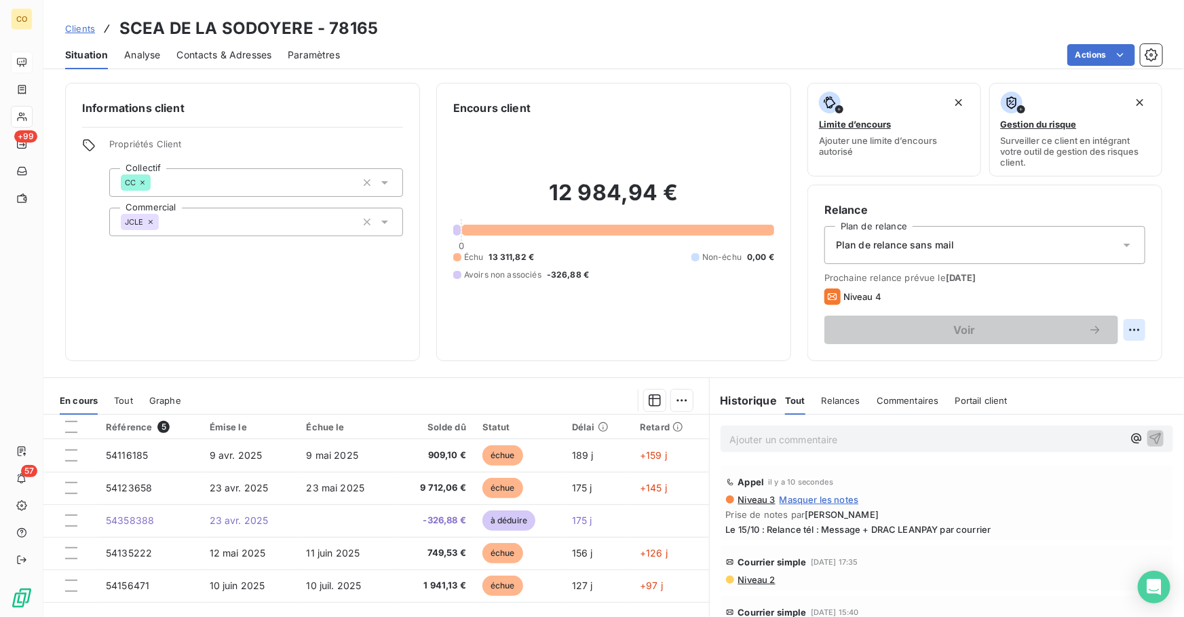
click at [1126, 329] on html "CO +99 57 Clients SCEA DE LA SODOYERE - 78165 Situation Analyse Contacts & Adre…" at bounding box center [592, 308] width 1184 height 617
click at [1042, 353] on div "Replanifier cette action" at bounding box center [1069, 359] width 121 height 22
select select "9"
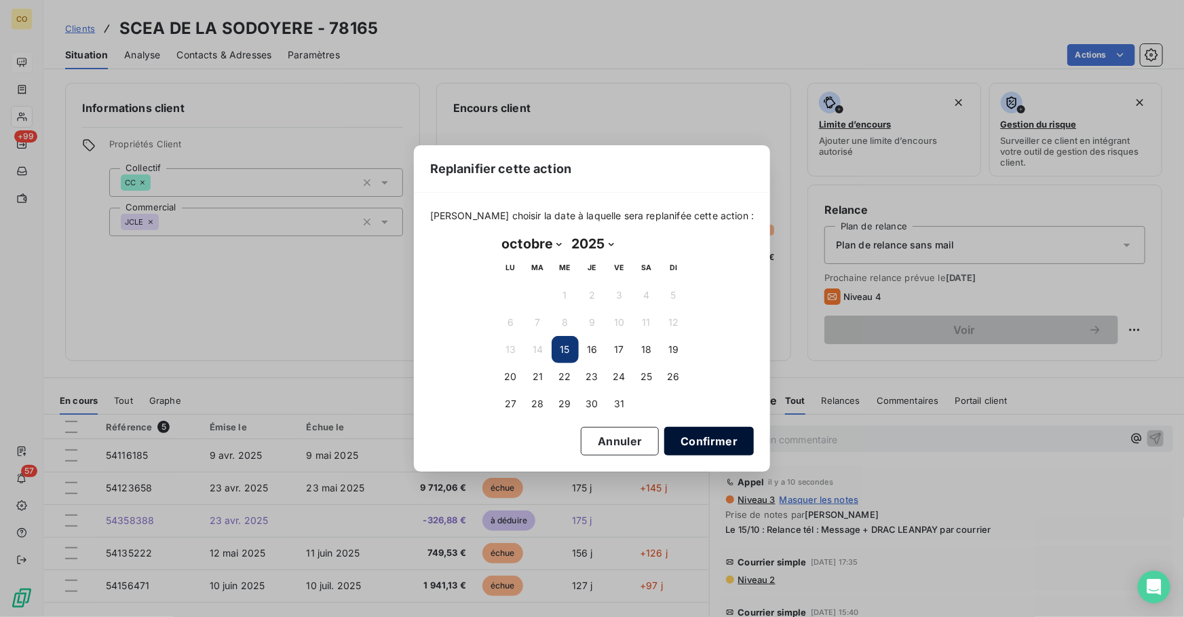
click at [680, 437] on button "Confirmer" at bounding box center [709, 441] width 90 height 28
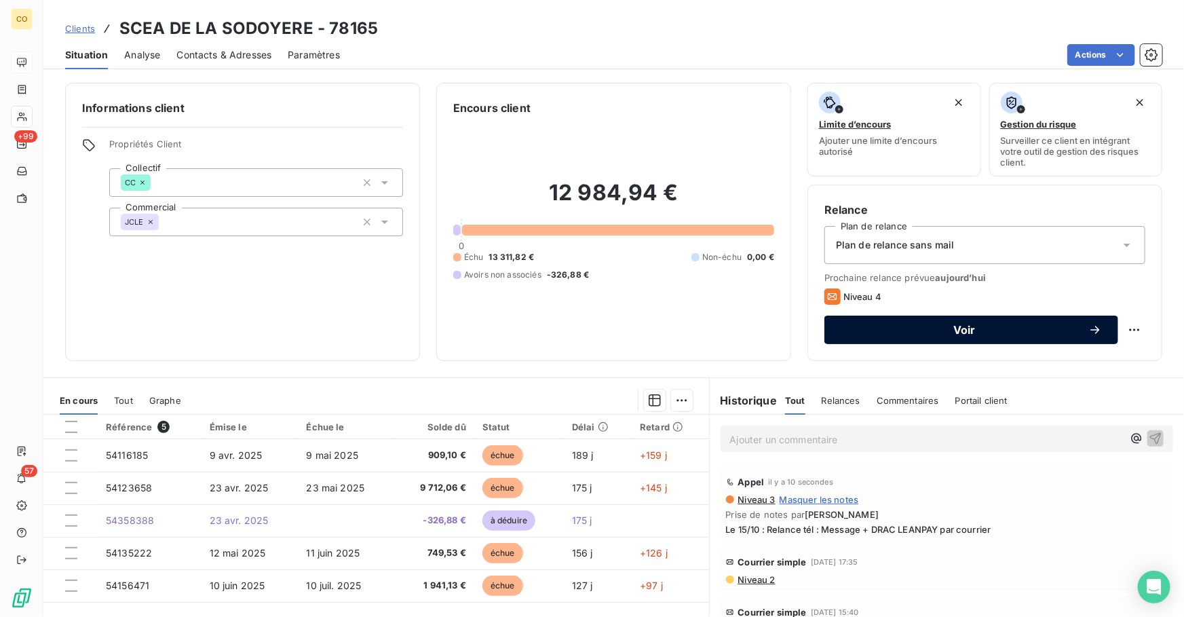
click at [975, 330] on span "Voir" at bounding box center [964, 329] width 248 height 11
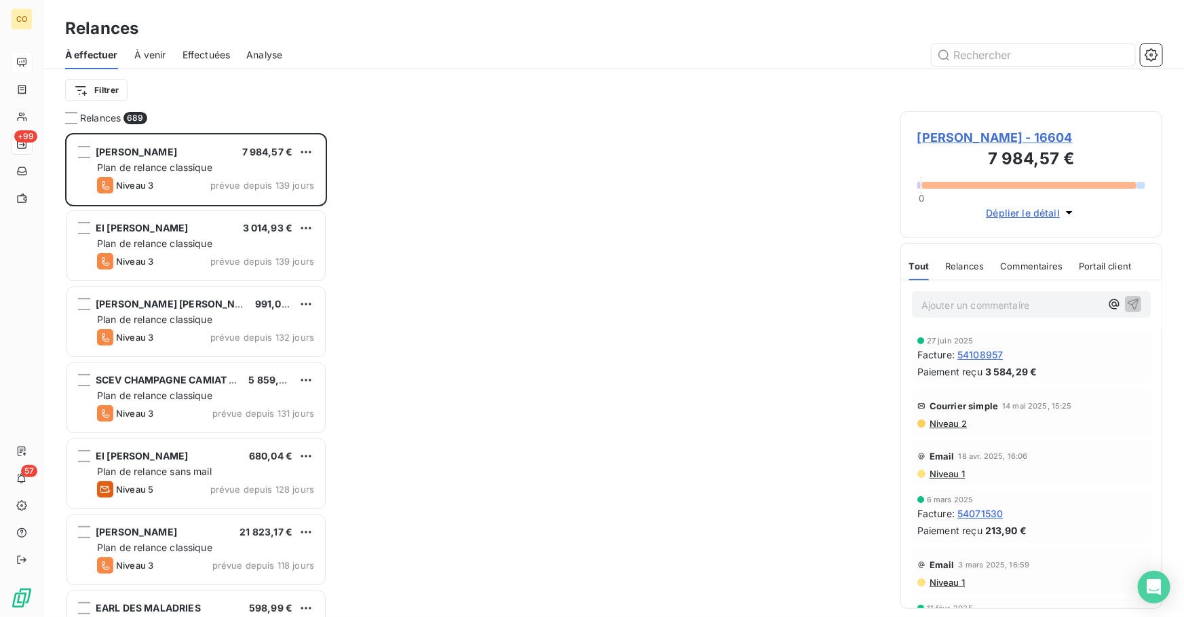
scroll to position [475, 252]
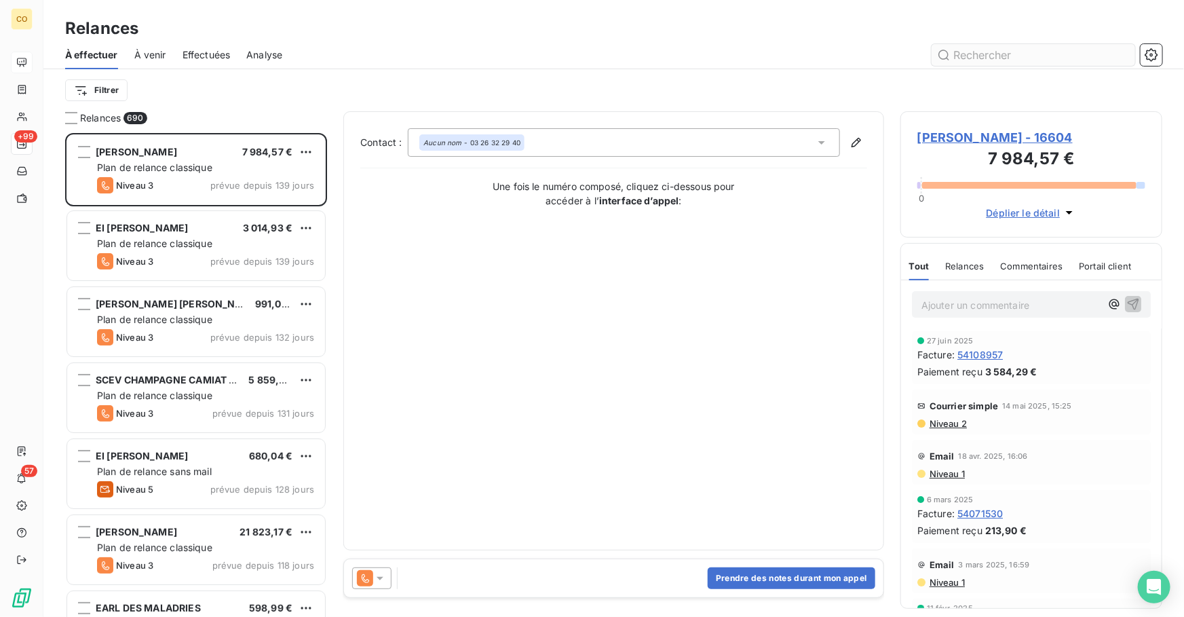
click at [1030, 64] on input "text" at bounding box center [1032, 55] width 203 height 22
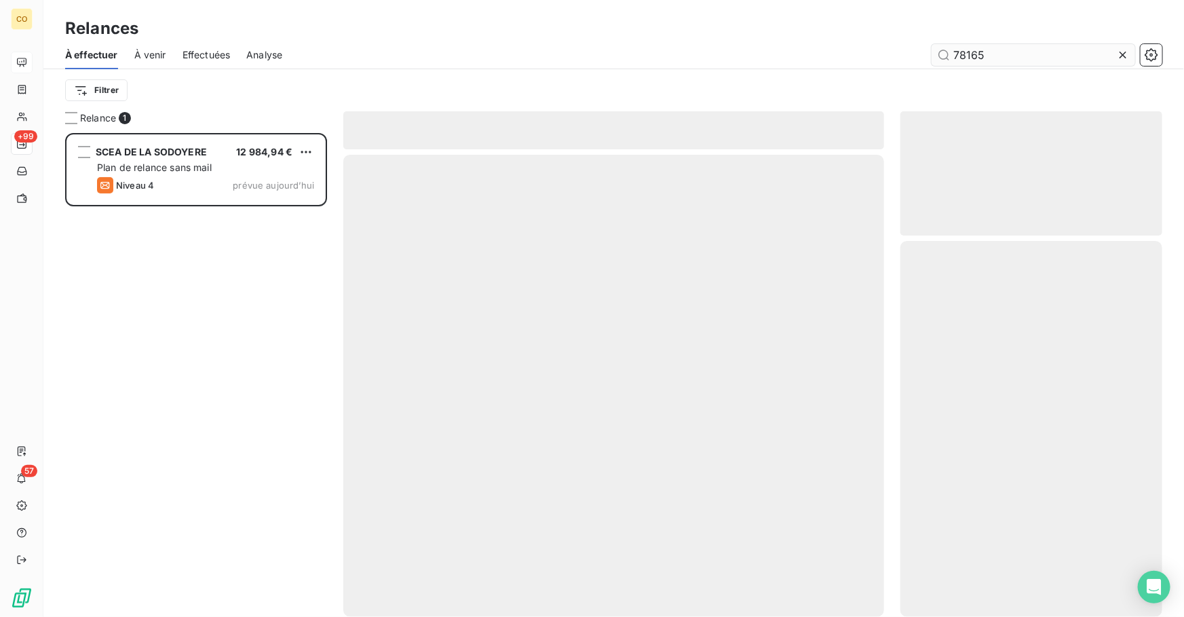
scroll to position [475, 252]
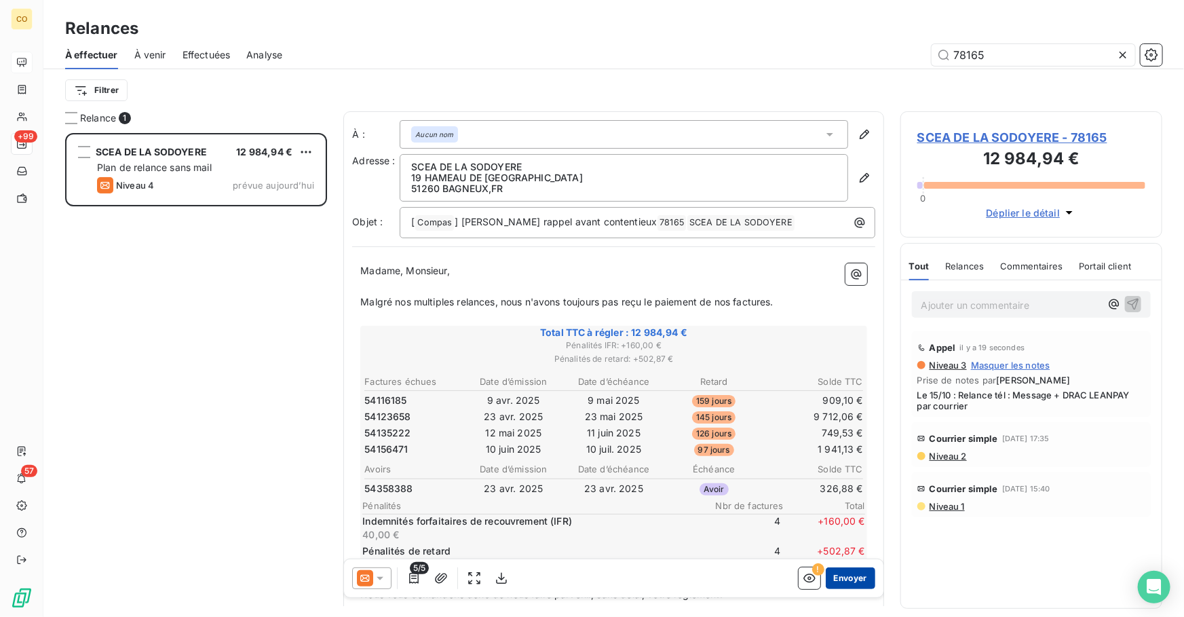
type input "78165"
click at [847, 580] on button "Envoyer" at bounding box center [850, 578] width 50 height 22
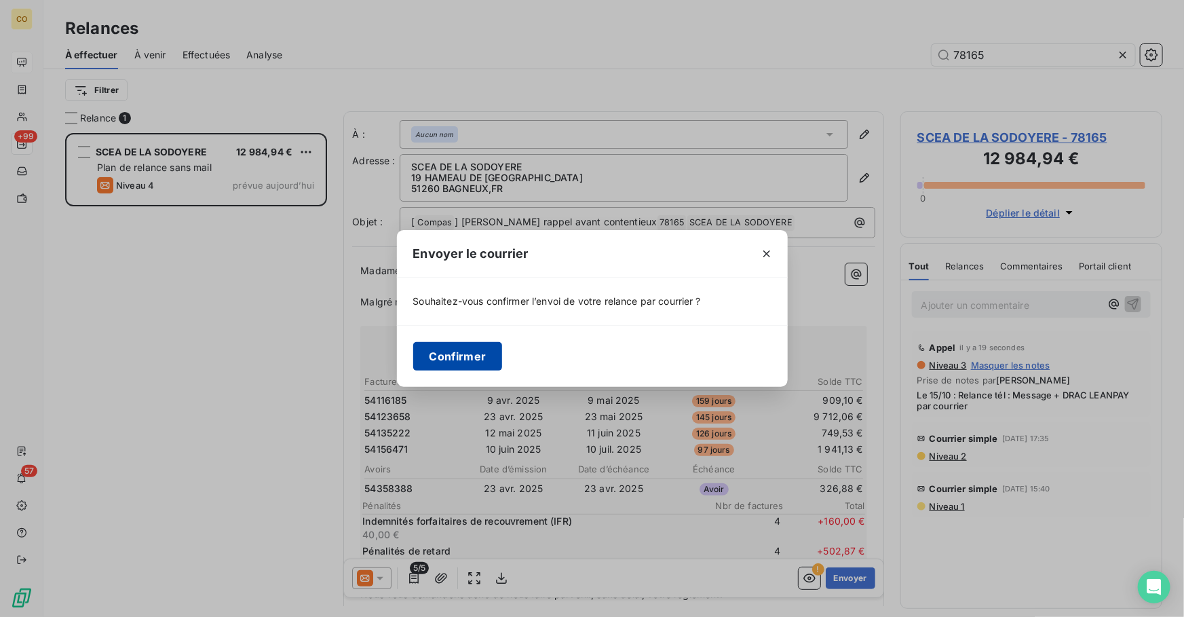
click at [445, 352] on button "Confirmer" at bounding box center [458, 356] width 90 height 28
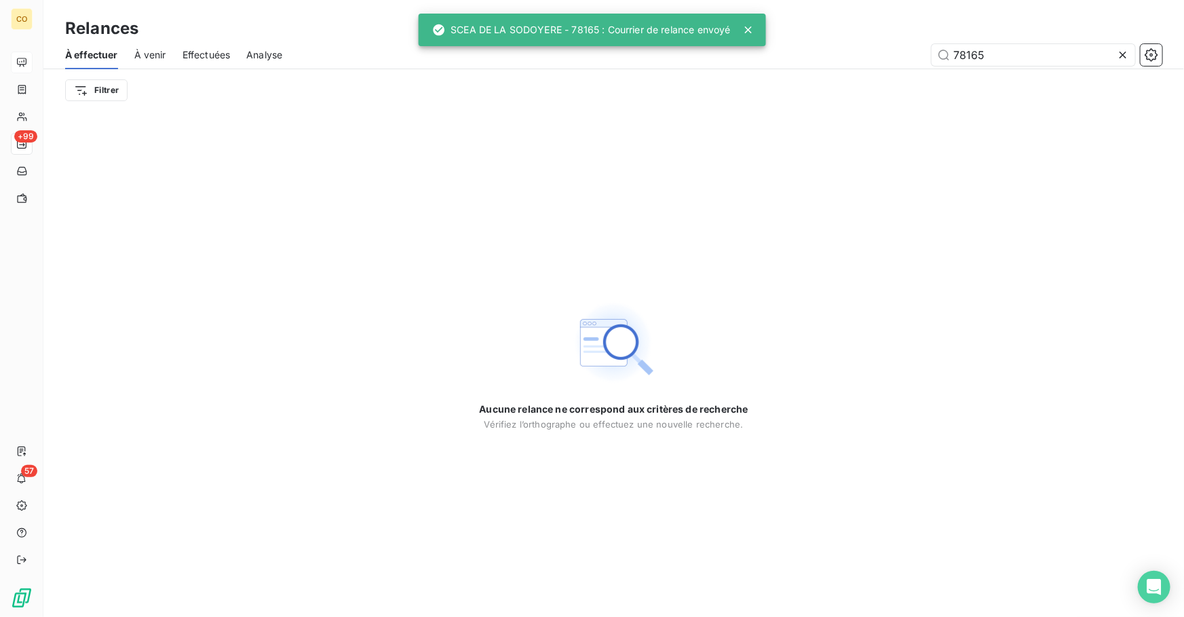
click at [1125, 58] on icon at bounding box center [1123, 55] width 14 height 14
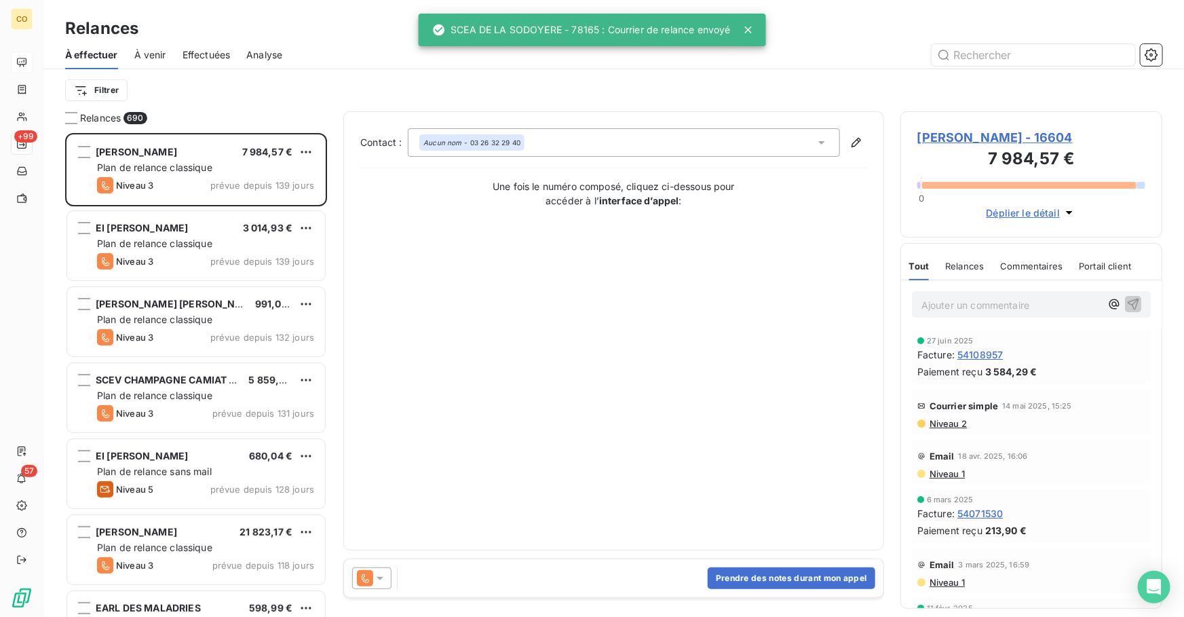
scroll to position [475, 252]
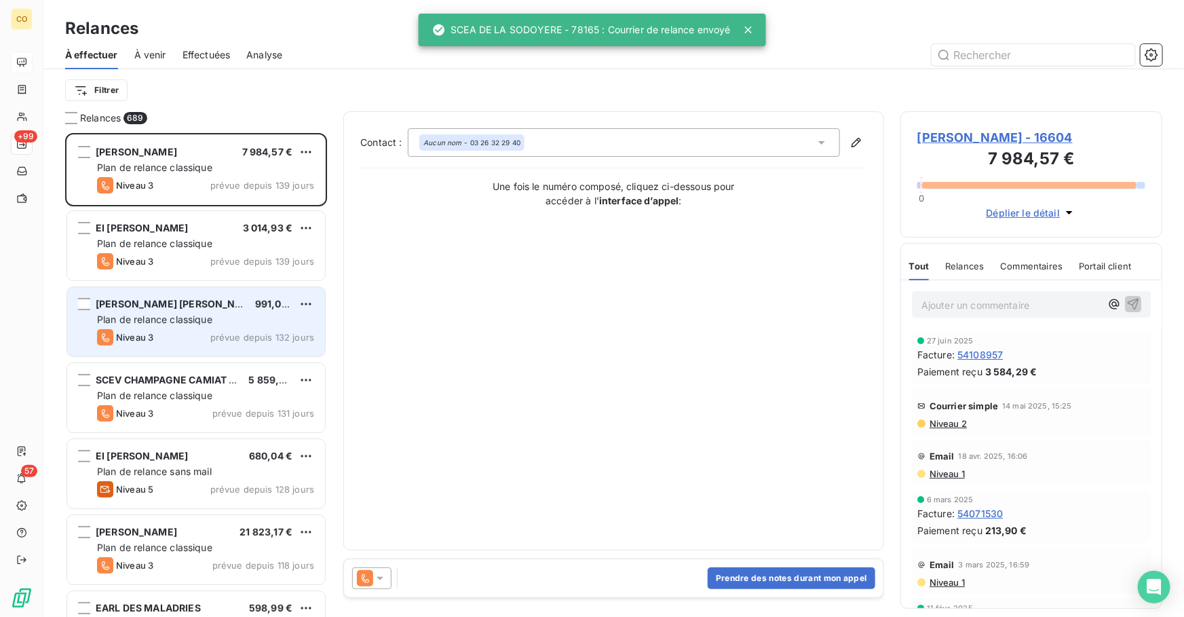
click at [187, 343] on div "Niveau 3 prévue depuis 132 jours" at bounding box center [205, 337] width 217 height 16
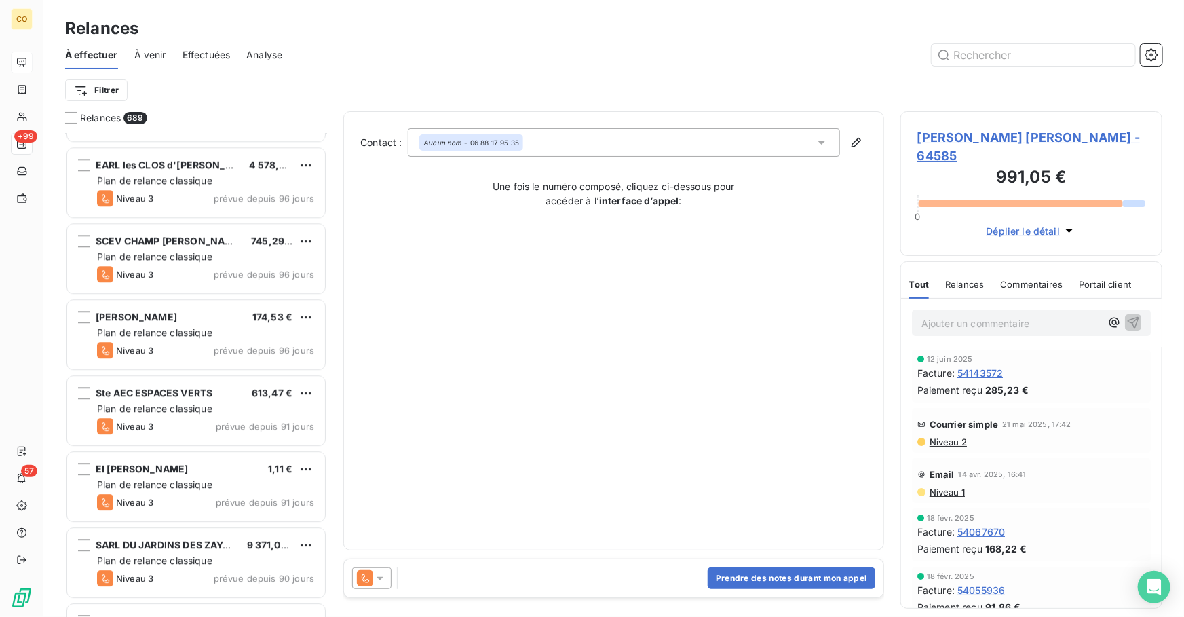
scroll to position [2113, 0]
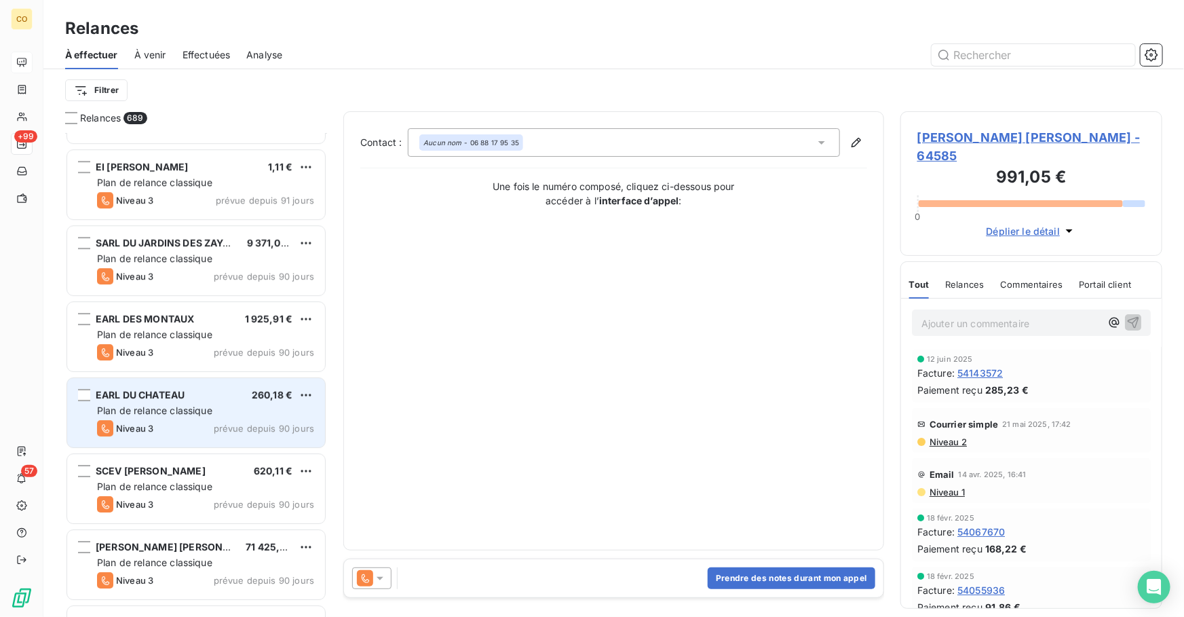
click at [212, 410] on span "Plan de relance classique" at bounding box center [154, 410] width 115 height 12
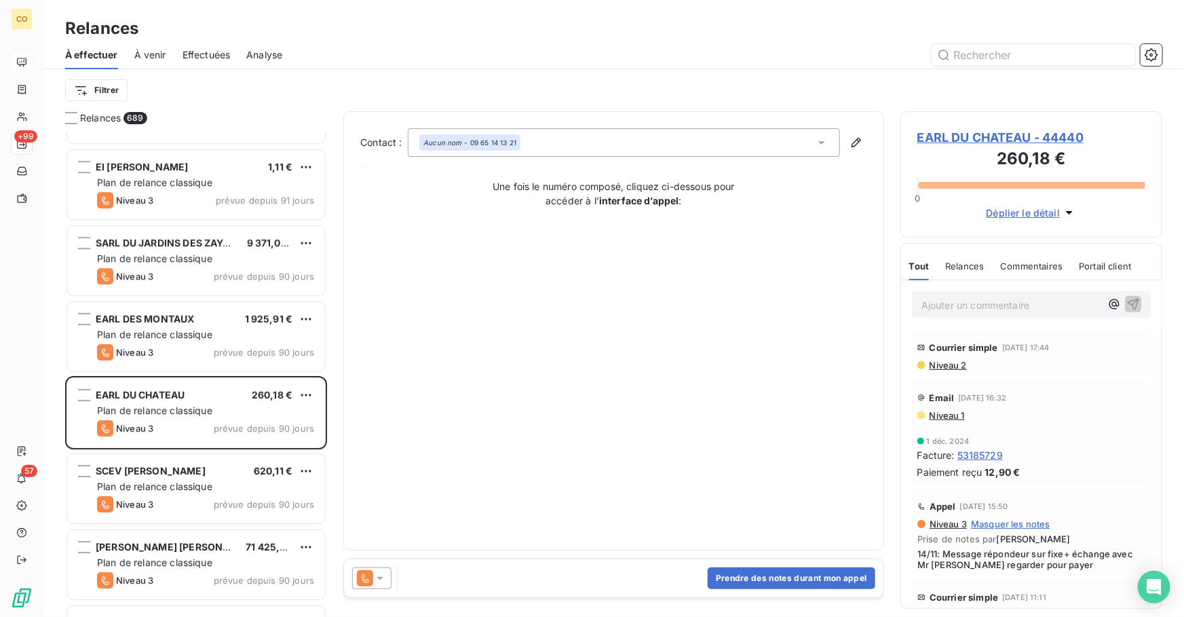
click at [359, 568] on div at bounding box center [371, 578] width 39 height 22
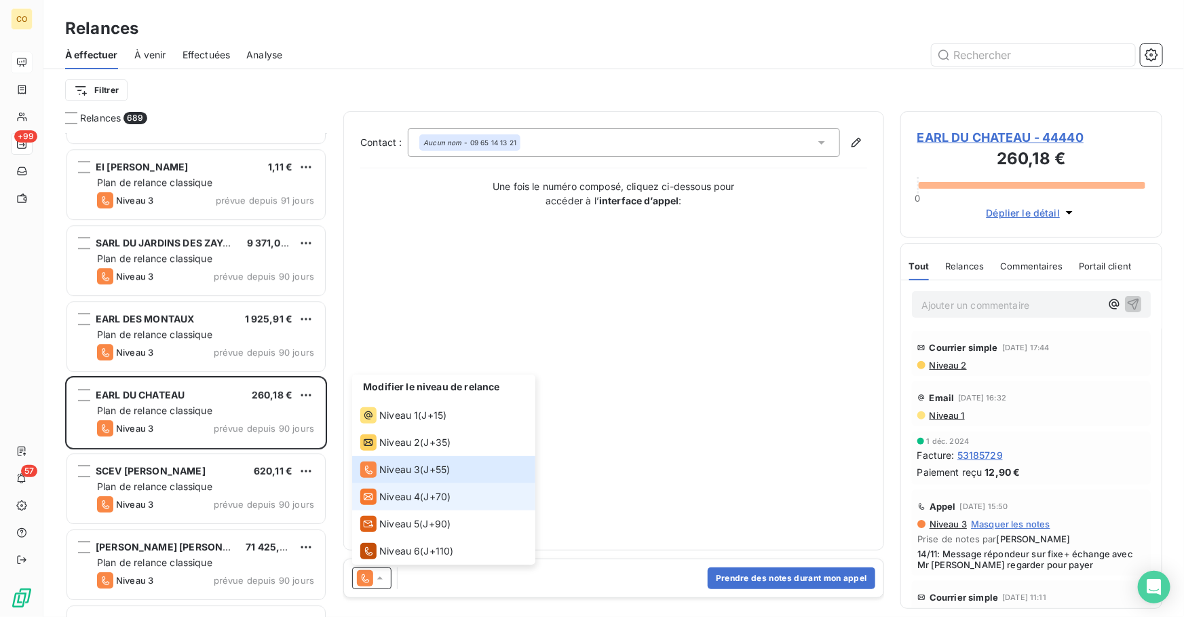
click at [395, 498] on span "Niveau 4" at bounding box center [399, 497] width 41 height 14
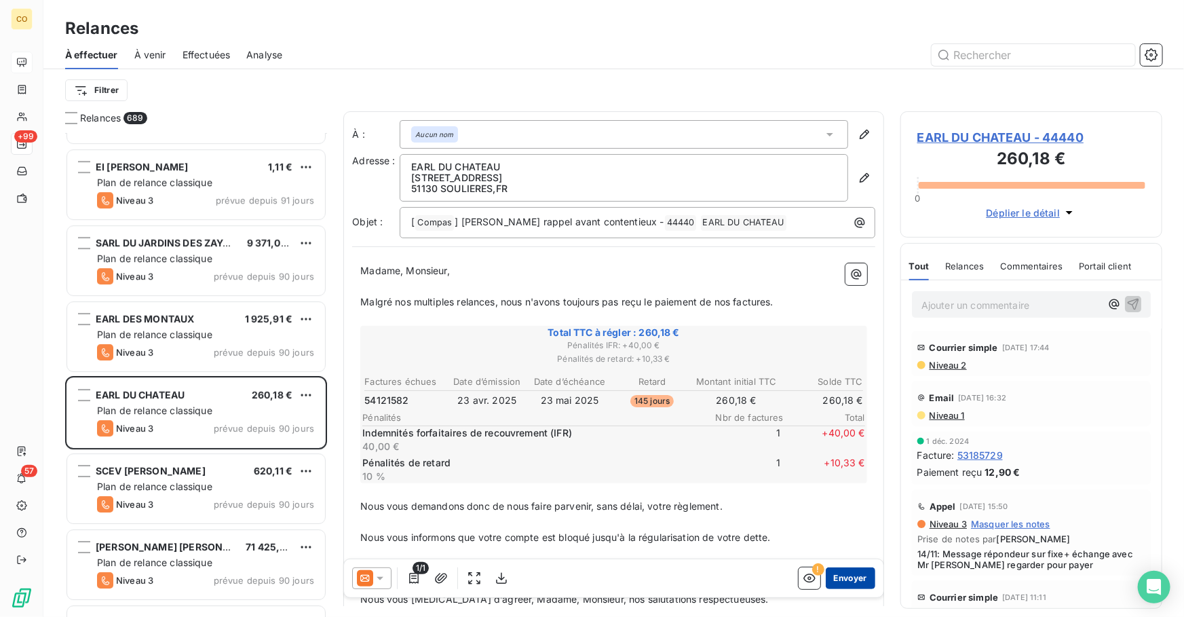
click at [840, 582] on button "Envoyer" at bounding box center [850, 578] width 50 height 22
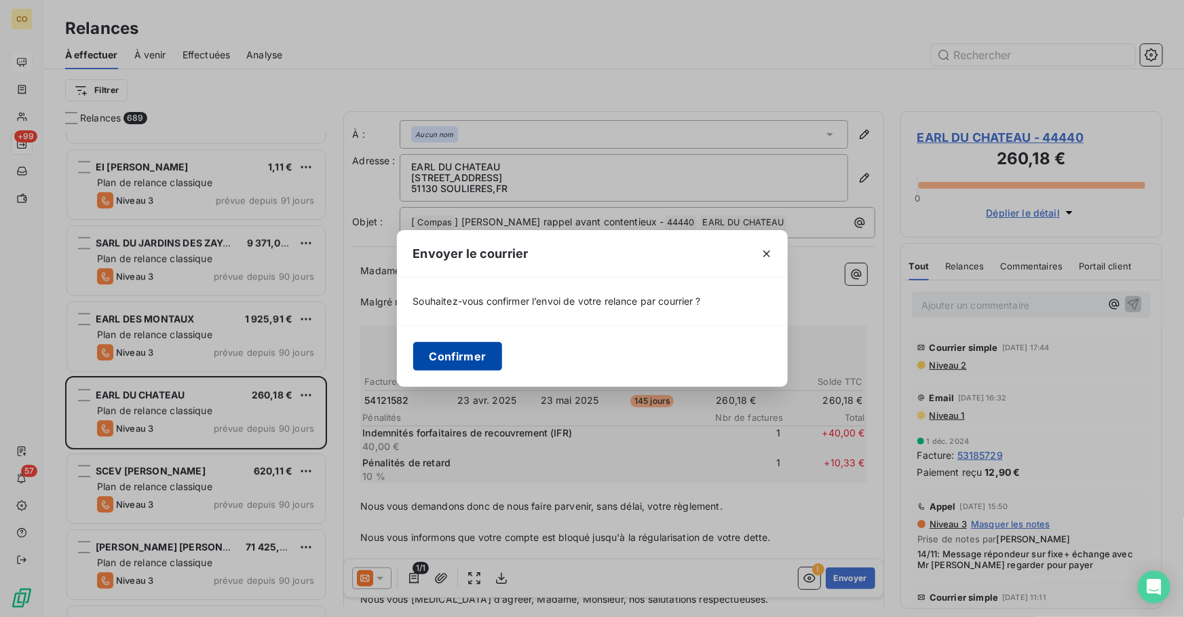
click at [467, 366] on button "Confirmer" at bounding box center [458, 356] width 90 height 28
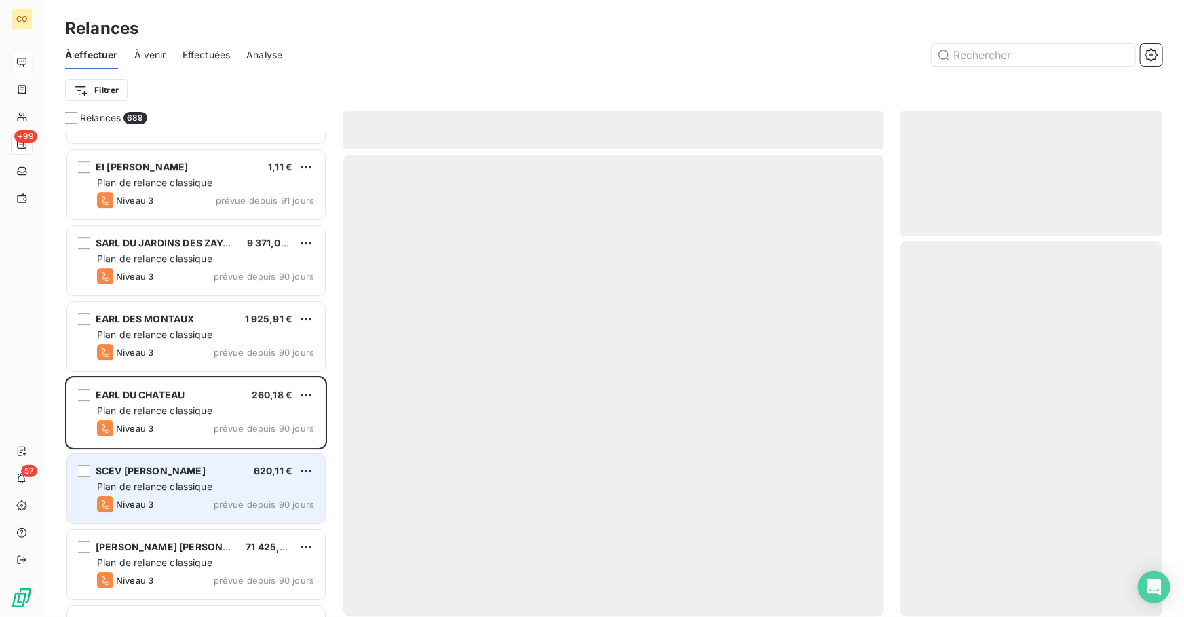
click at [174, 490] on span "Plan de relance classique" at bounding box center [154, 486] width 115 height 12
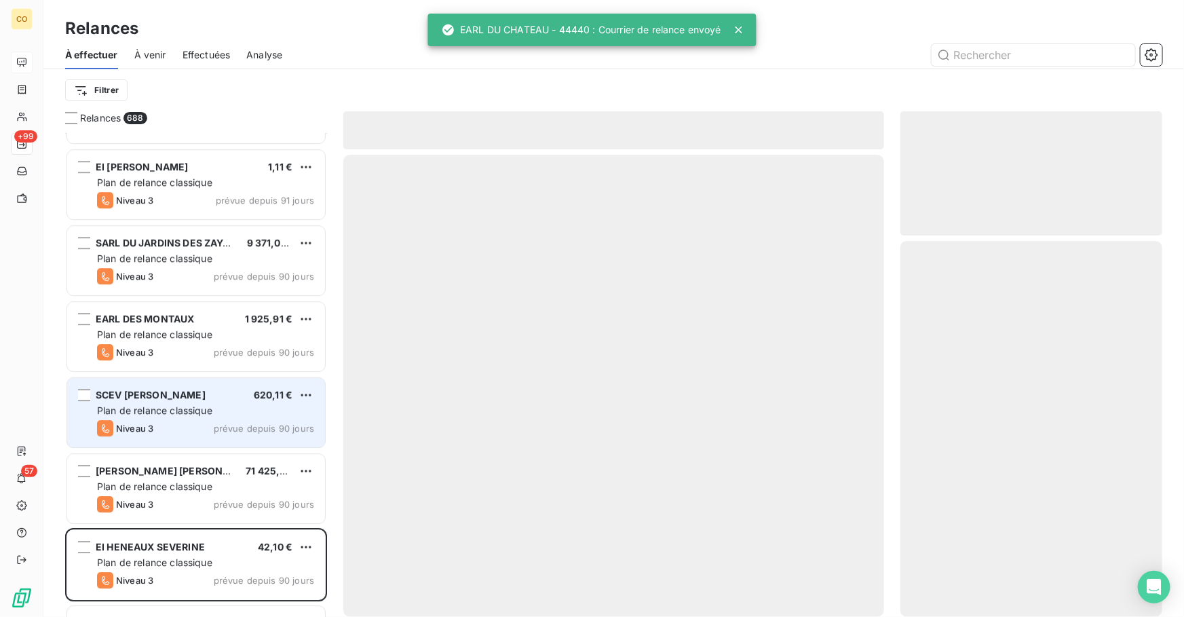
click at [172, 423] on div "Niveau 3 prévue depuis 90 jours" at bounding box center [205, 428] width 217 height 16
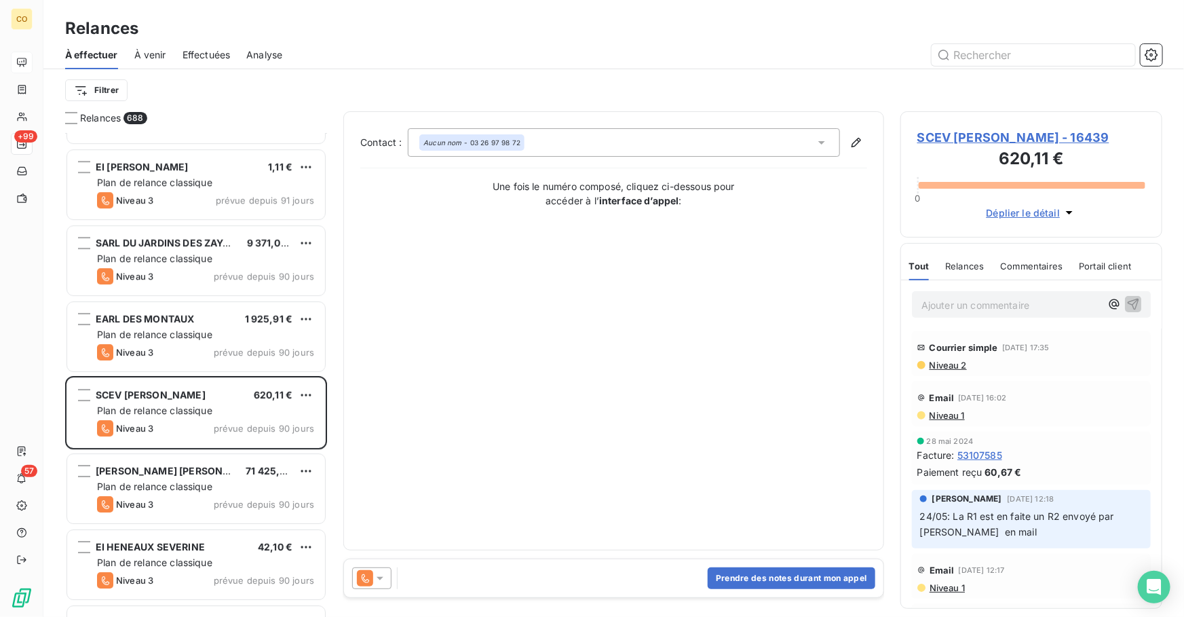
click at [376, 580] on icon at bounding box center [380, 578] width 14 height 14
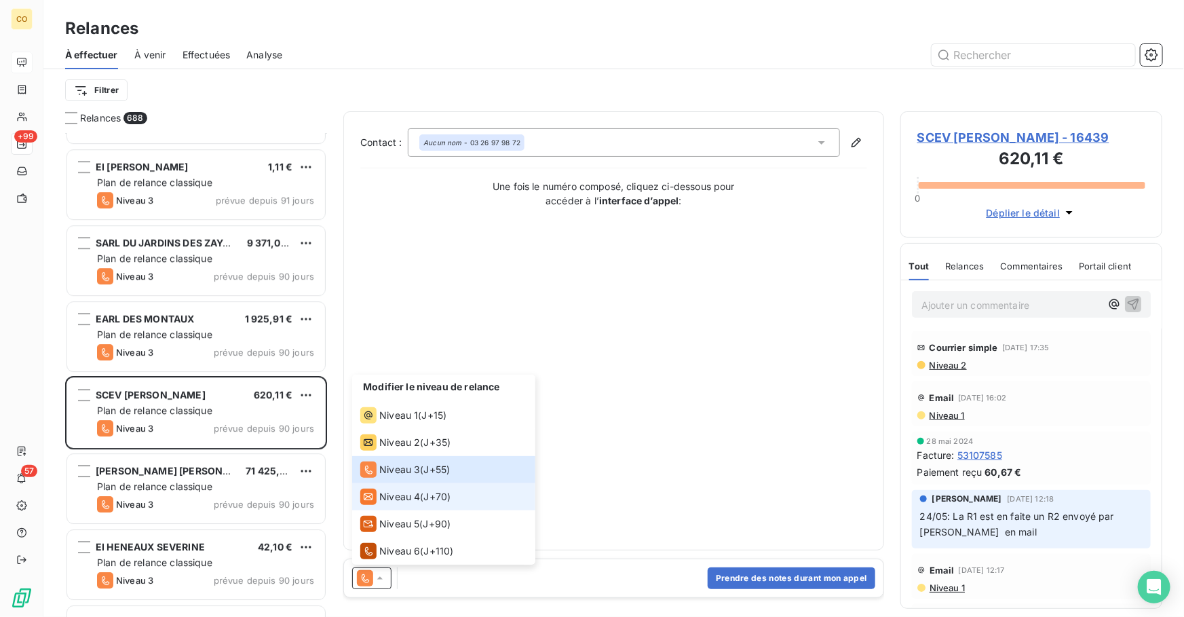
click at [393, 496] on span "Niveau 4" at bounding box center [399, 497] width 41 height 14
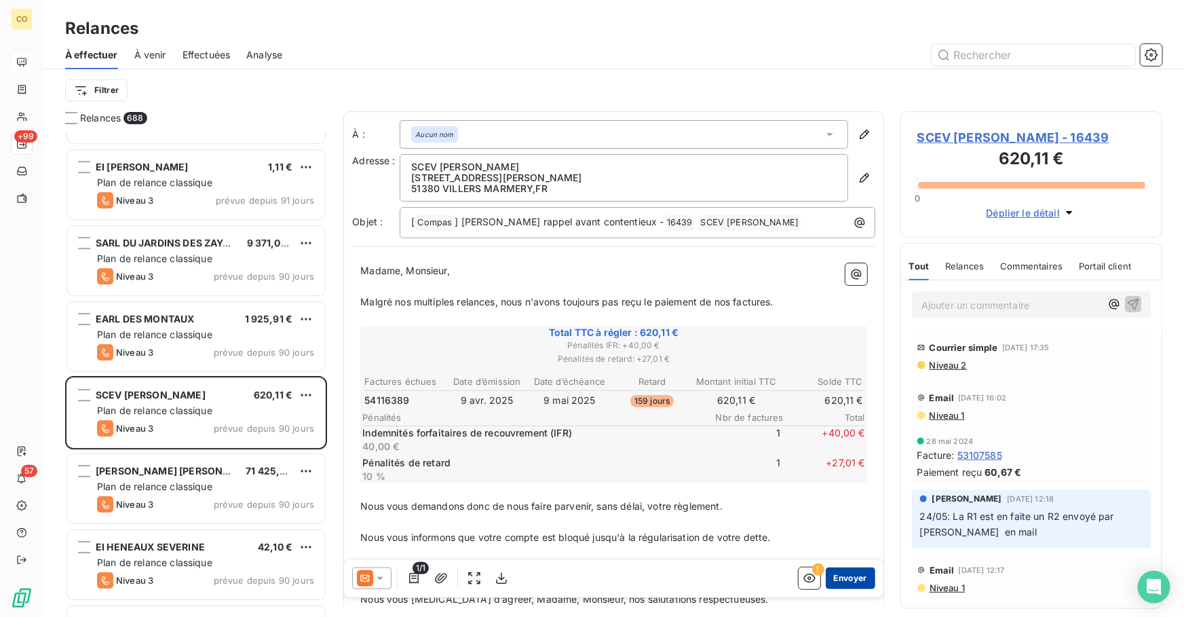
click at [839, 579] on button "Envoyer" at bounding box center [850, 578] width 50 height 22
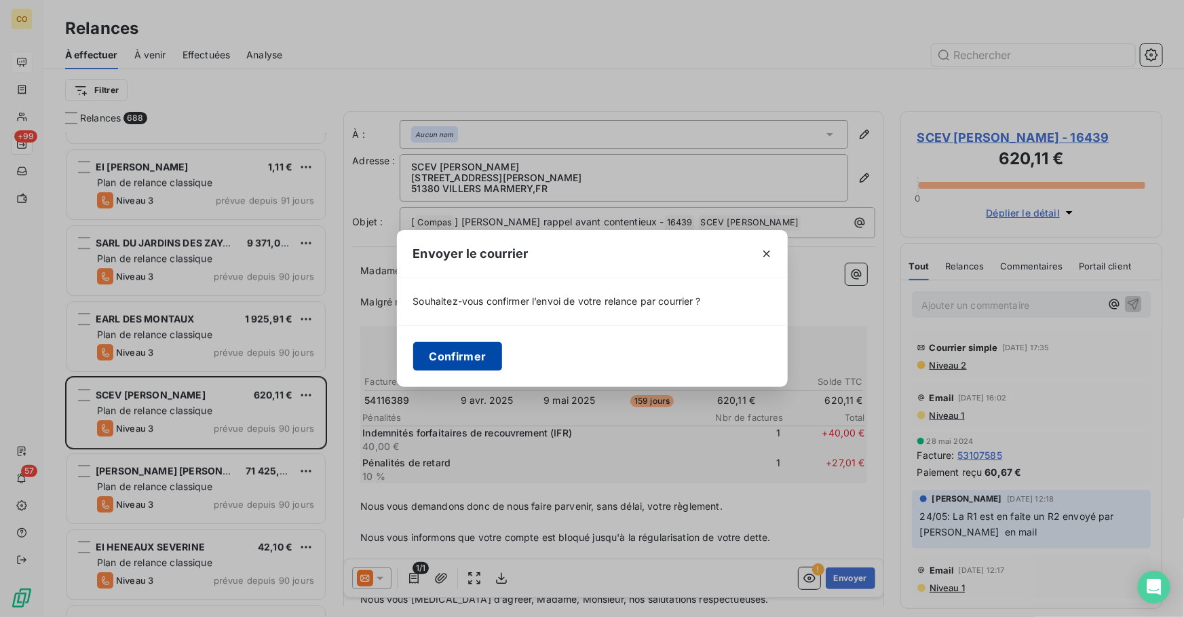
click at [486, 364] on button "Confirmer" at bounding box center [458, 356] width 90 height 28
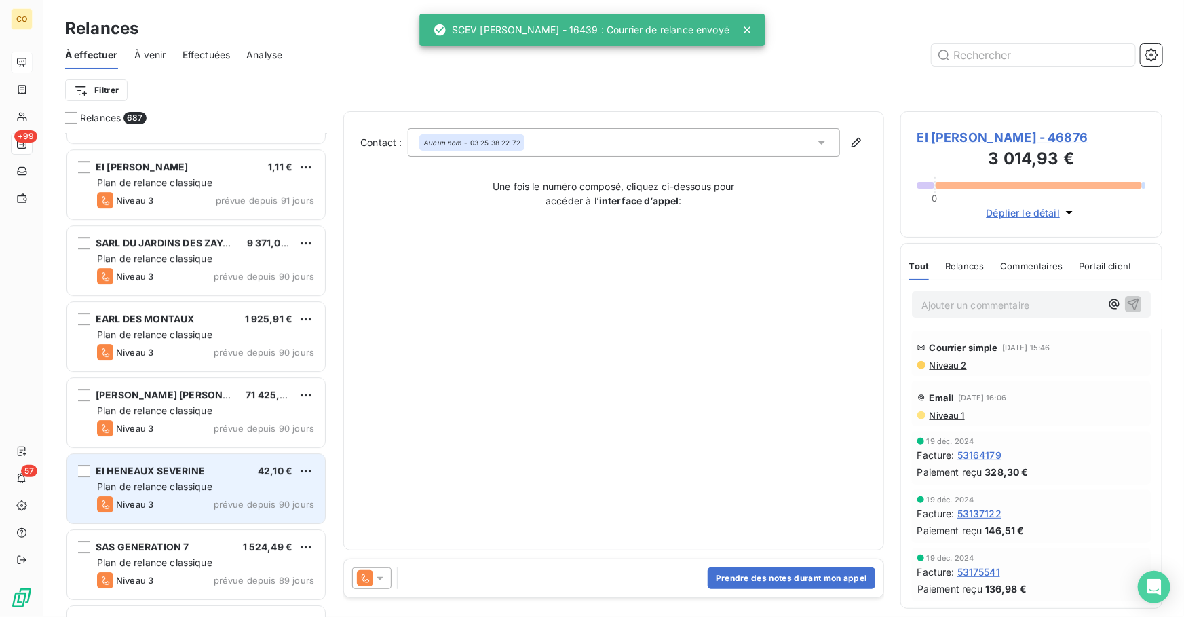
click at [191, 497] on div "Niveau 3 prévue depuis 90 jours" at bounding box center [205, 504] width 217 height 16
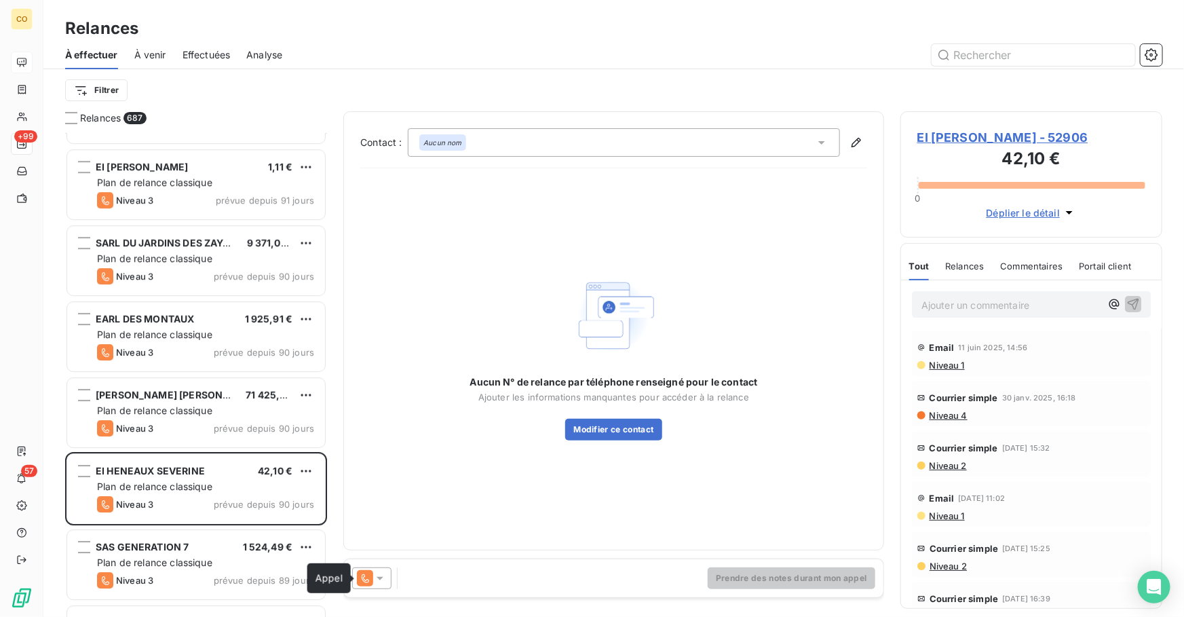
click at [368, 574] on icon at bounding box center [365, 578] width 16 height 16
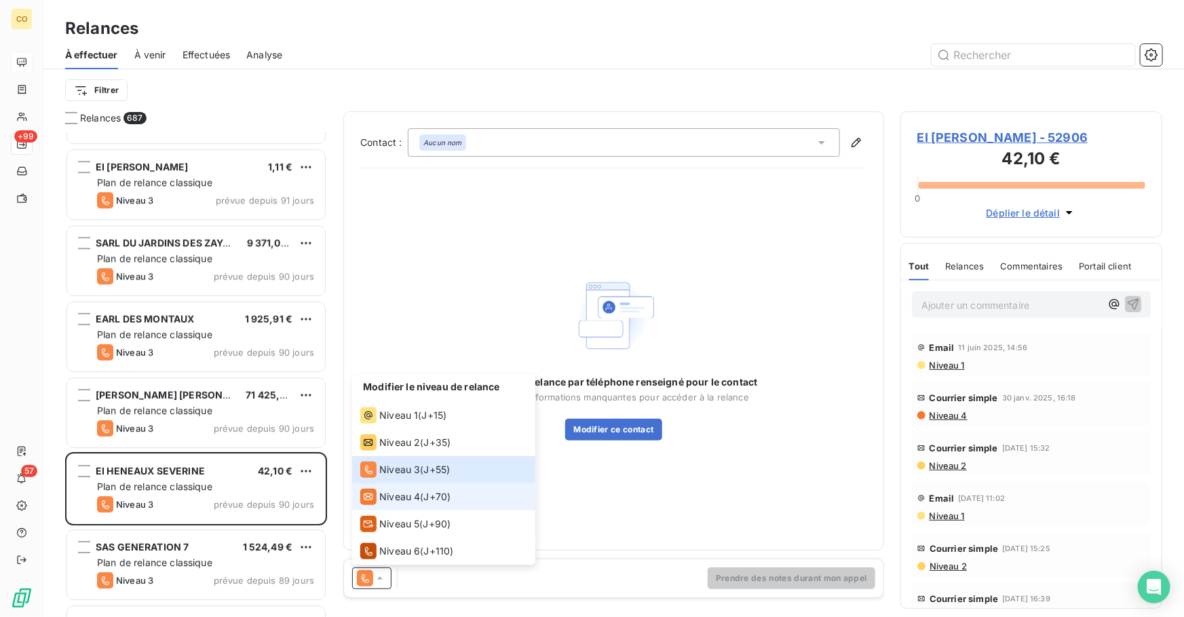
click at [440, 497] on span "J+70 )" at bounding box center [437, 497] width 27 height 14
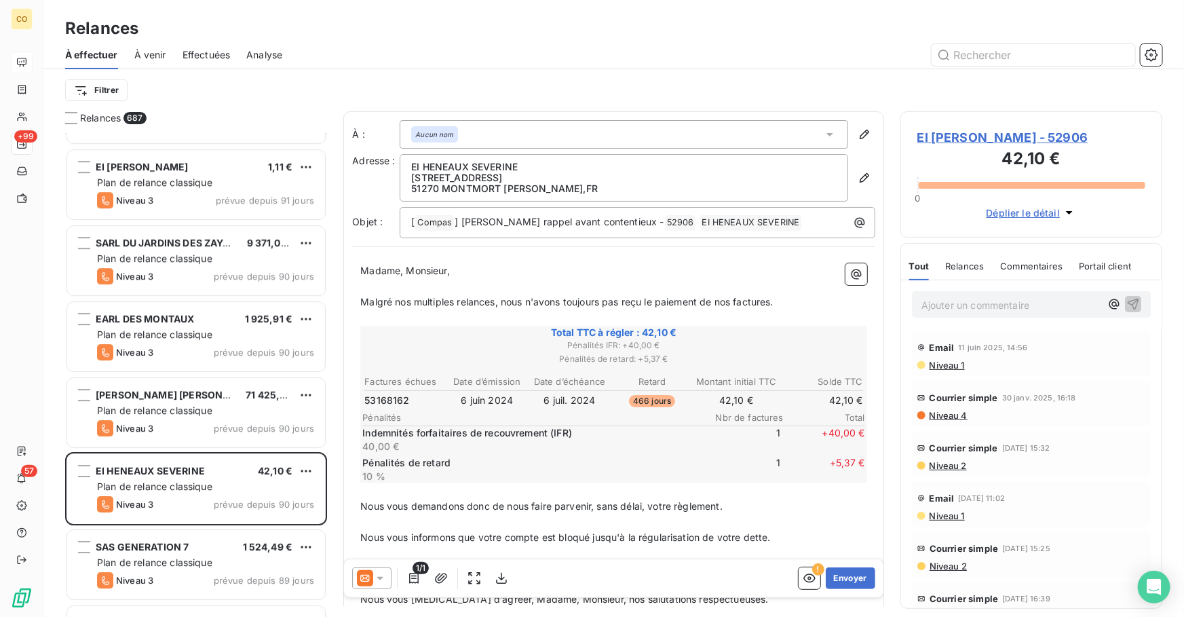
drag, startPoint x: 359, startPoint y: 267, endPoint x: 515, endPoint y: 288, distance: 156.7
click at [515, 288] on div "Madame, Monsieur, ﻿ Malgré nos multiples relances, nous n'avons toujours pas re…" at bounding box center [613, 474] width 523 height 438
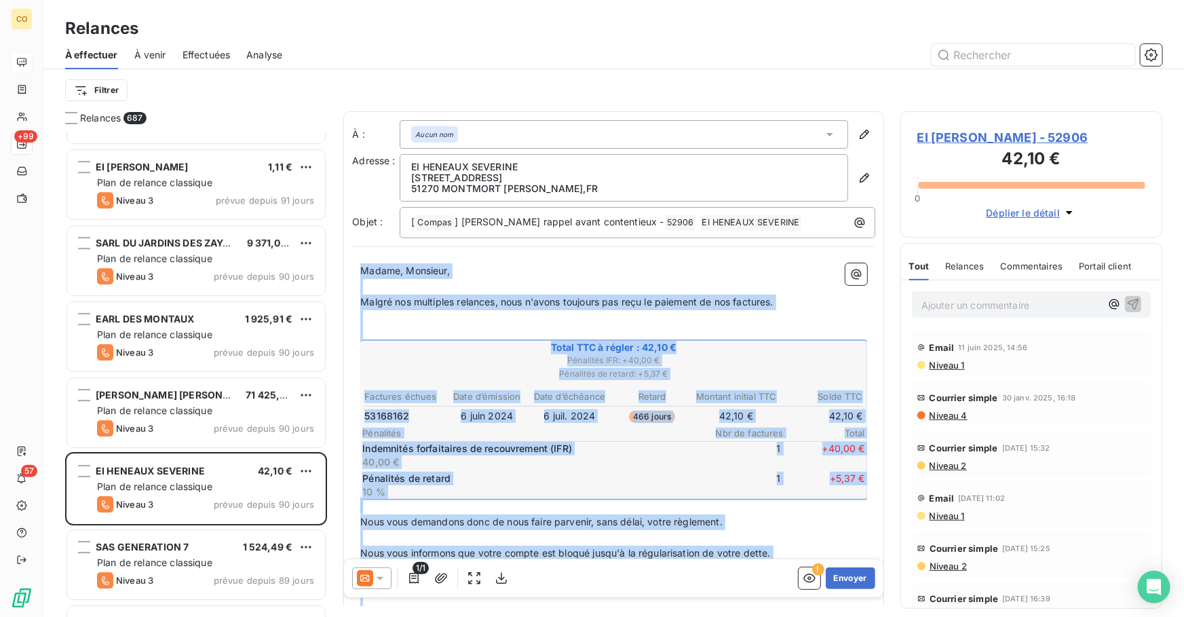
drag, startPoint x: 726, startPoint y: 451, endPoint x: 179, endPoint y: 26, distance: 692.7
click at [179, 26] on div "Relances À effectuer À venir Effectuées Analyse Filtrer Relances 687 [PERSON_NA…" at bounding box center [613, 308] width 1140 height 617
copy div "Madame, Monsieur, ﻿ Malgré nos multiples relances, nous n'avons toujours pas re…"
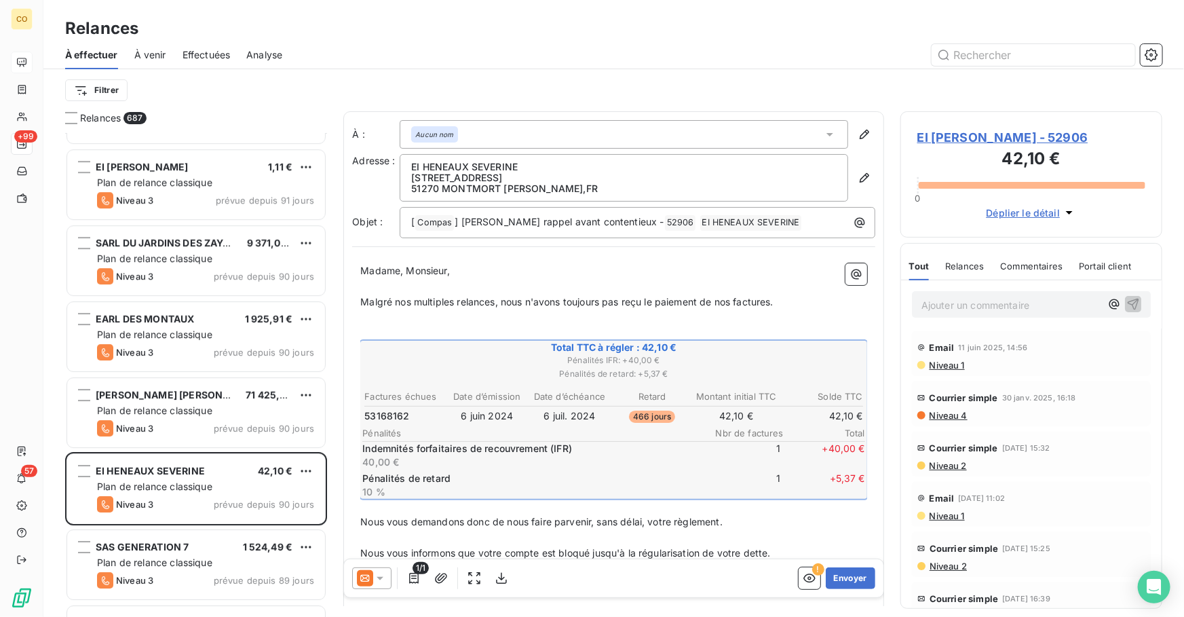
click at [367, 587] on div at bounding box center [371, 578] width 39 height 22
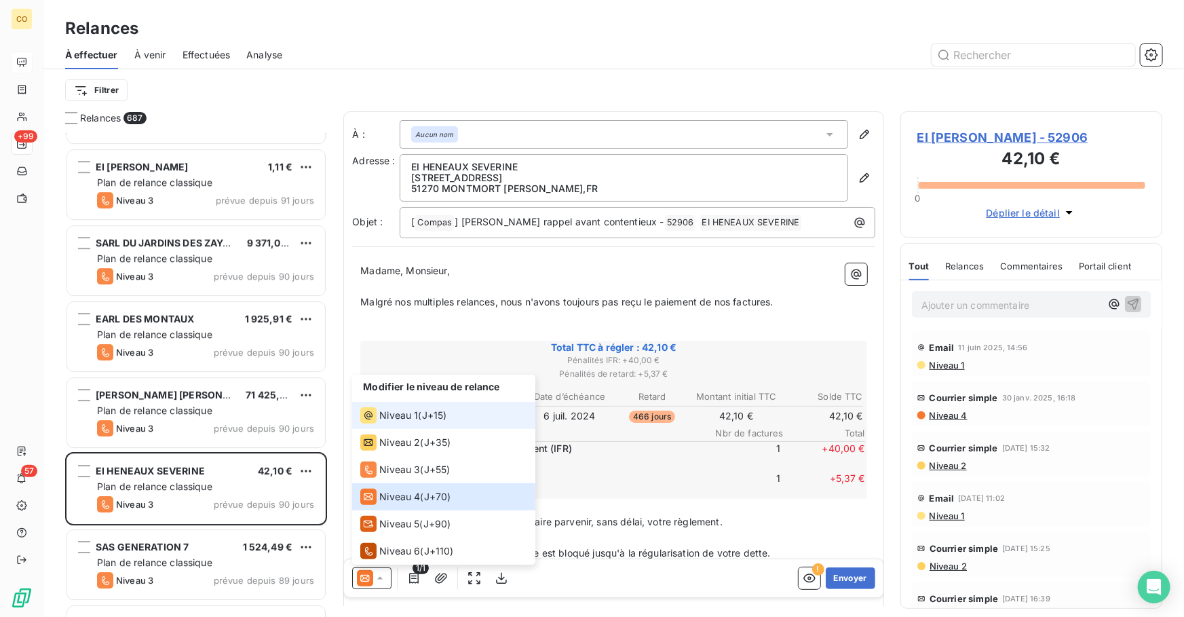
click at [394, 422] on div "Niveau 1" at bounding box center [389, 415] width 58 height 16
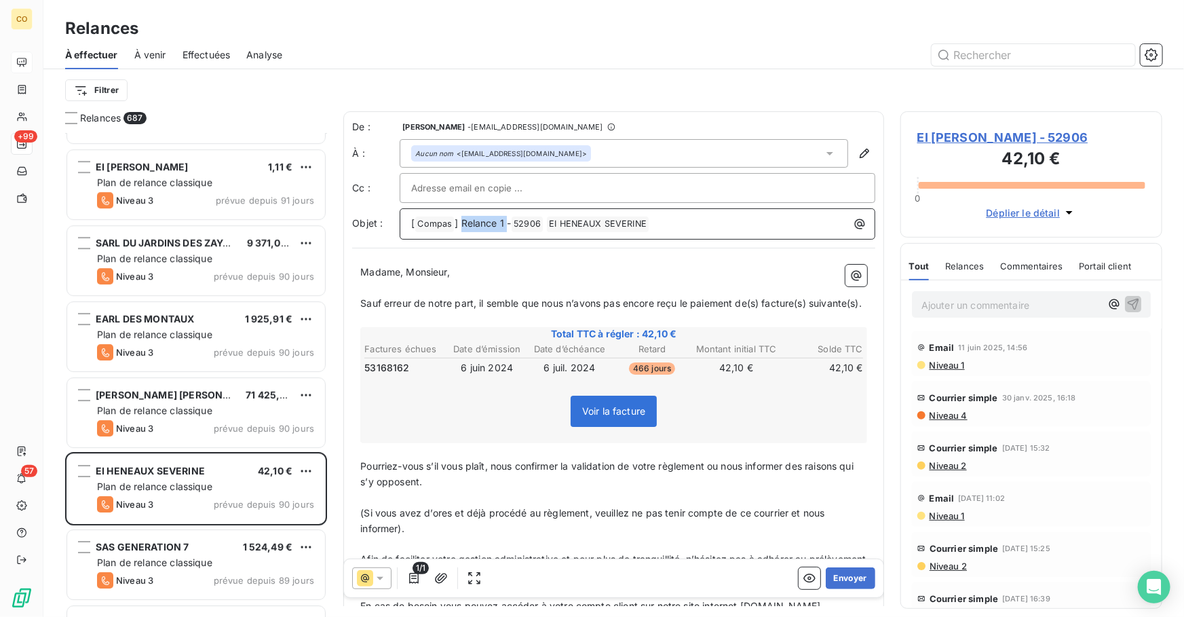
drag, startPoint x: 506, startPoint y: 224, endPoint x: 463, endPoint y: 231, distance: 43.9
click at [463, 231] on p "[ Compas ﻿ ] Relance 1 - 52906 ﻿ EI [PERSON_NAME] ﻿ ﻿" at bounding box center [640, 224] width 459 height 16
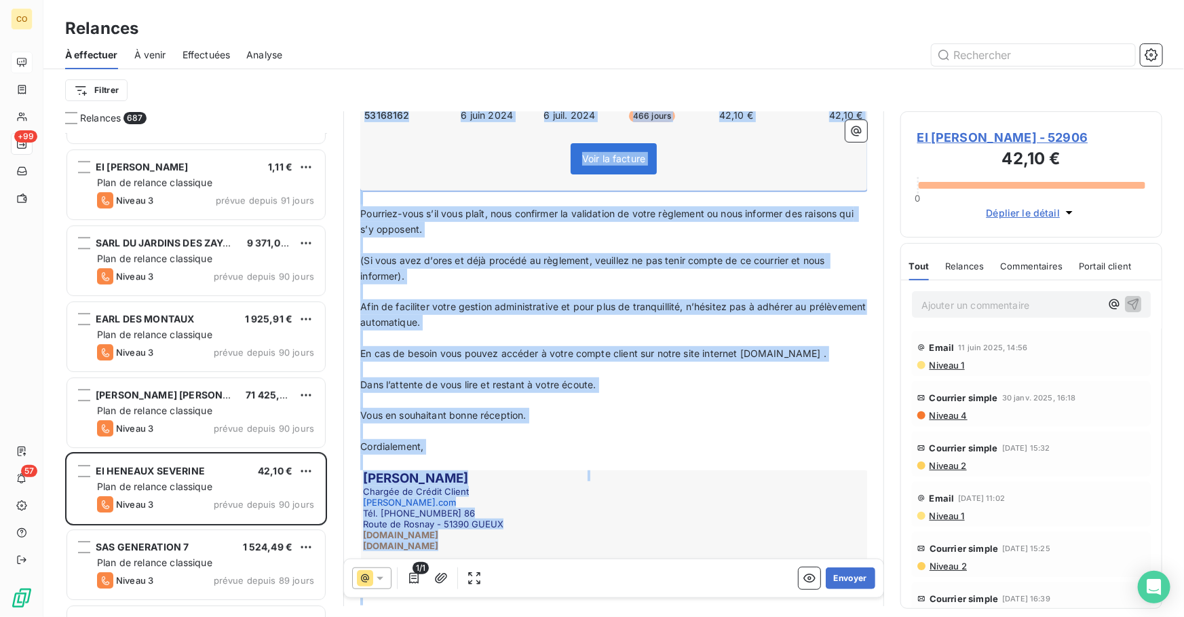
scroll to position [352, 0]
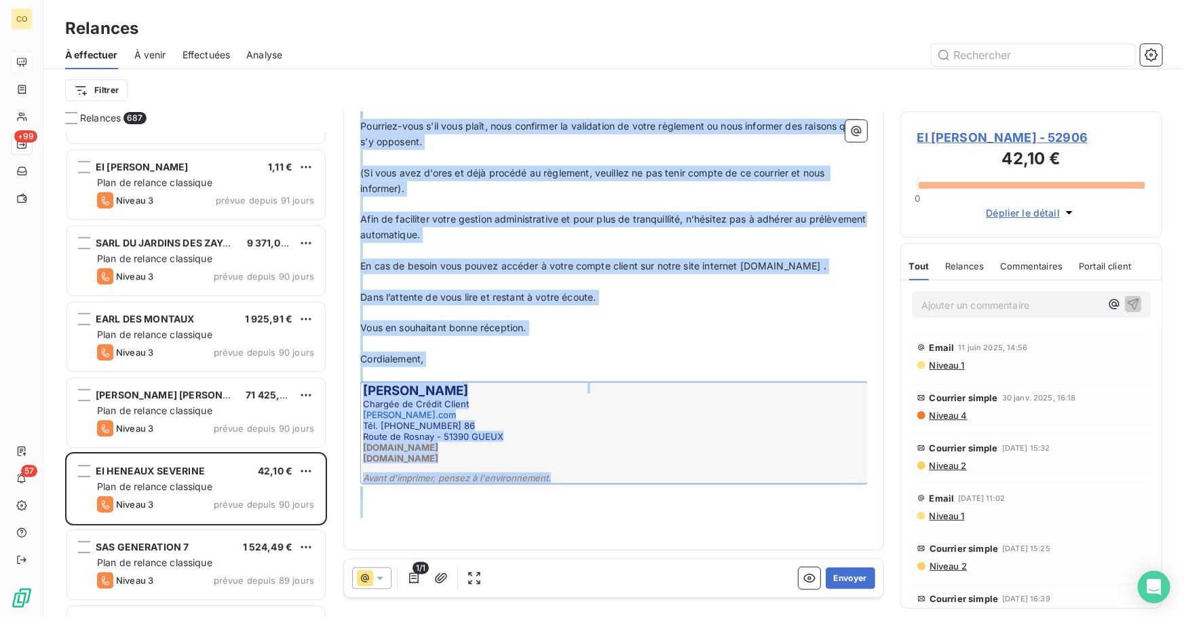
drag, startPoint x: 361, startPoint y: 271, endPoint x: 620, endPoint y: 645, distance: 455.3
click at [620, 616] on html "CO +99 57 Relances À effectuer À venir Effectuées Analyse Filtrer Relances 687 …" at bounding box center [592, 308] width 1184 height 617
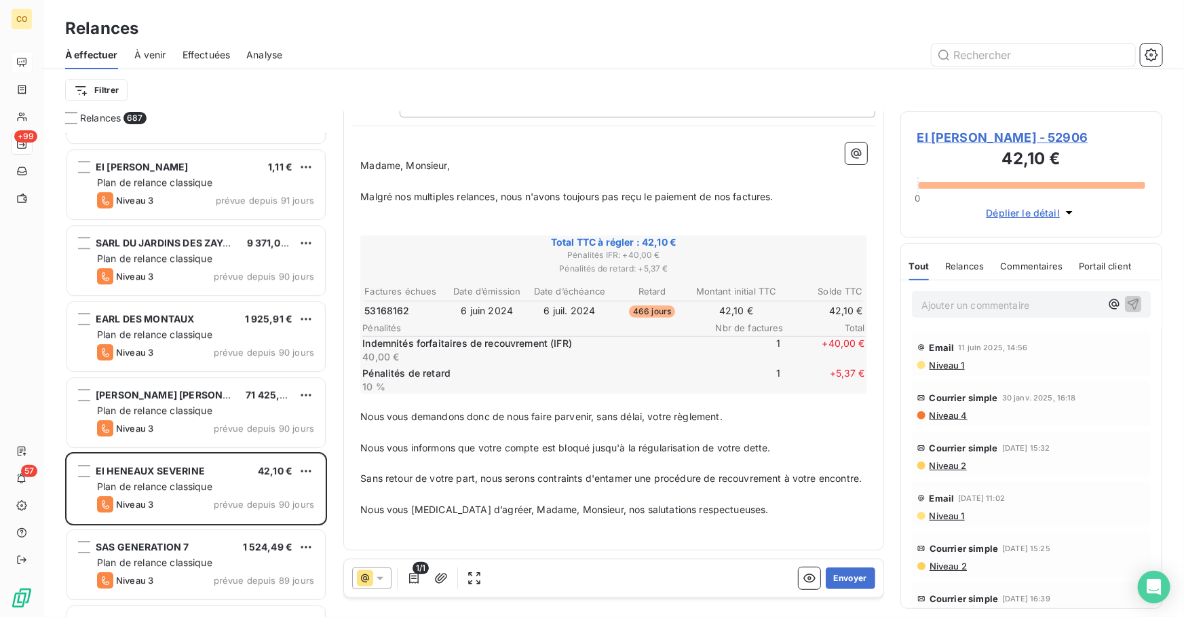
scroll to position [0, 0]
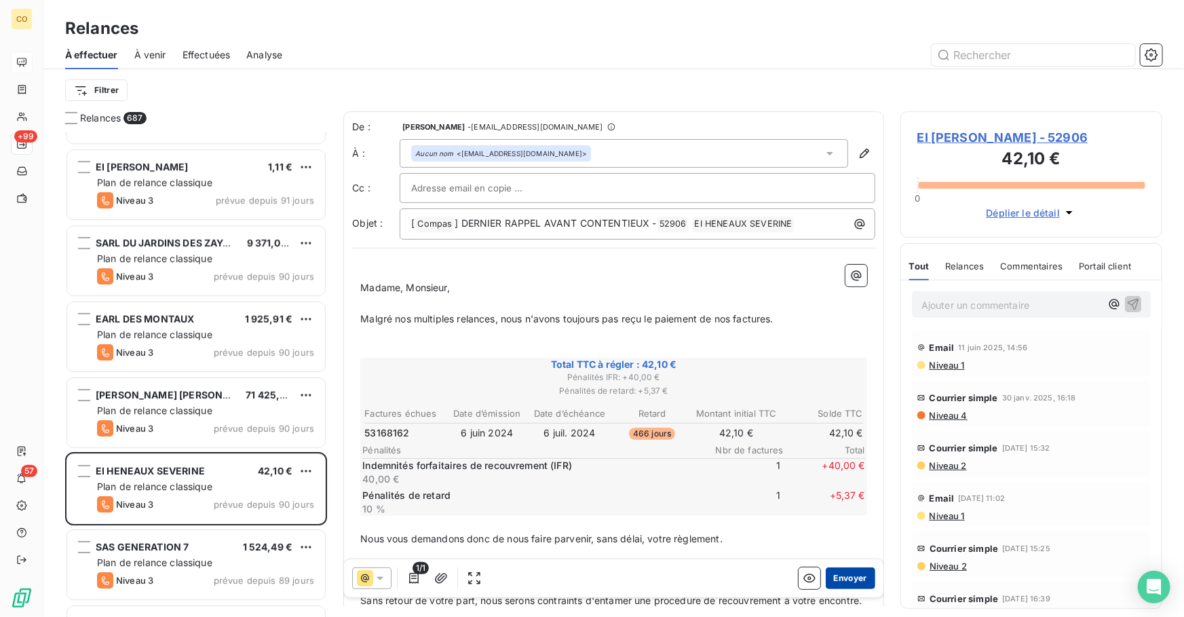
click at [844, 578] on button "Envoyer" at bounding box center [850, 578] width 50 height 22
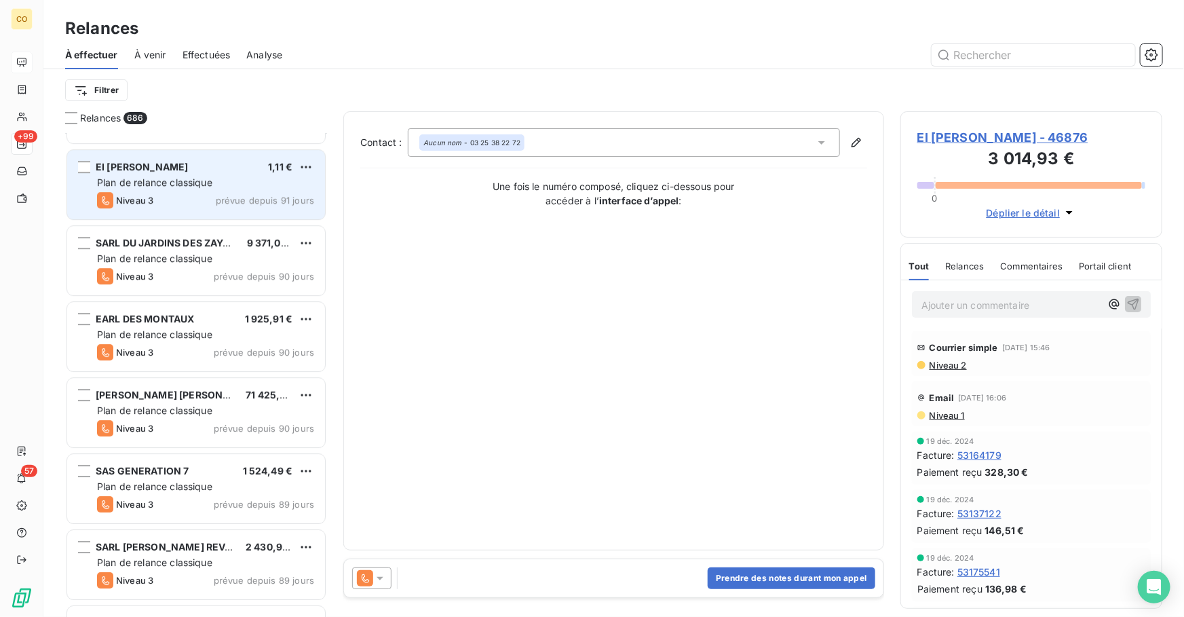
click at [219, 195] on span "prévue depuis 91 jours" at bounding box center [265, 200] width 98 height 11
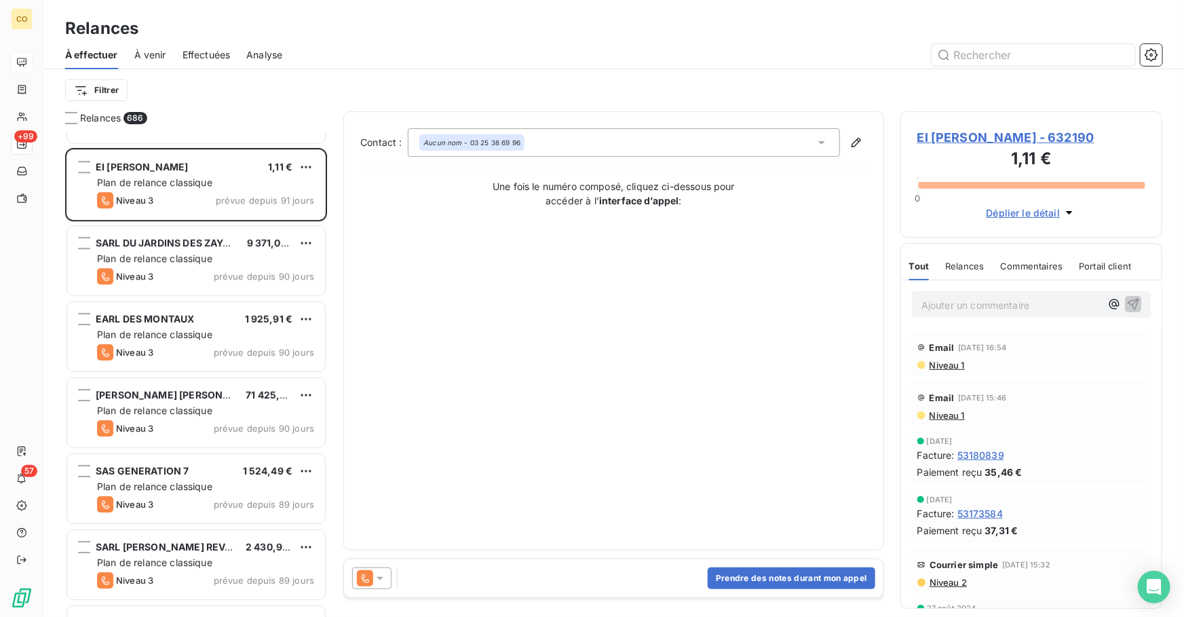
click at [376, 578] on icon at bounding box center [380, 578] width 14 height 14
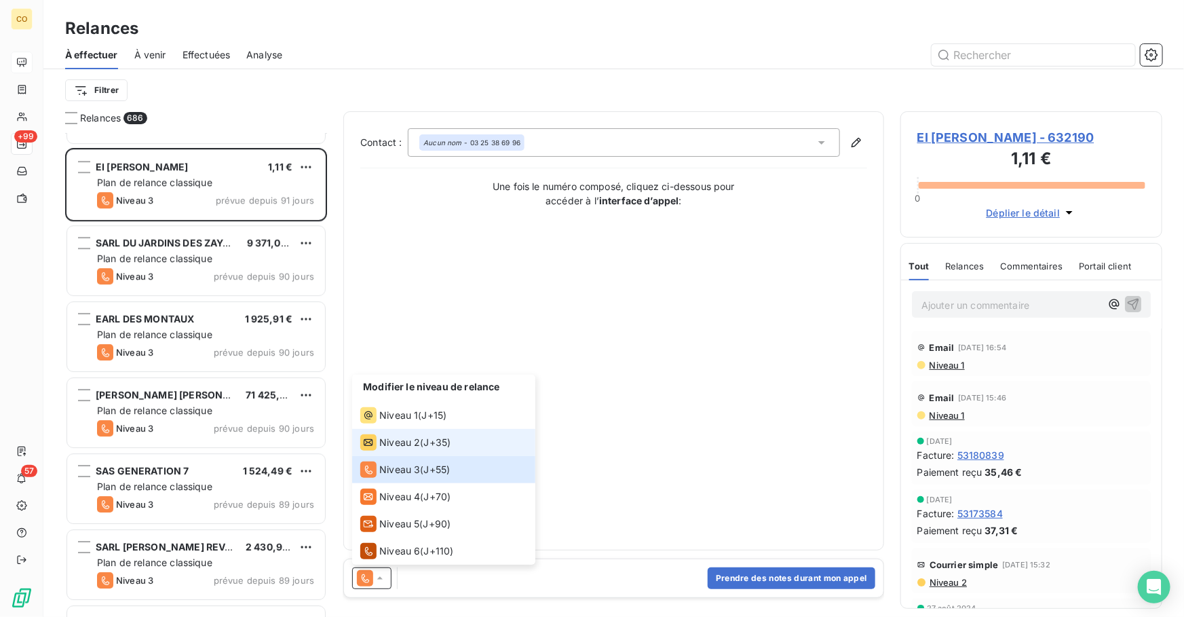
click at [417, 431] on li "Niveau 2 ( J+35 )" at bounding box center [443, 442] width 183 height 27
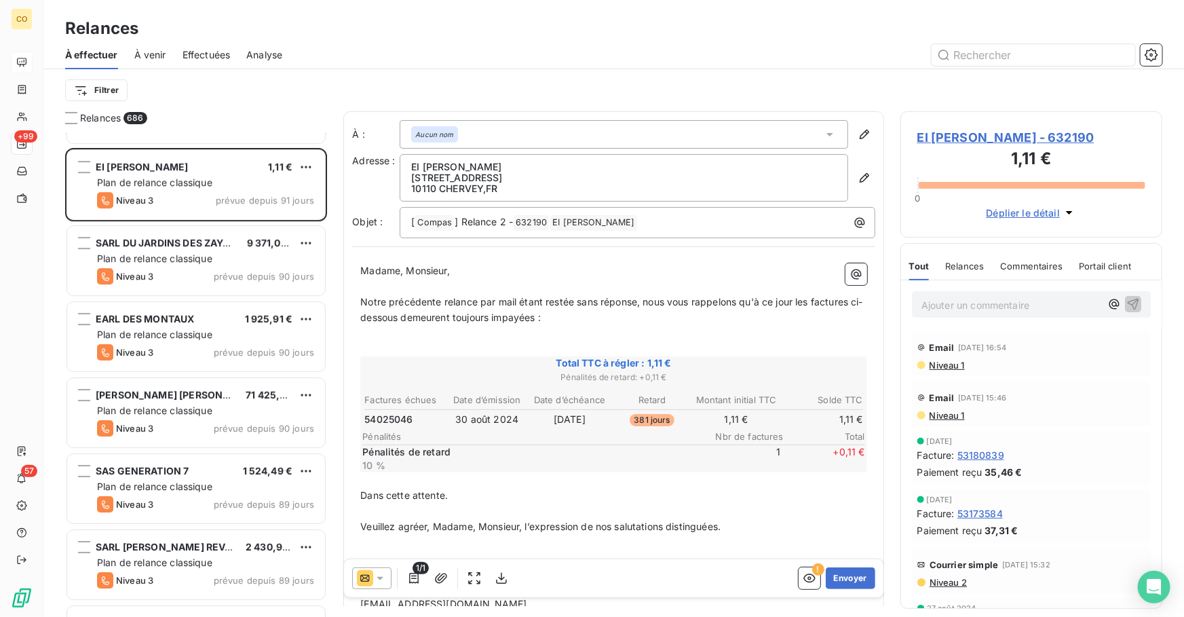
click at [367, 577] on icon at bounding box center [365, 578] width 16 height 16
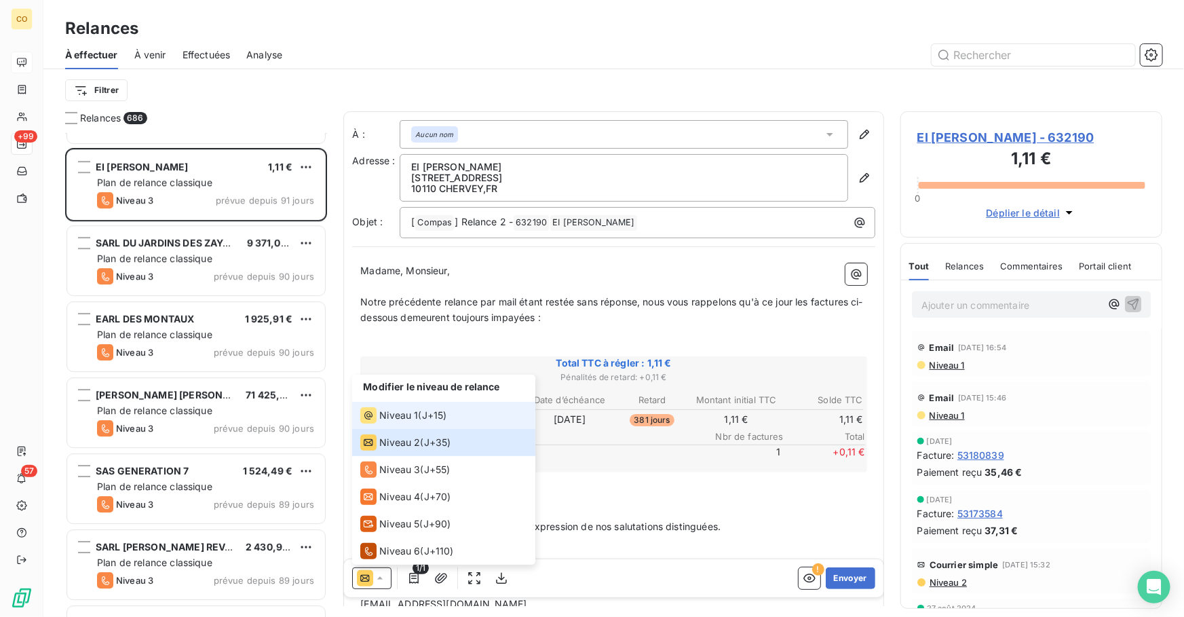
click at [391, 418] on span "Niveau 1" at bounding box center [398, 415] width 39 height 14
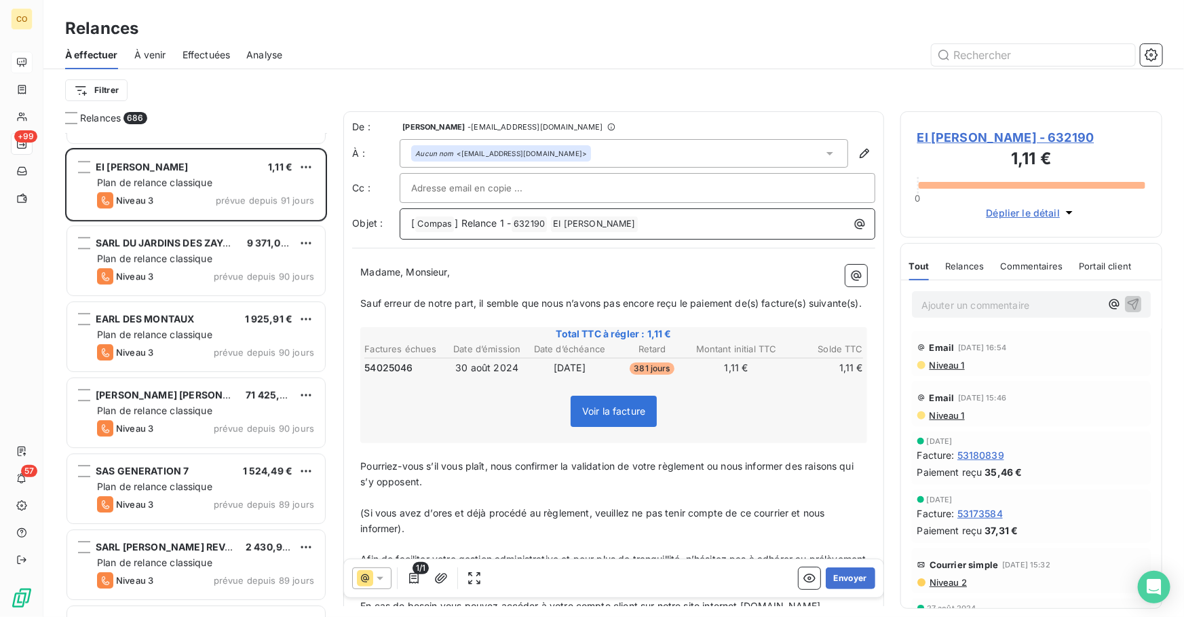
click at [501, 222] on span "] Relance 1 -" at bounding box center [482, 223] width 56 height 12
click at [838, 574] on button "Envoyer" at bounding box center [850, 578] width 50 height 22
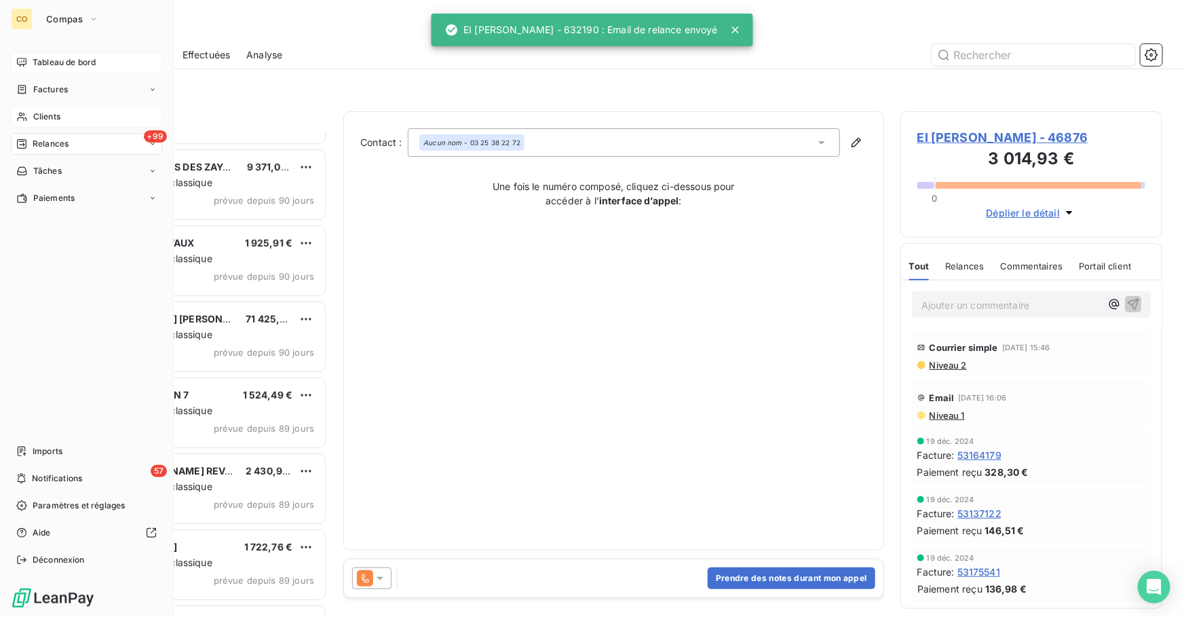
click at [40, 118] on span "Clients" at bounding box center [46, 117] width 27 height 12
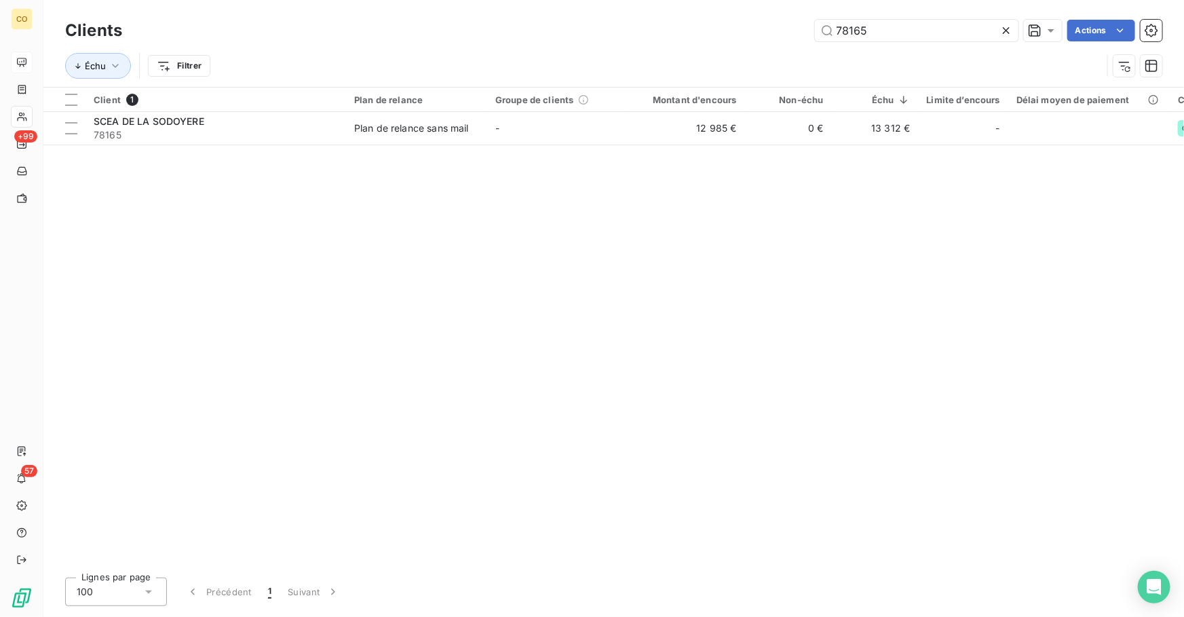
drag, startPoint x: 871, startPoint y: 24, endPoint x: 767, endPoint y: 30, distance: 103.9
click at [790, 26] on div "78165 Actions" at bounding box center [649, 31] width 1023 height 22
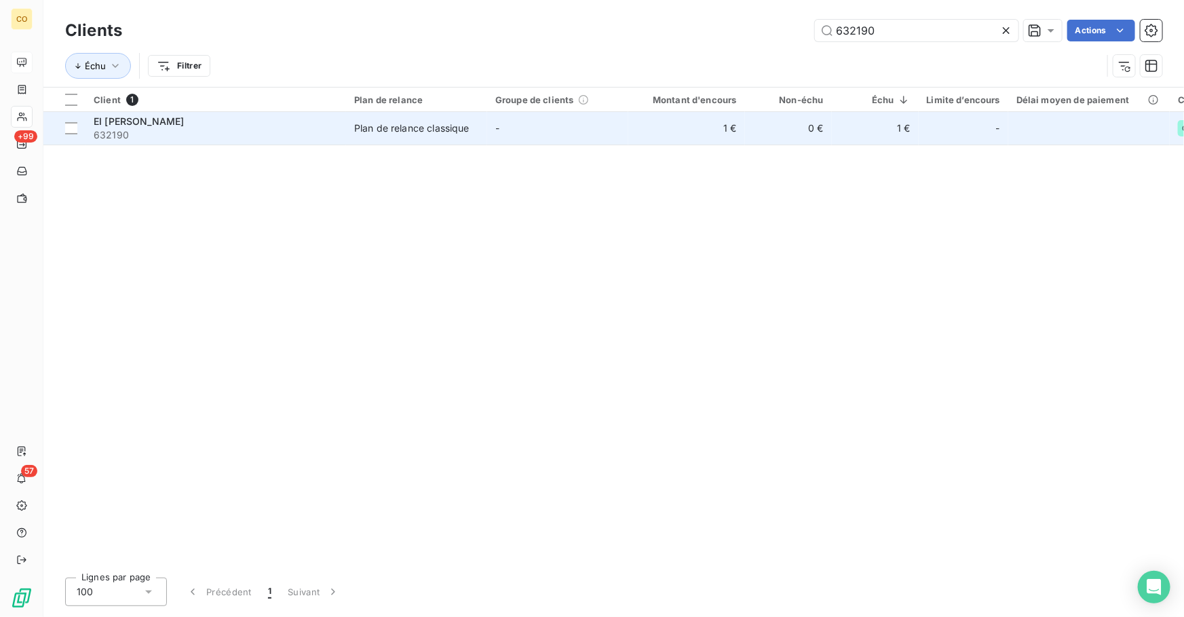
type input "632190"
click at [395, 131] on div "Plan de relance classique" at bounding box center [411, 128] width 115 height 14
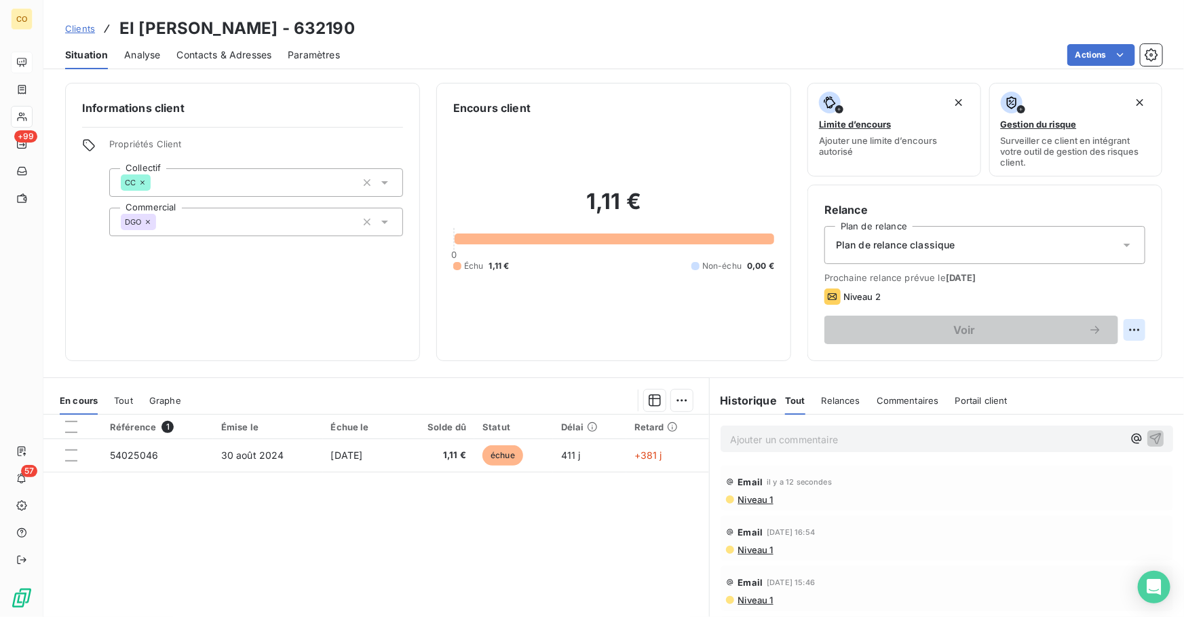
click at [1129, 326] on html "CO +99 57 Clients EI [PERSON_NAME] - 632190 Situation Analyse Contacts & Adress…" at bounding box center [592, 308] width 1184 height 617
click at [1104, 359] on div "Replanifier cette action" at bounding box center [1069, 359] width 121 height 22
select select "9"
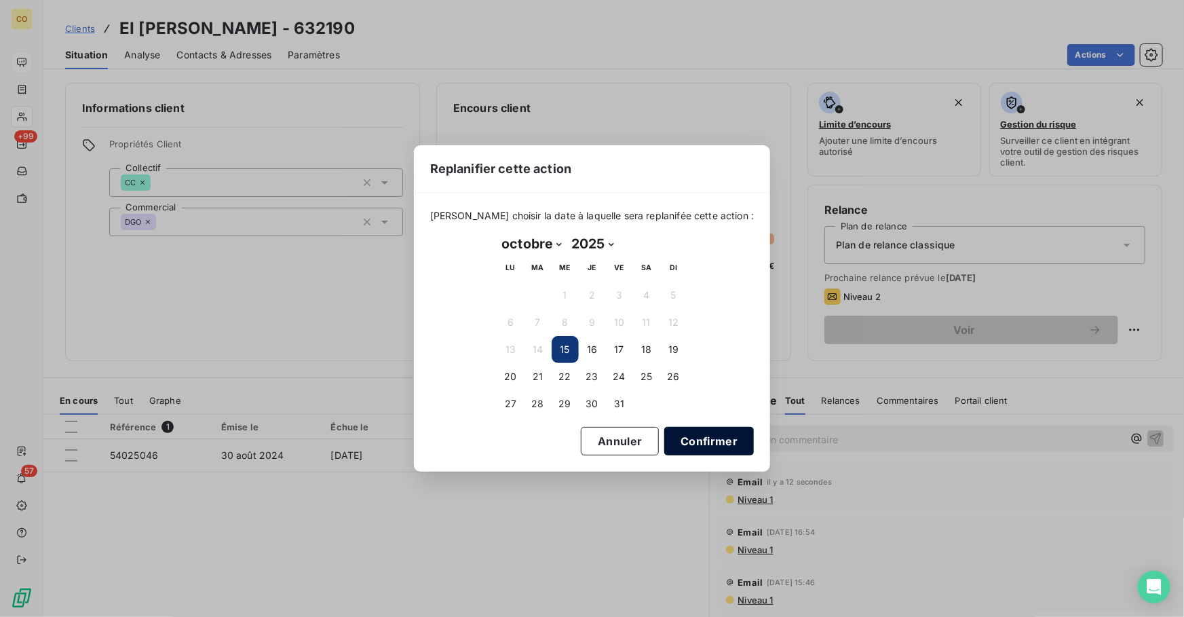
click at [684, 434] on button "Confirmer" at bounding box center [709, 441] width 90 height 28
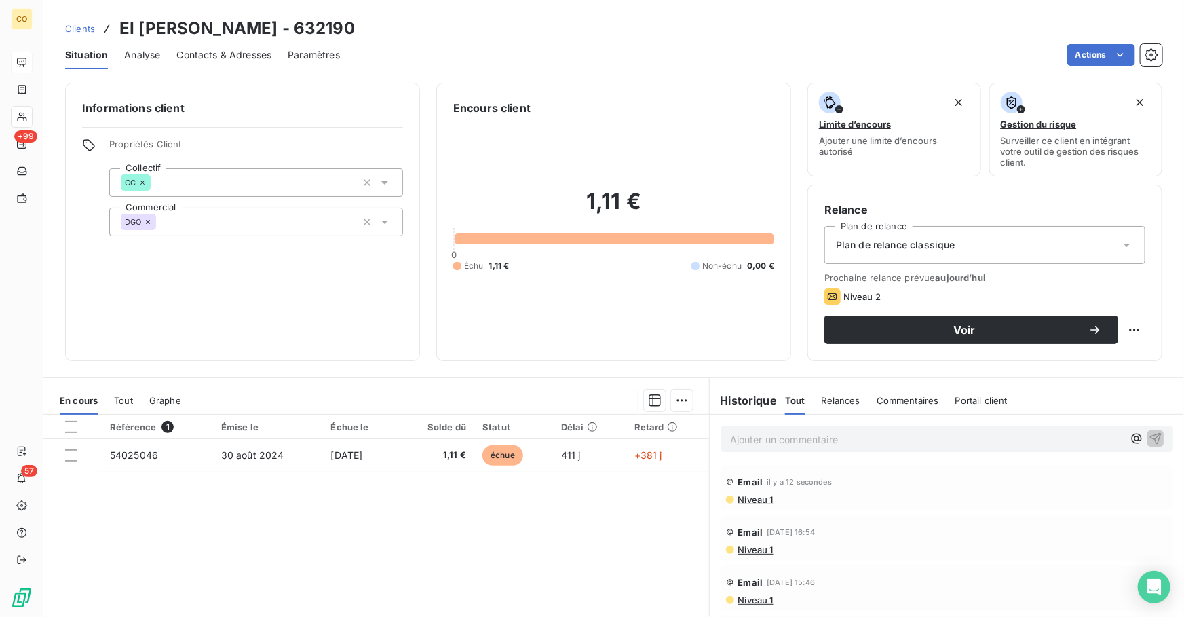
click at [78, 30] on span "Clients" at bounding box center [80, 28] width 30 height 11
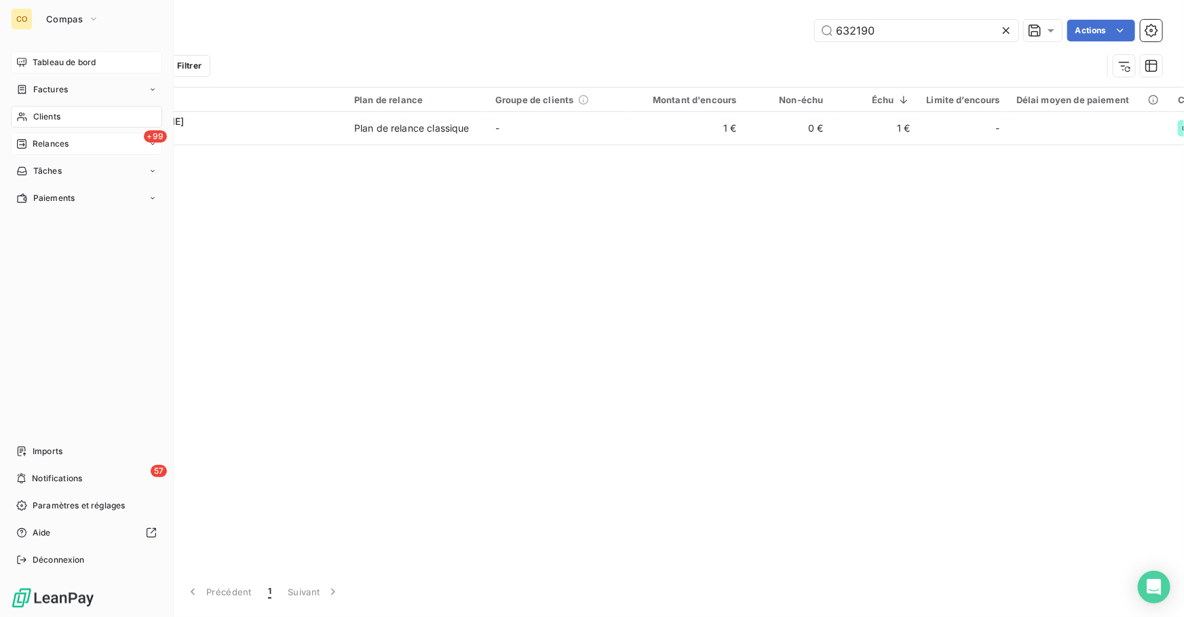
click at [50, 140] on span "Relances" at bounding box center [51, 144] width 36 height 12
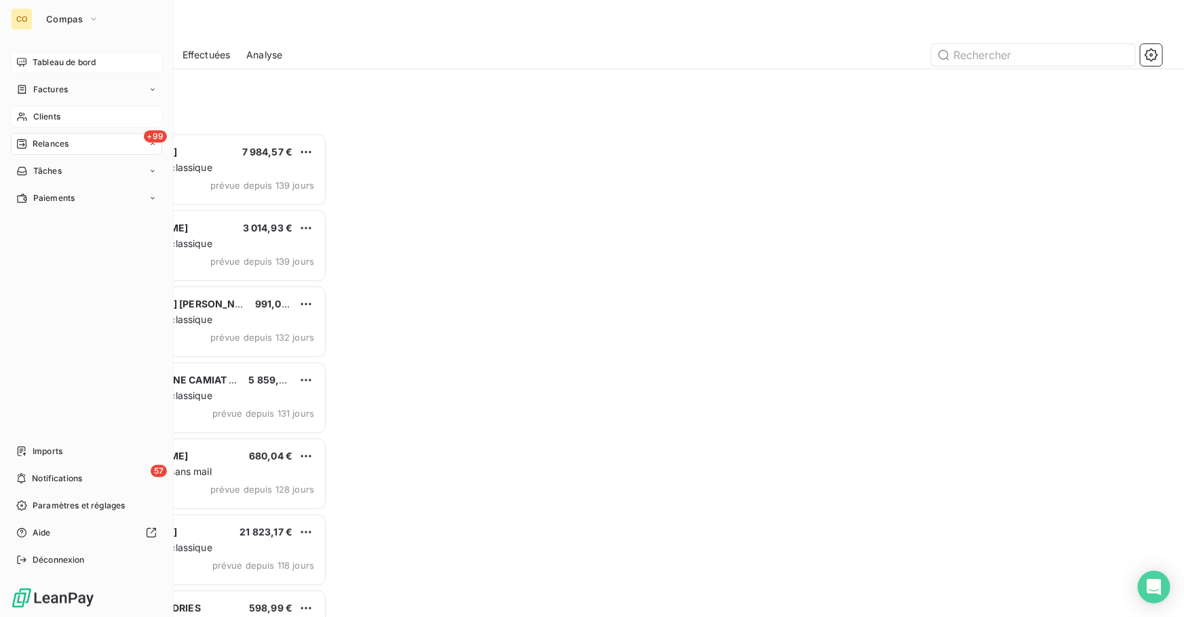
scroll to position [475, 252]
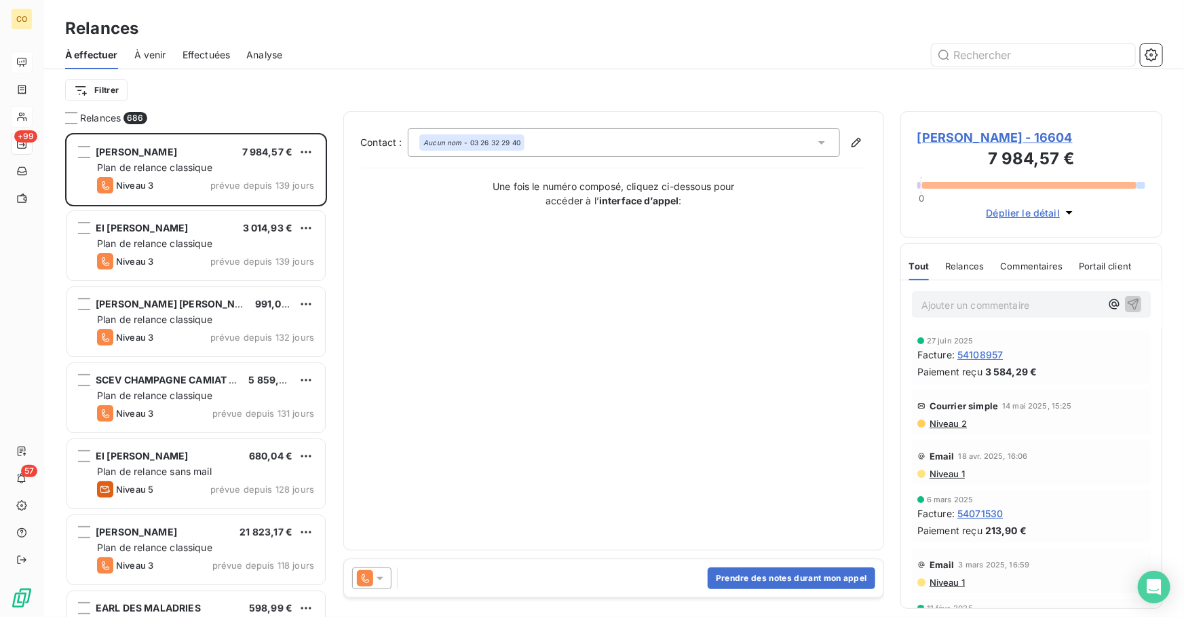
click at [189, 55] on span "Effectuées" at bounding box center [206, 55] width 48 height 14
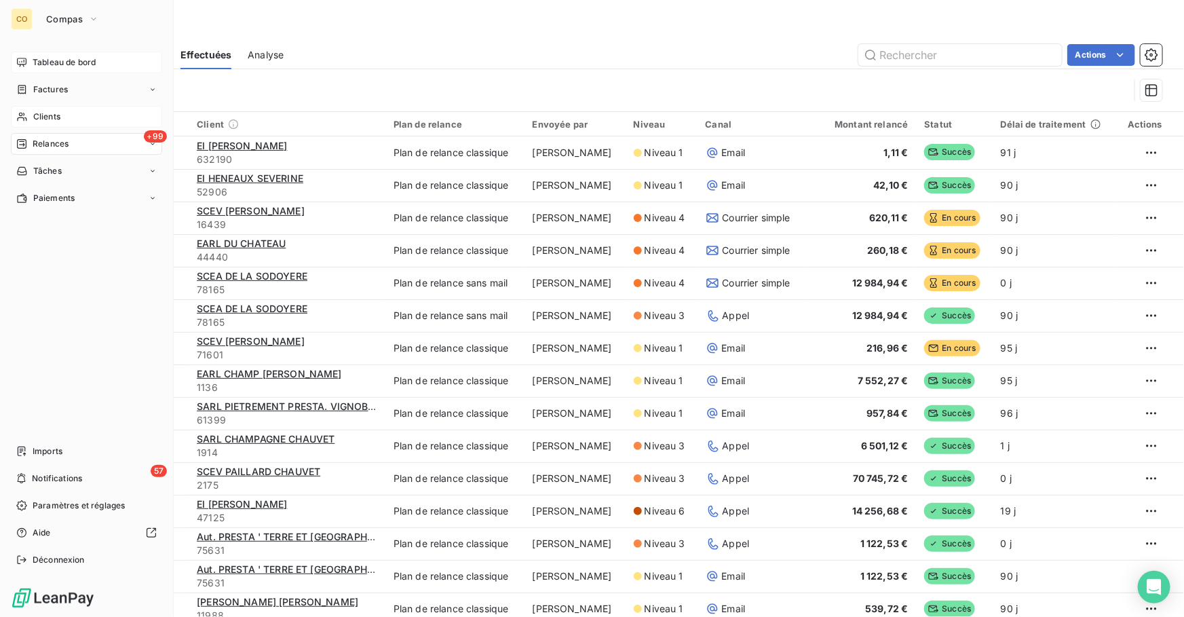
click at [33, 119] on span "Clients" at bounding box center [46, 117] width 27 height 12
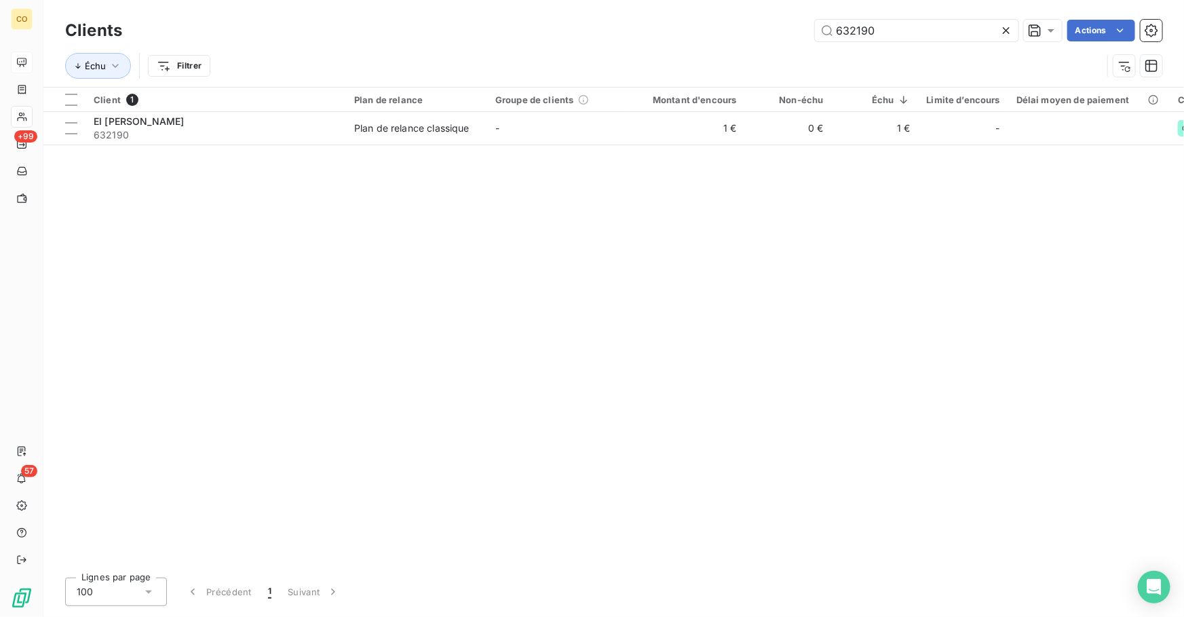
drag, startPoint x: 763, startPoint y: 16, endPoint x: 572, endPoint y: -8, distance: 192.7
click at [572, 0] on html "CO +99 57 Clients 632190 Actions Échu Filtrer Client 1 Plan de relance Groupe d…" at bounding box center [592, 308] width 1184 height 617
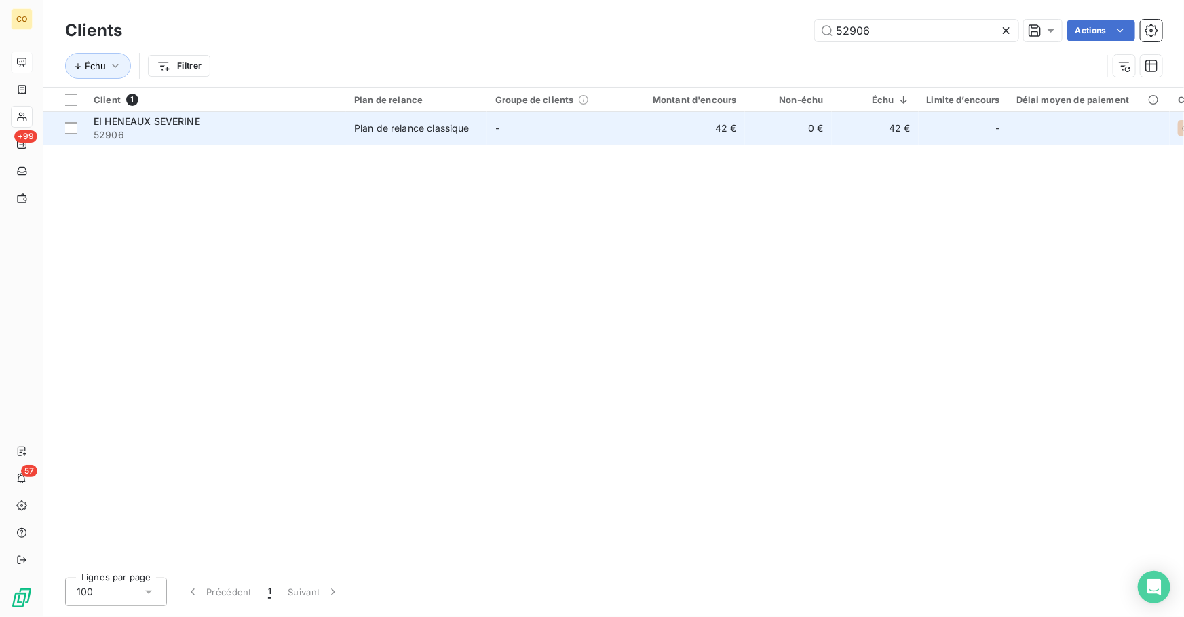
type input "52906"
click at [328, 125] on div "EI HENEAUX SEVERINE" at bounding box center [216, 122] width 244 height 14
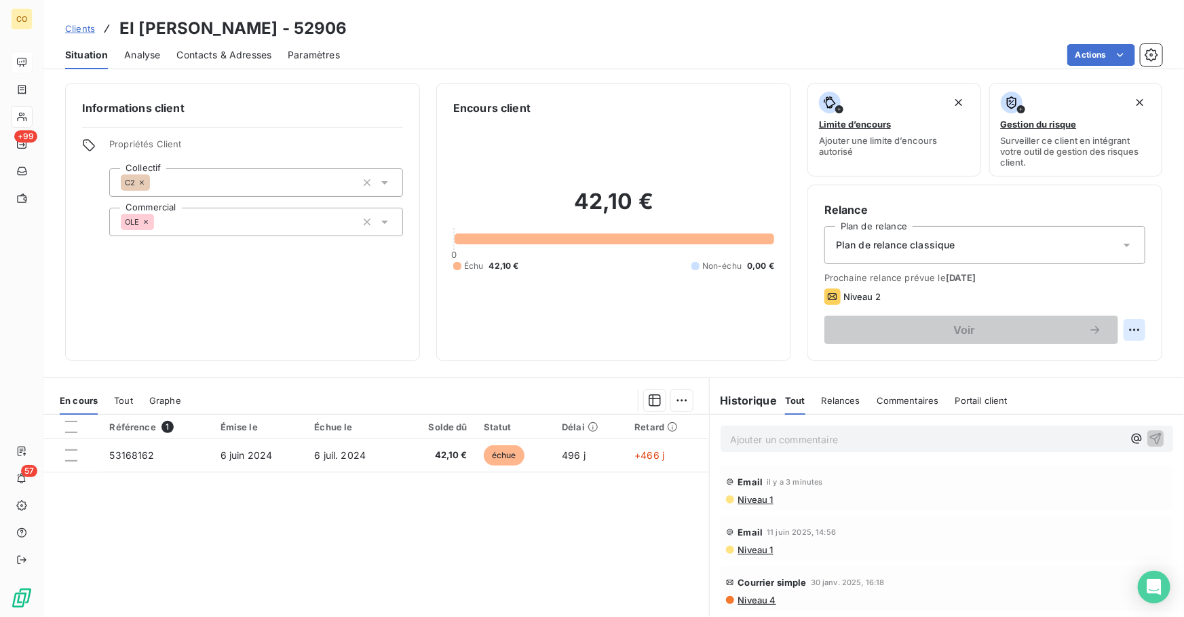
click at [1130, 329] on html "CO +99 57 Clients EI [PERSON_NAME] - 52906 Situation Analyse Contacts & Adresse…" at bounding box center [592, 308] width 1184 height 617
click at [1106, 355] on div "Replanifier cette action" at bounding box center [1069, 359] width 121 height 22
select select "9"
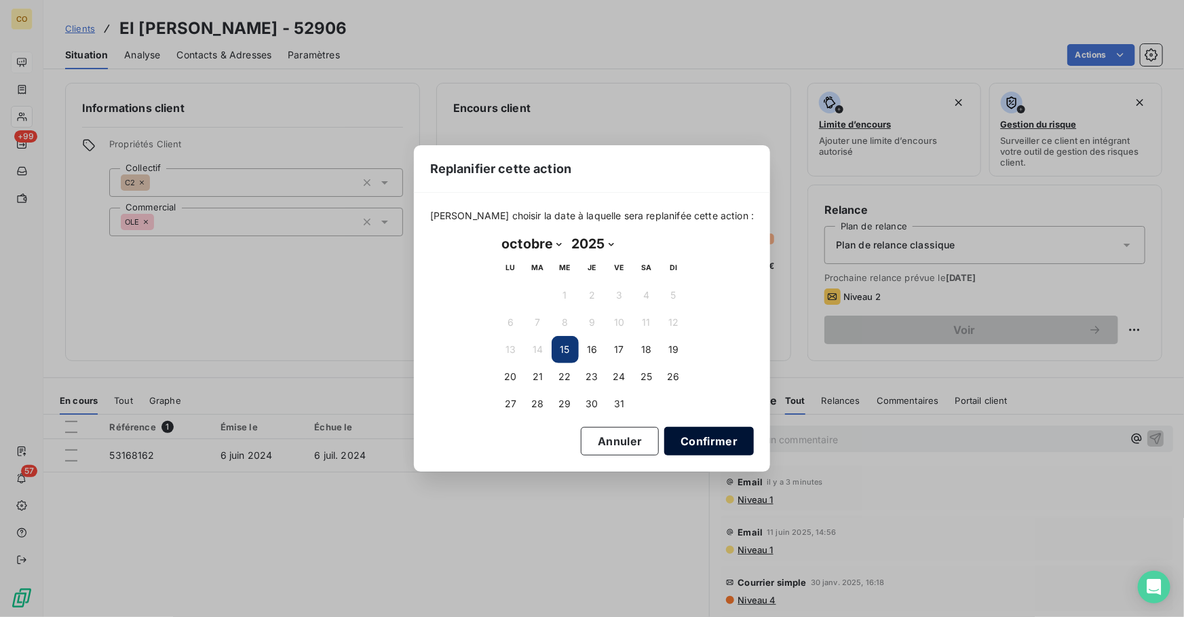
click at [684, 436] on button "Confirmer" at bounding box center [709, 441] width 90 height 28
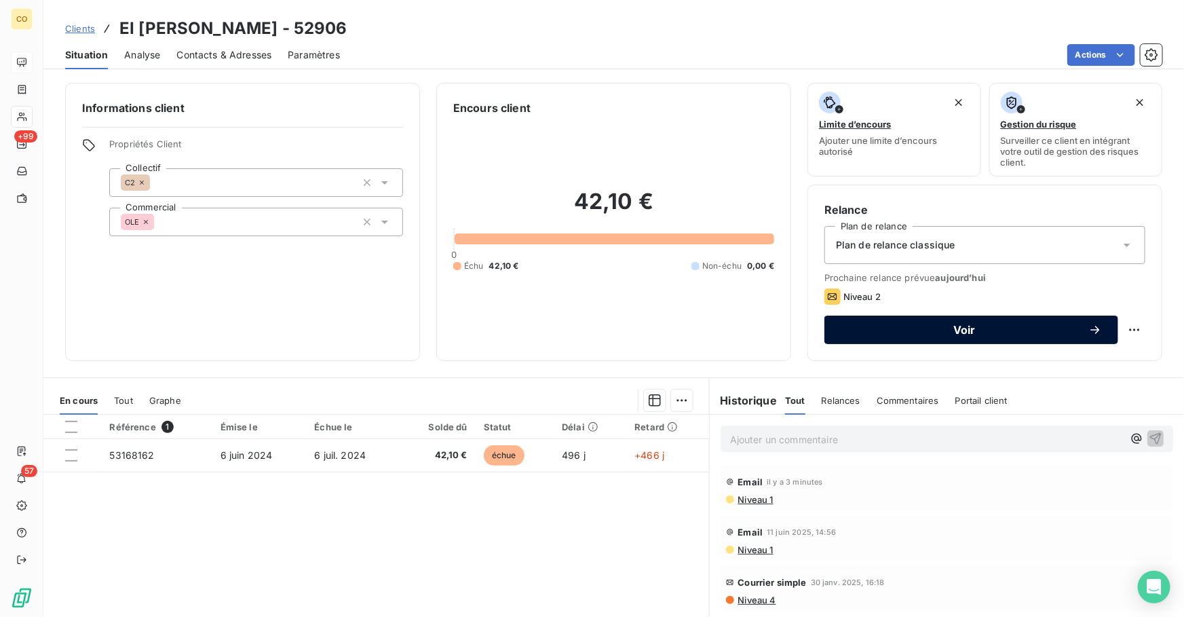
click at [1003, 324] on span "Voir" at bounding box center [964, 329] width 248 height 11
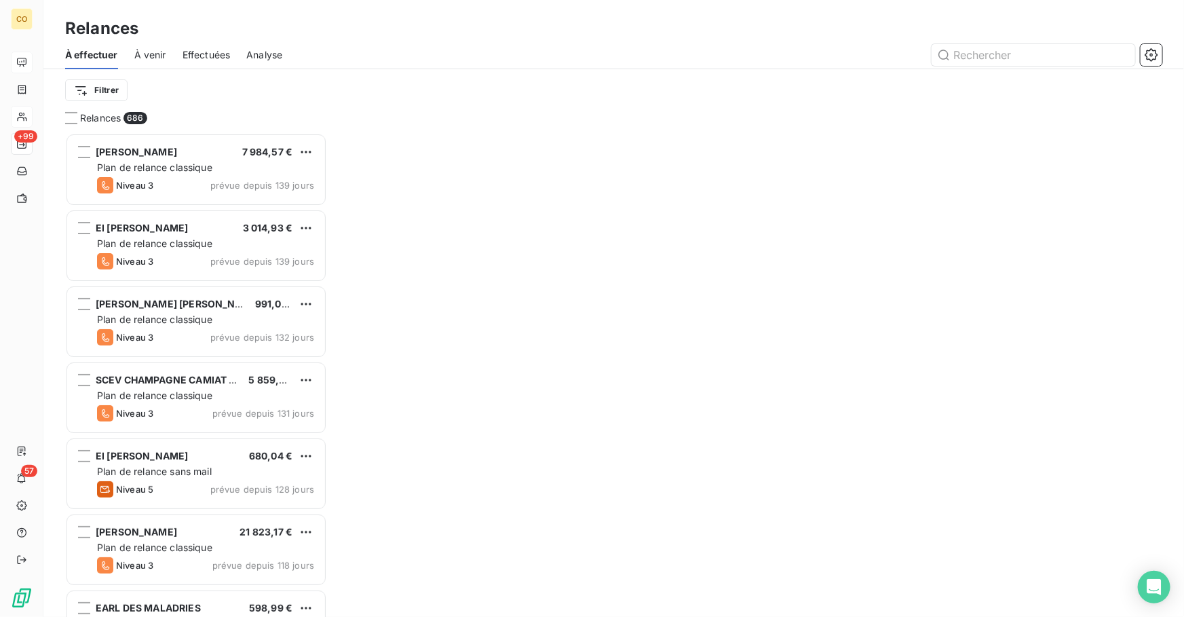
scroll to position [475, 252]
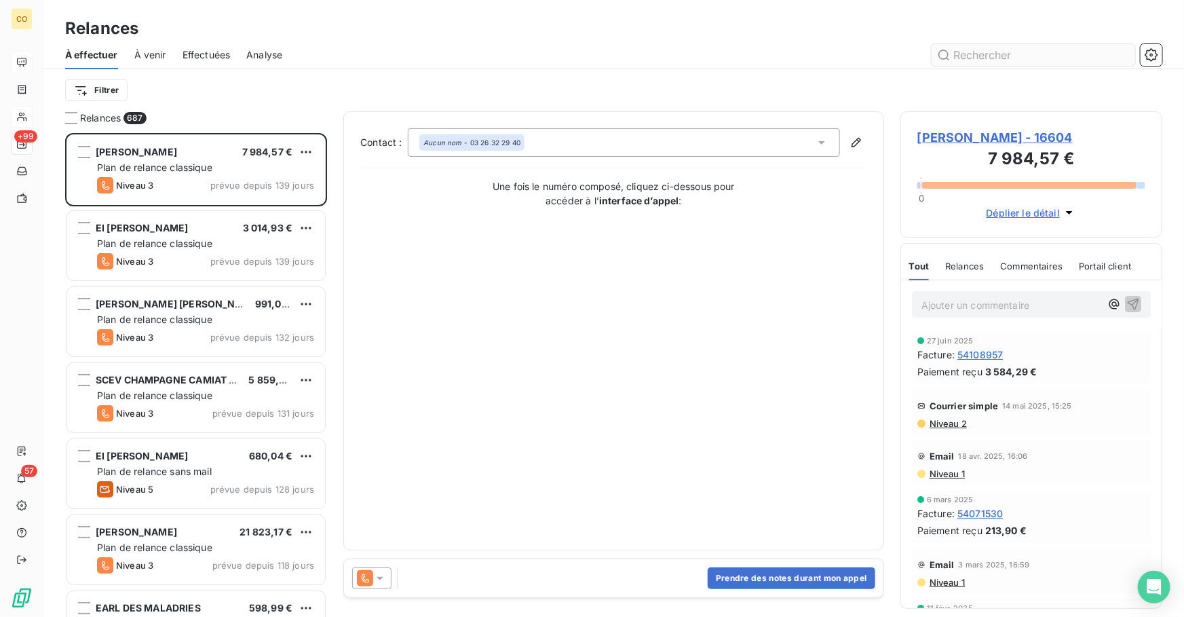
click at [1011, 54] on input "text" at bounding box center [1032, 55] width 203 height 22
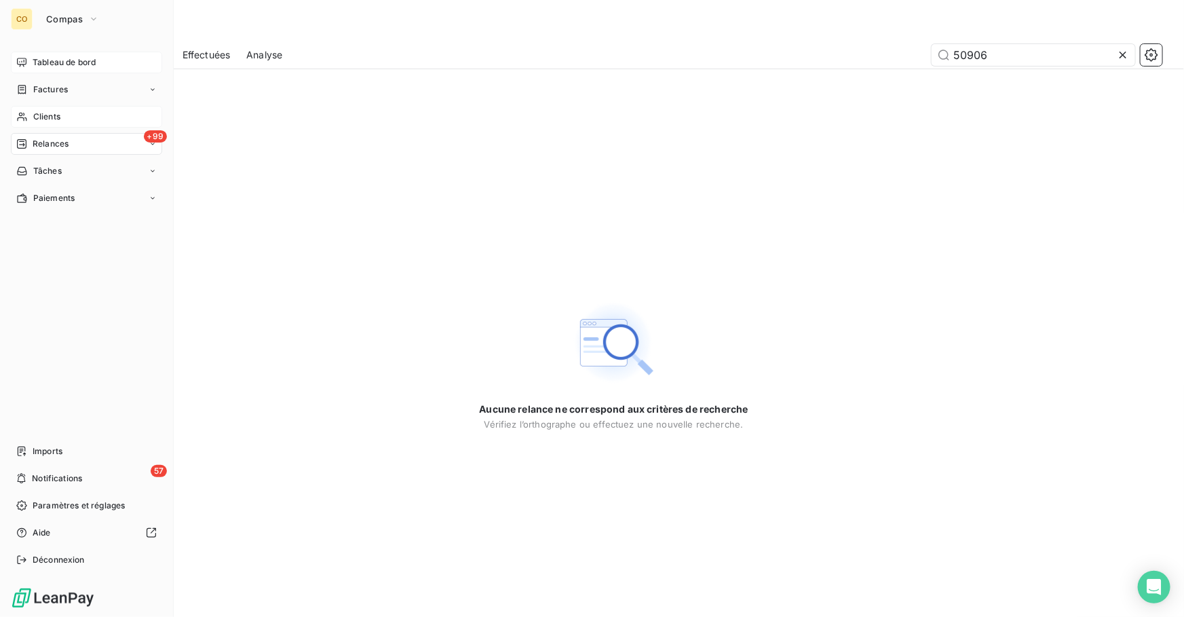
type input "50906"
click at [55, 115] on span "Clients" at bounding box center [46, 117] width 27 height 12
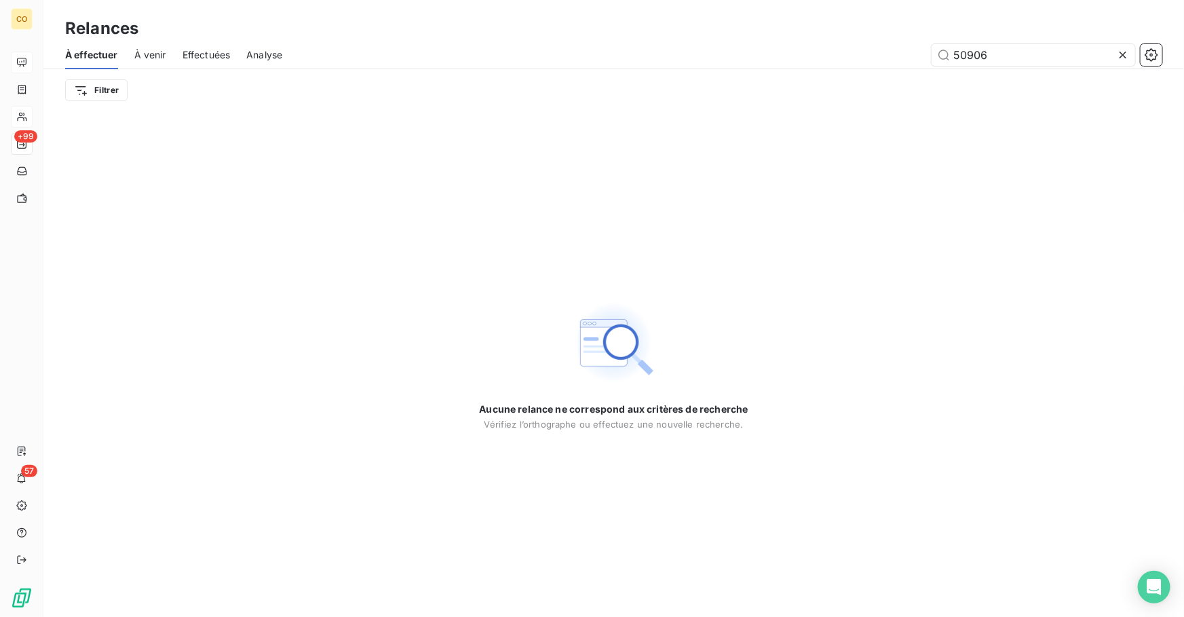
click at [1130, 54] on div at bounding box center [1125, 55] width 19 height 22
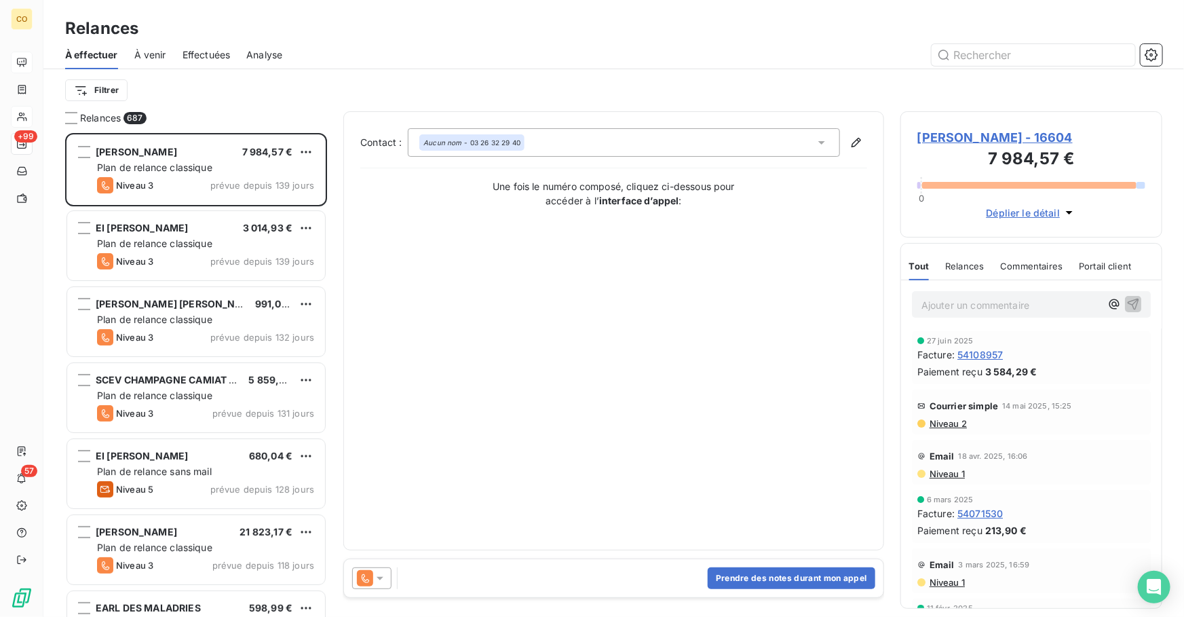
scroll to position [475, 252]
click at [992, 47] on input "text" at bounding box center [1032, 55] width 203 height 22
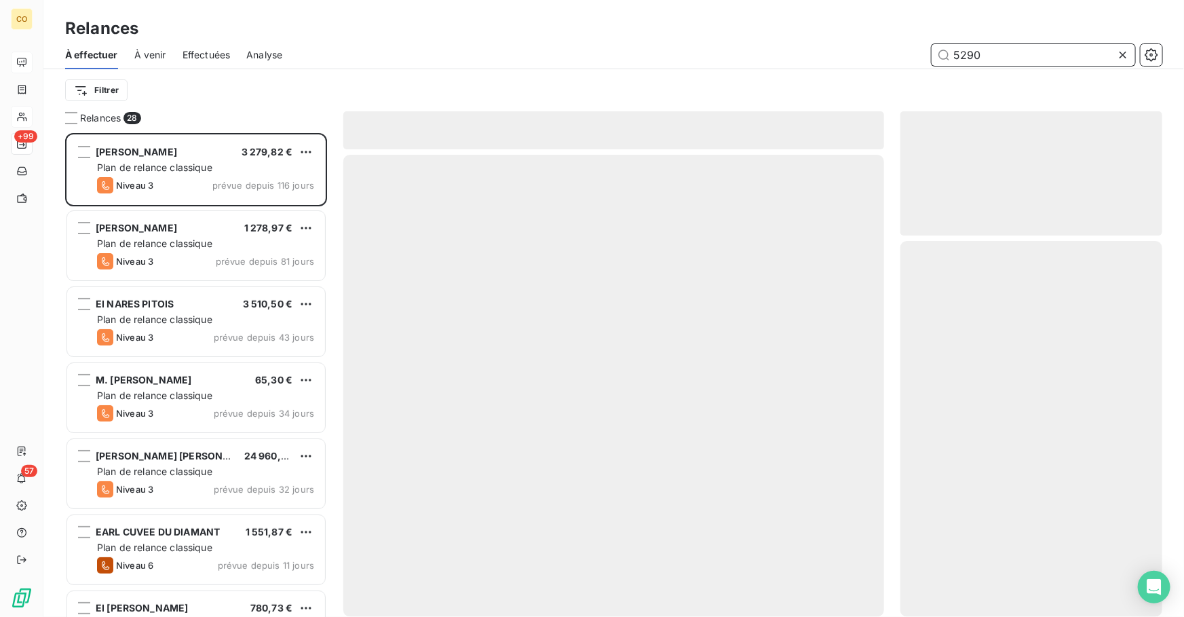
scroll to position [475, 252]
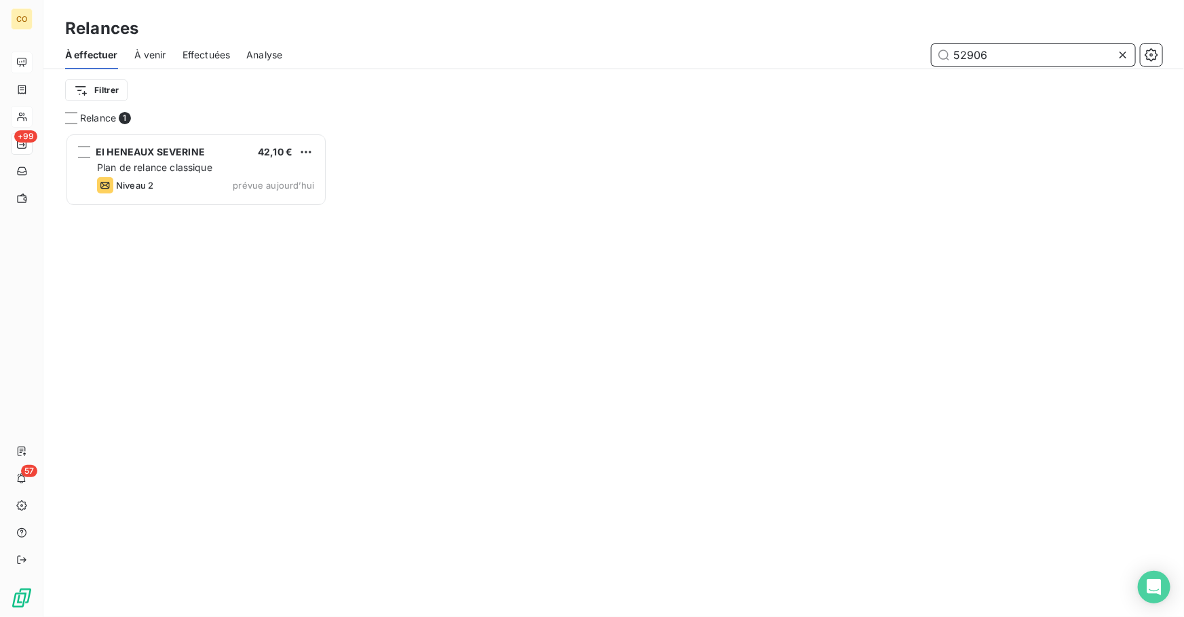
scroll to position [475, 252]
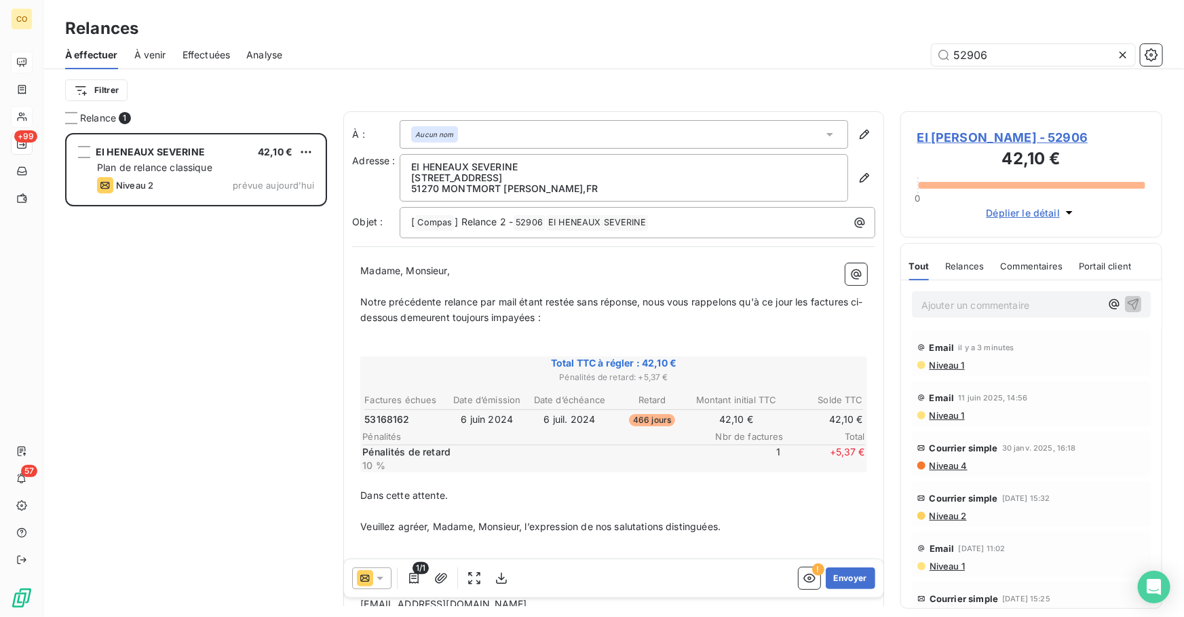
click at [382, 587] on div at bounding box center [371, 578] width 39 height 22
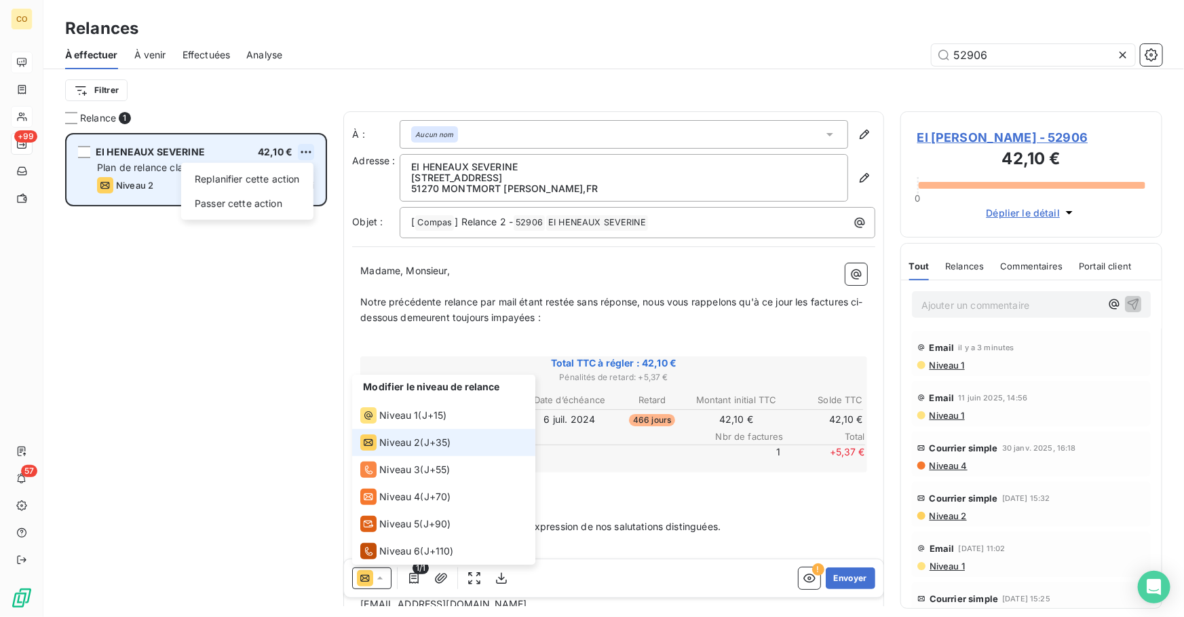
click at [311, 147] on html "CO +99 57 Relances À effectuer À venir Effectuées Analyse 52906 Filtrer Relance…" at bounding box center [592, 308] width 1184 height 617
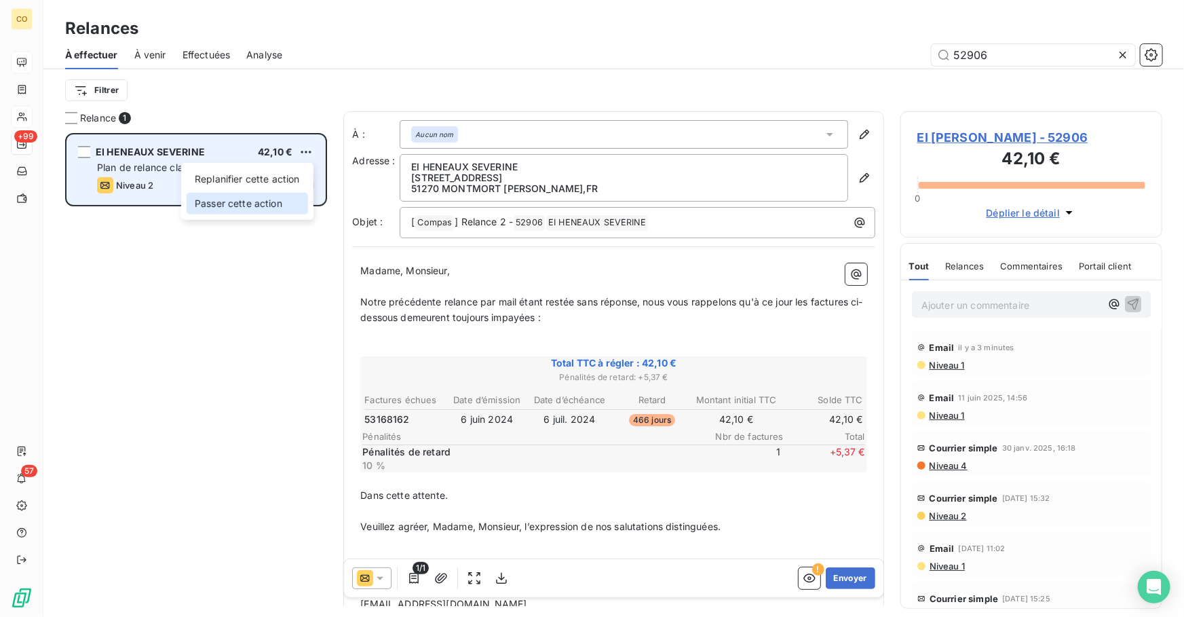
click at [272, 205] on div "Passer cette action" at bounding box center [247, 204] width 121 height 22
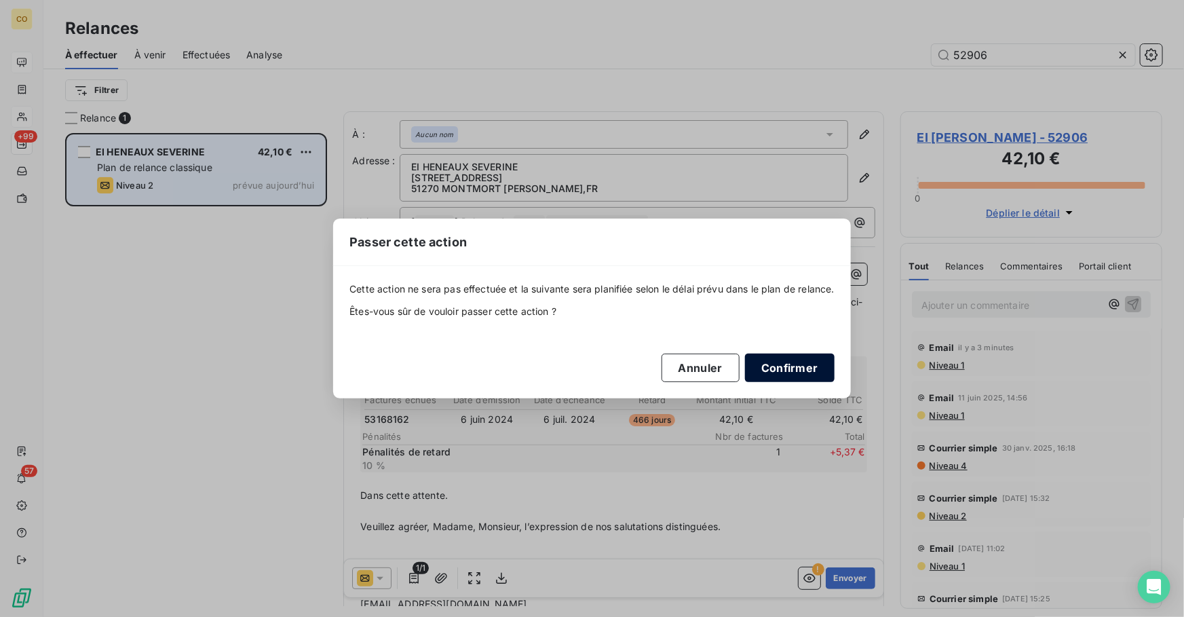
click at [789, 366] on button "Confirmer" at bounding box center [790, 367] width 90 height 28
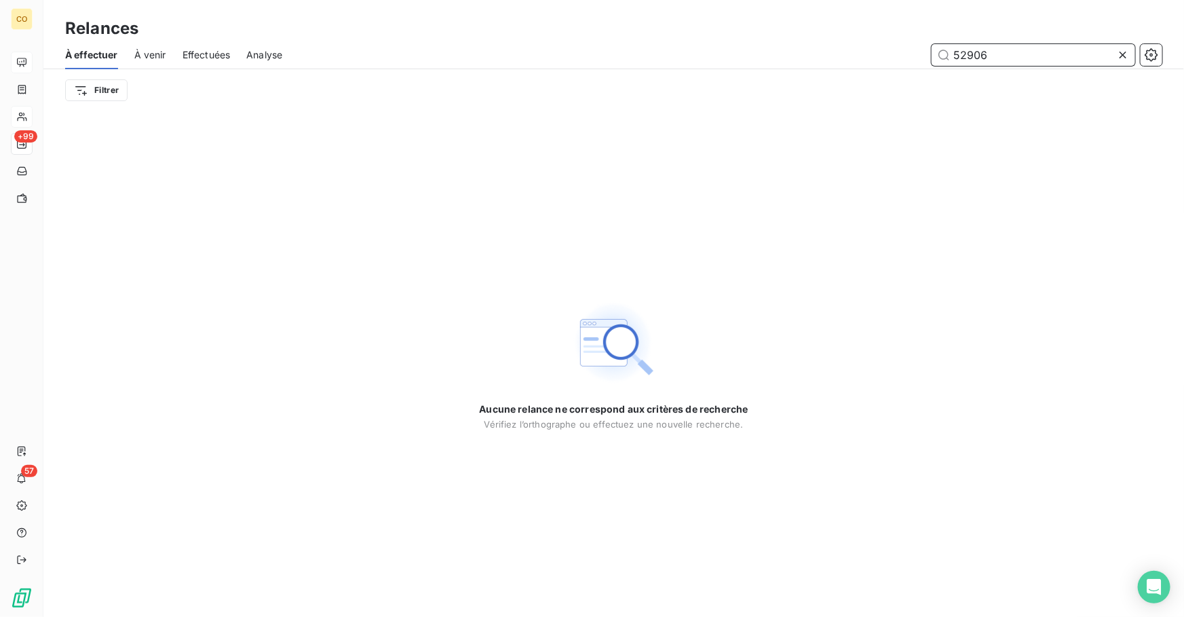
drag, startPoint x: 990, startPoint y: 52, endPoint x: 821, endPoint y: 49, distance: 169.6
click at [821, 49] on div "52906" at bounding box center [729, 55] width 863 height 22
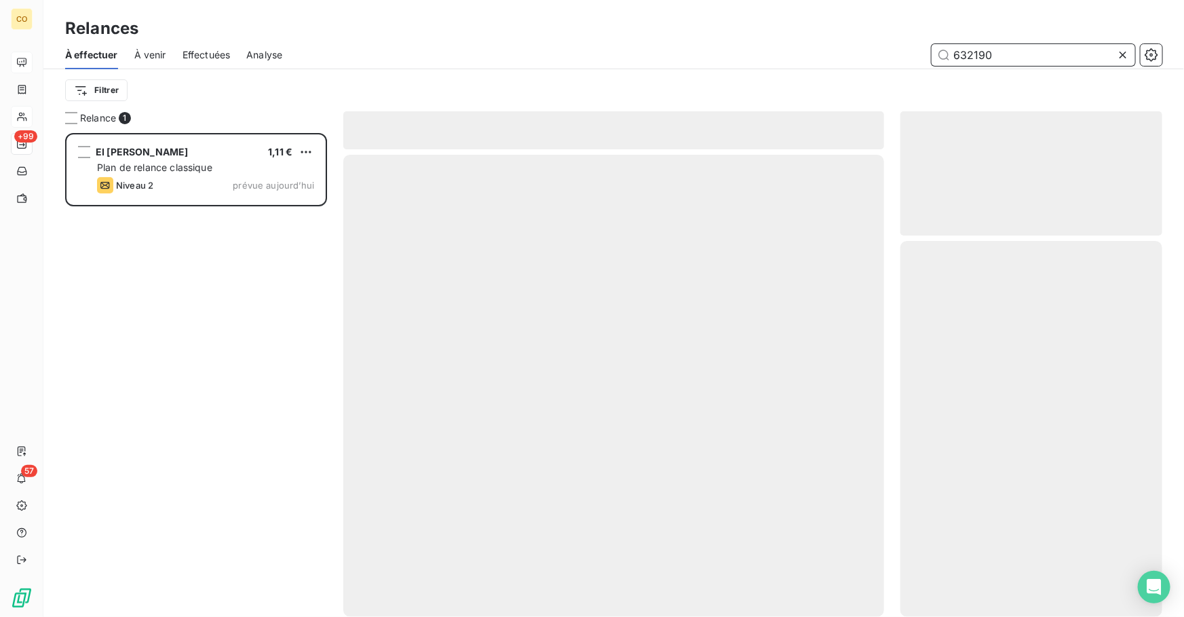
scroll to position [475, 252]
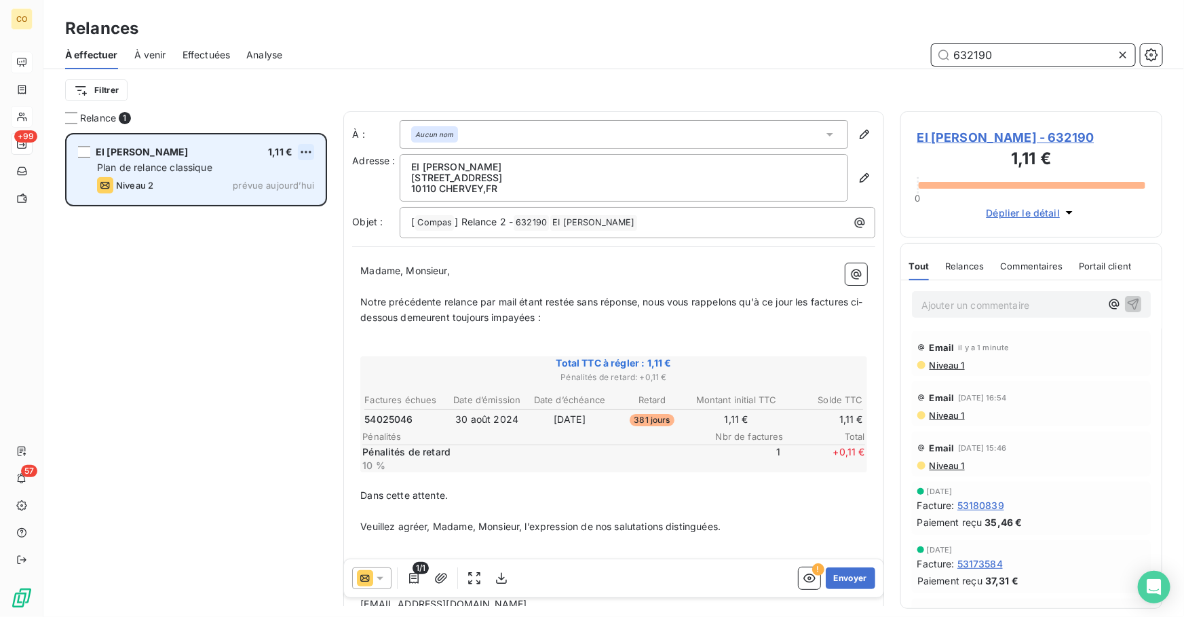
type input "632190"
click at [299, 153] on html "CO +99 57 Relances À effectuer À venir Effectuées Analyse 632190 Filtrer Relanc…" at bounding box center [592, 308] width 1184 height 617
click at [292, 197] on div "Passer cette action" at bounding box center [247, 204] width 121 height 22
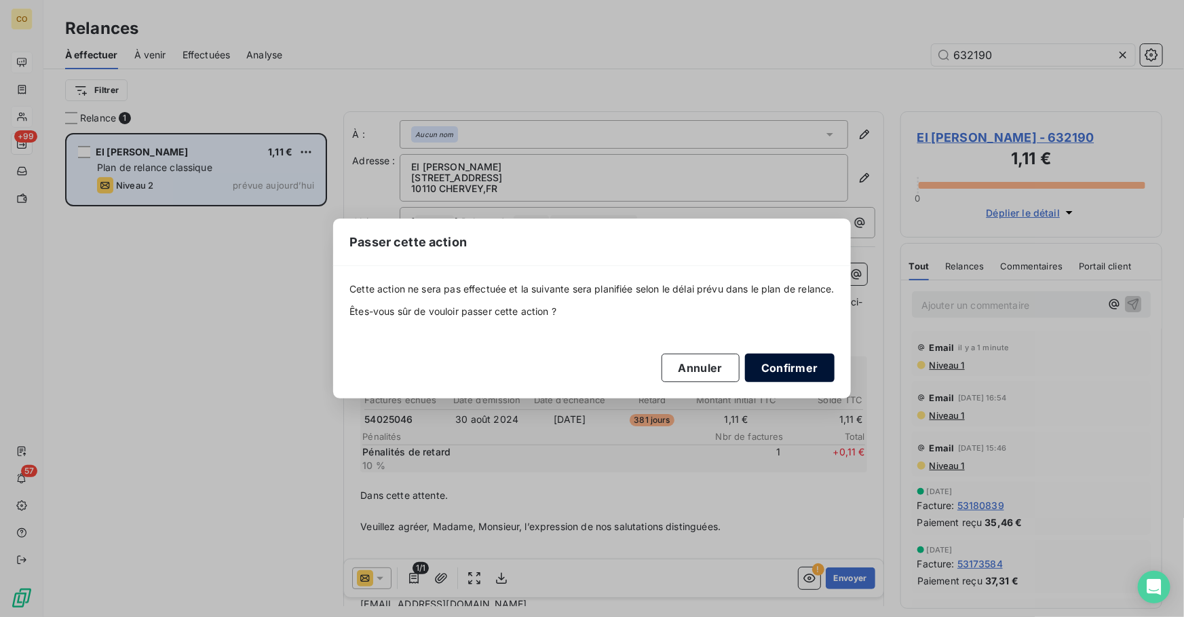
click at [787, 366] on button "Confirmer" at bounding box center [790, 367] width 90 height 28
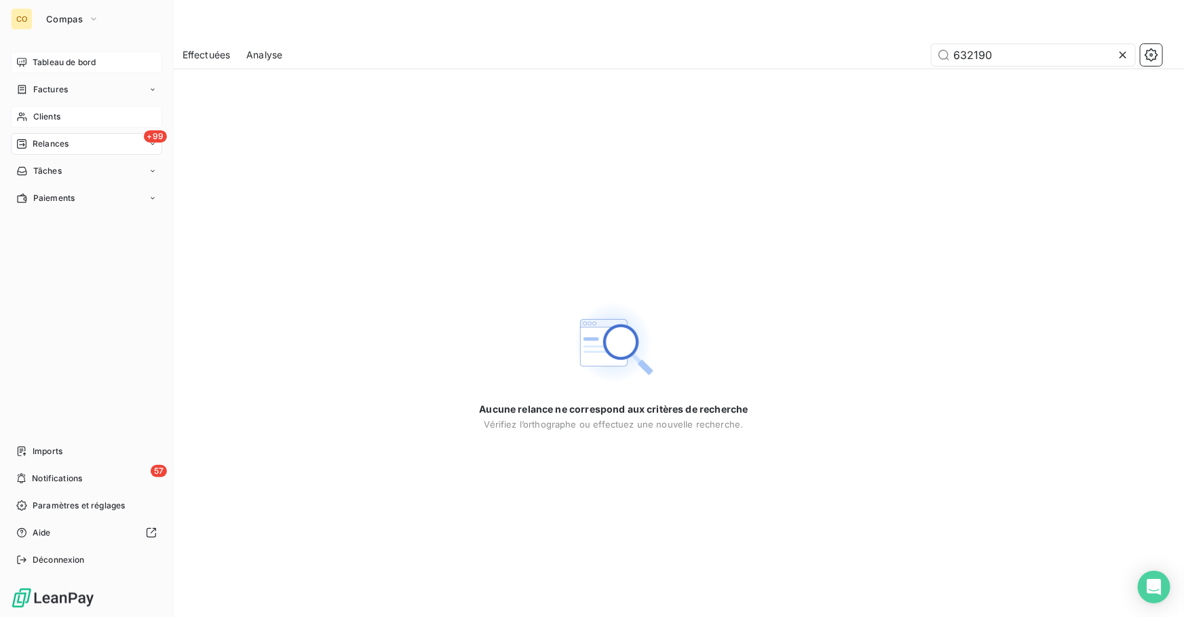
click at [50, 142] on span "Relances" at bounding box center [51, 144] width 36 height 12
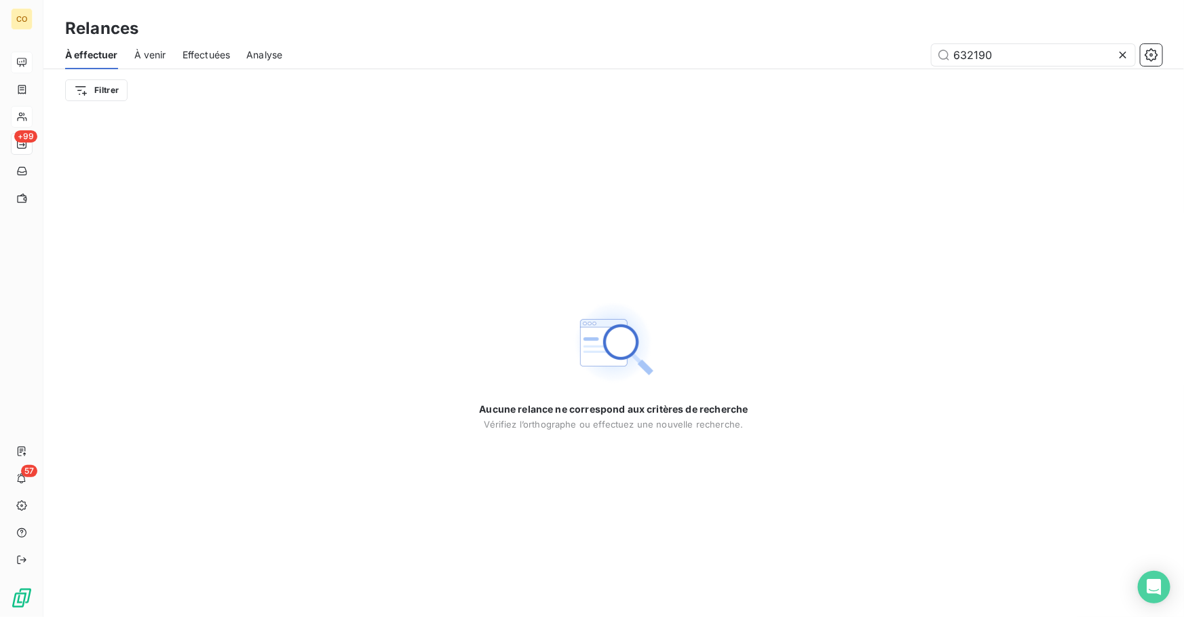
click at [1128, 56] on icon at bounding box center [1123, 55] width 14 height 14
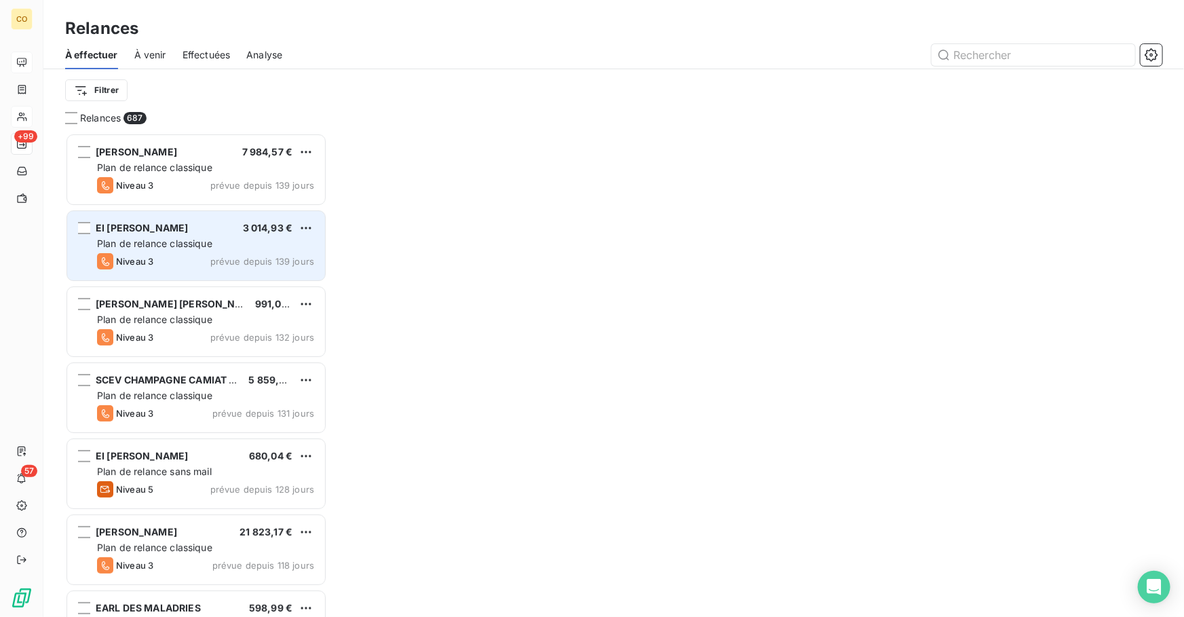
scroll to position [475, 252]
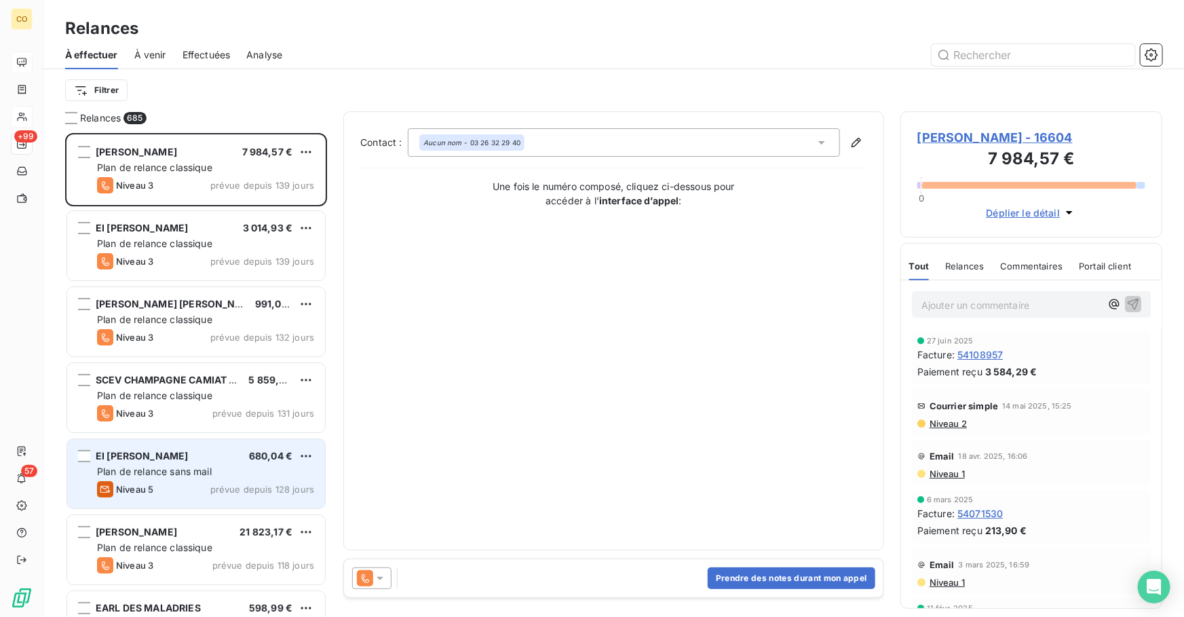
click at [177, 471] on span "Plan de relance sans mail" at bounding box center [154, 471] width 115 height 12
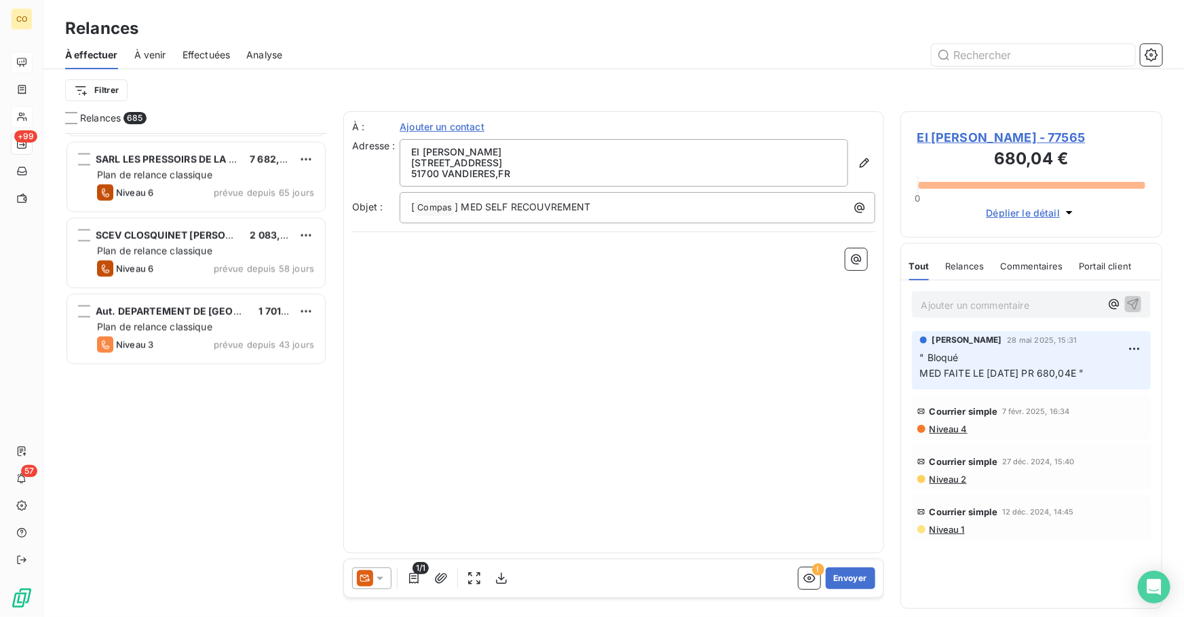
scroll to position [6759, 0]
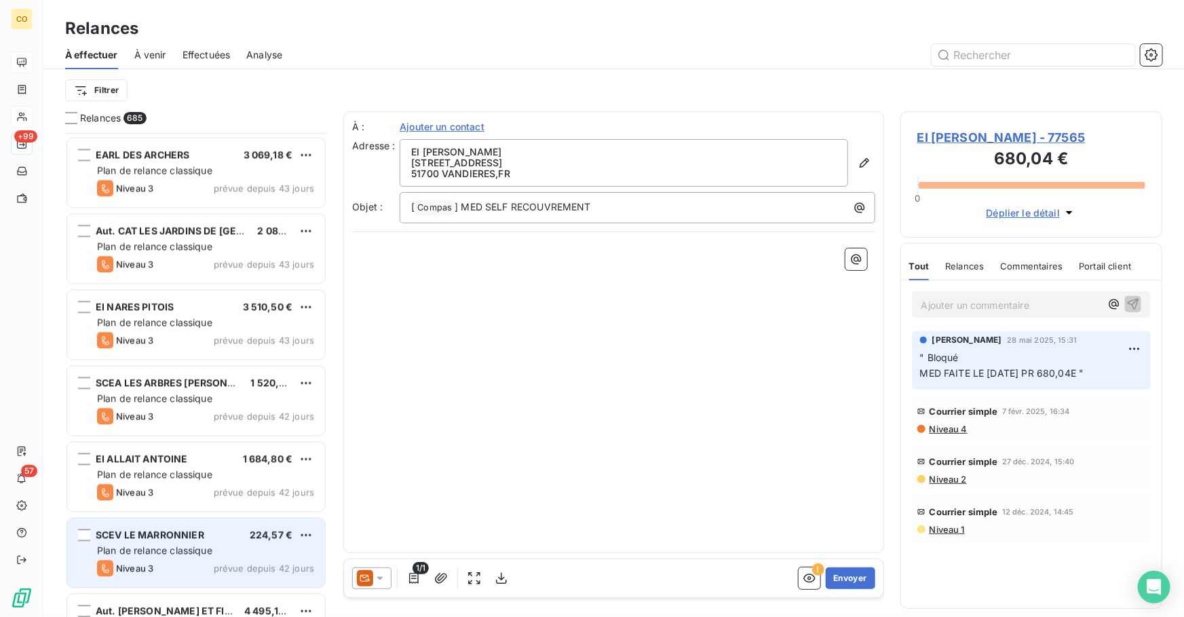
click at [181, 518] on div "SCEV LE MARRONNIER 224,57 € Plan de relance classique Niveau 3 prévue depuis 42…" at bounding box center [196, 552] width 258 height 69
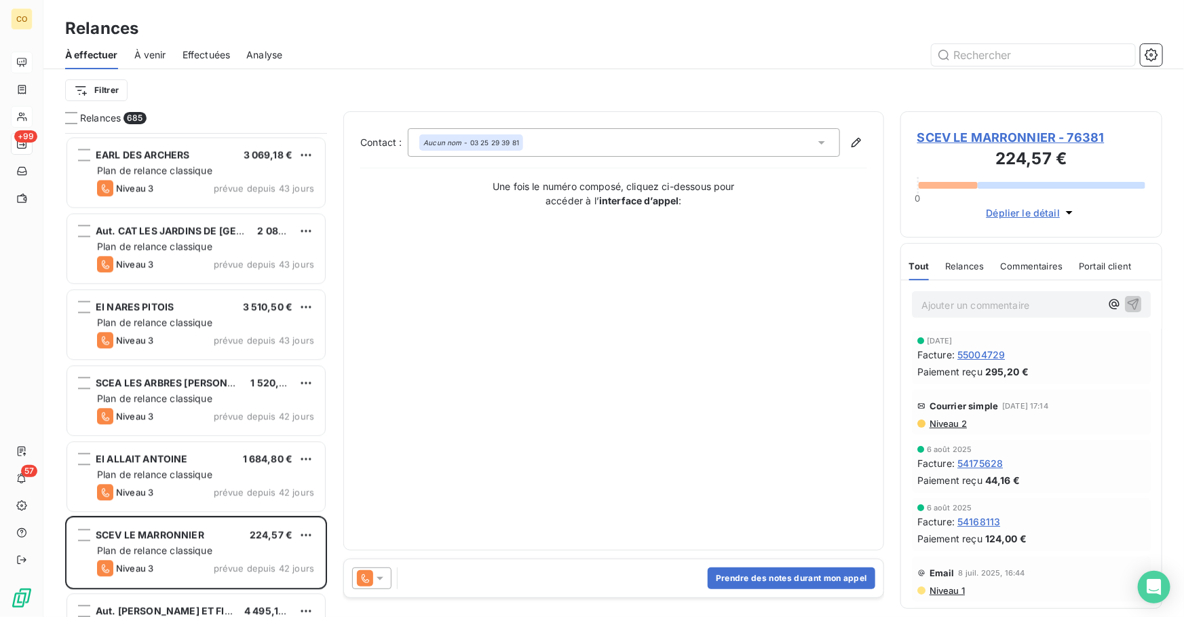
click at [366, 583] on icon at bounding box center [365, 578] width 16 height 16
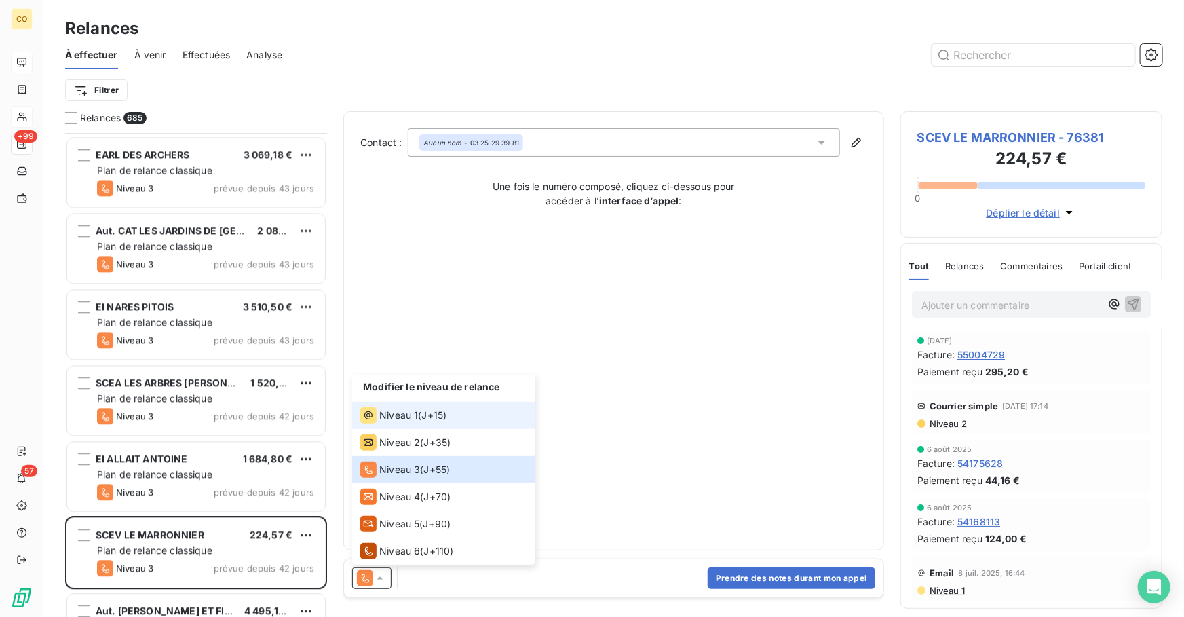
click at [425, 410] on span "J+15 )" at bounding box center [434, 415] width 25 height 14
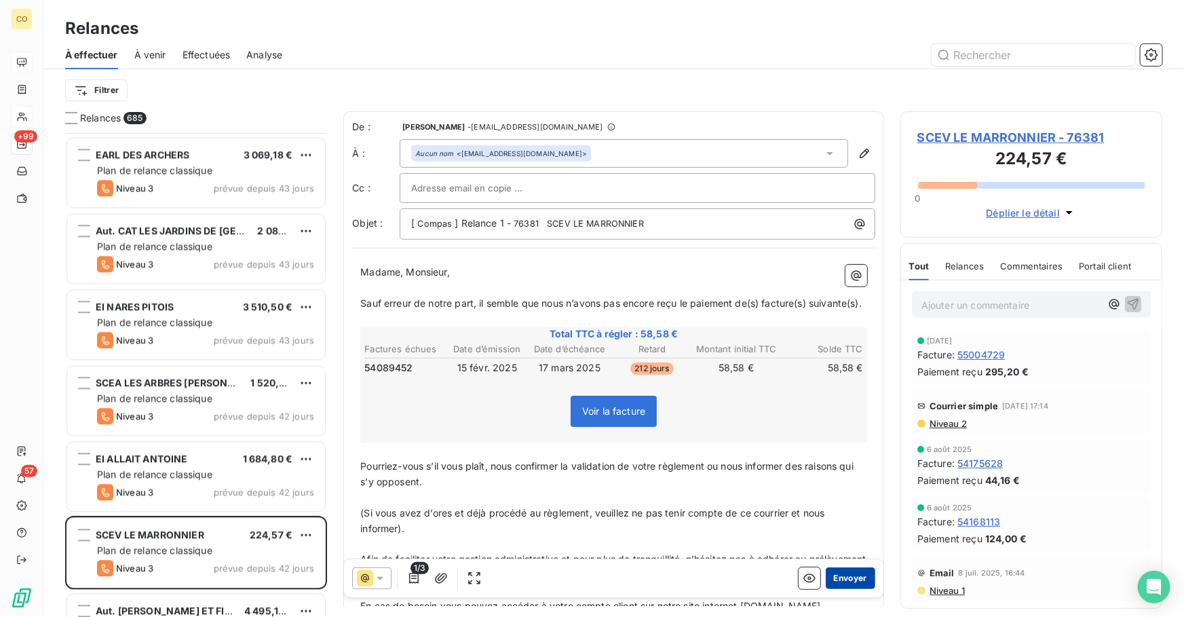
click at [846, 576] on button "Envoyer" at bounding box center [850, 578] width 50 height 22
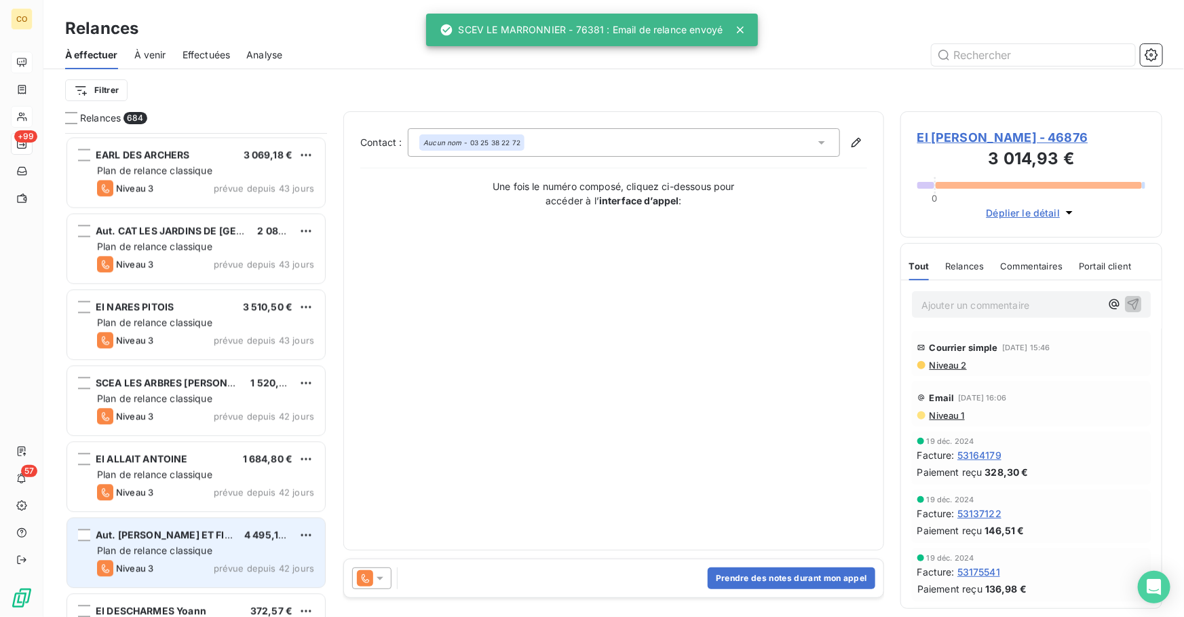
click at [191, 541] on div "Aut. [PERSON_NAME] ET FILS 4 495,10 € Plan de relance classique Niveau 3 prévue…" at bounding box center [196, 552] width 258 height 69
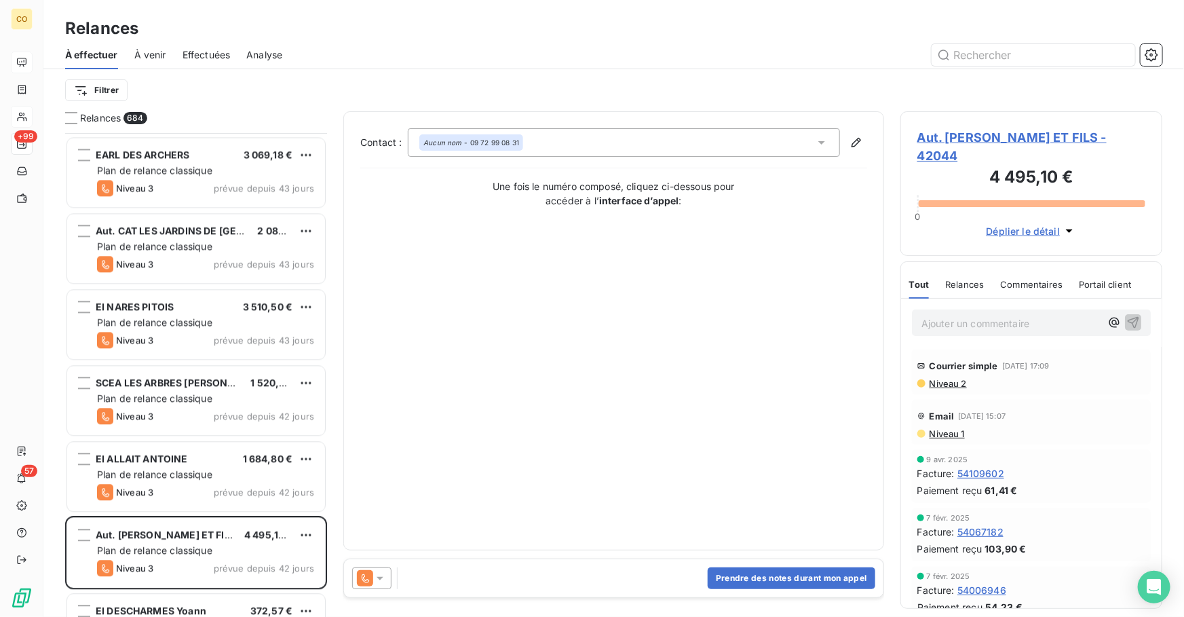
click at [379, 580] on icon at bounding box center [380, 578] width 14 height 14
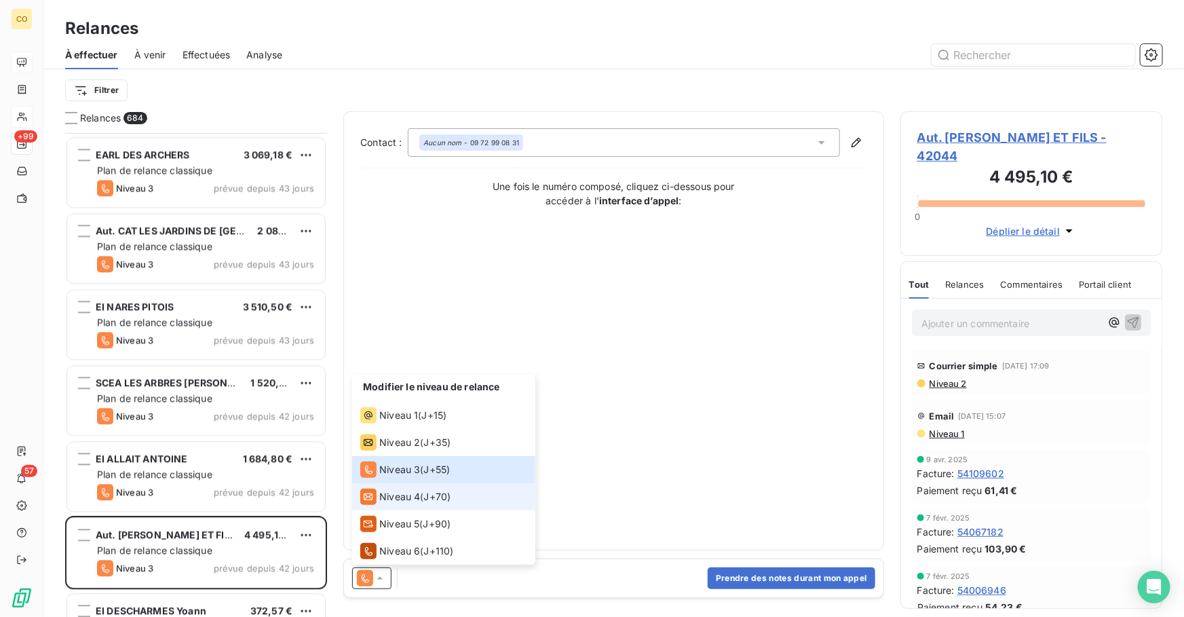
click at [399, 488] on div "Niveau 4" at bounding box center [390, 496] width 60 height 16
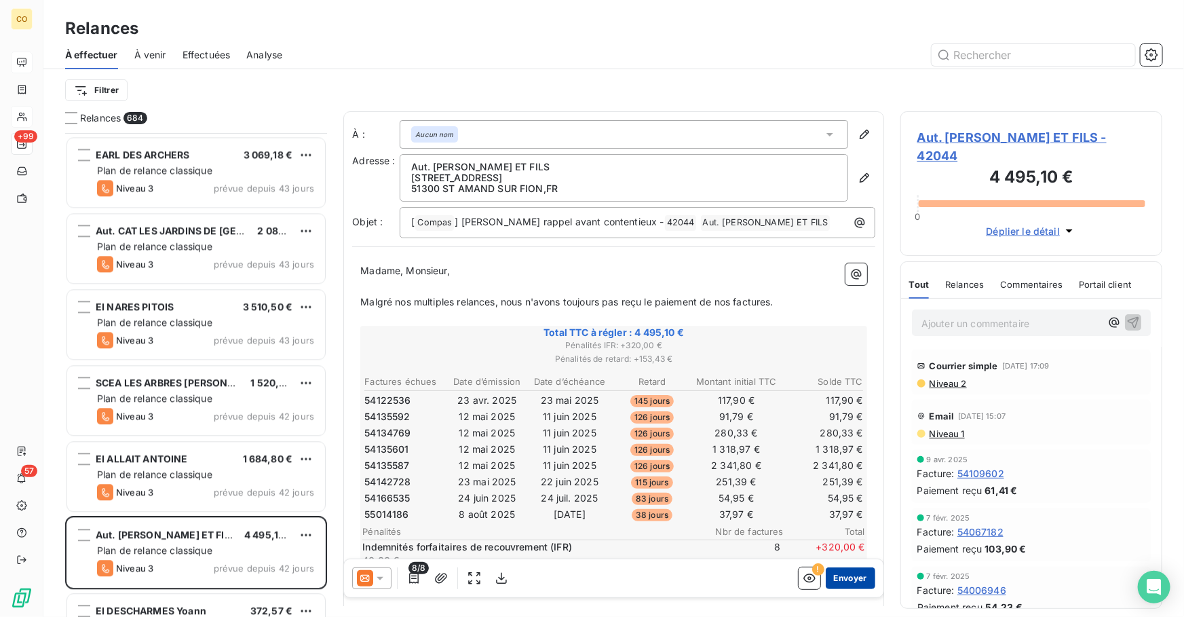
click at [842, 572] on button "Envoyer" at bounding box center [850, 578] width 50 height 22
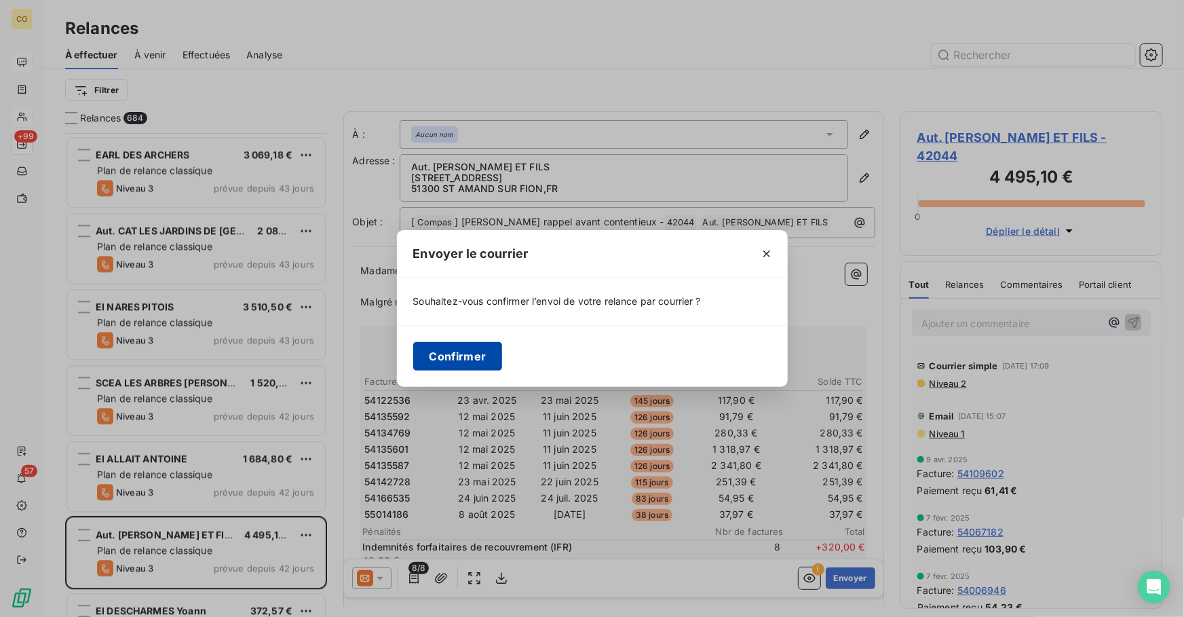
click at [475, 356] on button "Confirmer" at bounding box center [458, 356] width 90 height 28
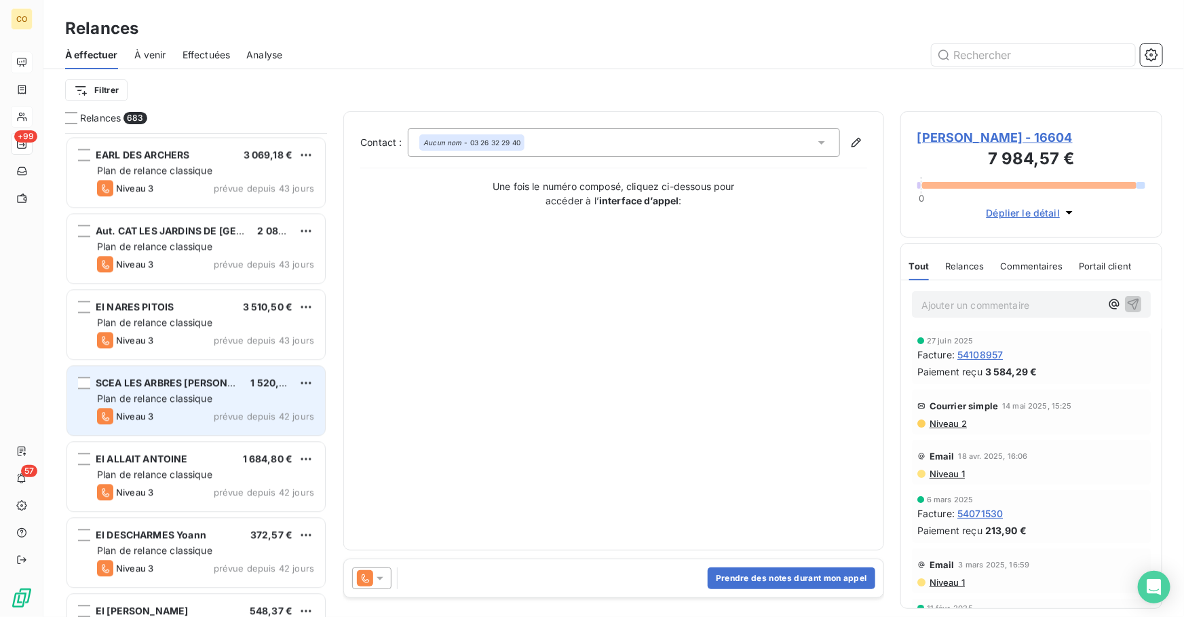
click at [230, 398] on div "Plan de relance classique" at bounding box center [205, 398] width 217 height 14
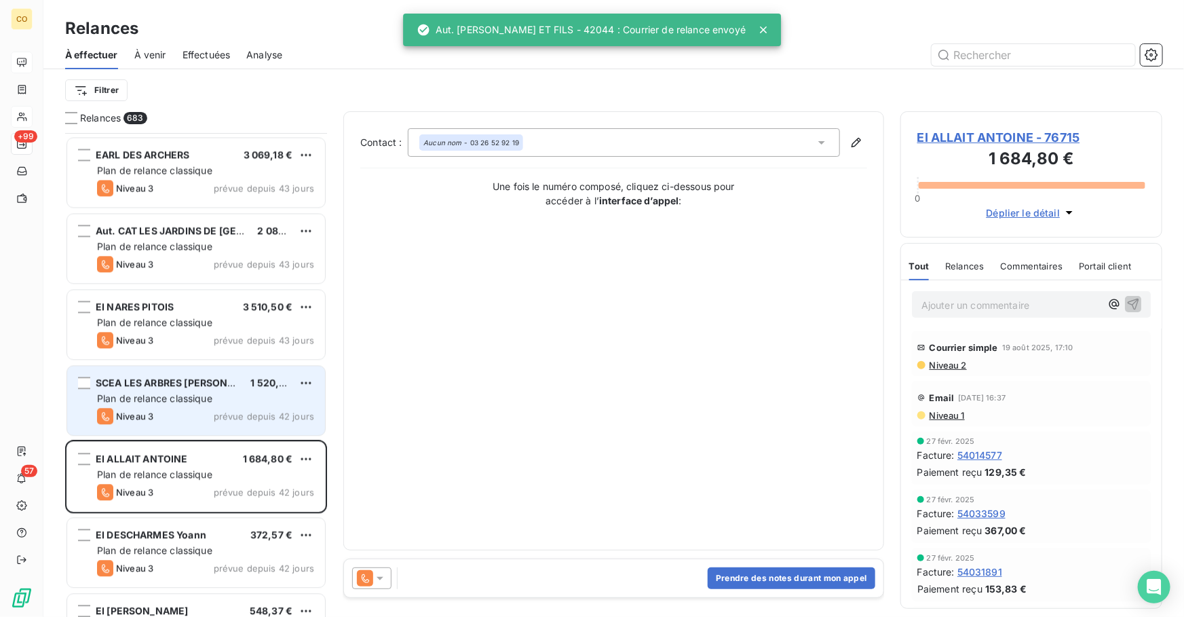
click at [230, 398] on div "Plan de relance classique" at bounding box center [205, 398] width 217 height 14
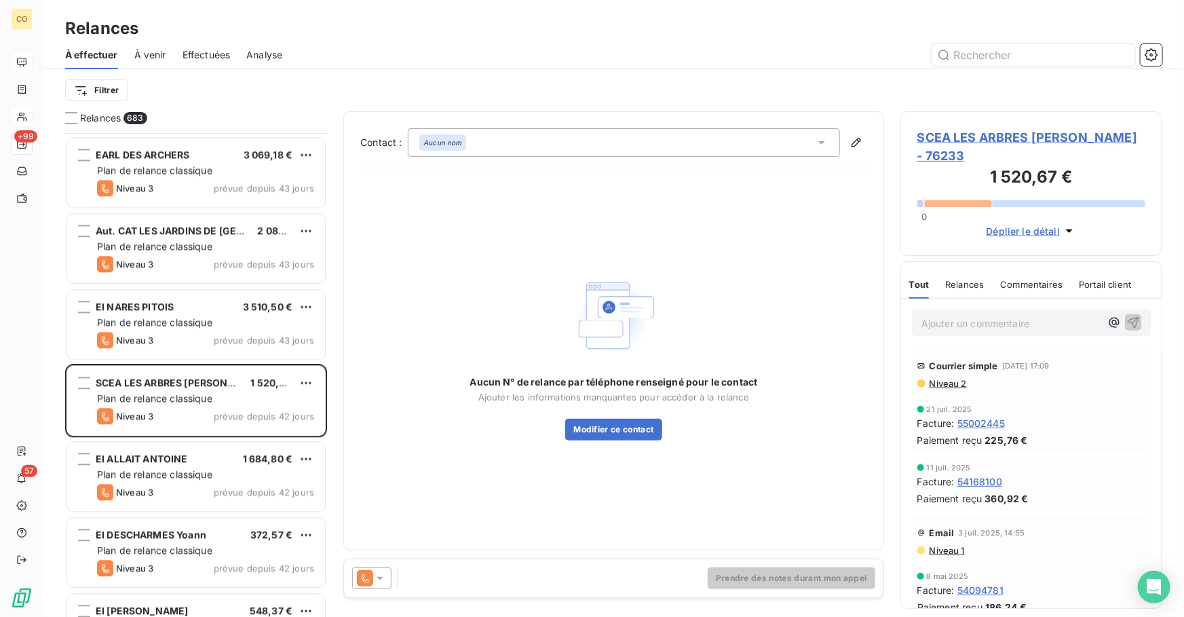
click at [956, 385] on span "Niveau 2" at bounding box center [947, 383] width 39 height 11
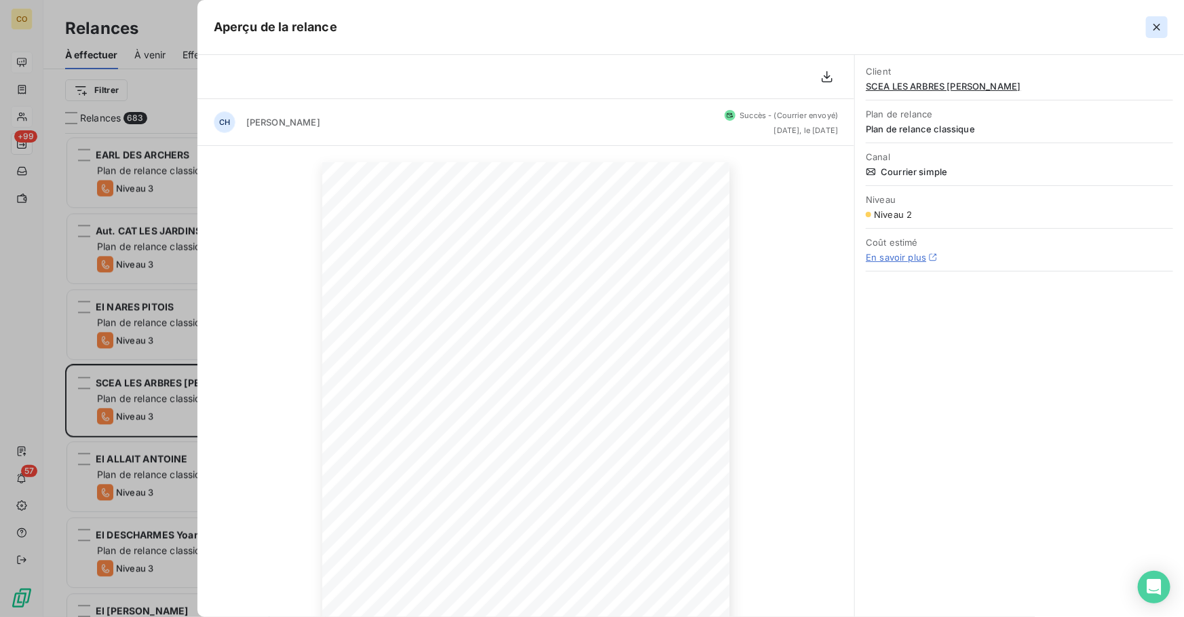
click at [1159, 34] on button "button" at bounding box center [1157, 27] width 22 height 22
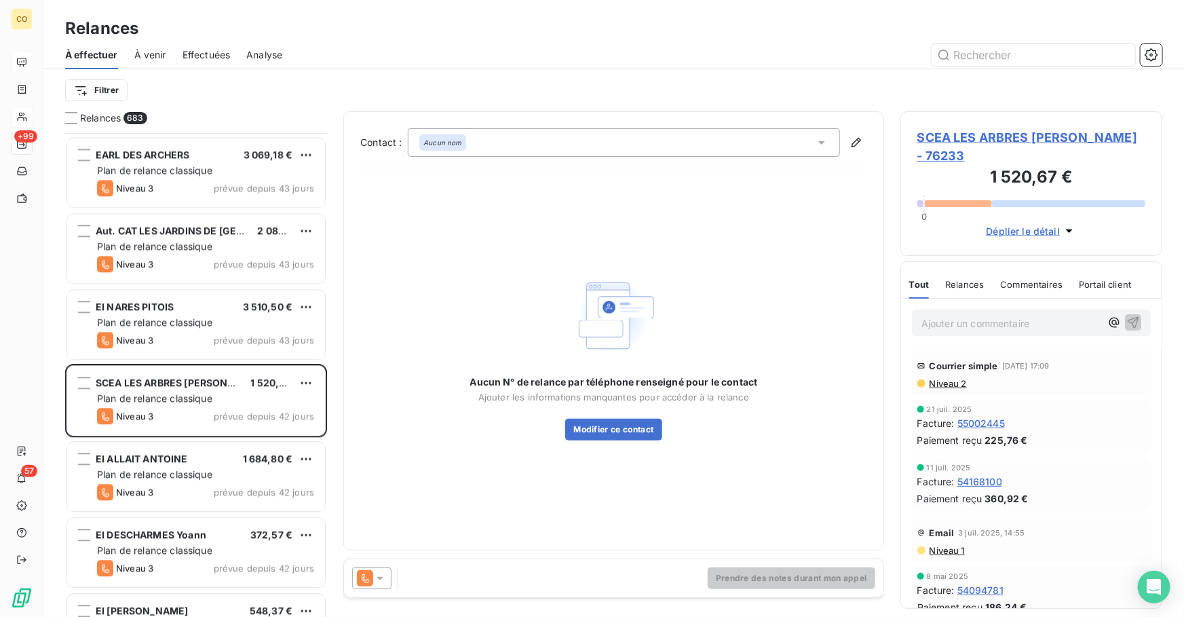
click at [379, 579] on icon at bounding box center [380, 578] width 14 height 14
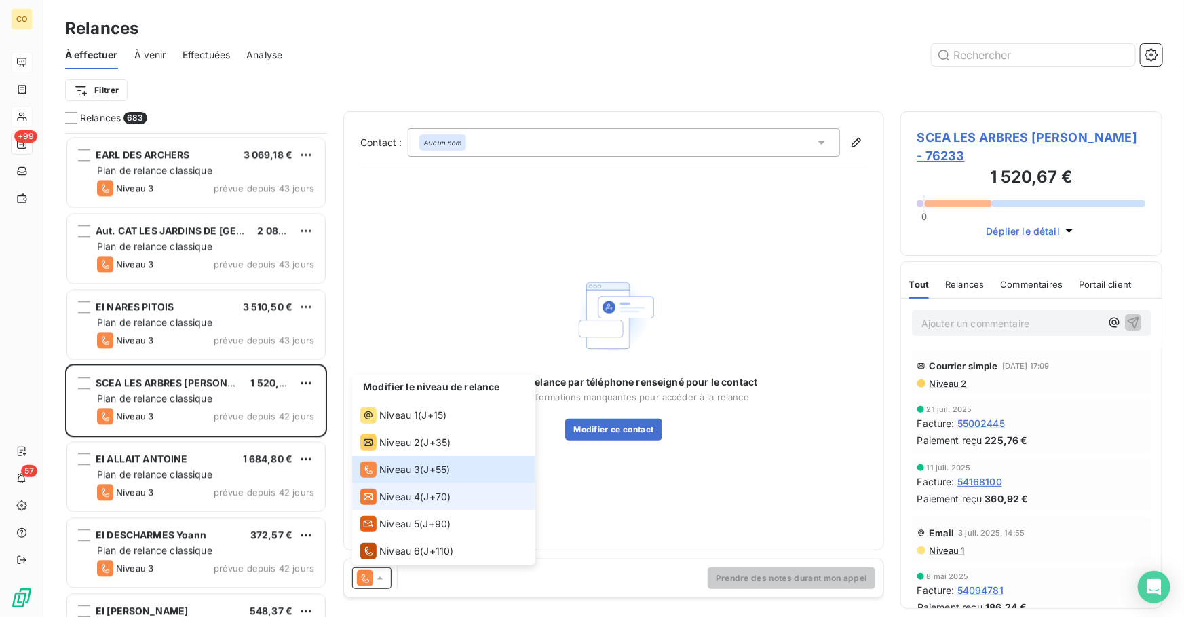
click at [387, 493] on span "Niveau 4" at bounding box center [399, 497] width 41 height 14
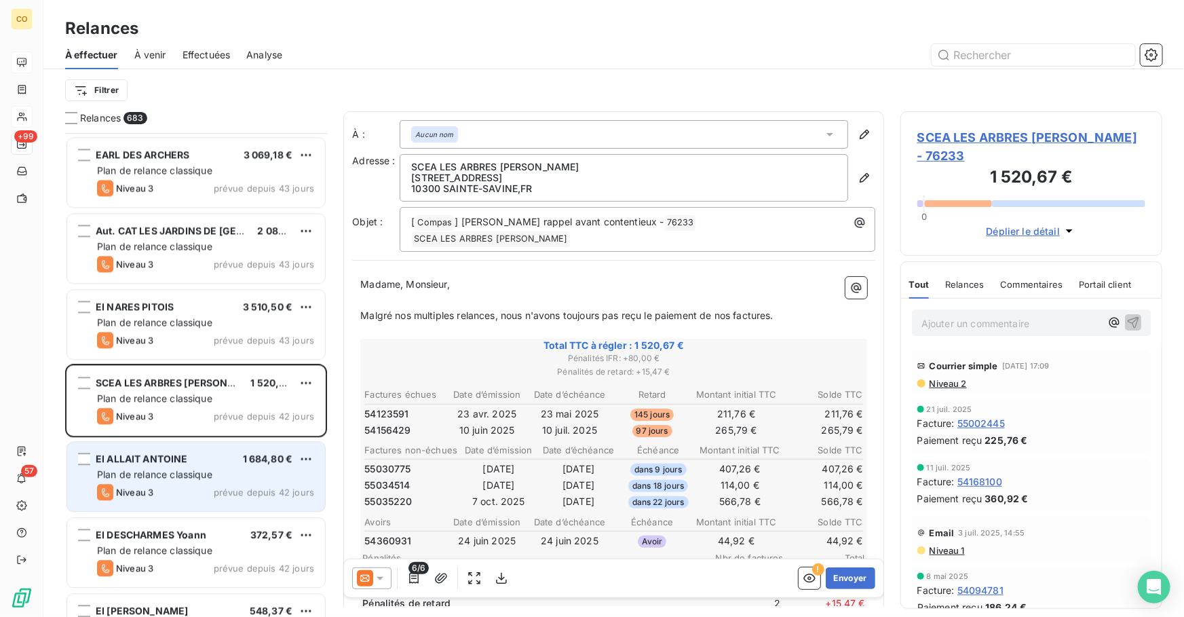
click at [153, 465] on div "EI ALLAIT ANTOINE" at bounding box center [142, 459] width 92 height 14
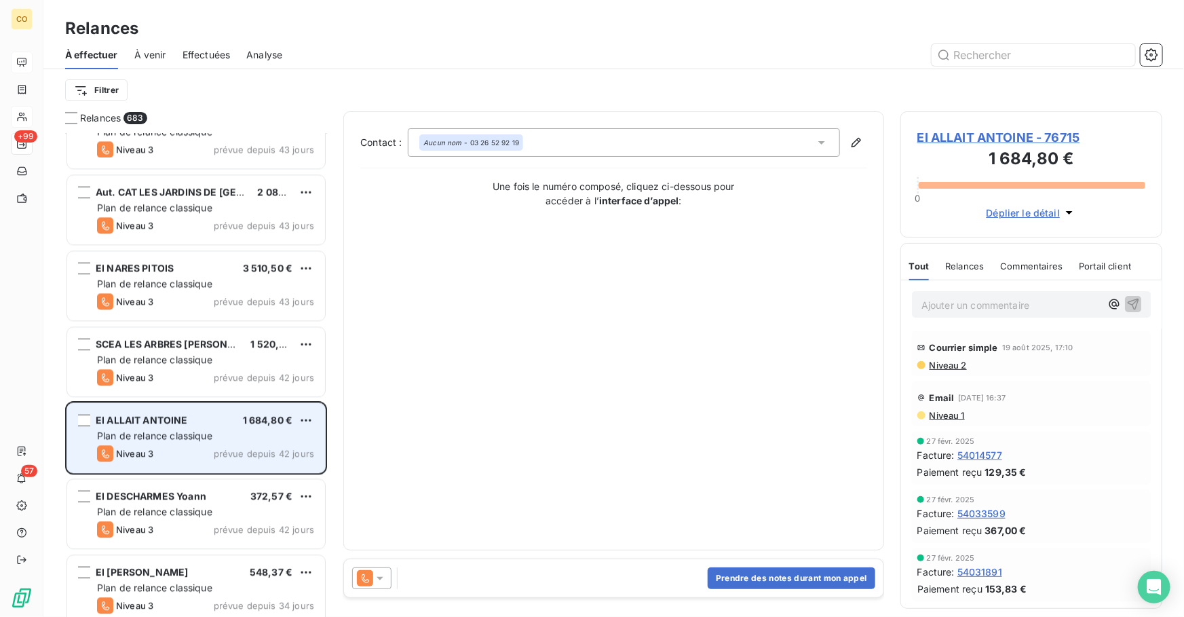
scroll to position [6808, 0]
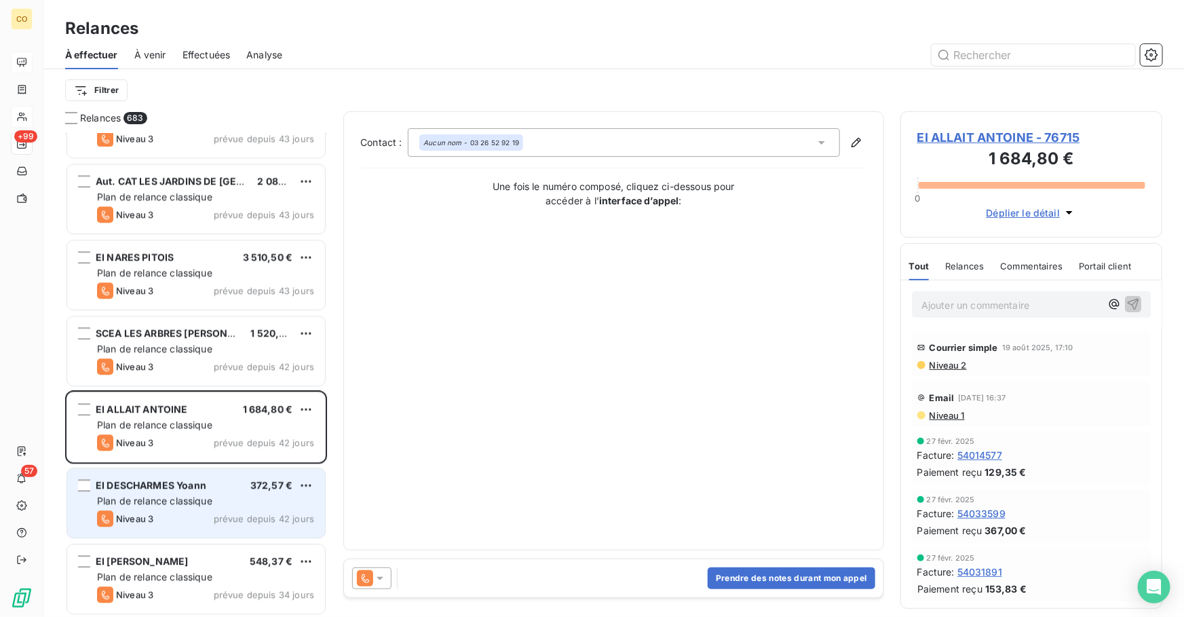
click at [158, 497] on span "Plan de relance classique" at bounding box center [154, 500] width 115 height 12
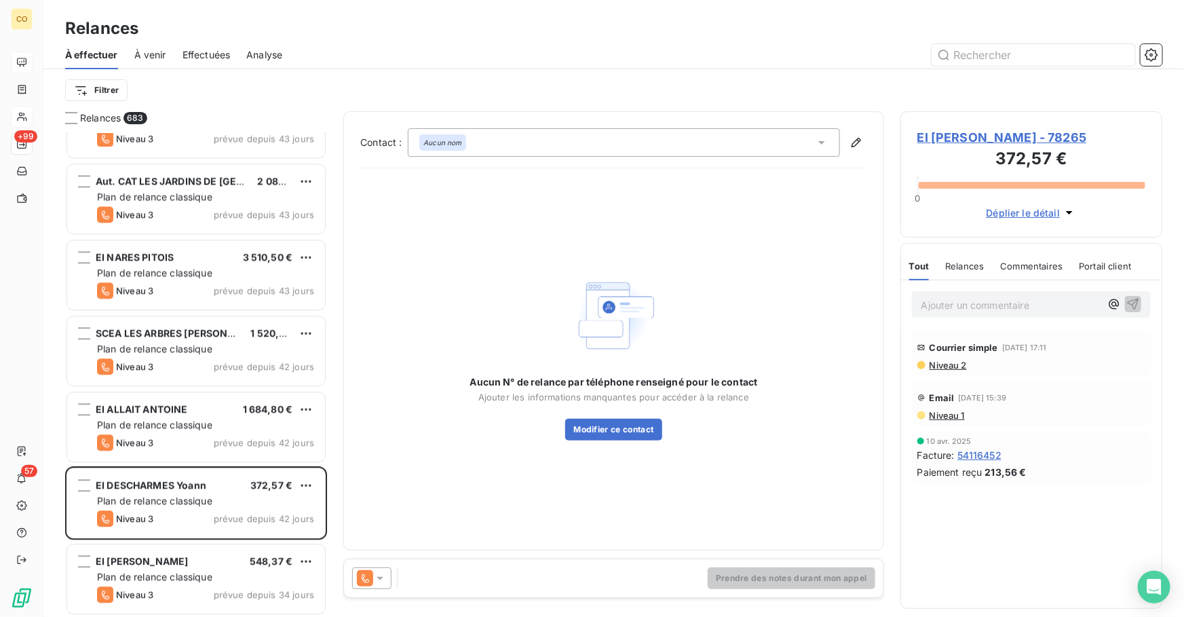
click at [373, 576] on icon at bounding box center [380, 578] width 14 height 14
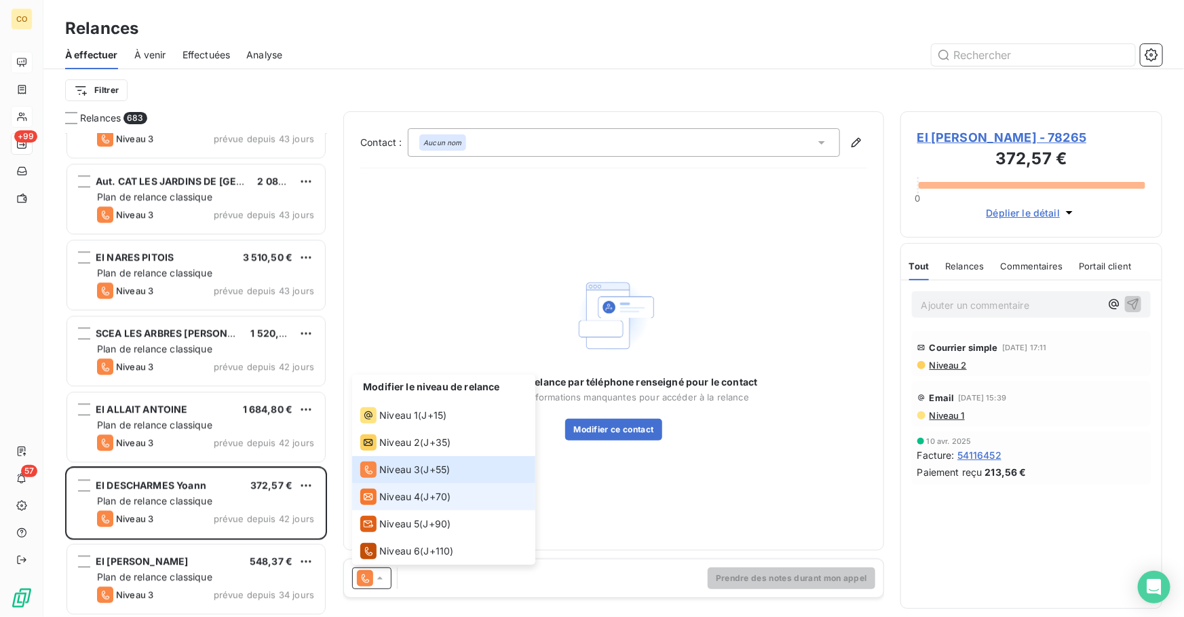
click at [402, 497] on span "Niveau 4" at bounding box center [399, 497] width 41 height 14
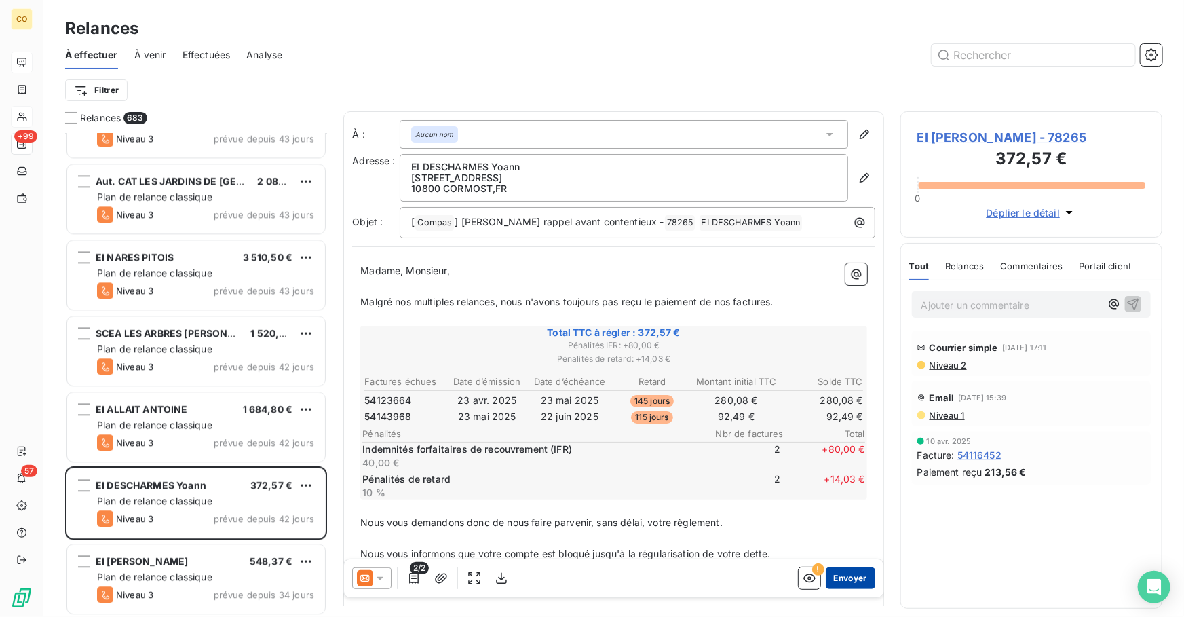
click at [850, 585] on button "Envoyer" at bounding box center [850, 578] width 50 height 22
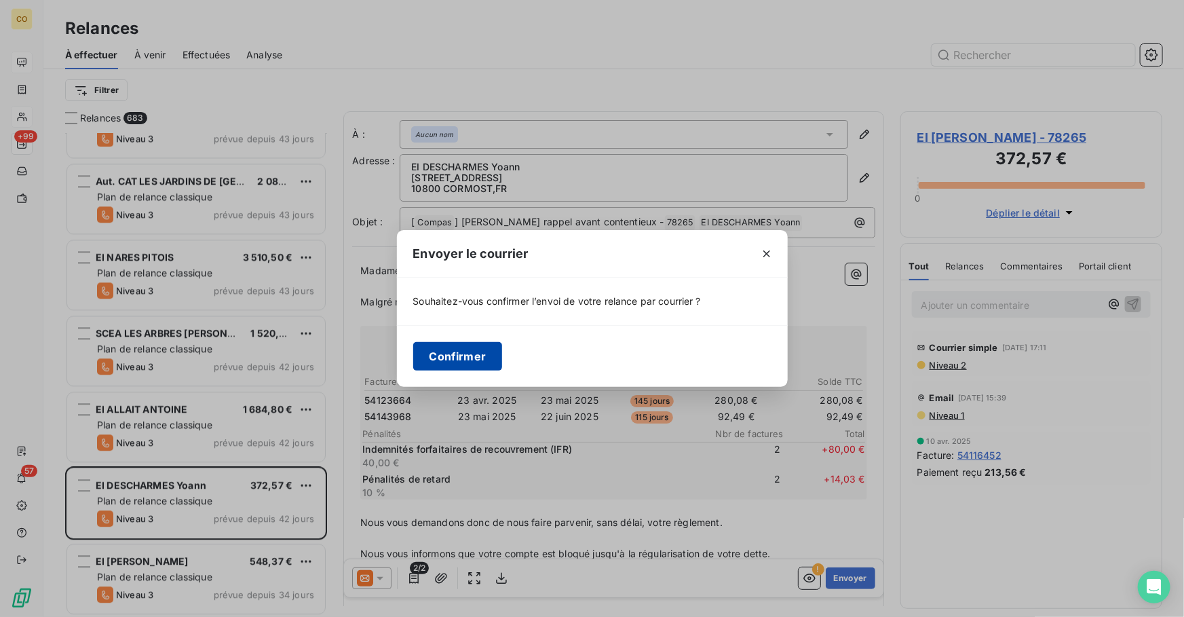
click at [469, 356] on button "Confirmer" at bounding box center [458, 356] width 90 height 28
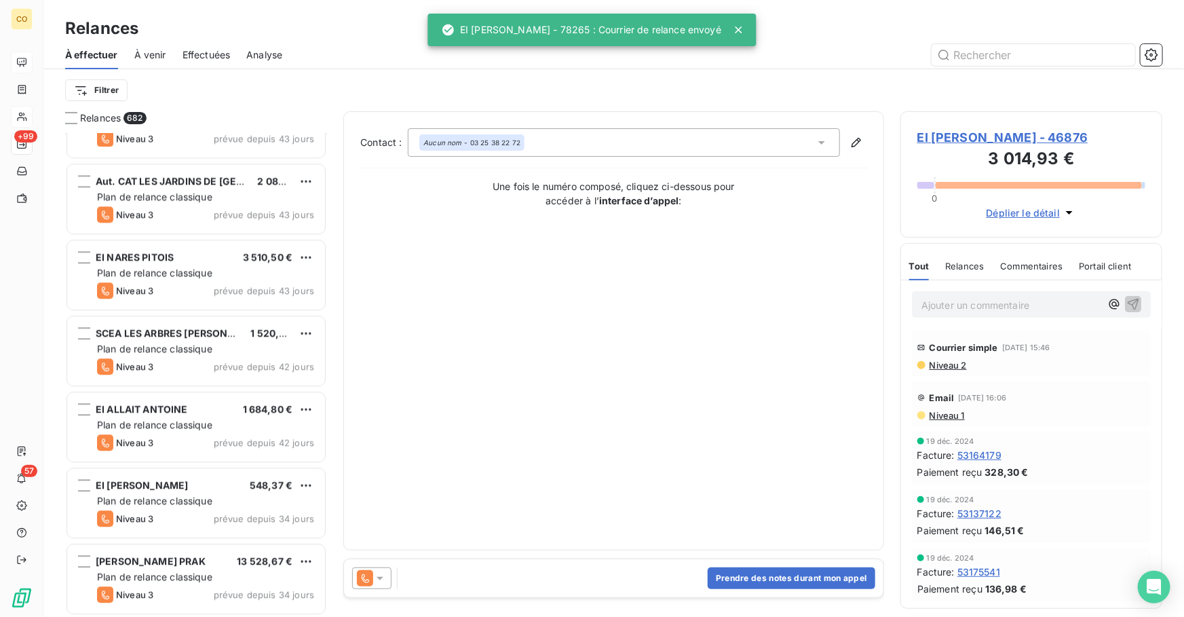
click at [197, 56] on span "Effectuées" at bounding box center [206, 55] width 48 height 14
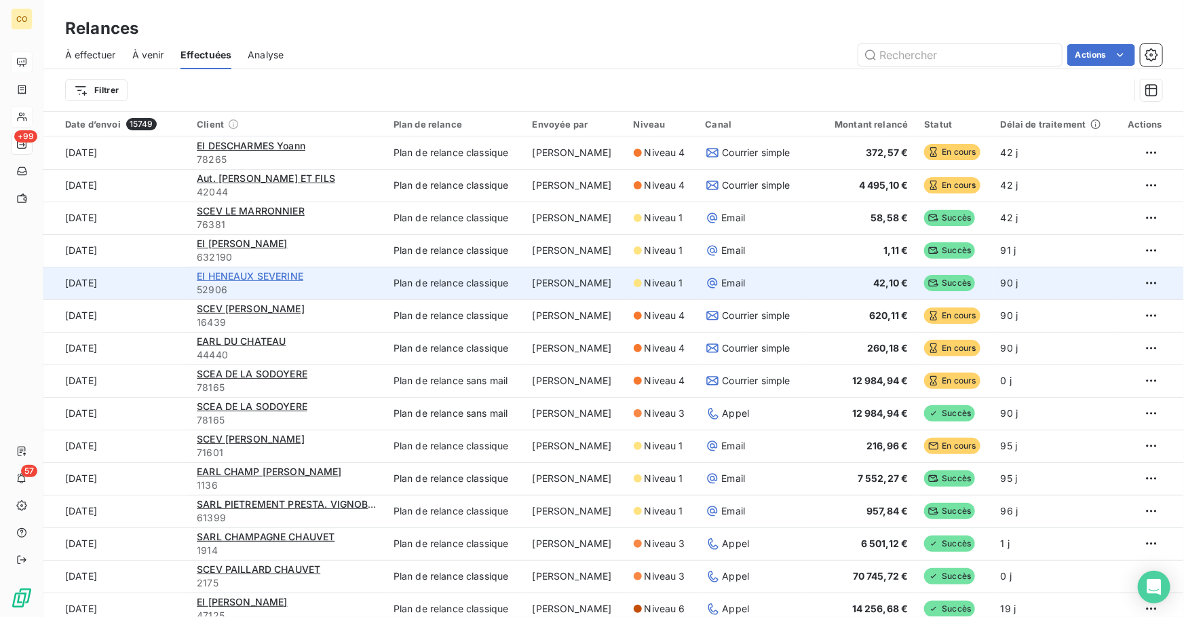
click at [284, 273] on span "EI HENEAUX SEVERINE" at bounding box center [250, 276] width 106 height 12
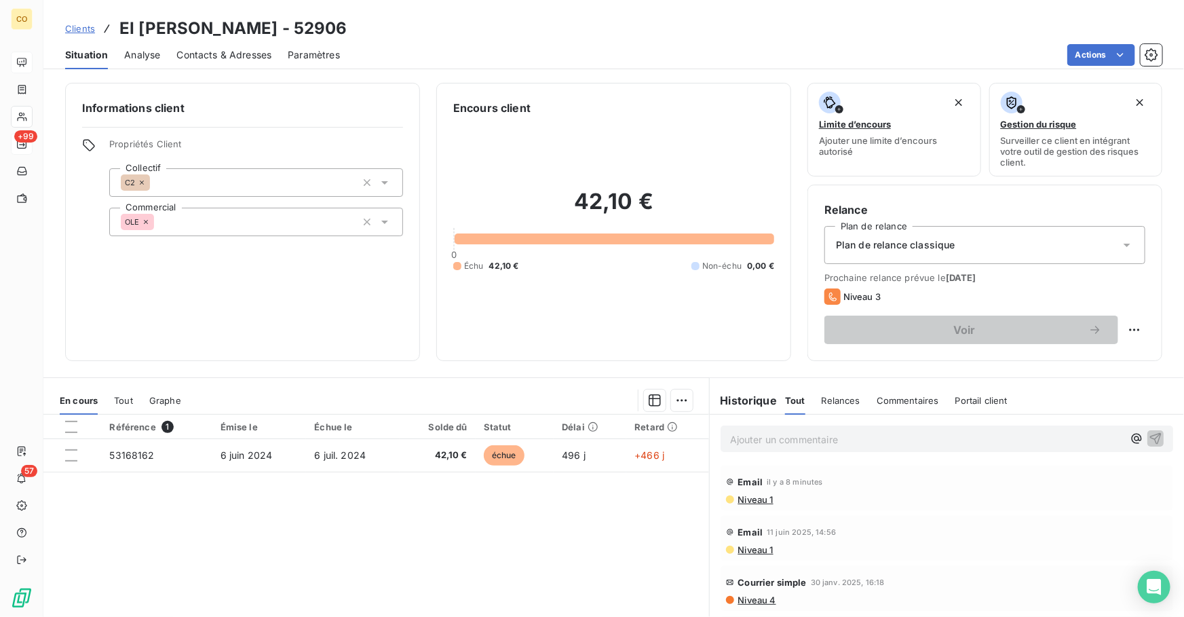
click at [759, 500] on span "Niveau 1" at bounding box center [755, 499] width 37 height 11
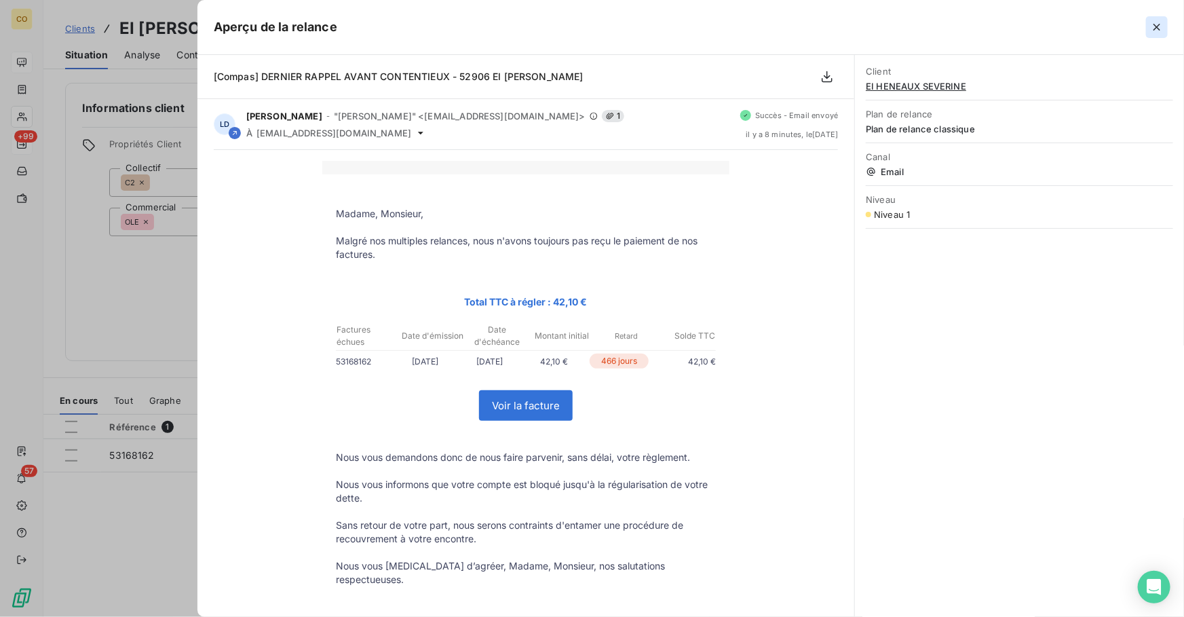
click at [1159, 21] on icon "button" at bounding box center [1157, 27] width 14 height 14
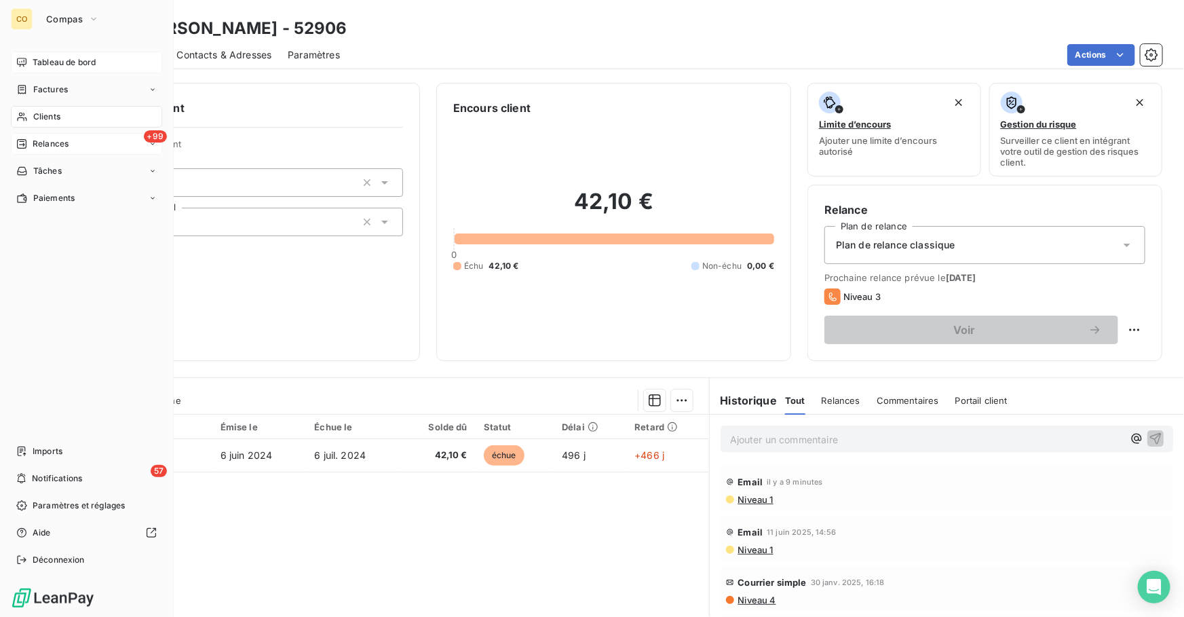
click at [29, 142] on div "Relances" at bounding box center [42, 144] width 52 height 12
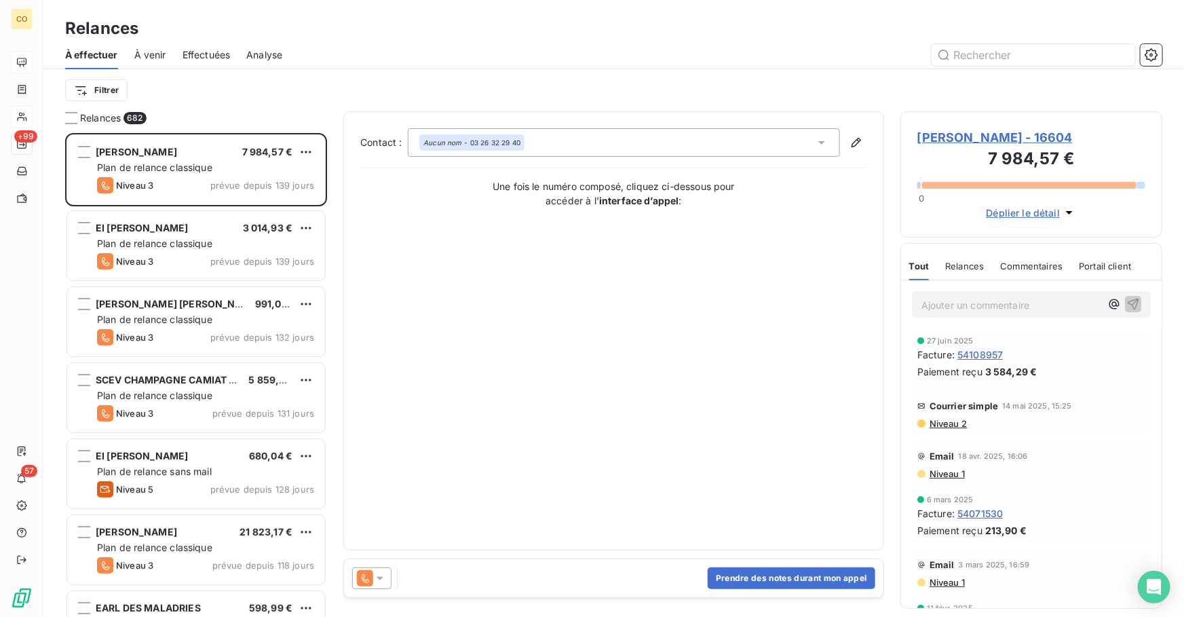
scroll to position [475, 252]
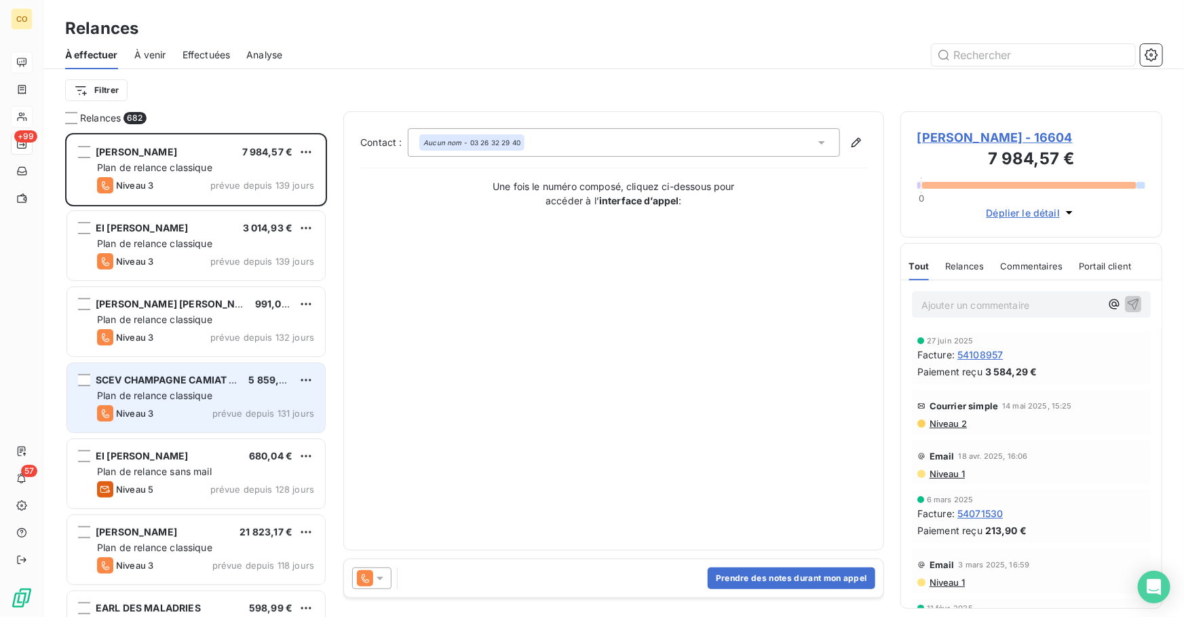
click at [201, 410] on div "Niveau 3 prévue depuis 131 jours" at bounding box center [205, 413] width 217 height 16
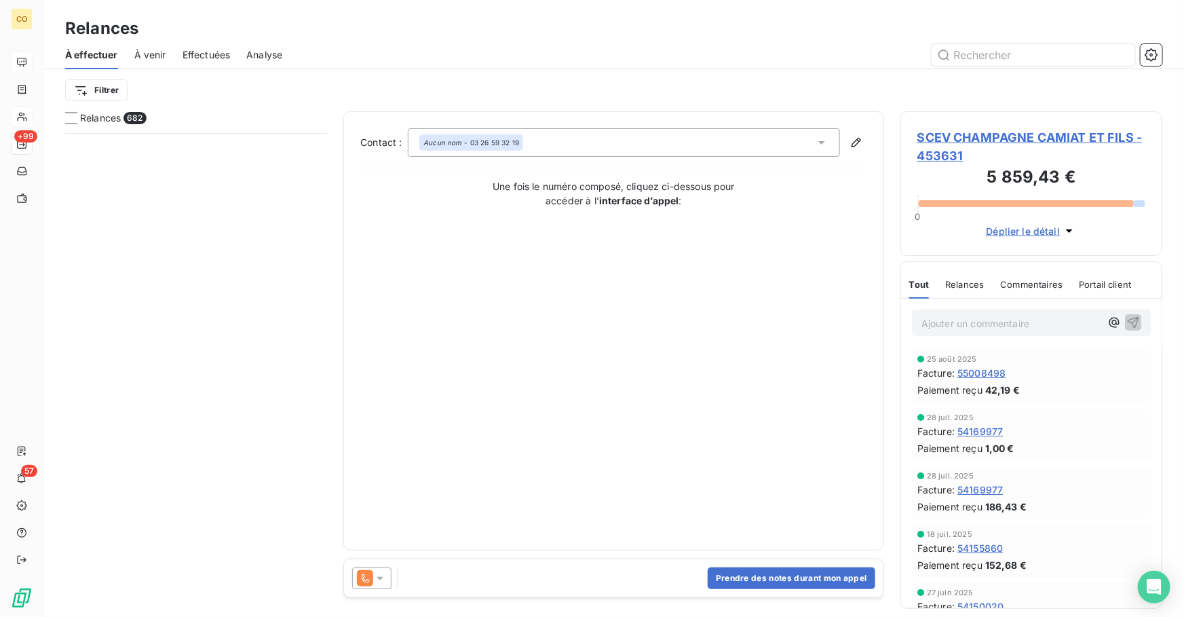
scroll to position [9715, 0]
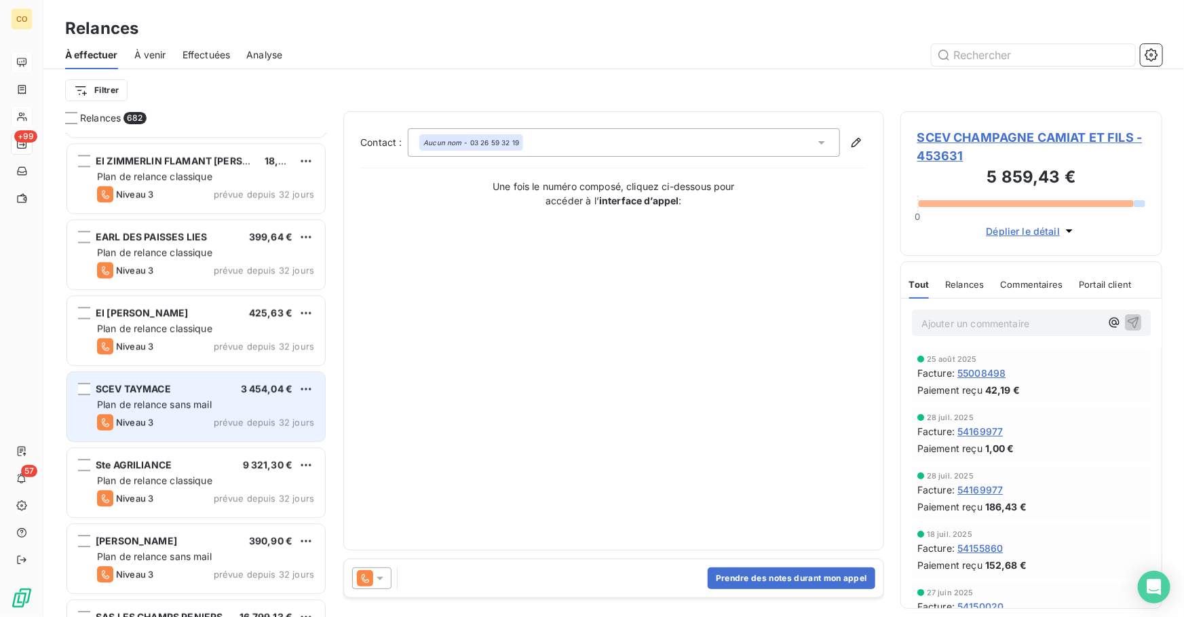
click at [231, 388] on div "SCEV TAYMACE 3 454,04 €" at bounding box center [205, 389] width 217 height 12
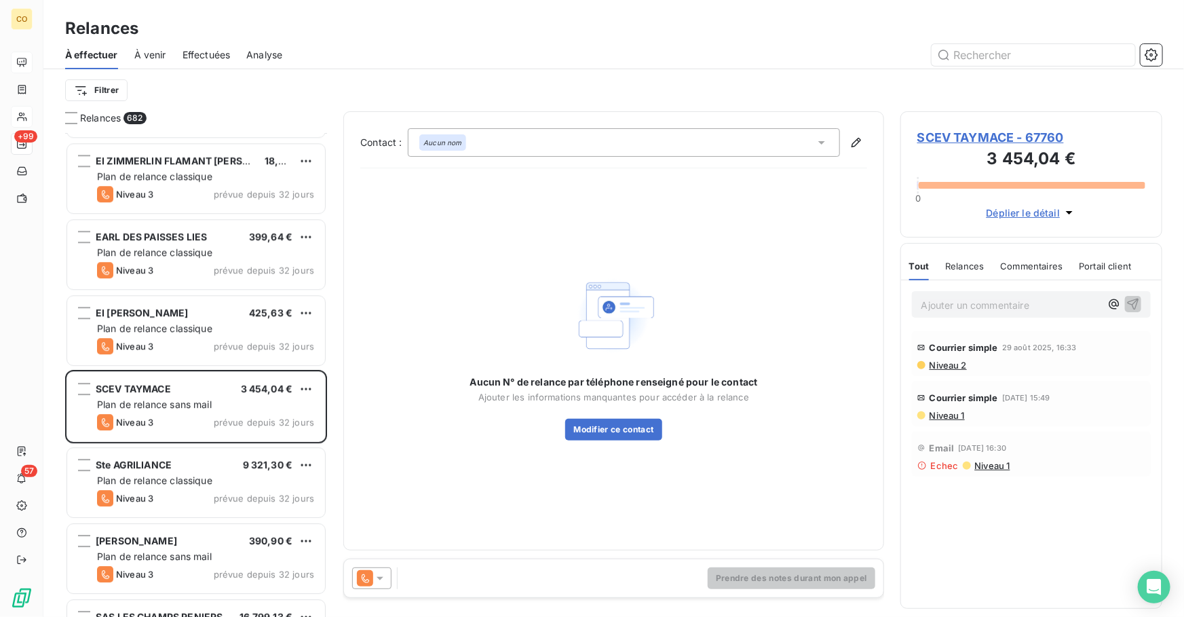
click at [380, 583] on icon at bounding box center [380, 578] width 14 height 14
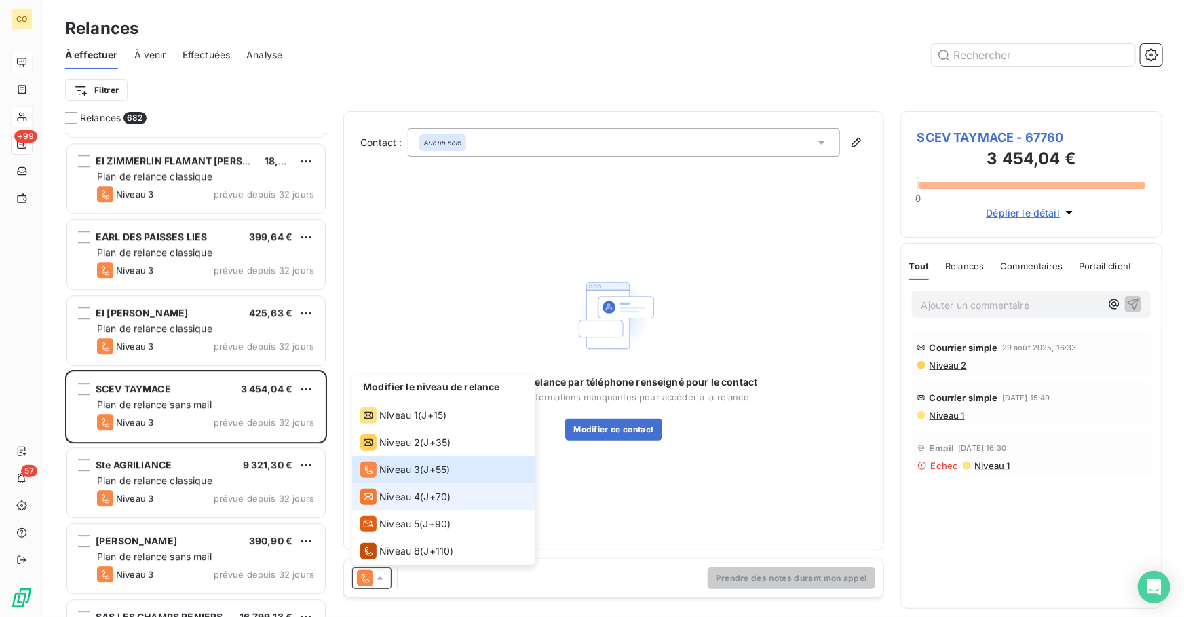
click at [397, 501] on span "Niveau 4" at bounding box center [399, 497] width 41 height 14
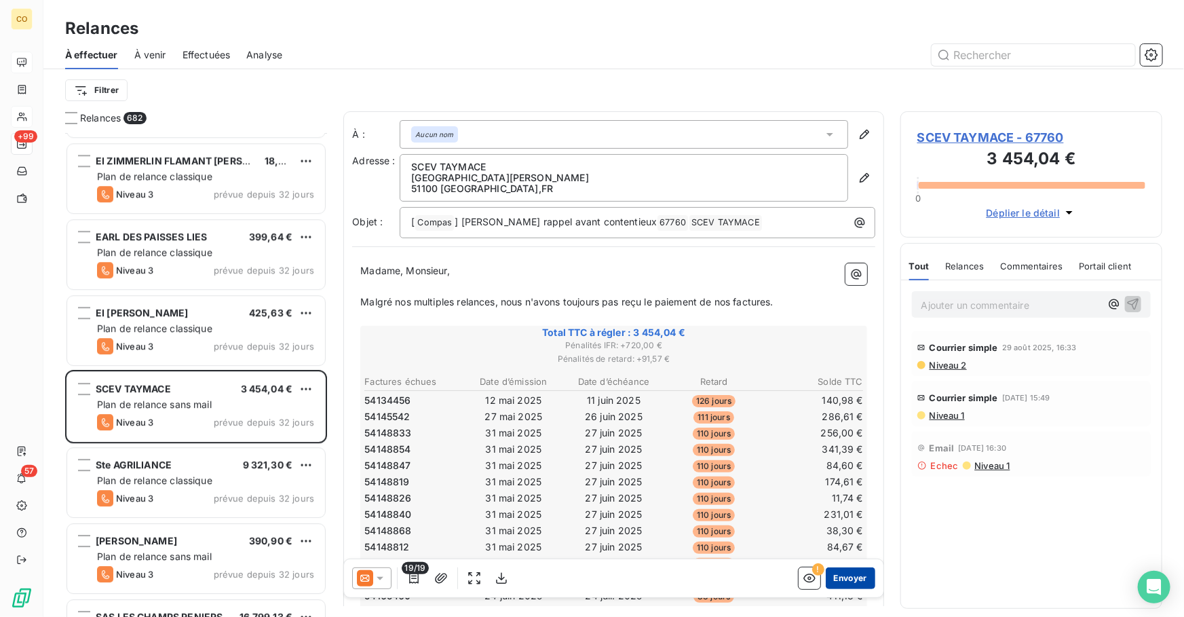
click at [840, 570] on button "Envoyer" at bounding box center [850, 578] width 50 height 22
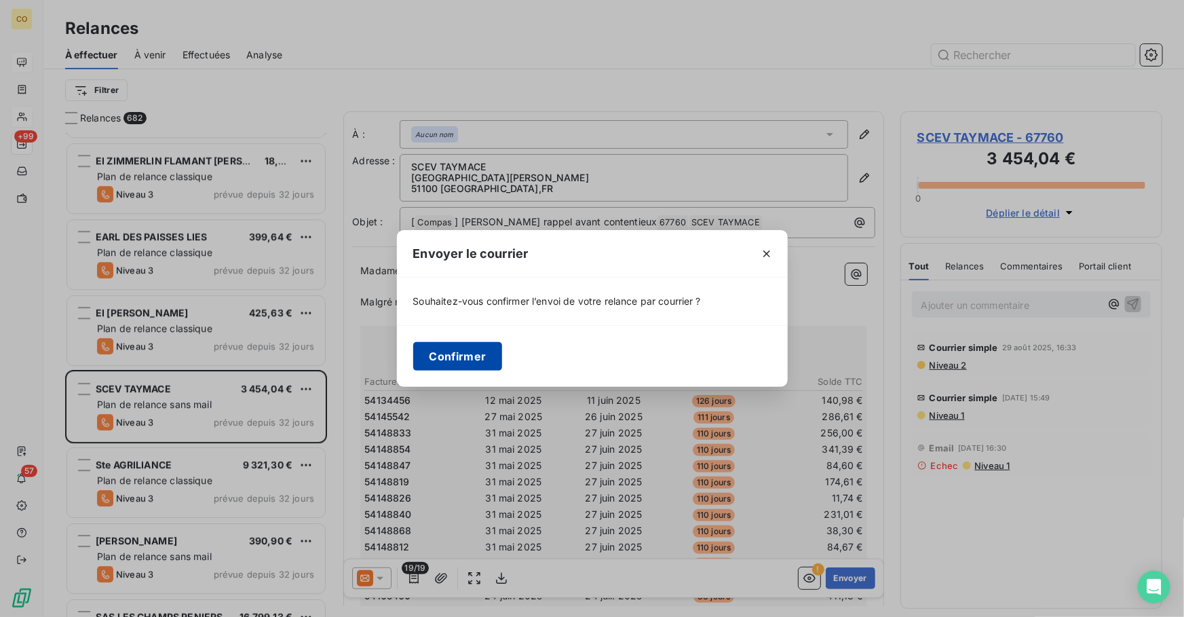
click at [448, 360] on button "Confirmer" at bounding box center [458, 356] width 90 height 28
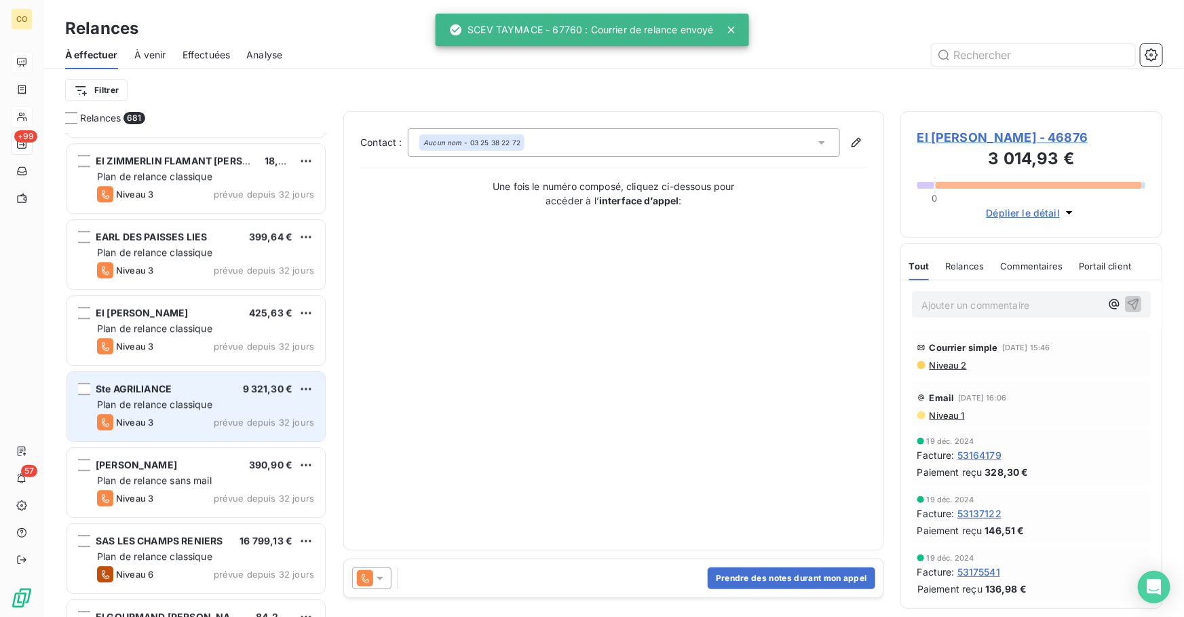
click at [191, 400] on span "Plan de relance classique" at bounding box center [154, 404] width 115 height 12
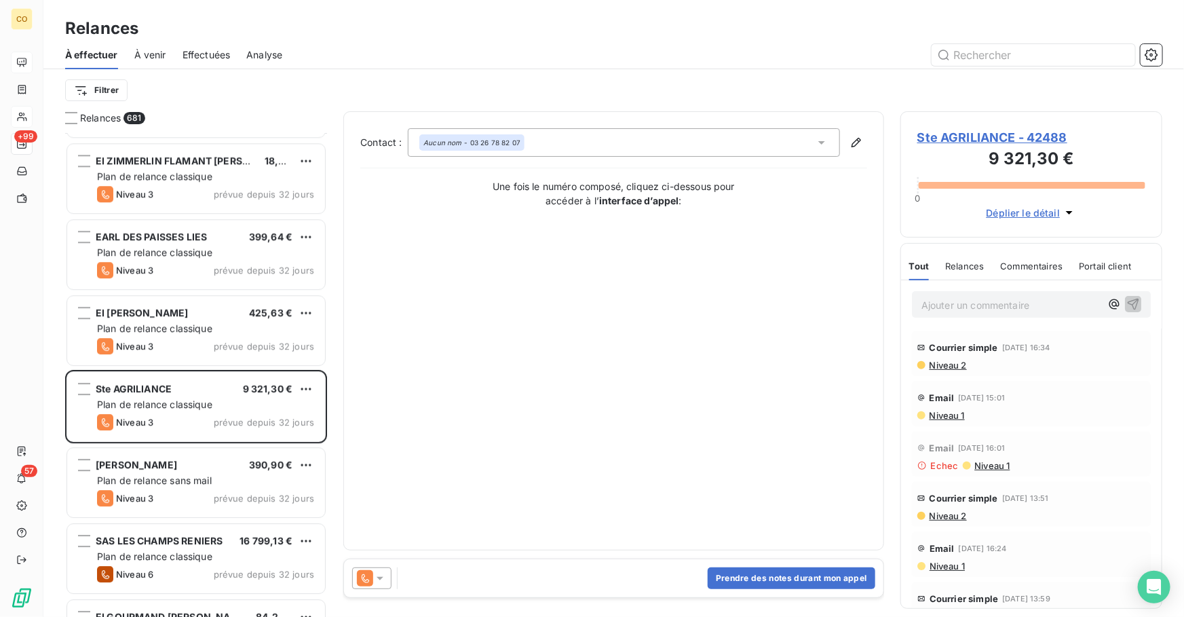
click at [377, 577] on icon at bounding box center [380, 578] width 14 height 14
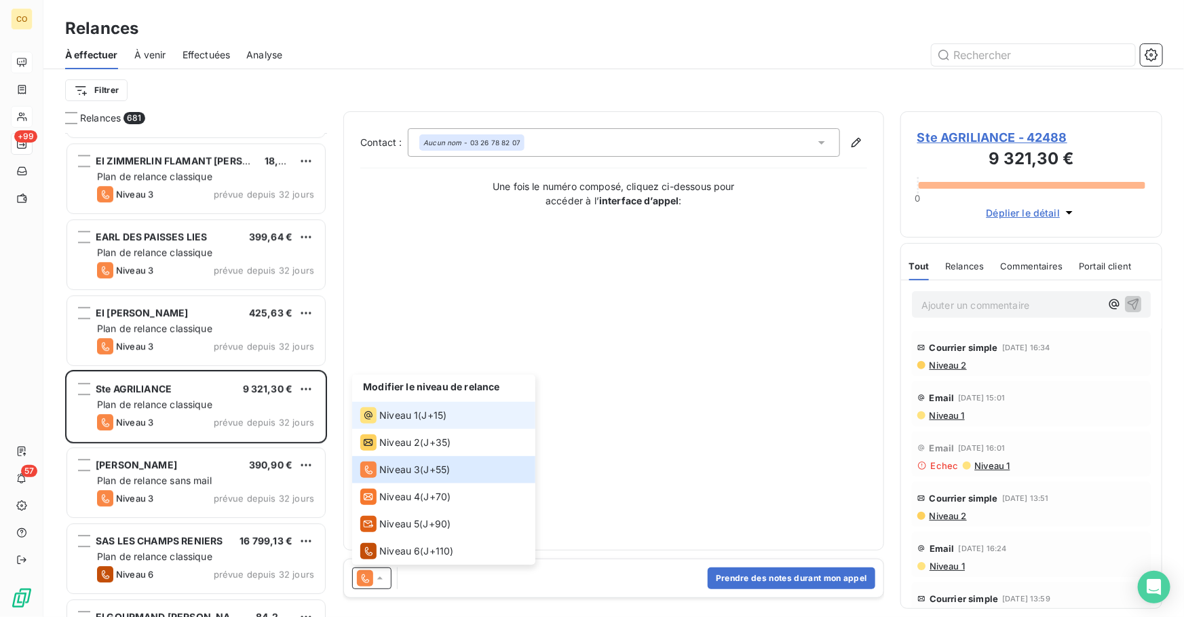
click at [414, 414] on span "Niveau 1" at bounding box center [398, 415] width 39 height 14
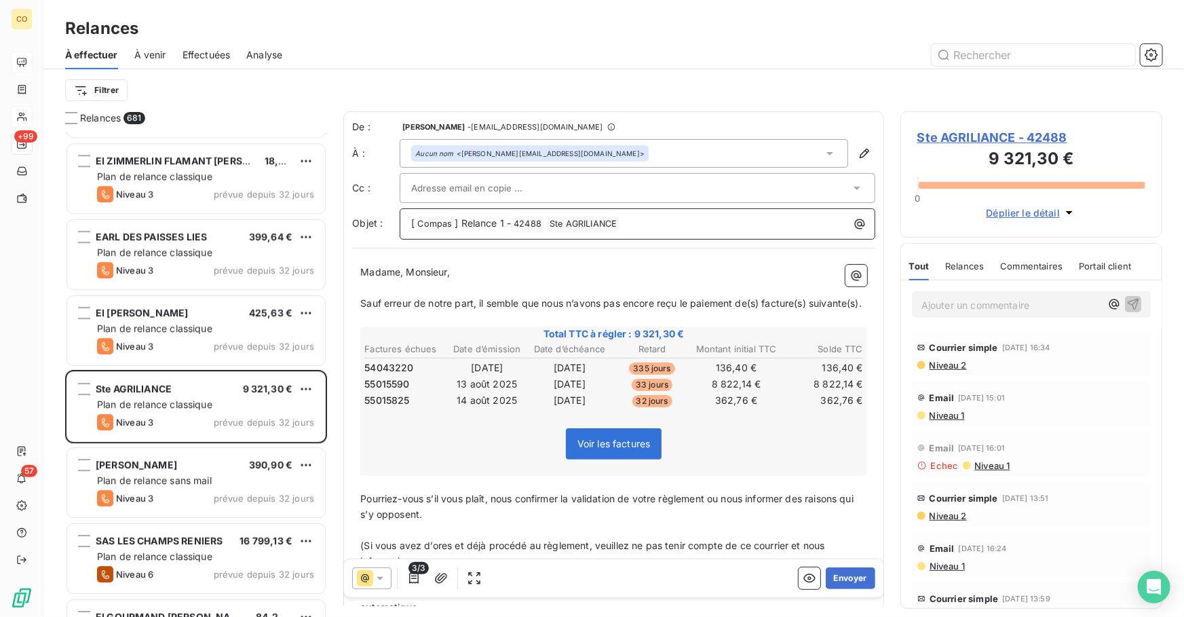
click at [503, 216] on p "[ Compas ﻿ ] Relance 1 - 42488 ﻿ Ste AGRILIANCE ﻿ ﻿" at bounding box center [640, 224] width 459 height 16
click at [549, 179] on div at bounding box center [630, 188] width 439 height 20
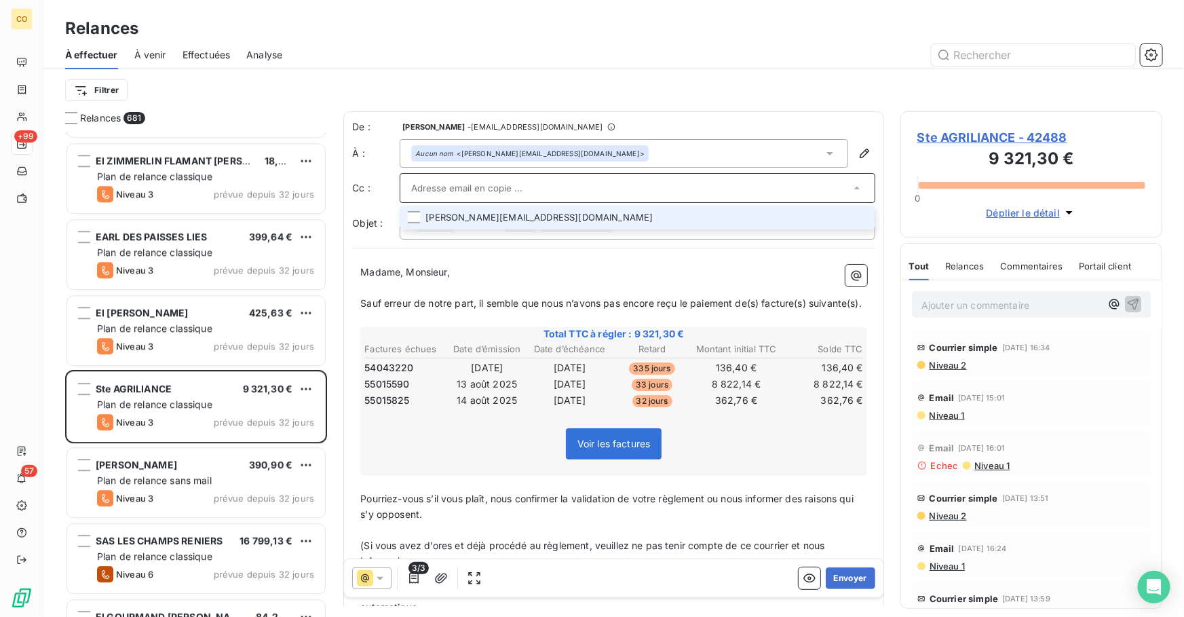
click at [539, 218] on li "carine.le-mounier@vivescia.com" at bounding box center [636, 218] width 475 height 24
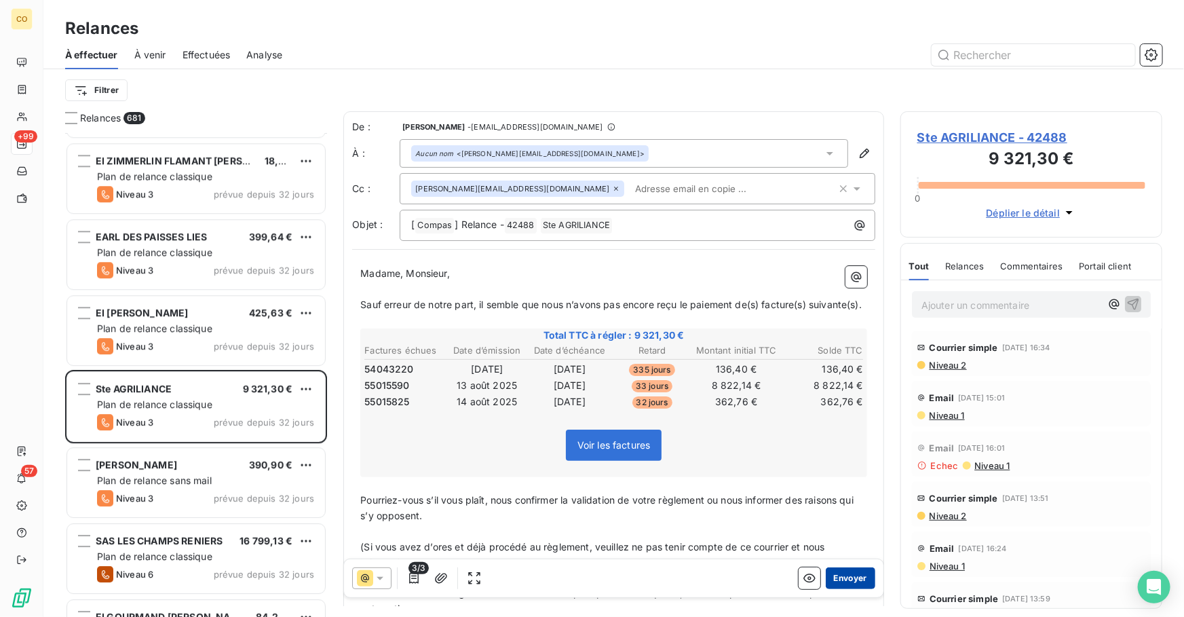
click at [833, 583] on button "Envoyer" at bounding box center [850, 578] width 50 height 22
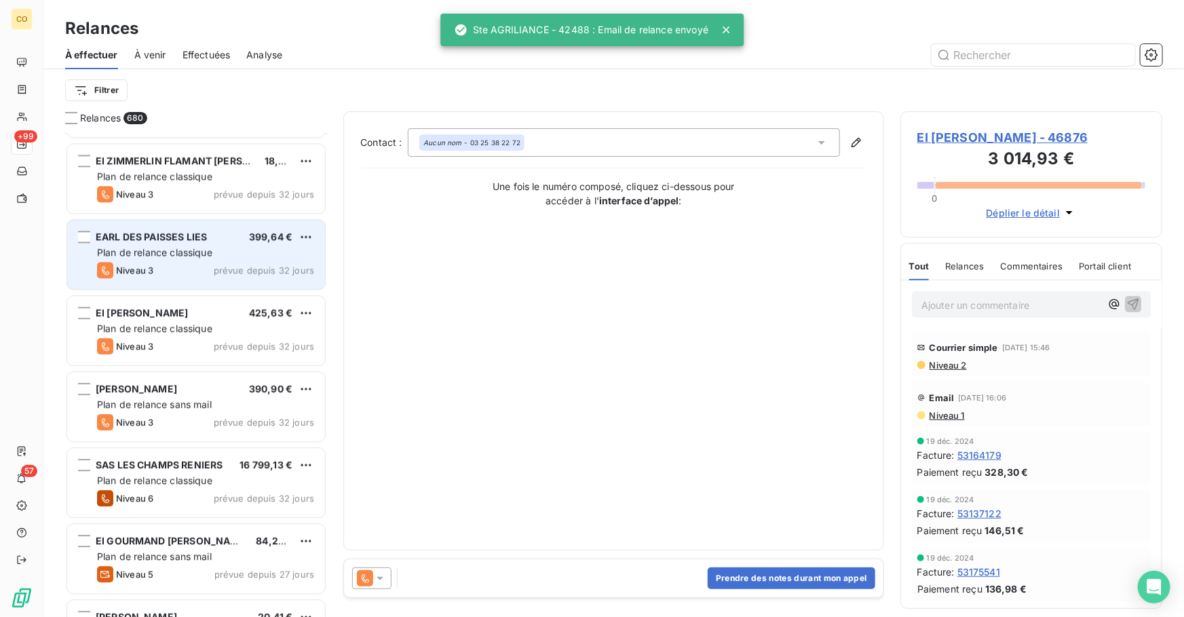
click at [160, 267] on div "Niveau 3 prévue depuis 32 jours" at bounding box center [205, 270] width 217 height 16
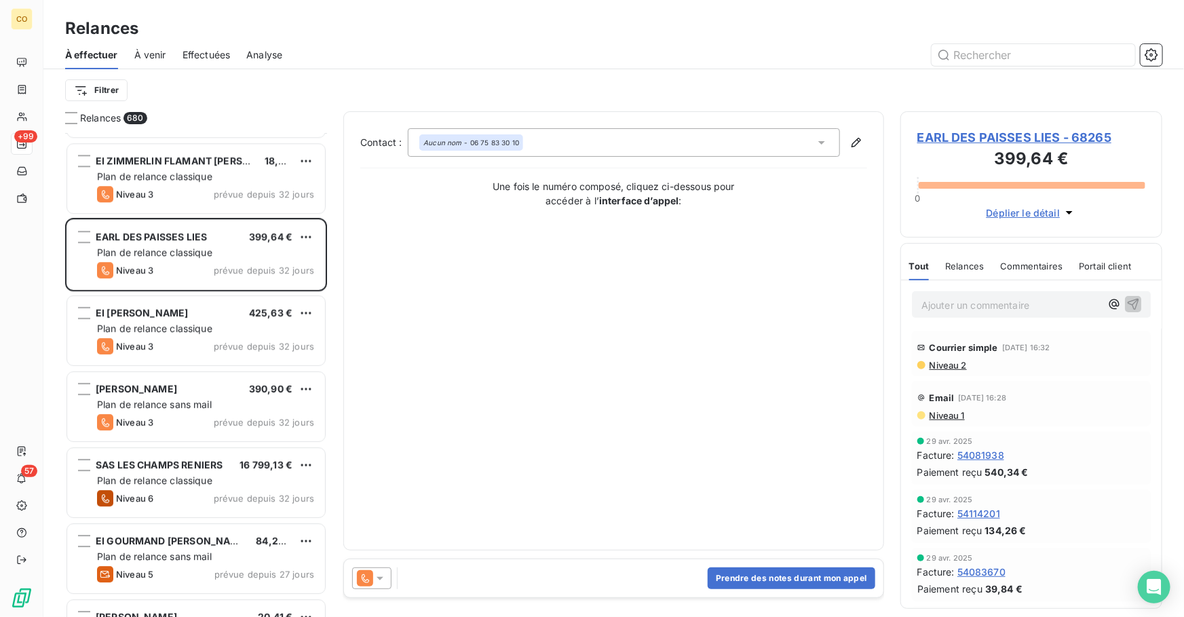
click at [353, 577] on div at bounding box center [371, 578] width 39 height 22
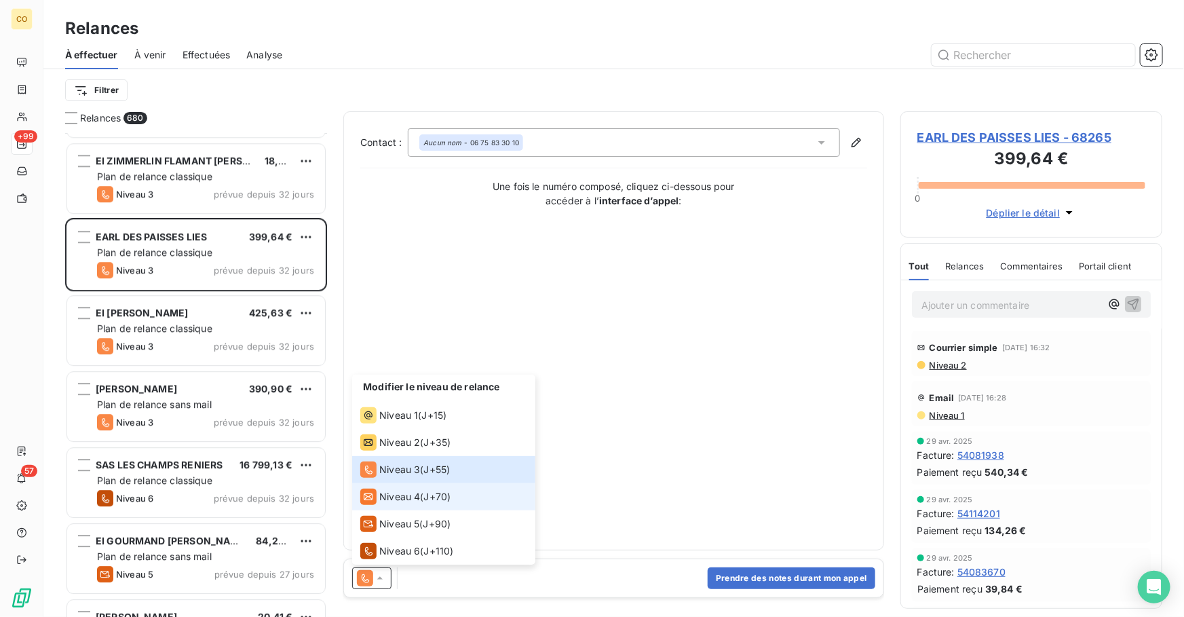
click at [421, 488] on div "Niveau 4 ( J+70 )" at bounding box center [405, 496] width 90 height 16
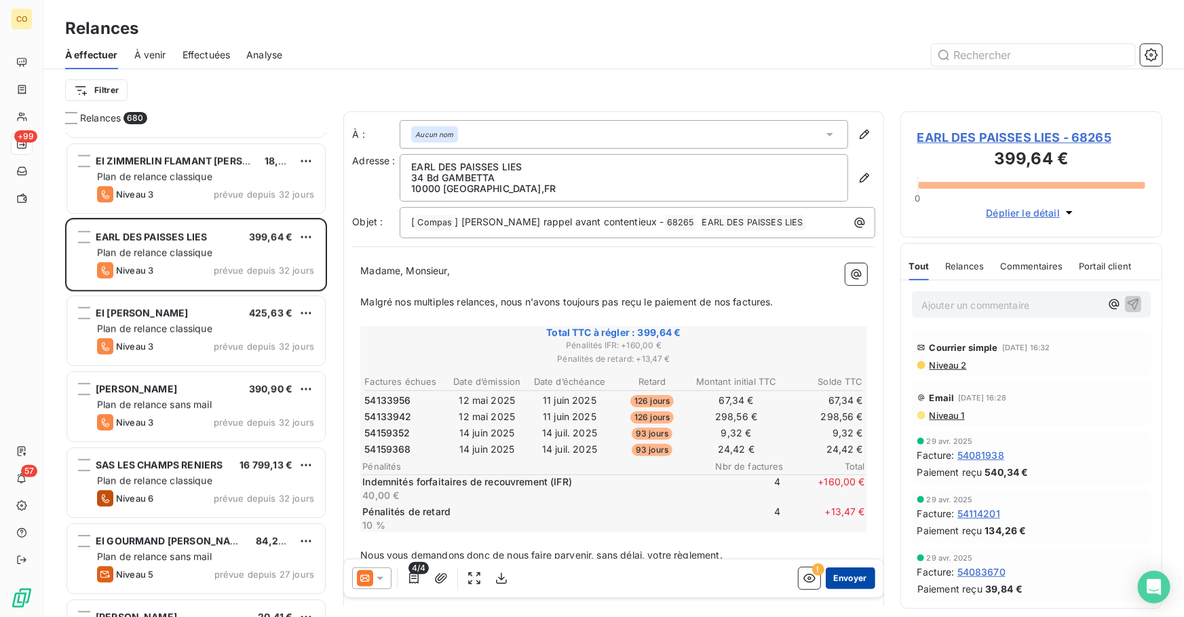
click at [845, 579] on button "Envoyer" at bounding box center [850, 578] width 50 height 22
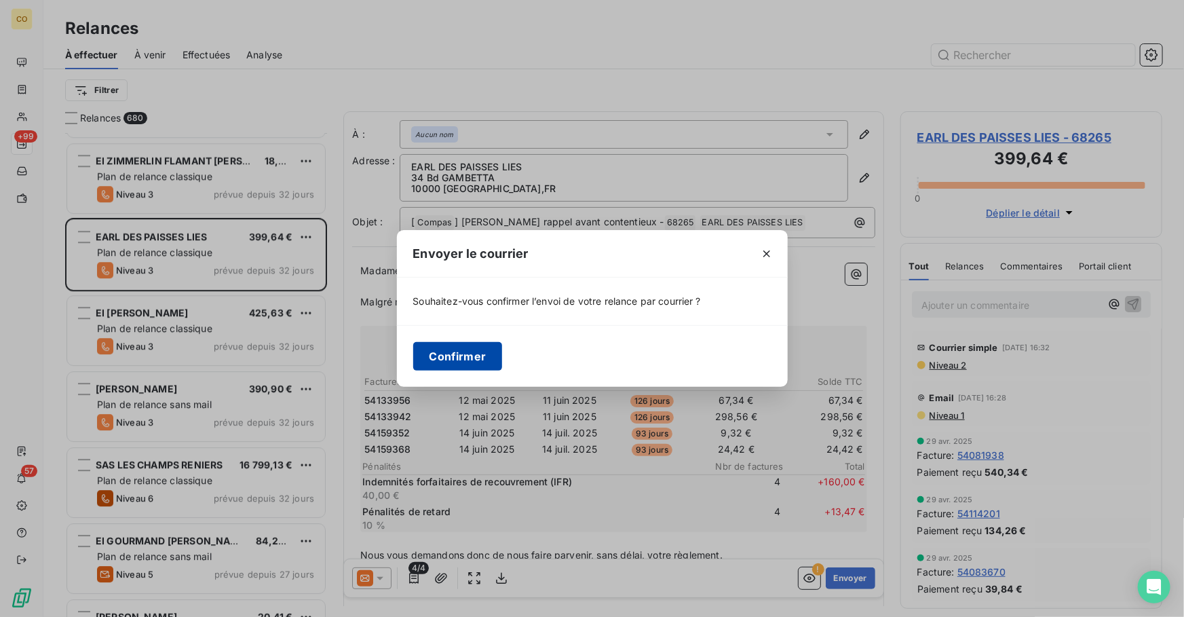
click at [446, 356] on button "Confirmer" at bounding box center [458, 356] width 90 height 28
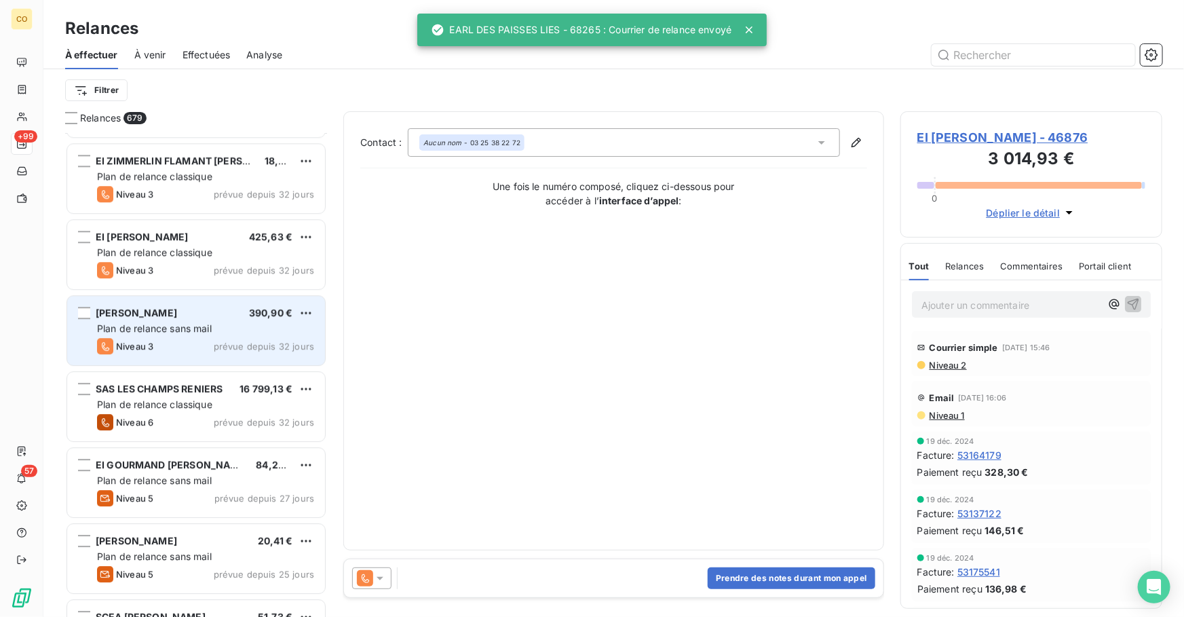
click at [177, 325] on span "Plan de relance sans mail" at bounding box center [154, 328] width 115 height 12
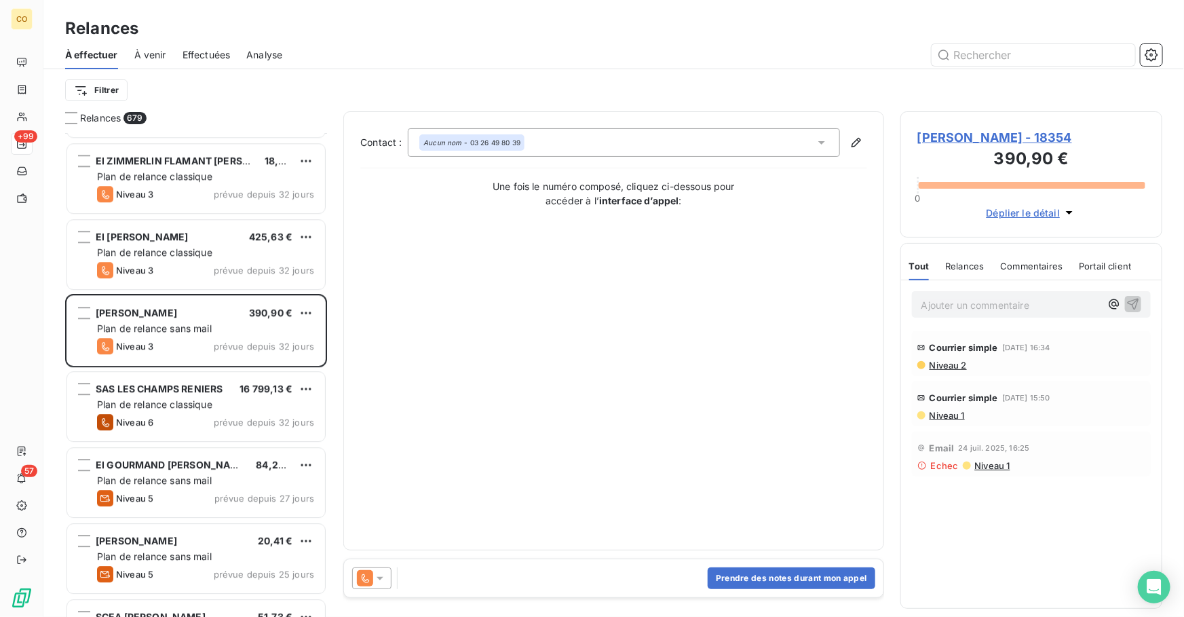
click at [371, 576] on icon at bounding box center [365, 578] width 16 height 16
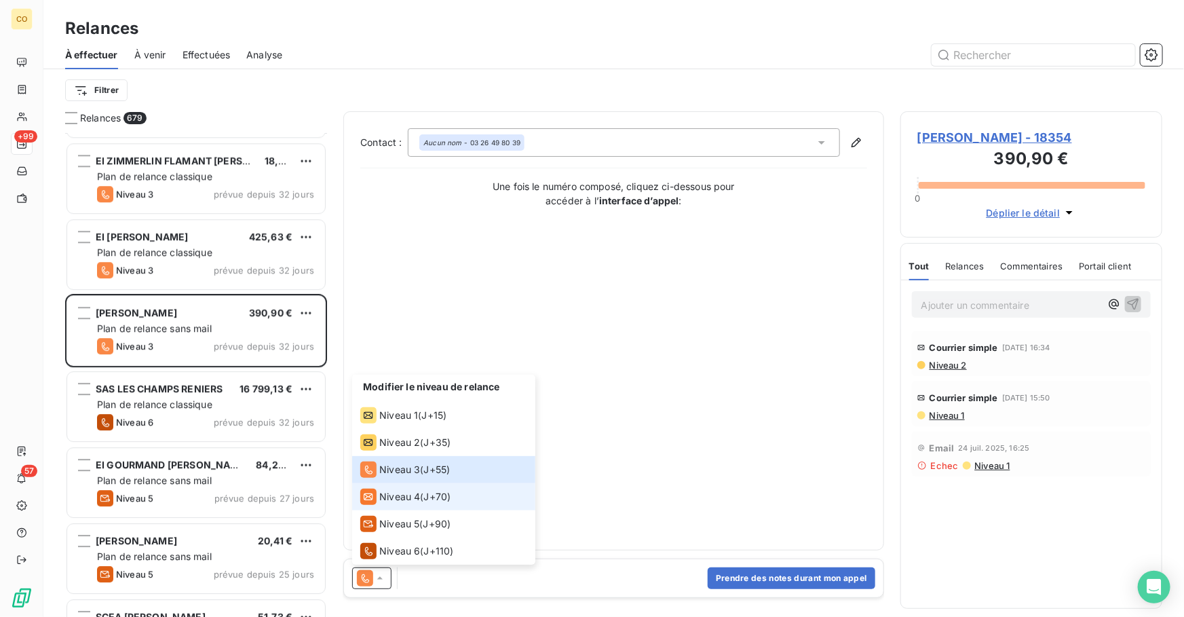
click at [410, 499] on span "Niveau 4" at bounding box center [399, 497] width 41 height 14
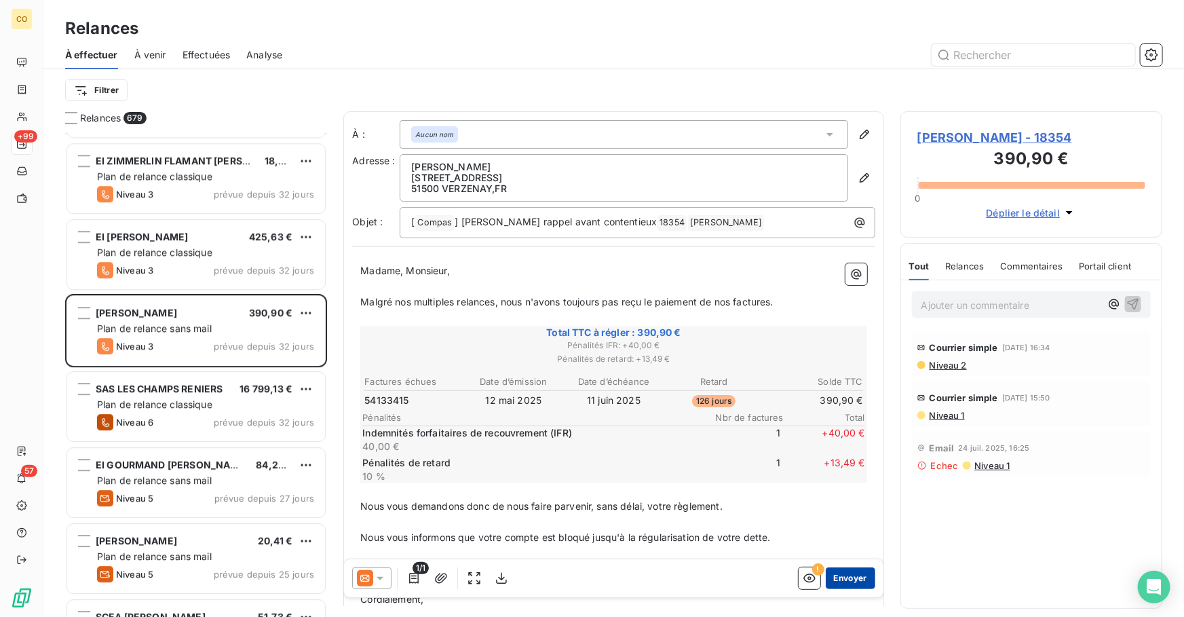
click at [836, 574] on button "Envoyer" at bounding box center [850, 578] width 50 height 22
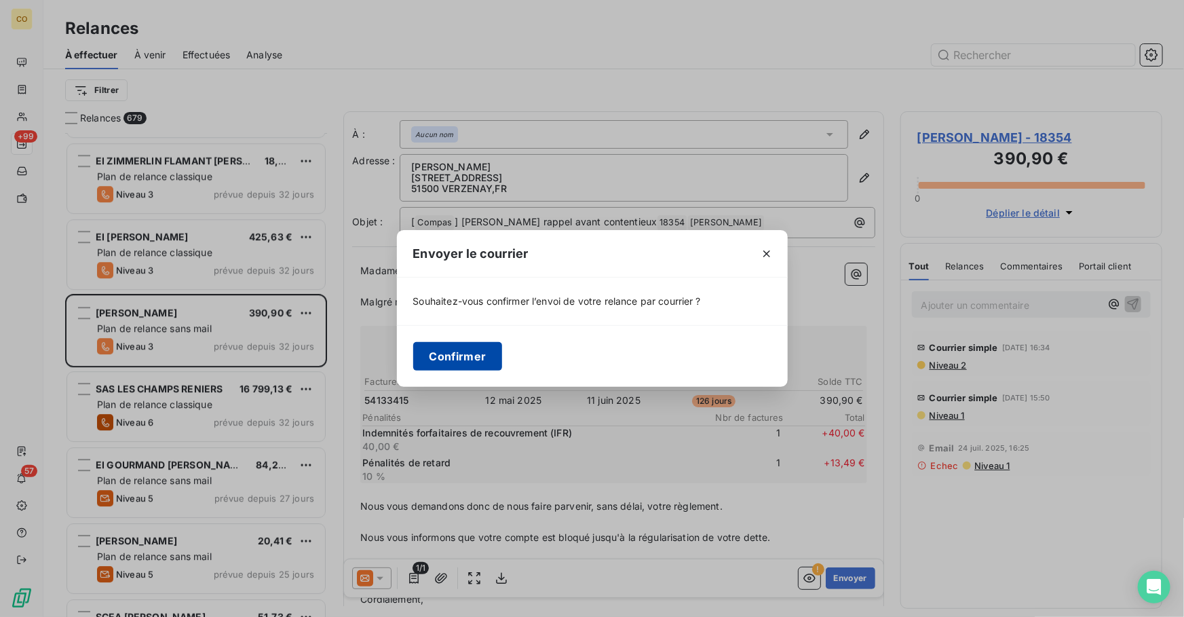
click at [482, 361] on button "Confirmer" at bounding box center [458, 356] width 90 height 28
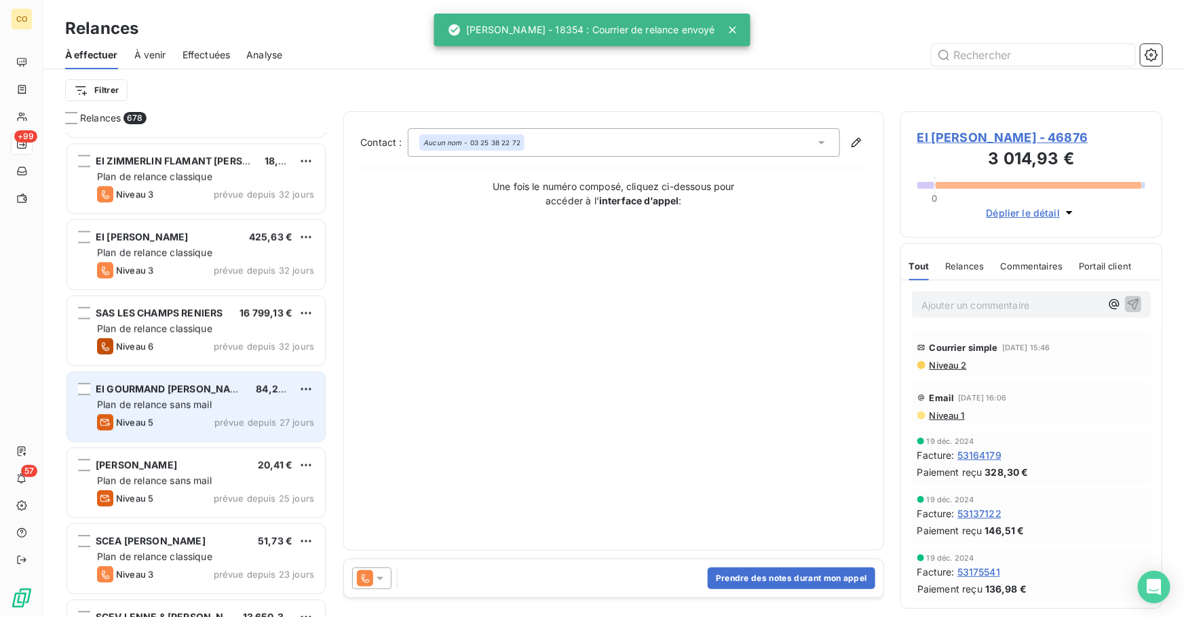
click at [188, 414] on div "Niveau 5 prévue depuis 27 jours" at bounding box center [205, 422] width 217 height 16
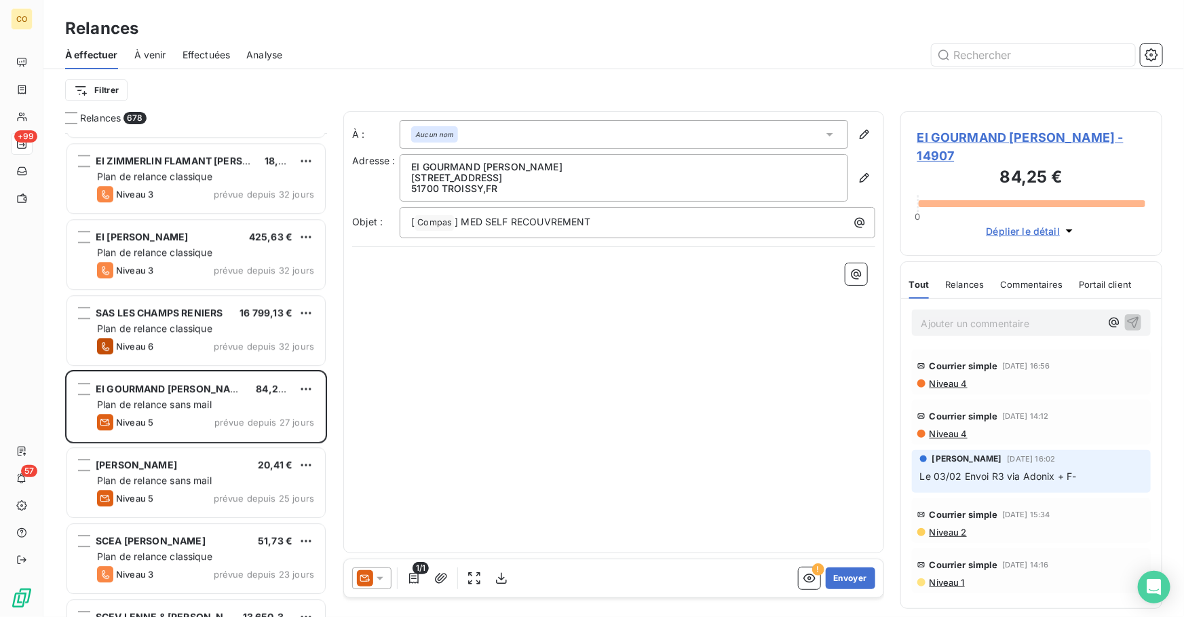
click at [948, 378] on span "Niveau 4" at bounding box center [947, 383] width 39 height 11
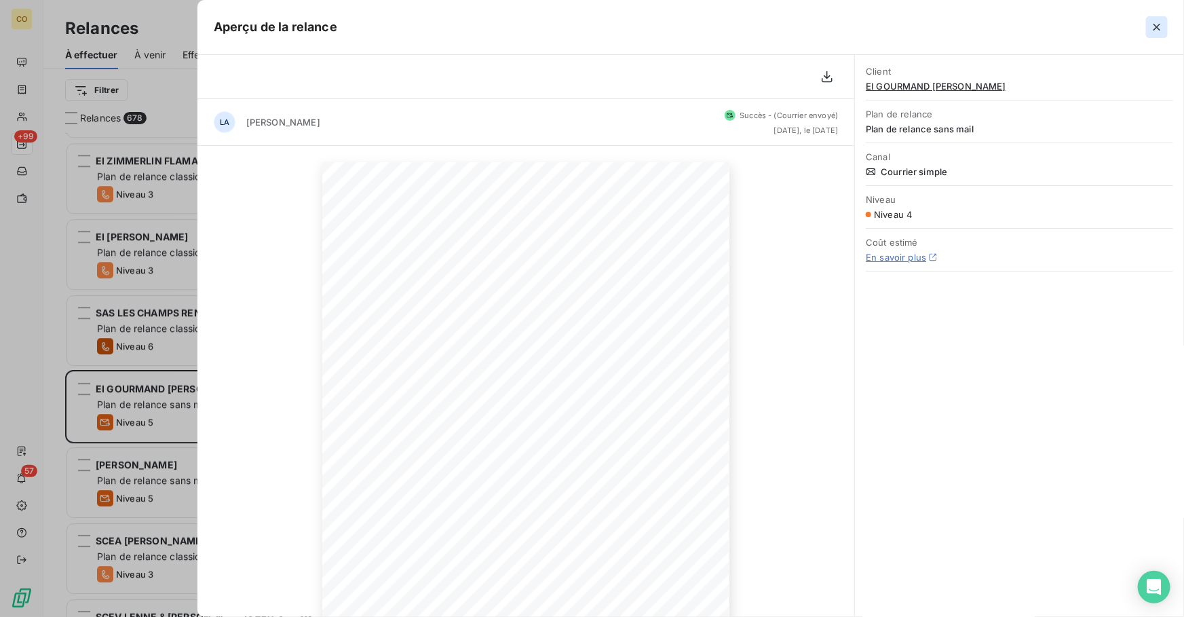
click at [1159, 25] on icon "button" at bounding box center [1157, 27] width 14 height 14
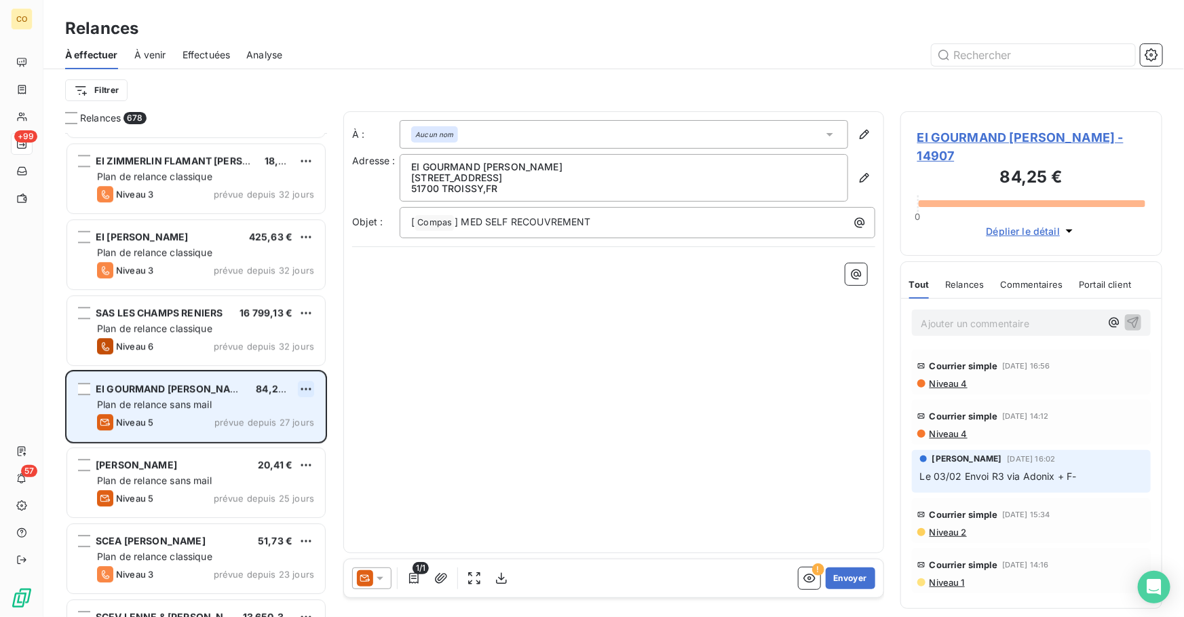
click at [307, 385] on html "CO +99 57 Relances À effectuer À venir Effectuées Analyse Filtrer Relances 678 …" at bounding box center [592, 308] width 1184 height 617
click at [286, 441] on div "Passer cette action" at bounding box center [247, 440] width 121 height 22
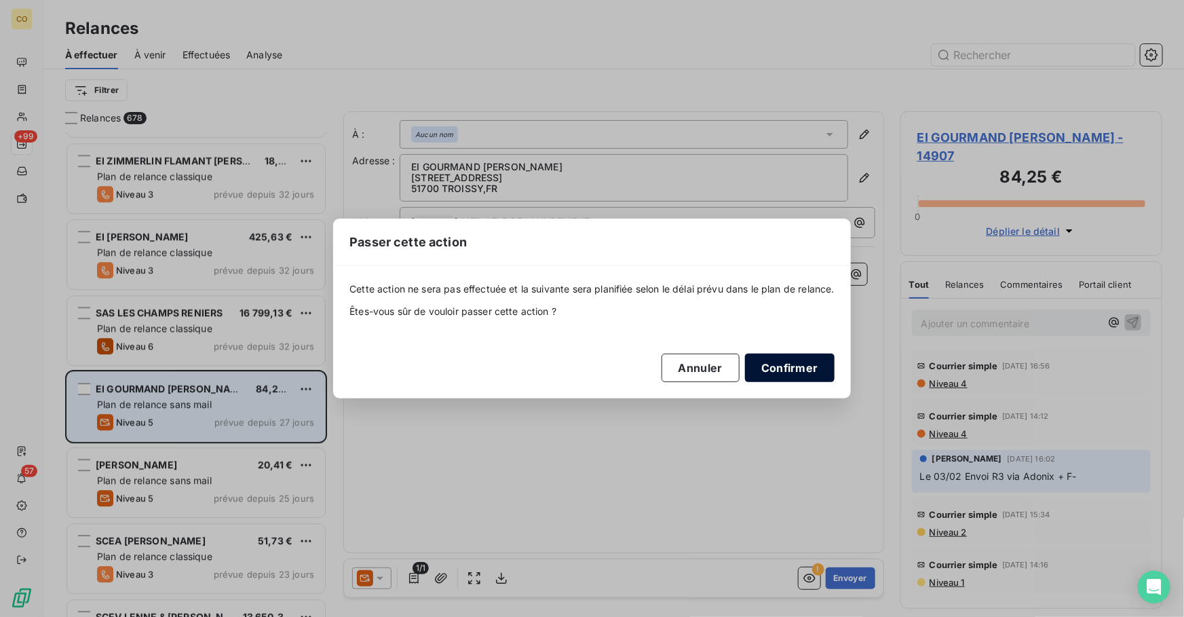
click at [789, 366] on button "Confirmer" at bounding box center [790, 367] width 90 height 28
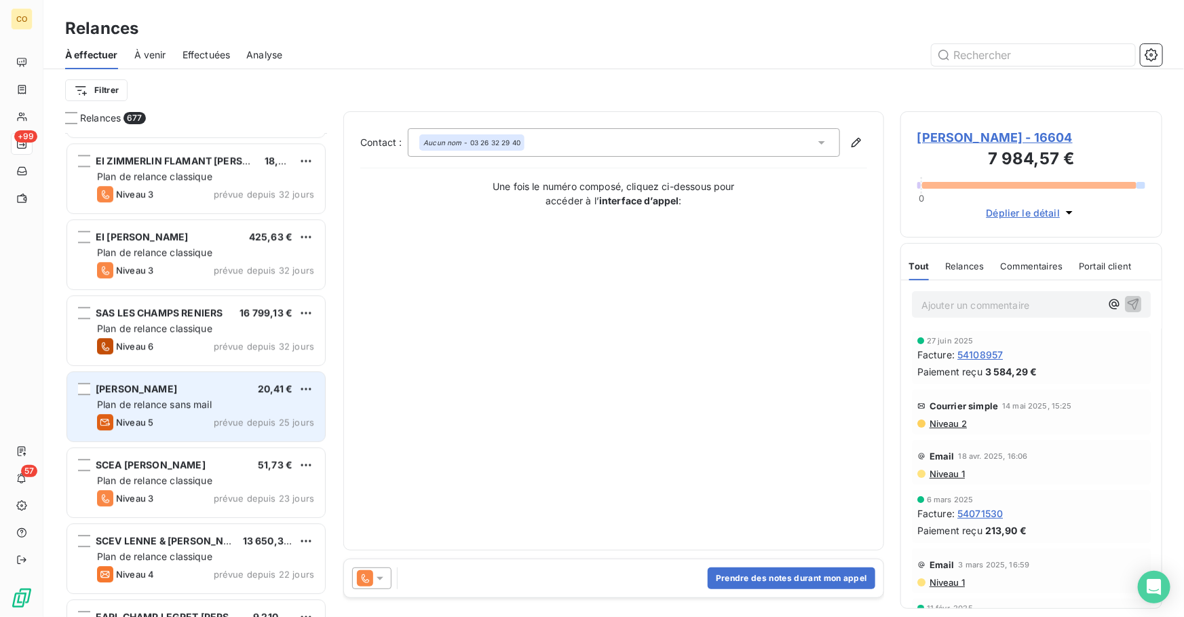
click at [195, 423] on div "Niveau 5 prévue depuis 25 jours" at bounding box center [205, 422] width 217 height 16
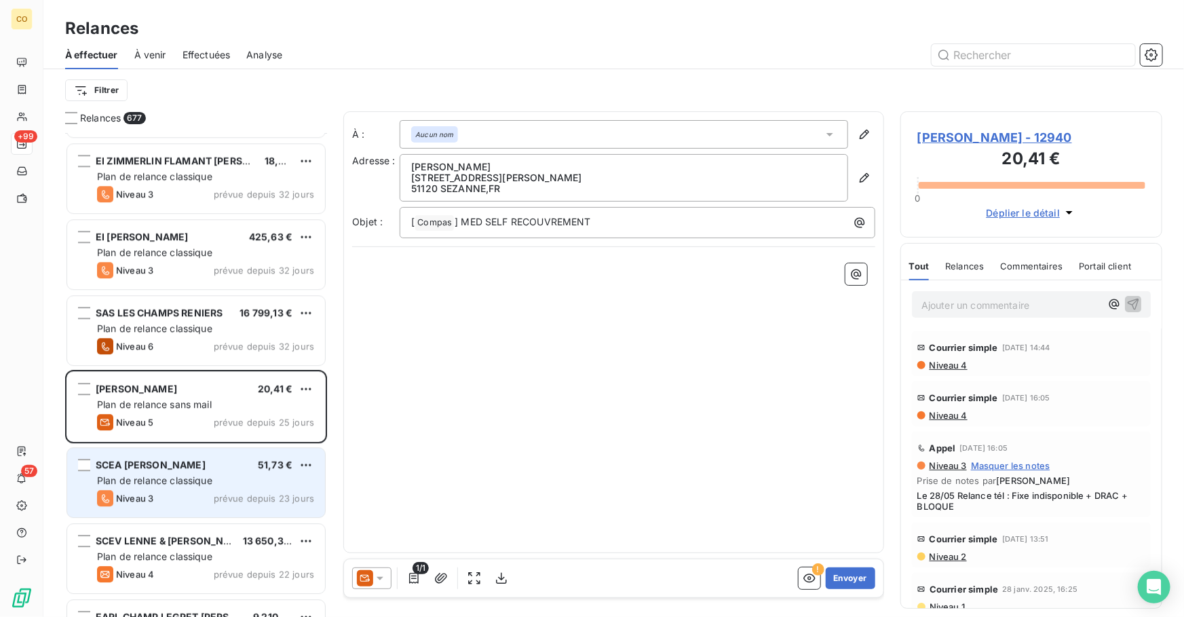
click at [159, 486] on div "Plan de relance classique" at bounding box center [205, 480] width 217 height 14
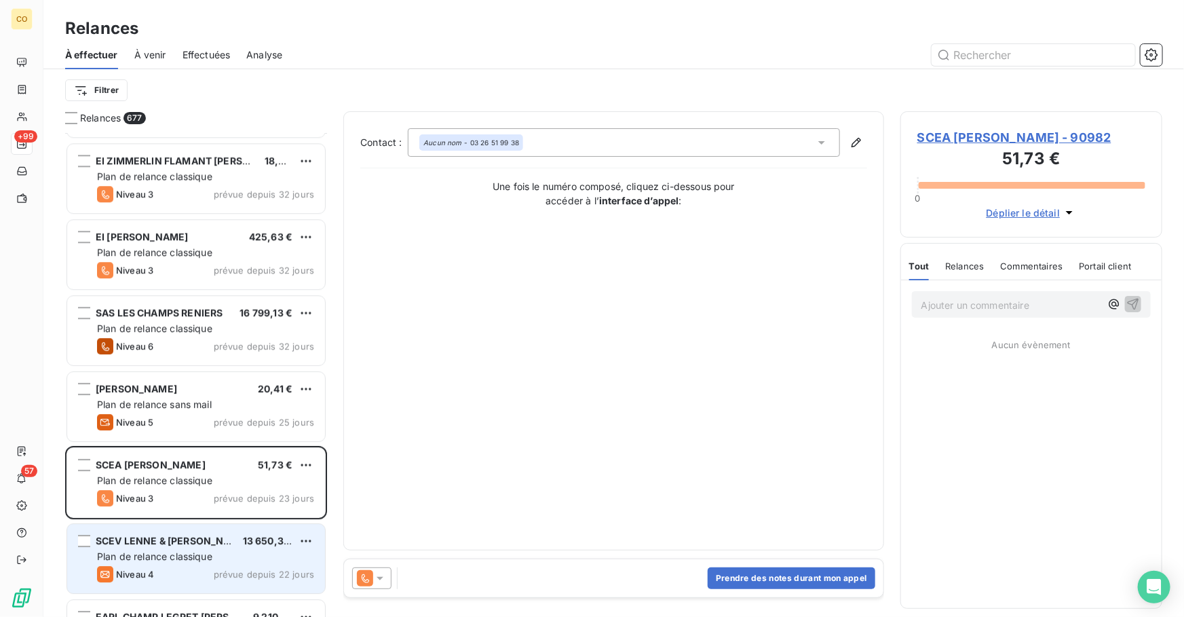
click at [180, 550] on span "Plan de relance classique" at bounding box center [154, 556] width 115 height 12
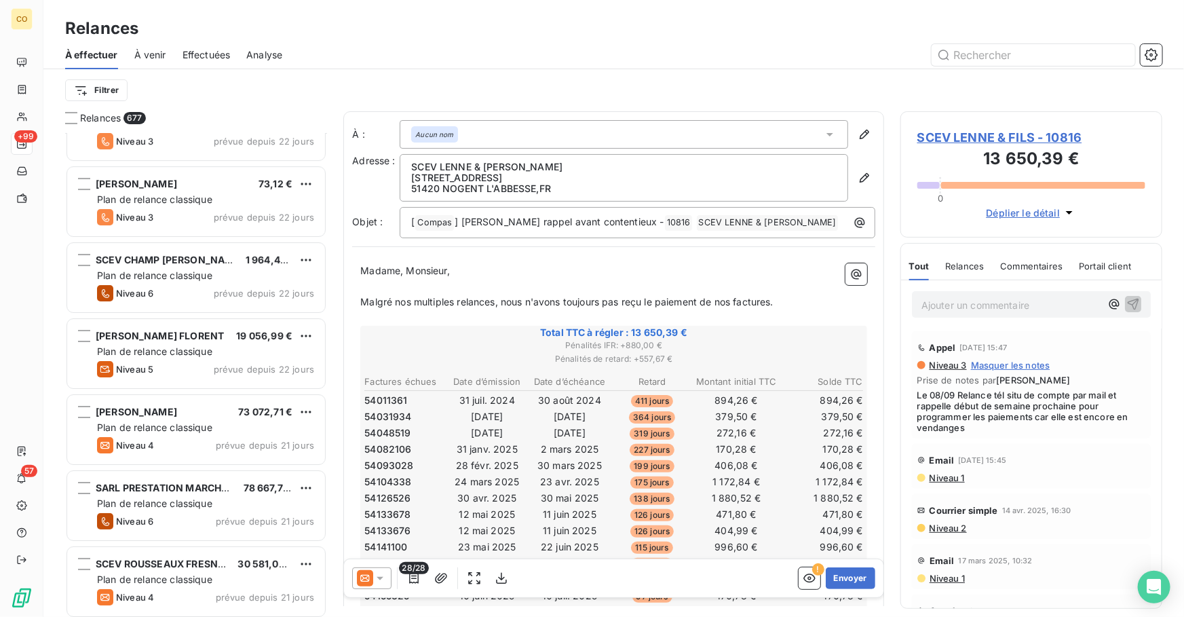
scroll to position [10258, 0]
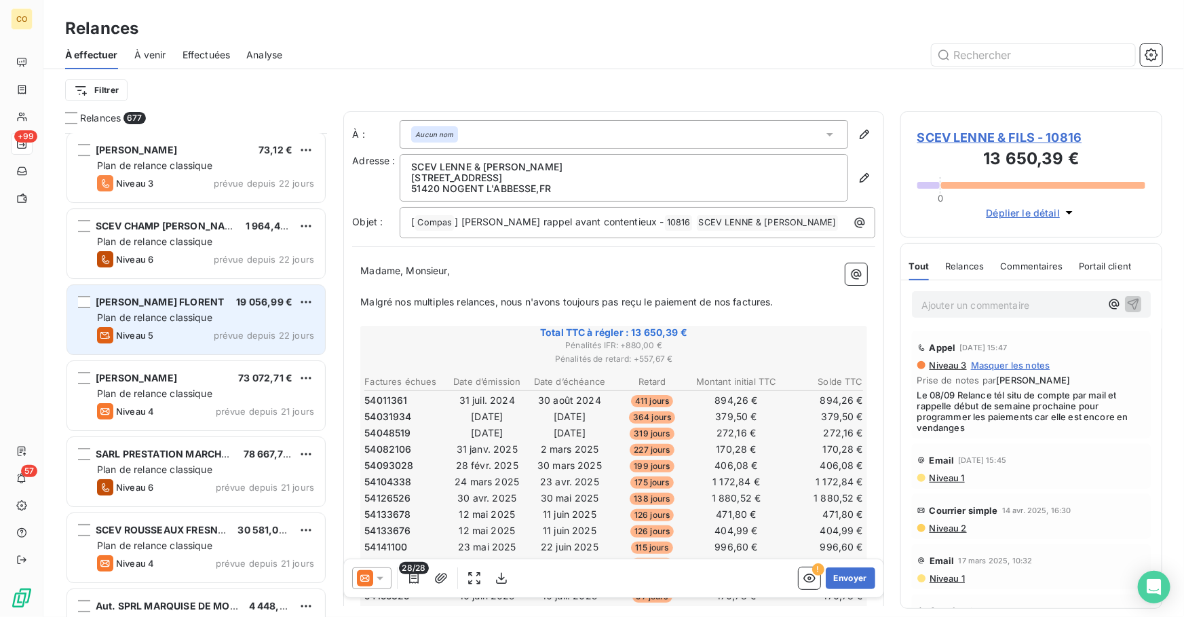
click at [191, 311] on span "Plan de relance classique" at bounding box center [154, 317] width 115 height 12
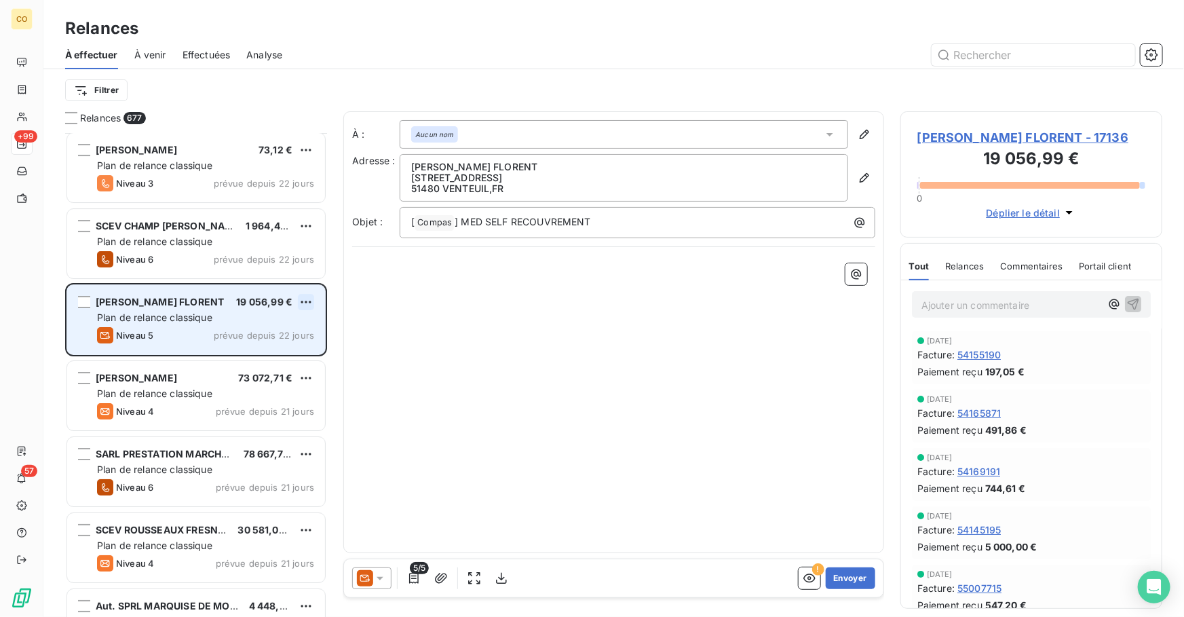
click at [309, 300] on html "CO +99 57 Relances À effectuer À venir Effectuées Analyse Filtrer Relances 677 …" at bounding box center [592, 308] width 1184 height 617
click at [285, 332] on div "Replanifier cette action" at bounding box center [247, 329] width 121 height 22
select select "9"
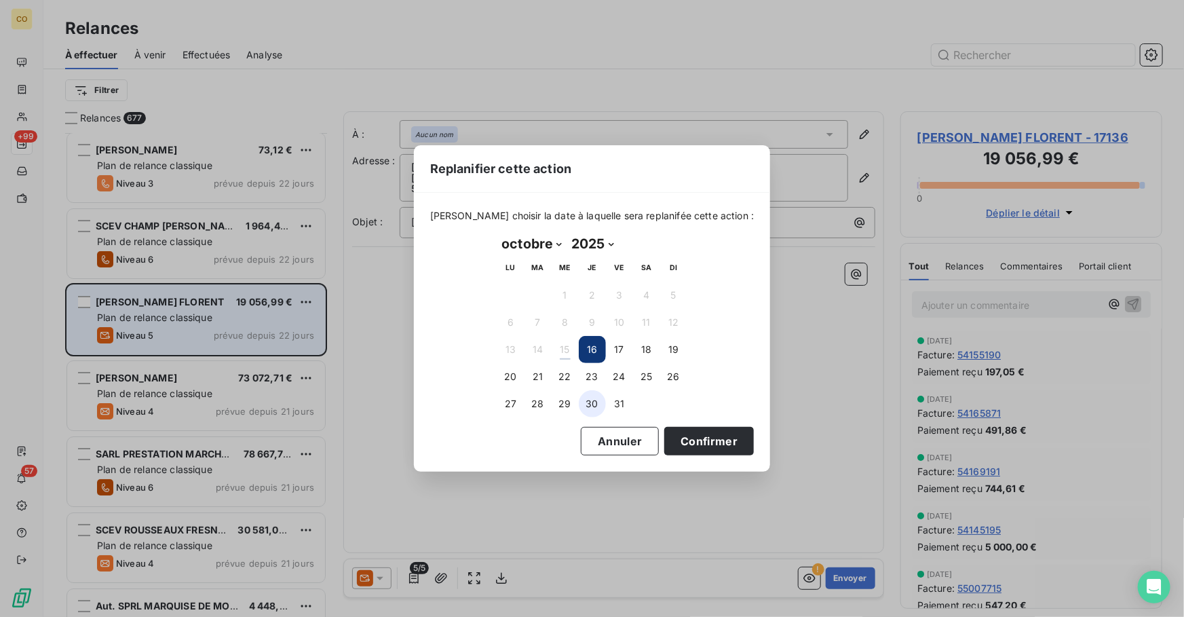
click at [599, 402] on button "30" at bounding box center [592, 403] width 27 height 27
click at [690, 442] on button "Confirmer" at bounding box center [709, 441] width 90 height 28
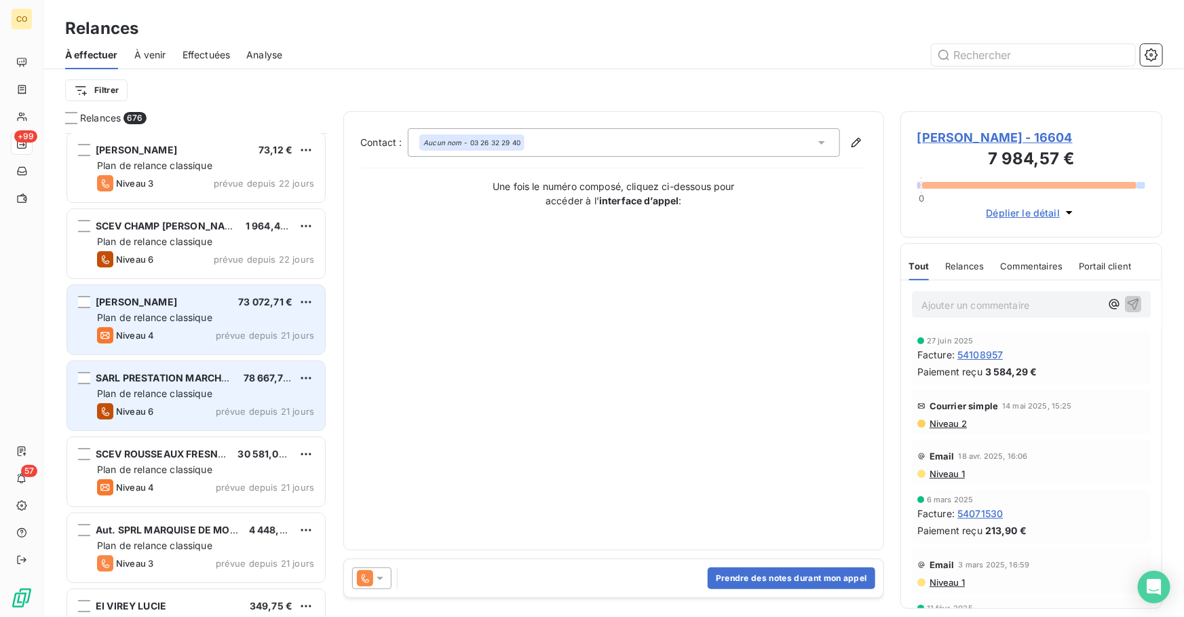
click at [197, 389] on span "Plan de relance classique" at bounding box center [154, 393] width 115 height 12
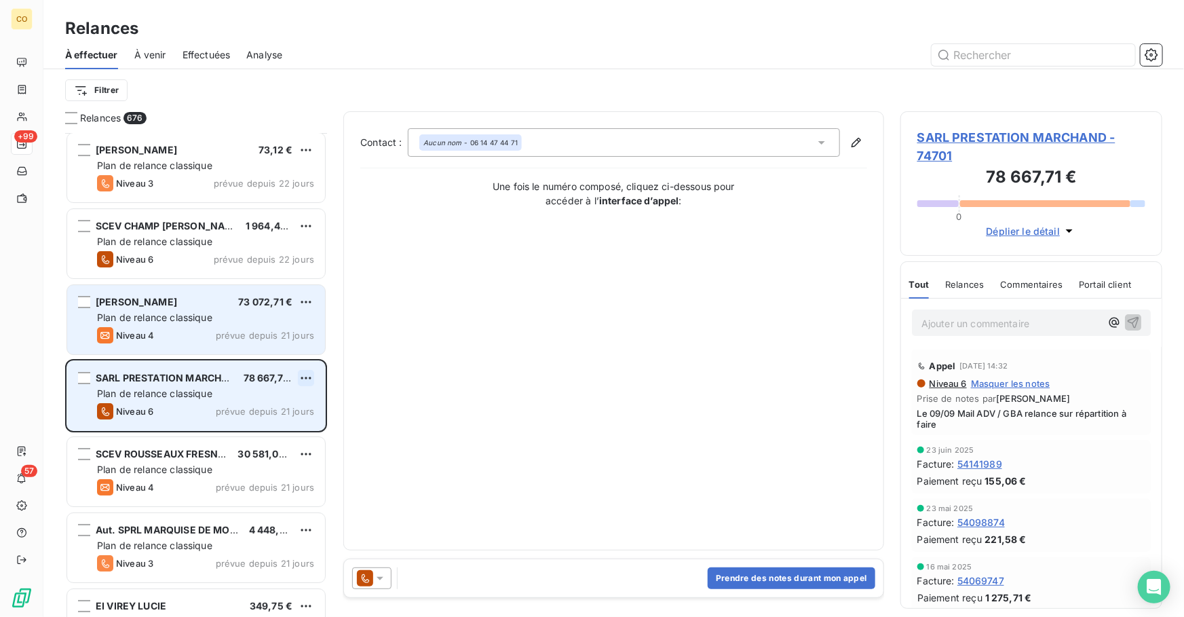
click at [312, 376] on html "CO +99 57 Relances À effectuer À venir Effectuées Analyse Filtrer Relances 676 …" at bounding box center [592, 308] width 1184 height 617
click at [300, 401] on div "Replanifier cette action" at bounding box center [247, 405] width 121 height 22
select select "9"
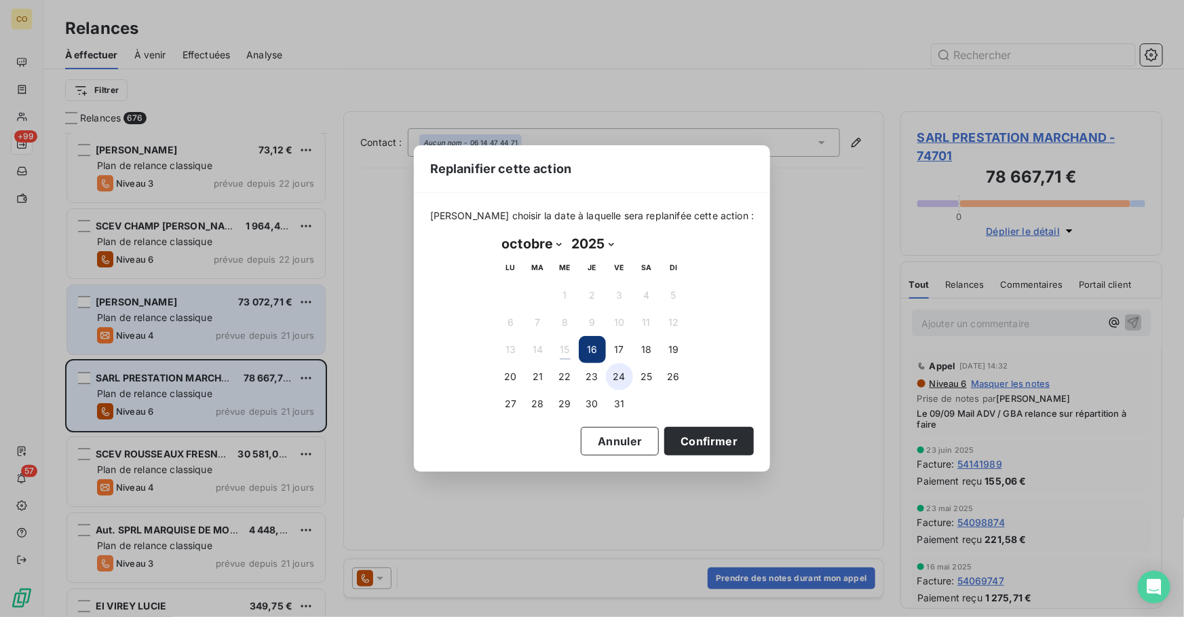
click at [621, 380] on button "24" at bounding box center [619, 376] width 27 height 27
click at [701, 431] on button "Confirmer" at bounding box center [709, 441] width 90 height 28
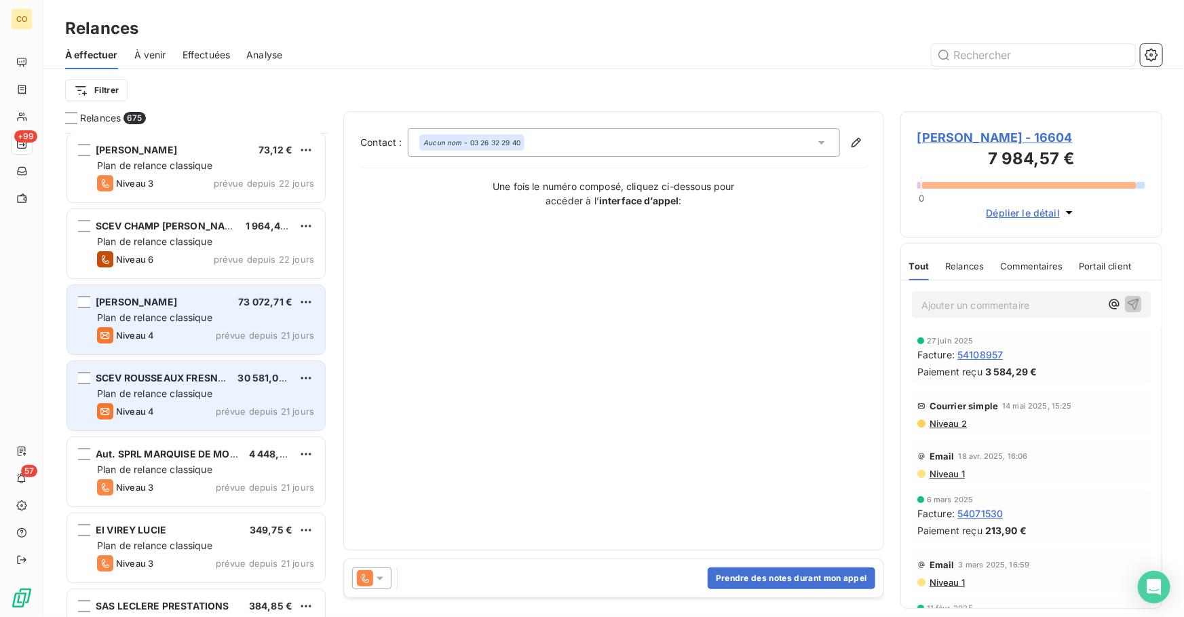
click at [182, 387] on span "Plan de relance classique" at bounding box center [154, 393] width 115 height 12
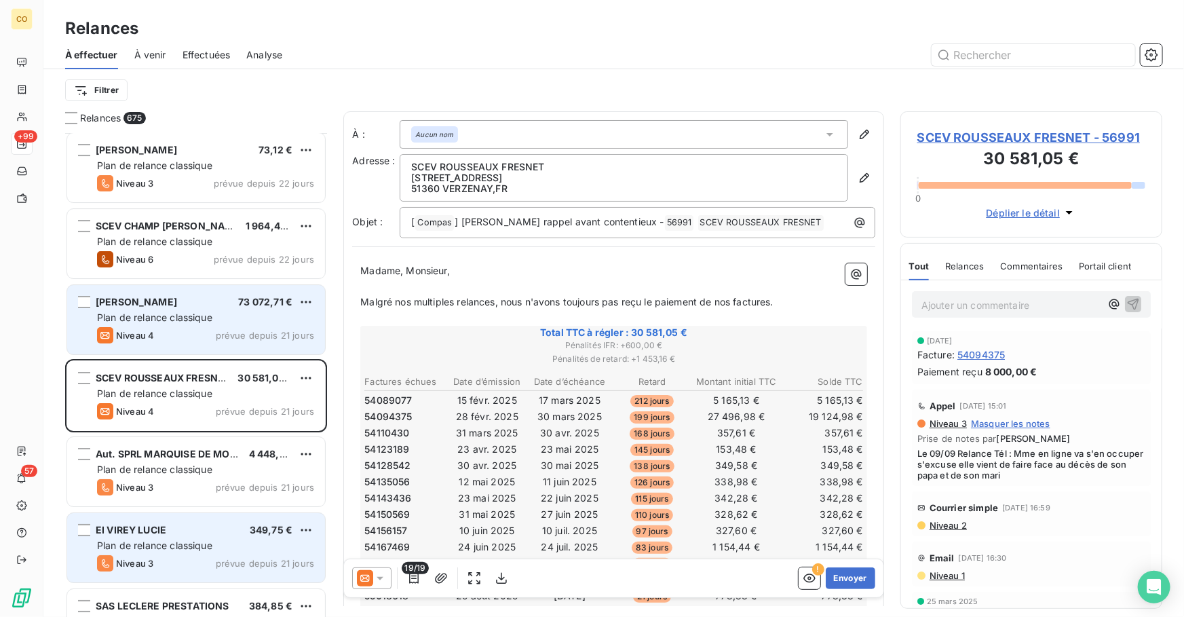
click at [193, 530] on div "EI VIREY LUCIE 349,75 €" at bounding box center [205, 530] width 217 height 12
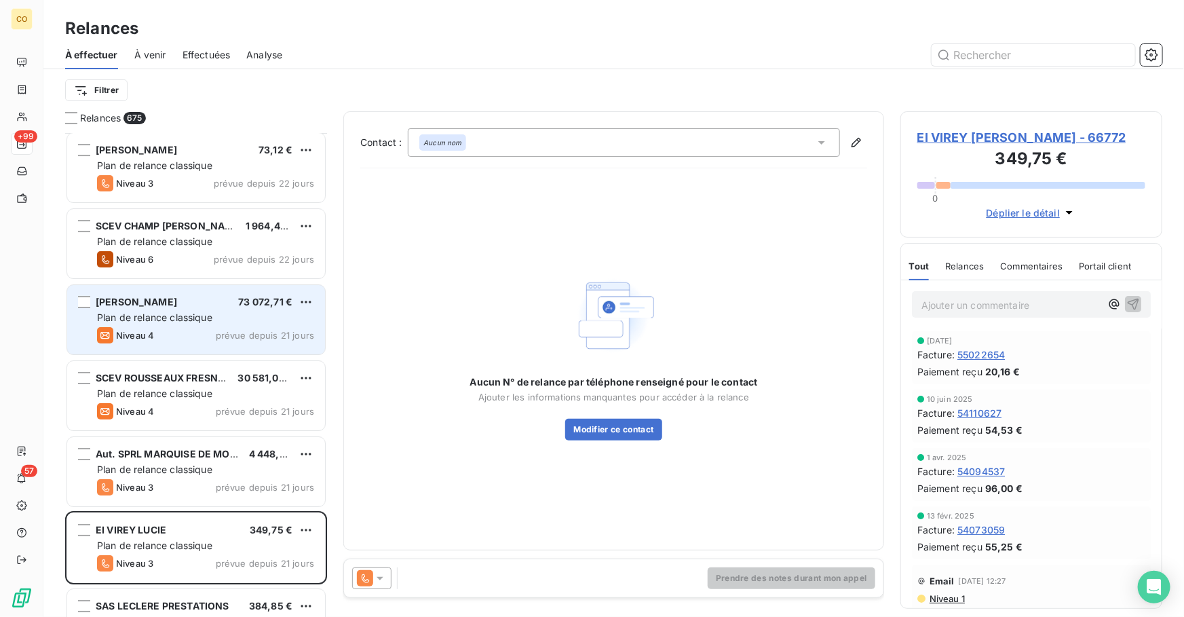
click at [368, 579] on icon at bounding box center [365, 578] width 7 height 9
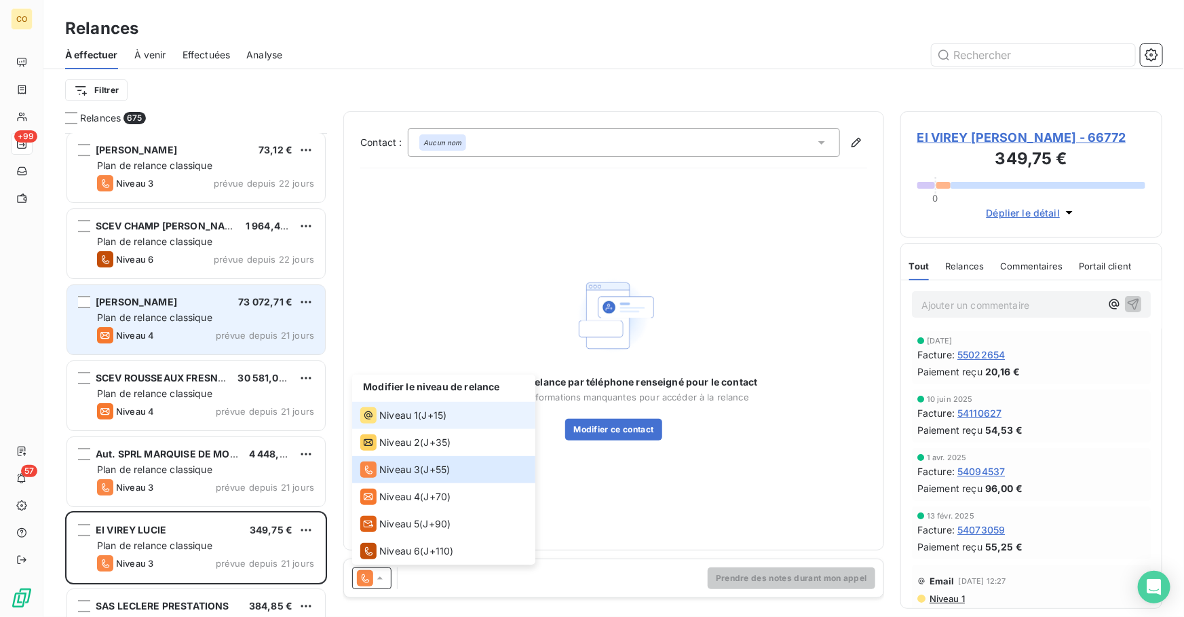
click at [412, 415] on span "Niveau 1" at bounding box center [398, 415] width 39 height 14
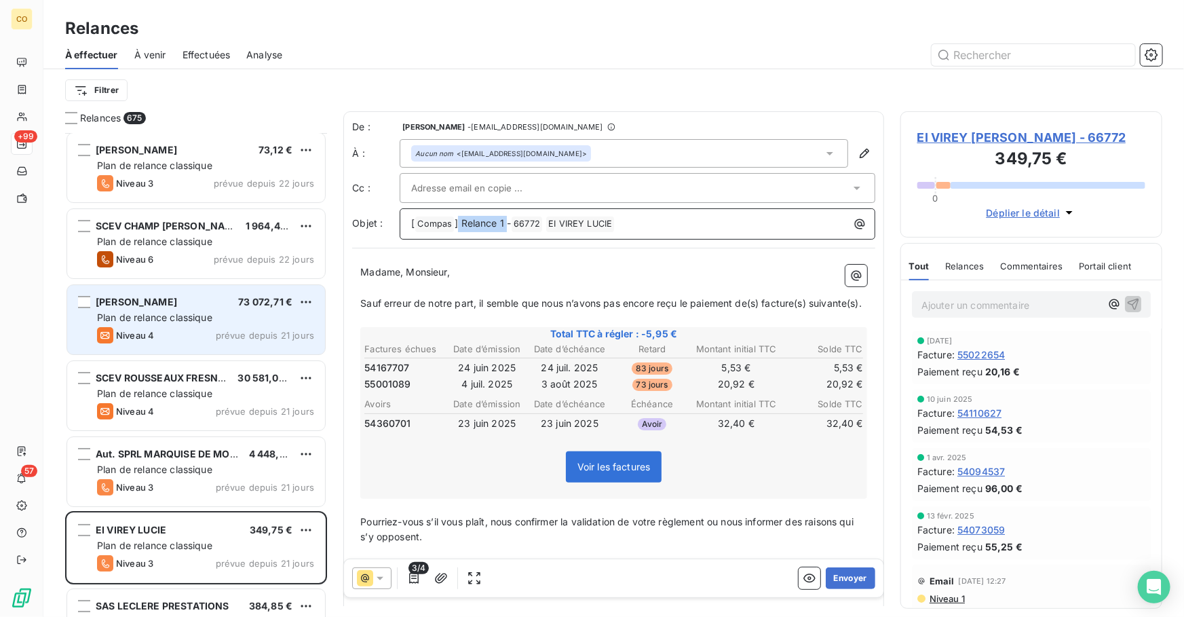
drag, startPoint x: 506, startPoint y: 224, endPoint x: 458, endPoint y: 224, distance: 48.2
click at [458, 224] on span "] Relance 1 -" at bounding box center [482, 223] width 56 height 12
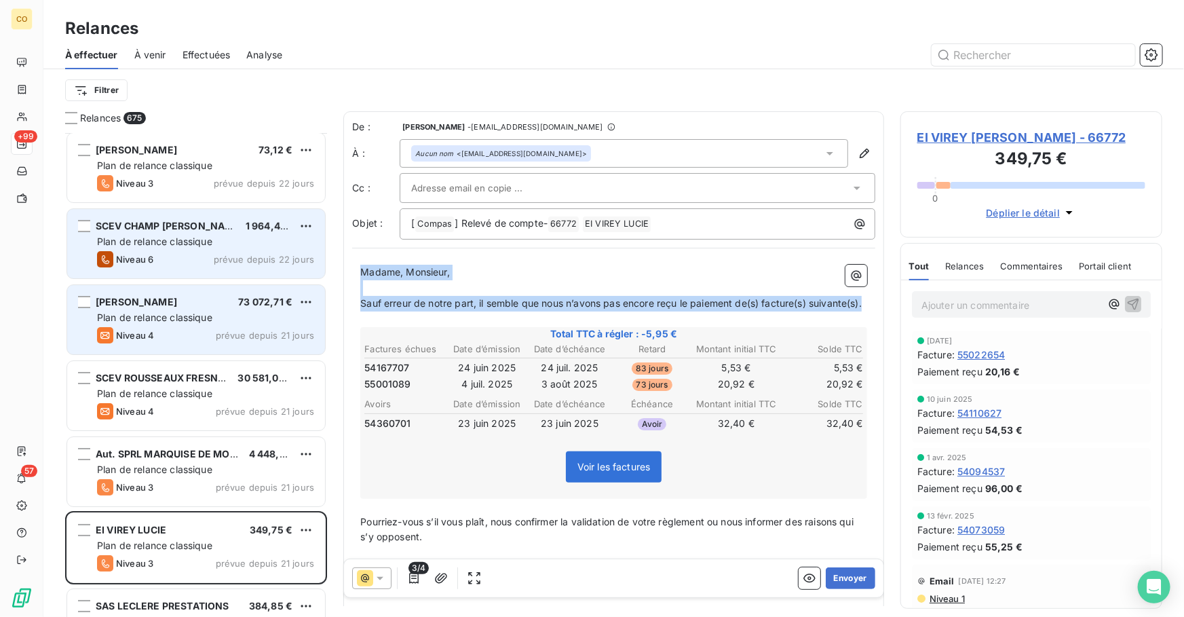
drag, startPoint x: 427, startPoint y: 323, endPoint x: 191, endPoint y: 210, distance: 262.1
click at [191, 210] on div "Relances 675 EARL CHAMP LEGRET Jean Pierre 9 210,68 € Plan de relance classique…" at bounding box center [613, 363] width 1140 height 505
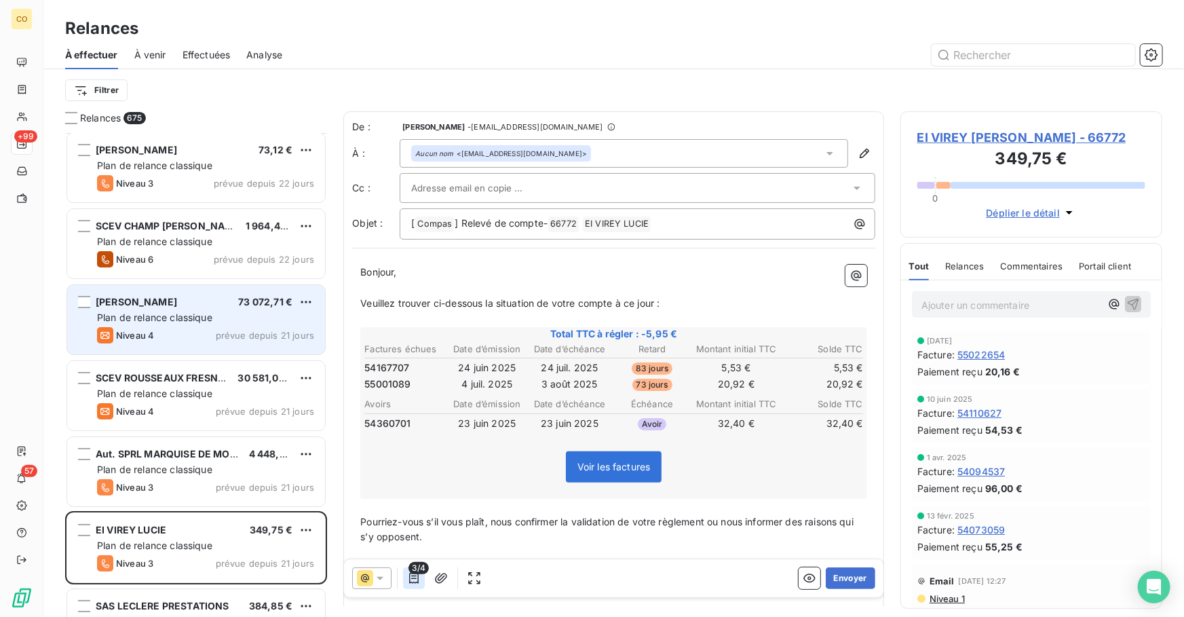
click at [409, 575] on icon "button" at bounding box center [413, 577] width 9 height 11
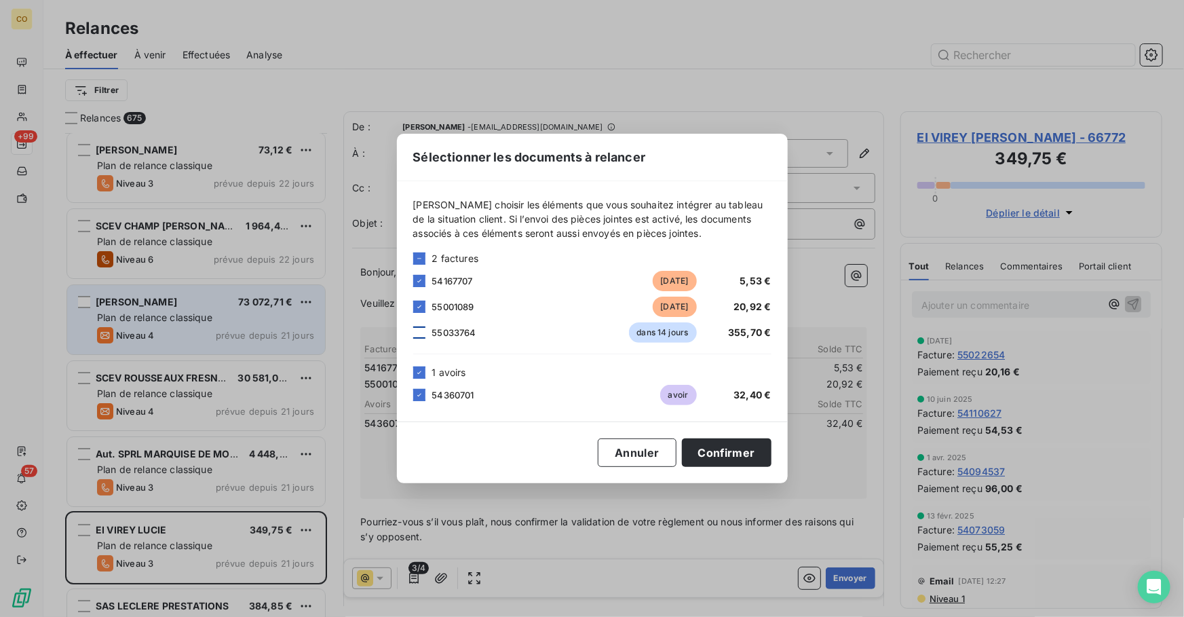
click at [421, 336] on div at bounding box center [419, 332] width 12 height 12
click at [724, 454] on button "Confirmer" at bounding box center [727, 452] width 90 height 28
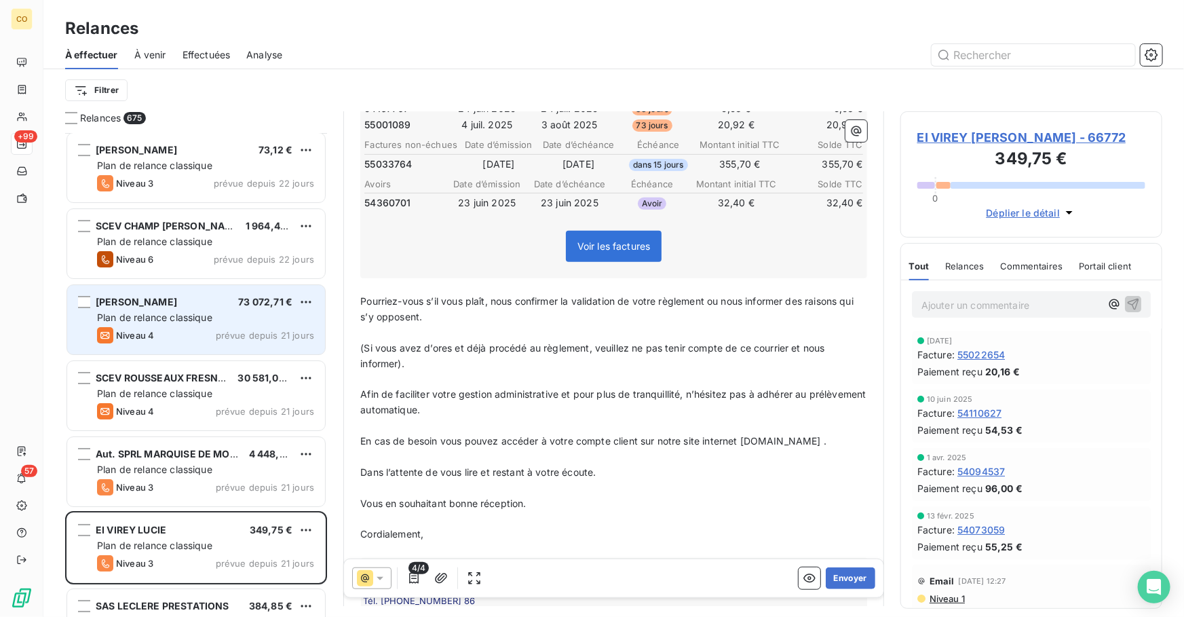
scroll to position [283, 0]
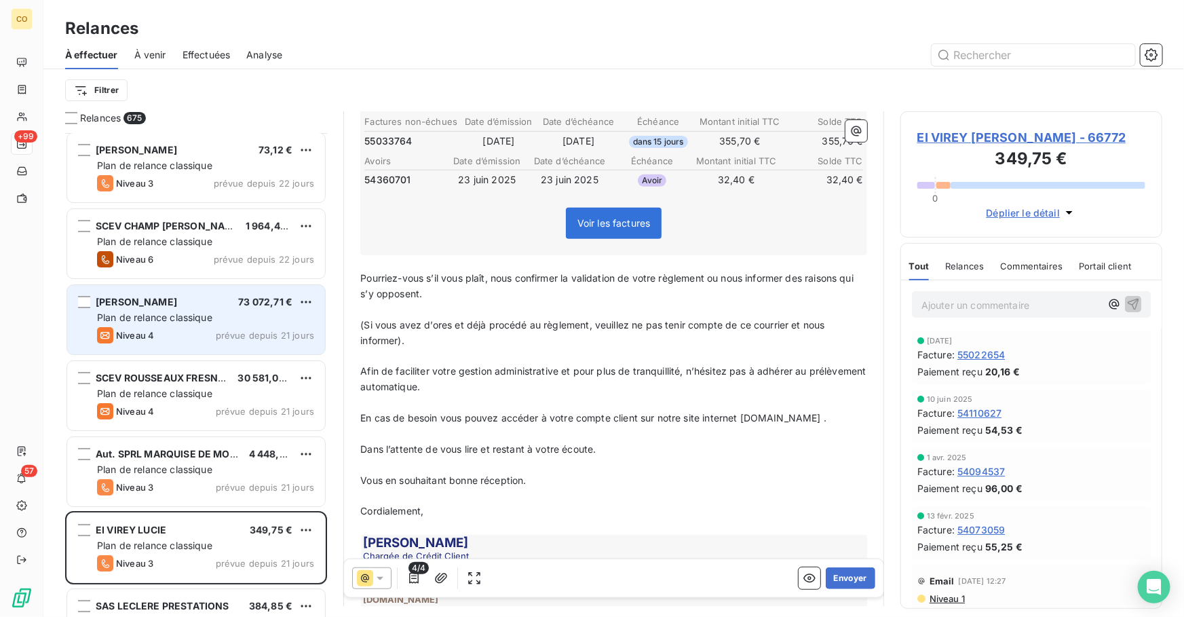
drag, startPoint x: 359, startPoint y: 275, endPoint x: 443, endPoint y: 332, distance: 100.6
click at [443, 332] on div "Bonjour, ﻿ Veuillez trouver ci-dessous la situation de votre compte à ce jour :…" at bounding box center [613, 333] width 523 height 719
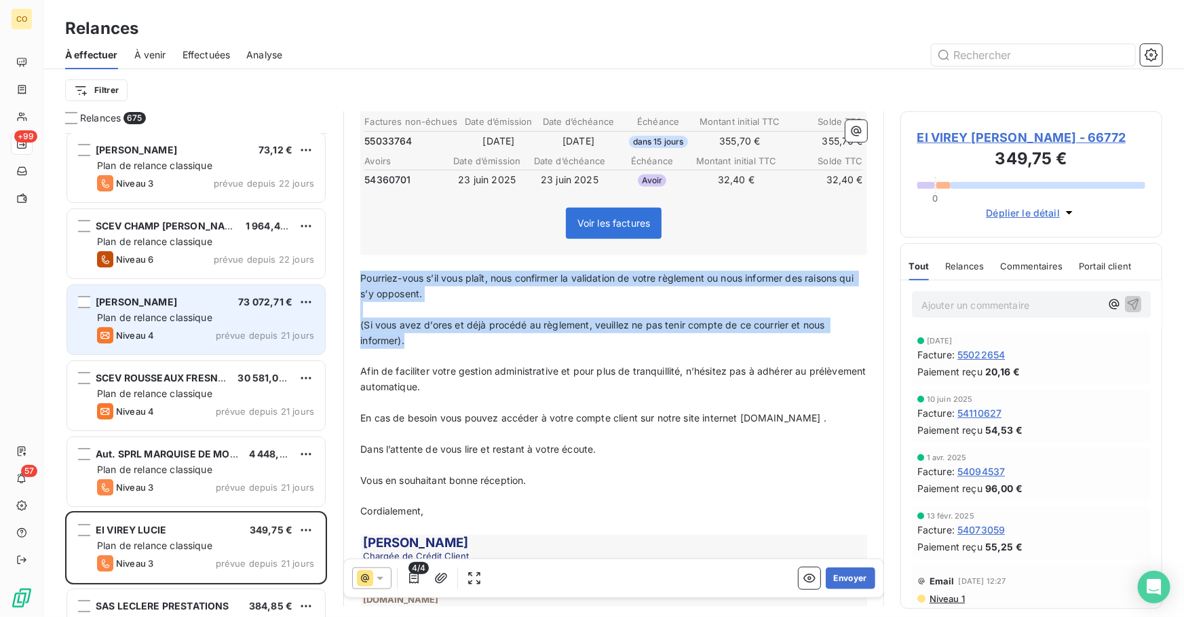
drag, startPoint x: 416, startPoint y: 339, endPoint x: 353, endPoint y: 275, distance: 89.7
click at [353, 275] on div "Bonjour, ﻿ Veuillez trouver ci-dessous la situation de votre compte à ce jour :…" at bounding box center [613, 333] width 523 height 719
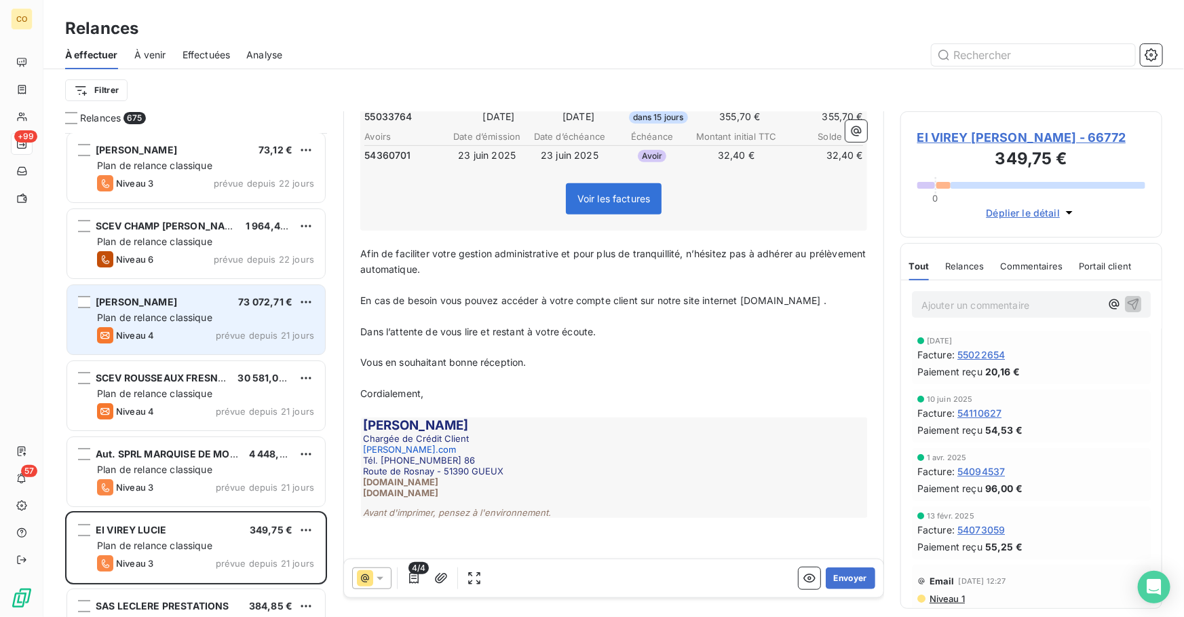
scroll to position [336, 0]
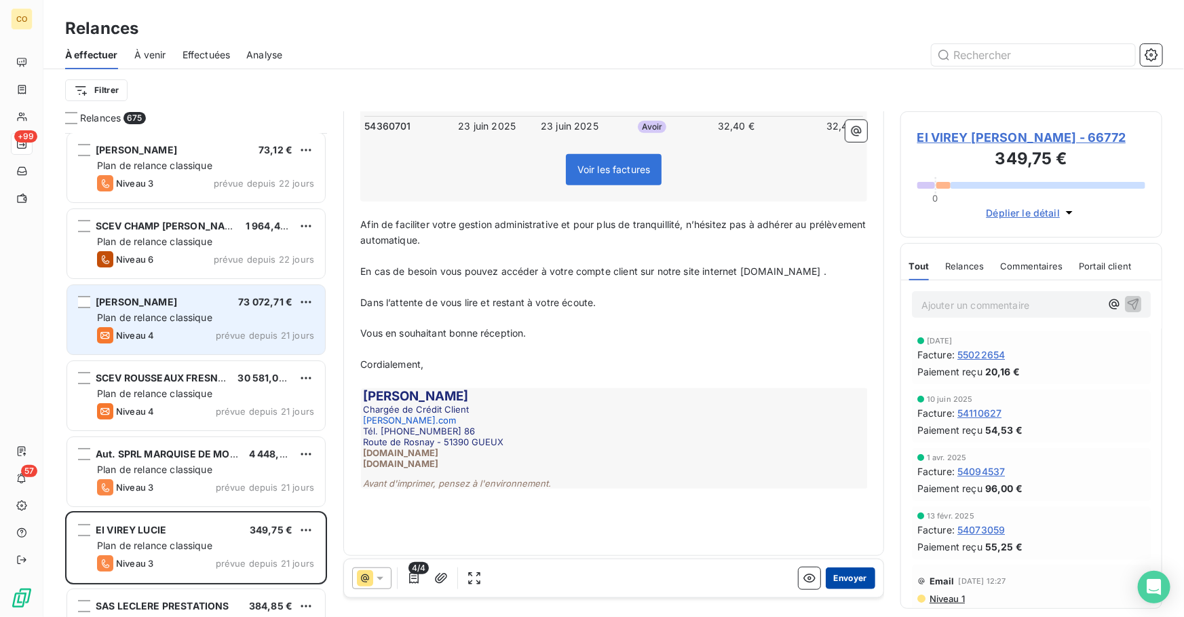
click at [845, 580] on button "Envoyer" at bounding box center [850, 578] width 50 height 22
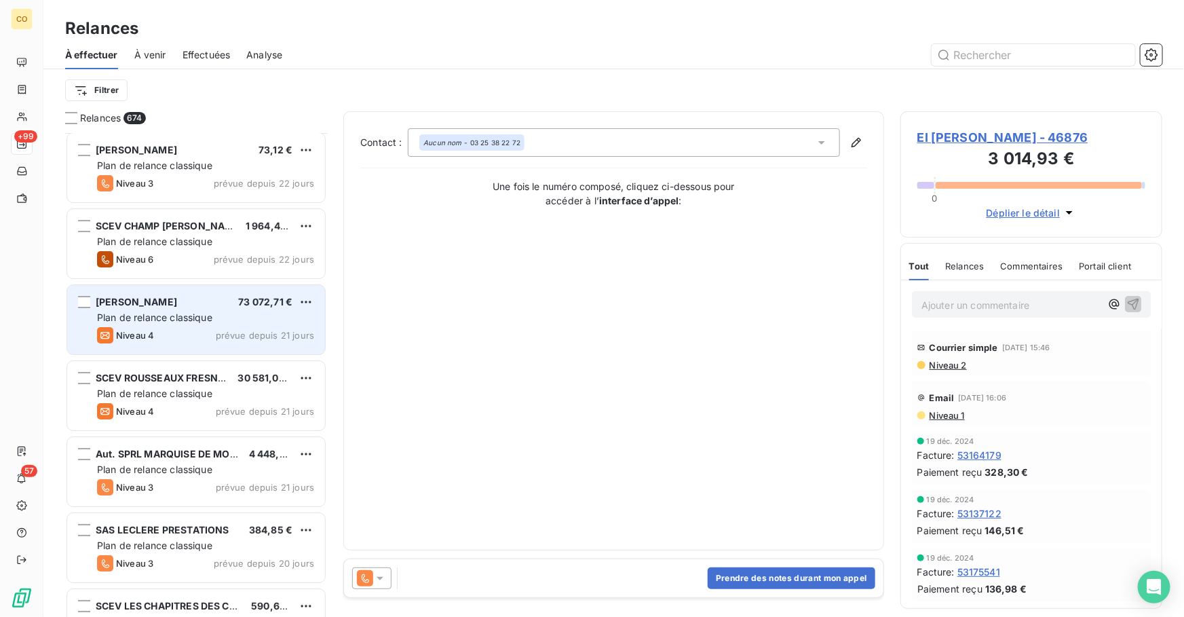
click at [197, 47] on div "Effectuées" at bounding box center [206, 55] width 48 height 28
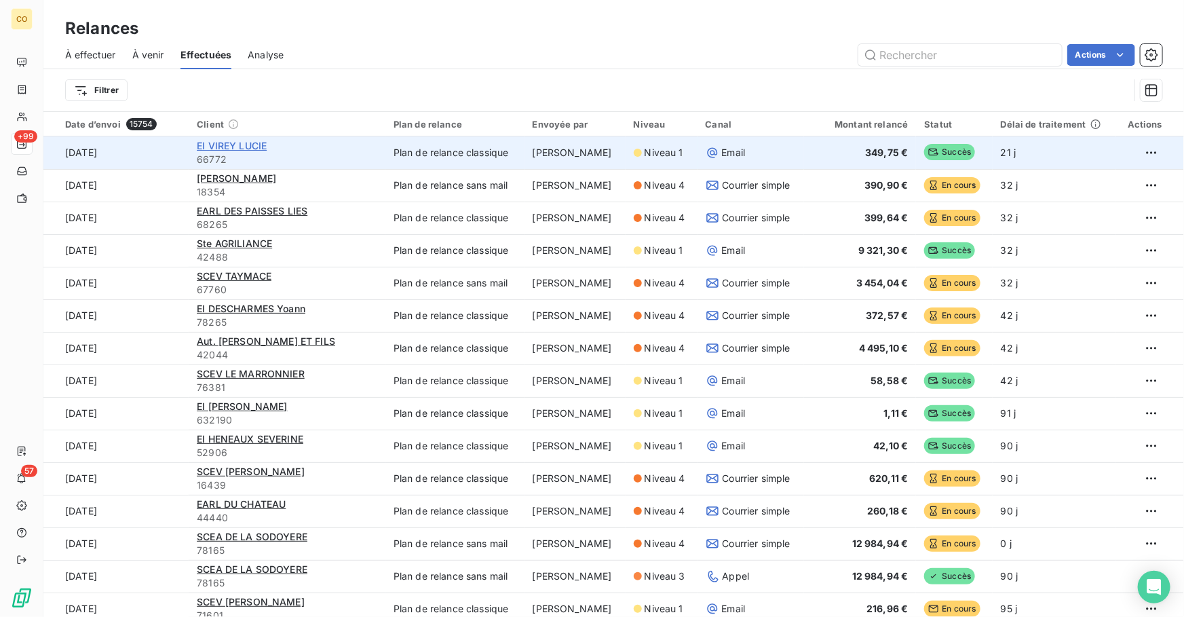
click at [232, 142] on span "EI VIREY LUCIE" at bounding box center [232, 146] width 70 height 12
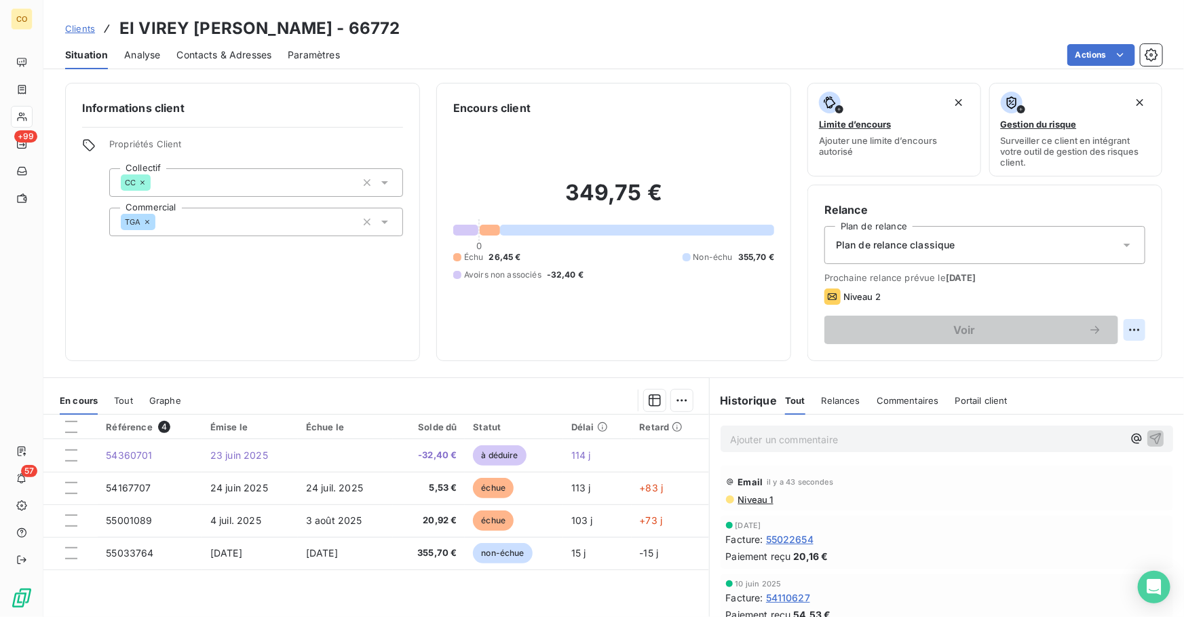
click at [1124, 336] on html "CO +99 57 Clients EI VIREY LUCIE - 66772 Situation Analyse Contacts & Adresses …" at bounding box center [592, 308] width 1184 height 617
click at [1026, 371] on div "Replanifier cette action" at bounding box center [1069, 359] width 132 height 33
click at [1029, 362] on div "Replanifier cette action" at bounding box center [1069, 359] width 121 height 22
select select "9"
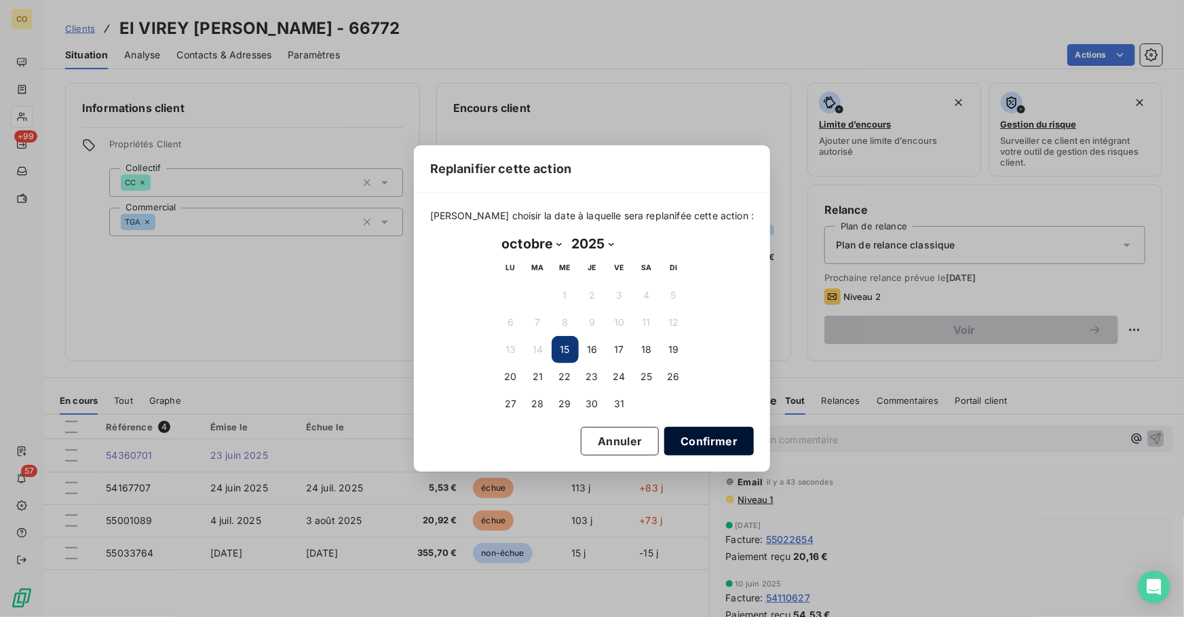
click at [691, 439] on button "Confirmer" at bounding box center [709, 441] width 90 height 28
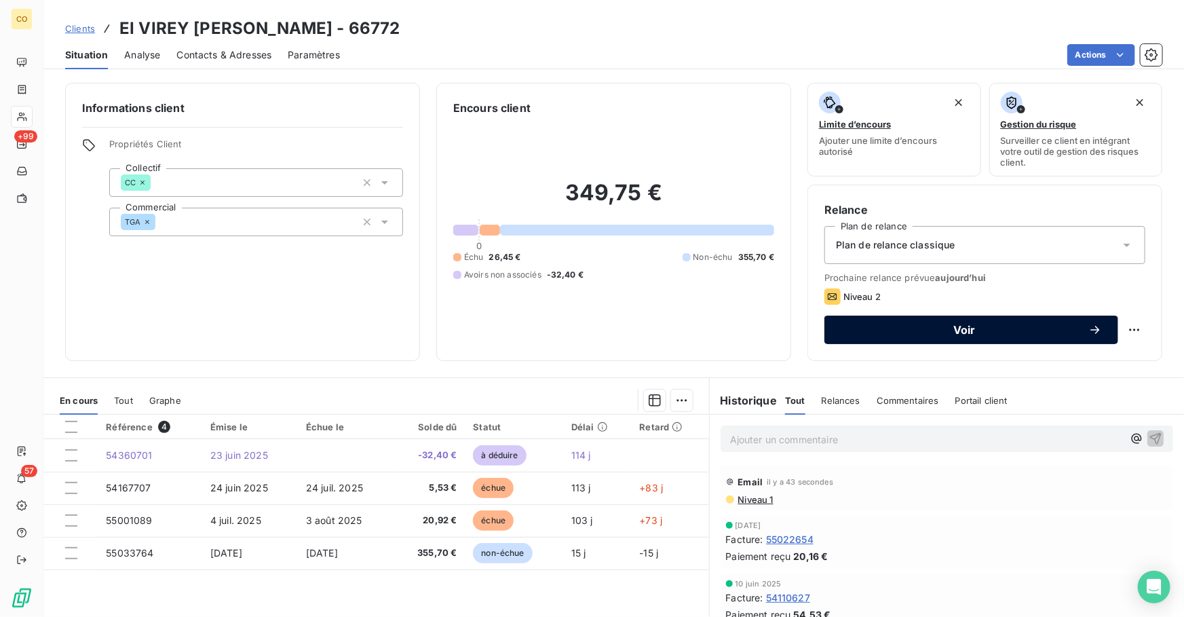
click at [891, 338] on button "Voir" at bounding box center [971, 329] width 294 height 28
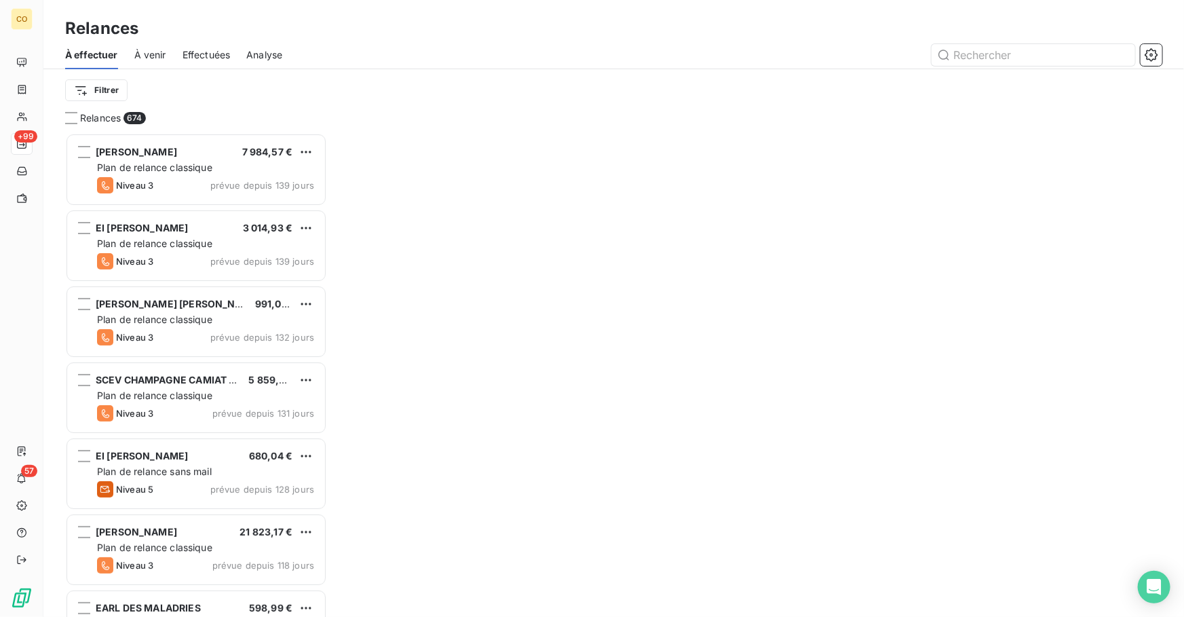
scroll to position [475, 252]
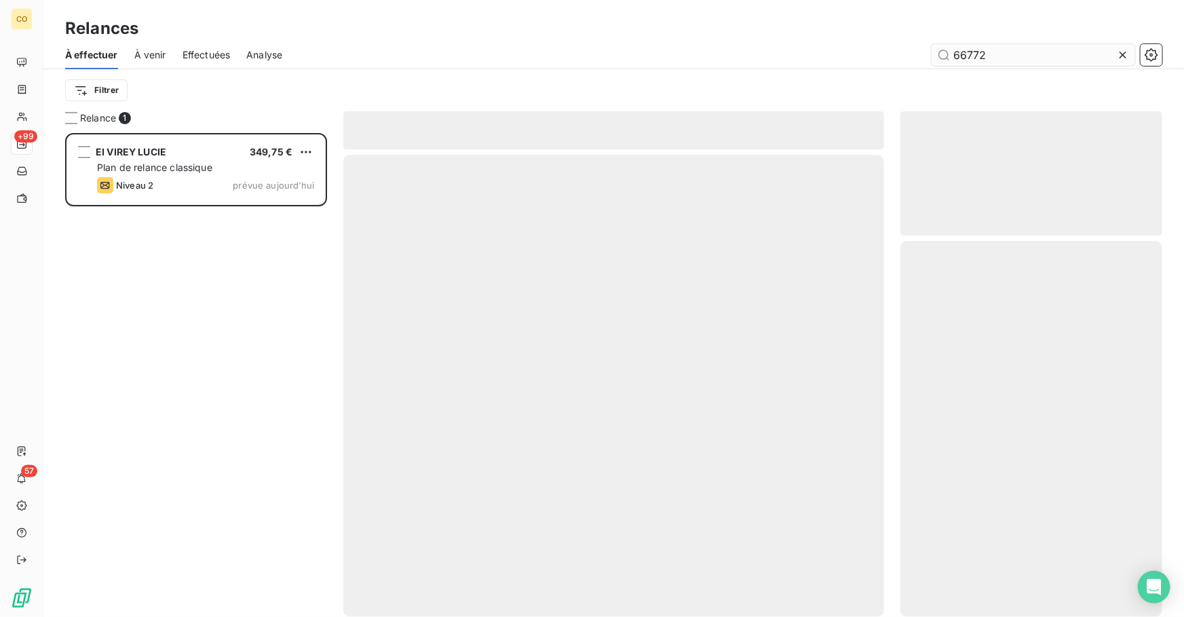
scroll to position [475, 252]
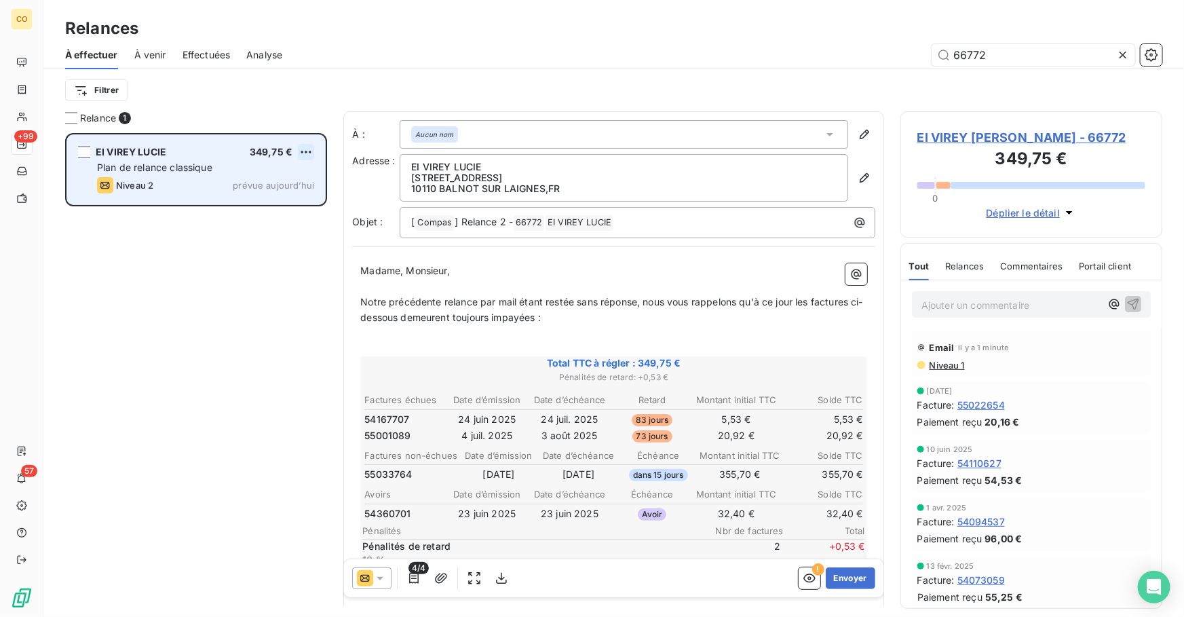
type input "66772"
click at [309, 157] on html "CO +99 57 Relances À effectuer À venir Effectuées Analyse 66772 Filtrer Relance…" at bounding box center [592, 308] width 1184 height 617
click at [274, 197] on div "Passer cette action" at bounding box center [247, 204] width 121 height 22
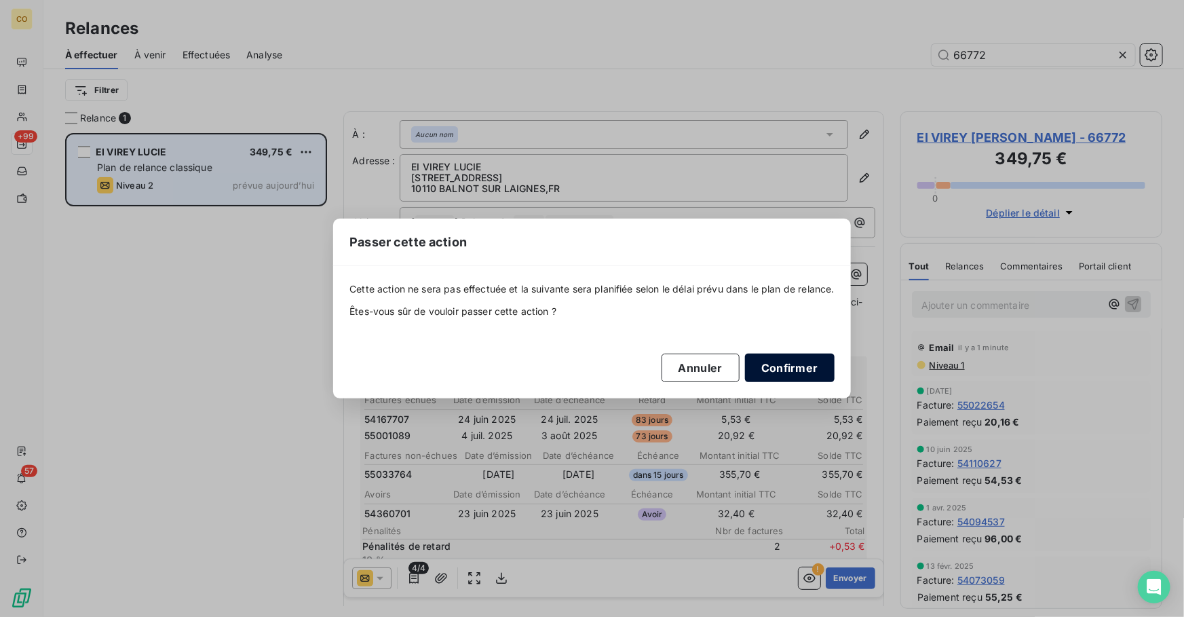
click at [783, 370] on button "Confirmer" at bounding box center [790, 367] width 90 height 28
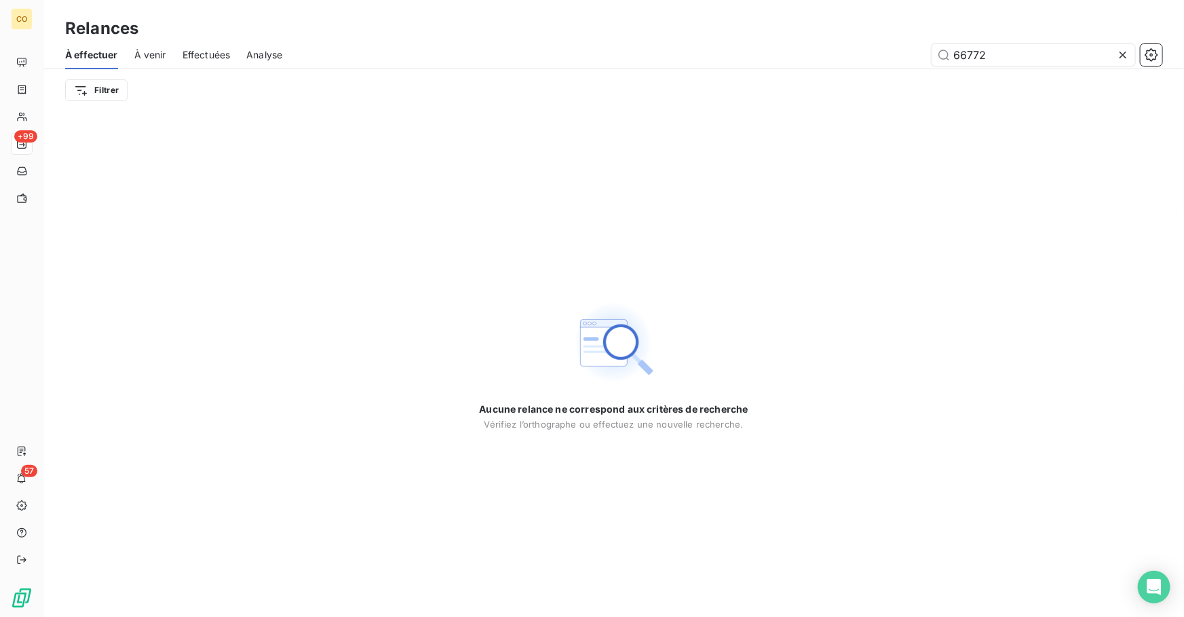
click at [1122, 58] on icon at bounding box center [1123, 55] width 14 height 14
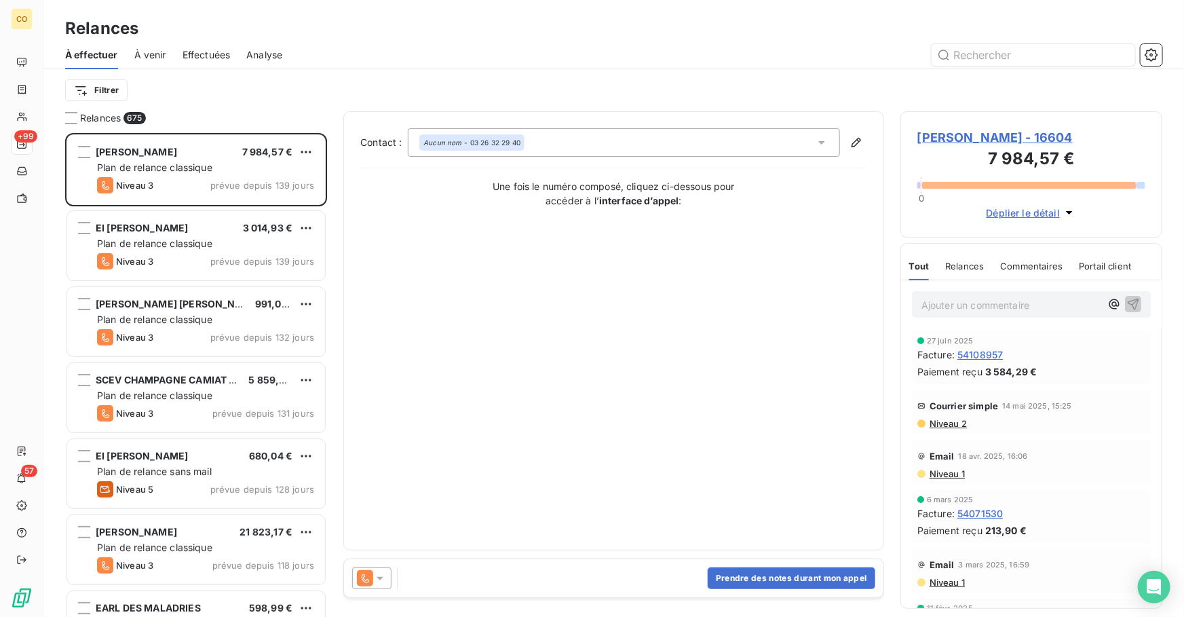
scroll to position [475, 252]
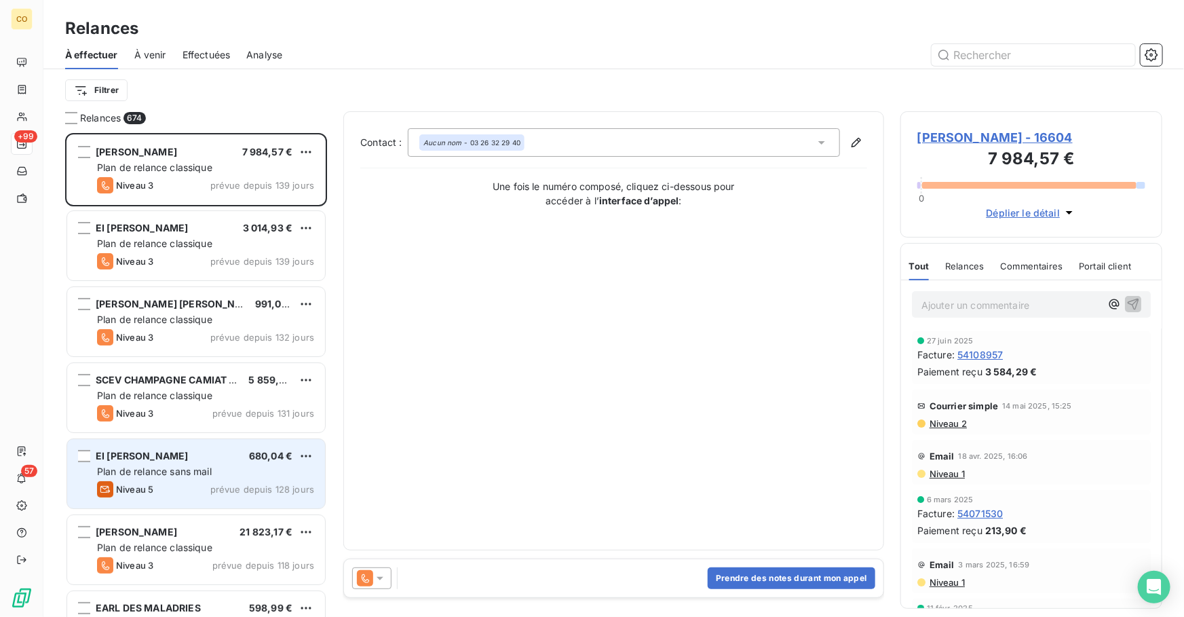
click at [178, 480] on div "EI GLIONNA CINDY 680,04 € Plan de relance sans mail Niveau 5 prévue depuis 128 …" at bounding box center [196, 473] width 258 height 69
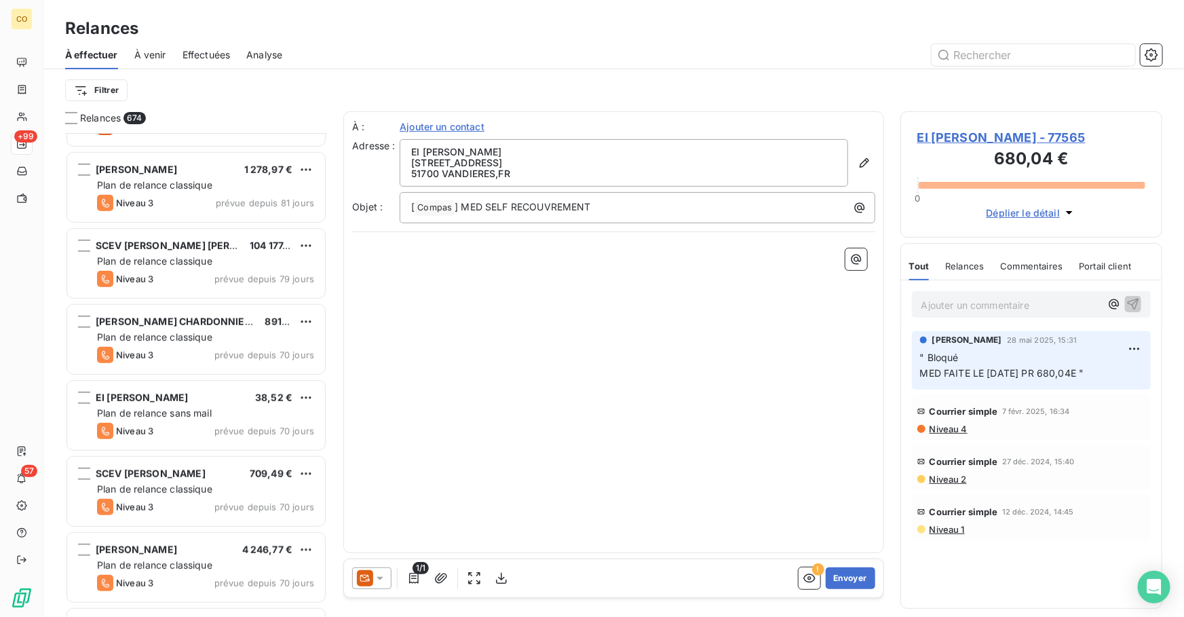
scroll to position [2957, 0]
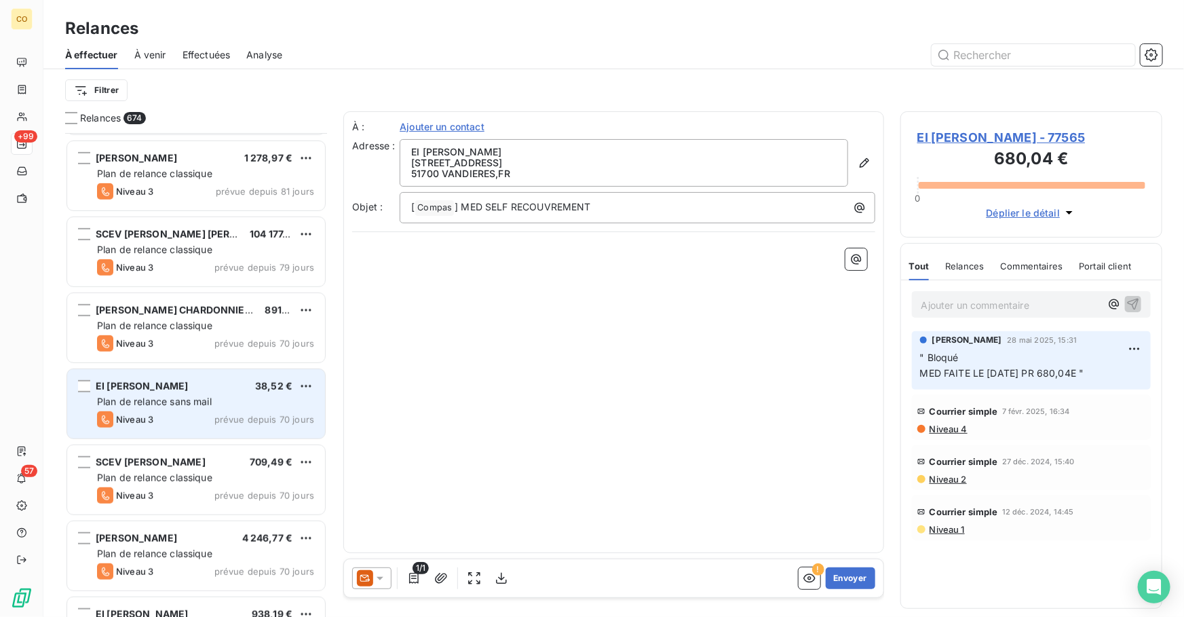
click at [208, 395] on div "Plan de relance sans mail" at bounding box center [205, 402] width 217 height 14
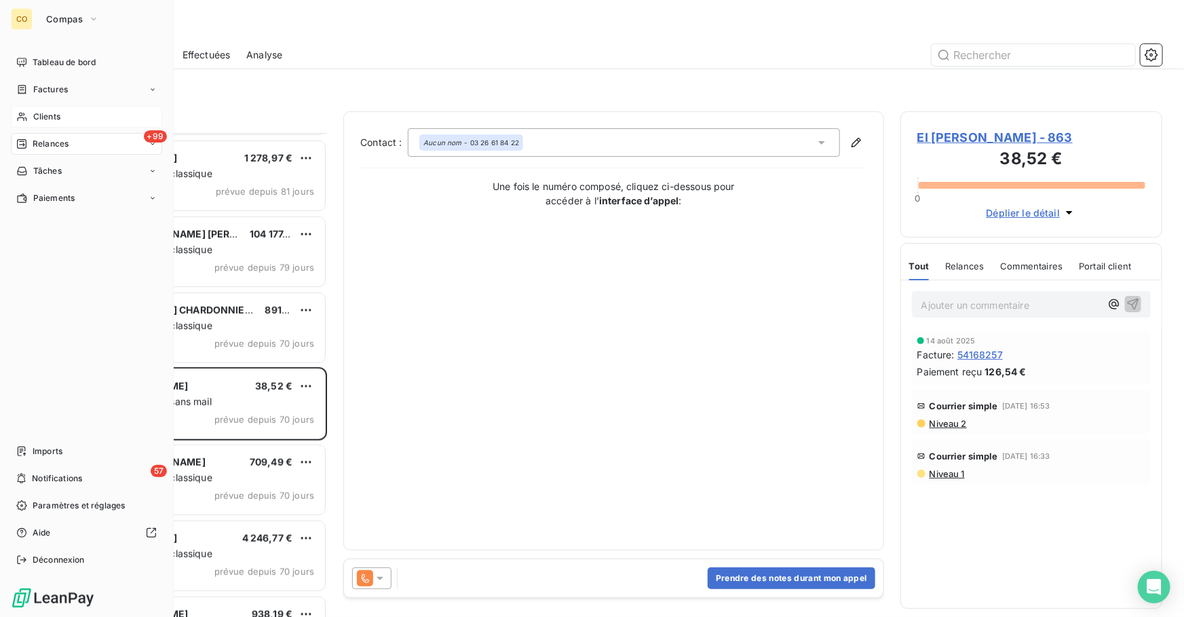
click at [54, 117] on span "Clients" at bounding box center [46, 117] width 27 height 12
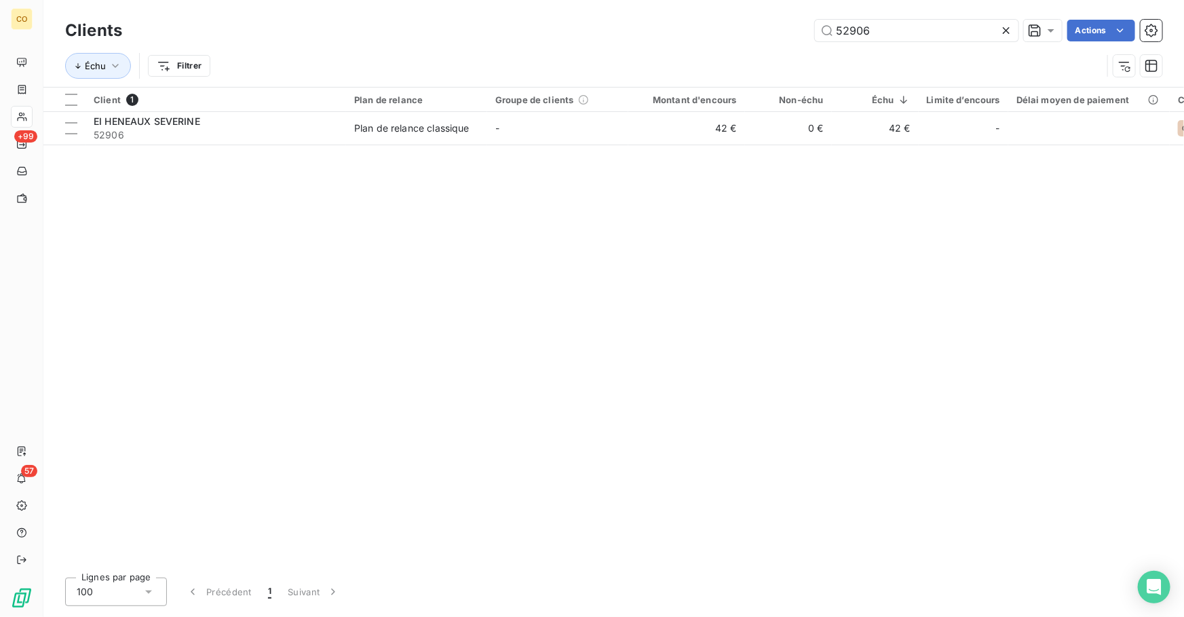
drag, startPoint x: 925, startPoint y: 35, endPoint x: 658, endPoint y: -7, distance: 270.4
click at [658, 0] on html "CO +99 57 Clients 52906 Actions Échu Filtrer Client 1 Plan de relance Groupe de…" at bounding box center [592, 308] width 1184 height 617
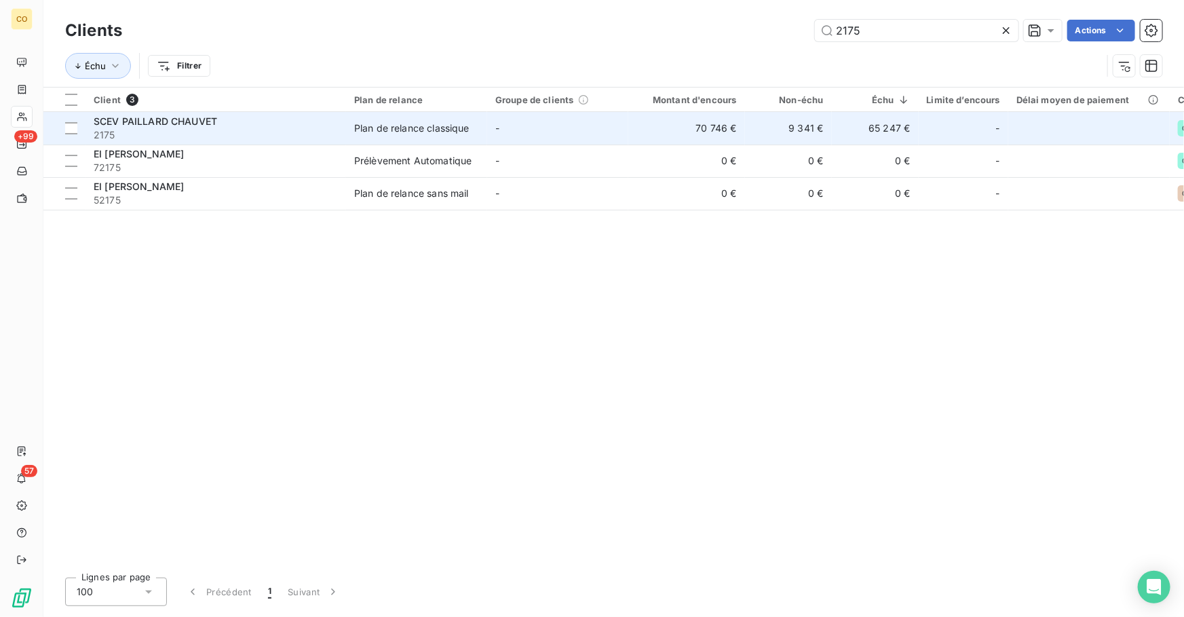
type input "2175"
click at [174, 128] on span "2175" at bounding box center [216, 135] width 244 height 14
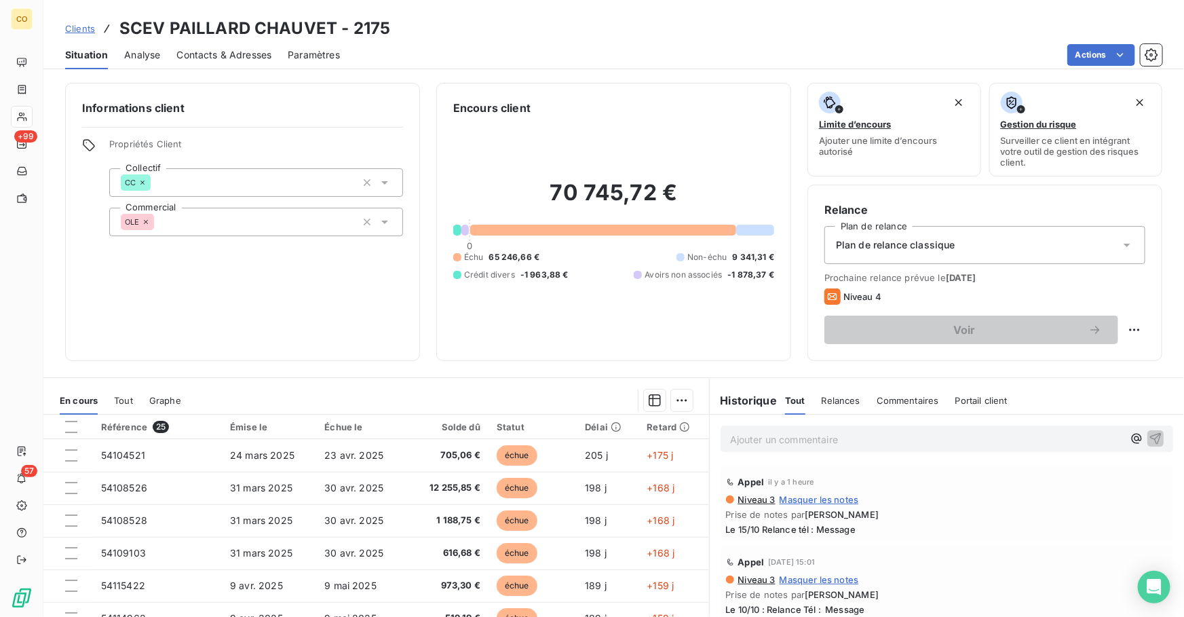
click at [840, 432] on p "Ajouter un commentaire ﻿" at bounding box center [926, 439] width 393 height 17
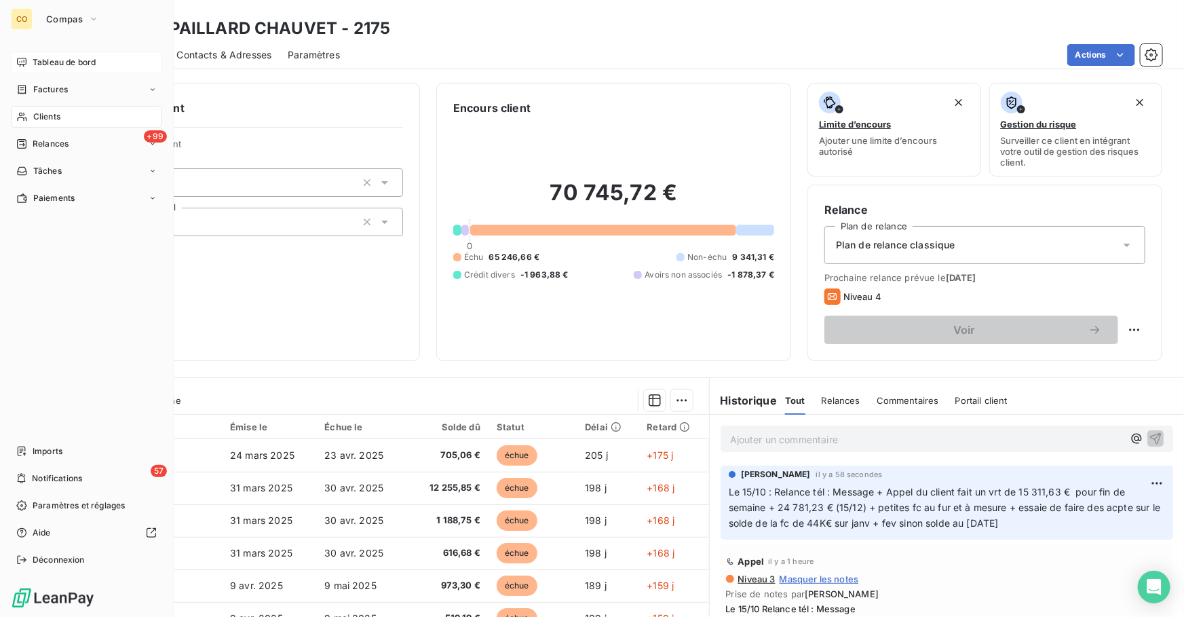
click at [68, 52] on div "Tableau de bord" at bounding box center [86, 63] width 151 height 22
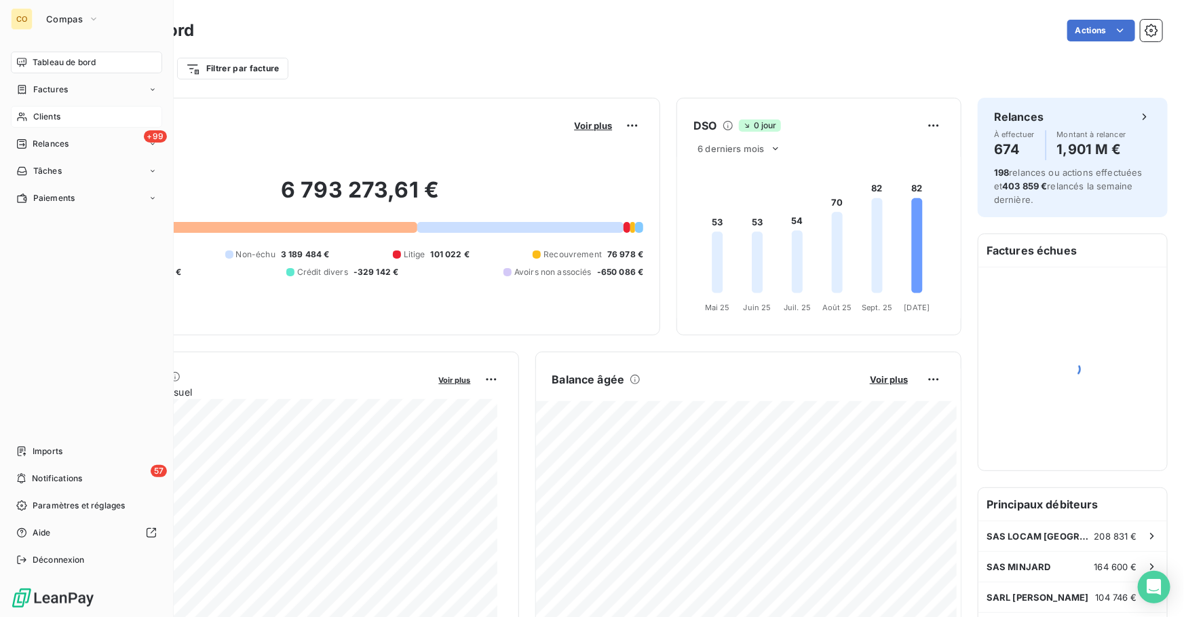
click at [44, 117] on span "Clients" at bounding box center [46, 117] width 27 height 12
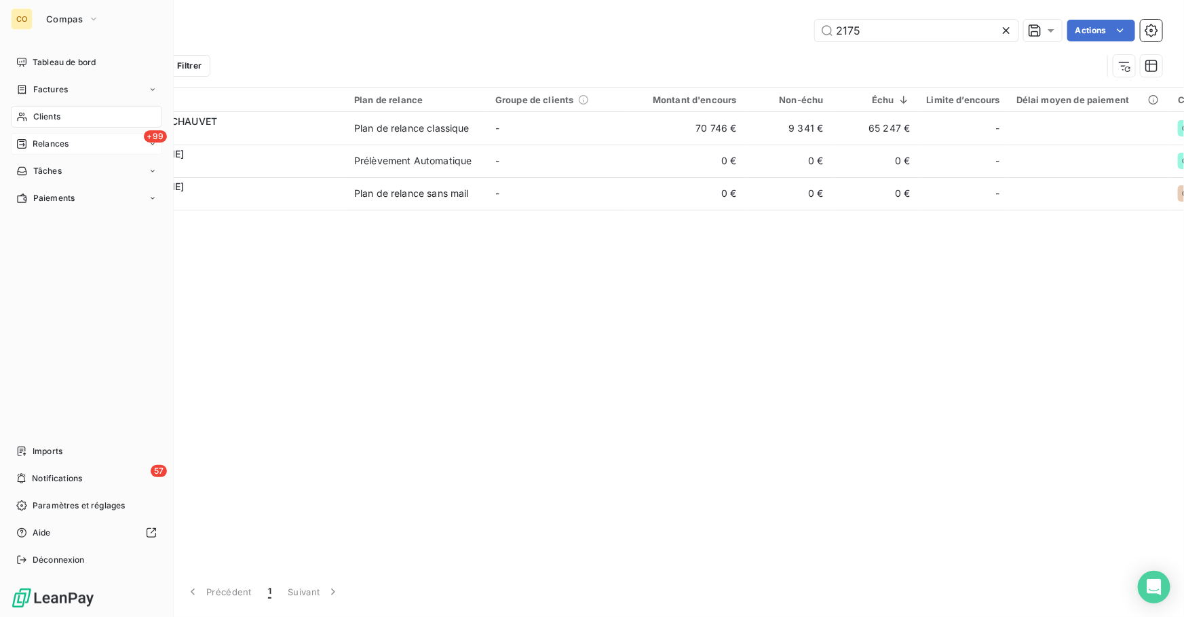
click at [39, 149] on div "+99 Relances" at bounding box center [86, 144] width 151 height 22
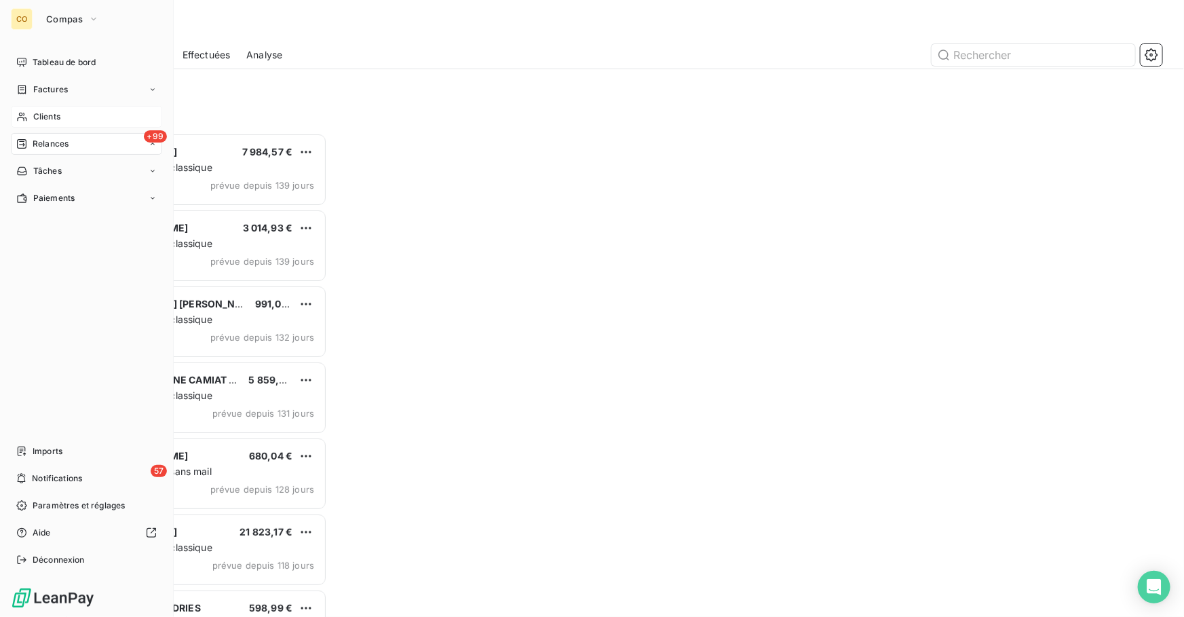
scroll to position [475, 252]
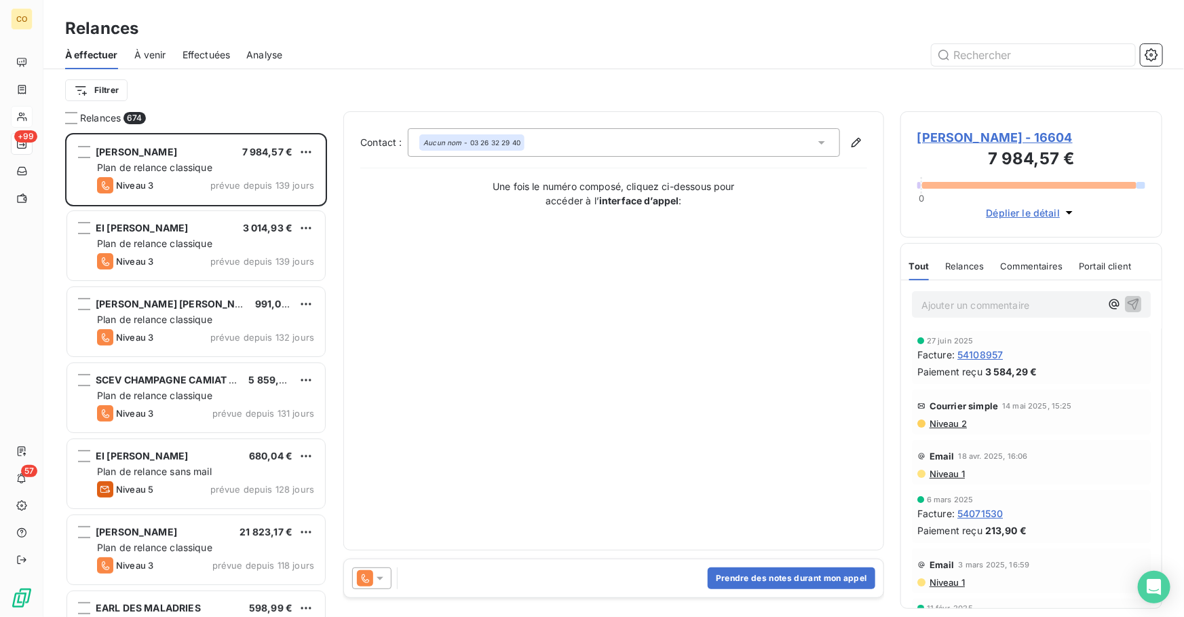
click at [202, 49] on span "Effectuées" at bounding box center [206, 55] width 48 height 14
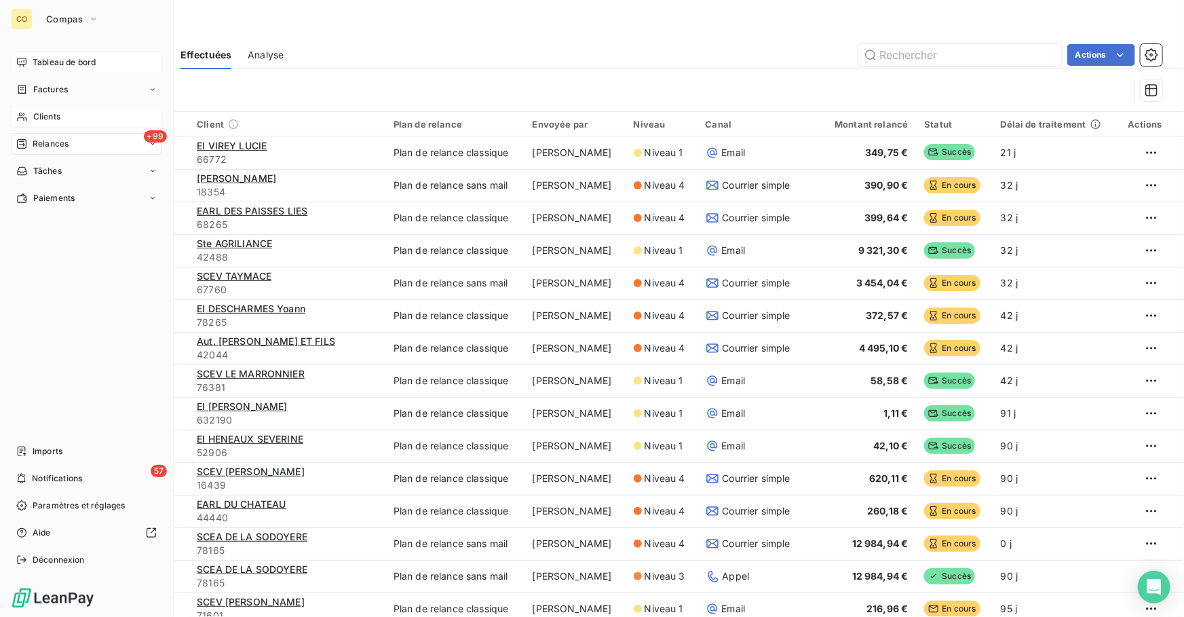
click at [28, 60] on div "Tableau de bord" at bounding box center [86, 63] width 151 height 22
